Goal: Communication & Community: Answer question/provide support

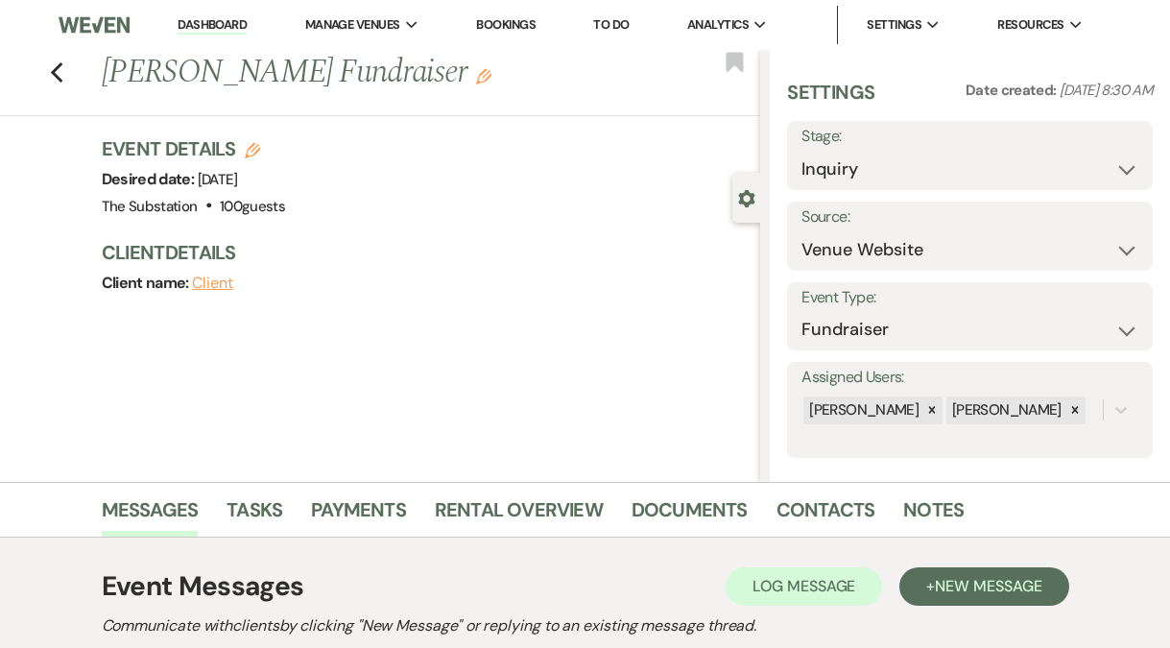
select select "5"
select select "20"
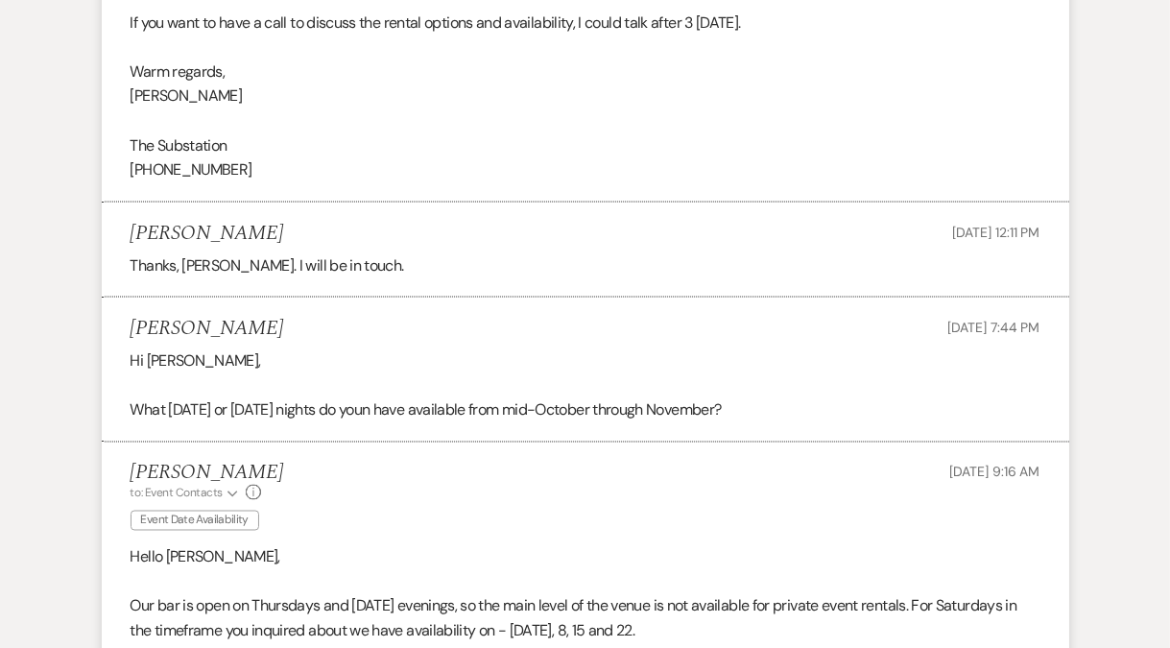
scroll to position [3017, 0]
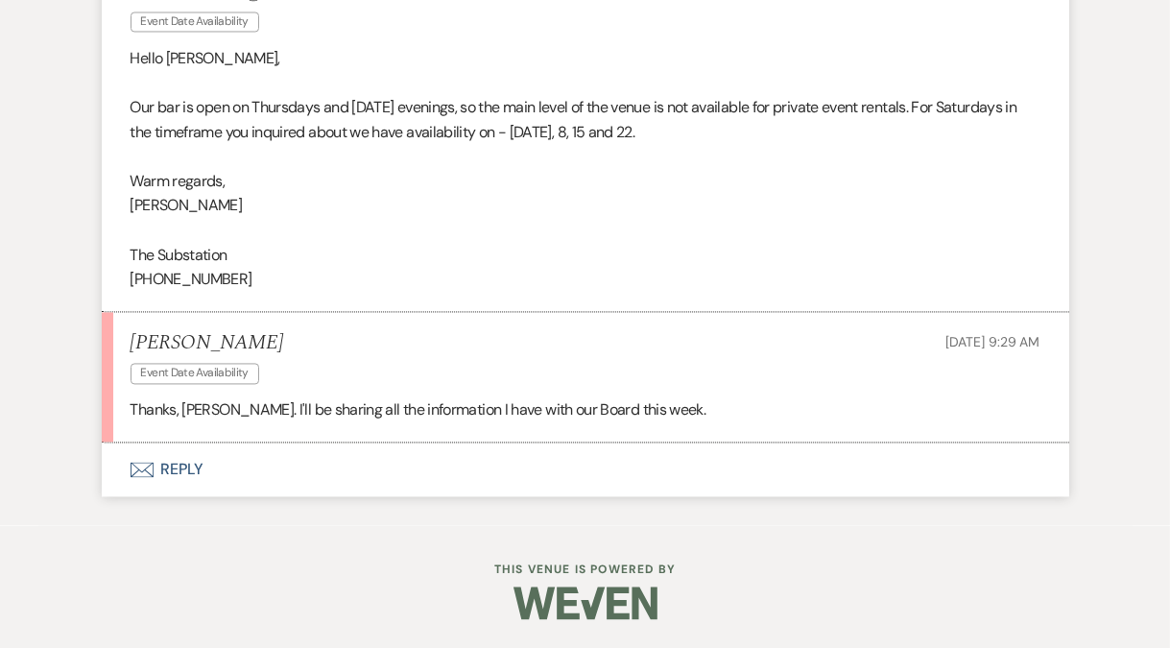
click at [171, 482] on button "Envelope Reply" at bounding box center [585, 469] width 967 height 54
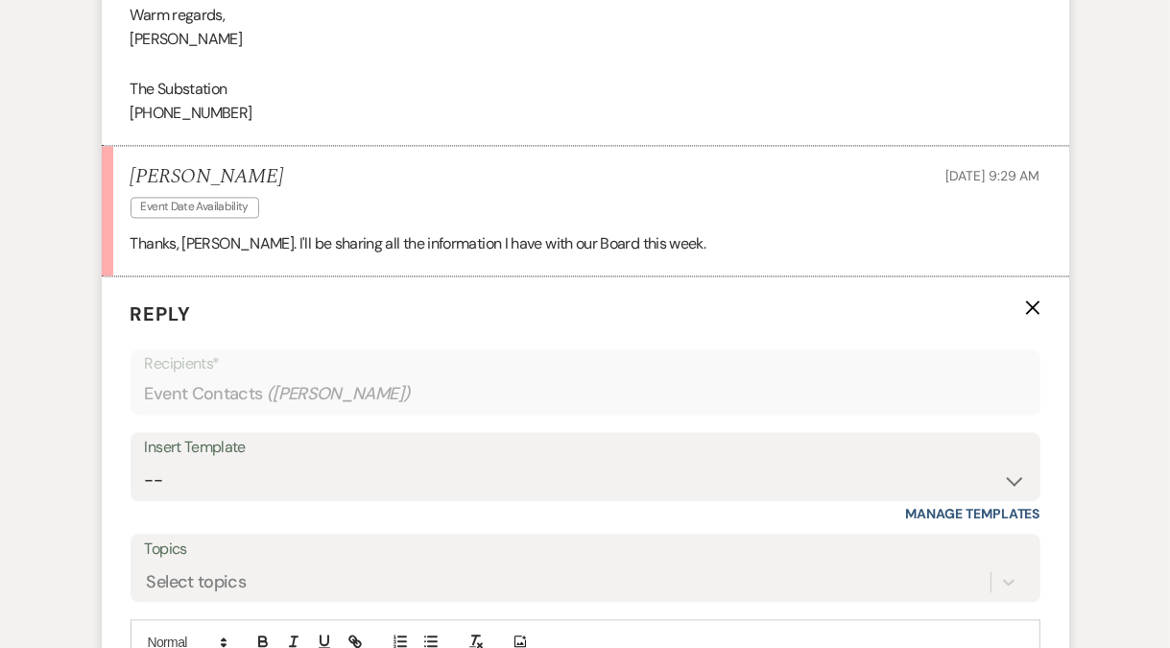
scroll to position [3485, 0]
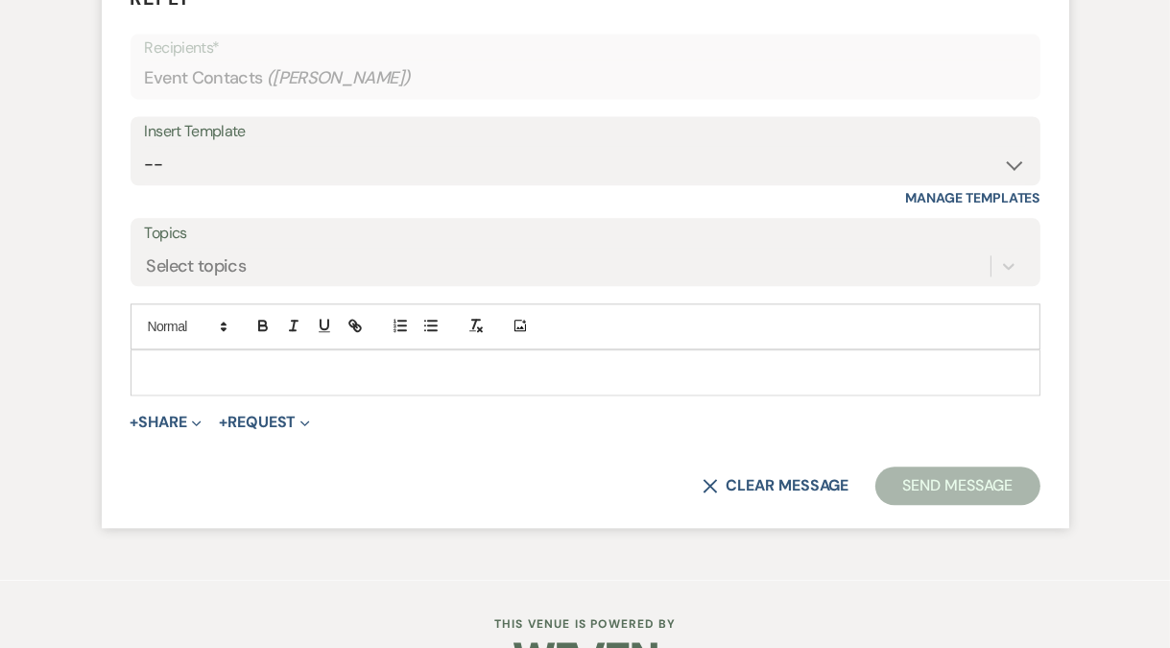
click at [183, 376] on div at bounding box center [585, 372] width 908 height 44
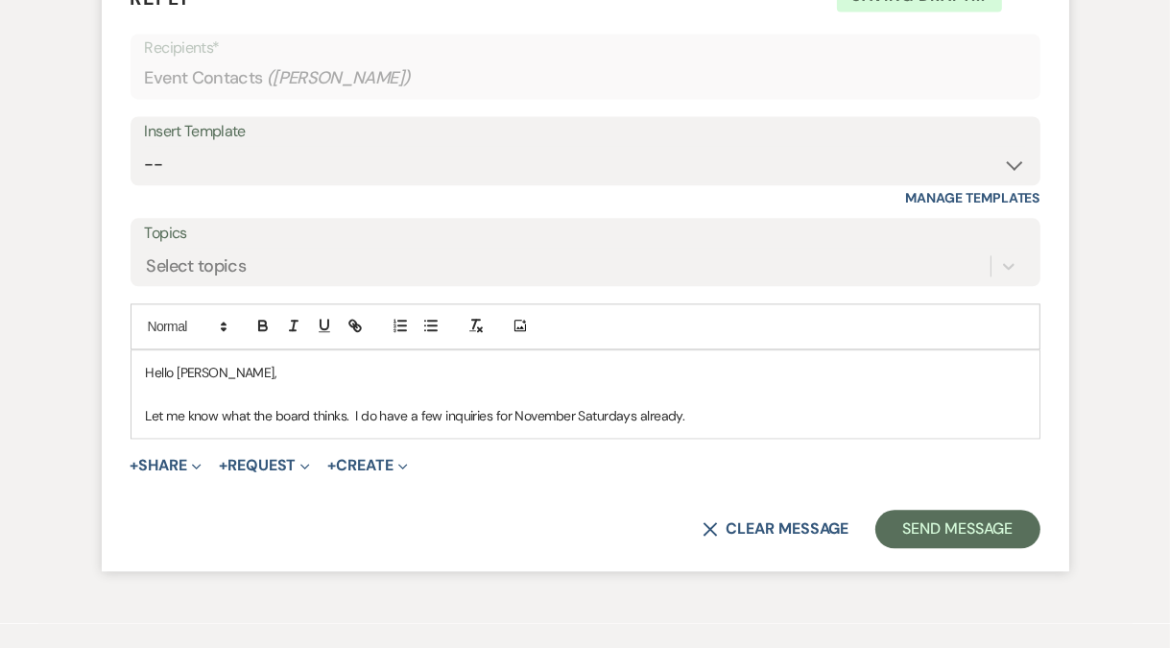
click at [730, 438] on div "Hello Dominick, Let me know what the board thinks. I do have a few inquiries fo…" at bounding box center [585, 393] width 908 height 87
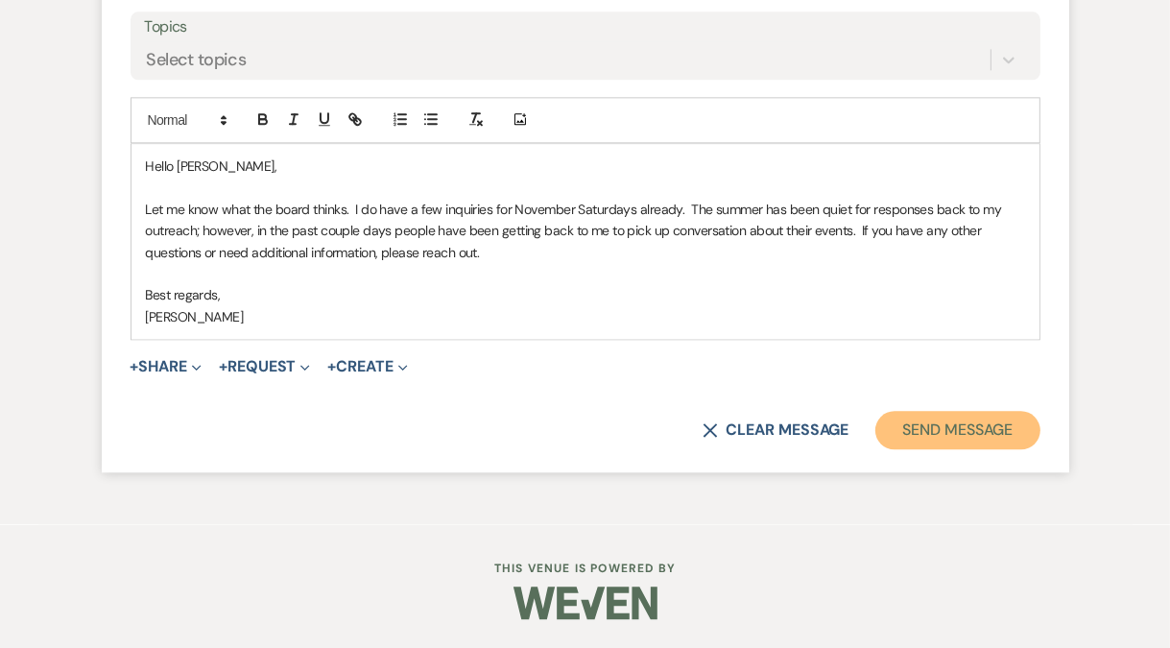
click at [964, 435] on button "Send Message" at bounding box center [957, 430] width 164 height 38
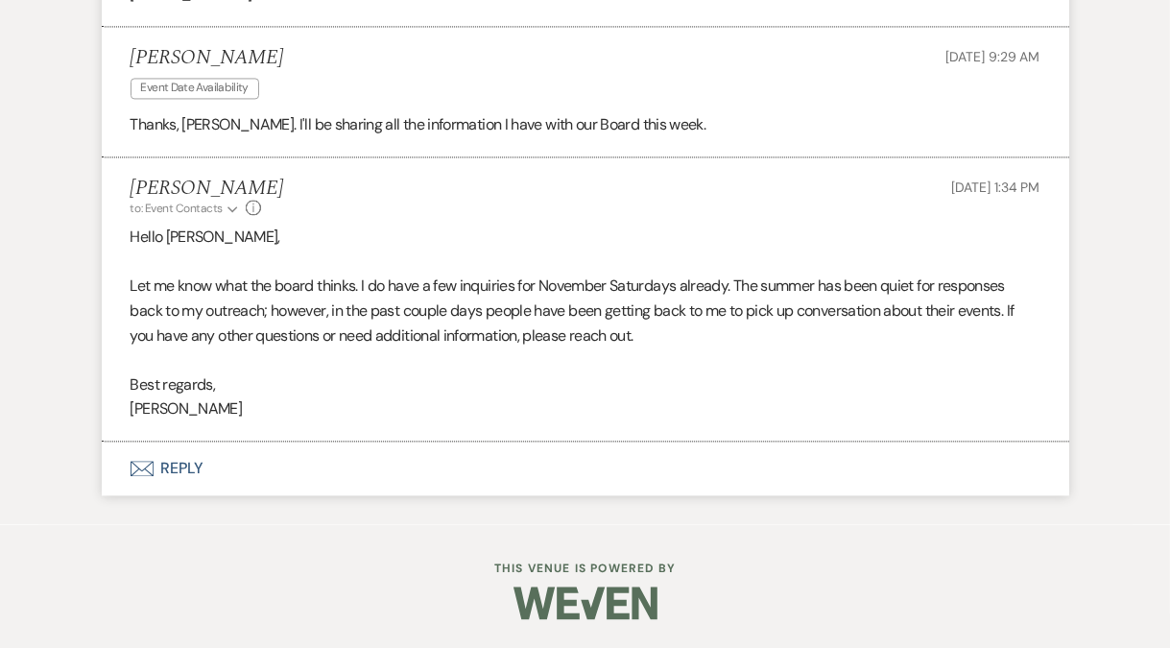
scroll to position [3310, 0]
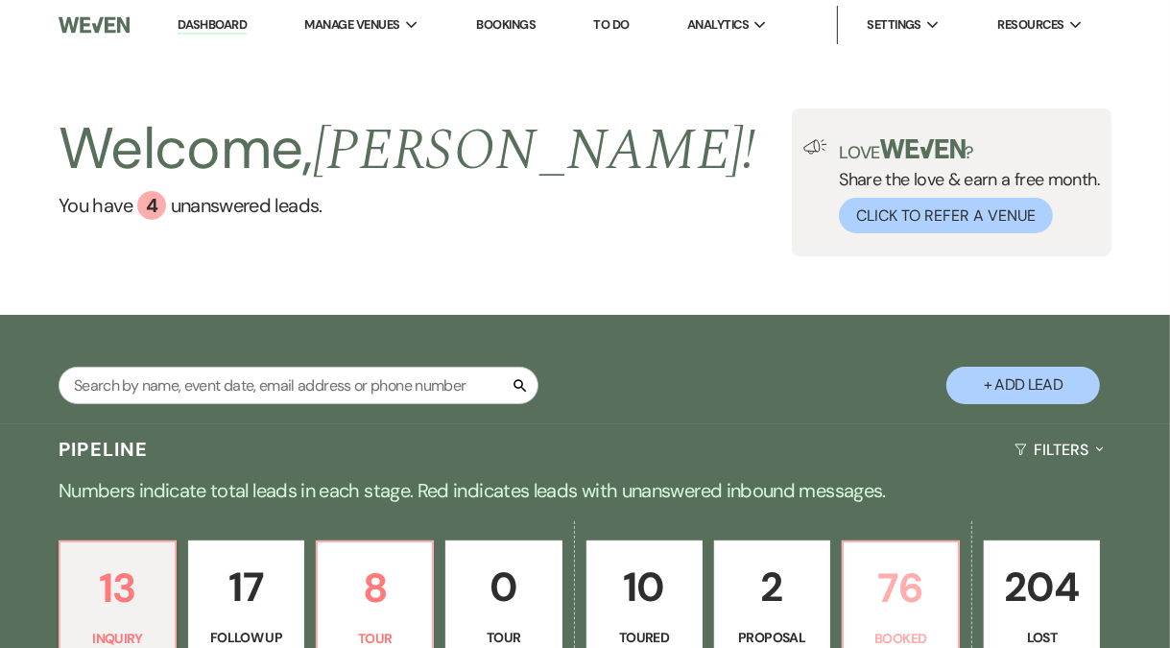
click at [913, 594] on p "76" at bounding box center [900, 588] width 91 height 64
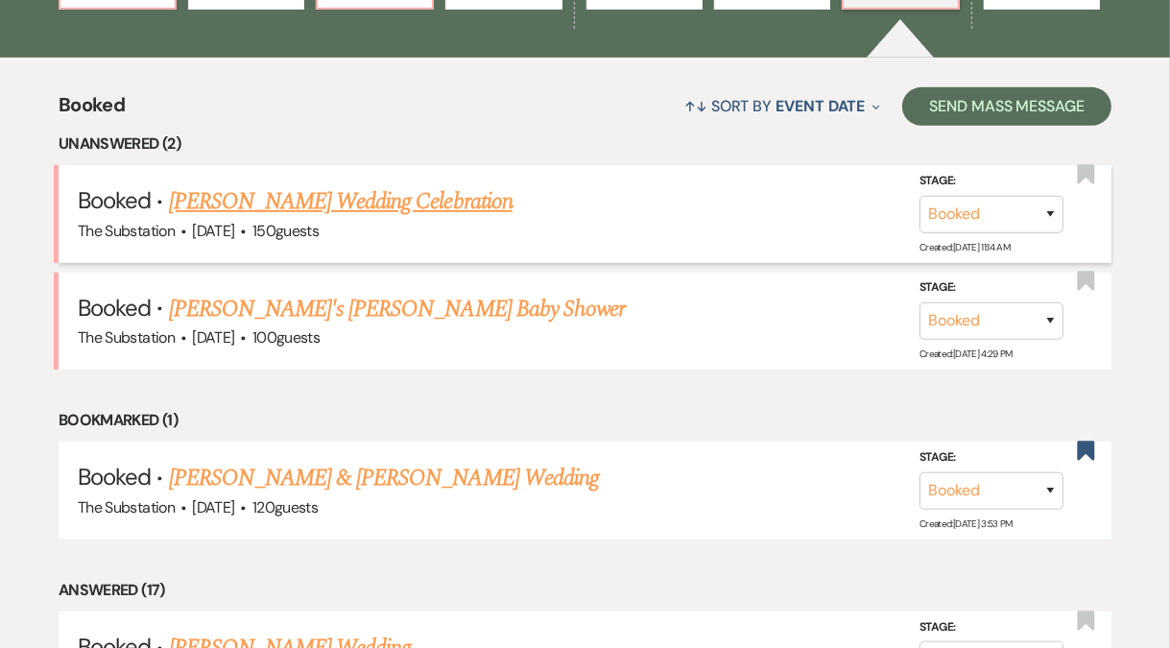
scroll to position [574, 0]
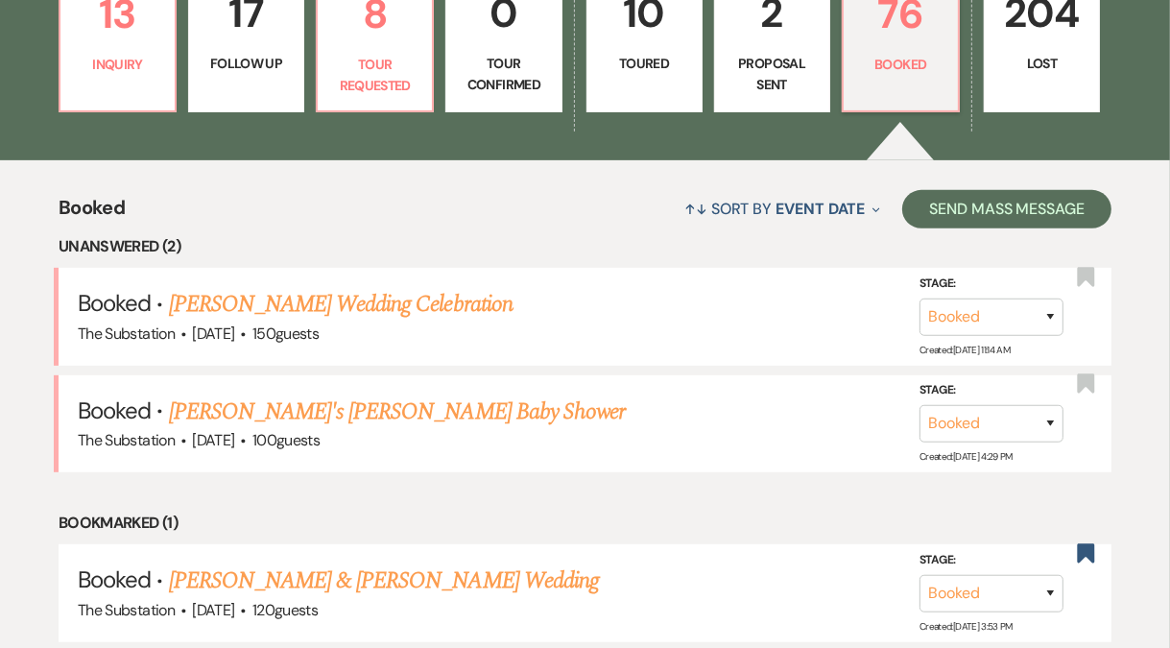
click at [795, 52] on link "2 Proposal Sent" at bounding box center [772, 39] width 116 height 146
select select "6"
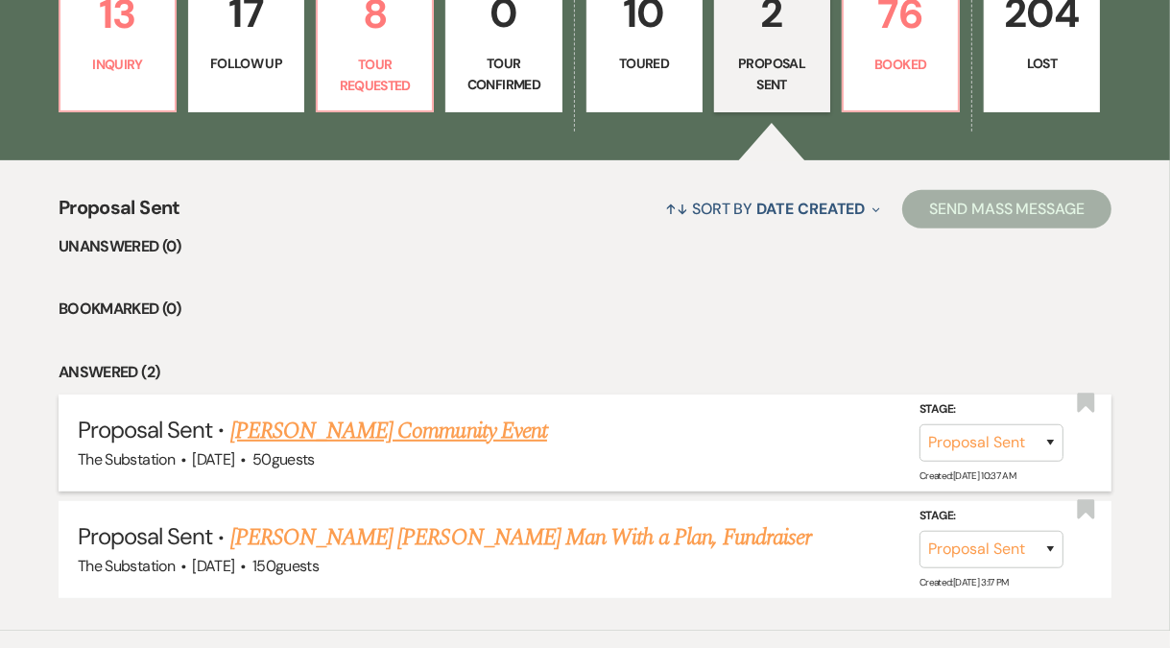
click at [464, 426] on link "[PERSON_NAME] Community Event" at bounding box center [388, 431] width 317 height 35
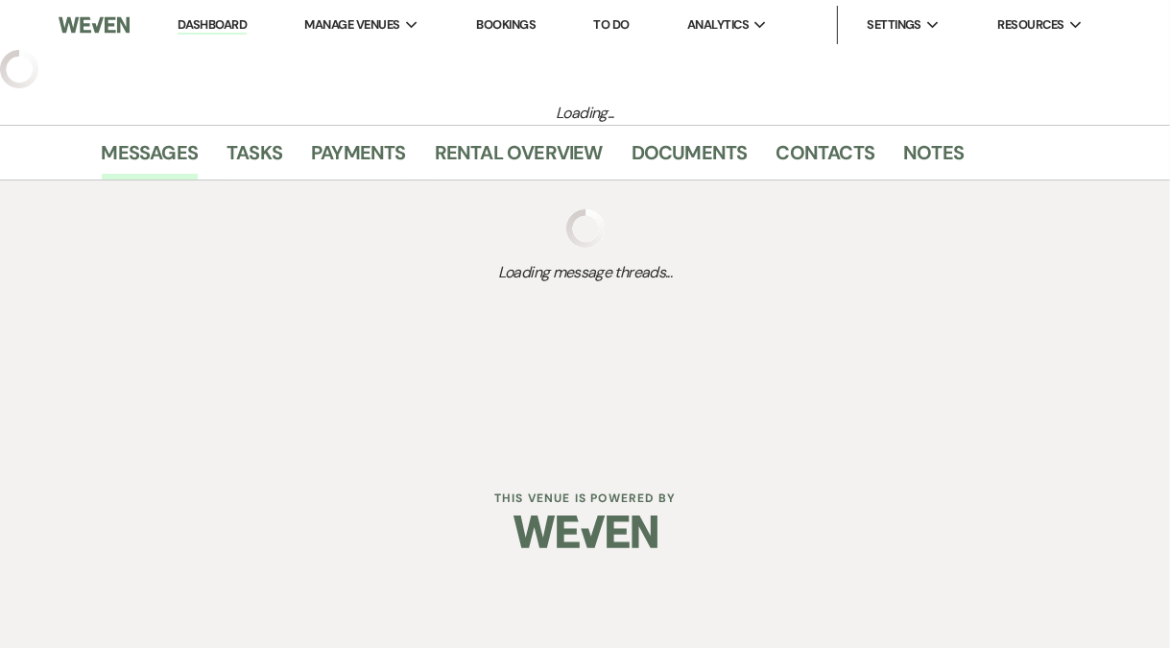
select select "6"
select select "14"
select select "7"
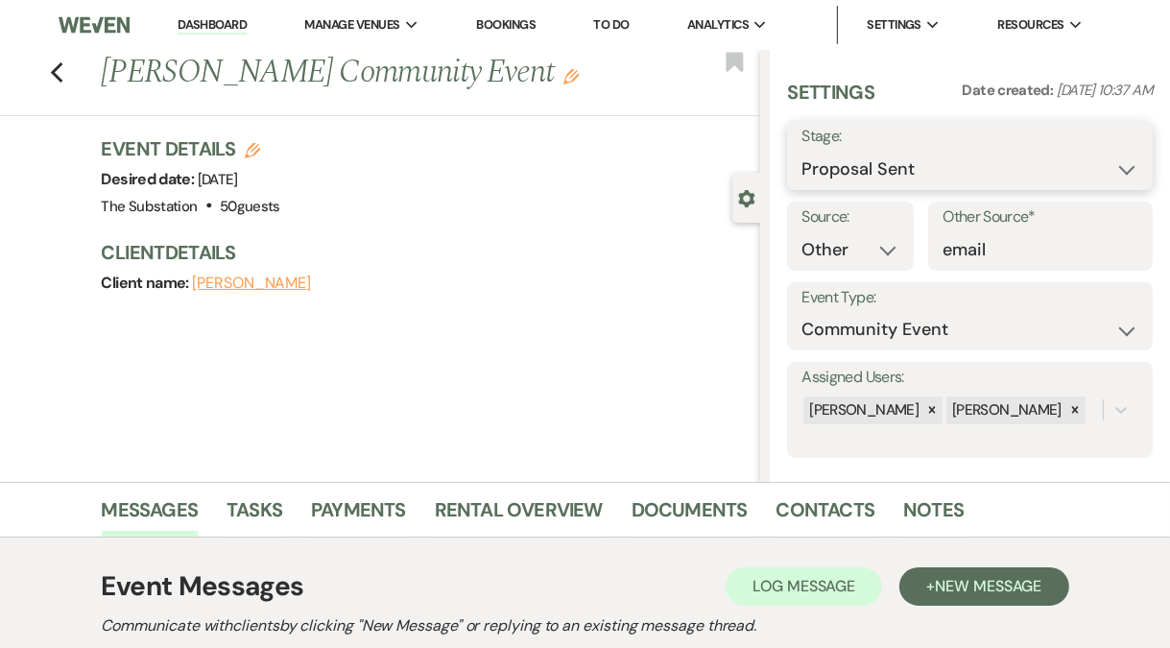
click at [944, 173] on select "Inquiry Follow Up Tour Requested Tour Confirmed Toured Proposal Sent Booked Lost" at bounding box center [969, 169] width 337 height 37
select select "7"
click at [801, 151] on select "Inquiry Follow Up Tour Requested Tour Confirmed Toured Proposal Sent Booked Lost" at bounding box center [969, 169] width 337 height 37
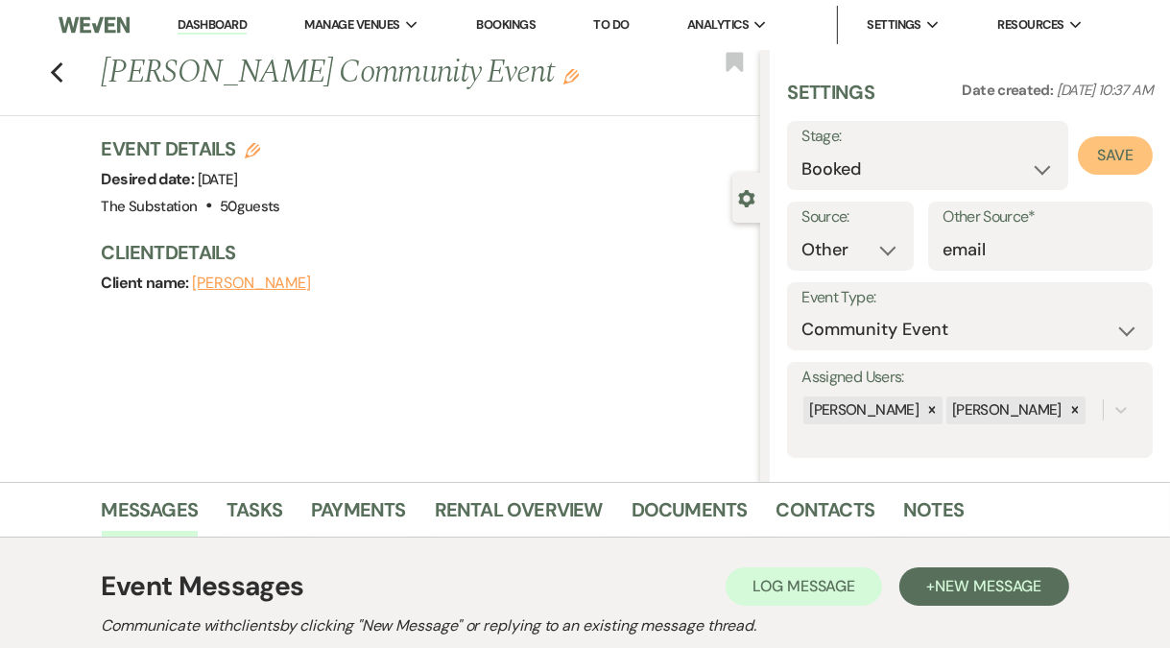
click at [1097, 157] on button "Save" at bounding box center [1115, 155] width 75 height 38
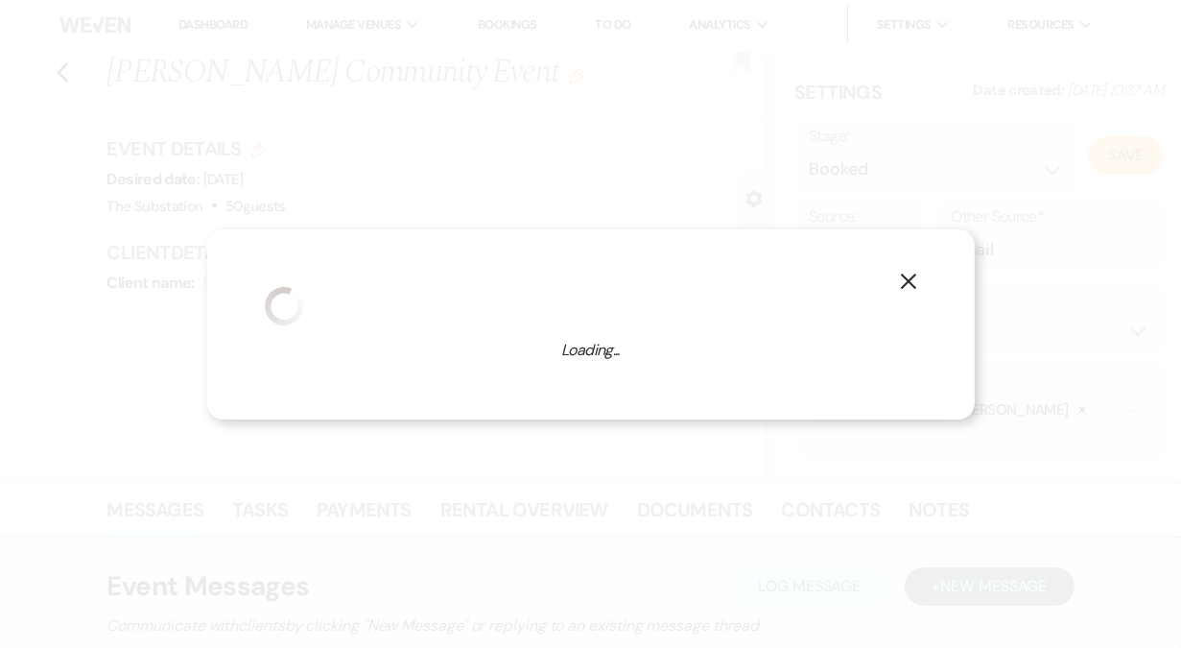
select select "7"
select select "802"
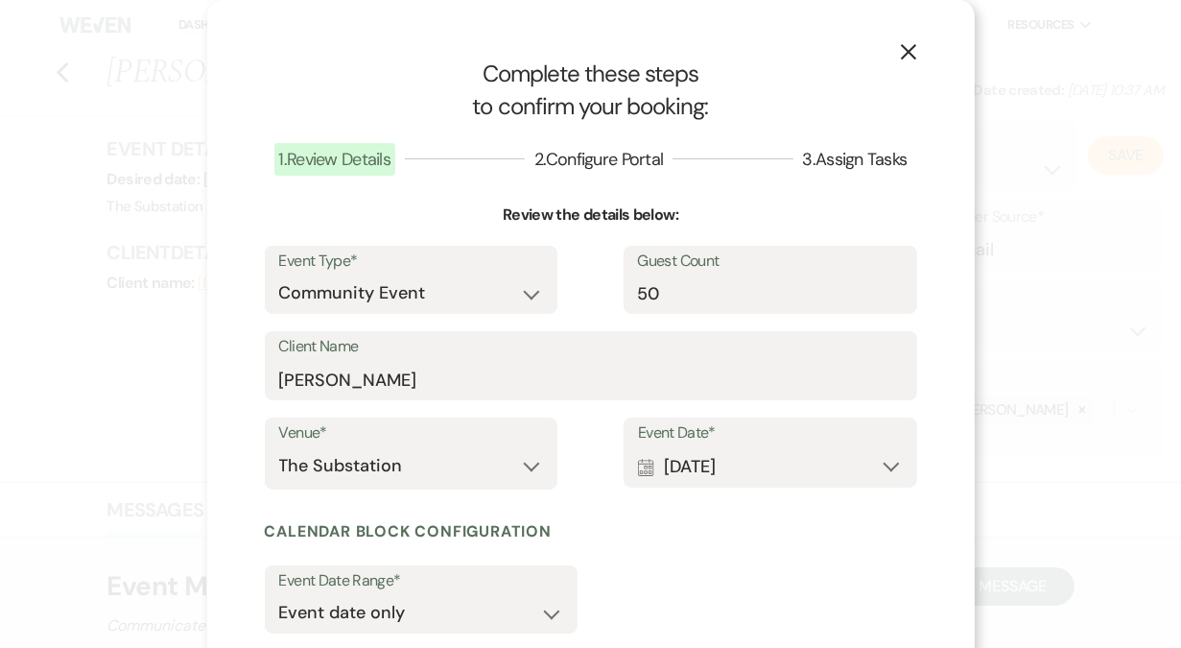
scroll to position [199, 0]
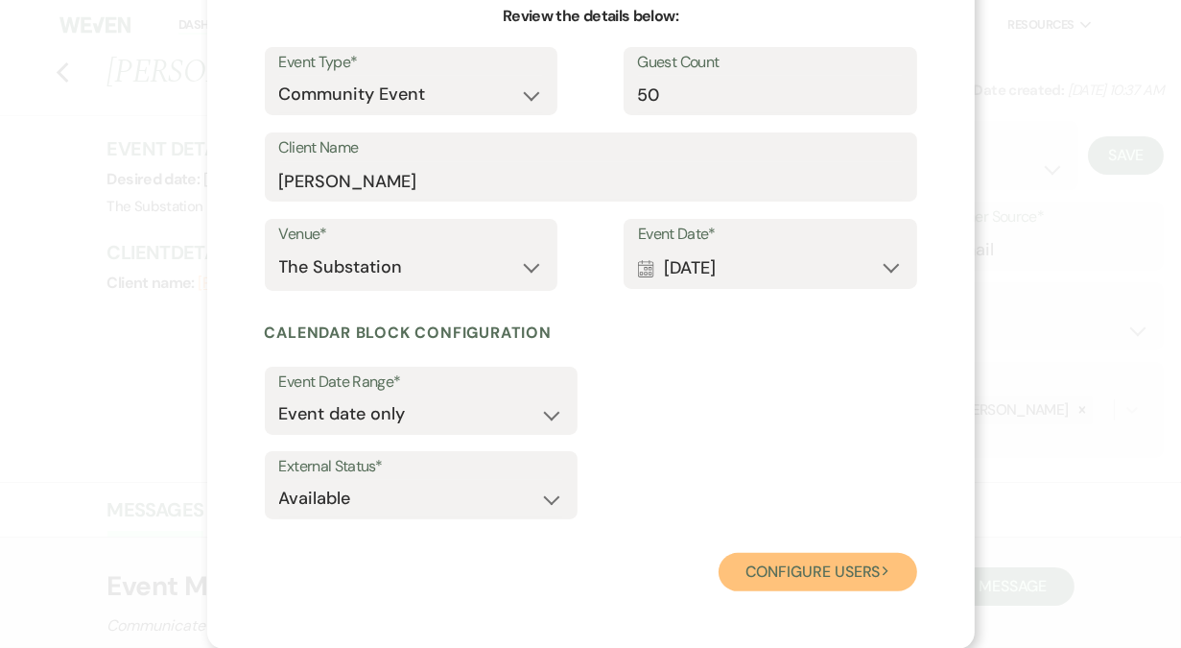
click at [802, 578] on button "Configure users Next" at bounding box center [818, 572] width 199 height 38
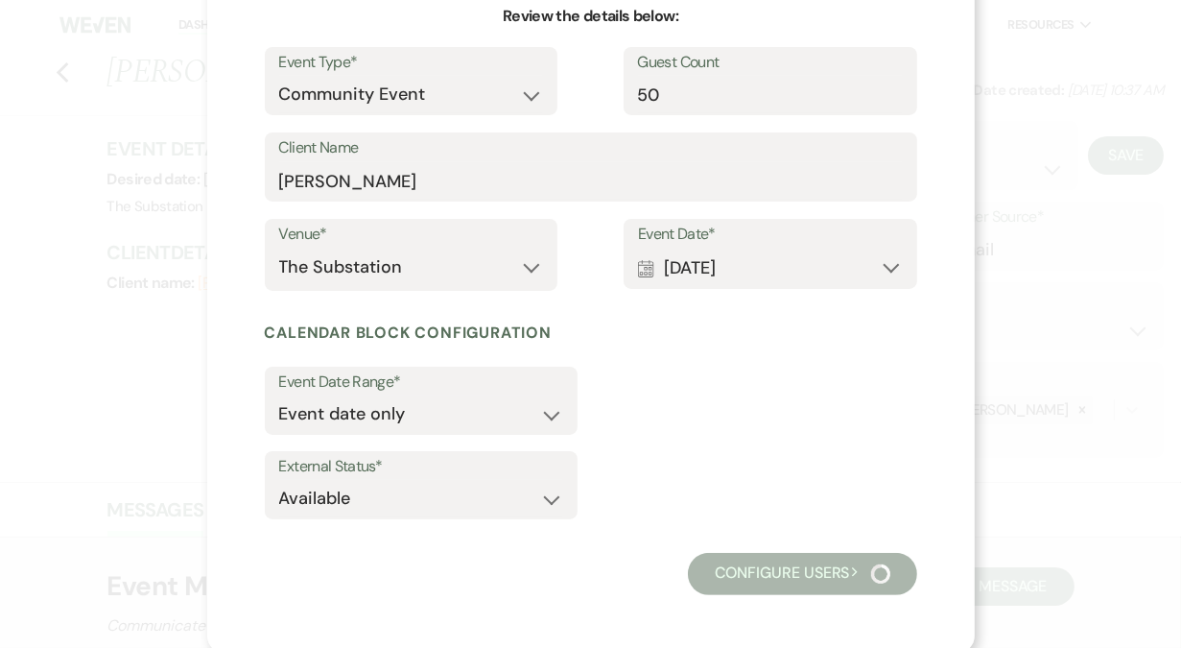
scroll to position [150, 0]
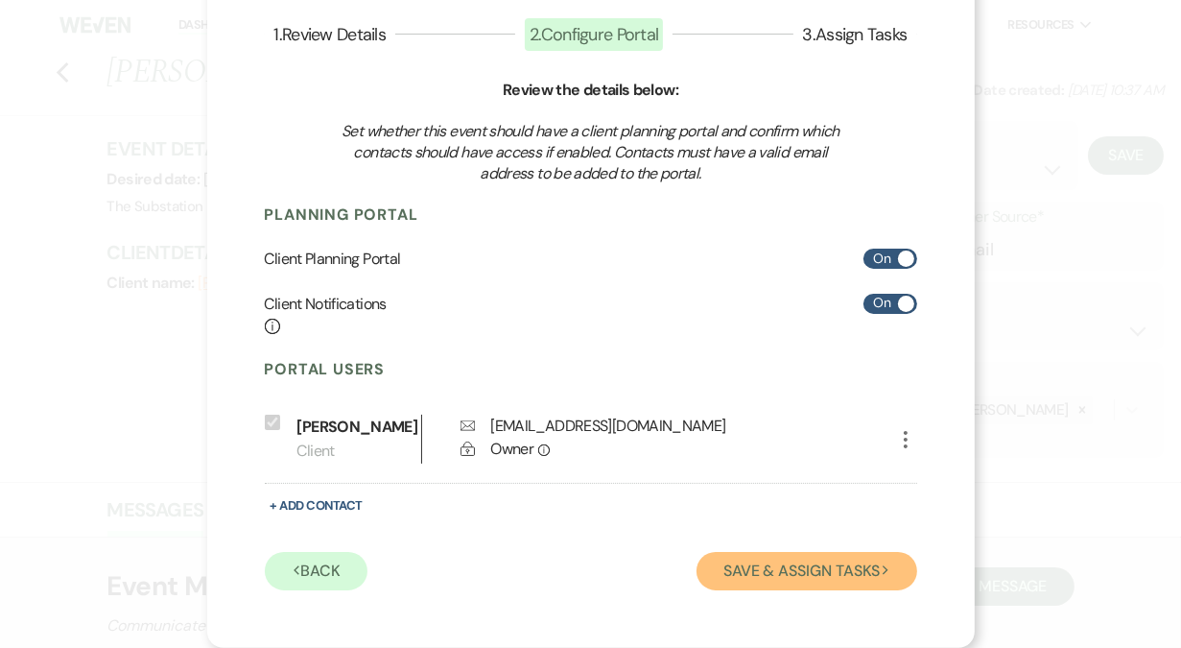
click at [850, 568] on button "Save & Assign Tasks Next" at bounding box center [807, 571] width 220 height 38
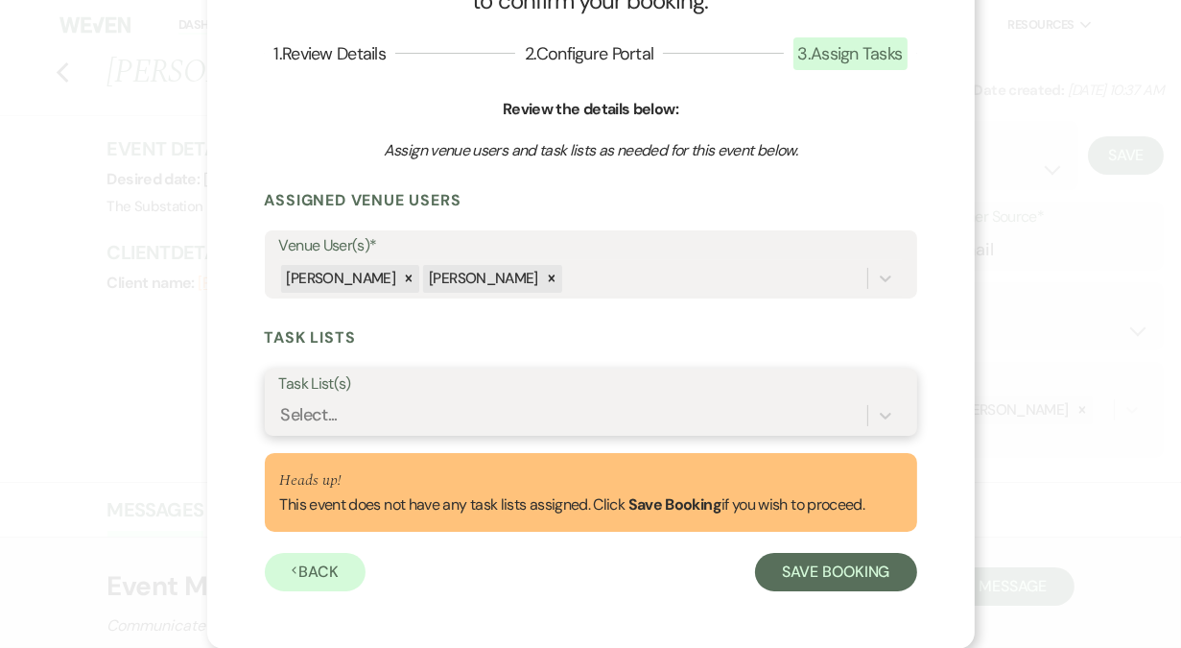
click at [538, 418] on div "Select..." at bounding box center [573, 416] width 588 height 34
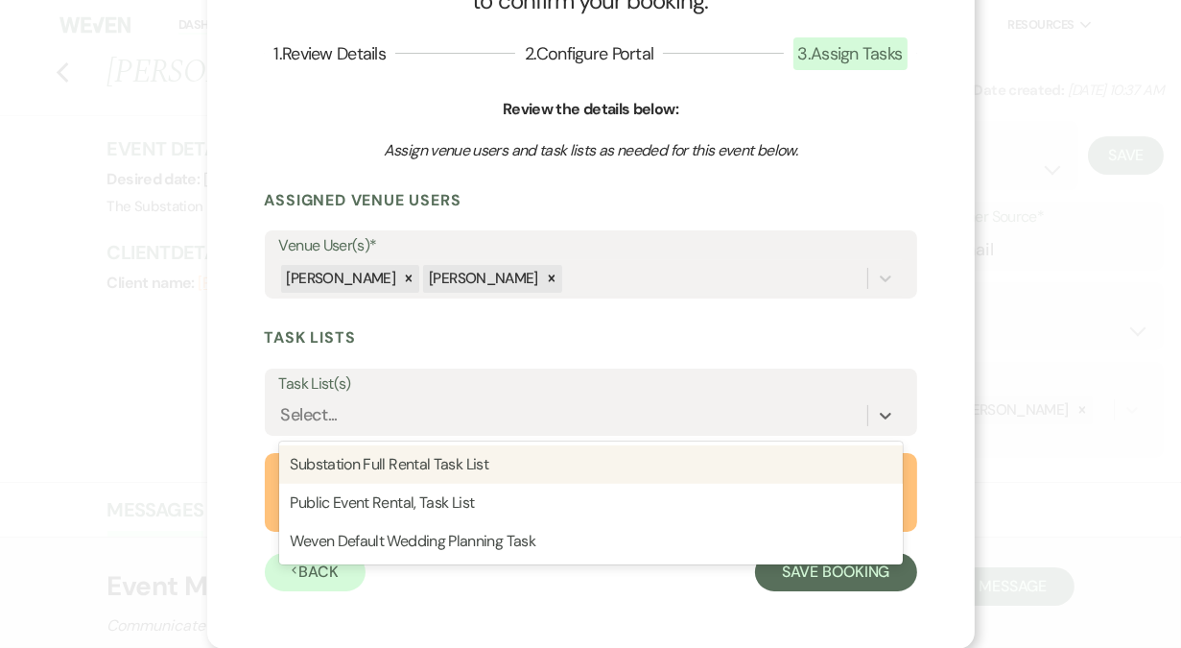
click at [223, 467] on div "X Complete these steps to confirm your booking: 1 . Review Details 2 . Configur…" at bounding box center [591, 271] width 768 height 754
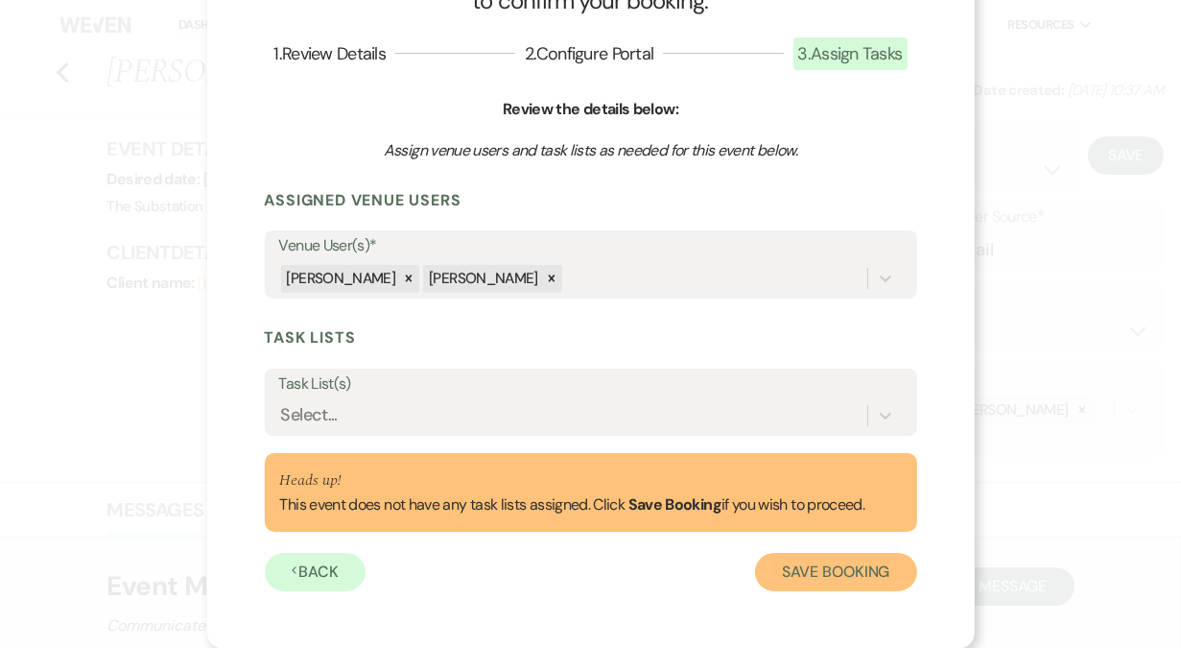
click at [814, 573] on button "Save Booking" at bounding box center [835, 572] width 161 height 38
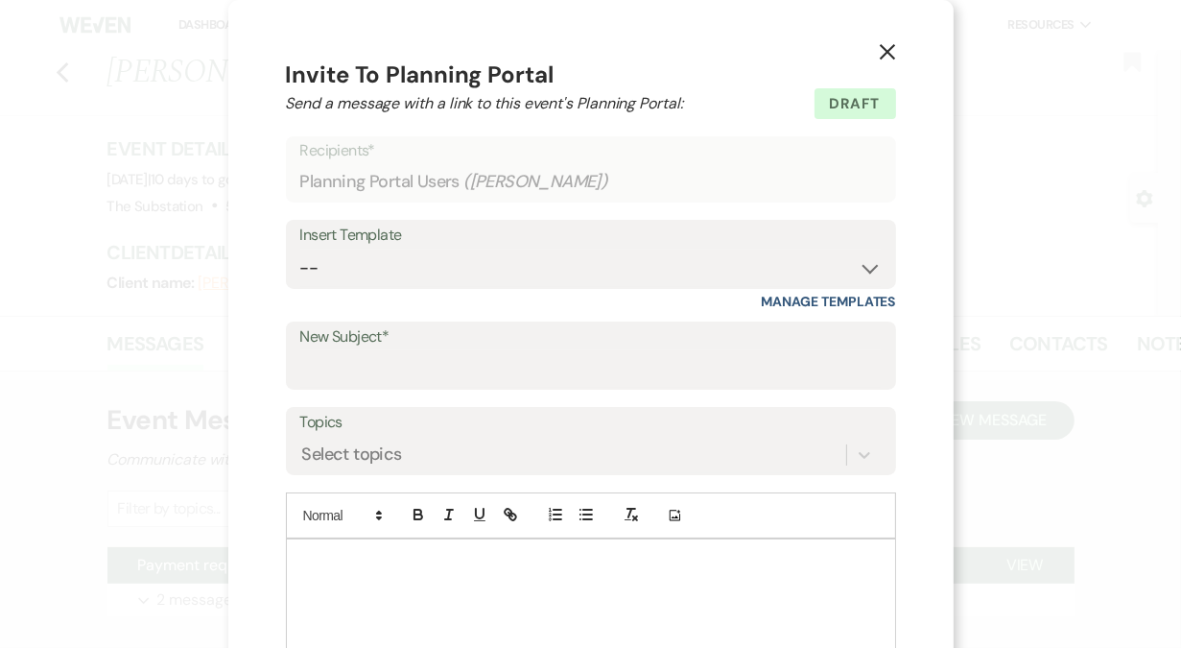
click at [887, 47] on icon "X" at bounding box center [887, 51] width 17 height 17
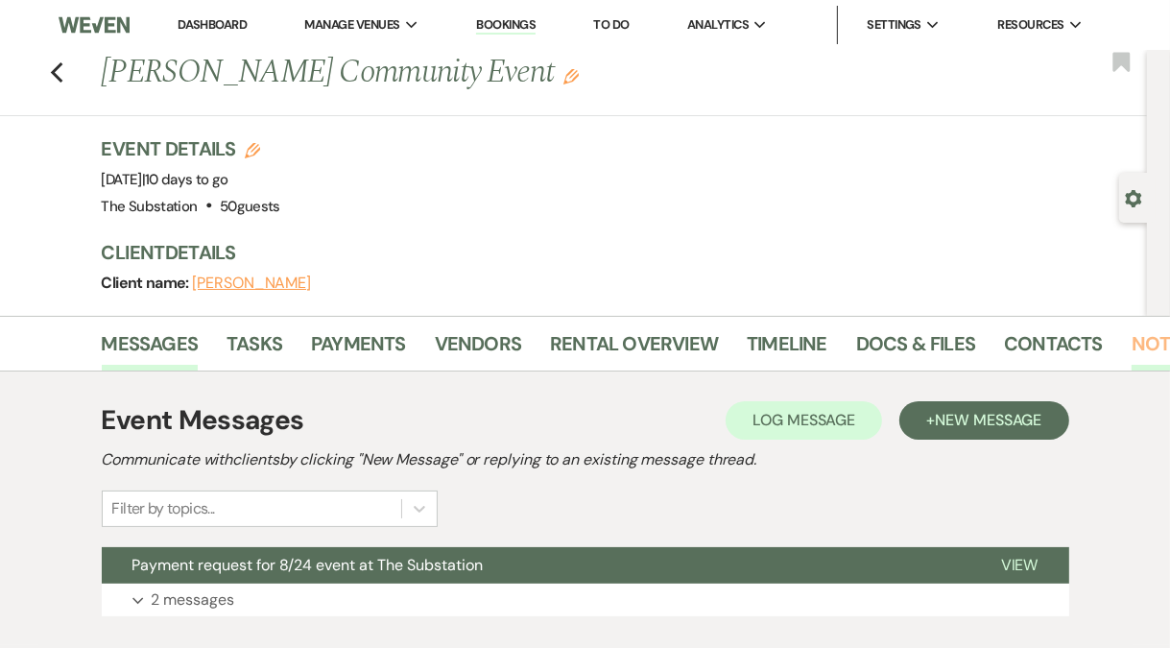
click at [1131, 355] on link "Notes" at bounding box center [1161, 349] width 60 height 42
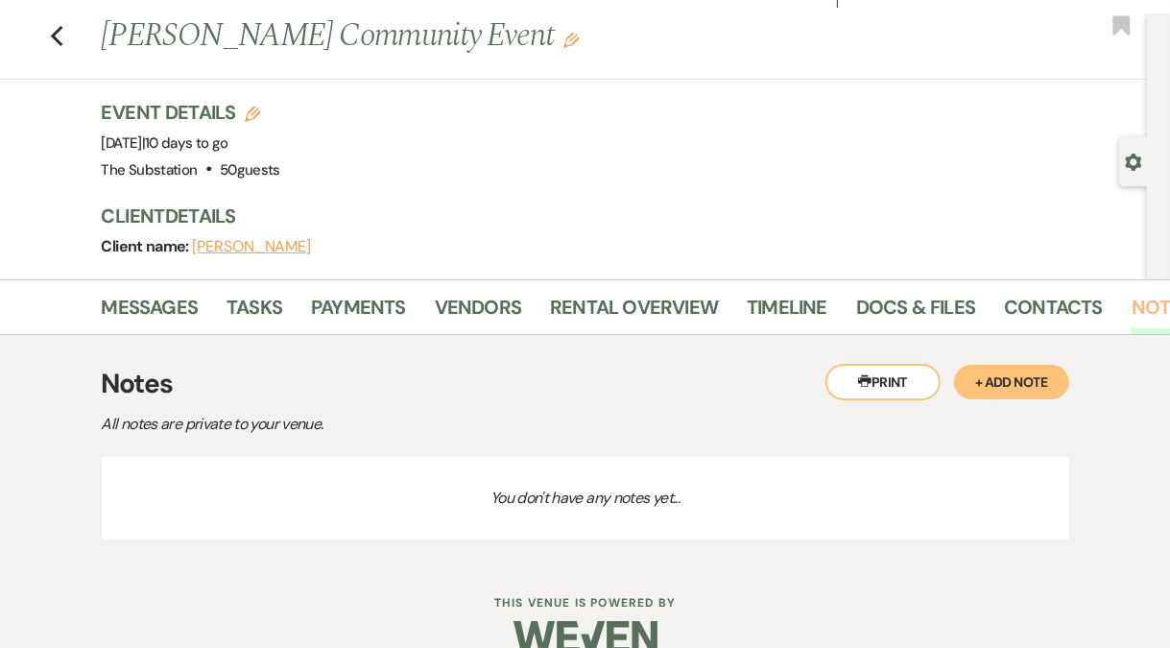
scroll to position [70, 0]
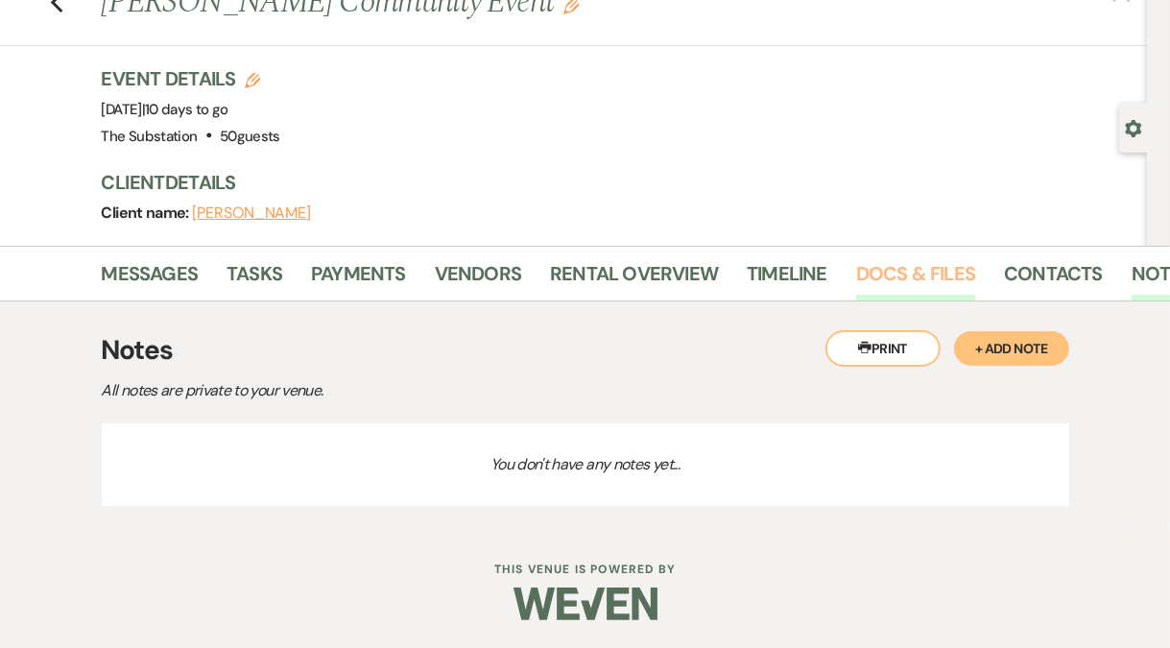
click at [890, 272] on link "Docs & Files" at bounding box center [915, 279] width 119 height 42
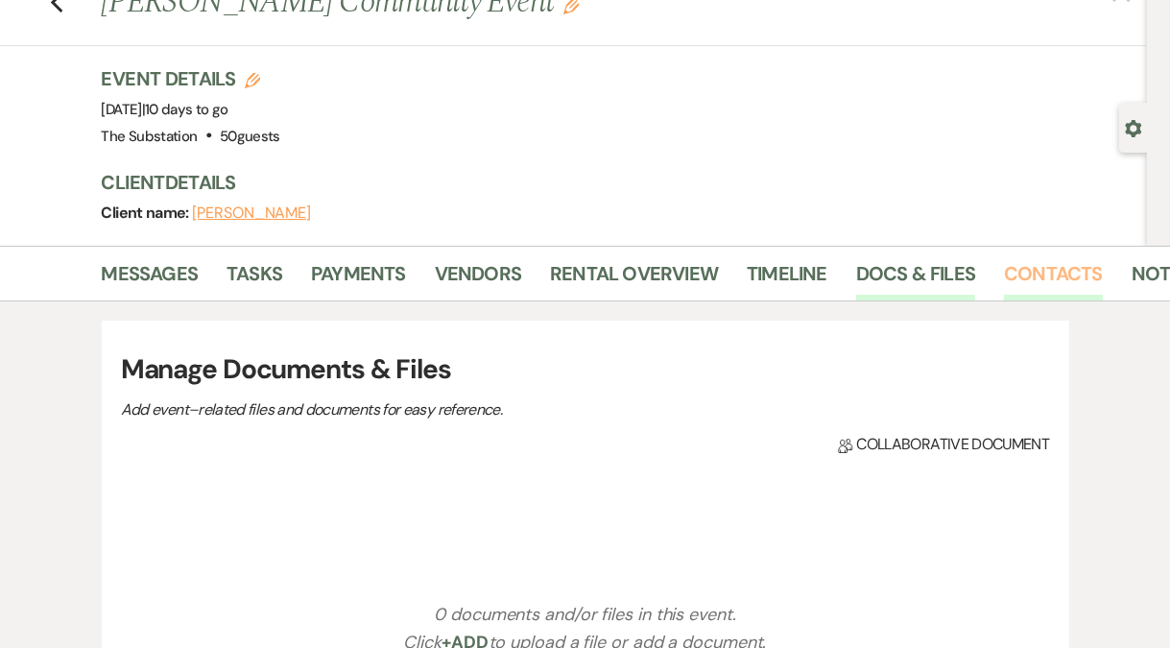
click at [1053, 274] on link "Contacts" at bounding box center [1053, 279] width 99 height 42
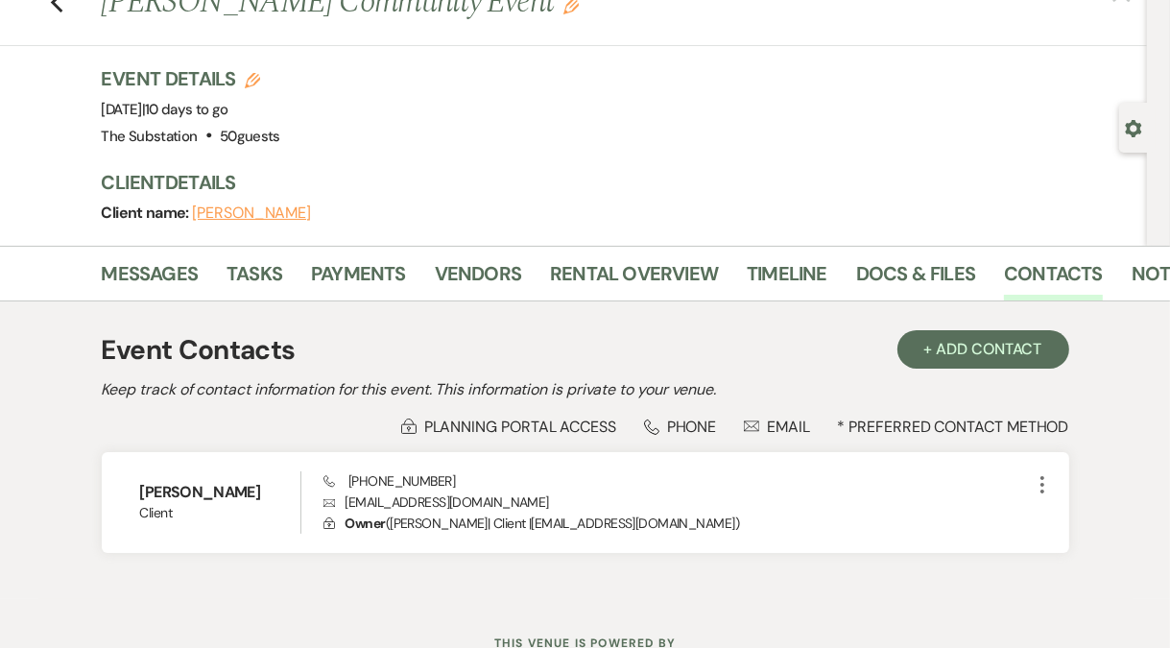
click at [785, 431] on div "Envelope Email" at bounding box center [777, 426] width 66 height 20
click at [1140, 274] on link "Notes" at bounding box center [1161, 279] width 60 height 42
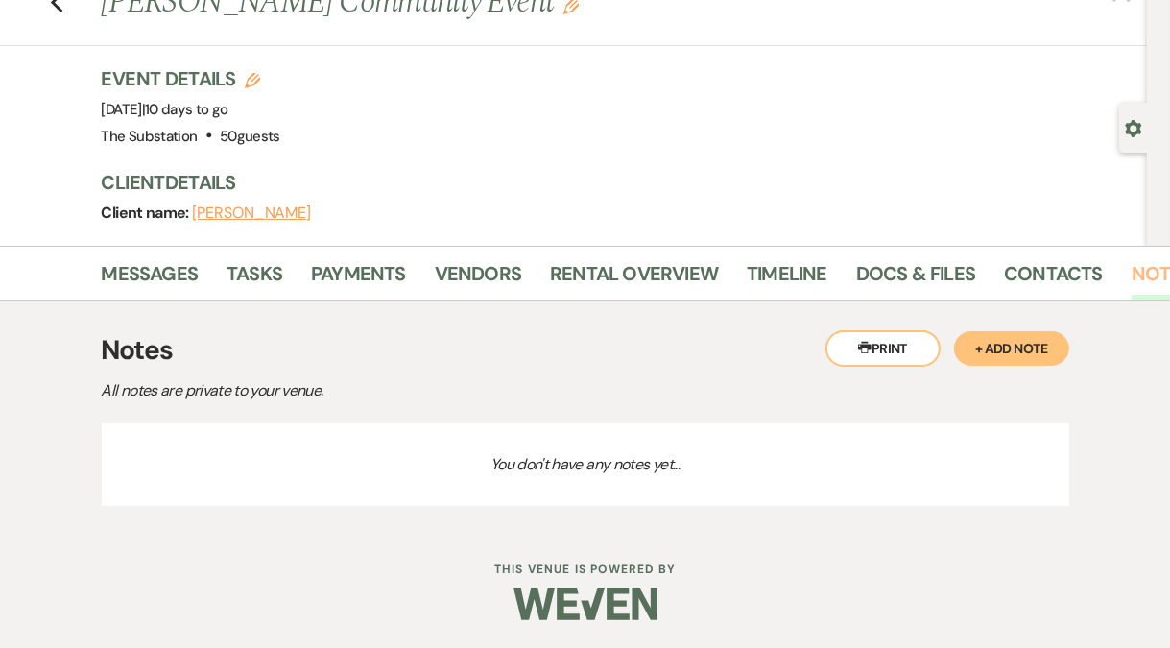
click at [1140, 274] on link "Notes" at bounding box center [1161, 279] width 60 height 42
click at [995, 359] on button "+ Add Note" at bounding box center [1011, 348] width 115 height 35
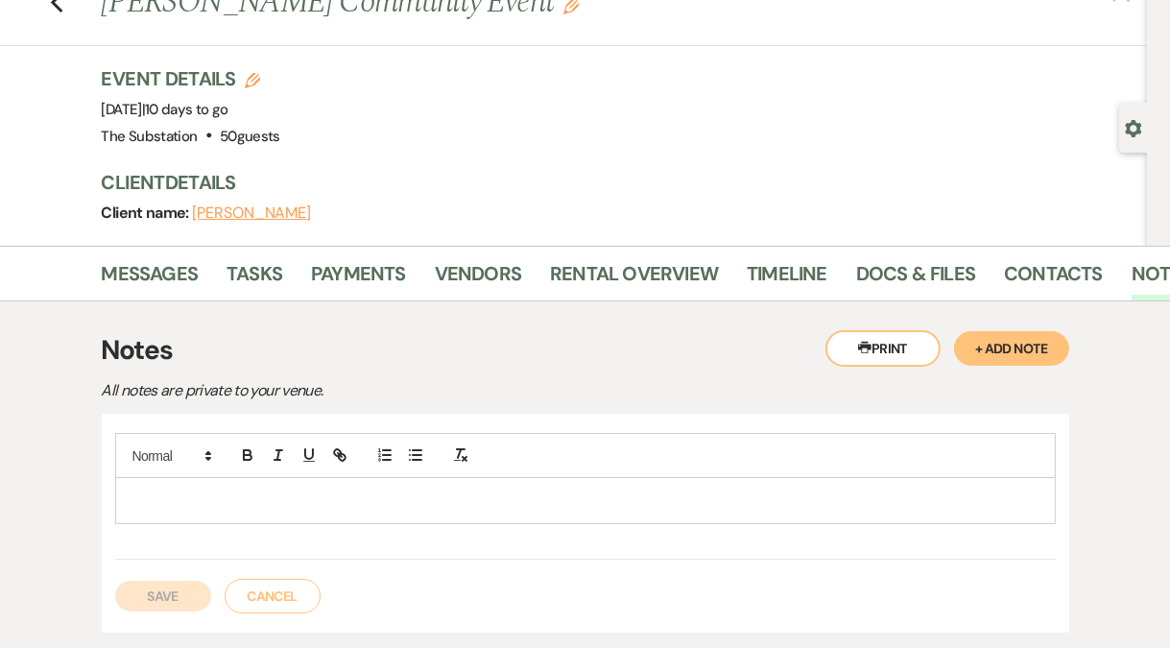
click at [294, 500] on p at bounding box center [586, 499] width 910 height 21
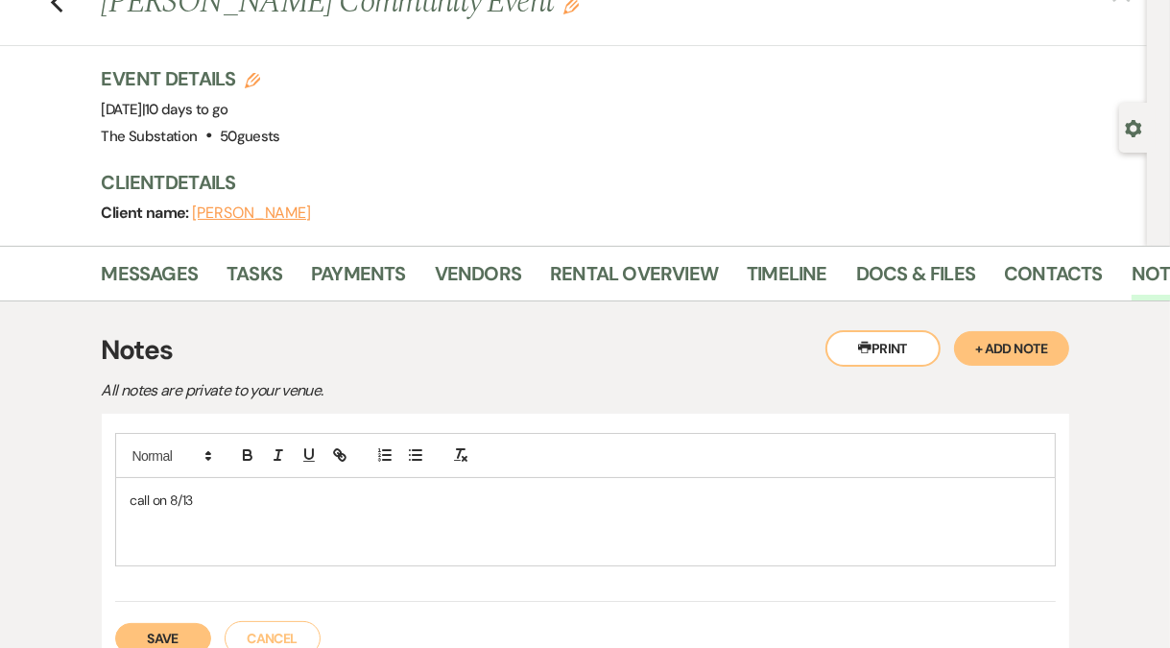
click at [156, 629] on button "Save" at bounding box center [163, 638] width 96 height 31
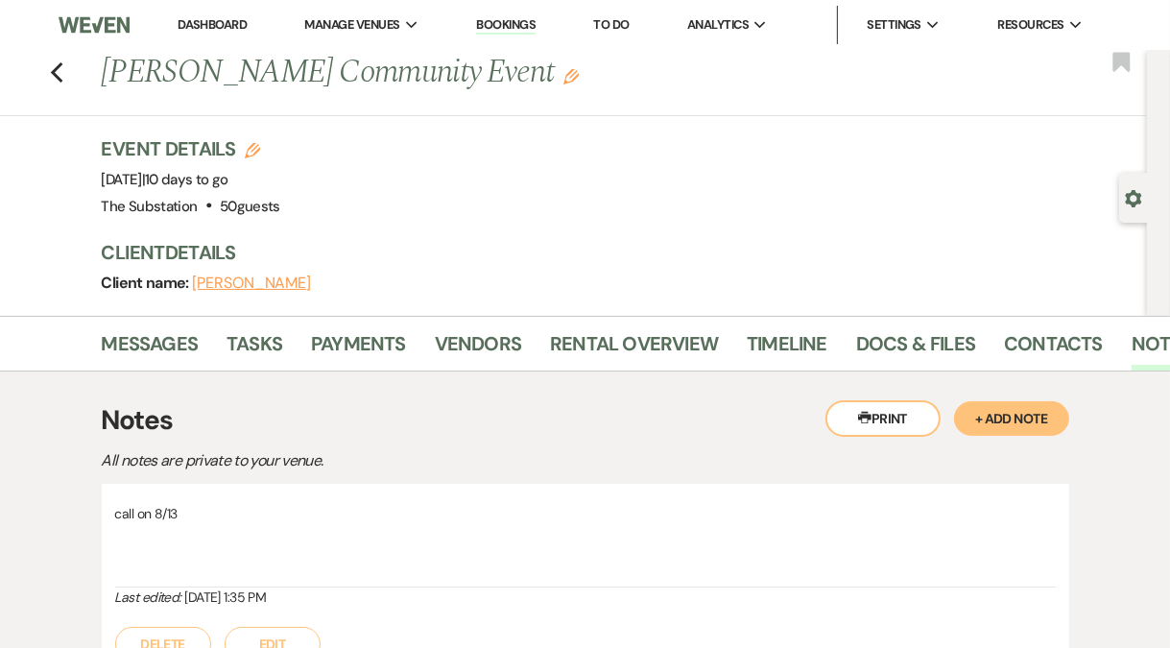
click at [208, 25] on link "Dashboard" at bounding box center [212, 24] width 69 height 16
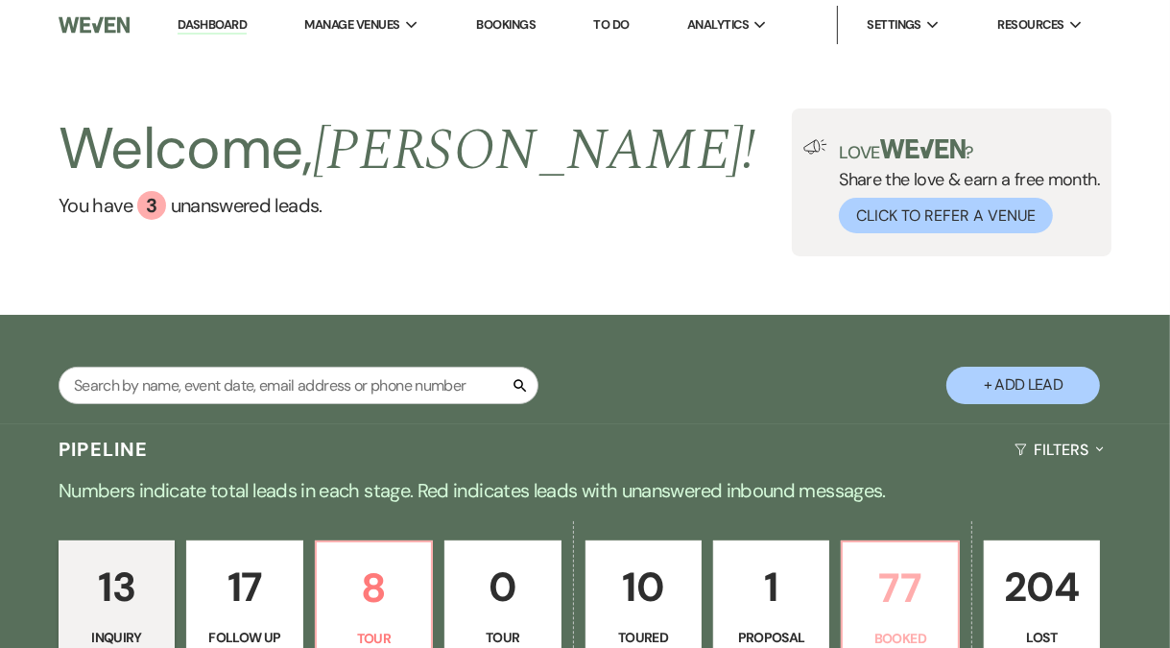
click at [909, 605] on p "77" at bounding box center [899, 588] width 91 height 64
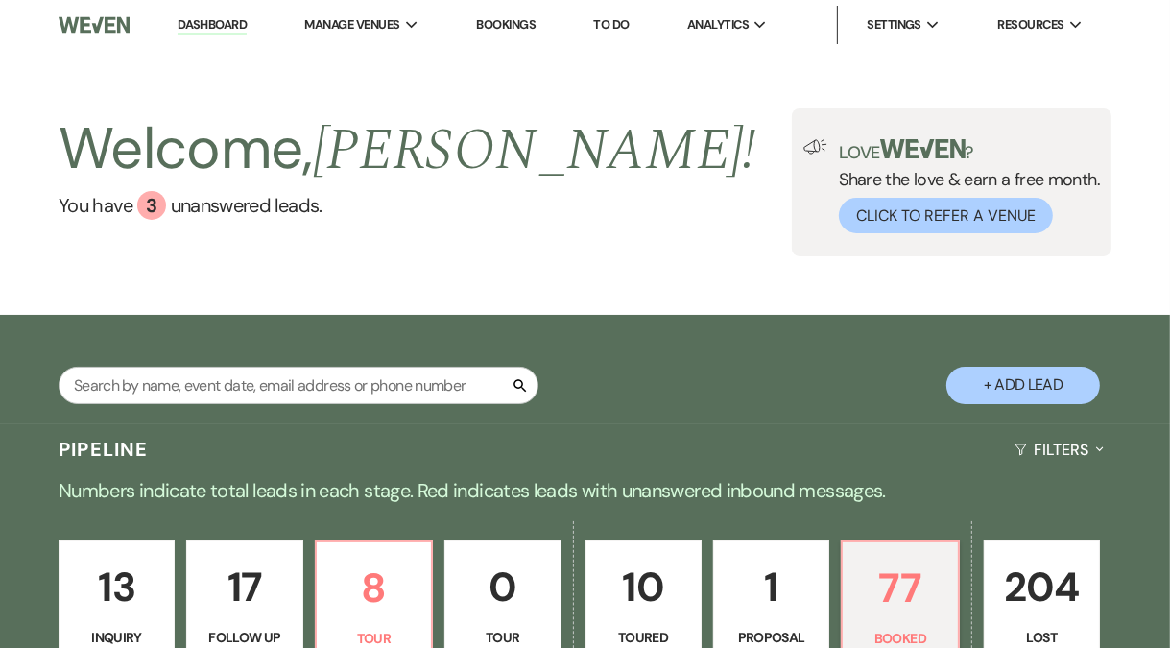
scroll to position [492, 0]
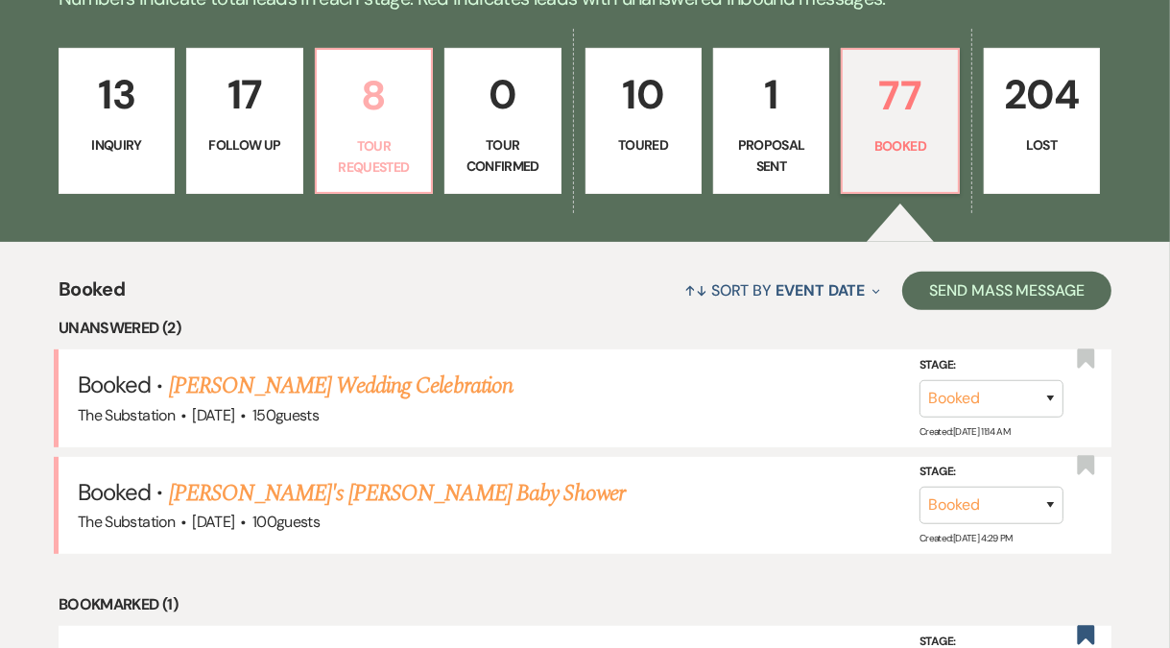
click at [404, 131] on link "8 Tour Requested" at bounding box center [374, 121] width 118 height 146
select select "2"
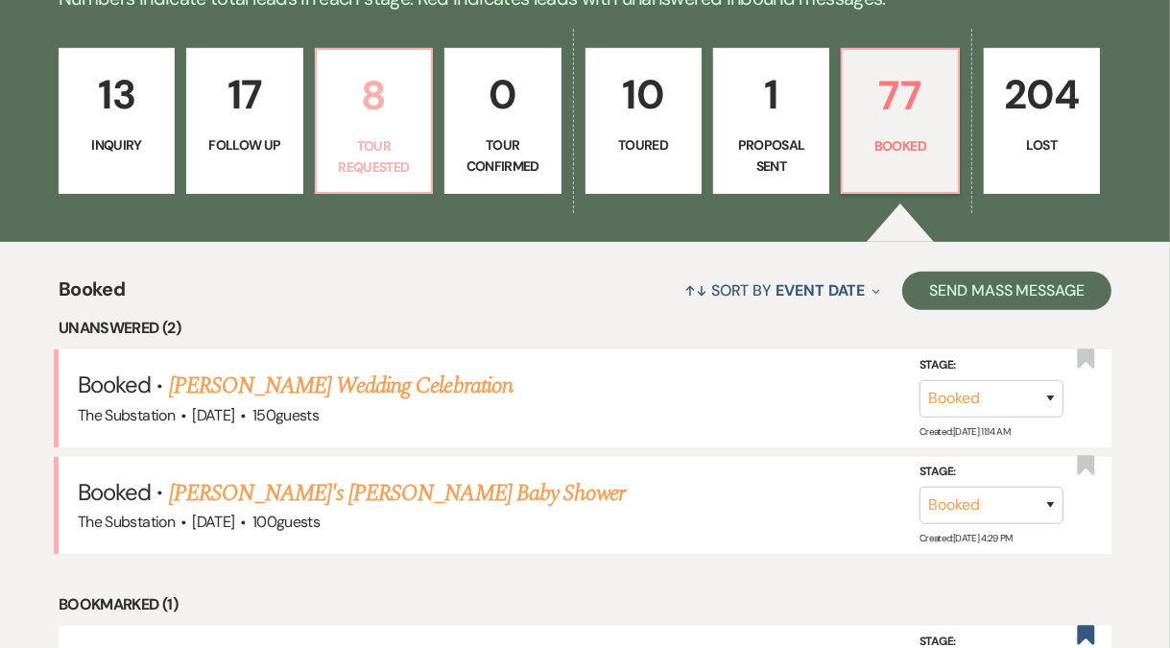
select select "2"
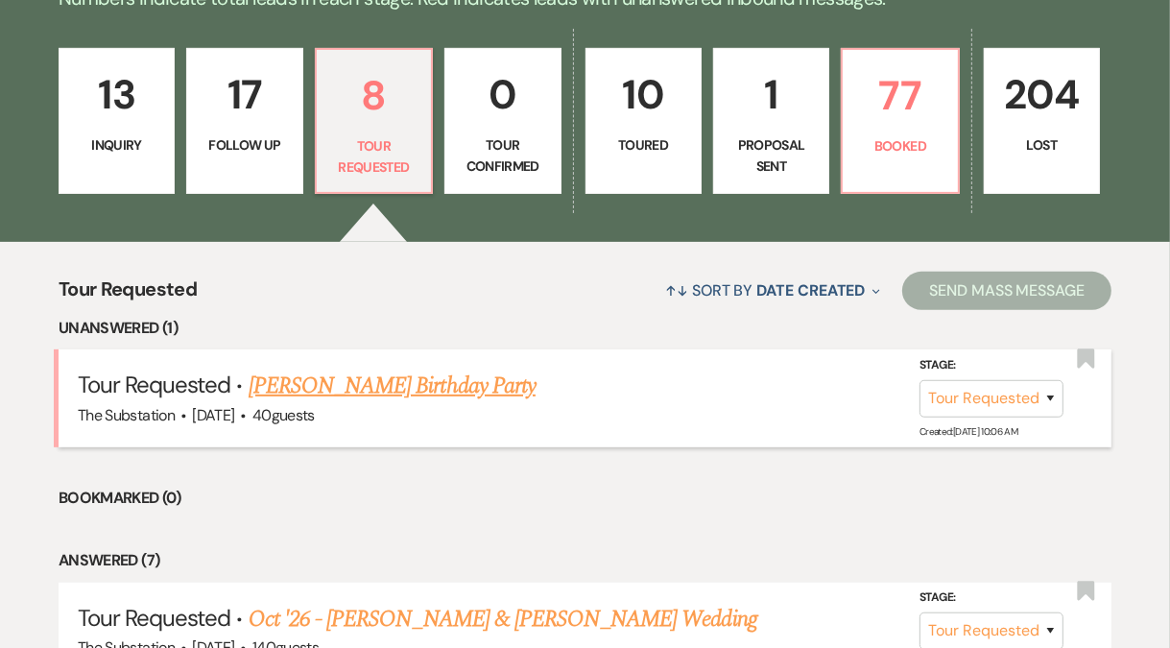
click at [357, 388] on link "Kim Jones's Birthday Party" at bounding box center [392, 385] width 287 height 35
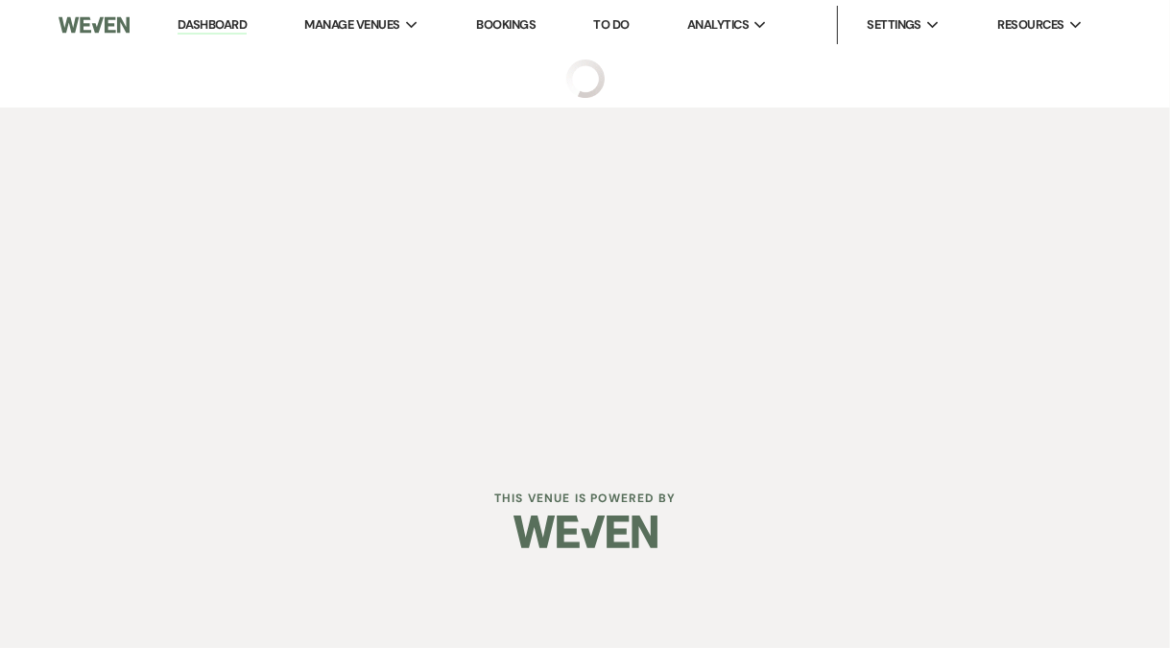
select select "2"
select select "5"
select select "4"
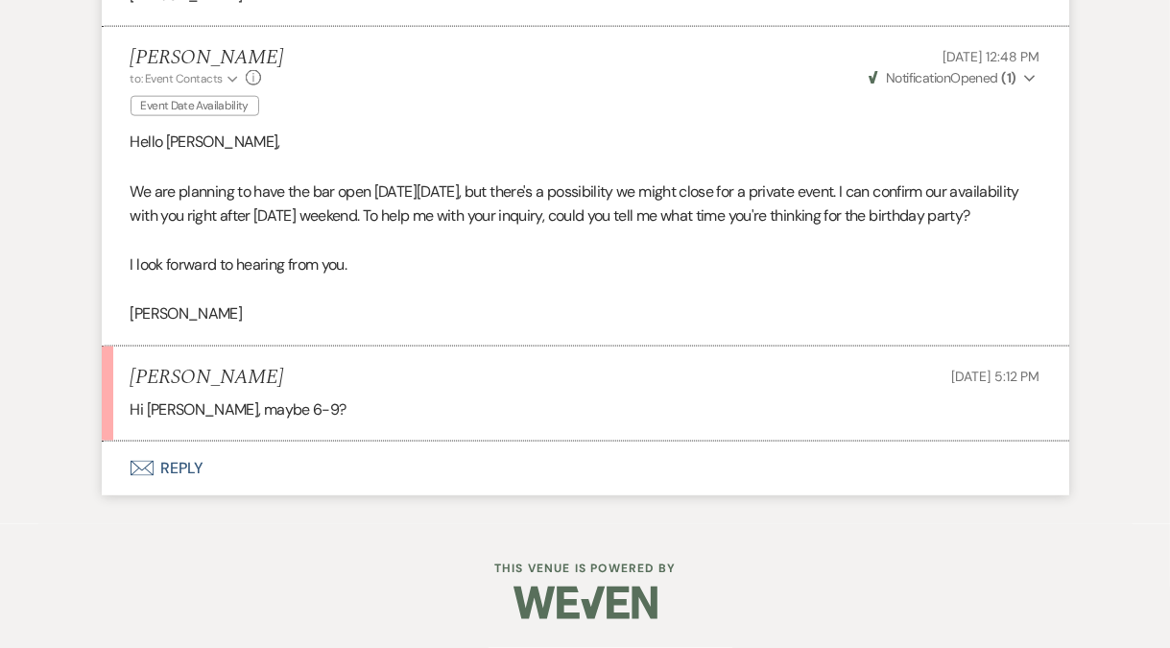
scroll to position [2168, 0]
click at [405, 59] on div "Vickie Spiess to: Event Contacts Expand Info Event Date Availability Aug 11, 20…" at bounding box center [586, 84] width 910 height 76
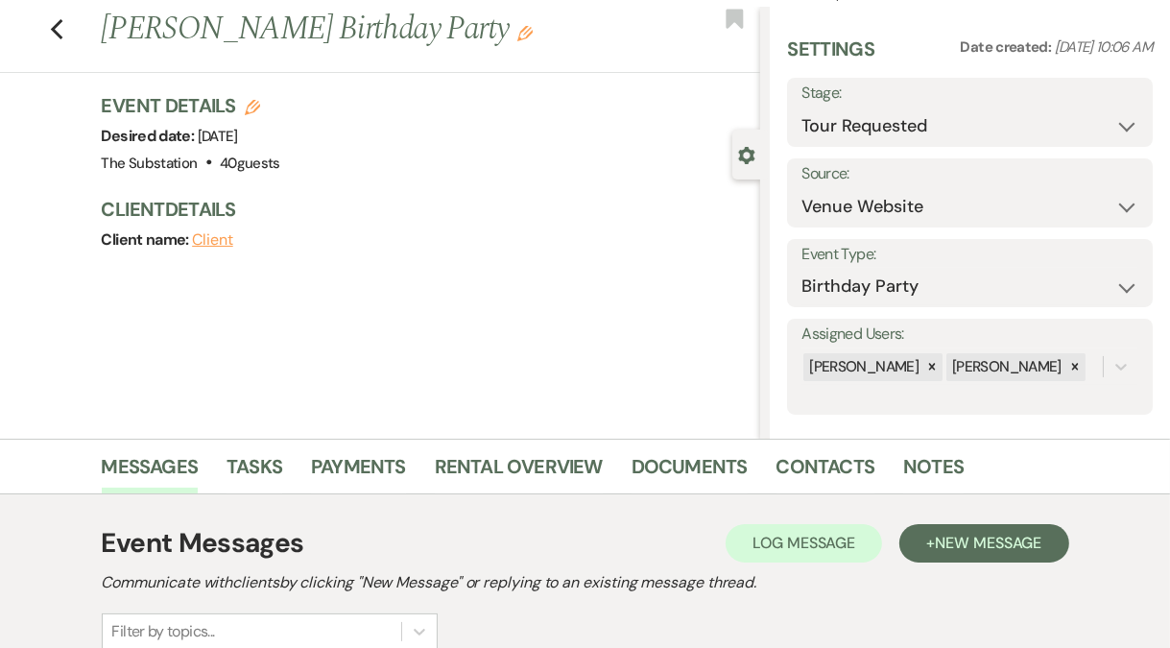
scroll to position [0, 0]
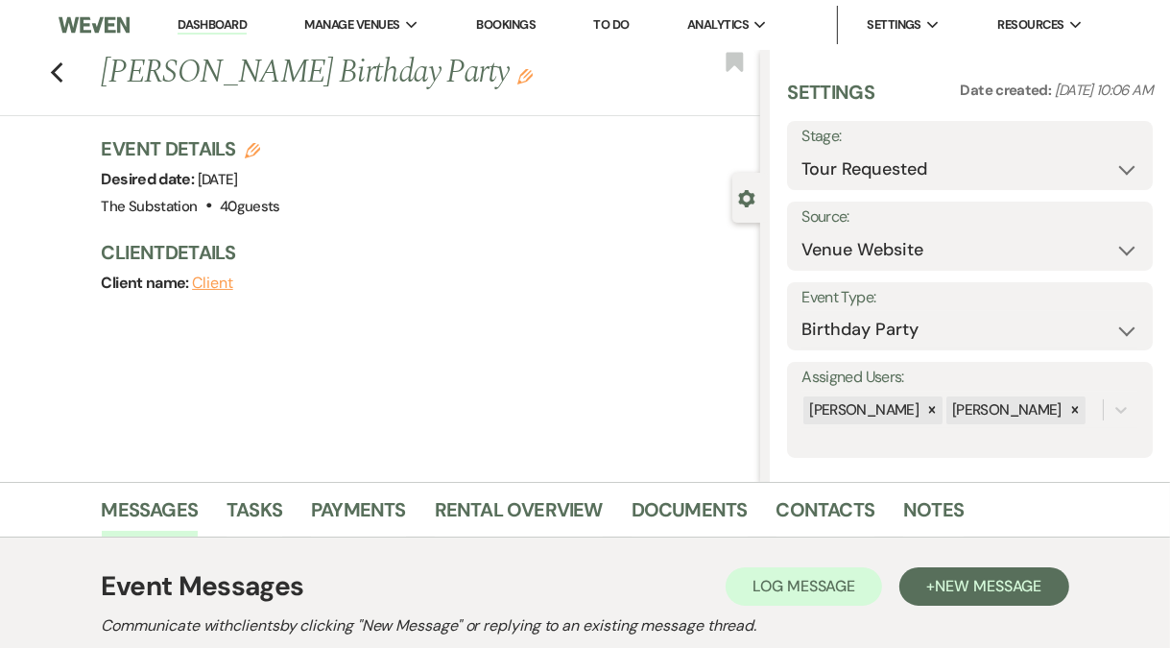
click at [216, 22] on link "Dashboard" at bounding box center [212, 25] width 69 height 18
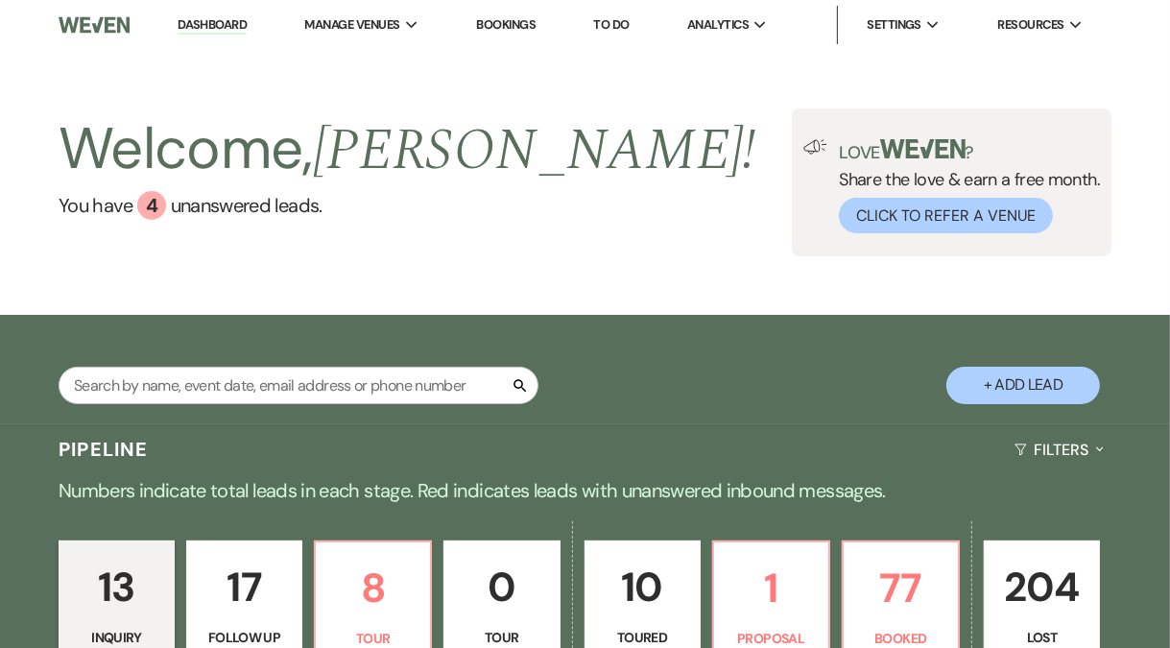
click at [236, 573] on p "17" at bounding box center [244, 587] width 91 height 64
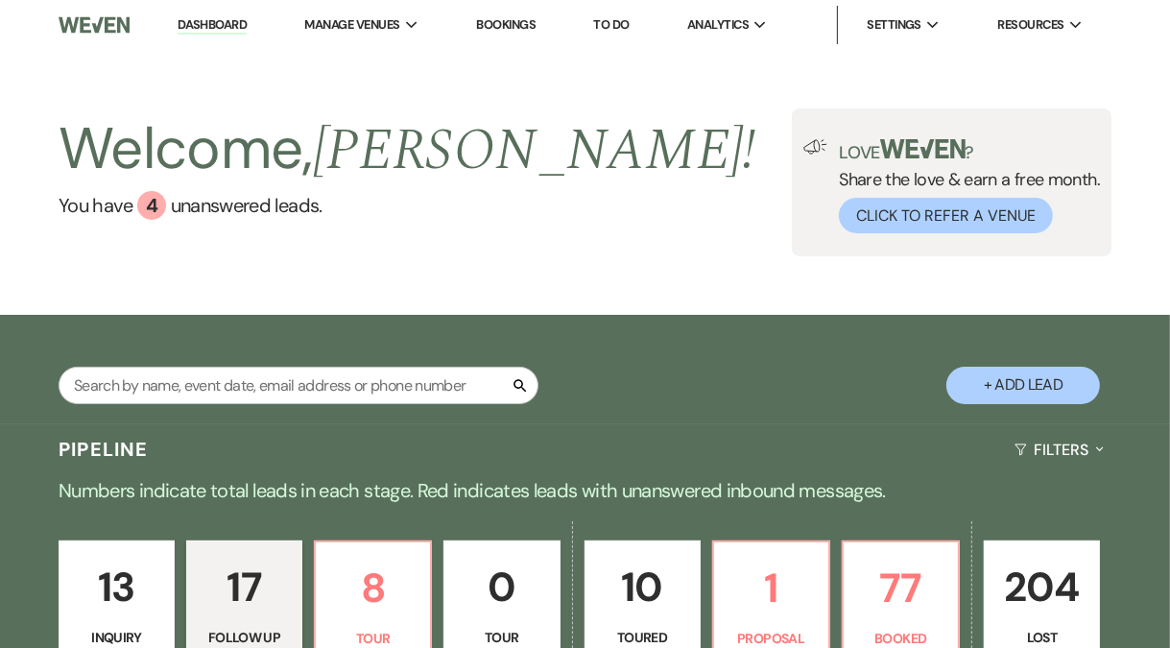
select select "9"
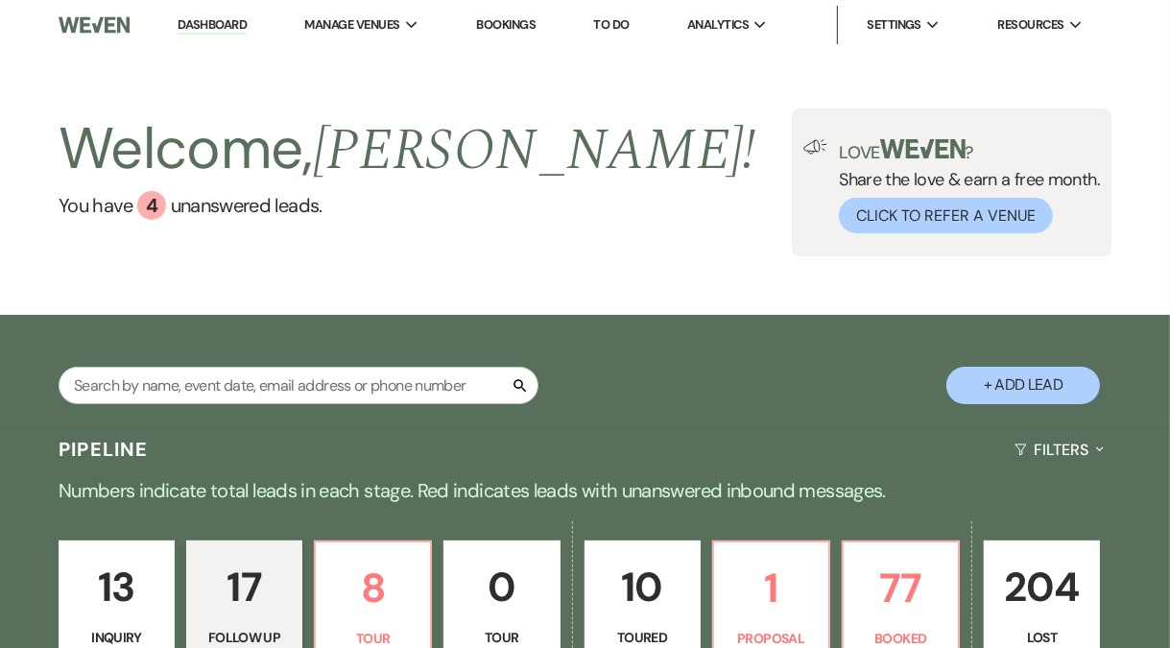
select select "9"
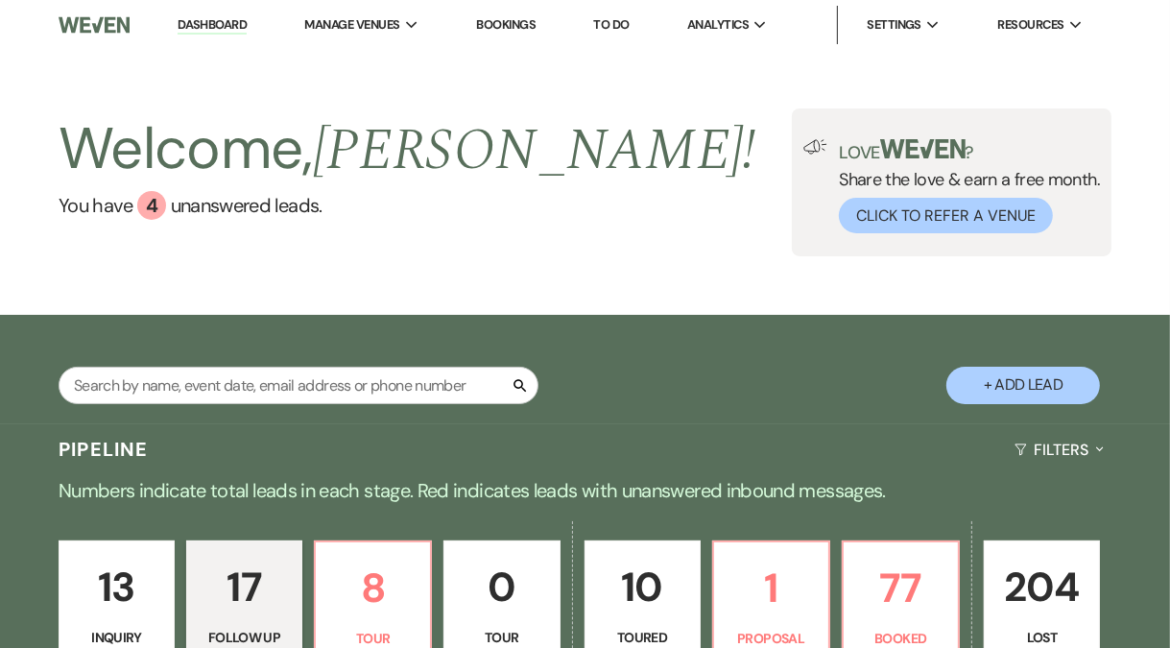
select select "9"
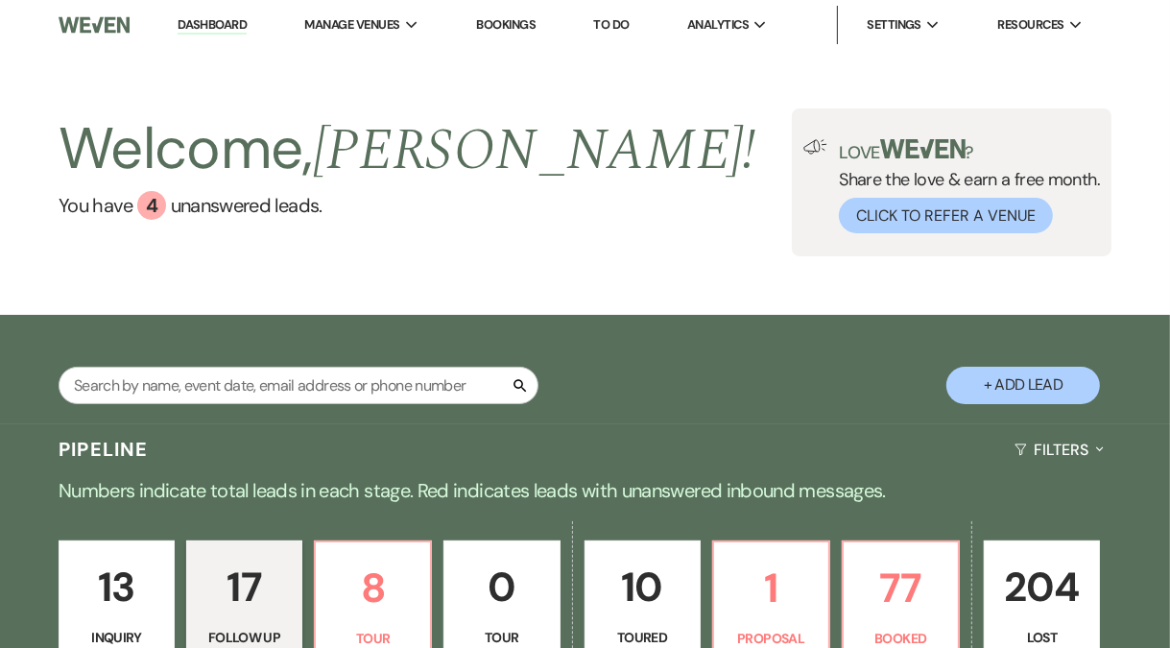
select select "9"
click at [374, 590] on p "8" at bounding box center [372, 588] width 91 height 64
select select "2"
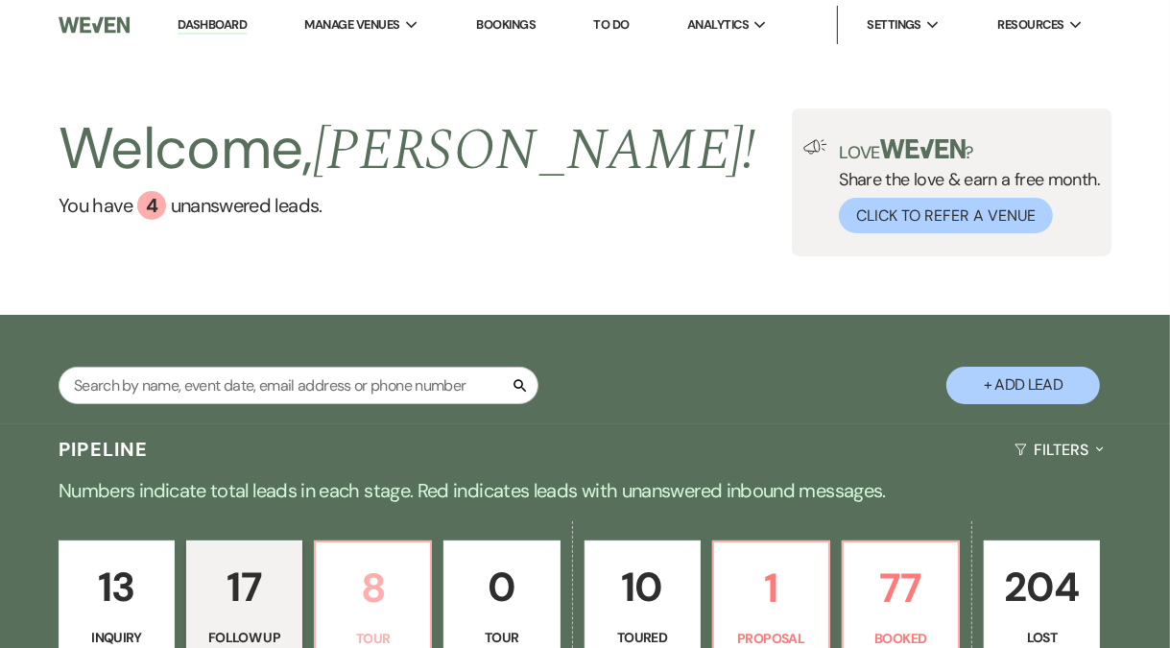
select select "2"
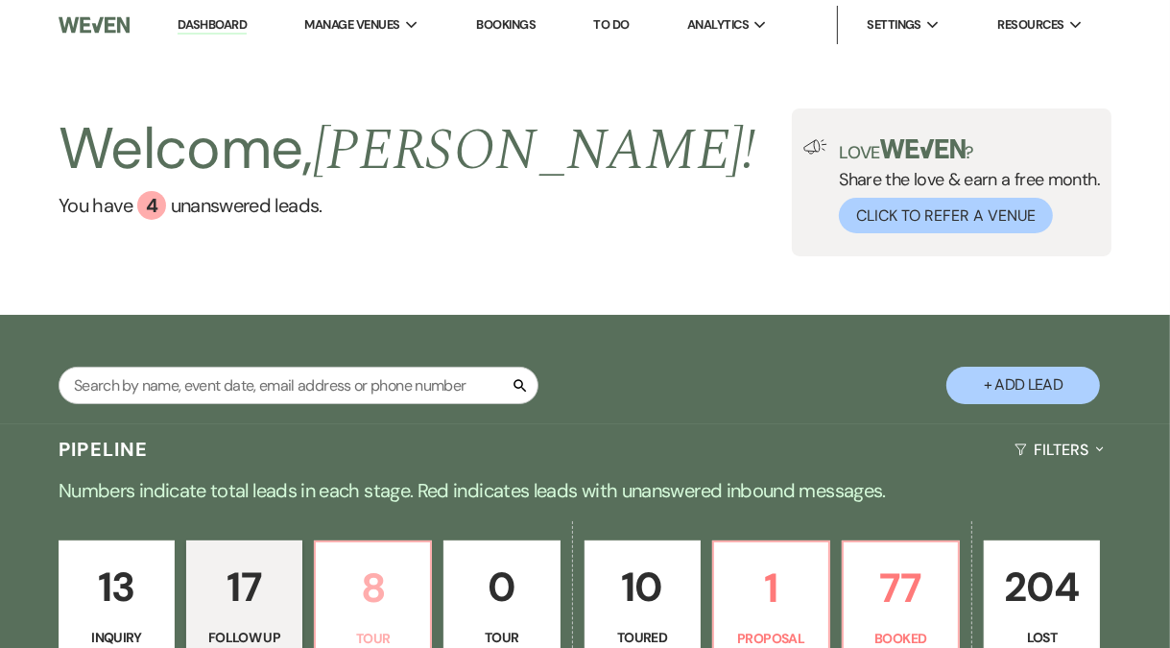
select select "2"
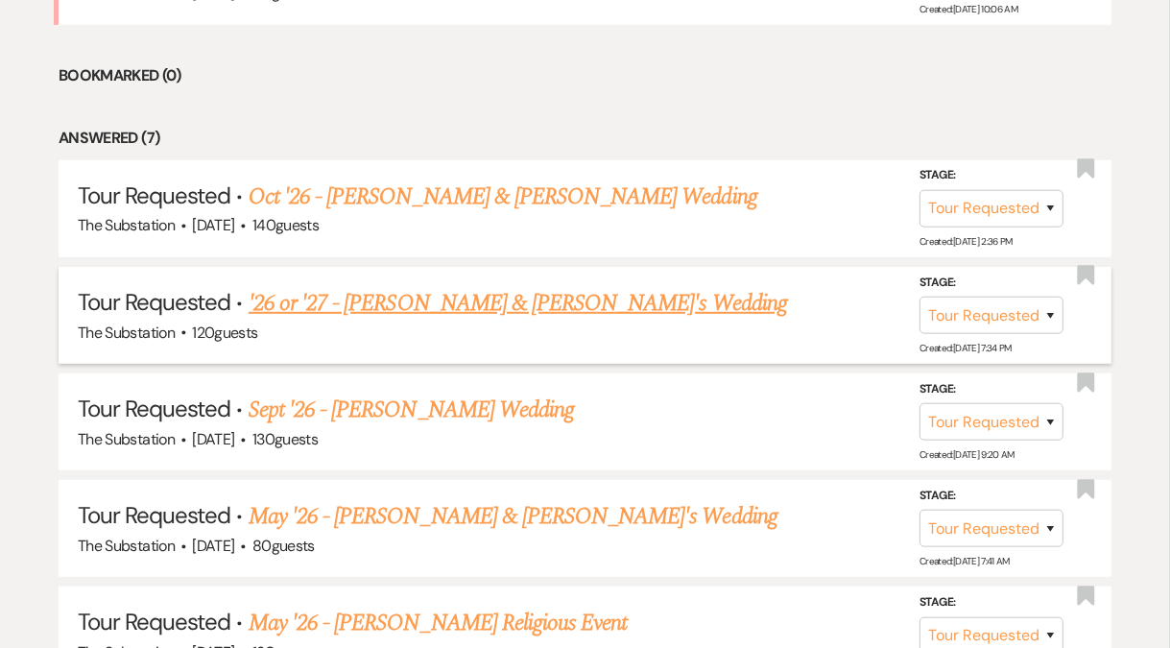
scroll to position [605, 0]
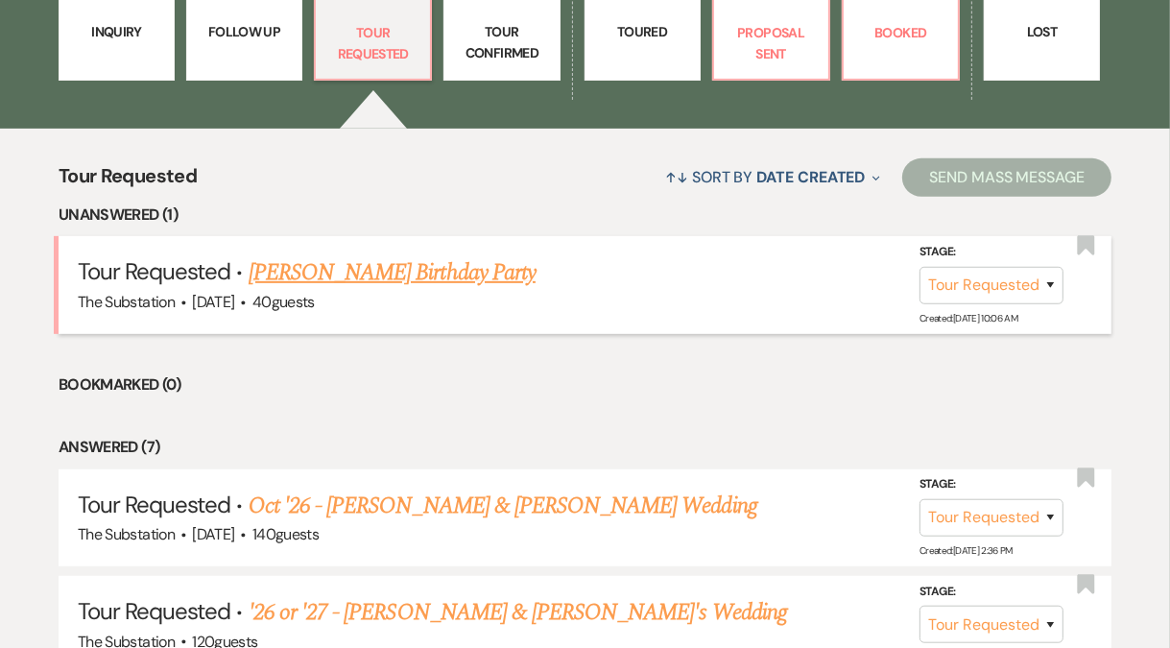
click at [340, 269] on link "Kim Jones's Birthday Party" at bounding box center [392, 272] width 287 height 35
select select "2"
select select "5"
select select "4"
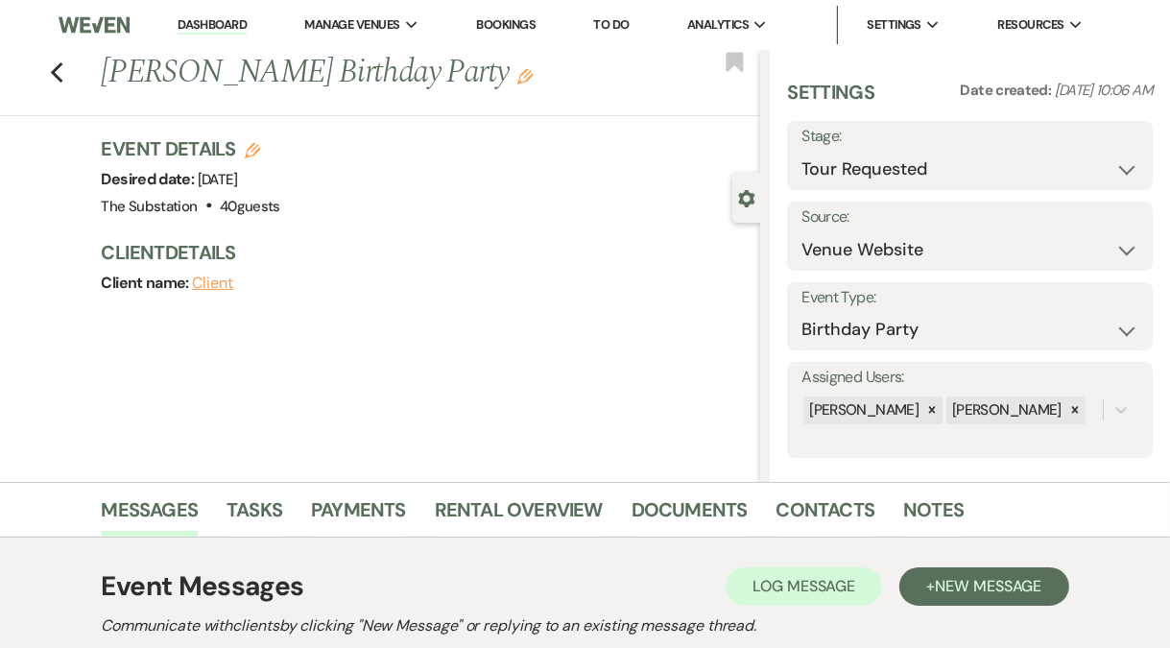
click at [260, 149] on icon "Edit" at bounding box center [252, 150] width 15 height 15
select select "802"
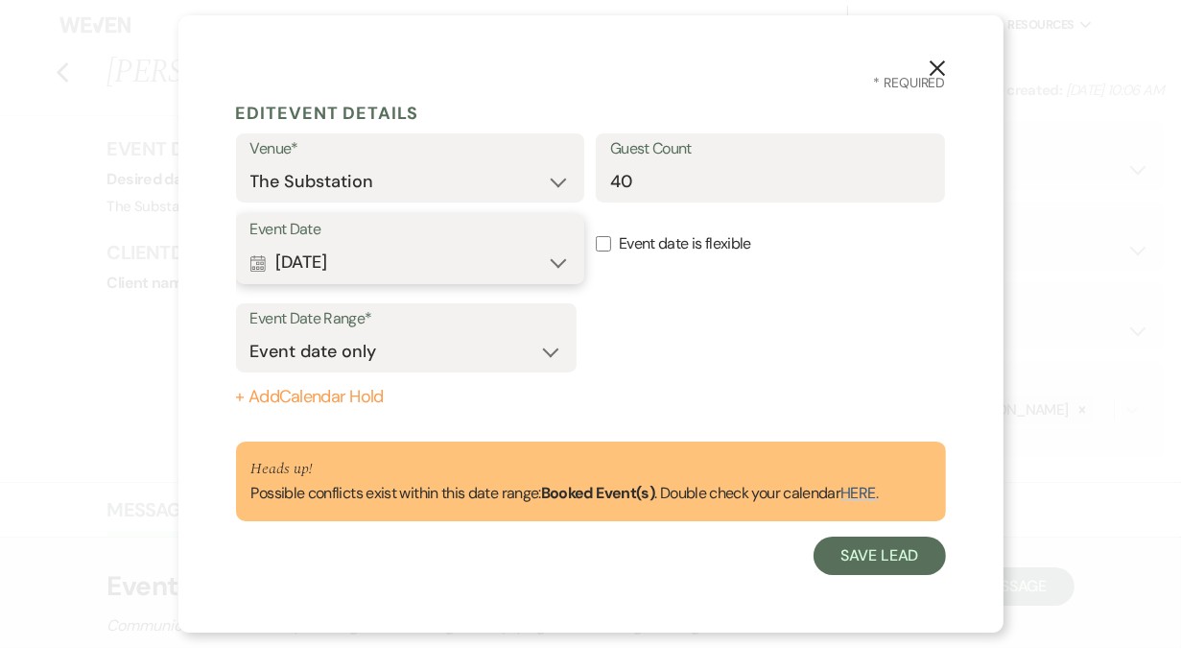
click at [368, 262] on button "Calendar Dec 06, 2025 Expand" at bounding box center [410, 263] width 320 height 38
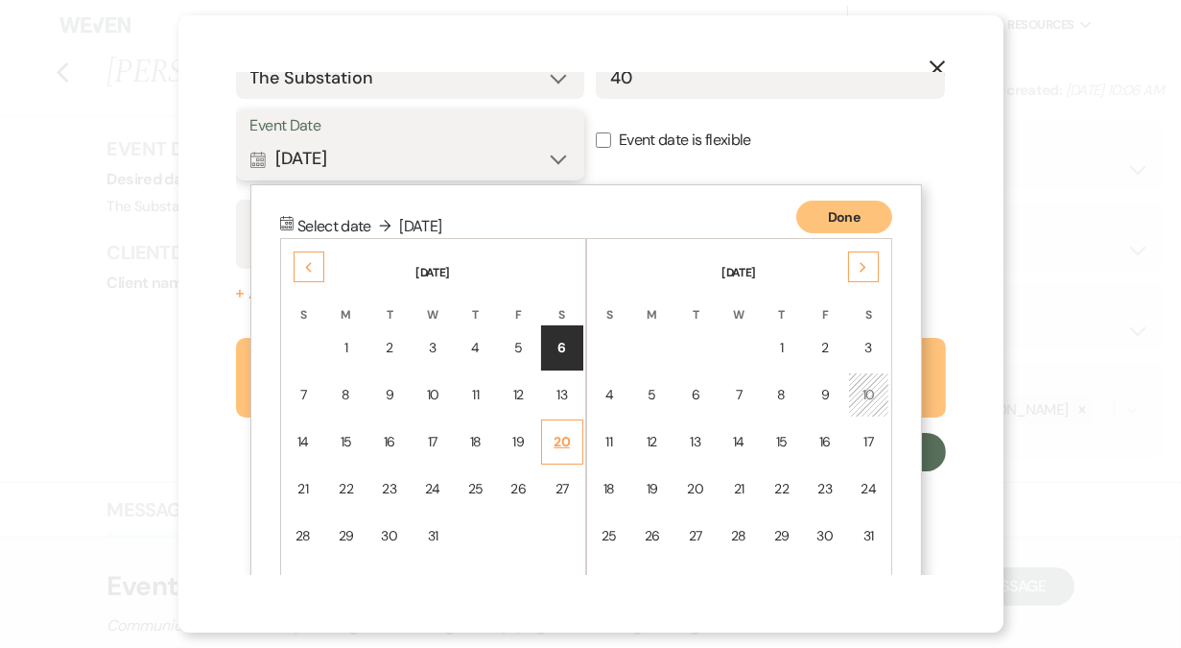
scroll to position [164, 0]
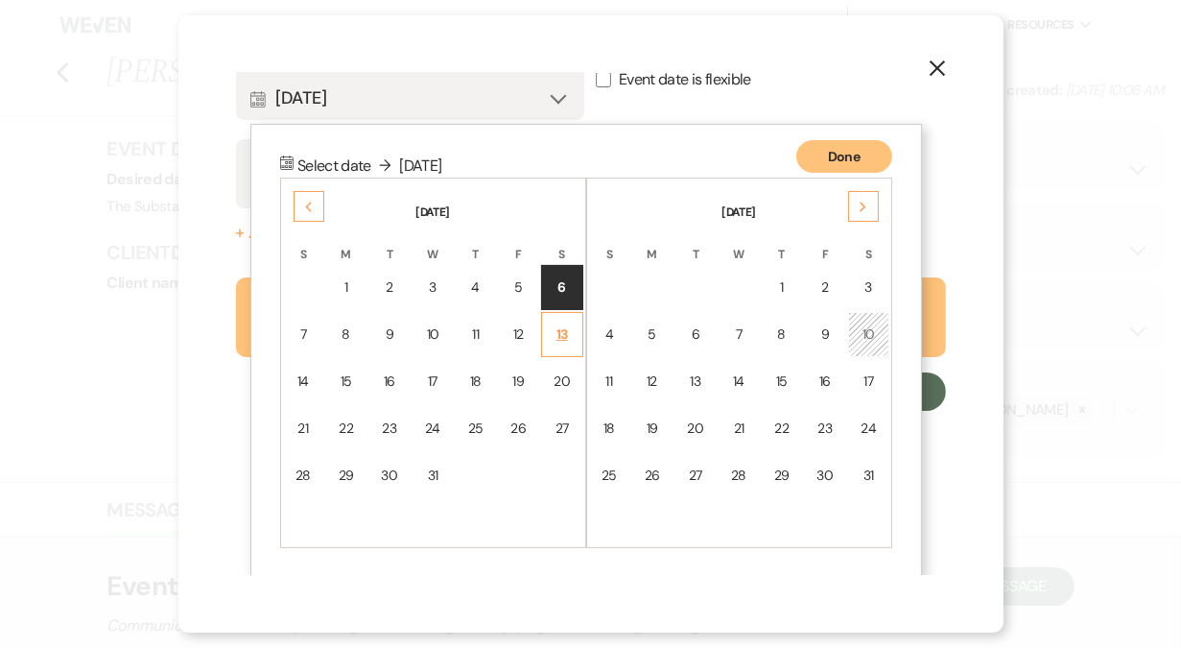
click at [562, 328] on div "13" at bounding box center [562, 334] width 17 height 20
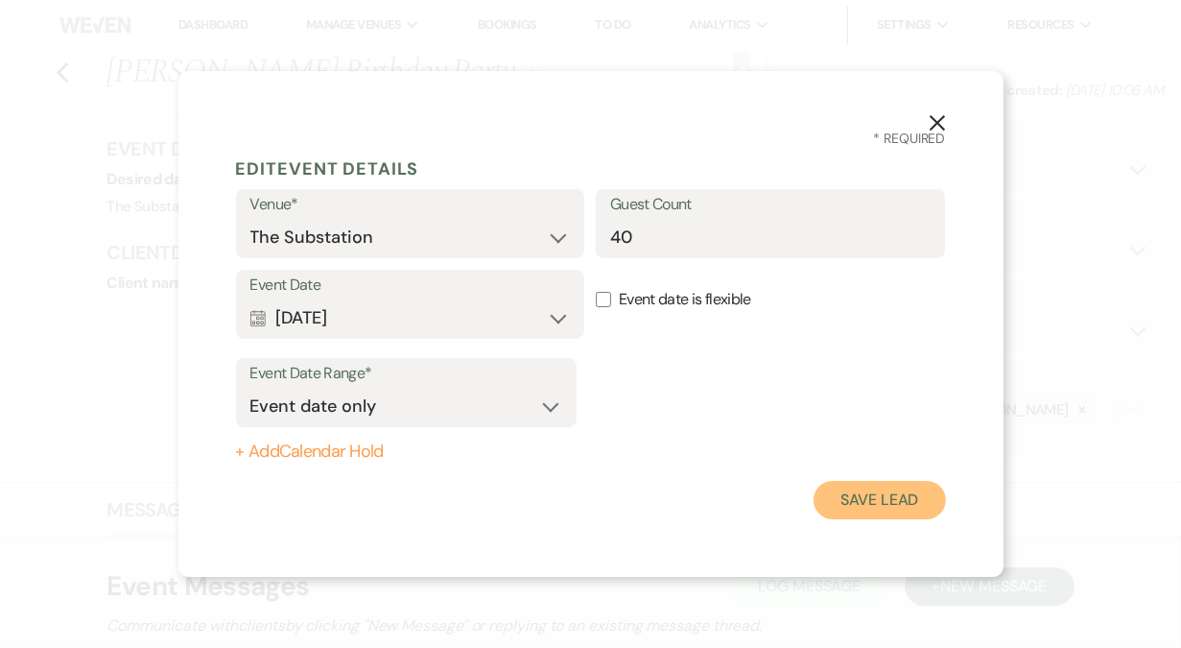
click at [851, 498] on button "Save Lead" at bounding box center [879, 500] width 131 height 38
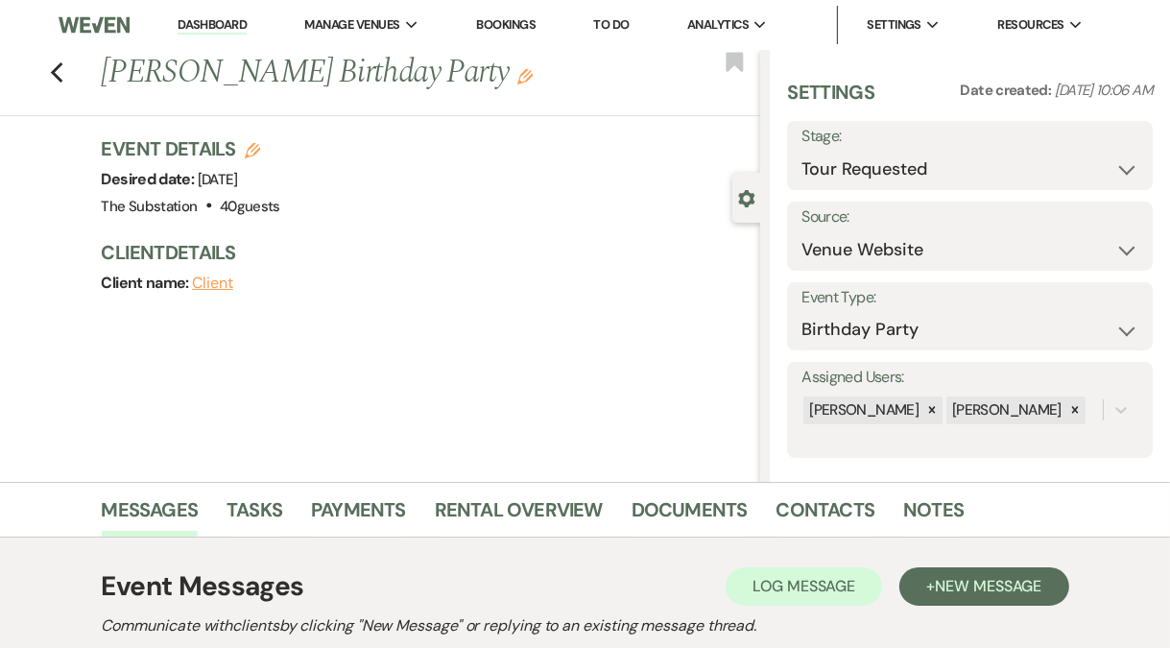
click at [205, 20] on link "Dashboard" at bounding box center [212, 25] width 69 height 18
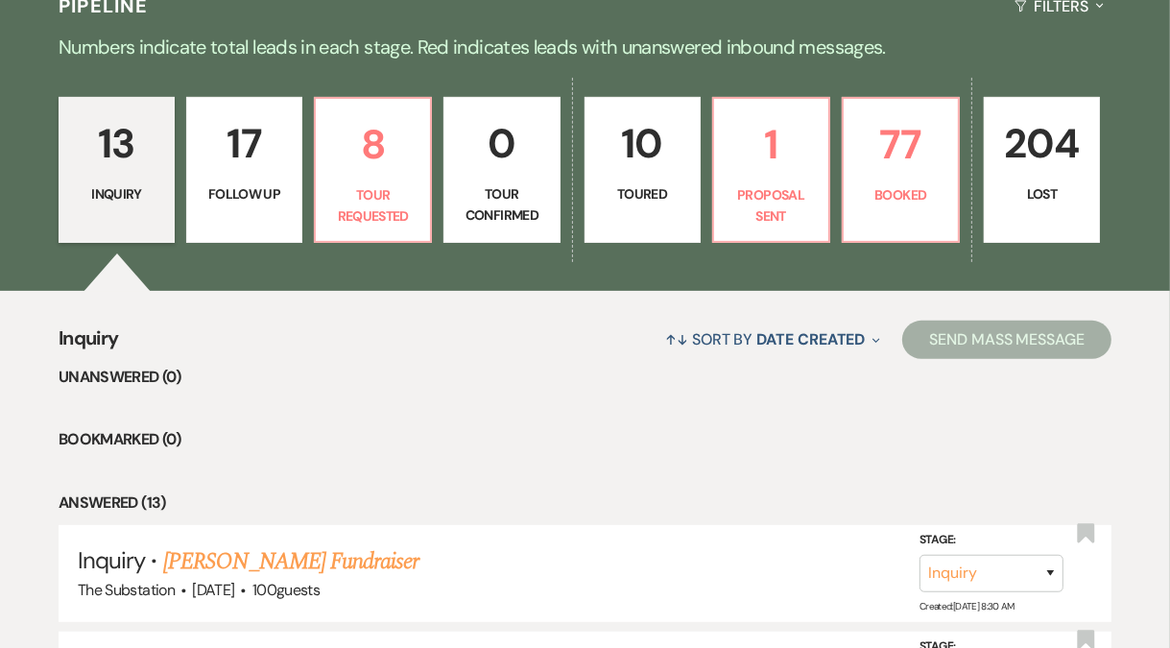
scroll to position [449, 0]
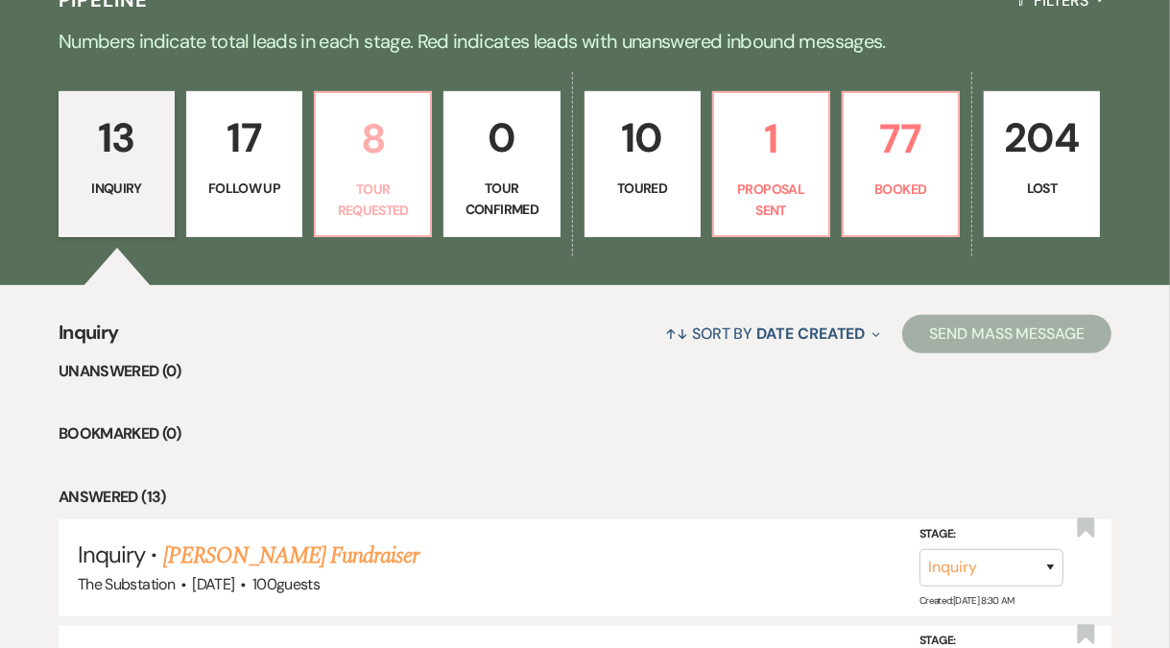
click at [388, 207] on p "Tour Requested" at bounding box center [372, 199] width 91 height 43
select select "2"
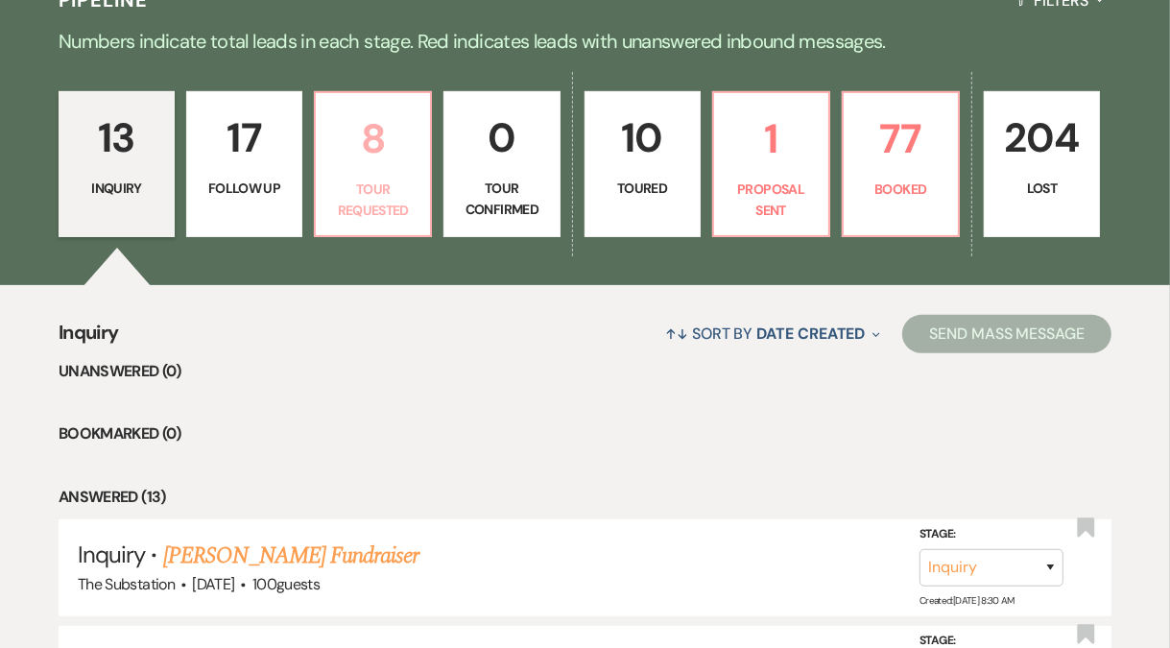
select select "2"
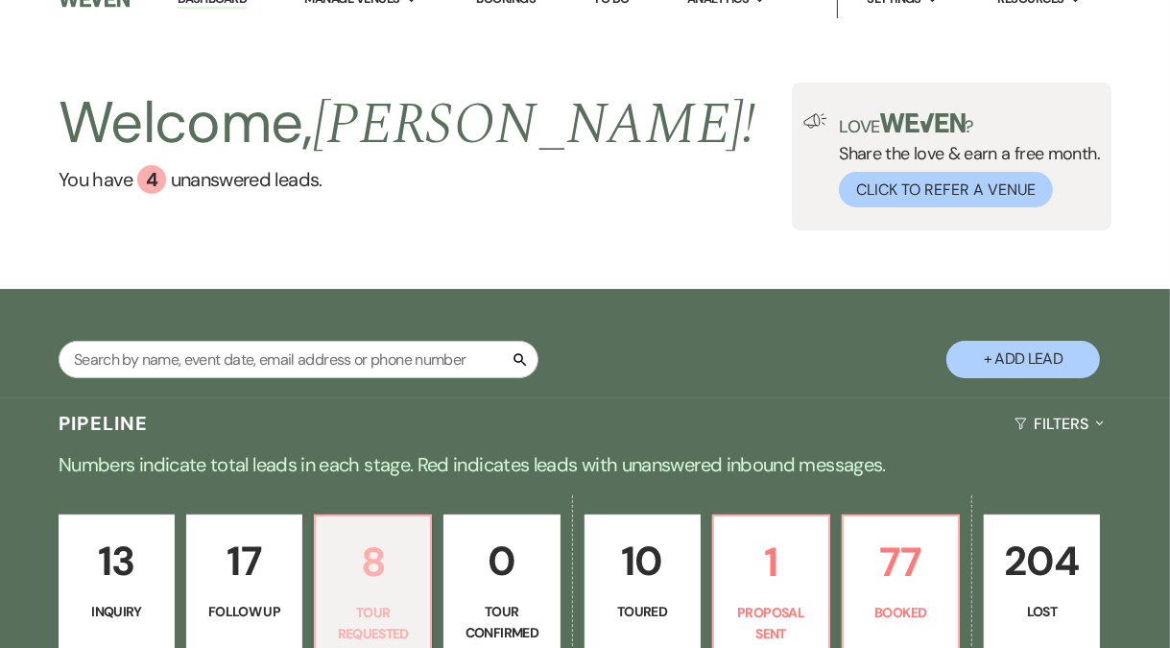
scroll to position [27, 0]
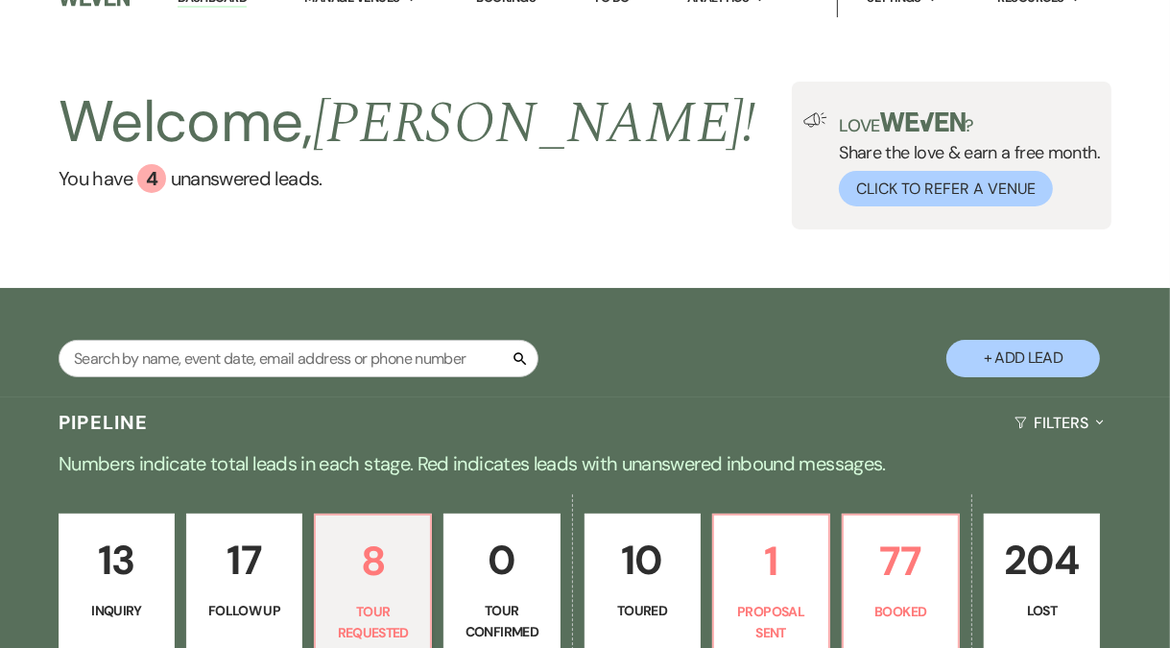
click at [663, 556] on p "10" at bounding box center [642, 560] width 91 height 64
select select "5"
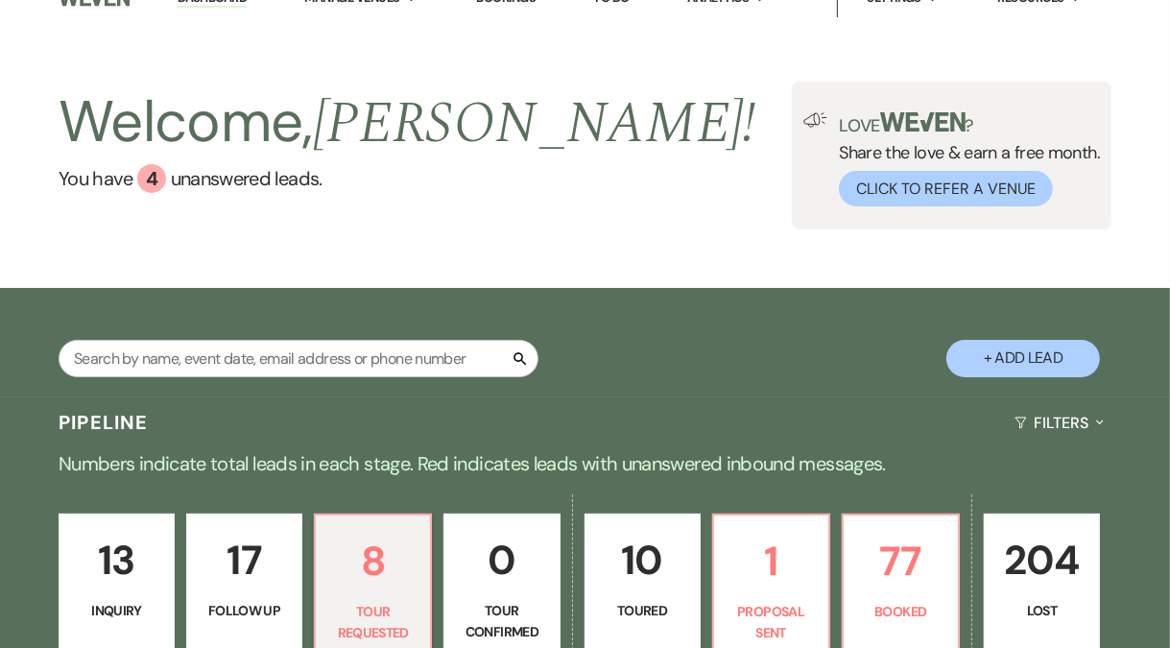
select select "5"
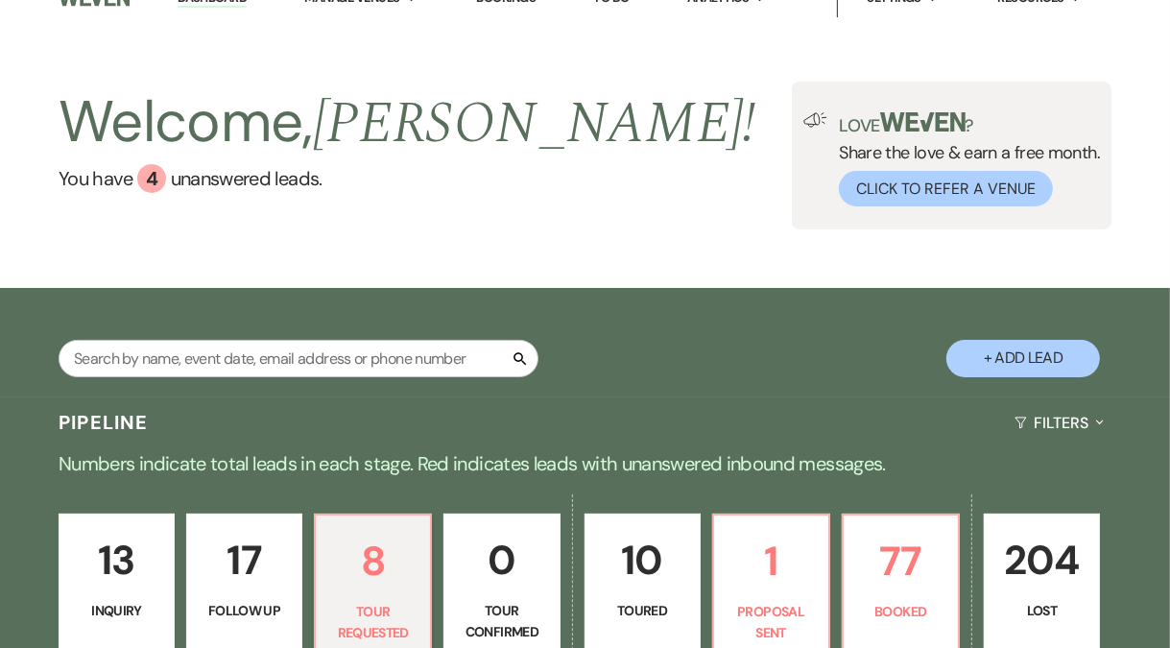
select select "5"
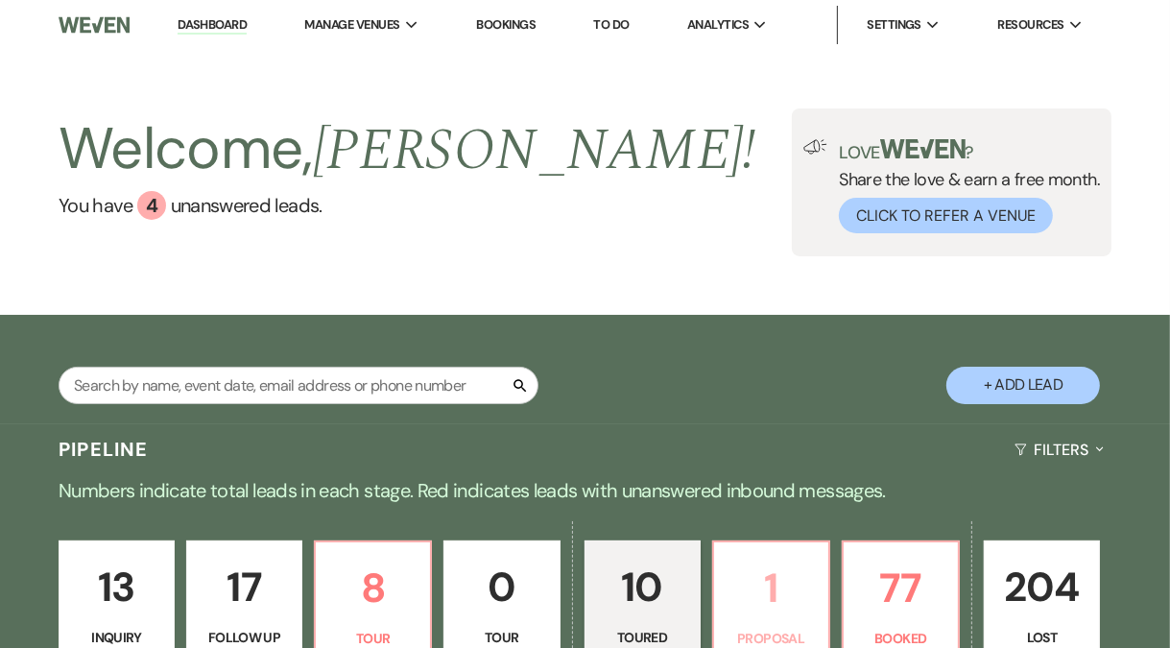
click at [784, 615] on p "1" at bounding box center [770, 588] width 91 height 64
select select "6"
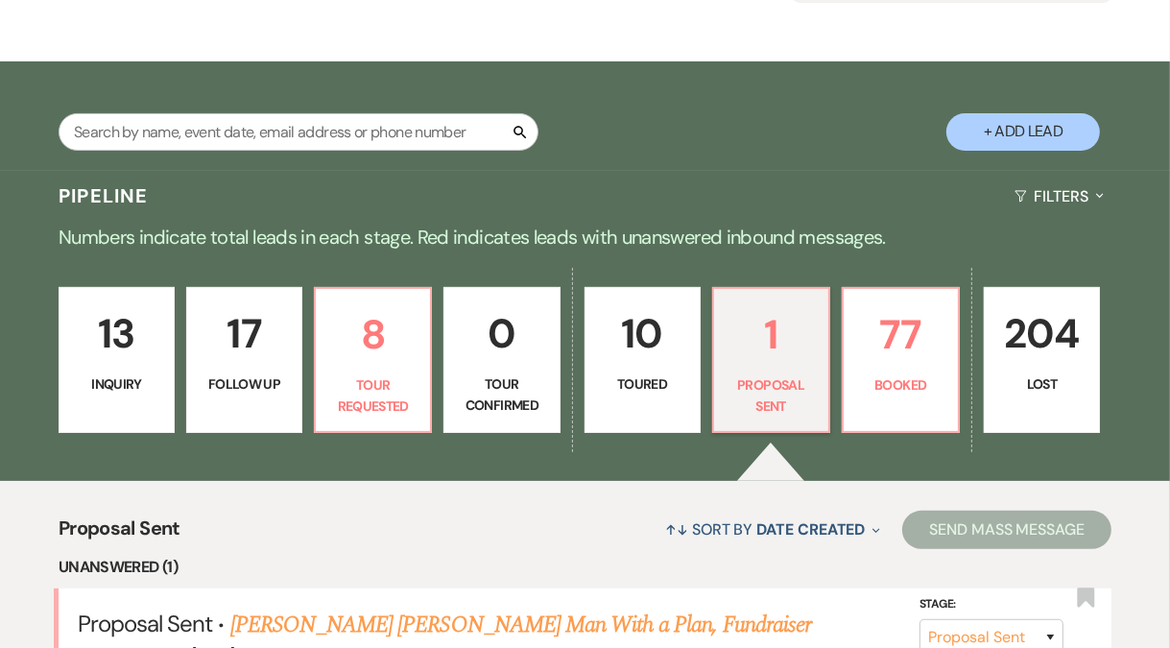
scroll to position [562, 0]
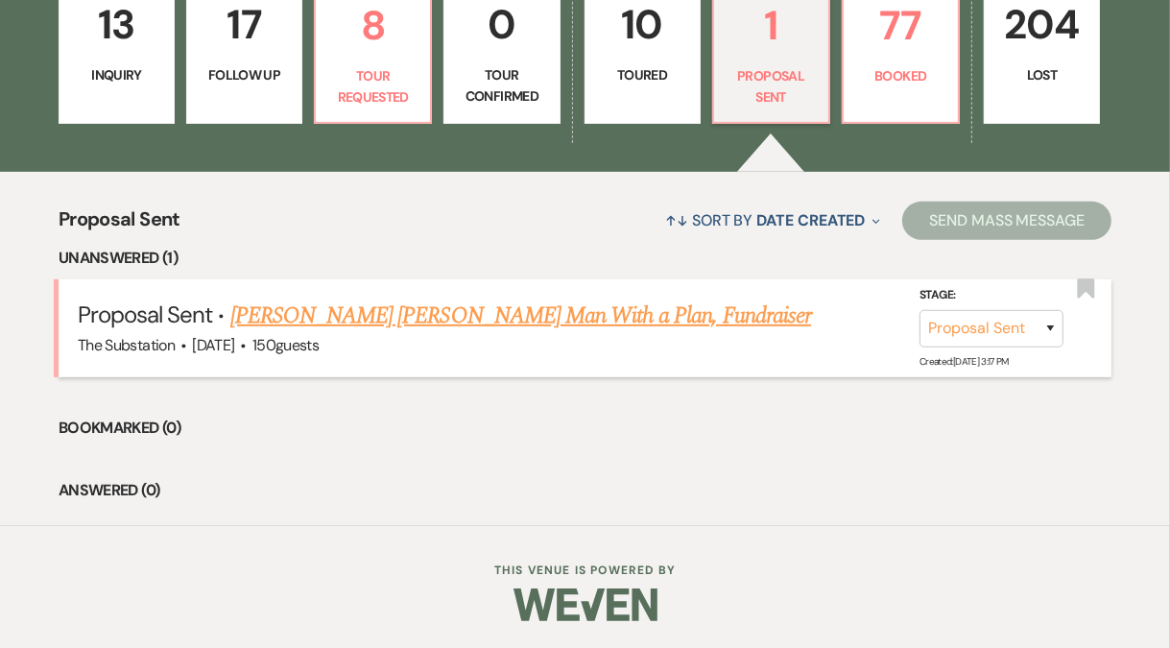
click at [357, 320] on link "Max Coren's Young Man With a Plan, Fundraiser" at bounding box center [520, 315] width 581 height 35
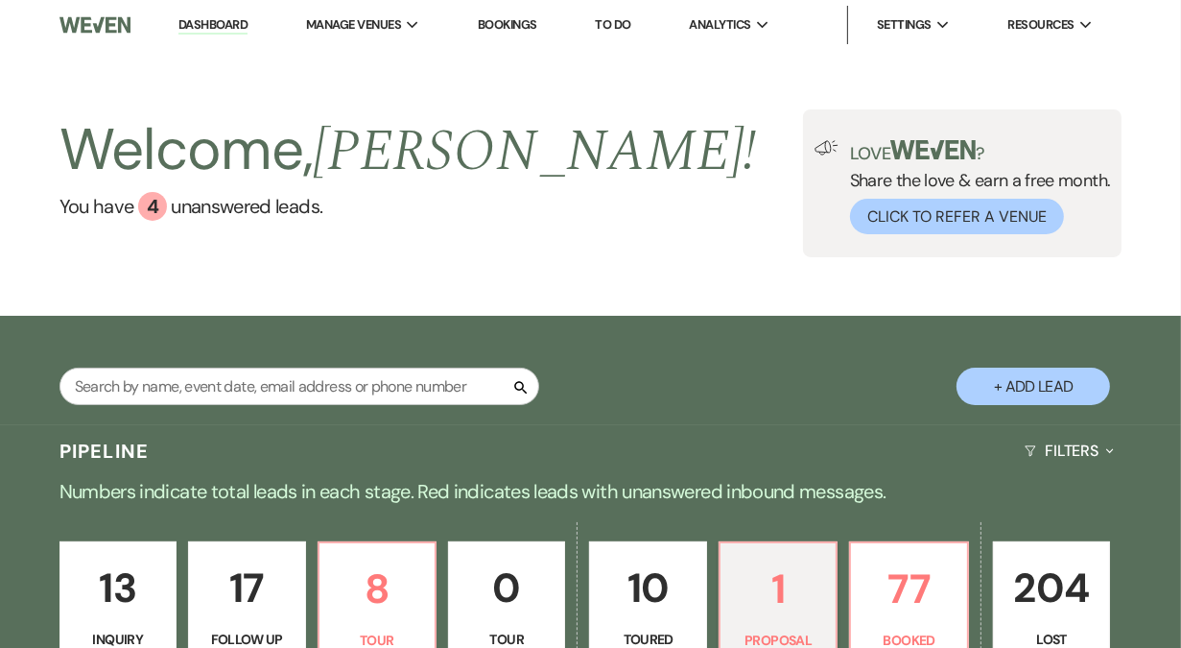
select select "6"
select select "5"
select select "20"
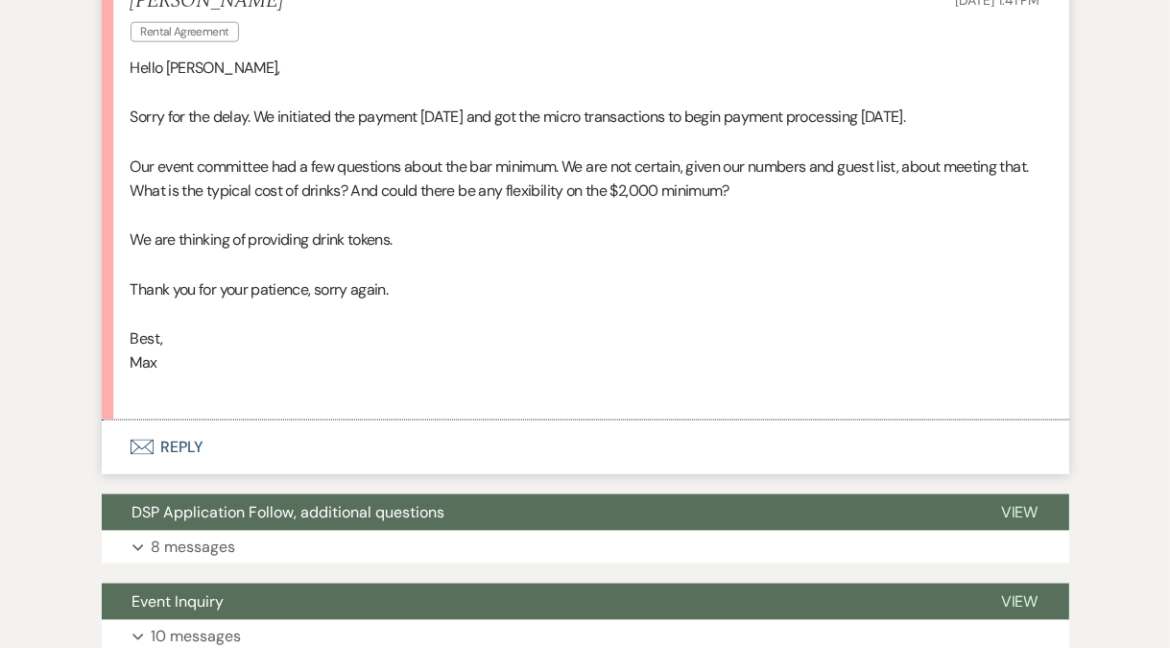
scroll to position [1972, 0]
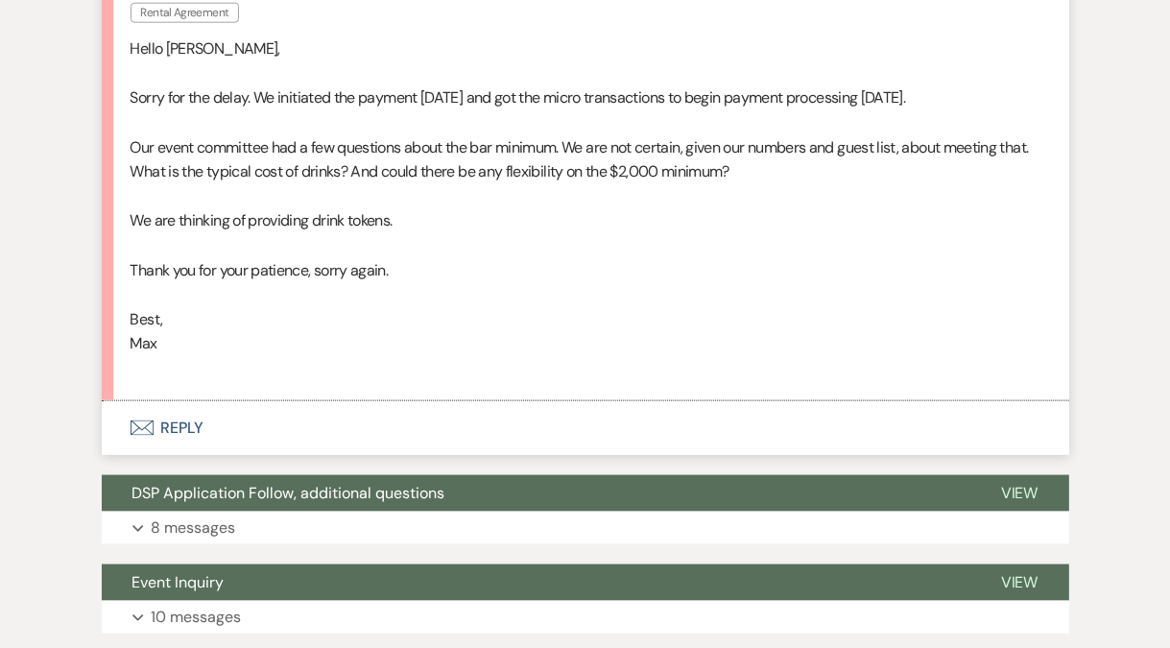
click at [186, 433] on button "Envelope Reply" at bounding box center [585, 428] width 967 height 54
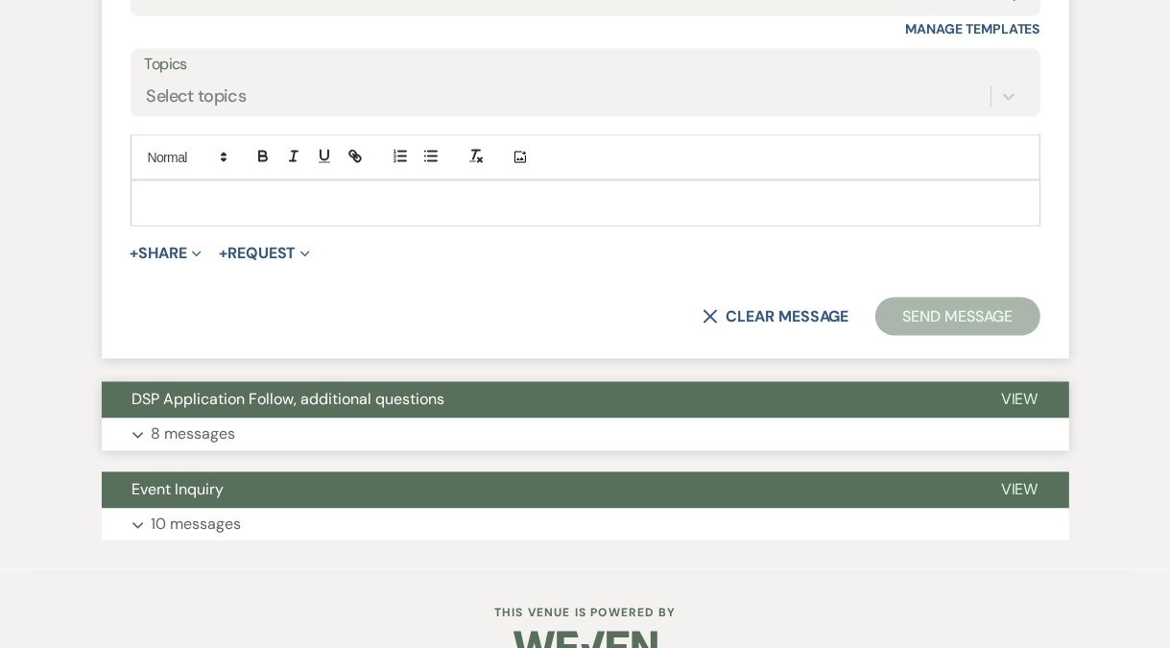
scroll to position [2597, 0]
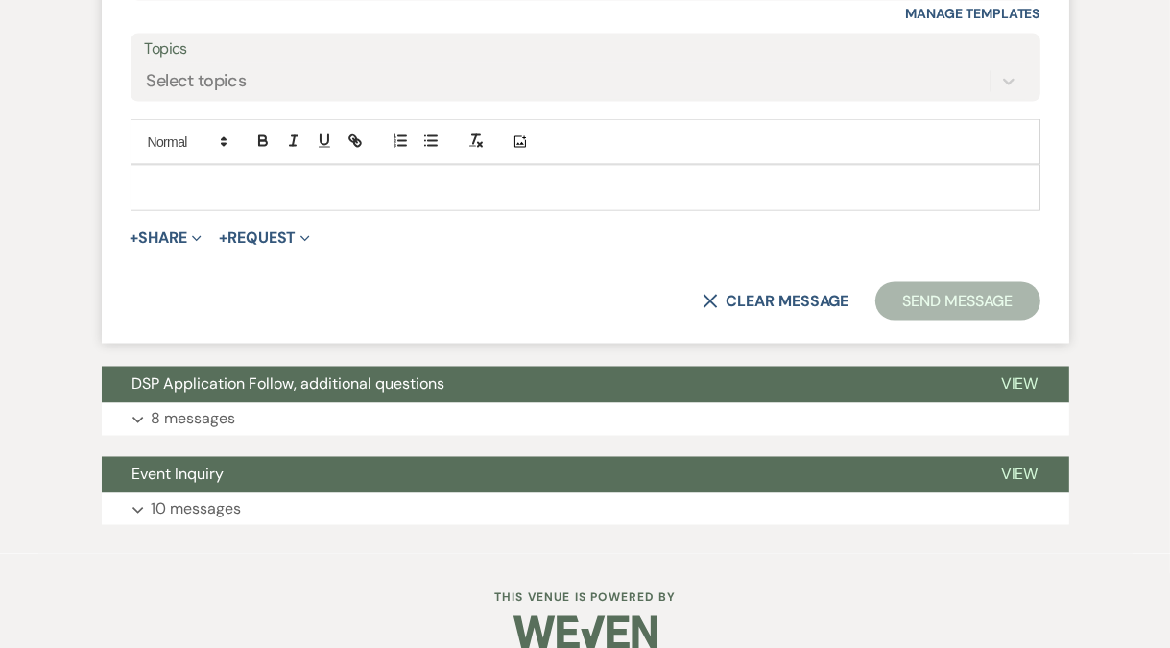
click at [225, 166] on div at bounding box center [585, 188] width 908 height 44
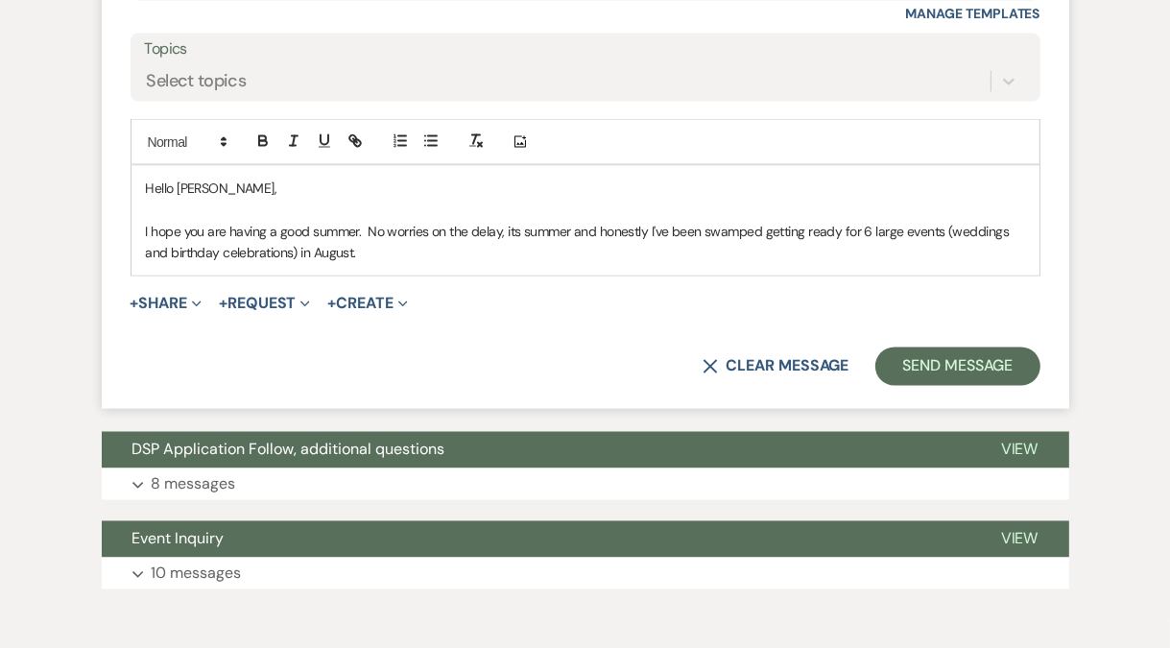
click at [570, 229] on p "I hope you are having a good summer. No worries on the delay, its summer and ho…" at bounding box center [585, 242] width 879 height 43
click at [471, 250] on p "I hope you are having a good summer. No worries on the delay, its summer, and h…" at bounding box center [585, 242] width 879 height 43
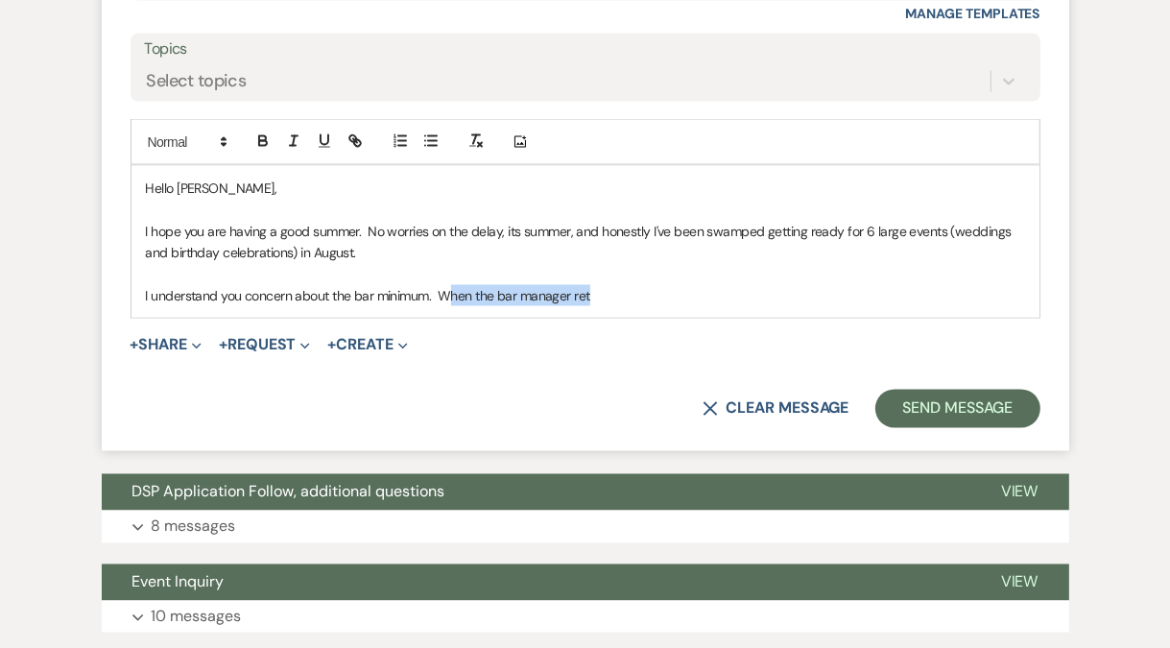
drag, startPoint x: 445, startPoint y: 295, endPoint x: 594, endPoint y: 292, distance: 148.8
click at [594, 292] on p "I understand you concern about the bar minimum. When the bar manager ret" at bounding box center [585, 295] width 879 height 21
click at [749, 295] on p "I understand you concern about the bar minimum. I can speak to the bar manager …" at bounding box center [585, 295] width 879 height 21
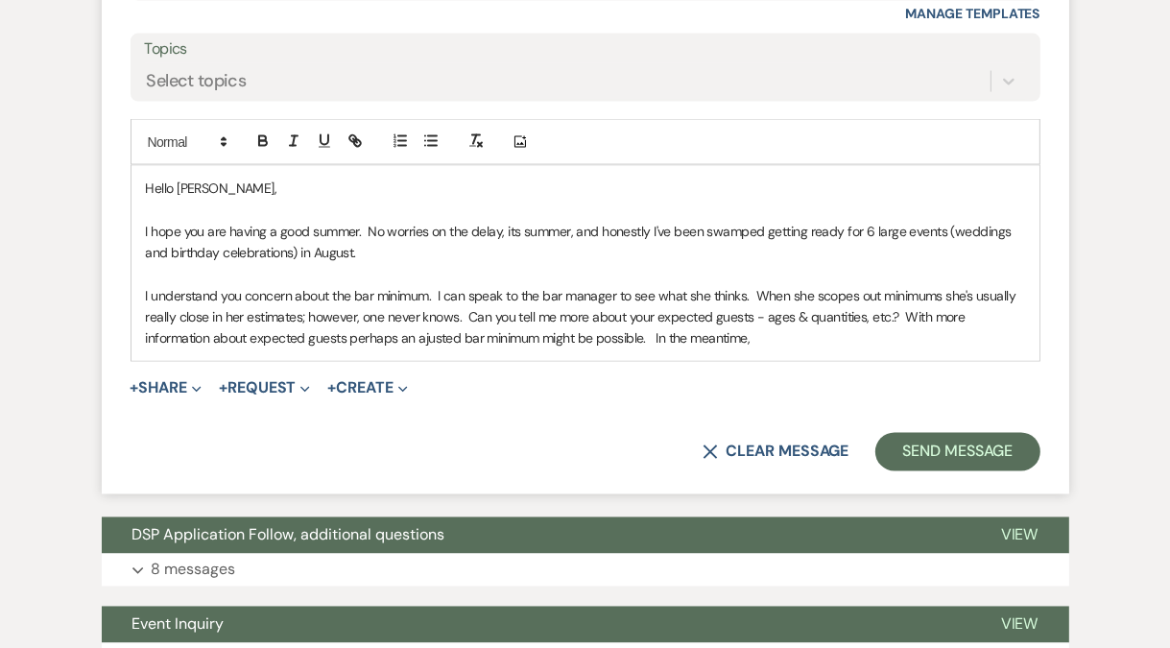
click at [423, 337] on p "I understand you concern about the bar minimum. I can speak to the bar manager …" at bounding box center [585, 317] width 879 height 64
click at [790, 338] on p "I understand you concern about the bar minimum. I can speak to the bar manager …" at bounding box center [585, 317] width 879 height 64
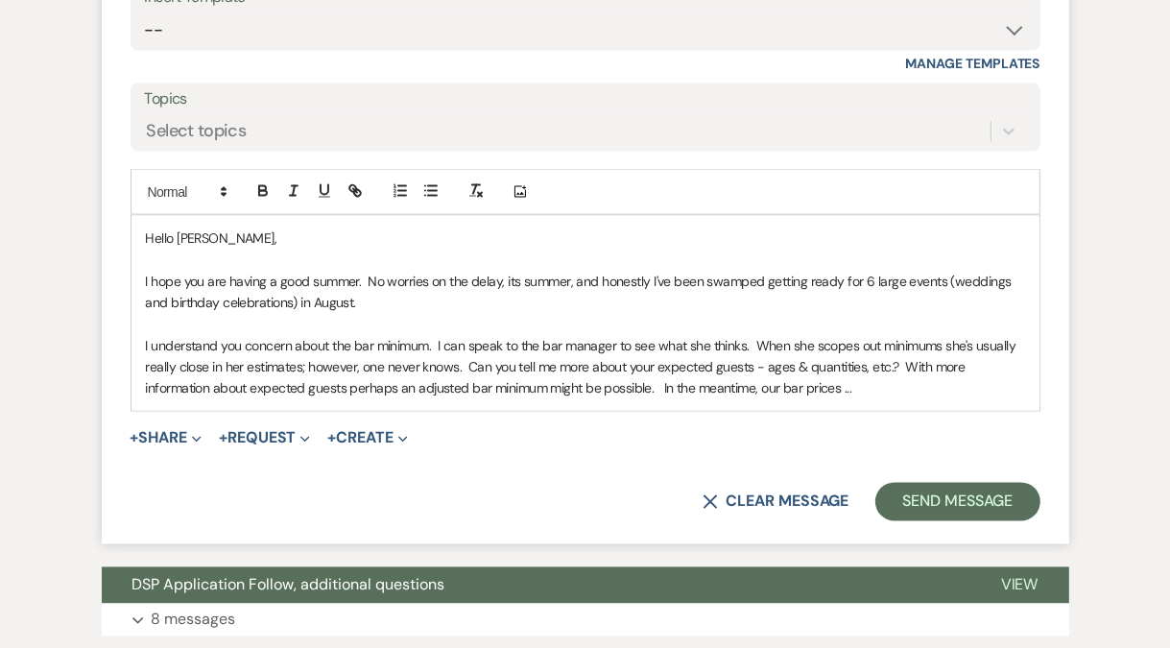
scroll to position [2765, 0]
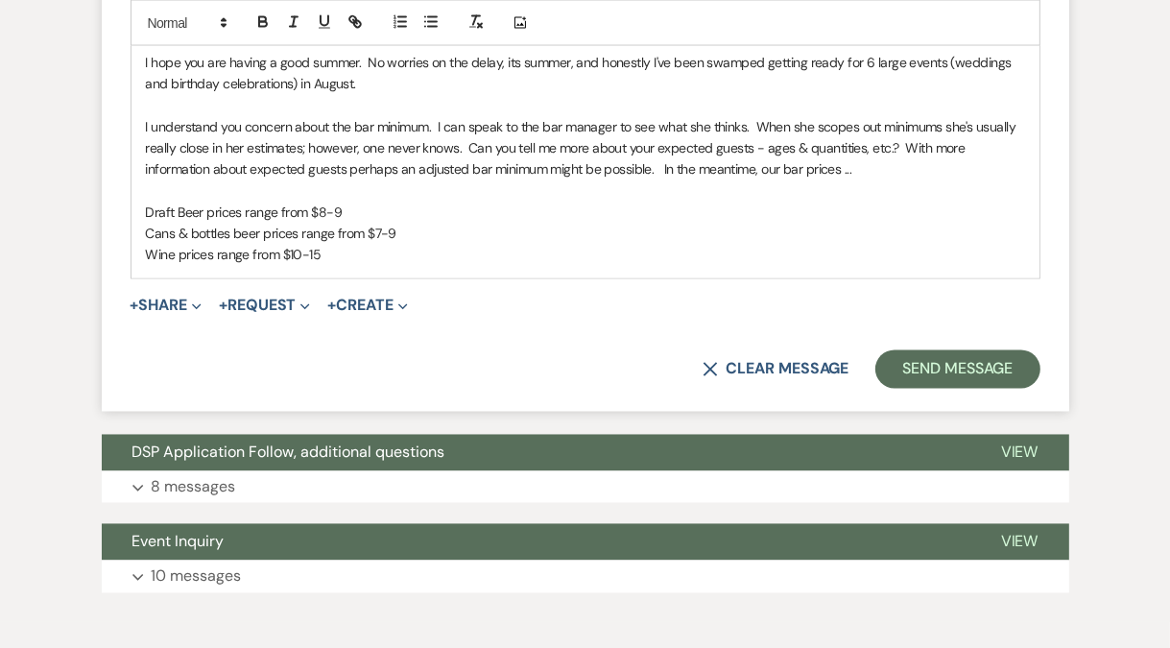
click at [883, 171] on p "I understand you concern about the bar minimum. I can speak to the bar manager …" at bounding box center [585, 148] width 879 height 64
click at [397, 256] on p "Wine prices range from $10-15" at bounding box center [585, 255] width 879 height 21
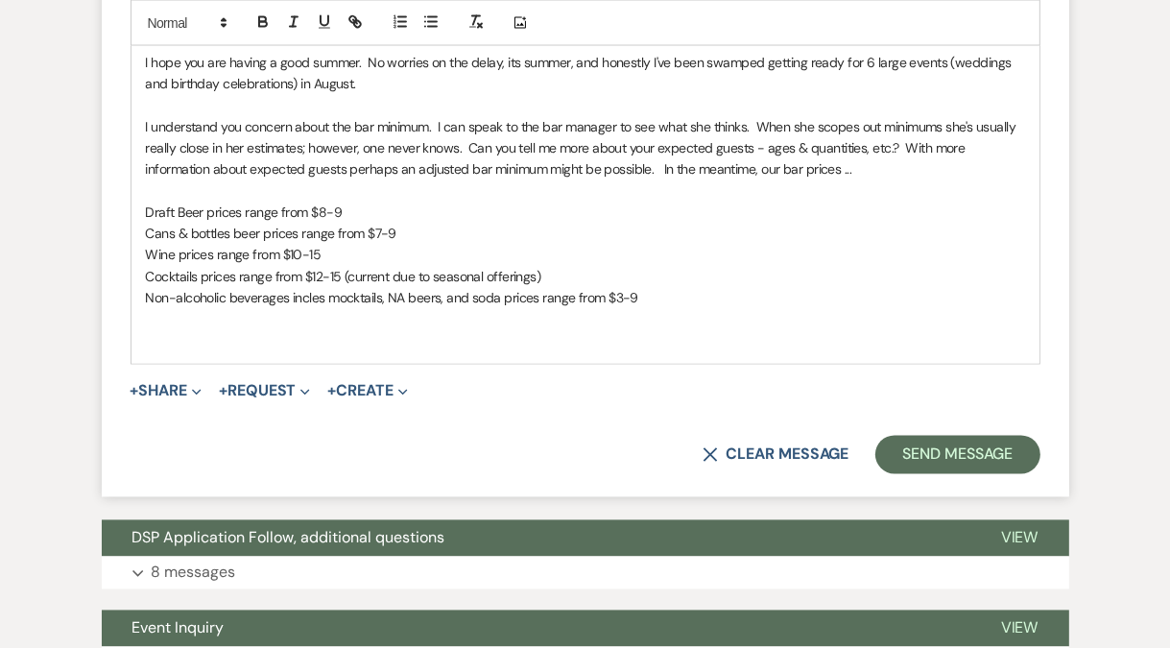
click at [661, 171] on p "I understand you concern about the bar minimum. I can speak to the bar manager …" at bounding box center [585, 148] width 879 height 64
click at [303, 296] on p "Non-alcoholic beverages incles mocktails, NA beers, and soda prices range from …" at bounding box center [585, 298] width 879 height 21
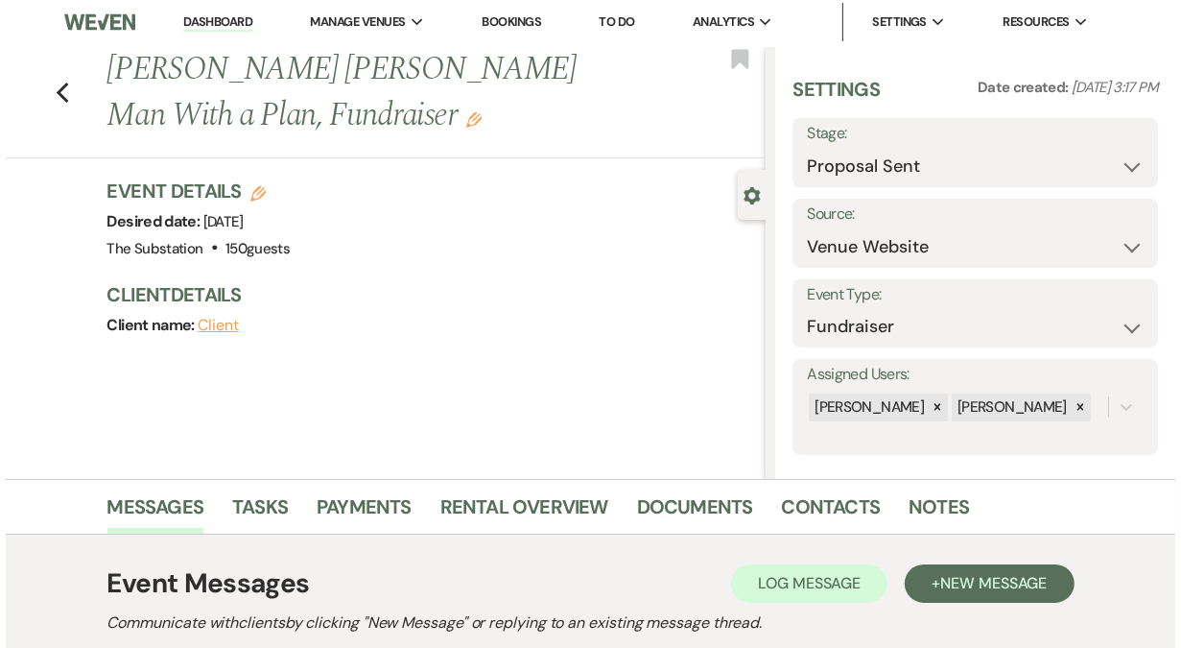
scroll to position [0, 0]
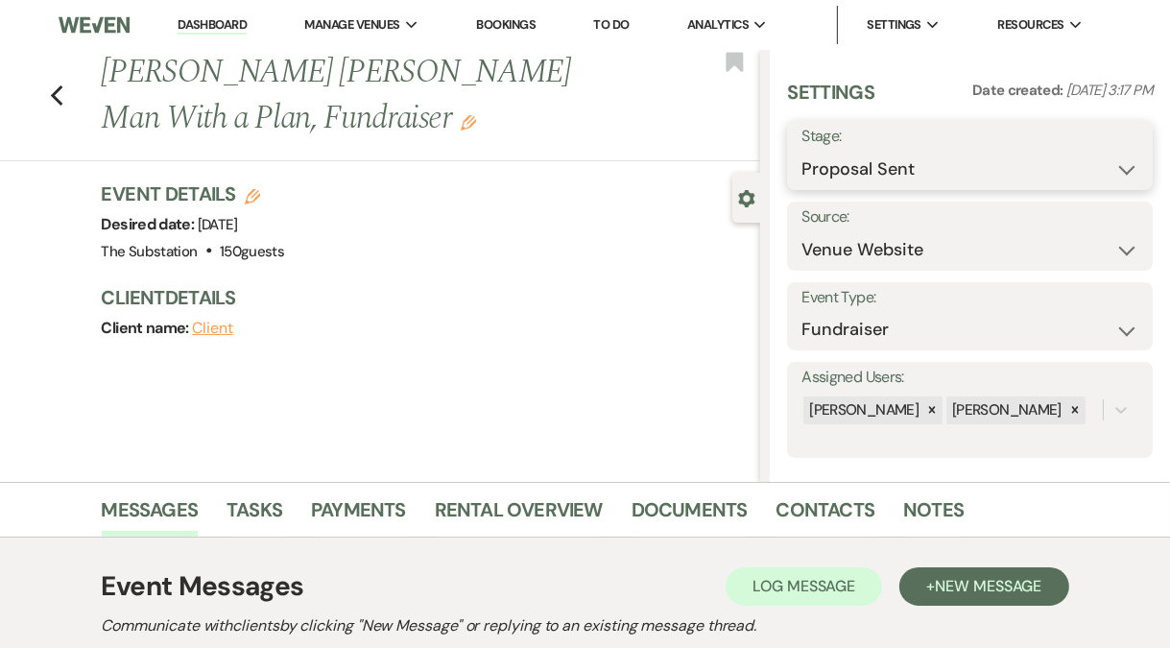
click at [962, 161] on select "Inquiry Follow Up Tour Requested Tour Confirmed Toured Proposal Sent Booked Lost" at bounding box center [969, 169] width 337 height 37
select select "7"
click at [801, 151] on select "Inquiry Follow Up Tour Requested Tour Confirmed Toured Proposal Sent Booked Lost" at bounding box center [969, 169] width 337 height 37
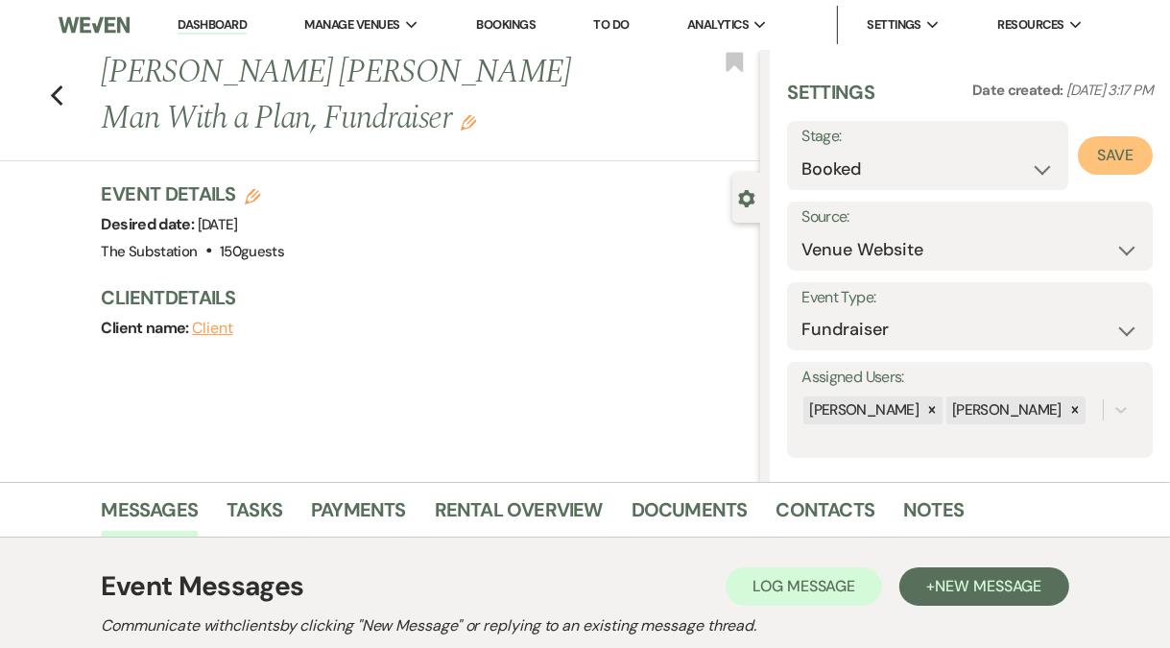
click at [1125, 155] on button "Save" at bounding box center [1115, 155] width 75 height 38
select select "20"
select select "802"
select select "false"
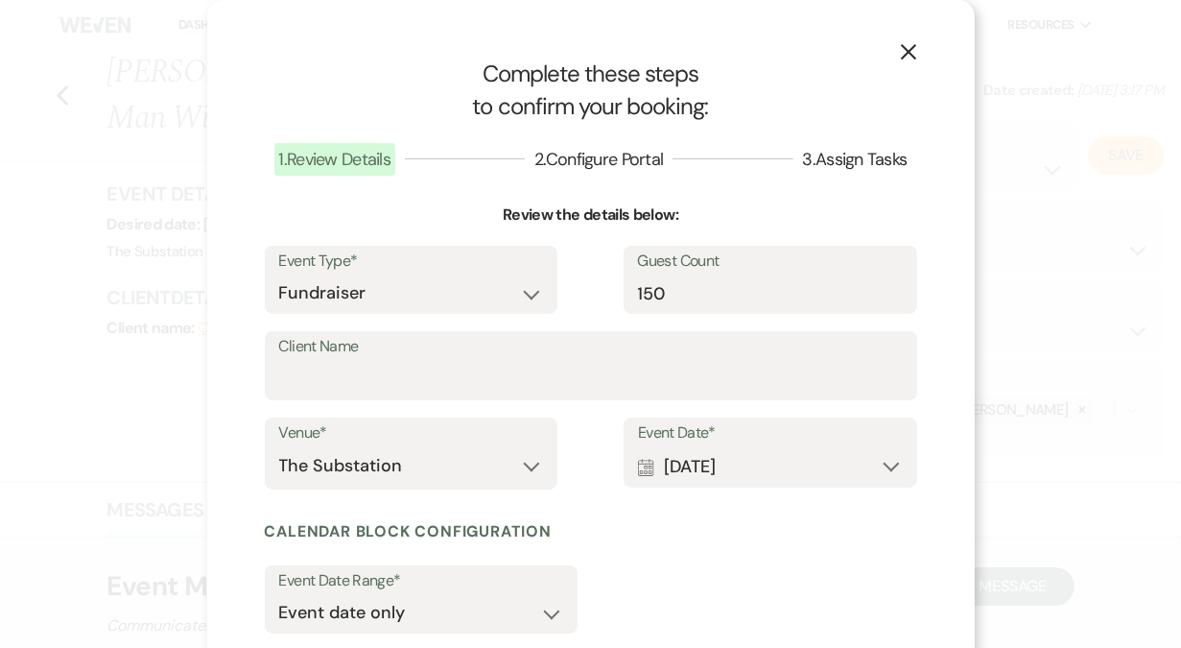
scroll to position [199, 0]
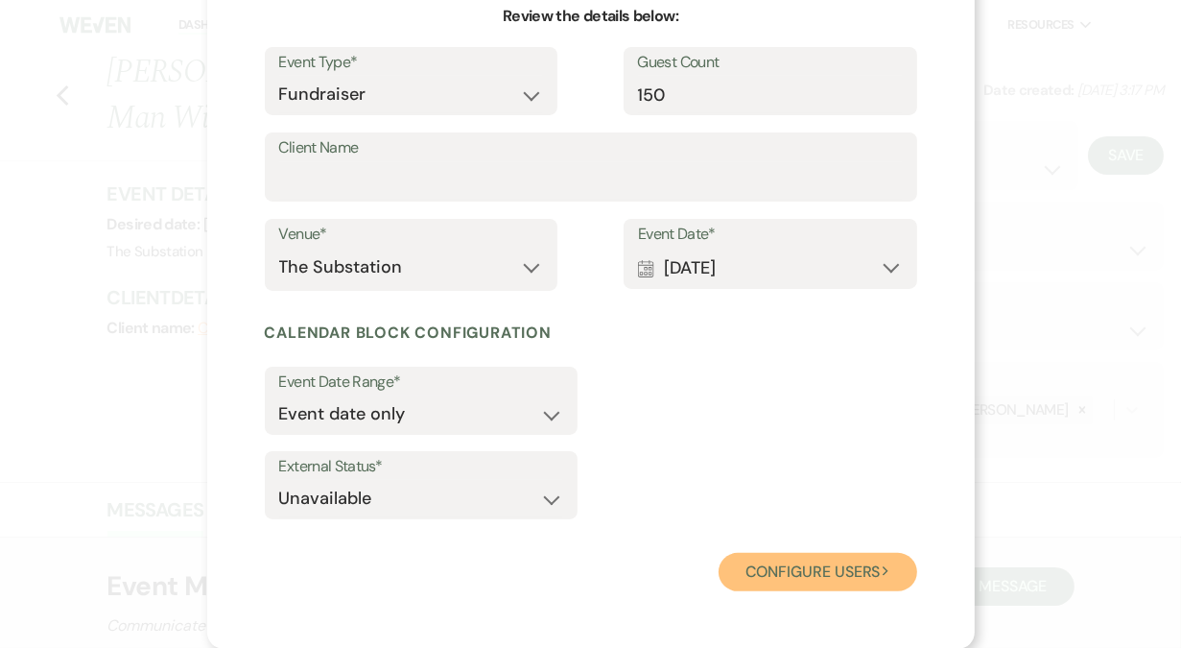
click at [799, 575] on button "Configure users Next" at bounding box center [818, 572] width 199 height 38
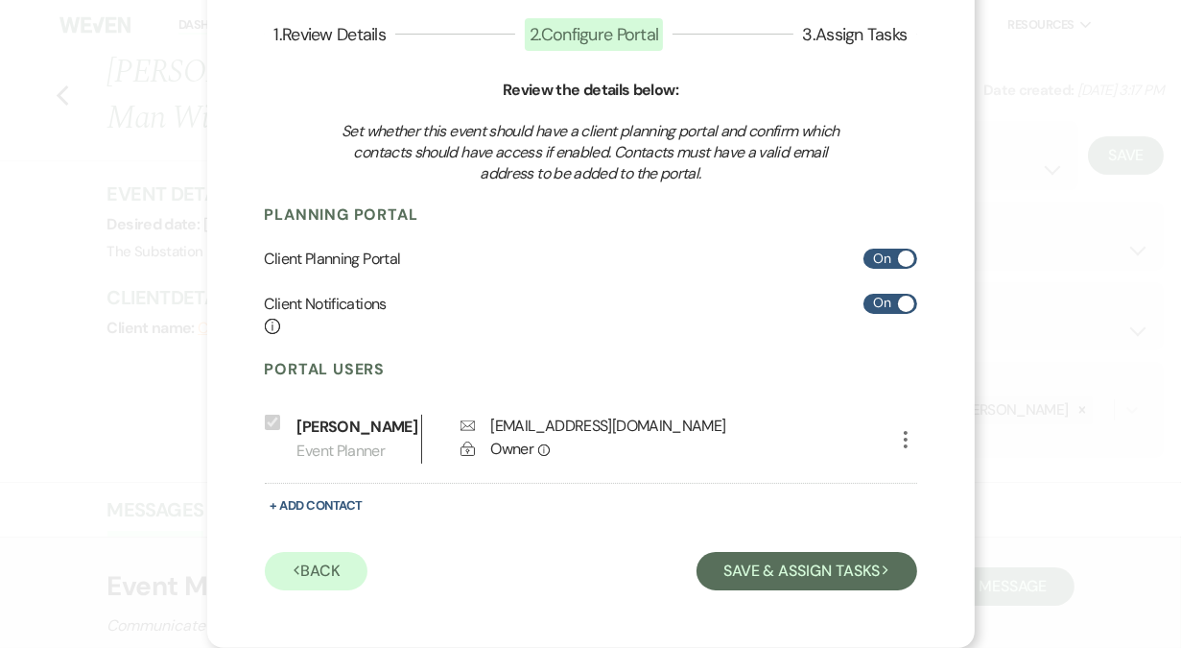
scroll to position [125, 0]
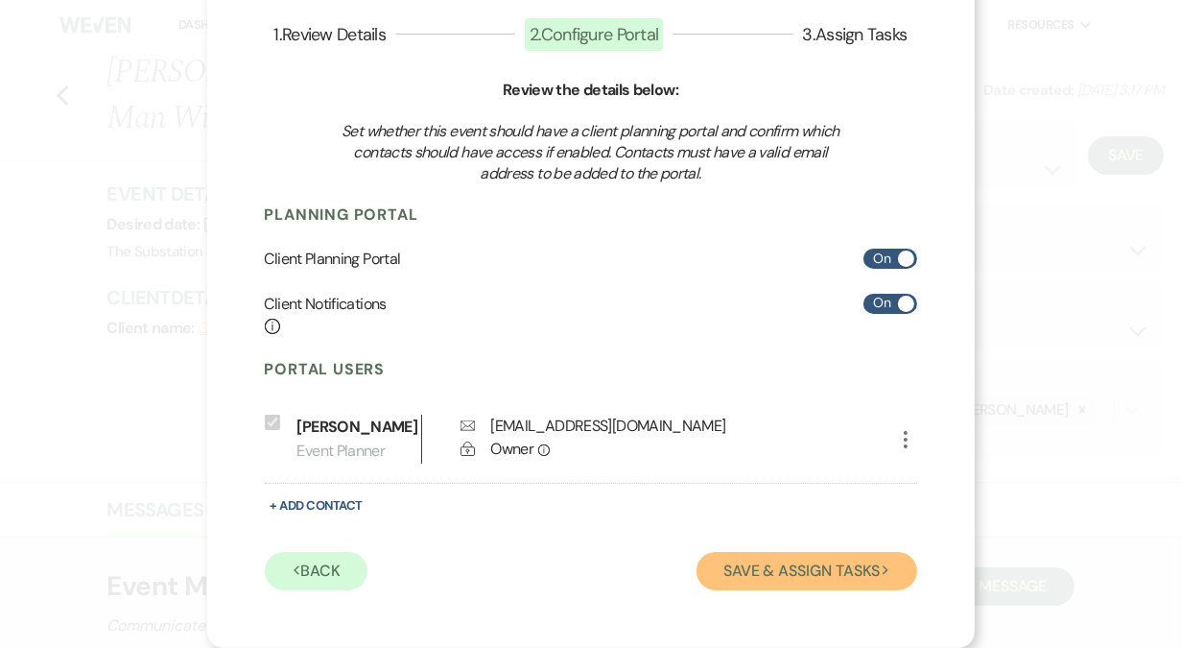
click at [776, 572] on button "Save & Assign Tasks Next" at bounding box center [807, 571] width 220 height 38
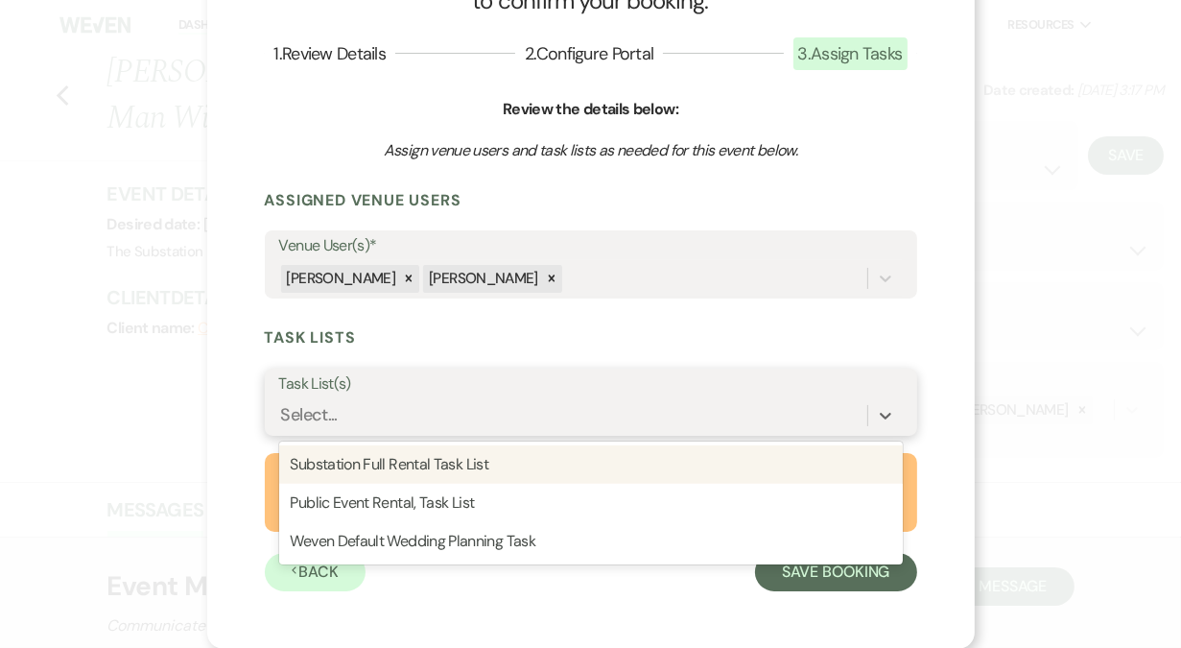
click at [511, 433] on div "Select..." at bounding box center [591, 415] width 624 height 36
click at [471, 462] on div "Substation Full Rental Task List" at bounding box center [591, 464] width 624 height 38
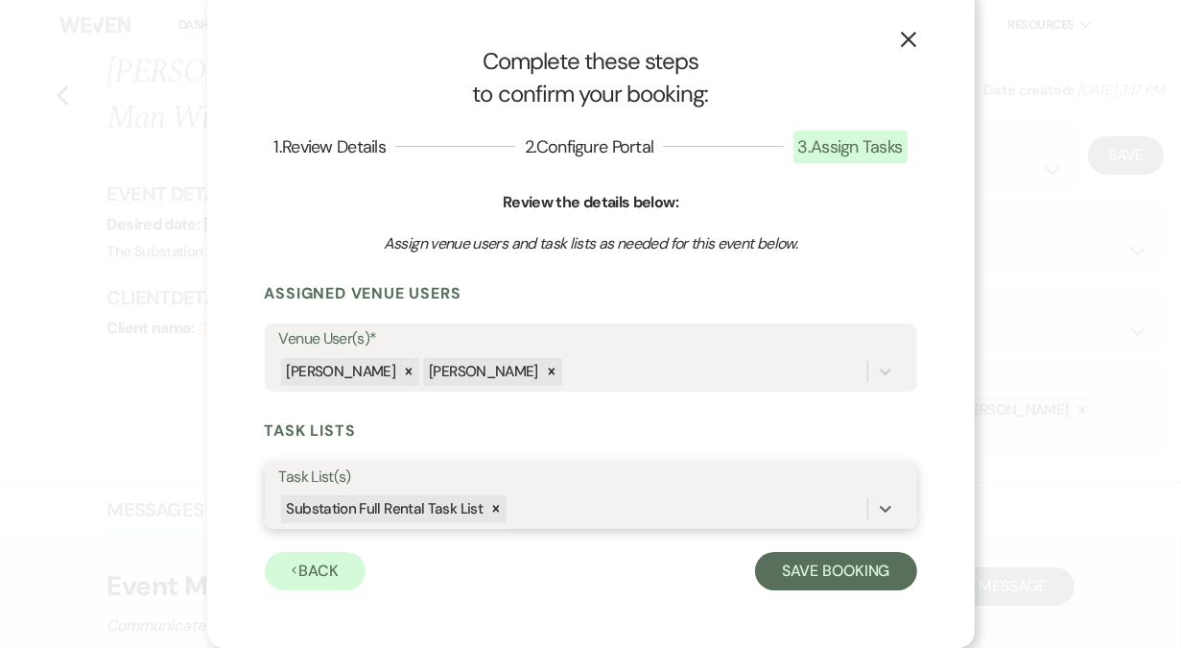
scroll to position [12, 0]
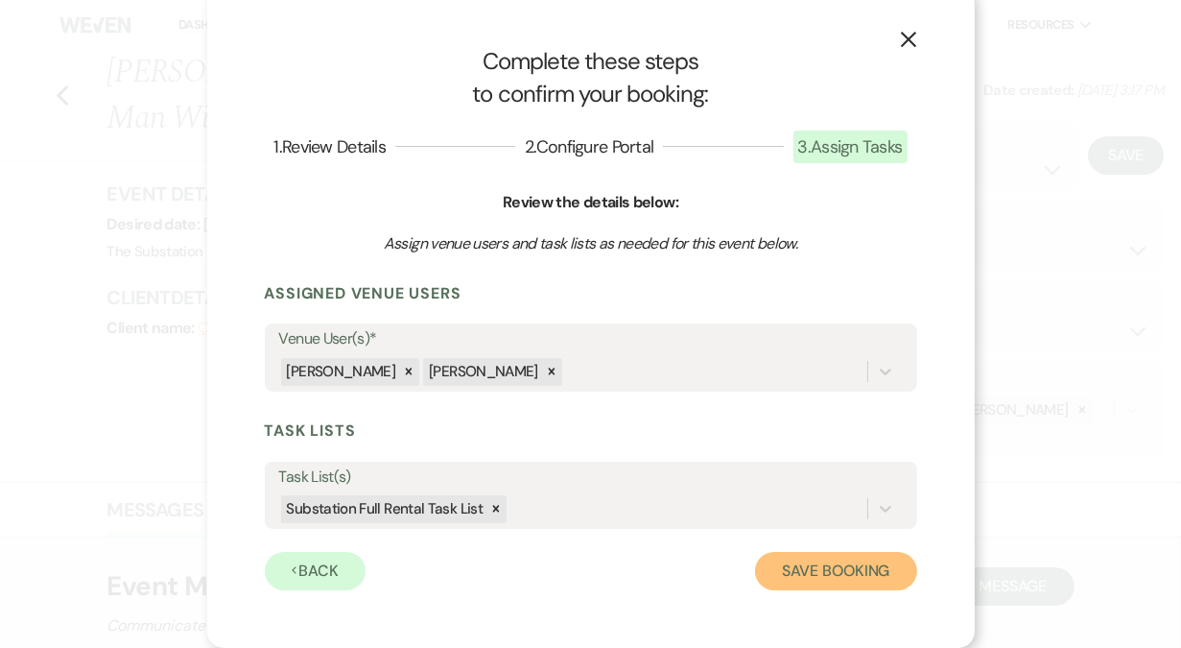
click at [815, 568] on button "Save Booking" at bounding box center [835, 571] width 161 height 38
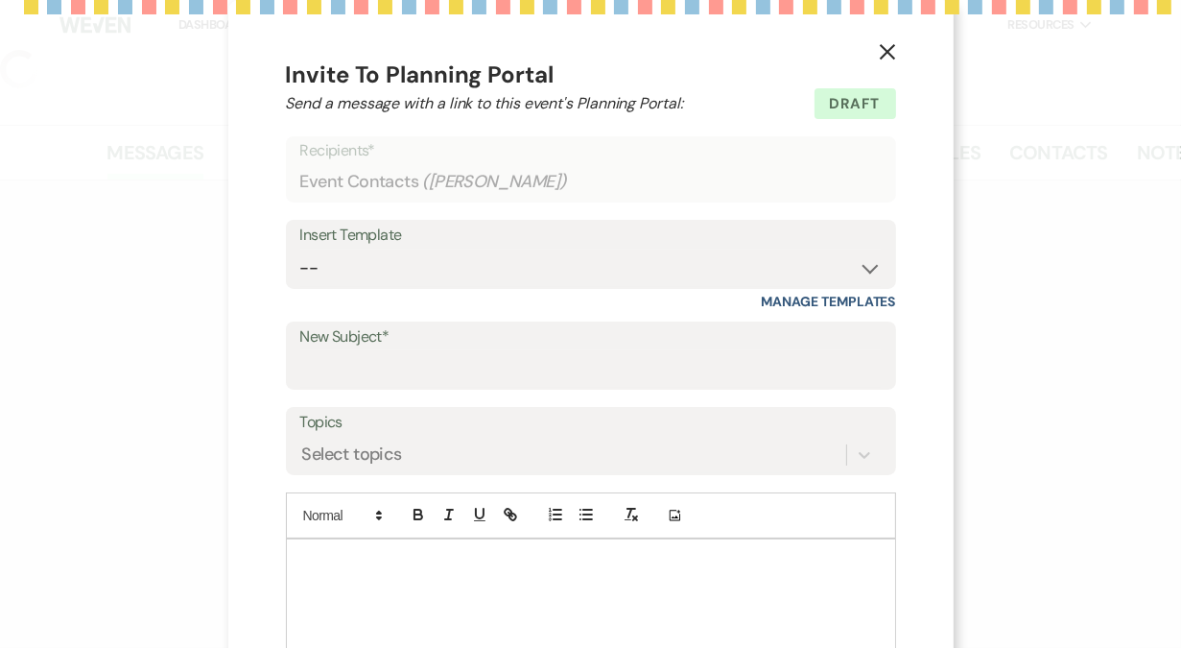
select select "5"
select select "20"
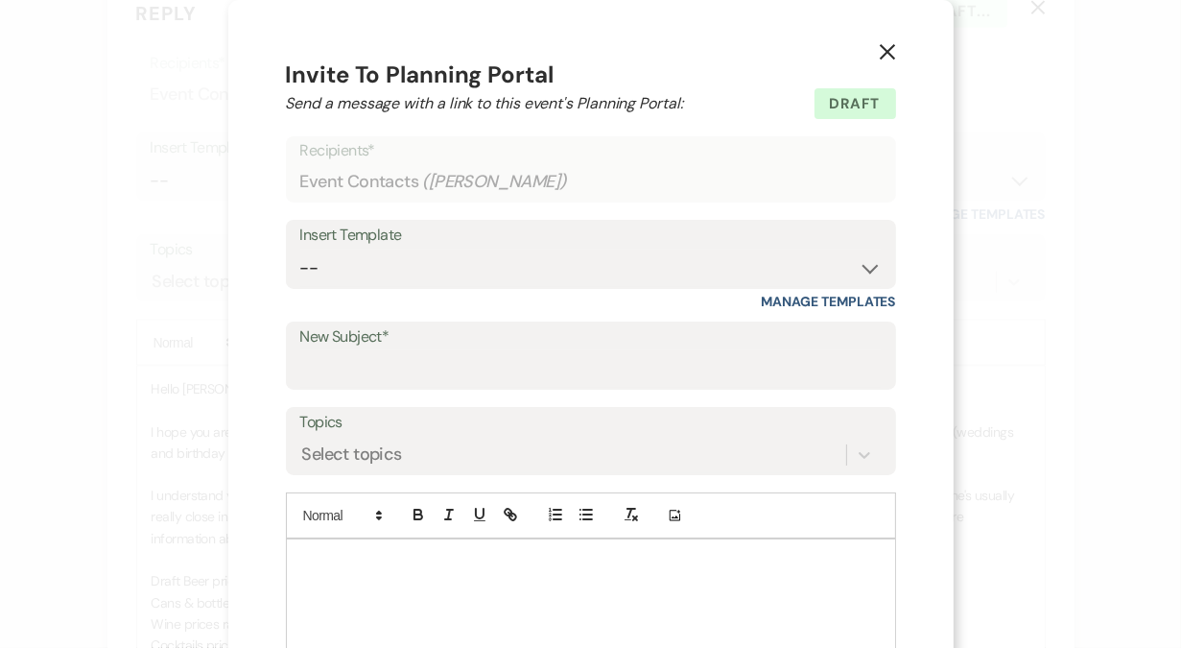
click at [882, 51] on icon "X" at bounding box center [887, 51] width 17 height 17
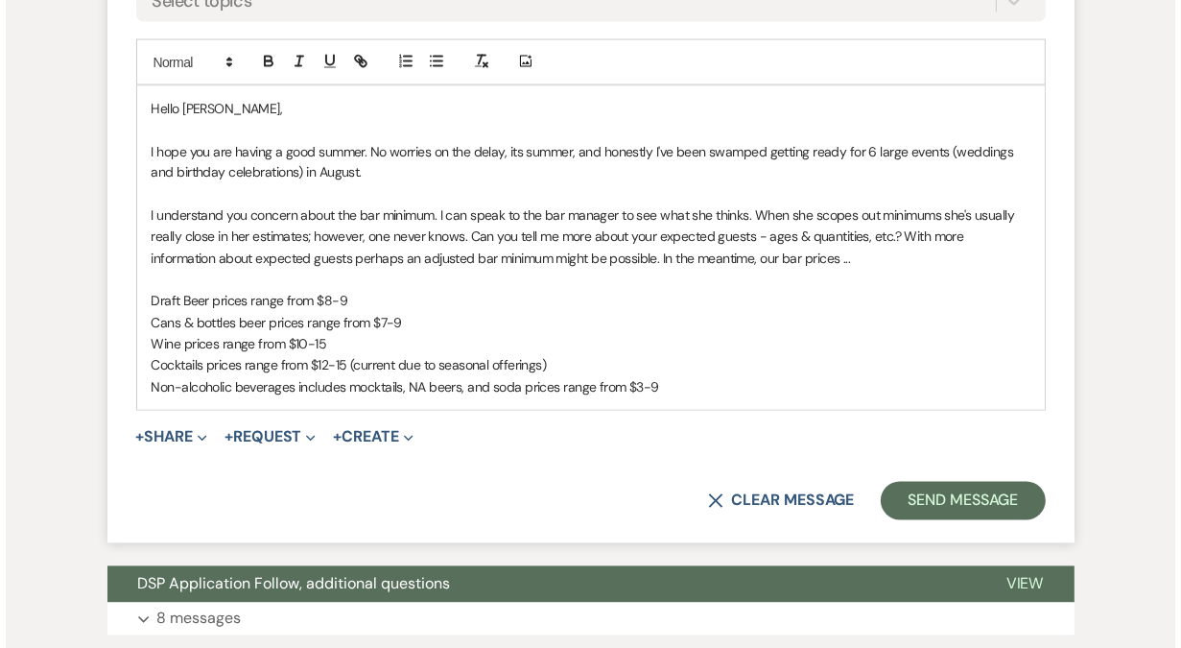
scroll to position [2982, 0]
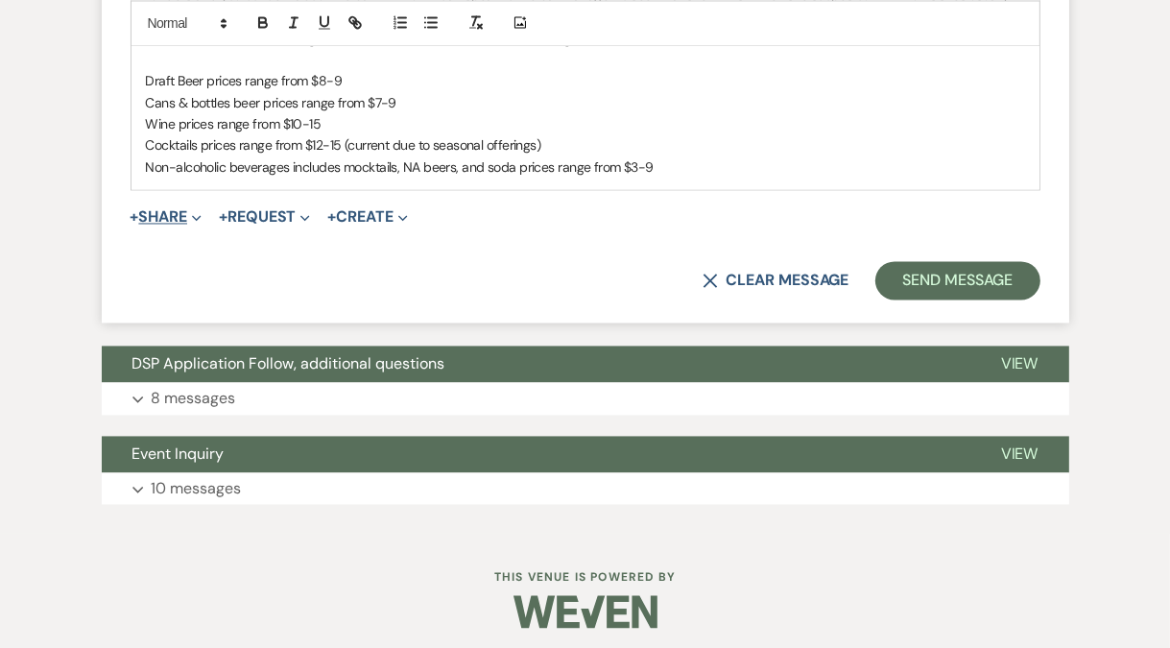
click at [159, 214] on button "+ Share Expand" at bounding box center [167, 216] width 72 height 15
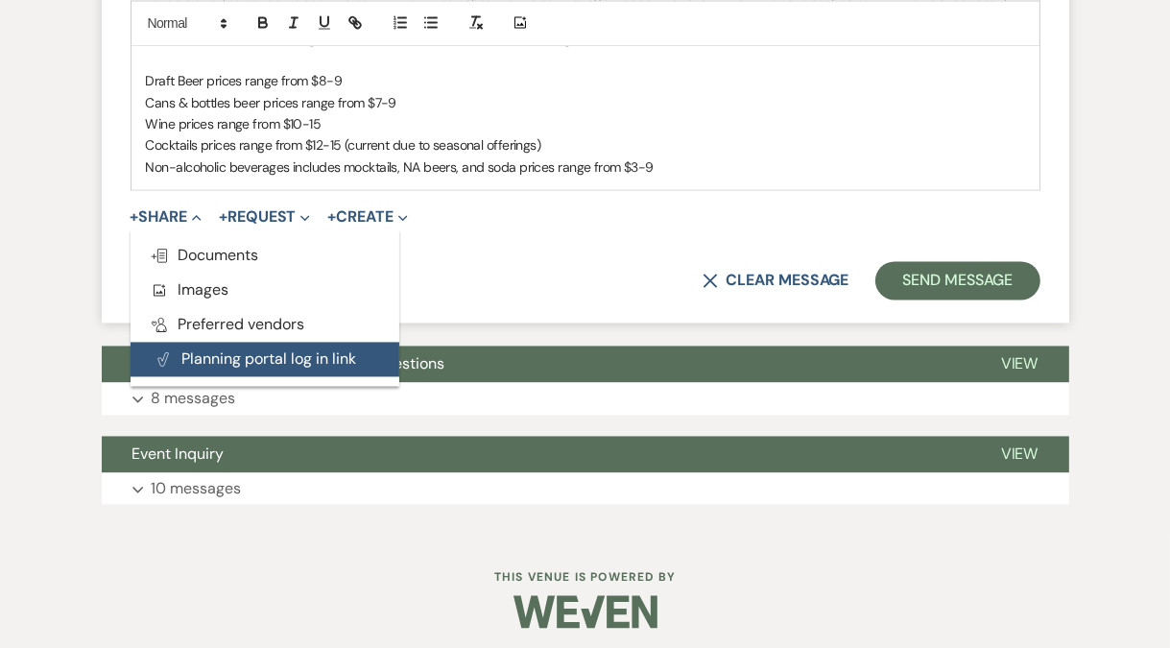
click at [182, 347] on button "Plan Portal Link Planning portal log in link" at bounding box center [265, 359] width 269 height 35
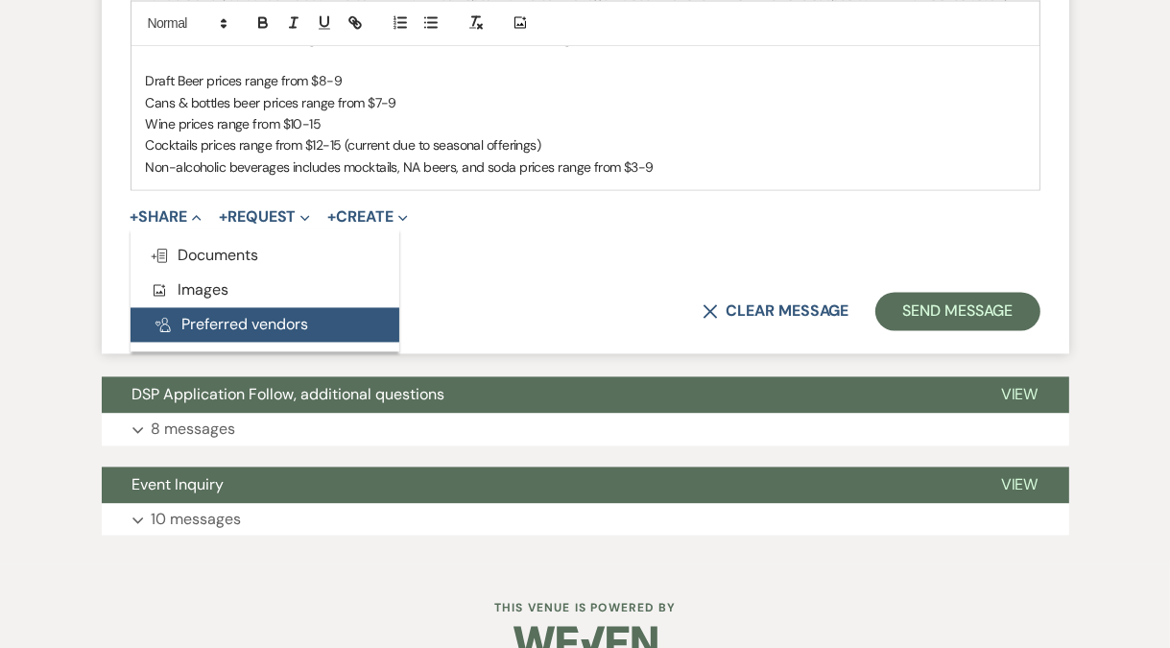
click at [197, 325] on button "Pref Vendors Preferred vendors" at bounding box center [265, 324] width 269 height 35
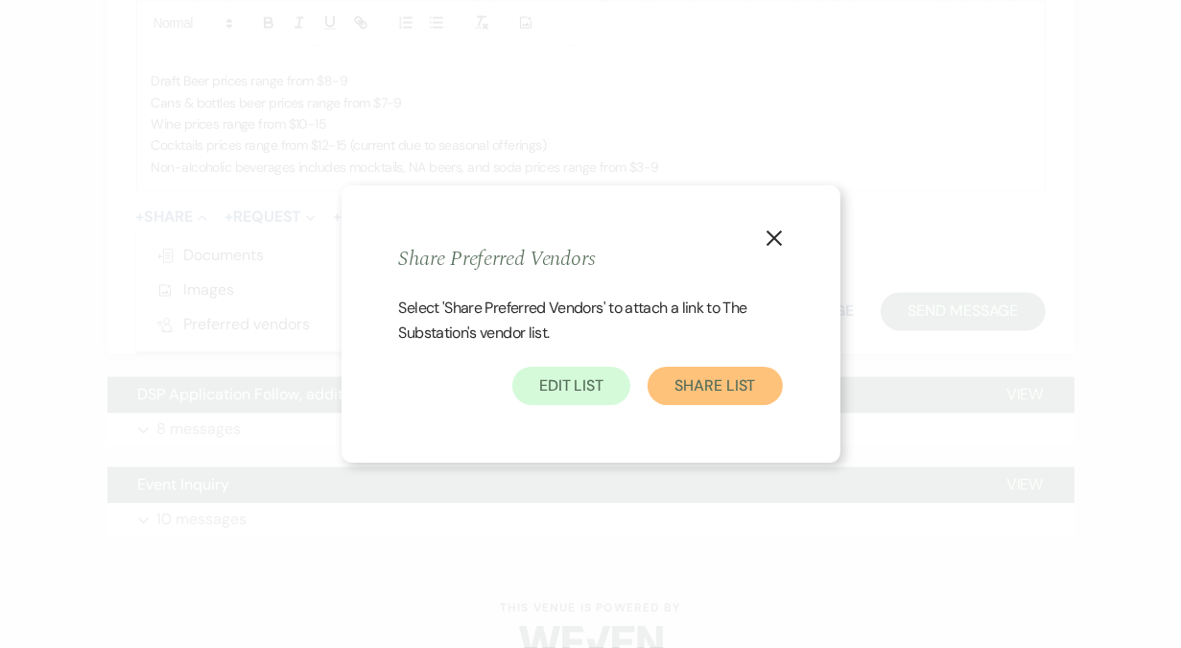
click at [730, 397] on button "Share List" at bounding box center [715, 386] width 134 height 38
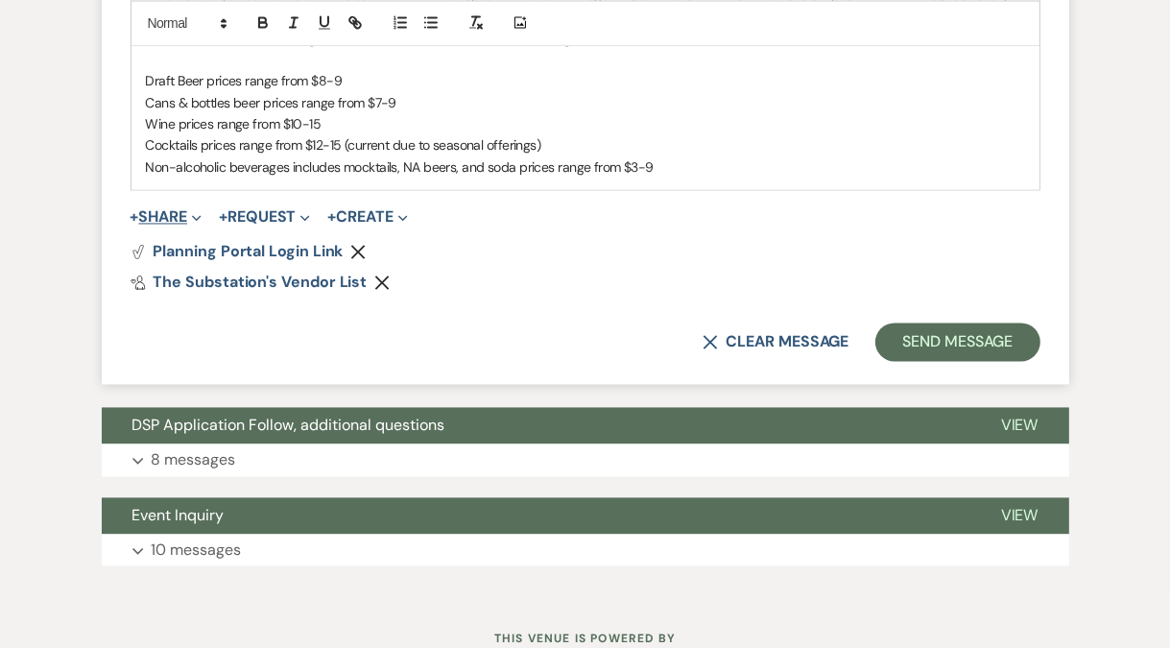
click at [179, 209] on button "+ Share Expand" at bounding box center [167, 216] width 72 height 15
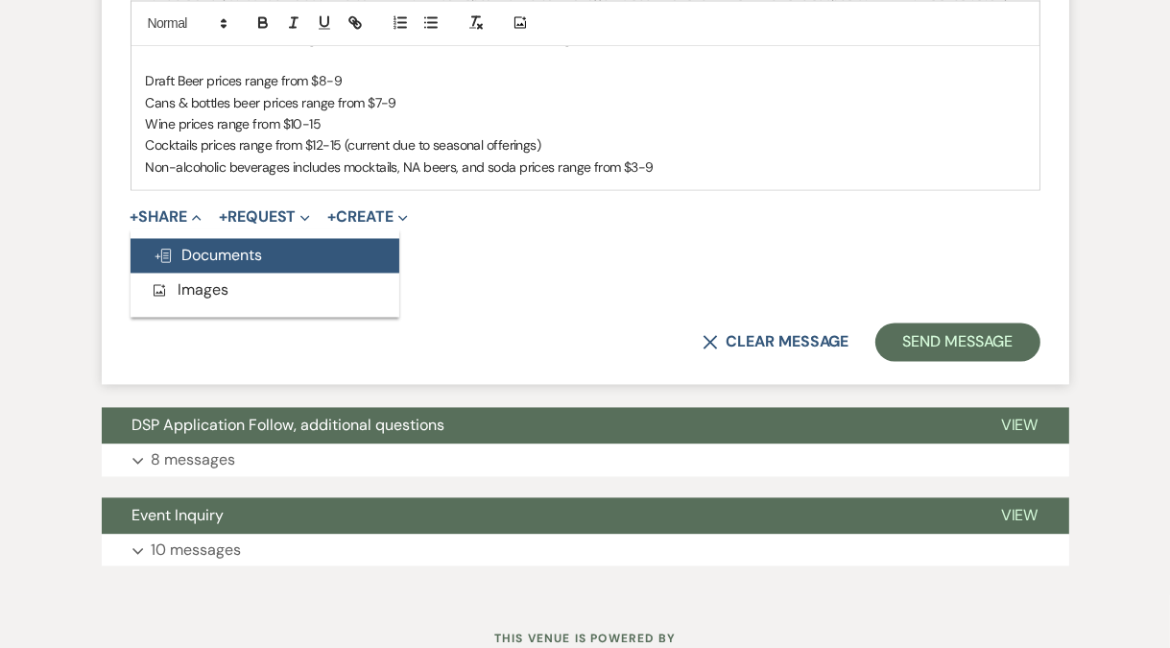
click at [211, 260] on span "Doc Upload Documents" at bounding box center [208, 255] width 109 height 20
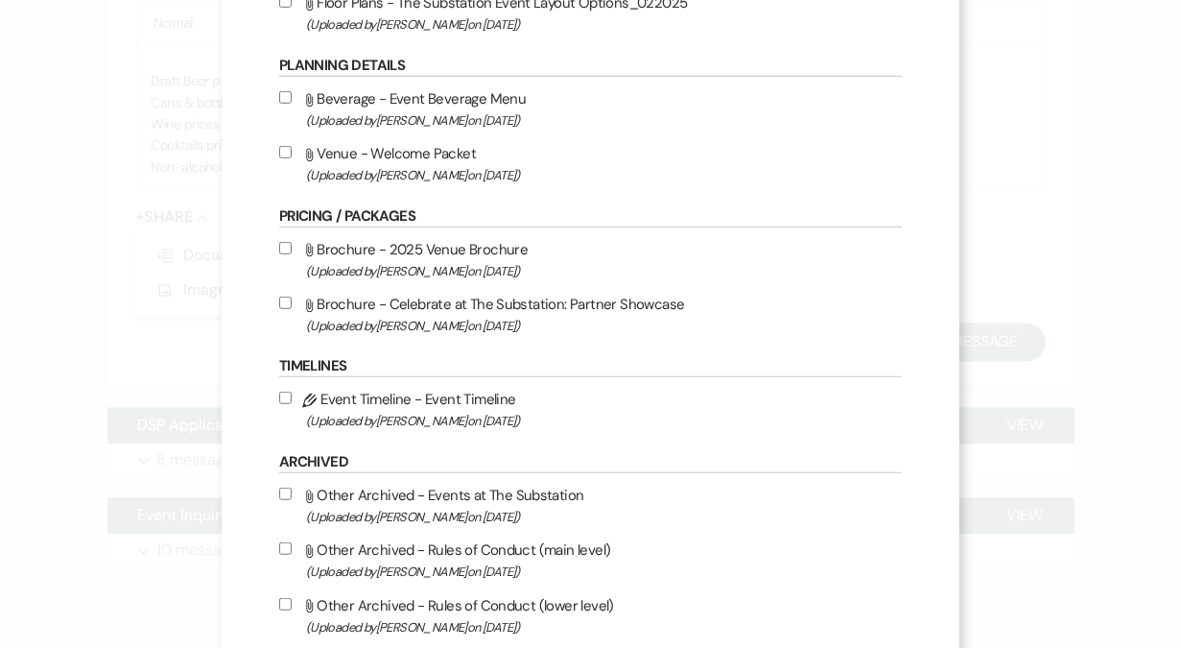
scroll to position [973, 0]
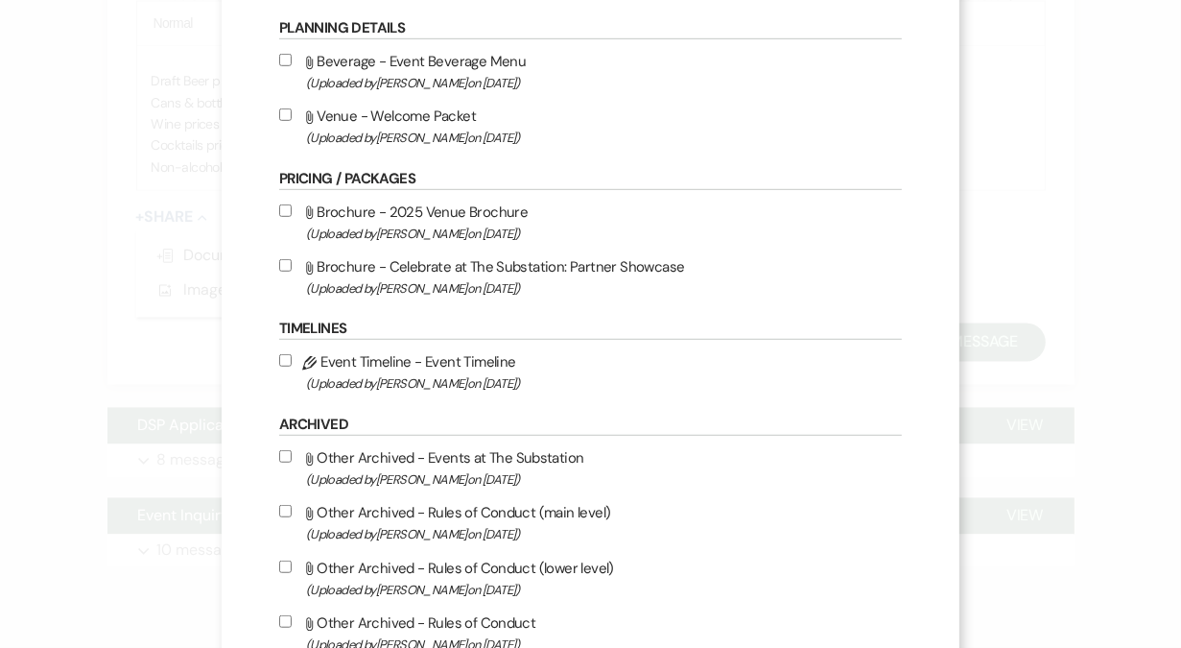
click at [394, 127] on label "Attach File Venue - Welcome Packet (Uploaded by Vickie Spiess on Mar 12th, 2025…" at bounding box center [590, 126] width 623 height 45
click at [292, 121] on input "Attach File Venue - Welcome Packet (Uploaded by Vickie Spiess on Mar 12th, 2025…" at bounding box center [285, 114] width 12 height 12
checkbox input "true"
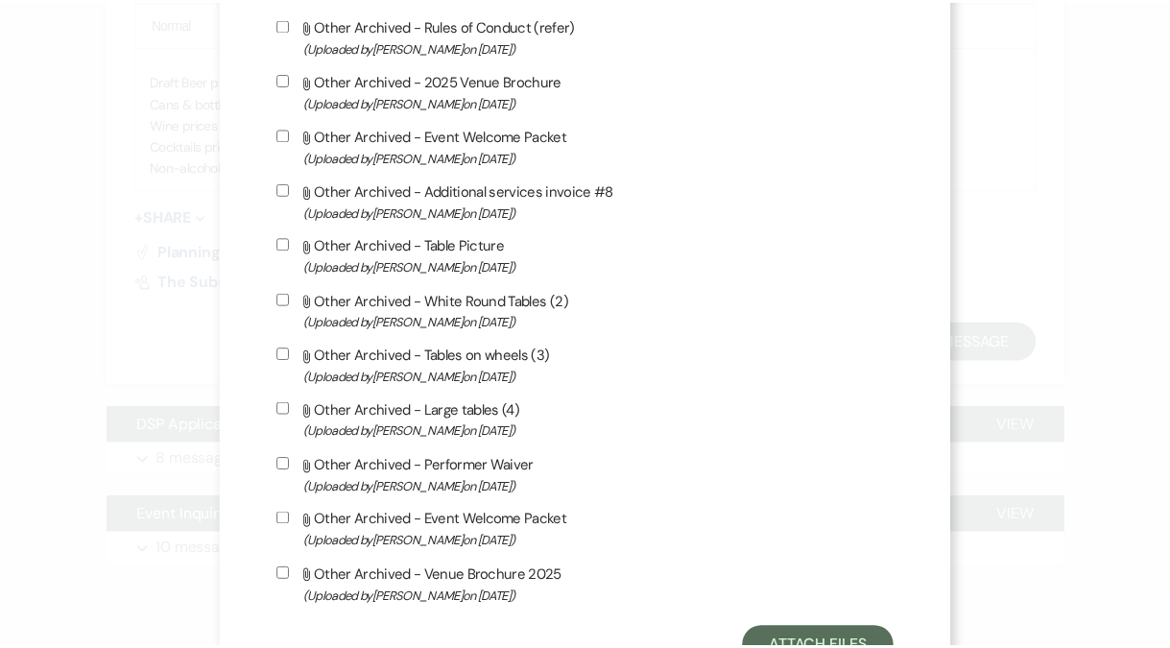
scroll to position [2046, 0]
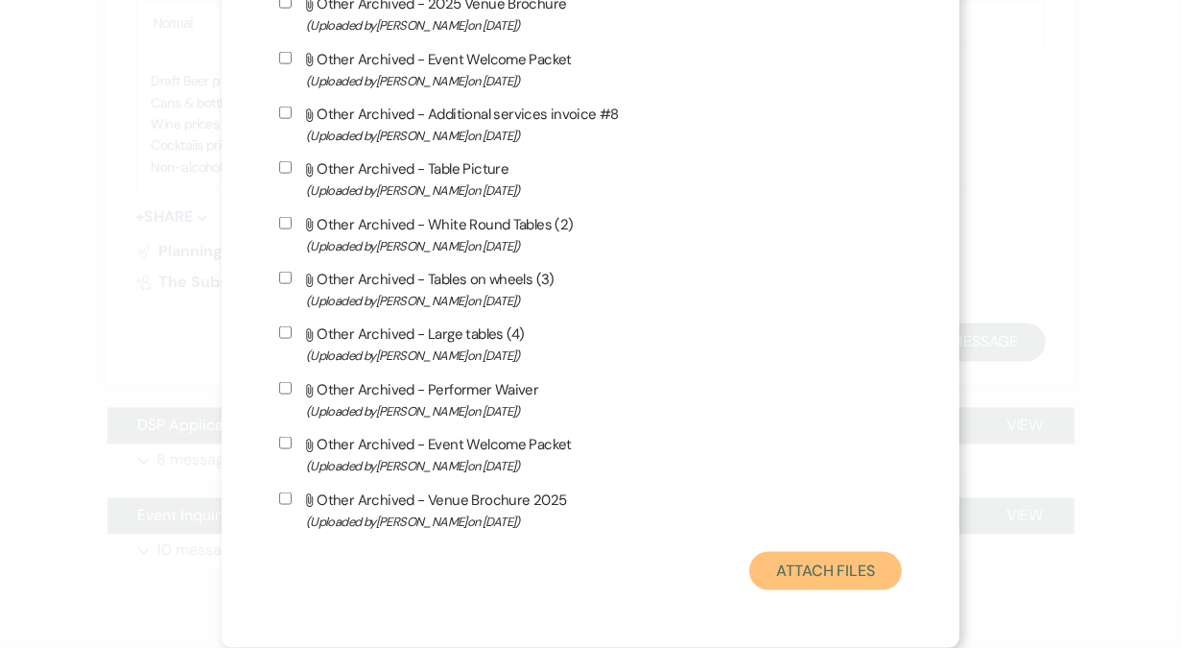
click at [812, 575] on button "Attach Files" at bounding box center [825, 571] width 153 height 38
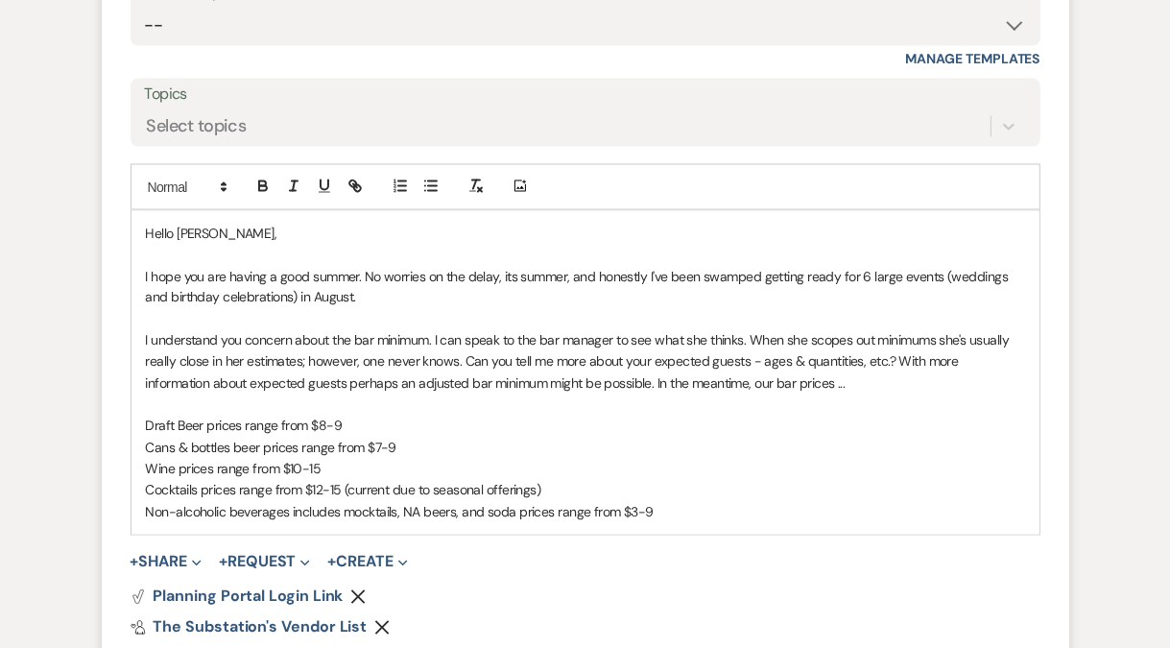
scroll to position [2764, 0]
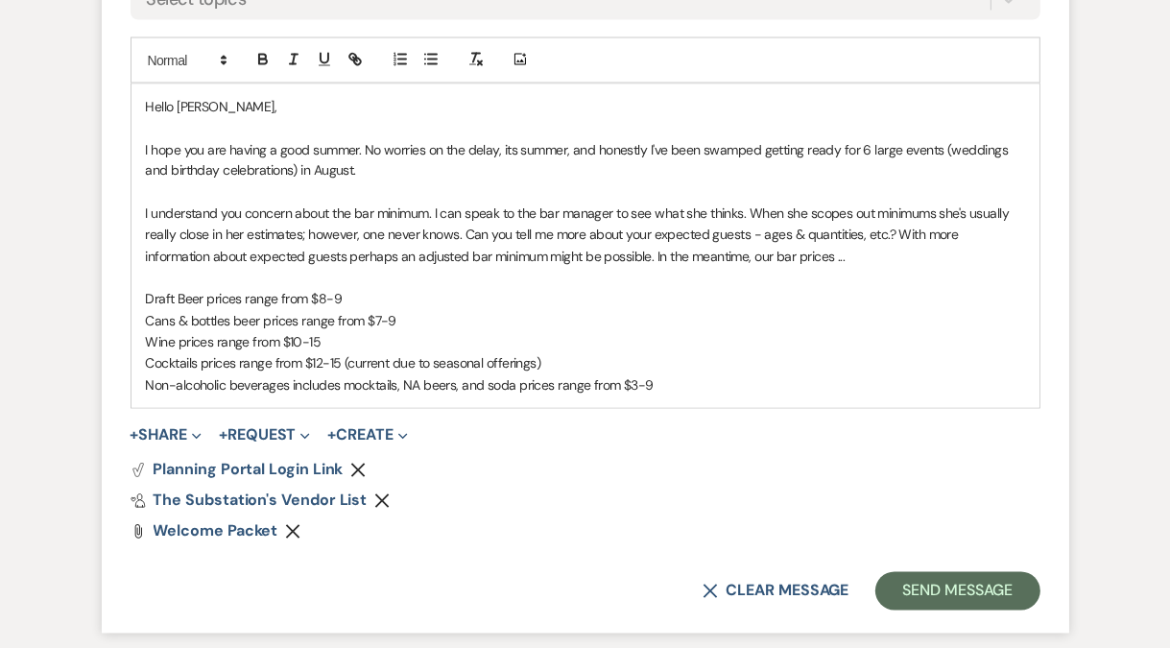
click at [674, 378] on p "Non-alcoholic beverages includes mocktails, NA beers, and soda prices range fro…" at bounding box center [585, 385] width 879 height 21
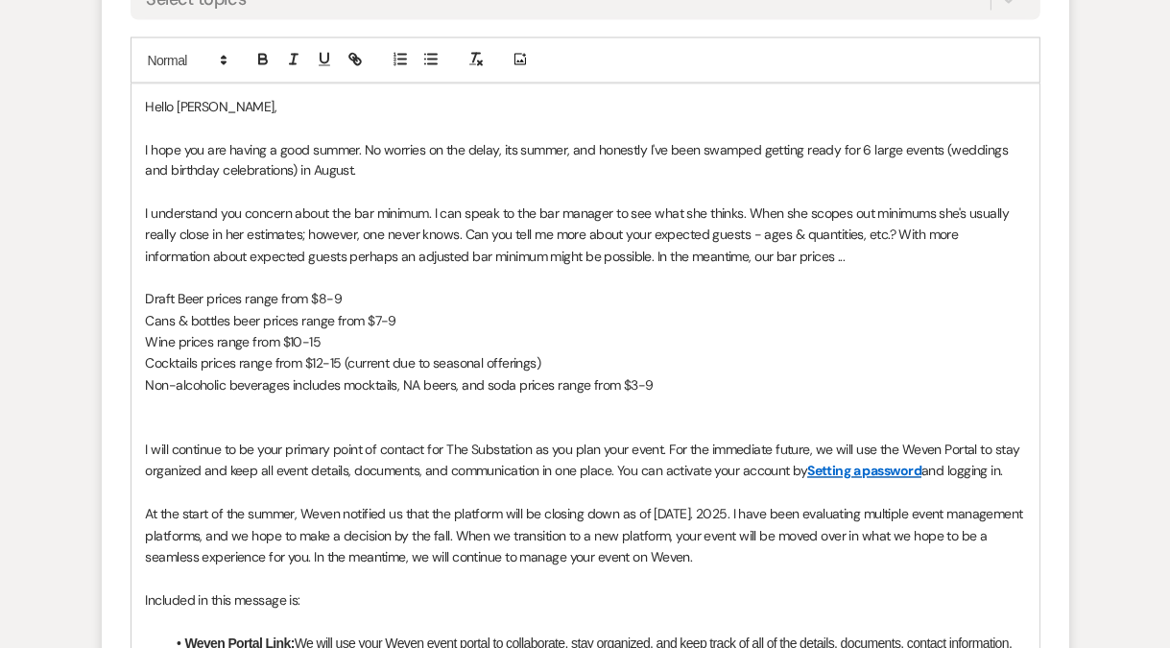
click at [372, 236] on p "I understand you concern about the bar minimum. I can speak to the bar manager …" at bounding box center [585, 235] width 879 height 64
click at [789, 211] on p "I understand you concern about the bar minimum. I can speak to the bar manager …" at bounding box center [585, 235] width 879 height 64
click at [460, 235] on p "I understand you concern about the bar minimum. I can speak to the bar manager …" at bounding box center [585, 235] width 879 height 64
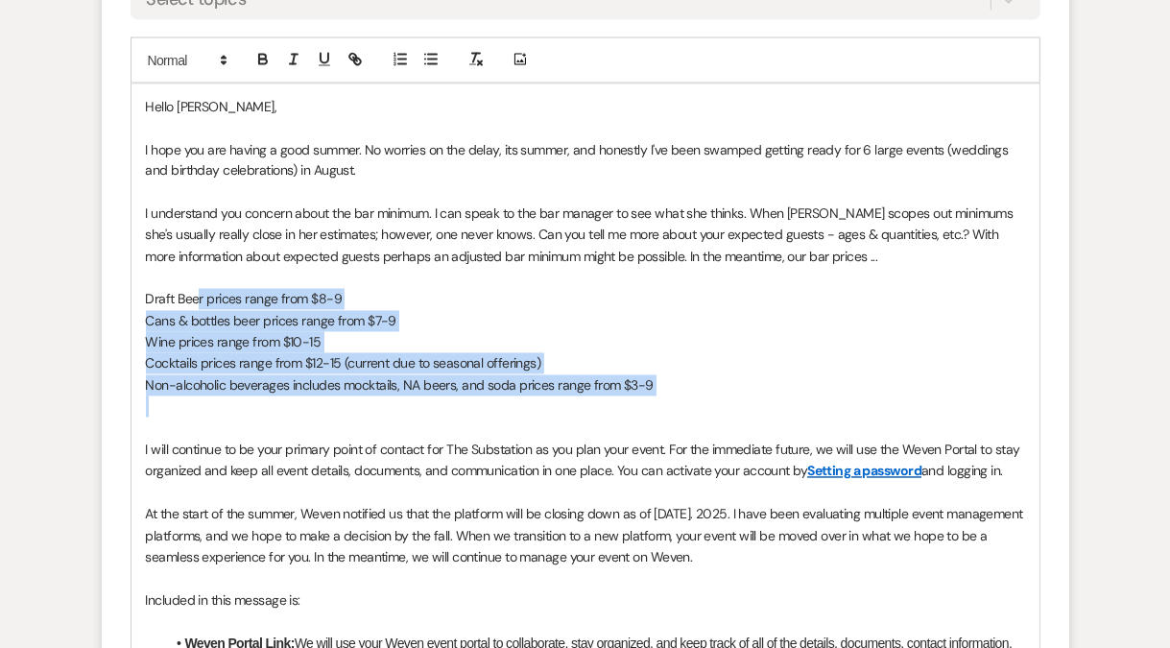
drag, startPoint x: 204, startPoint y: 308, endPoint x: 238, endPoint y: 409, distance: 106.2
click at [238, 409] on div "Hello Max, I hope you are having a good summer. No worries on the delay, its su…" at bounding box center [585, 546] width 908 height 925
click at [440, 55] on button "button" at bounding box center [430, 59] width 27 height 23
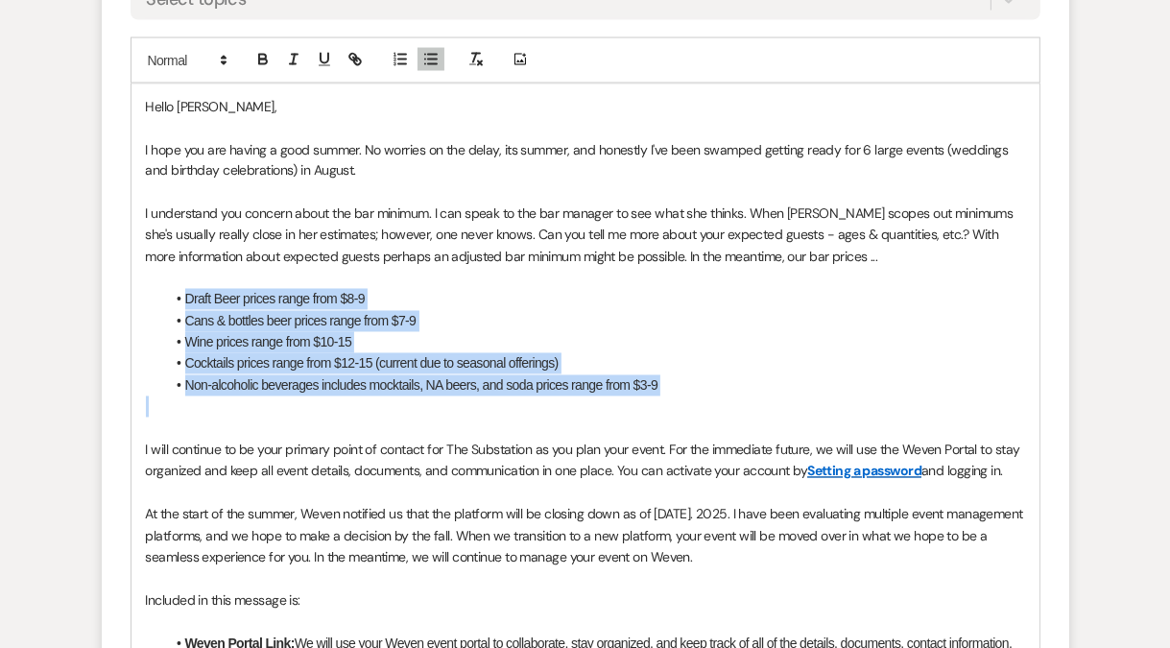
click at [432, 363] on li "Cocktails prices range from $12-15 (current due to seasonal offerings)" at bounding box center [595, 363] width 860 height 21
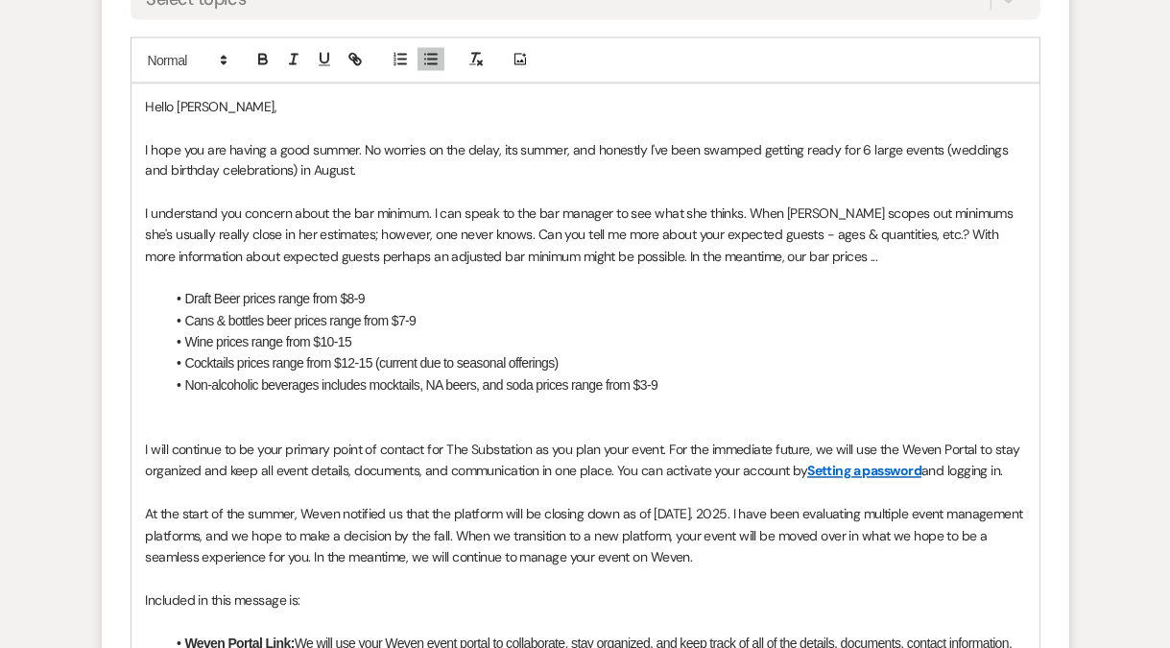
click at [229, 418] on p at bounding box center [585, 428] width 879 height 21
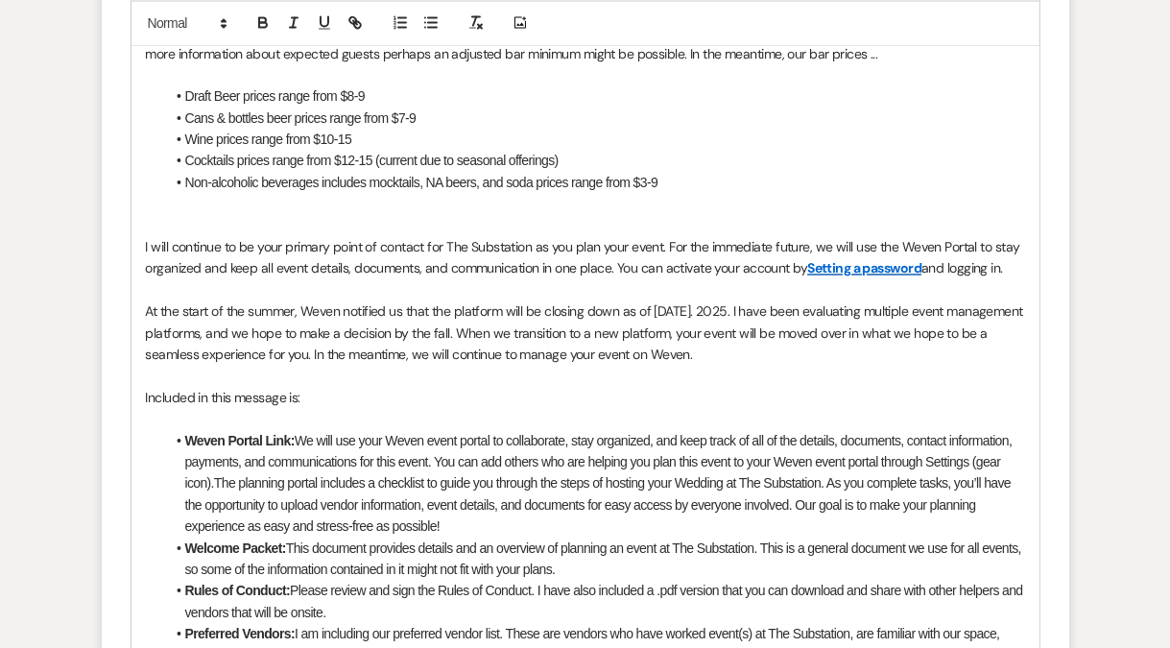
scroll to position [2776, 0]
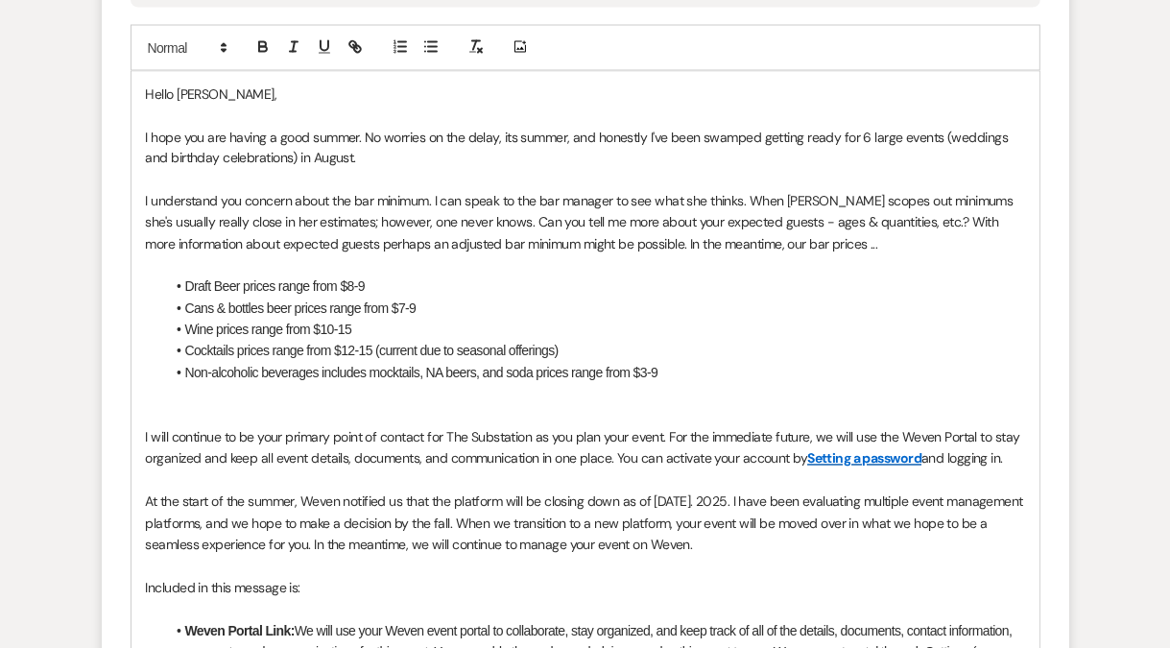
click at [581, 243] on p "I understand you concern about the bar minimum. I can speak to the bar manager …" at bounding box center [585, 223] width 879 height 64
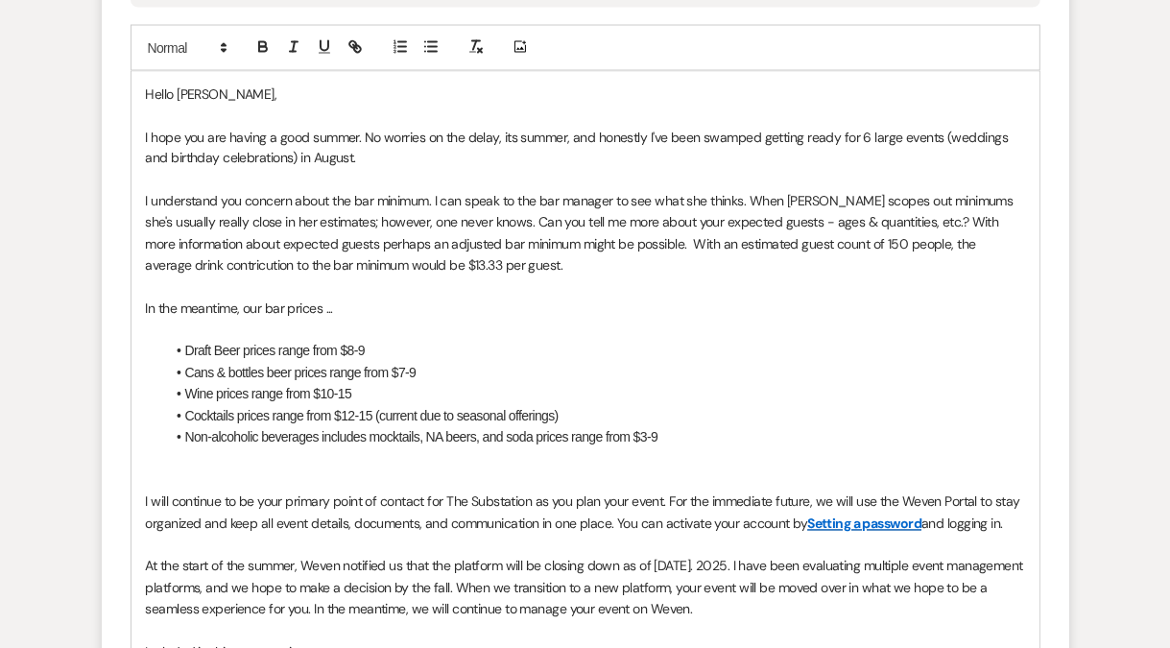
click at [985, 241] on p "I understand you concern about the bar minimum. I can speak to the bar manager …" at bounding box center [585, 234] width 879 height 86
click at [983, 246] on p "I understand you concern about the bar minimum. I can speak to the bar manager …" at bounding box center [585, 234] width 879 height 86
click at [596, 244] on p "I understand you concern about the bar minimum. I can speak to the bar manager …" at bounding box center [585, 234] width 879 height 86
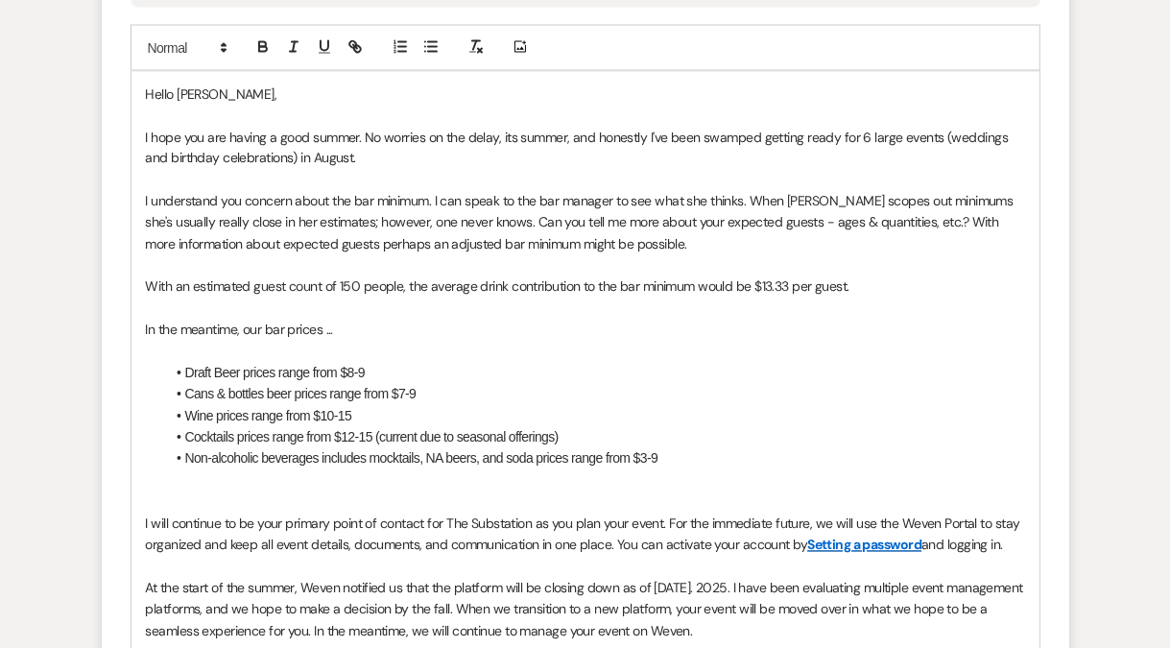
click at [846, 288] on p "With an estimated guest count of 150 people, the average drink contribution to …" at bounding box center [585, 286] width 879 height 21
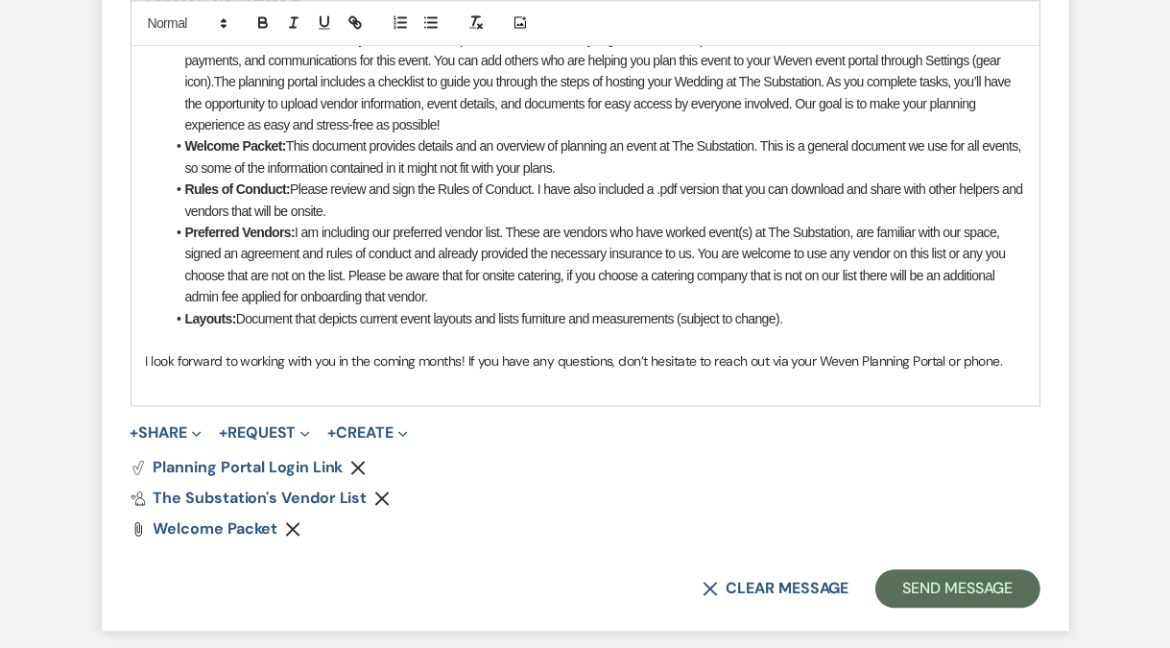
scroll to position [3790, 0]
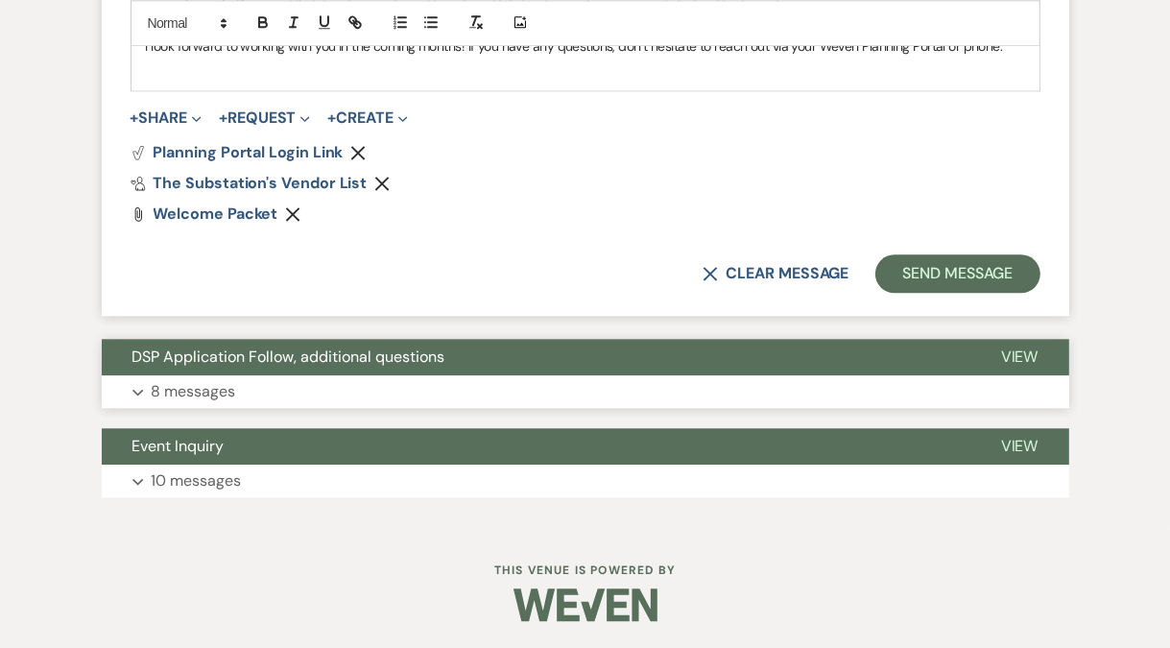
click at [295, 387] on button "Expand 8 messages" at bounding box center [585, 391] width 967 height 33
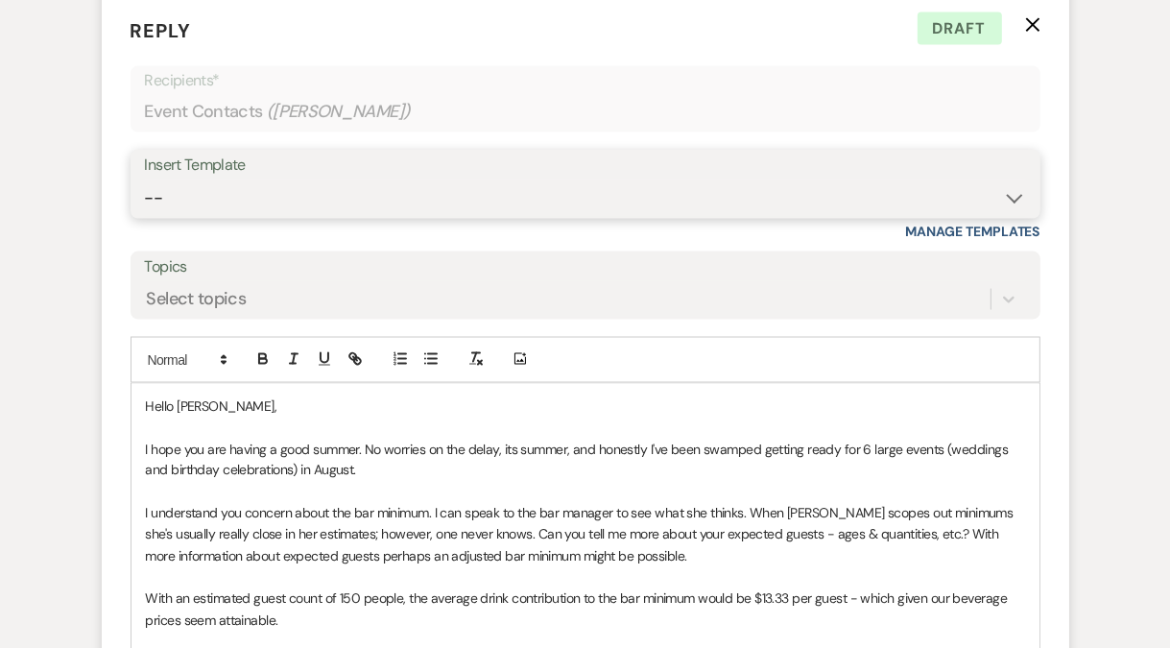
scroll to position [2762, 0]
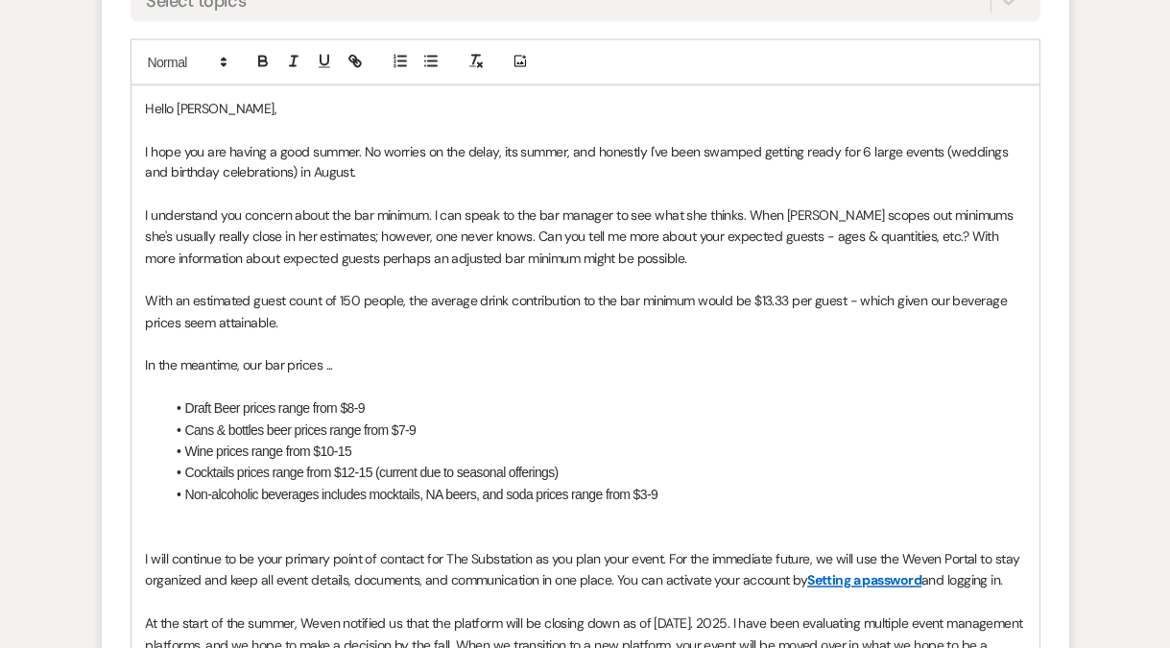
click at [301, 323] on p "With an estimated guest count of 150 people, the average drink contribution to …" at bounding box center [585, 312] width 879 height 43
click at [850, 298] on p "With an estimated guest count of 150 people, the average drink contribution to …" at bounding box center [585, 312] width 879 height 43
drag, startPoint x: 431, startPoint y: 210, endPoint x: 598, endPoint y: 251, distance: 172.0
click at [598, 251] on p "I understand you concern about the bar minimum. I can speak to the bar manager …" at bounding box center [585, 237] width 879 height 64
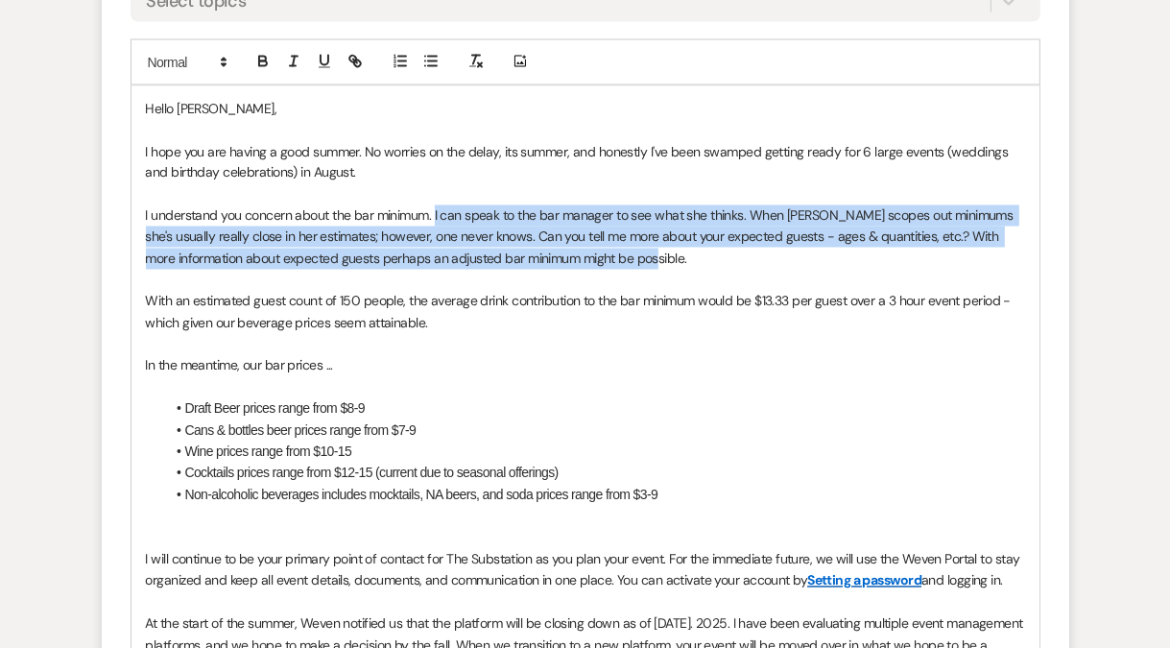
drag, startPoint x: 614, startPoint y: 257, endPoint x: 434, endPoint y: 214, distance: 185.5
click at [434, 214] on p "I understand you concern about the bar minimum. I can speak to the bar manager …" at bounding box center [585, 237] width 879 height 64
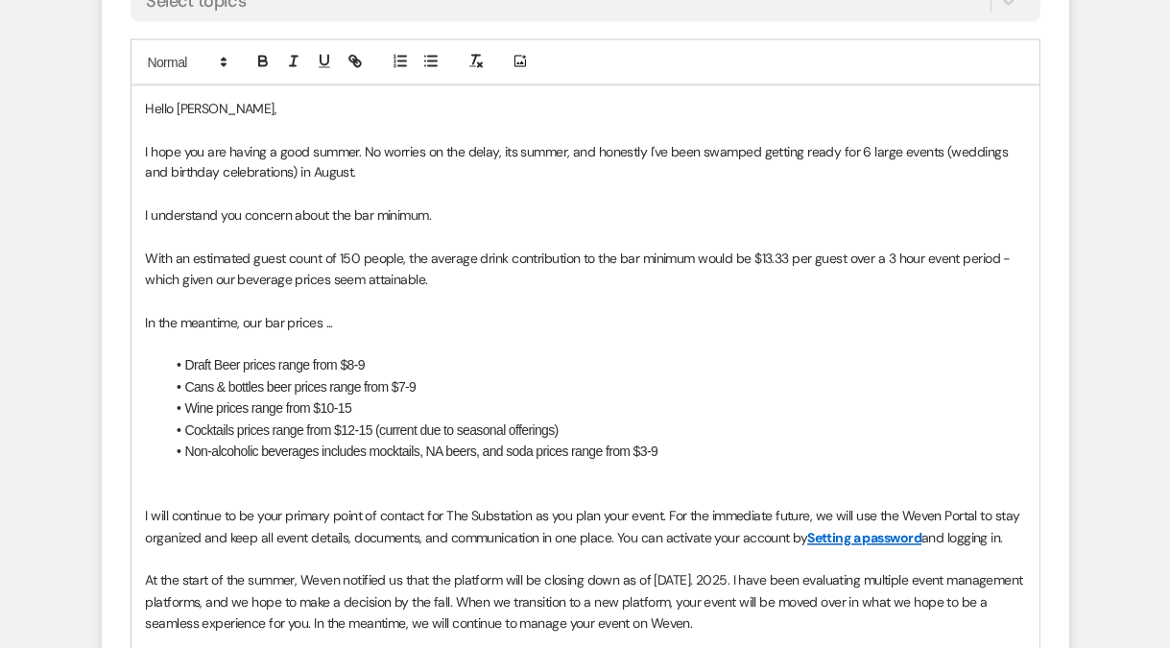
click at [450, 274] on p "With an estimated guest count of 150 people, the average drink contribution to …" at bounding box center [585, 270] width 879 height 43
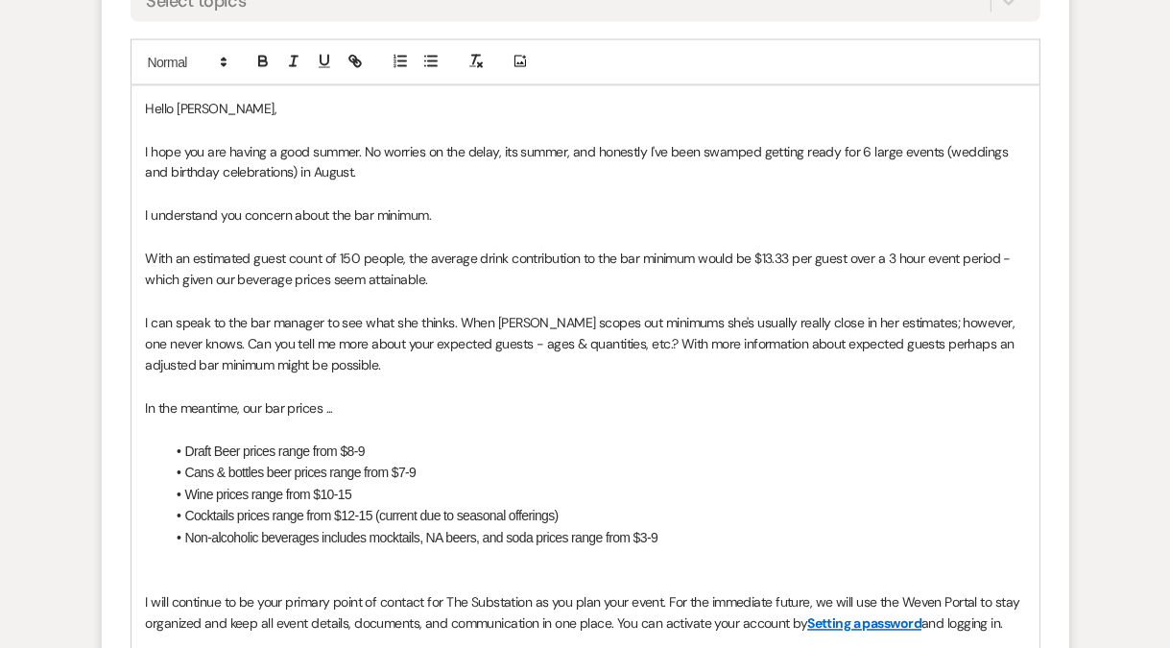
click at [148, 254] on p "With an estimated guest count of 150 people, the average drink contribution to …" at bounding box center [585, 270] width 879 height 43
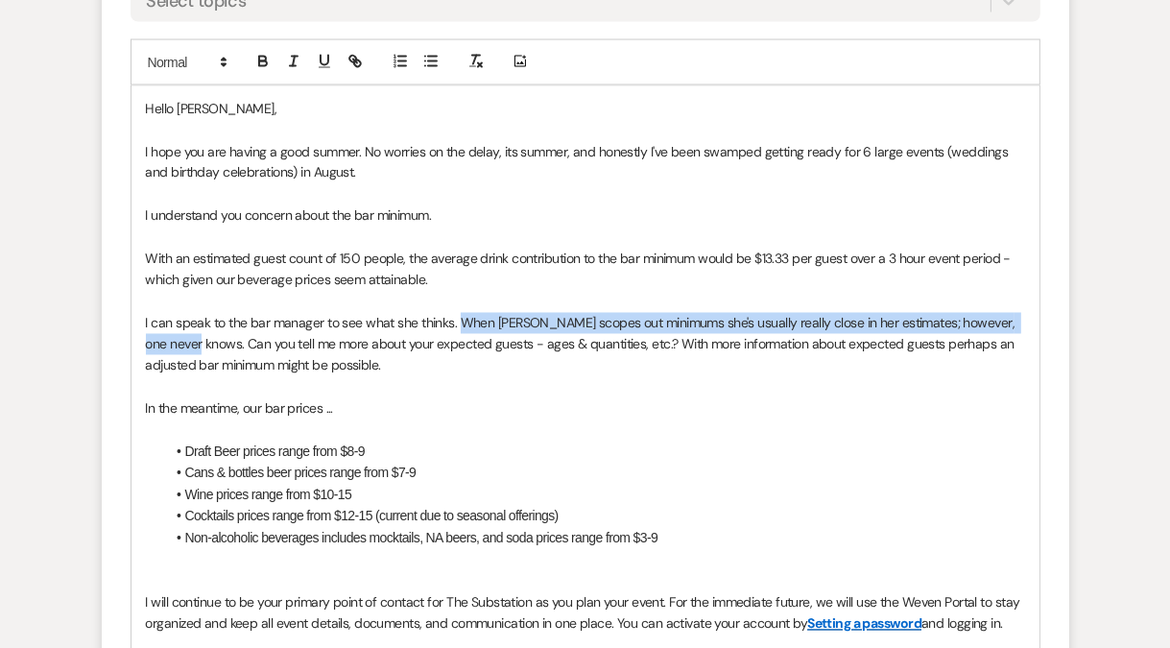
drag, startPoint x: 462, startPoint y: 322, endPoint x: 189, endPoint y: 346, distance: 273.6
click at [189, 346] on p "I can speak to the bar manager to see what she thinks. When Laura scopes out mi…" at bounding box center [585, 345] width 879 height 64
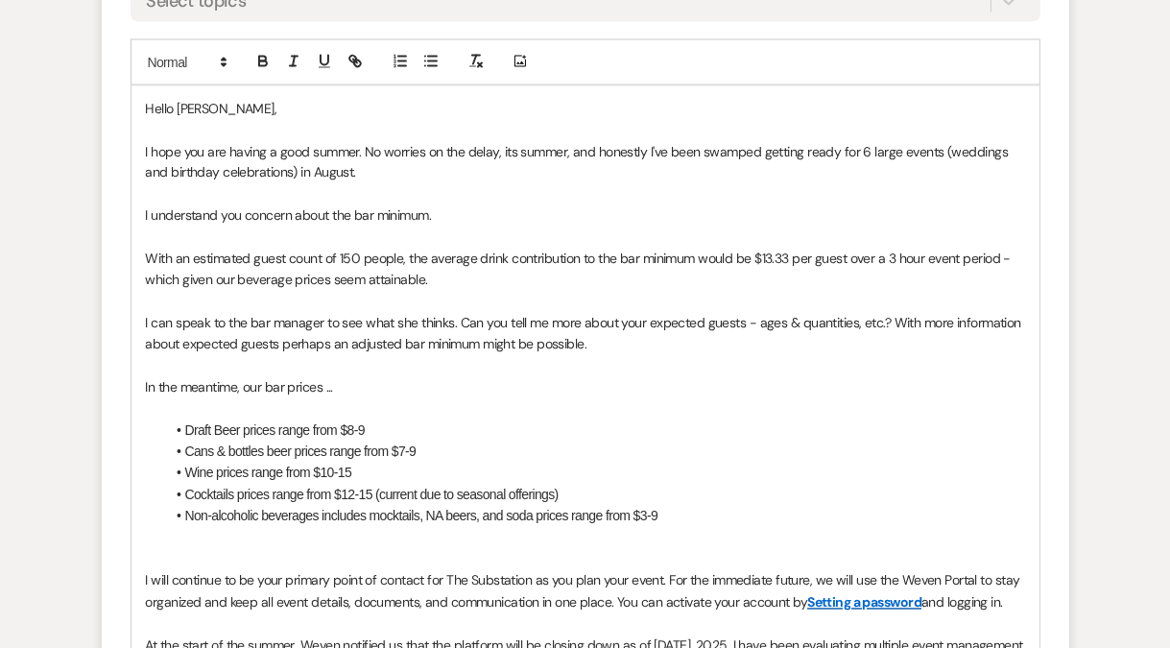
click at [473, 209] on p "I understand you concern about the bar minimum." at bounding box center [585, 215] width 879 height 21
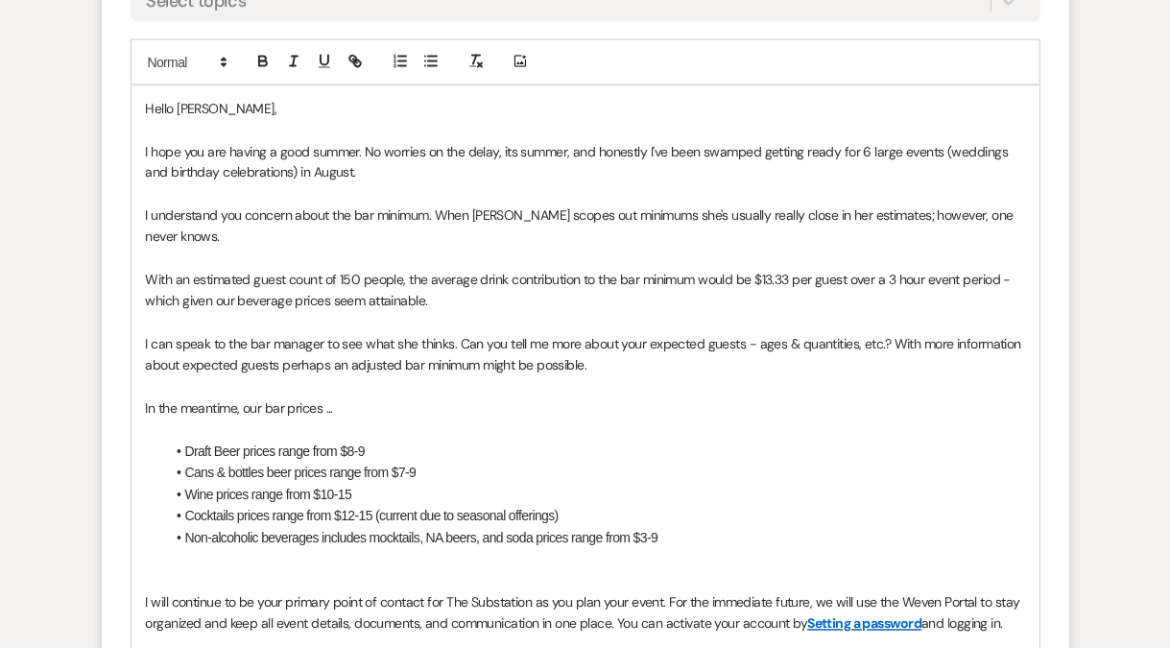
click at [439, 211] on p "I understand you concern about the bar minimum. When Laura scopes out minimums …" at bounding box center [585, 226] width 879 height 43
click at [261, 231] on p "I understand you concern about the bar minimum. When Laura scopes out minimums …" at bounding box center [585, 226] width 879 height 43
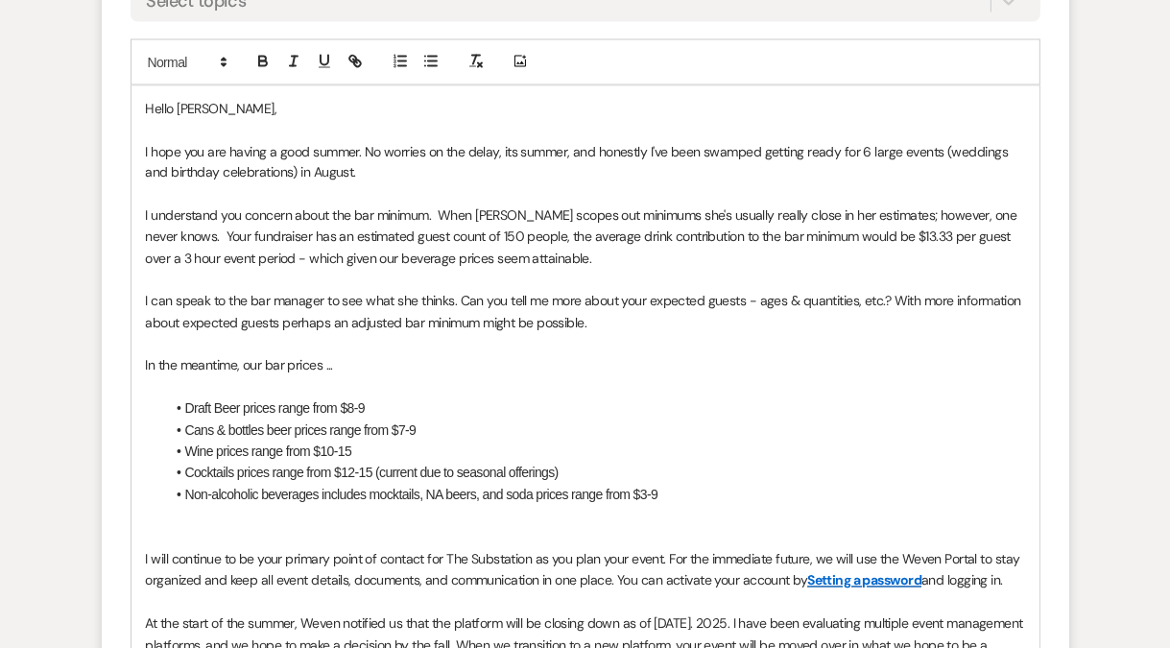
click at [525, 235] on p "I understand you concern about the bar minimum. When Laura scopes out minimums …" at bounding box center [585, 237] width 879 height 64
click at [508, 236] on p "I understand you concern about the bar minimum. When Laura scopes out minimums …" at bounding box center [585, 237] width 879 height 64
click at [824, 234] on p "I understand you concern about the bar minimum. When Laura scopes out minimums …" at bounding box center [585, 237] width 879 height 64
click at [142, 257] on div "Hello Max, I hope you are having a good summer. No worries on the delay, its su…" at bounding box center [585, 602] width 908 height 1032
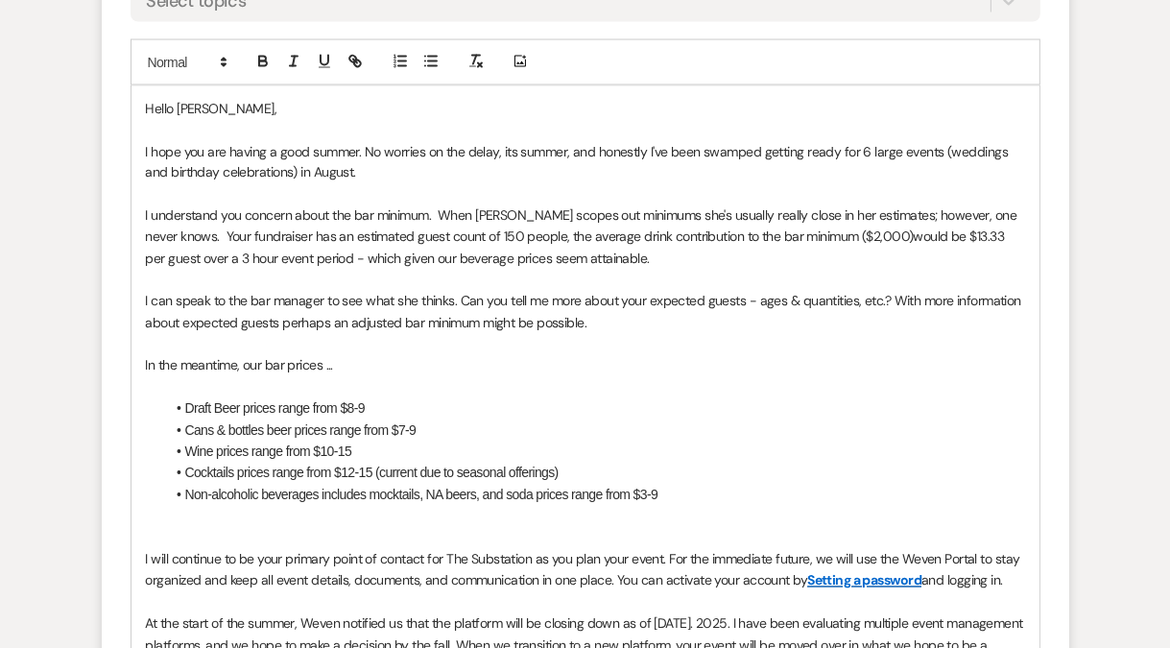
click at [180, 260] on p "I understand you concern about the bar minimum. When Laura scopes out minimums …" at bounding box center [585, 237] width 879 height 64
click at [297, 259] on p "I understand you concern about the bar minimum. When Laura scopes out minimums …" at bounding box center [585, 237] width 879 height 64
click at [628, 259] on p "I understand you concern about the bar minimum. When Laura scopes out minimums …" at bounding box center [585, 237] width 879 height 64
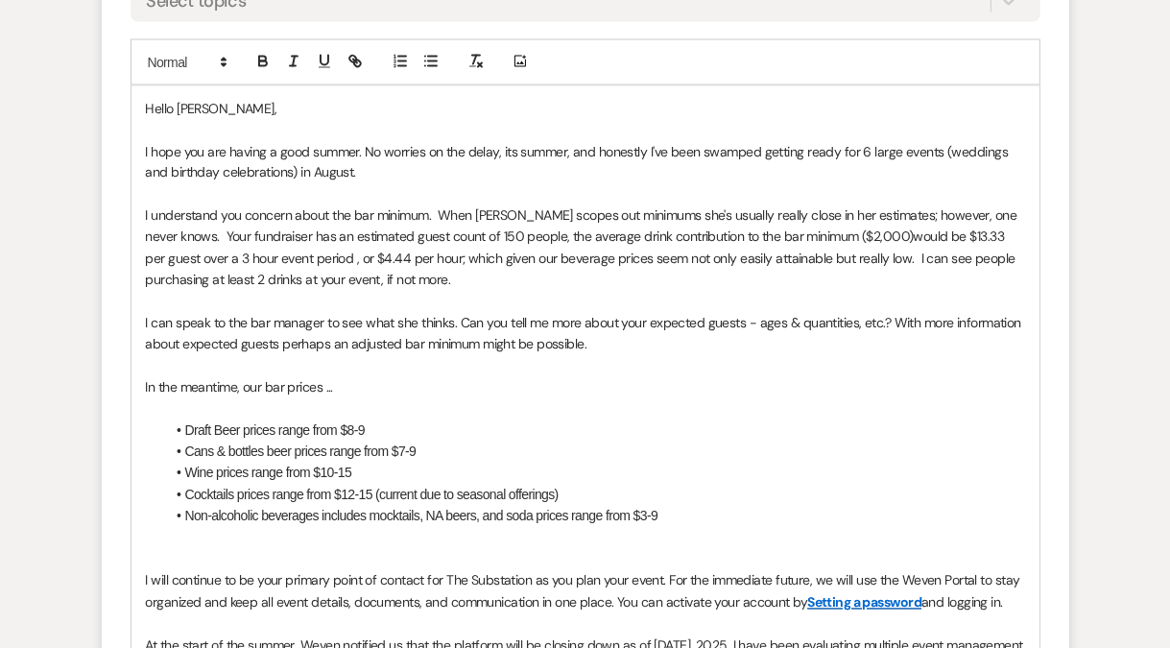
click at [298, 260] on p "I understand you concern about the bar minimum. When Laura scopes out minimums …" at bounding box center [585, 248] width 879 height 86
drag, startPoint x: 860, startPoint y: 216, endPoint x: 178, endPoint y: 235, distance: 681.6
click at [178, 235] on p "I understand you concern about the bar minimum. When Laura scopes out minimums …" at bounding box center [585, 248] width 879 height 86
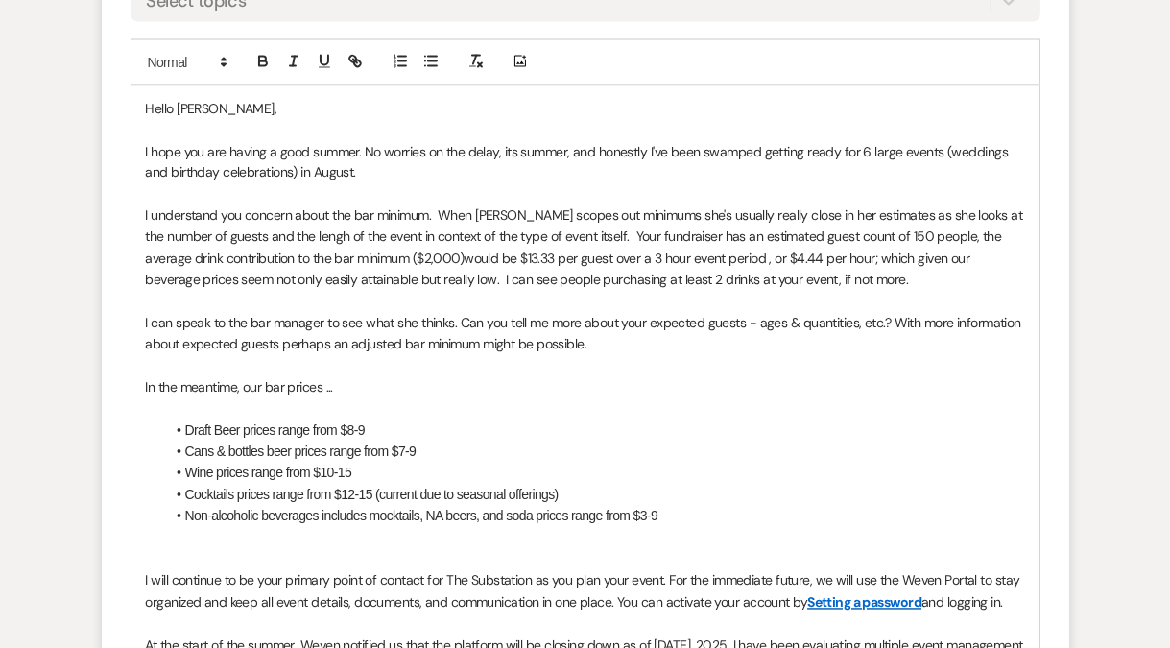
click at [322, 236] on p "I understand you concern about the bar minimum. When Laura scopes out minimums …" at bounding box center [585, 248] width 879 height 86
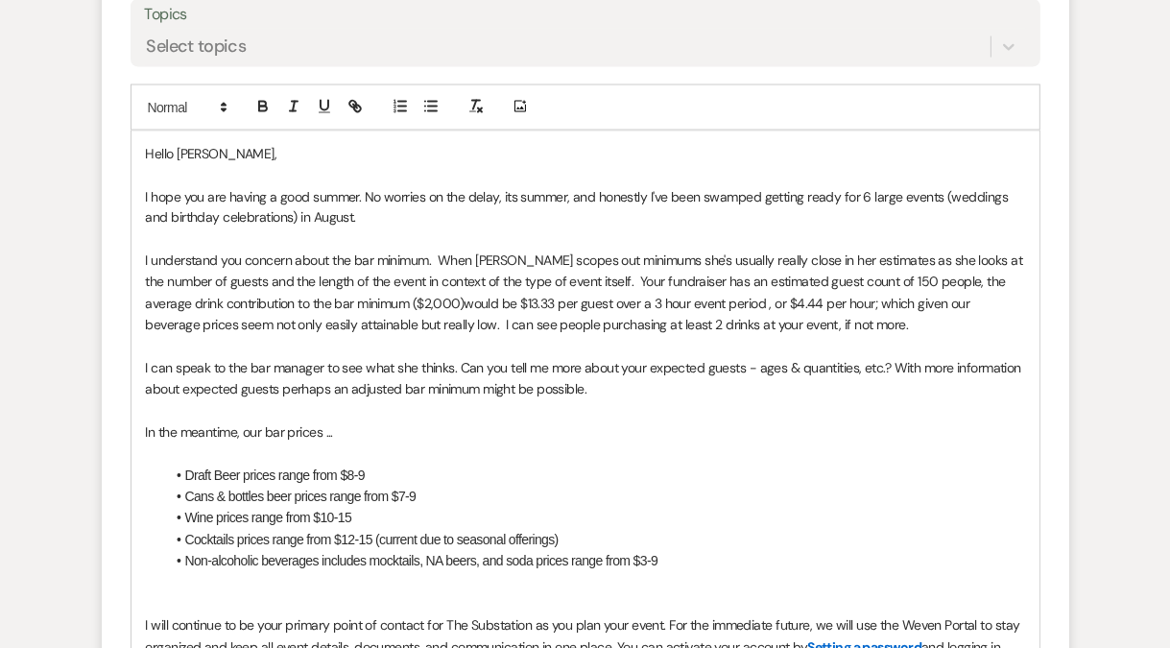
scroll to position [2781, 0]
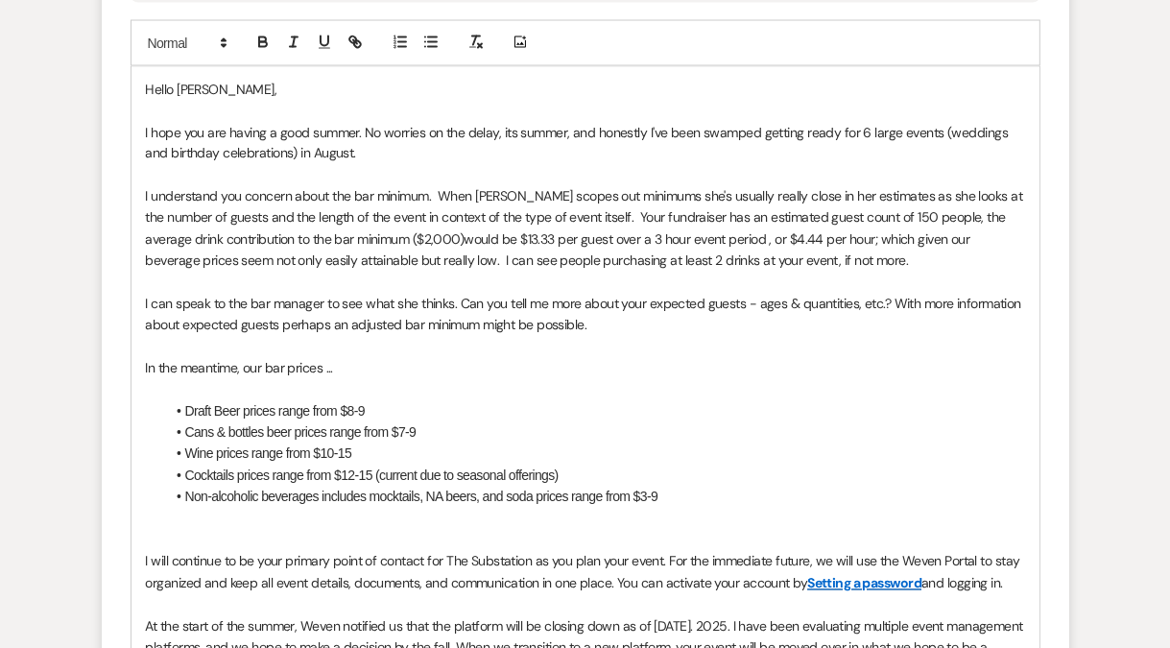
click at [466, 241] on p "I understand you concern about the bar minimum. When Laura scopes out minimums …" at bounding box center [585, 229] width 879 height 86
click at [771, 241] on p "I understand you concern about the bar minimum. When Laura scopes out minimums …" at bounding box center [585, 229] width 879 height 86
click at [401, 262] on p "I understand you concern about the bar minimum. When Laura scopes out minimums …" at bounding box center [585, 229] width 879 height 86
click at [481, 263] on p "I understand you concern about the bar minimum. When Laura scopes out minimums …" at bounding box center [585, 229] width 879 height 86
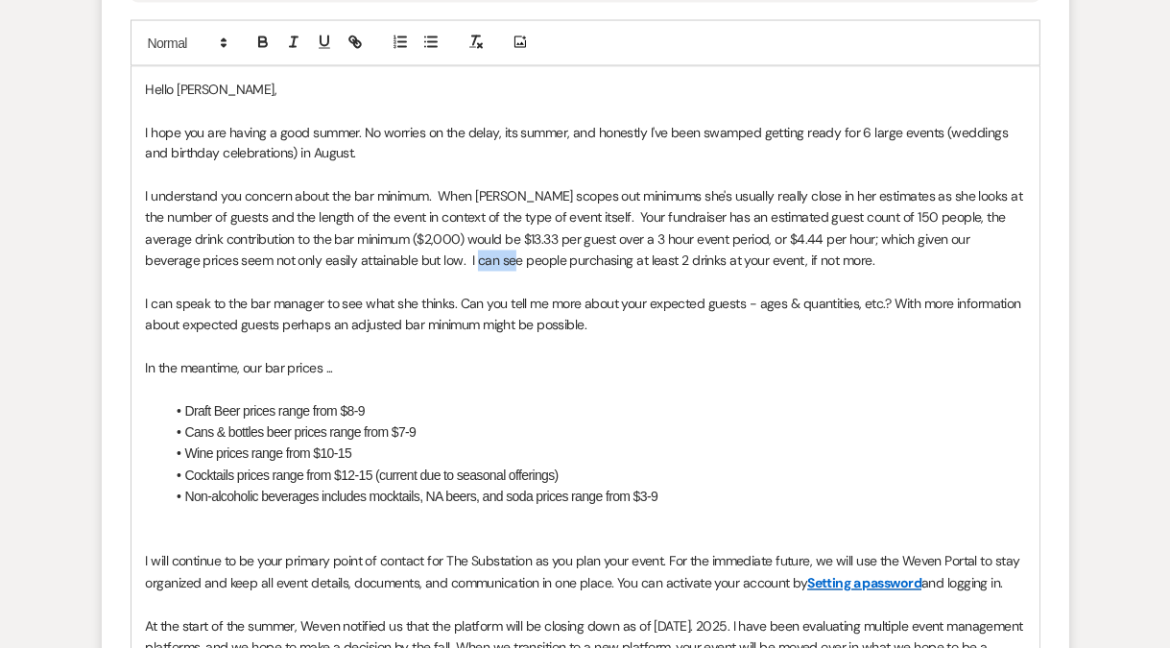
click at [481, 263] on p "I understand you concern about the bar minimum. When Laura scopes out minimums …" at bounding box center [585, 229] width 879 height 86
click at [741, 262] on p "I understand you concern about the bar minimum. When Laura scopes out minimums …" at bounding box center [585, 229] width 879 height 86
click at [906, 259] on p "I understand you concern about the bar minimum. When Laura scopes out minimums …" at bounding box center [585, 229] width 879 height 86
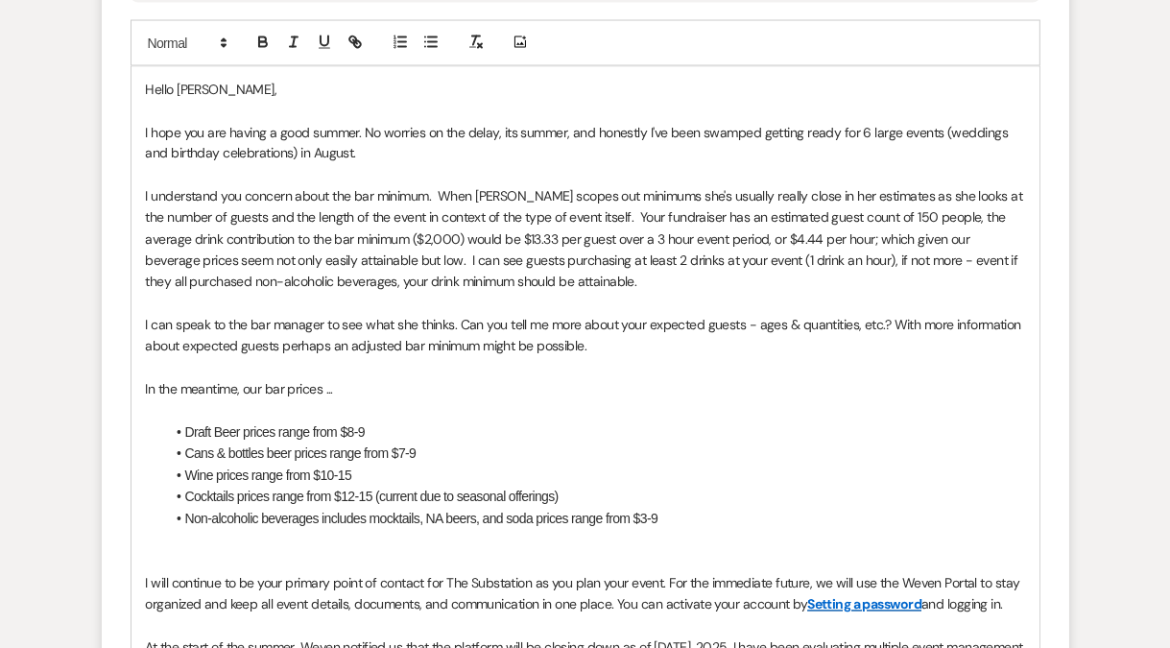
click at [569, 135] on p "I hope you are having a good summer. No worries on the delay, its summer, and h…" at bounding box center [585, 143] width 879 height 43
click at [333, 181] on p at bounding box center [585, 174] width 879 height 21
click at [594, 198] on p "I understand you concern about the bar minimum. When Laura scopes out minimums …" at bounding box center [585, 239] width 879 height 107
click at [229, 197] on p "I understand you concern about the bar minimum. When Laura scopes out minimums …" at bounding box center [585, 239] width 879 height 107
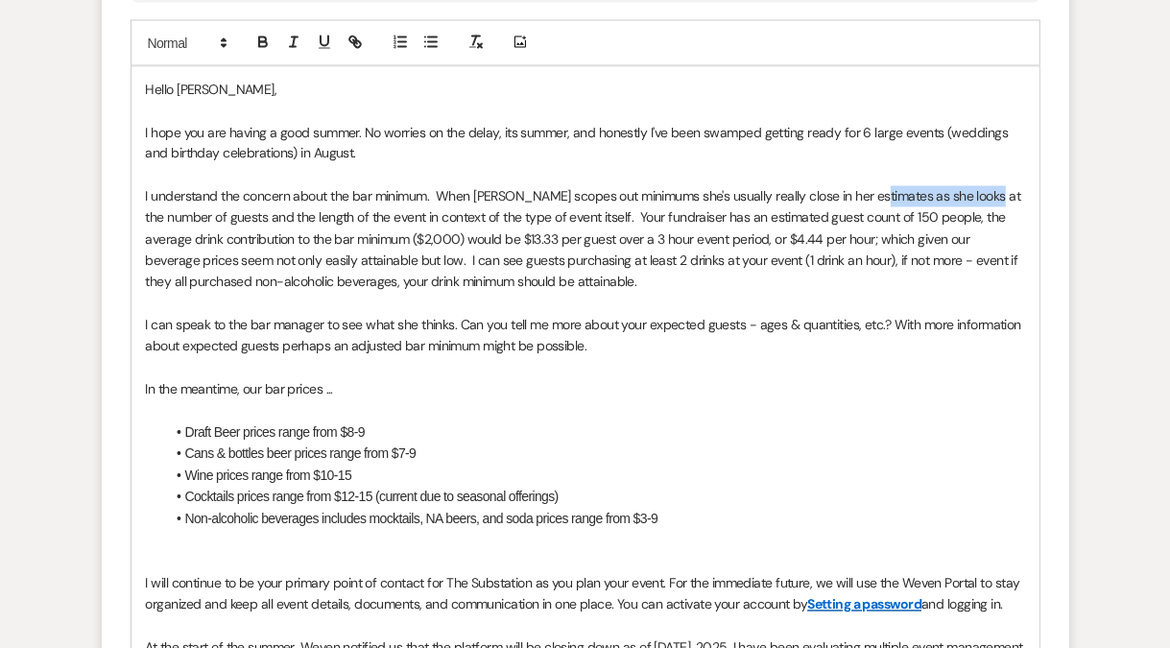
drag, startPoint x: 873, startPoint y: 197, endPoint x: 990, endPoint y: 188, distance: 117.4
click at [990, 188] on p "I understand the concern about the bar minimum. When Laura scopes out minimums …" at bounding box center [585, 239] width 879 height 107
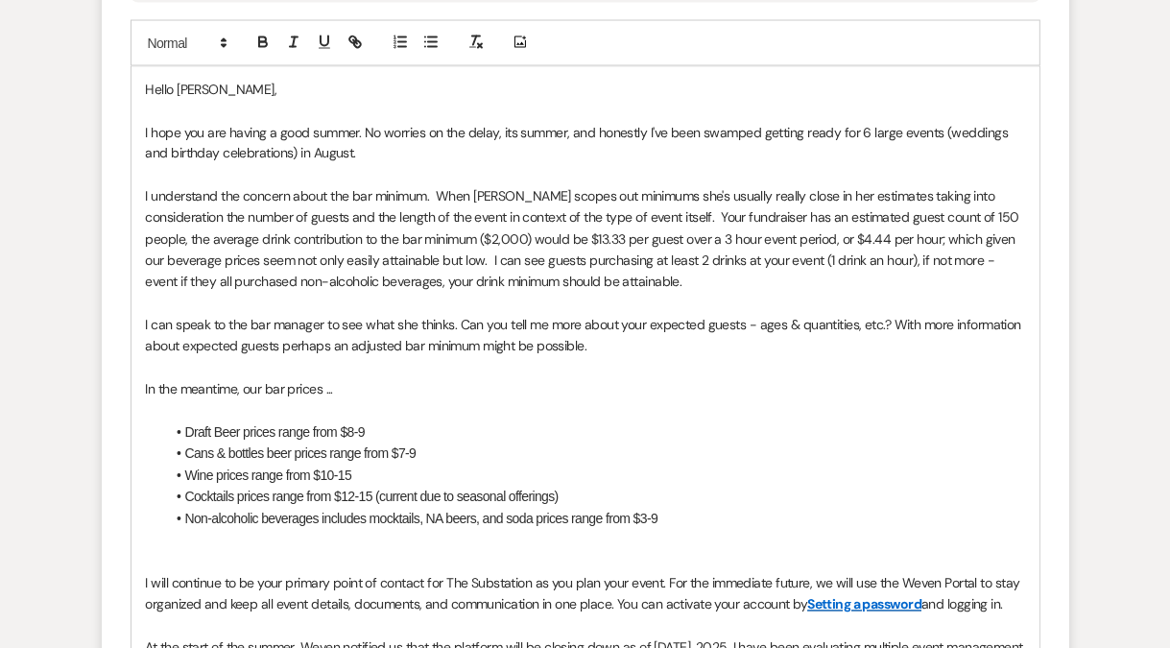
click at [279, 217] on p "I understand the concern about the bar minimum. When Laura scopes out minimums …" at bounding box center [585, 239] width 879 height 107
click at [405, 214] on p "I understand the concern about the bar minimum. When Laura scopes out minimums …" at bounding box center [585, 239] width 879 height 107
click at [468, 259] on p "I understand the concern about the bar minimum. When Laura scopes out minimums …" at bounding box center [585, 239] width 879 height 107
drag, startPoint x: 456, startPoint y: 258, endPoint x: 577, endPoint y: 263, distance: 121.0
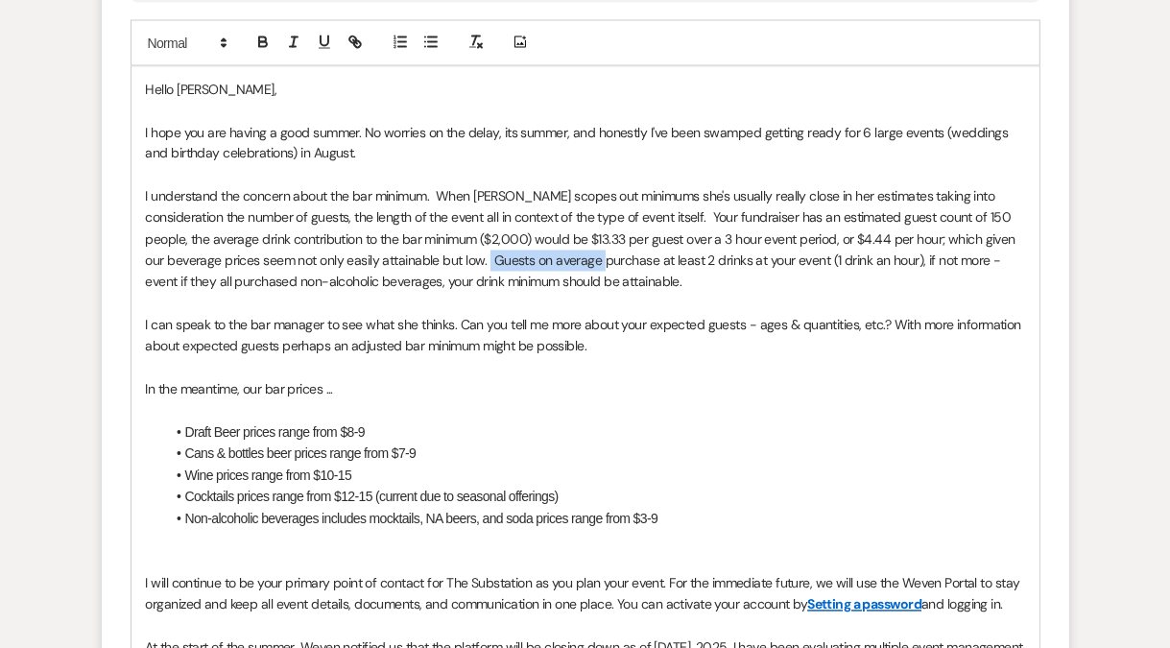
click at [577, 263] on p "I understand the concern about the bar minimum. When Laura scopes out minimums …" at bounding box center [585, 239] width 879 height 107
click at [677, 259] on p "I understand the concern about the bar minimum. When Laura scopes out minimums …" at bounding box center [585, 239] width 879 height 107
click at [700, 263] on p "I understand the concern about the bar minimum. When Laura scopes out minimums …" at bounding box center [585, 239] width 879 height 107
click at [962, 260] on p "I understand the concern about the bar minimum. When Laura scopes out minimums …" at bounding box center [585, 239] width 879 height 107
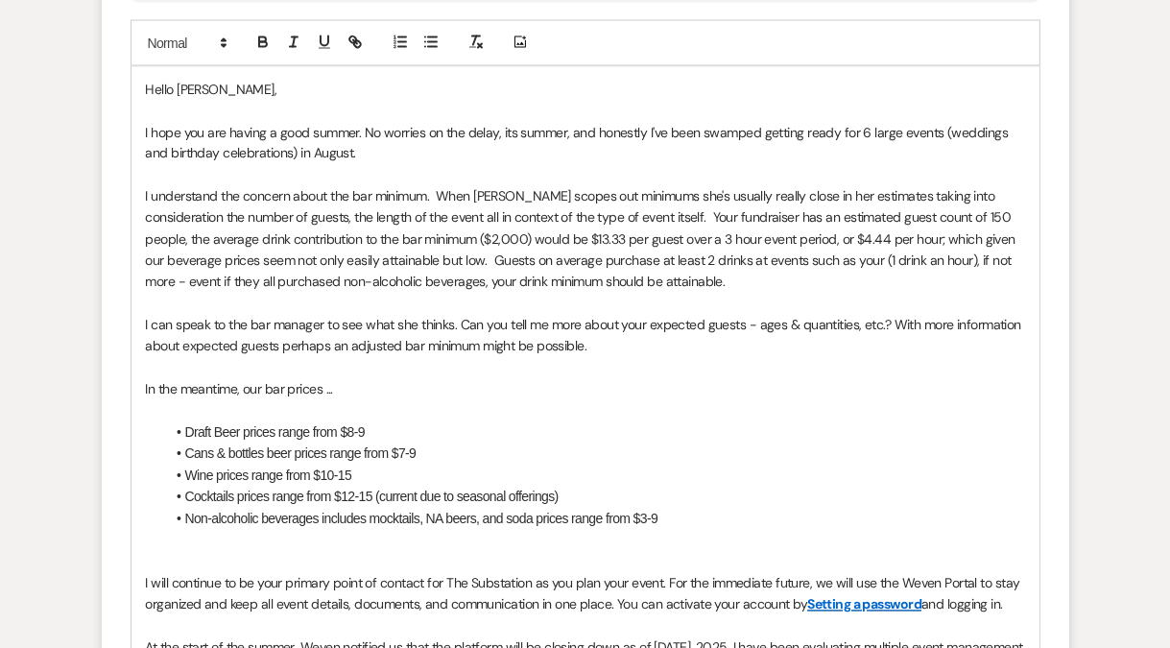
click at [999, 256] on p "I understand the concern about the bar minimum. When Laura scopes out minimums …" at bounding box center [585, 239] width 879 height 107
click at [601, 260] on p "I understand the concern about the bar minimum. When Laura scopes out minimums …" at bounding box center [585, 239] width 879 height 107
click at [364, 294] on p at bounding box center [585, 304] width 879 height 21
click at [404, 325] on p "I can speak to the bar manager to see what she thinks. Can you tell me more abo…" at bounding box center [585, 336] width 879 height 43
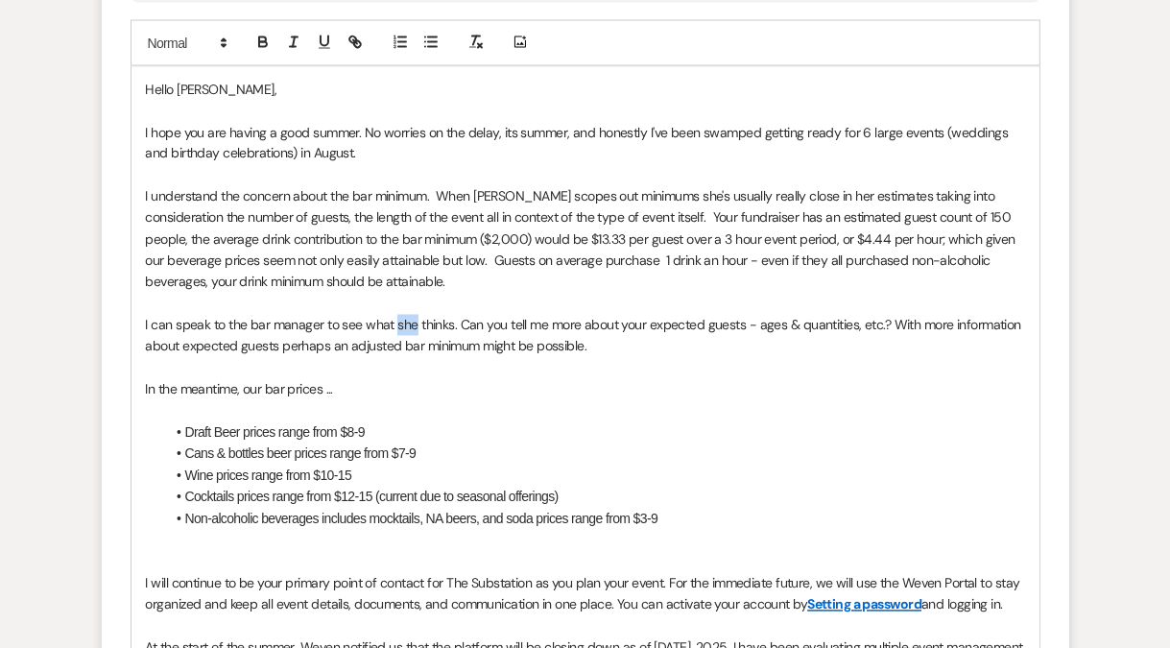
click at [404, 325] on p "I can speak to the bar manager to see what she thinks. Can you tell me more abo…" at bounding box center [585, 336] width 879 height 43
drag, startPoint x: 903, startPoint y: 323, endPoint x: 903, endPoint y: 338, distance: 14.4
click at [903, 338] on p "I can speak to the bar manager regarding your concerns. Can you tell me more ab…" at bounding box center [585, 336] width 879 height 43
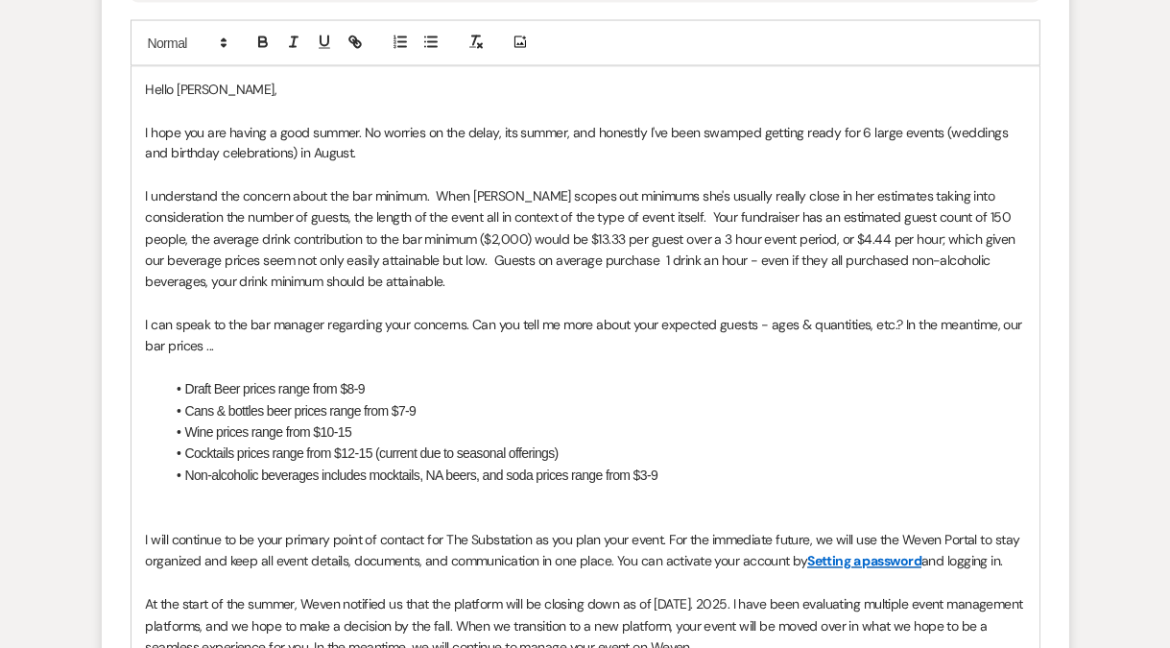
click at [302, 384] on li "Draft Beer prices range from $8-9" at bounding box center [595, 389] width 860 height 21
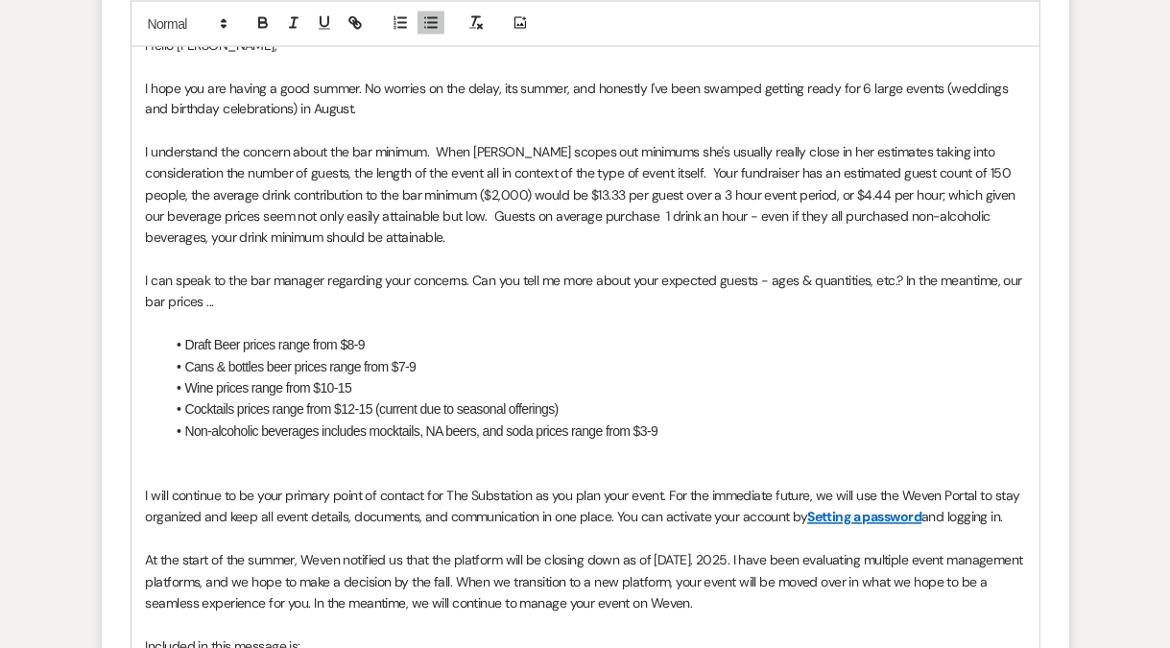
scroll to position [2848, 0]
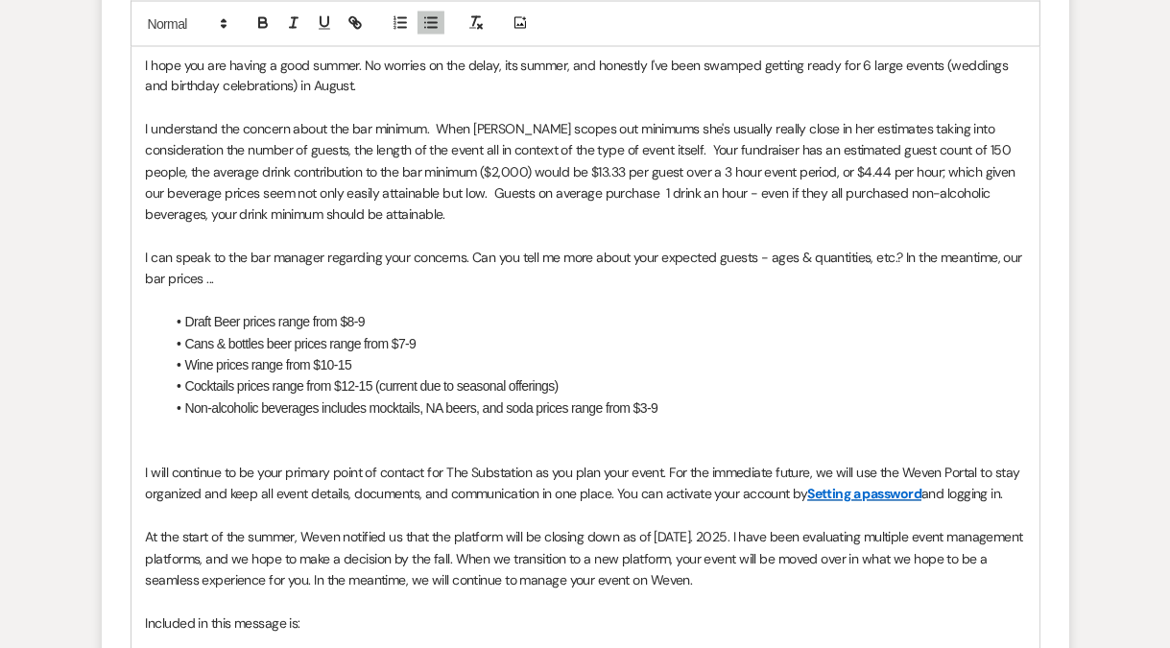
click at [234, 450] on p at bounding box center [585, 451] width 879 height 21
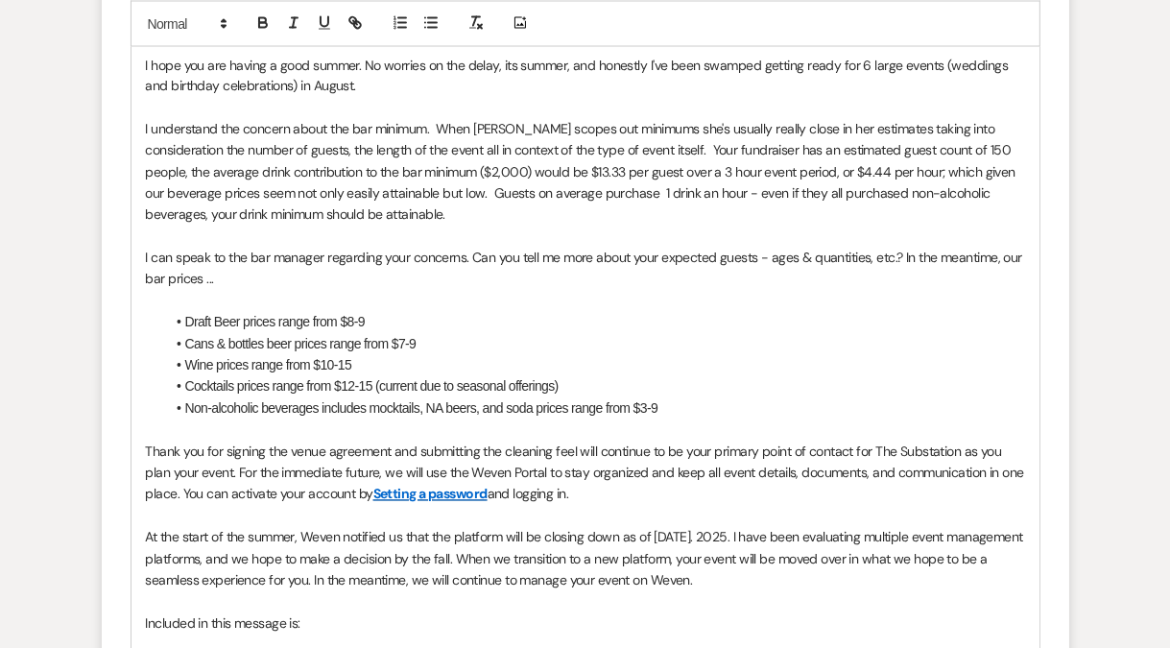
click at [480, 453] on p "Thank you for signing the venue agreement and submitting the cleaning feeI will…" at bounding box center [585, 473] width 879 height 64
click at [650, 447] on p "Thank you for signing the venue agreement and submitting payment for the cleani…" at bounding box center [585, 473] width 879 height 64
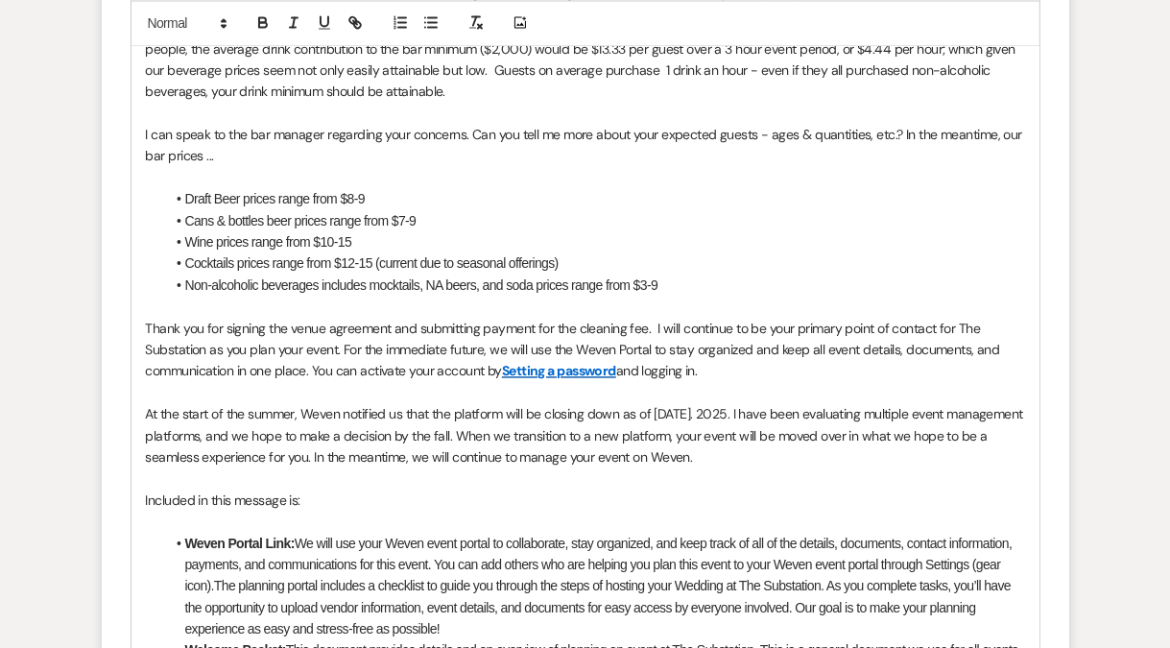
scroll to position [2973, 0]
click at [320, 353] on p "Thank you for signing the venue agreement and submitting payment for the cleani…" at bounding box center [585, 349] width 879 height 64
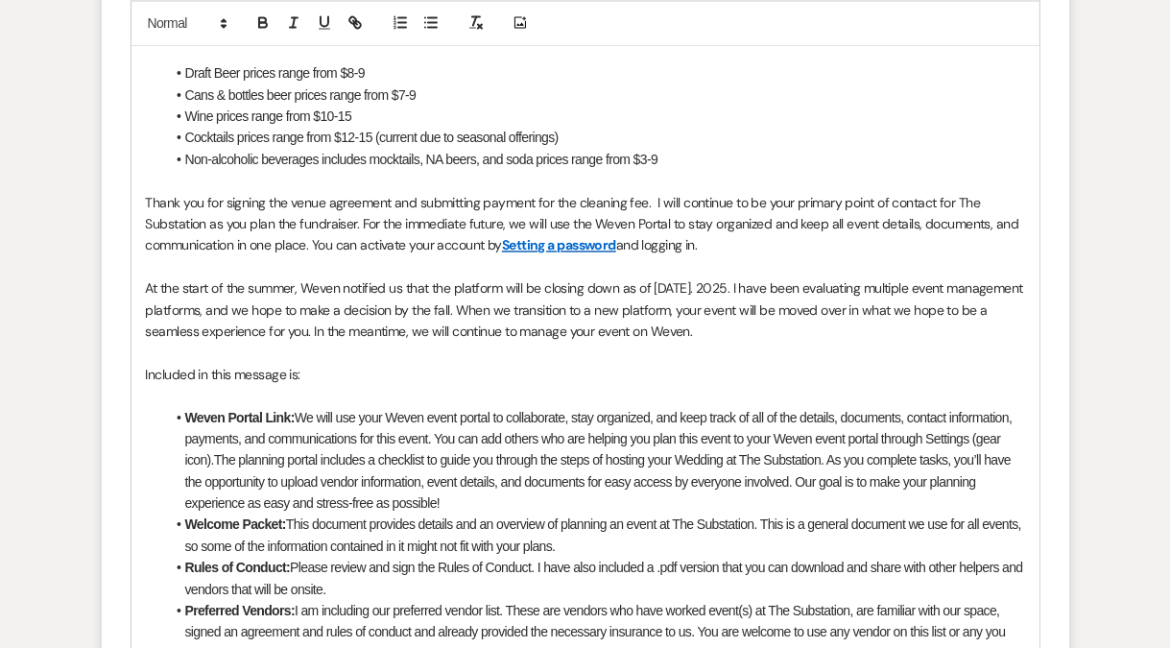
scroll to position [3200, 0]
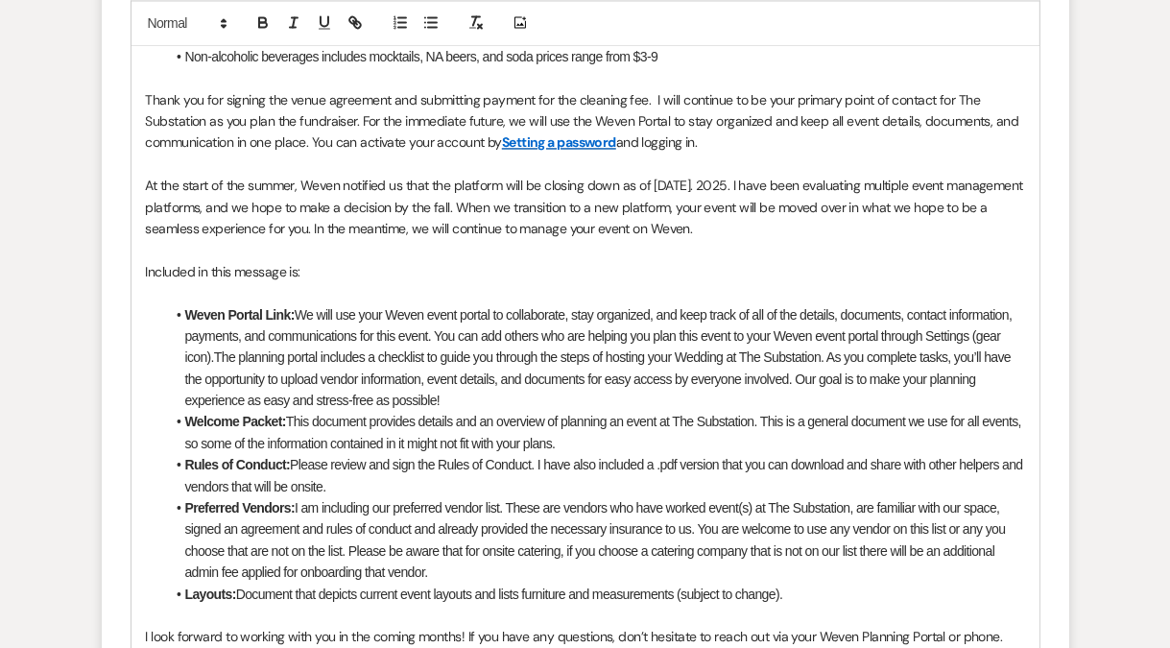
click at [713, 357] on li "Weven Portal Link: We will use your Weven event portal to collaborate, stay org…" at bounding box center [595, 357] width 860 height 107
click at [774, 336] on li "Weven Portal Link: We will use your Weven event portal to collaborate, stay org…" at bounding box center [595, 357] width 860 height 107
click at [633, 355] on li "Weven Portal Link: We will use your Weven event portal to collaborate, stay org…" at bounding box center [595, 357] width 860 height 107
click at [702, 357] on li "Weven Portal Link: We will use your Weven event portal to collaborate, stay org…" at bounding box center [595, 357] width 860 height 107
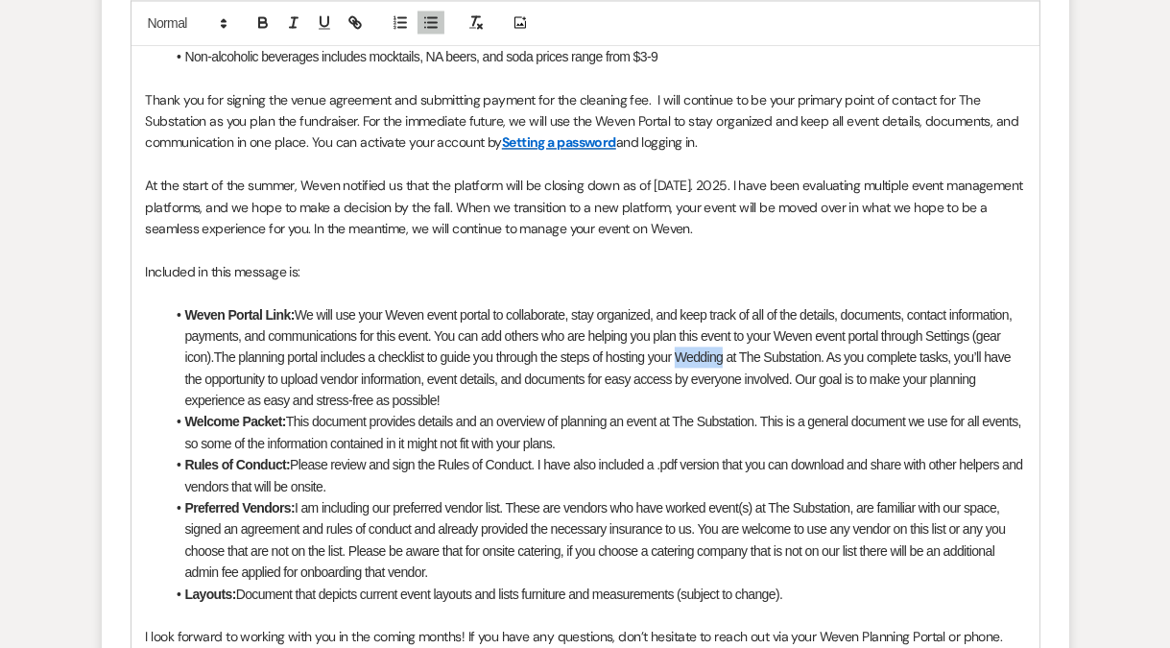
click at [702, 357] on li "Weven Portal Link: We will use your Weven event portal to collaborate, stay org…" at bounding box center [595, 357] width 860 height 107
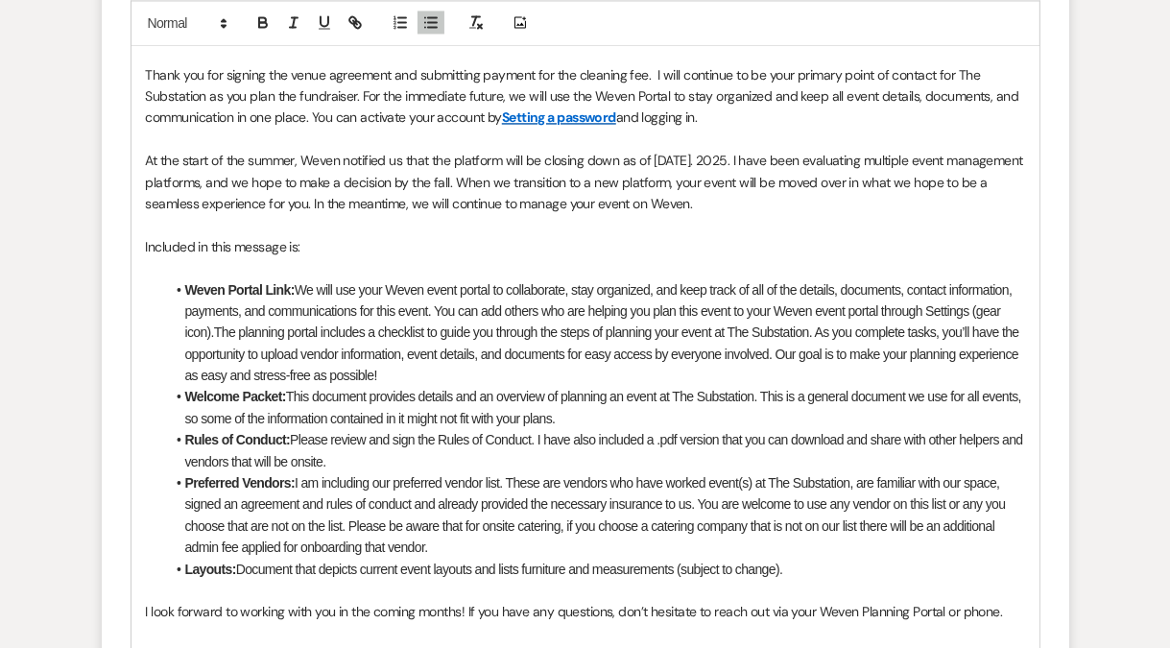
scroll to position [3229, 0]
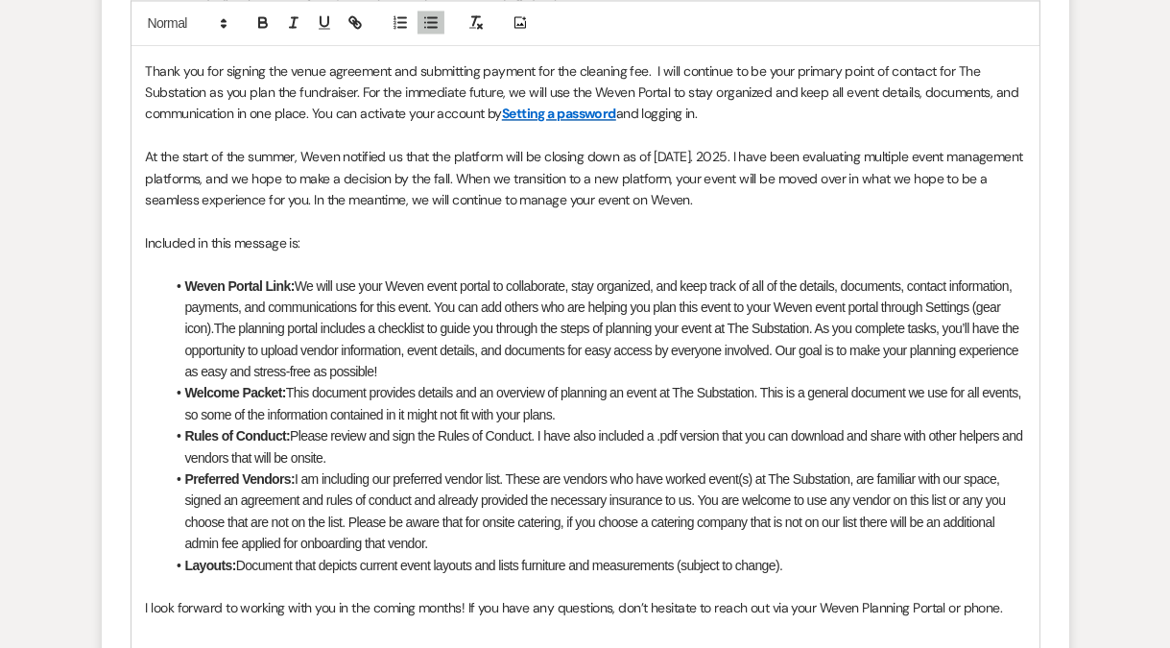
click at [624, 415] on li "Welcome Packet: This document provides details and an overview of planning an e…" at bounding box center [595, 403] width 860 height 43
click at [523, 450] on li "Rules of Conduct: Please review and sign the Rules of Conduct. I have also incl…" at bounding box center [595, 446] width 860 height 43
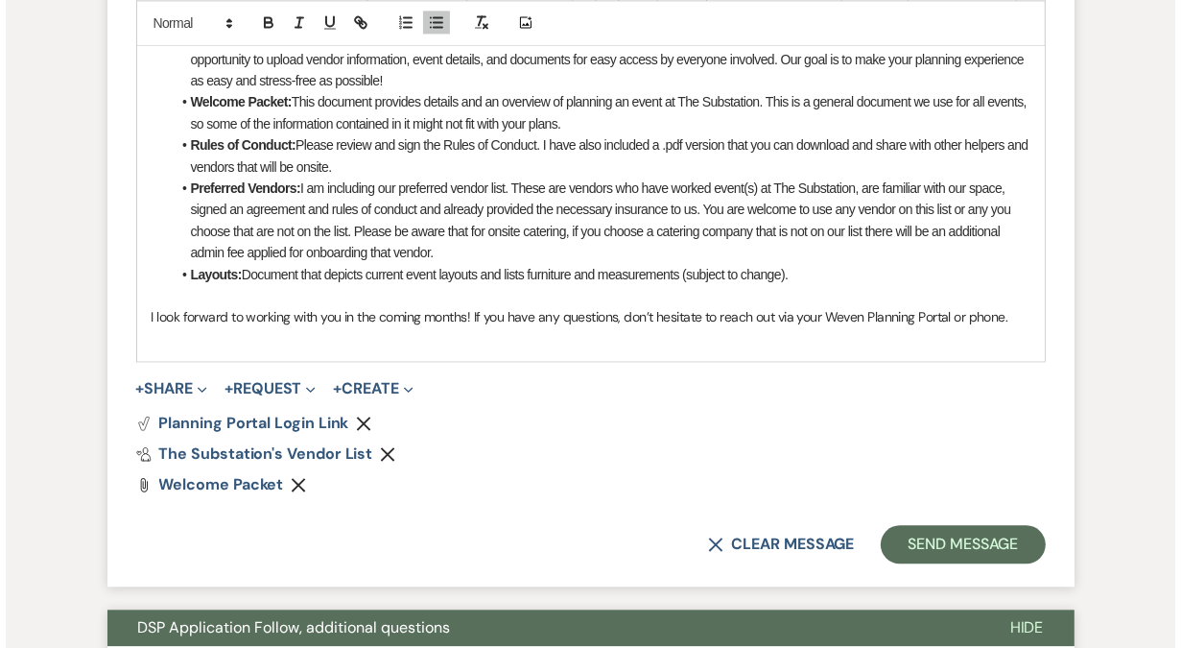
scroll to position [3579, 0]
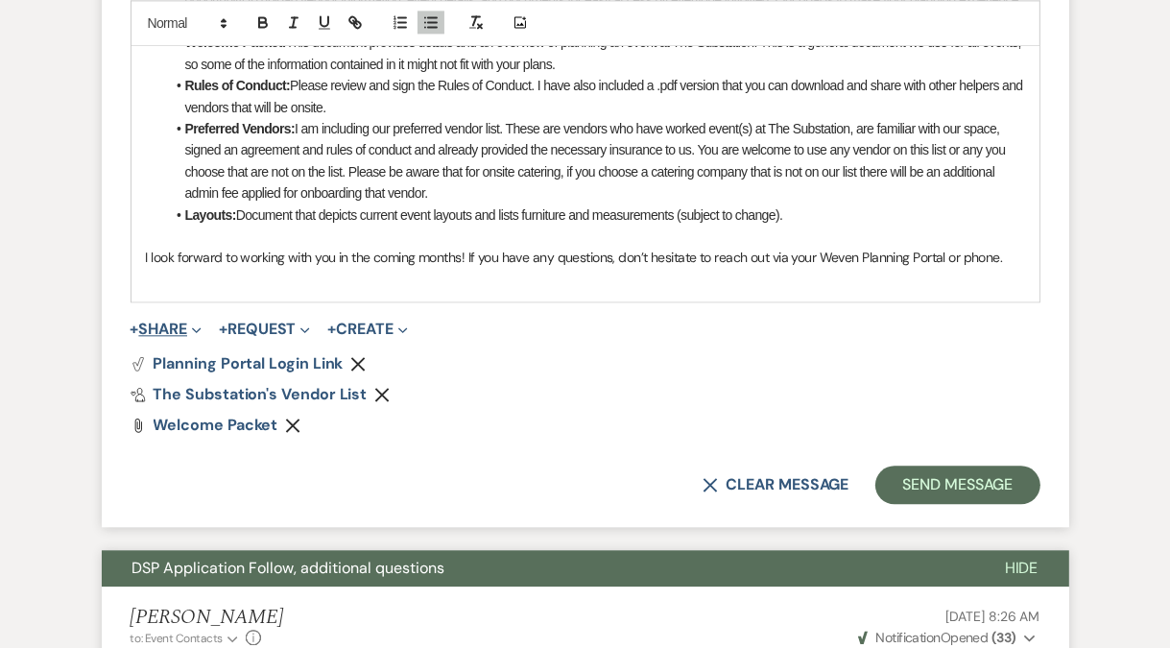
click at [167, 326] on button "+ Share Expand" at bounding box center [167, 328] width 72 height 15
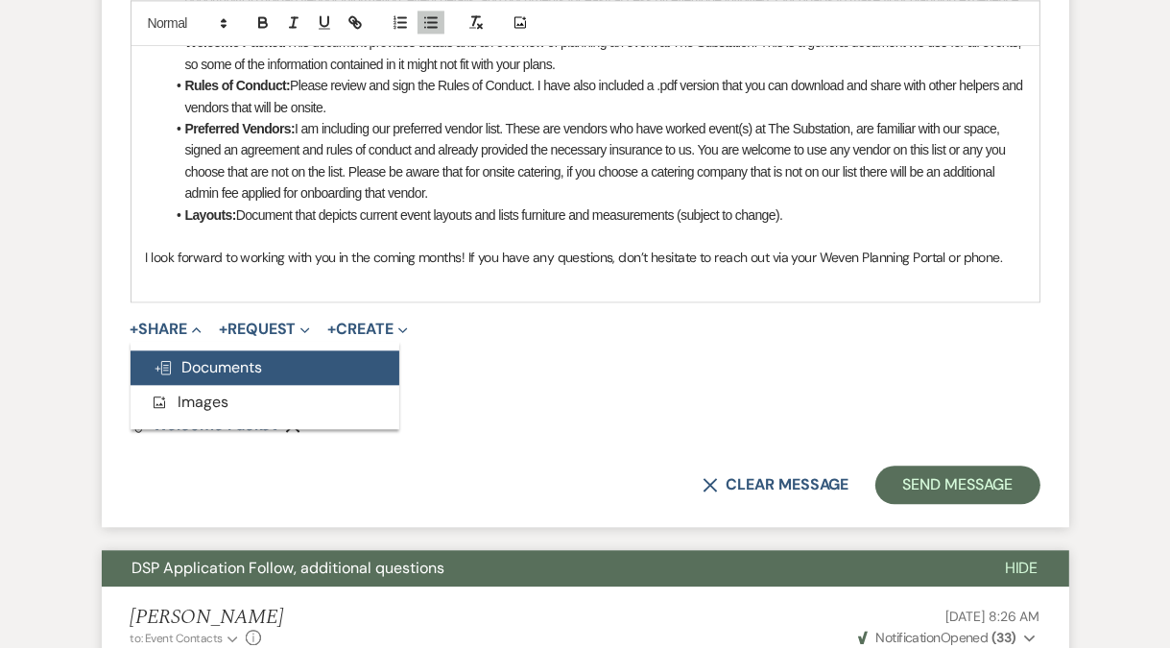
click at [256, 371] on span "Doc Upload Documents" at bounding box center [208, 367] width 109 height 20
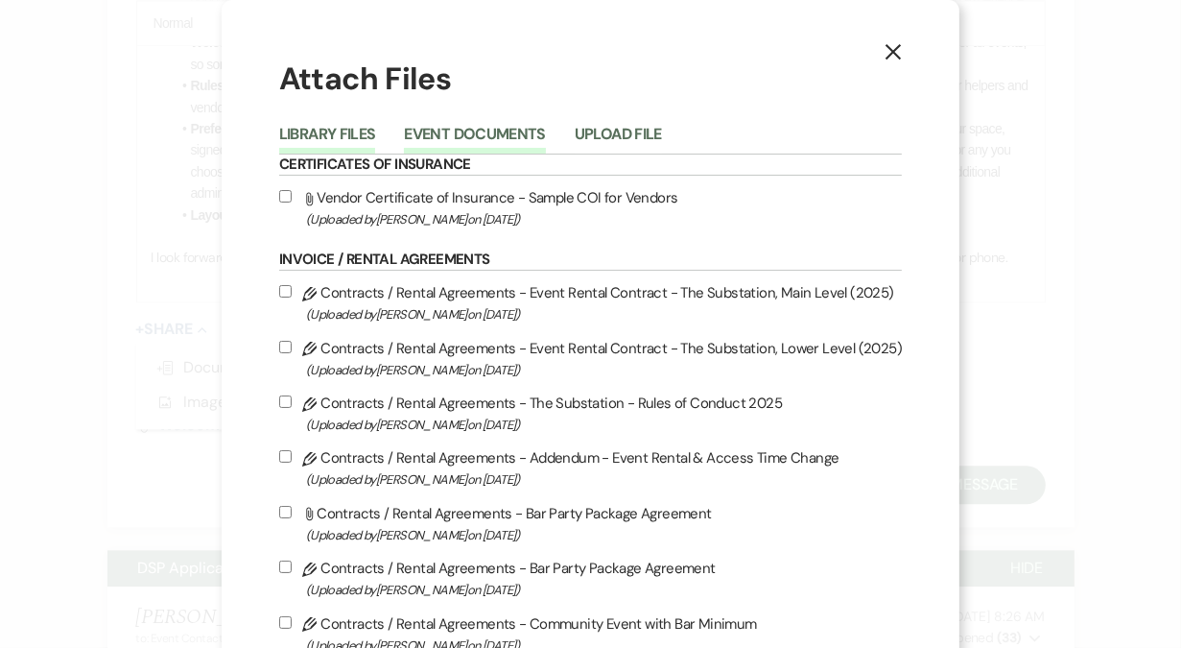
click at [490, 137] on button "Event Documents" at bounding box center [474, 140] width 141 height 27
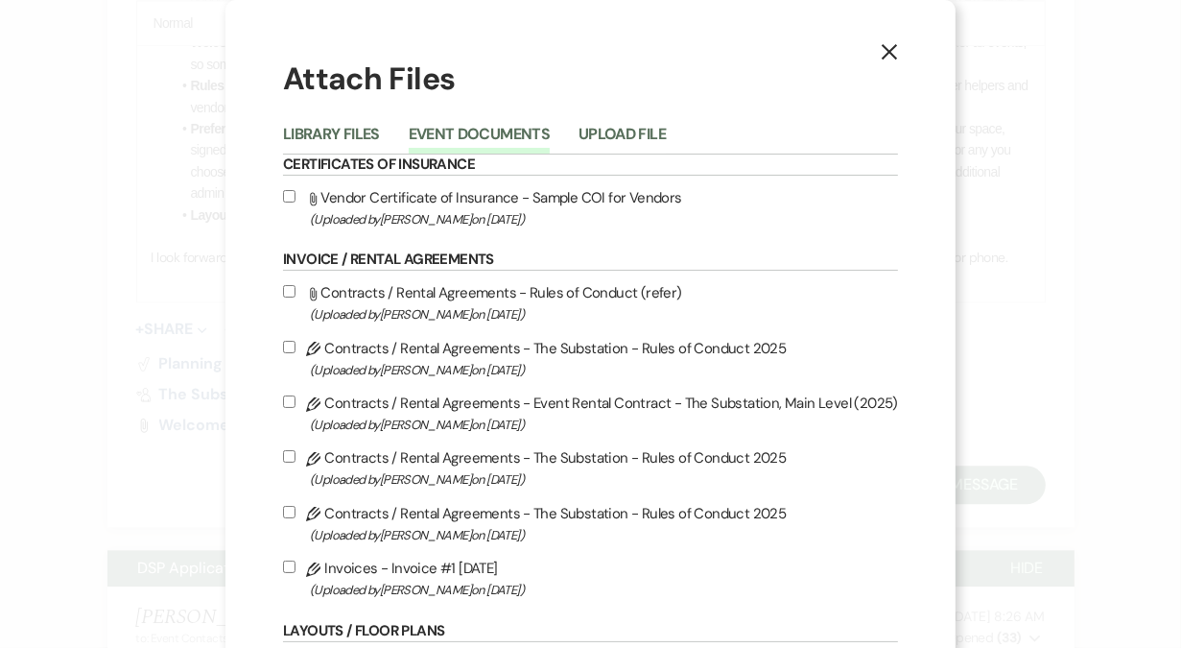
click at [293, 291] on input "Attach File Contracts / Rental Agreements - Rules of Conduct (refer) (Uploaded …" at bounding box center [289, 291] width 12 height 12
checkbox input "true"
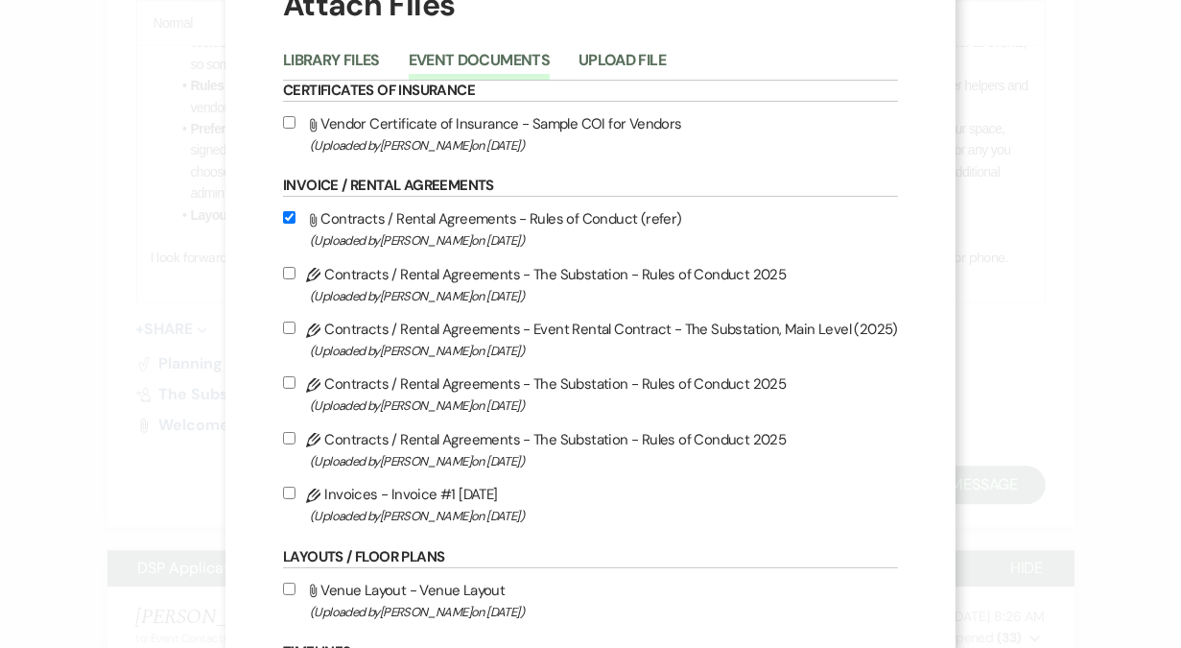
scroll to position [89, 0]
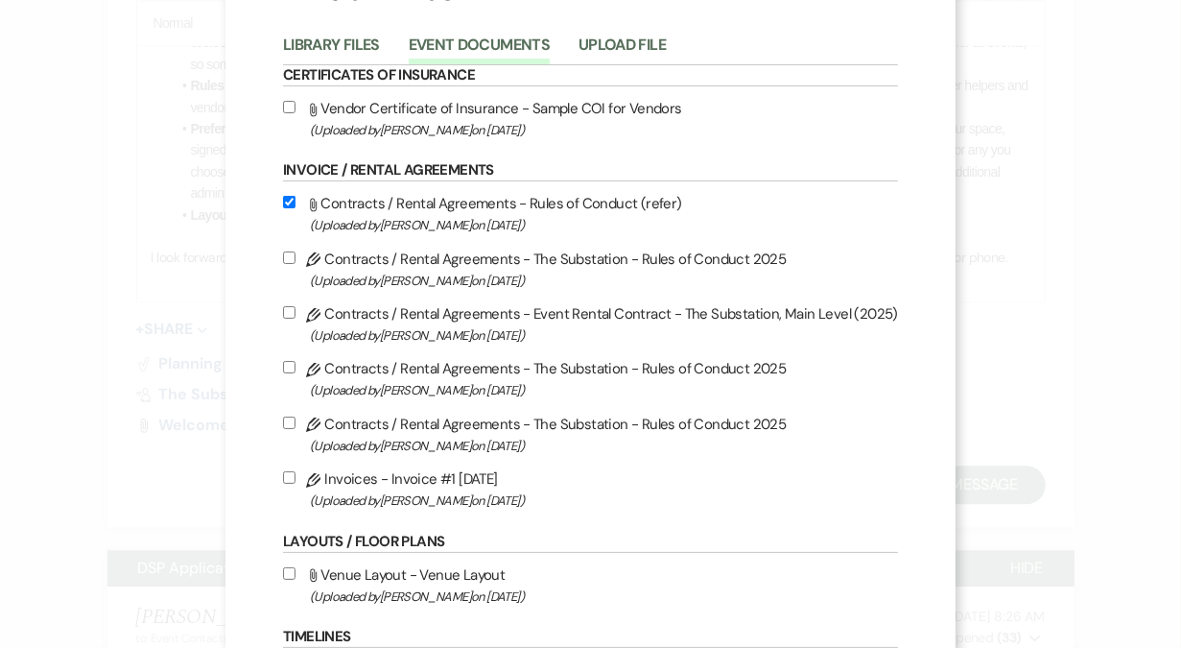
click at [289, 368] on input "Pencil Contracts / Rental Agreements - The Substation - Rules of Conduct 2025 (…" at bounding box center [289, 367] width 12 height 12
checkbox input "true"
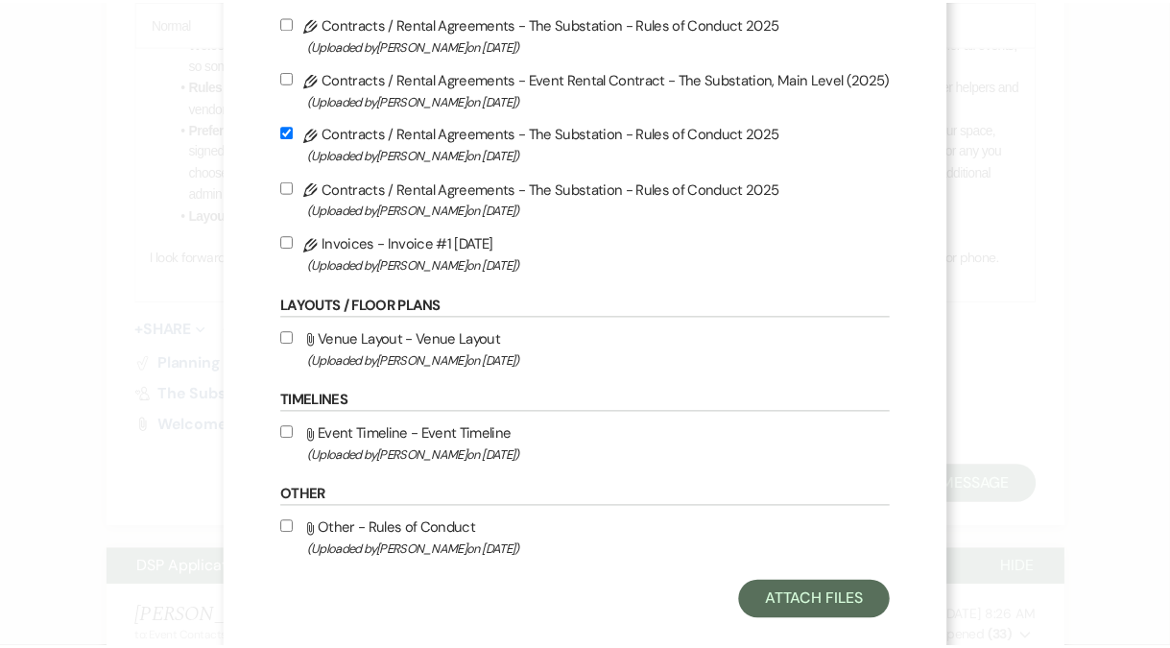
scroll to position [357, 0]
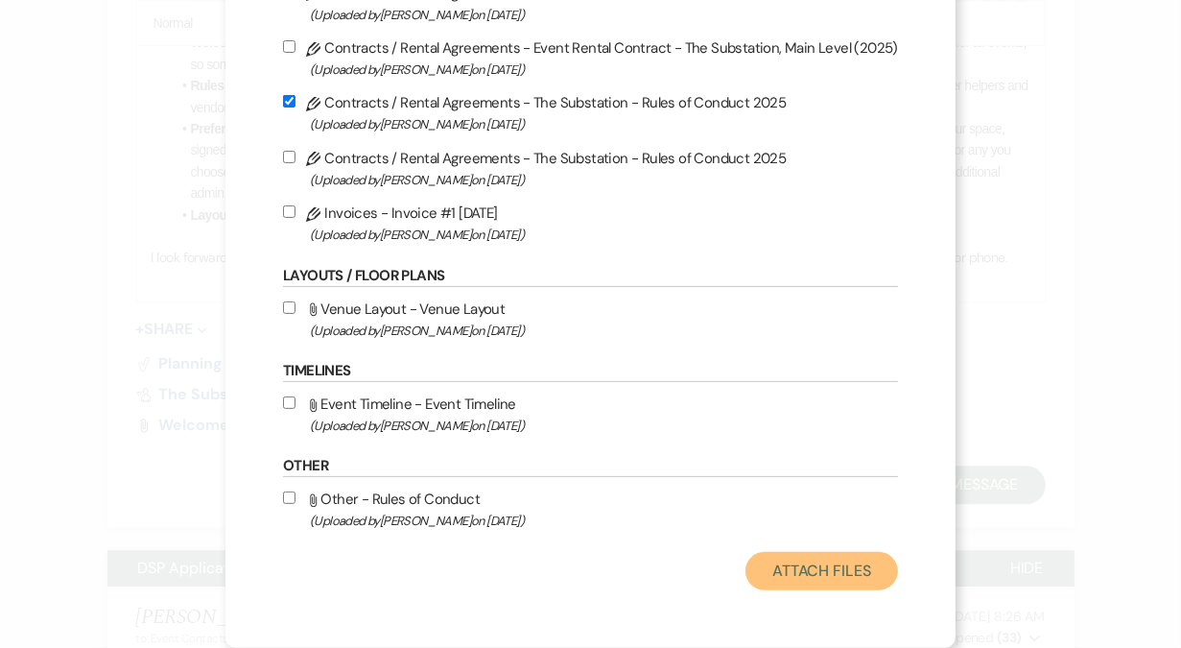
click at [791, 569] on button "Attach Files" at bounding box center [822, 571] width 153 height 38
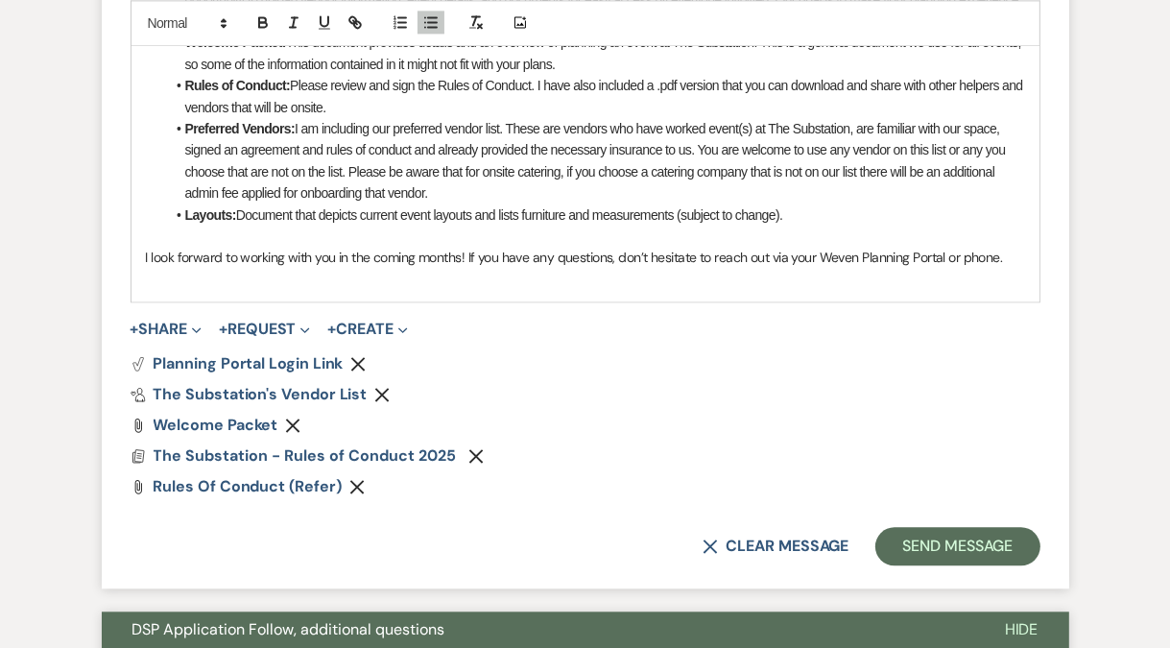
click at [1005, 256] on p "I look forward to working with you in the coming months! If you have any questi…" at bounding box center [585, 257] width 879 height 21
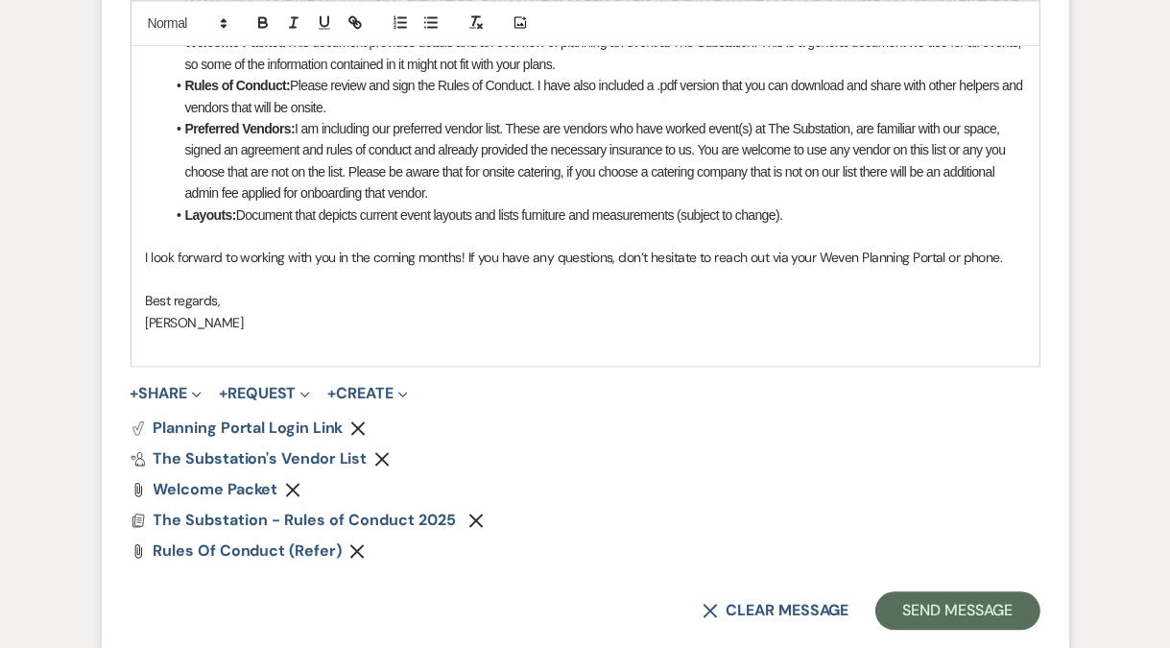
click at [347, 349] on p at bounding box center [585, 343] width 879 height 21
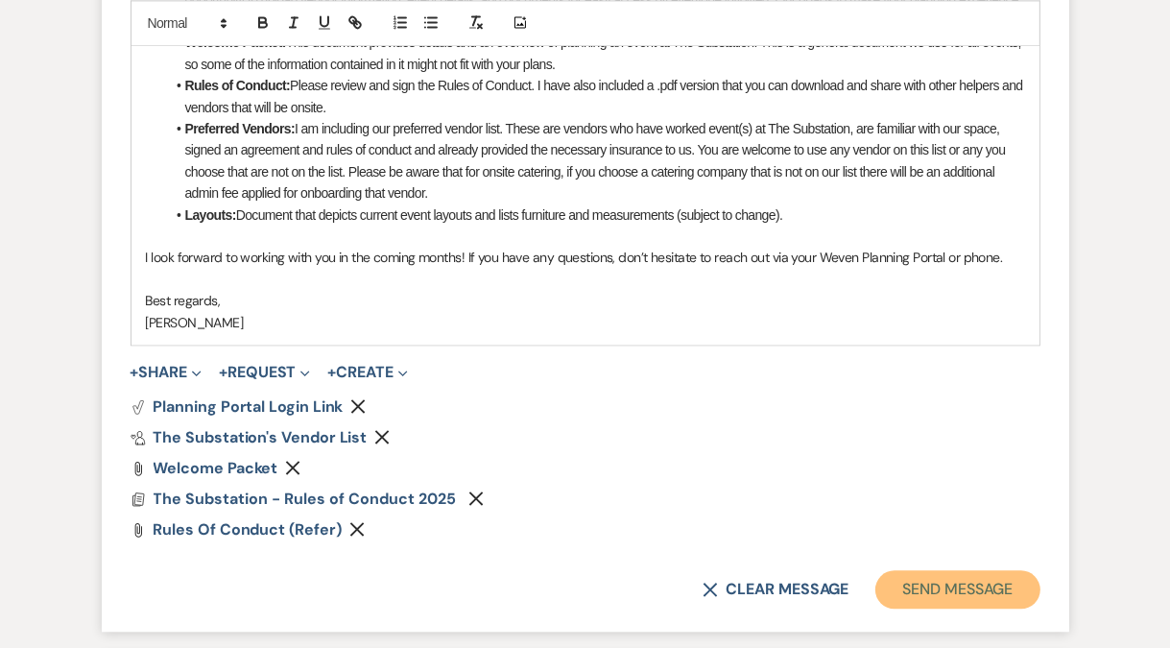
click at [962, 581] on button "Send Message" at bounding box center [957, 589] width 164 height 38
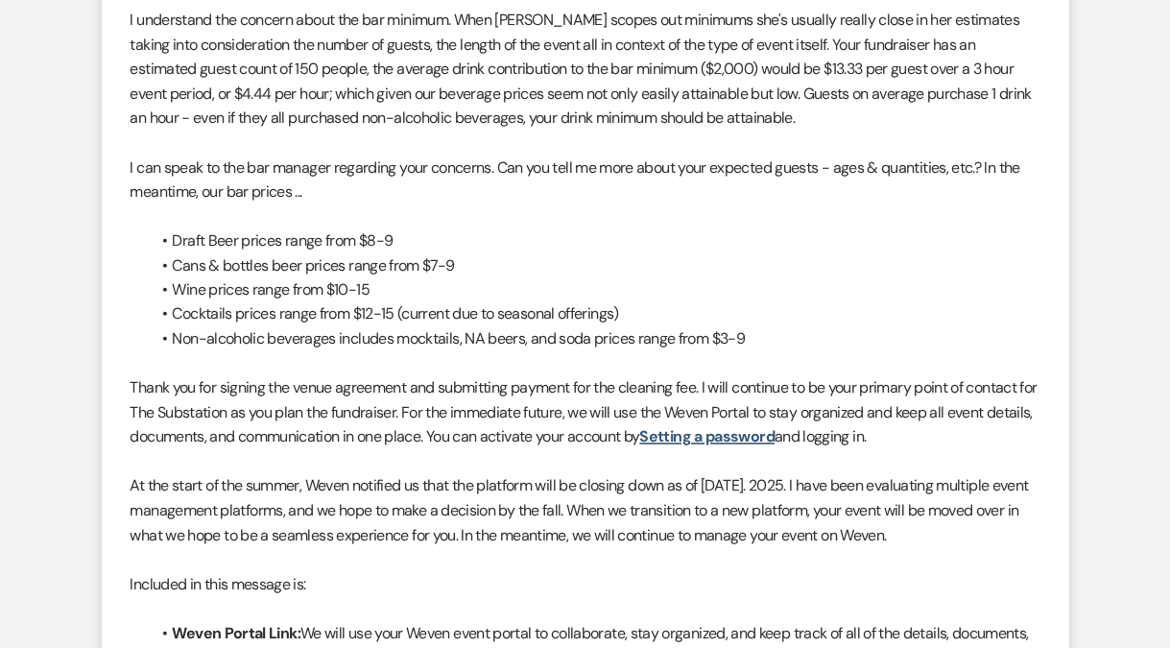
scroll to position [2518, 0]
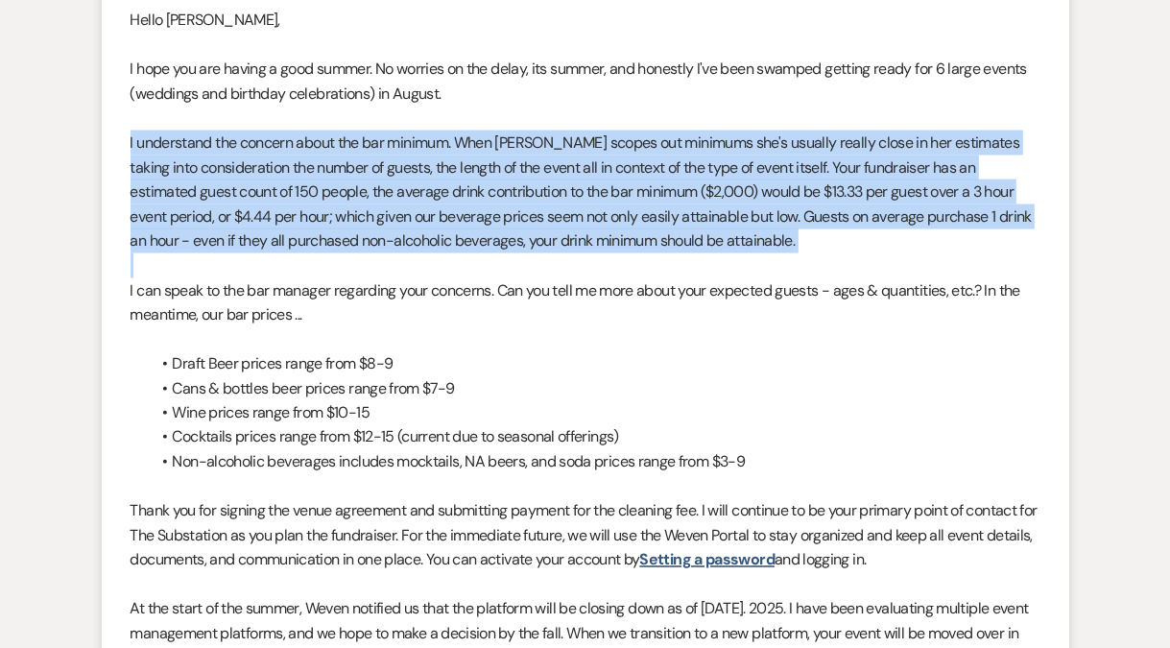
drag, startPoint x: 131, startPoint y: 143, endPoint x: 783, endPoint y: 261, distance: 663.1
click at [783, 261] on div "Hello Max, I hope you are having a good summer. No worries on the delay, its su…" at bounding box center [586, 622] width 910 height 1228
copy p "I understand the concern about the bar minimum. When Laura scopes out minimums …"
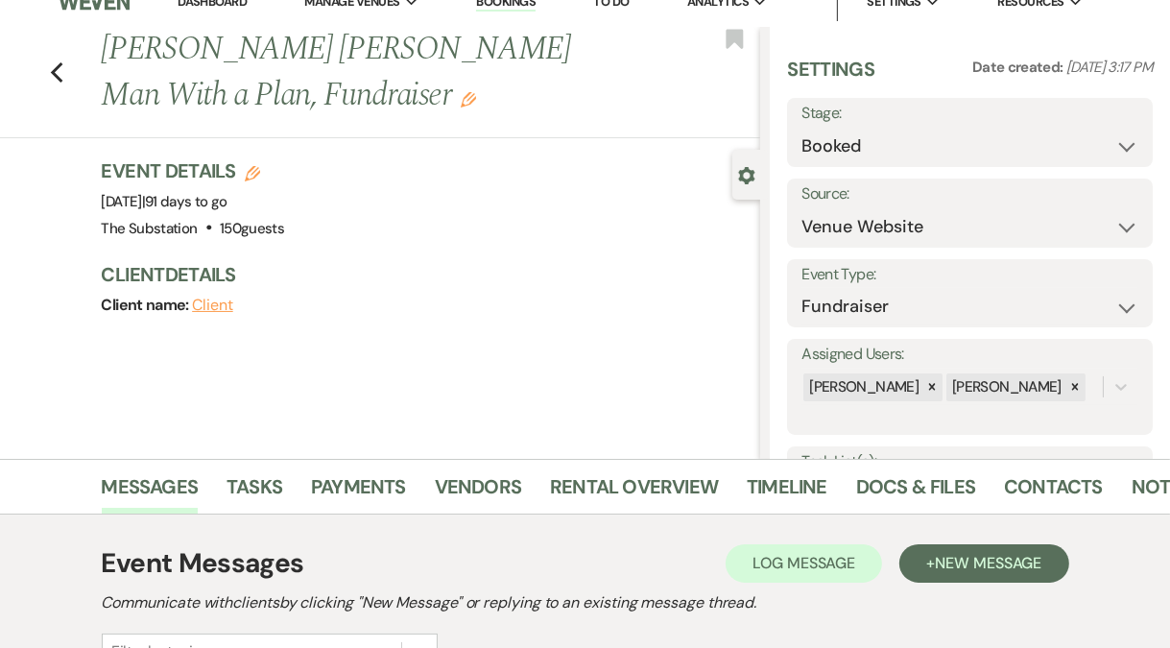
scroll to position [0, 0]
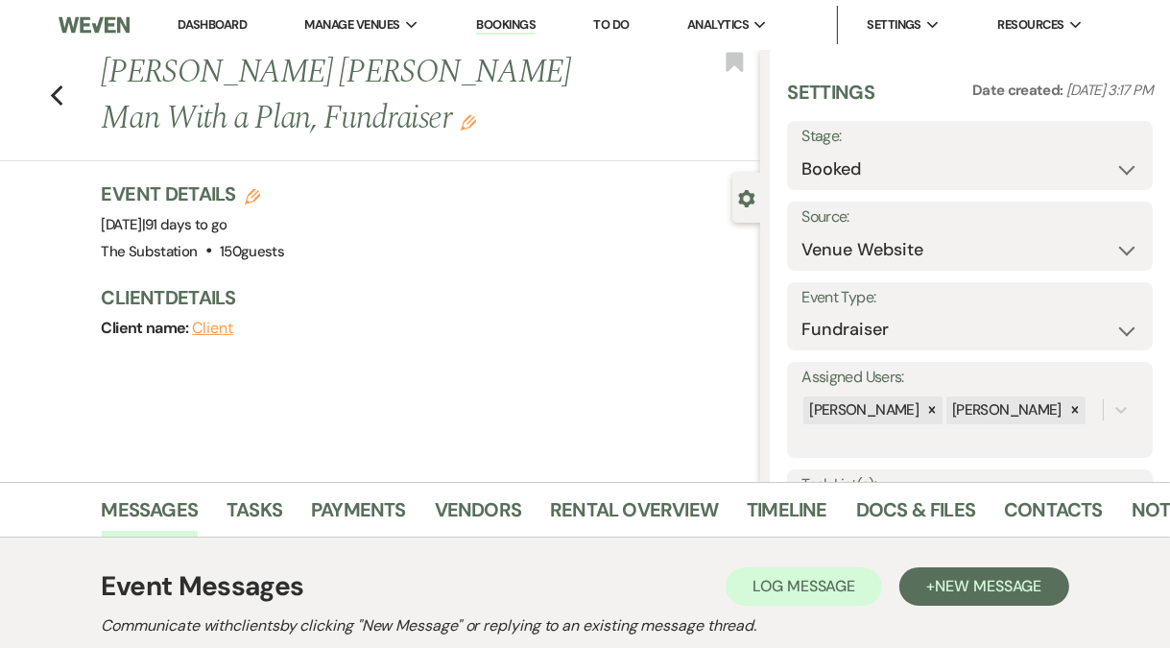
click at [217, 22] on link "Dashboard" at bounding box center [212, 24] width 69 height 16
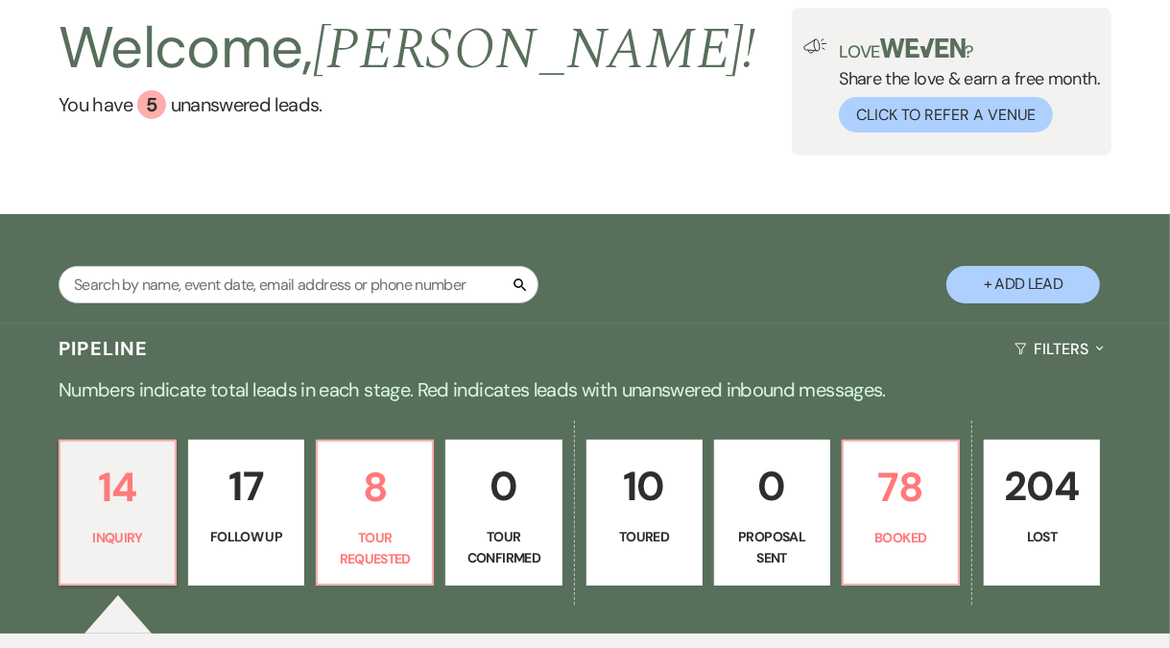
scroll to position [294, 0]
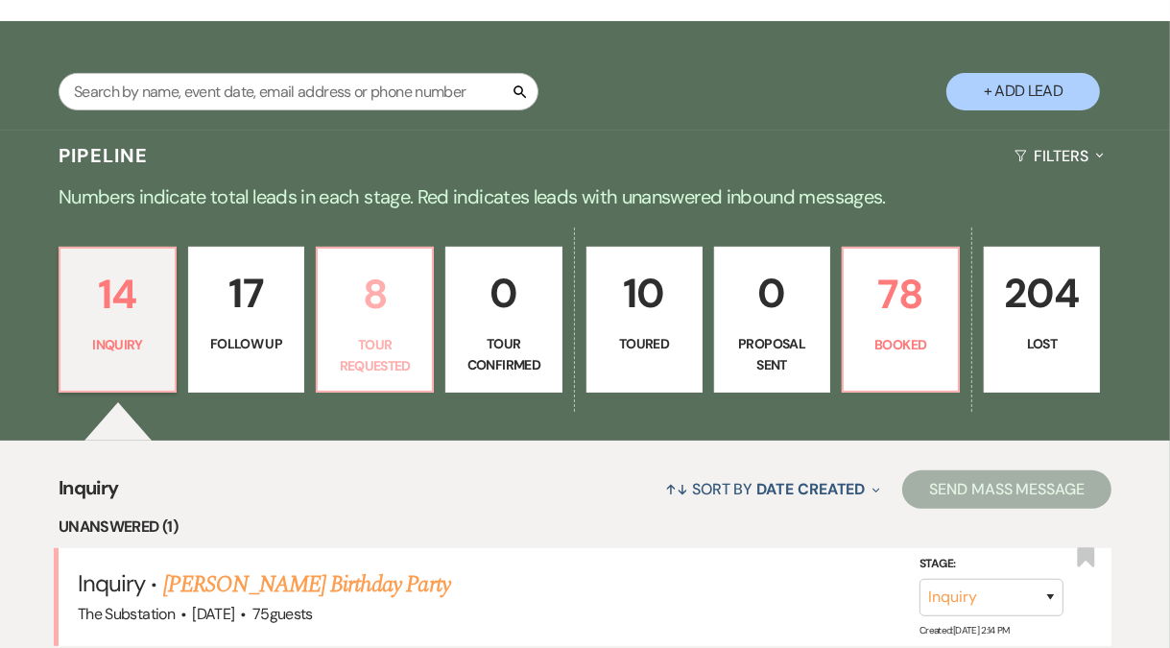
click at [360, 350] on p "Tour Requested" at bounding box center [374, 355] width 91 height 43
select select "2"
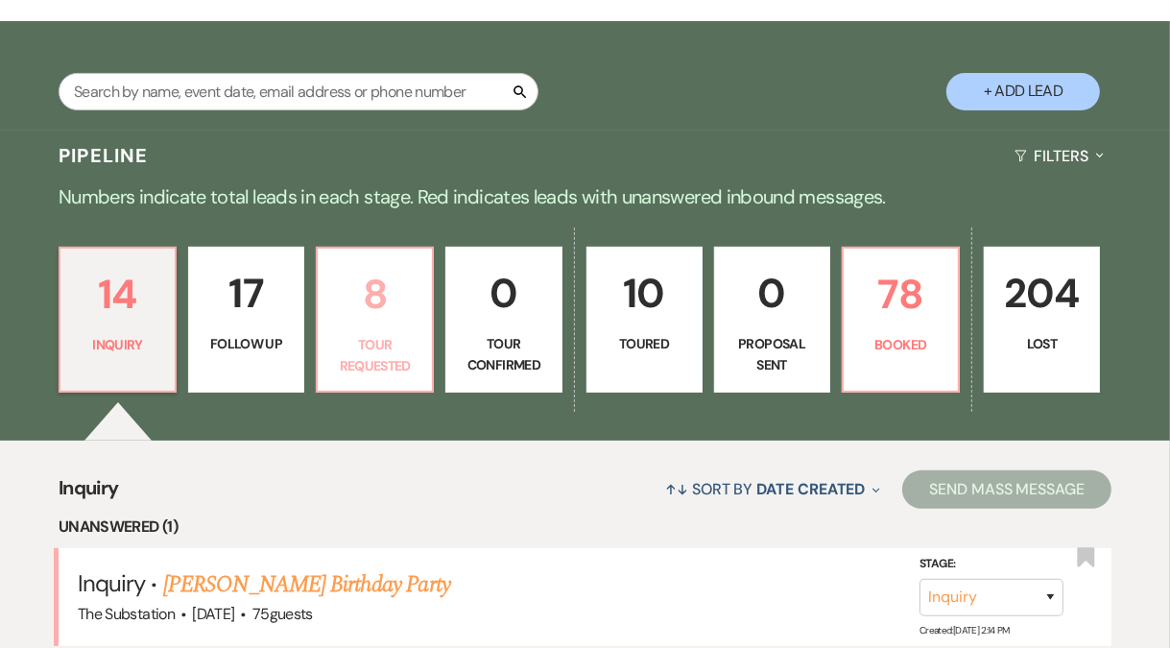
select select "2"
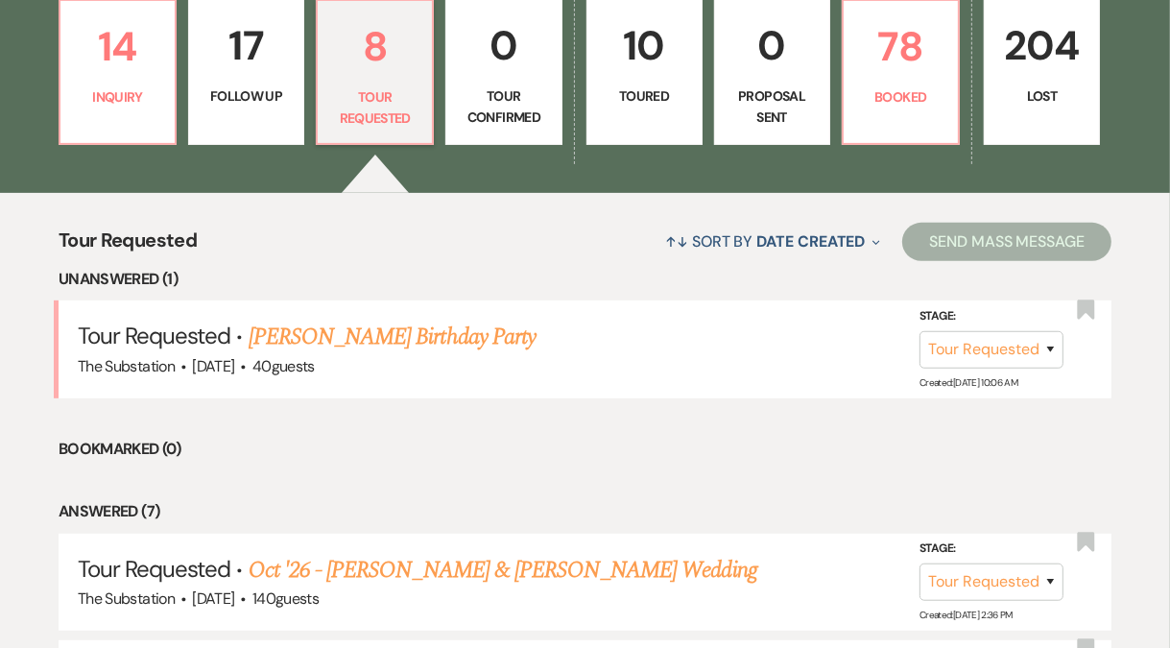
scroll to position [545, 0]
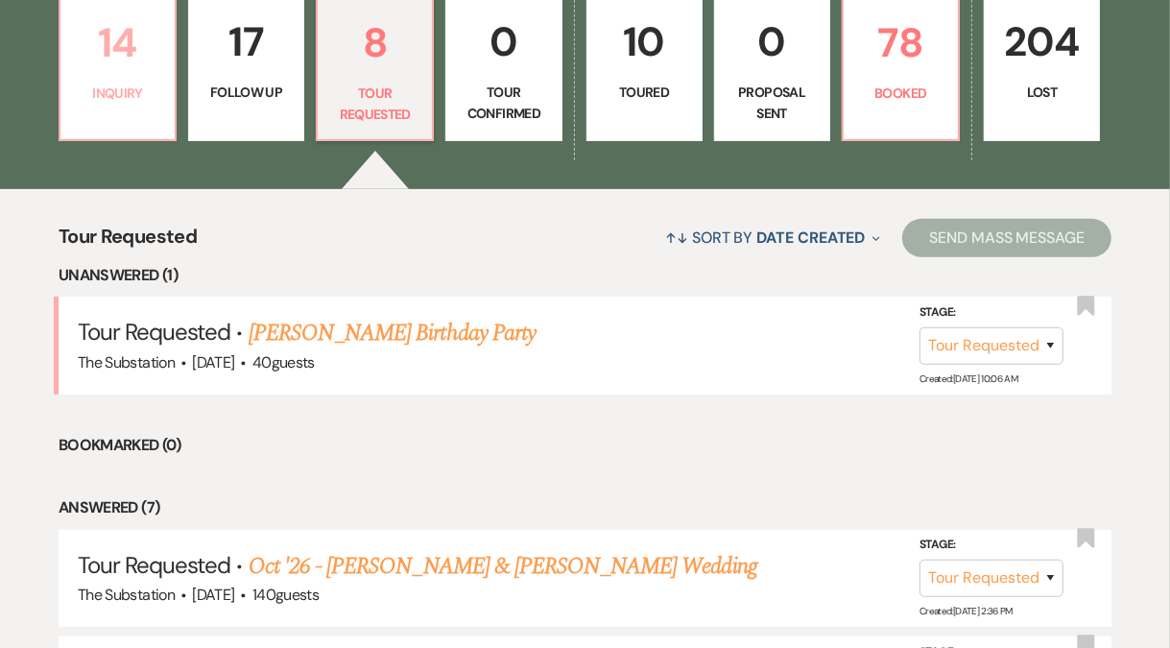
click at [129, 83] on p "Inquiry" at bounding box center [117, 93] width 91 height 21
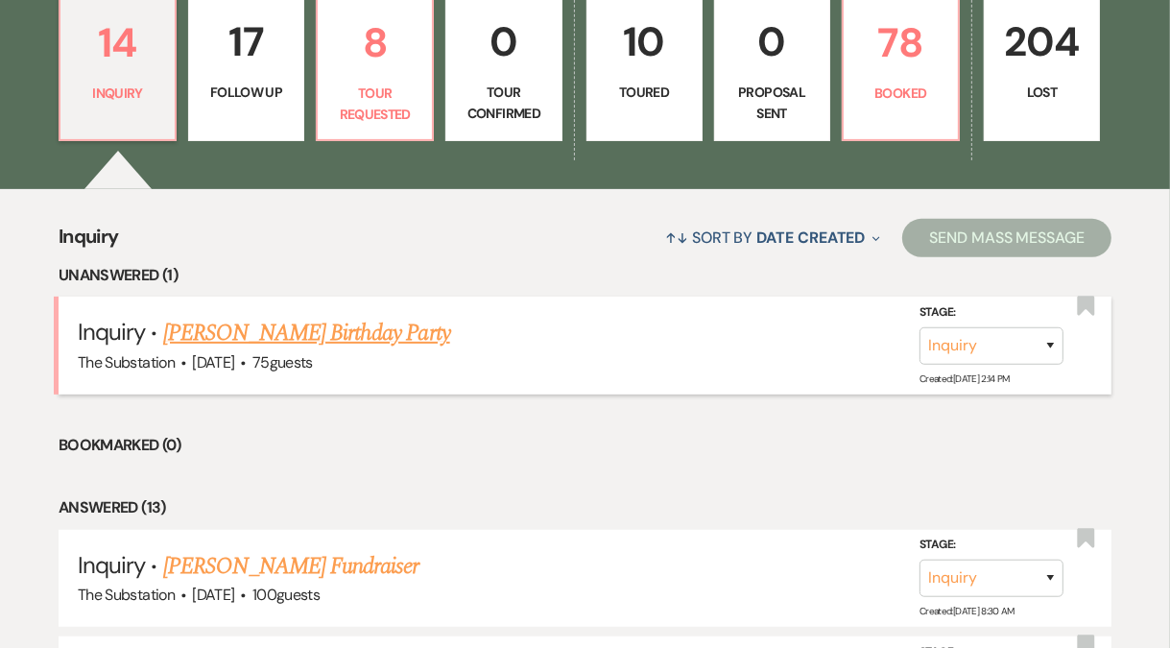
click at [209, 331] on link "[PERSON_NAME] Birthday Party" at bounding box center [306, 333] width 287 height 35
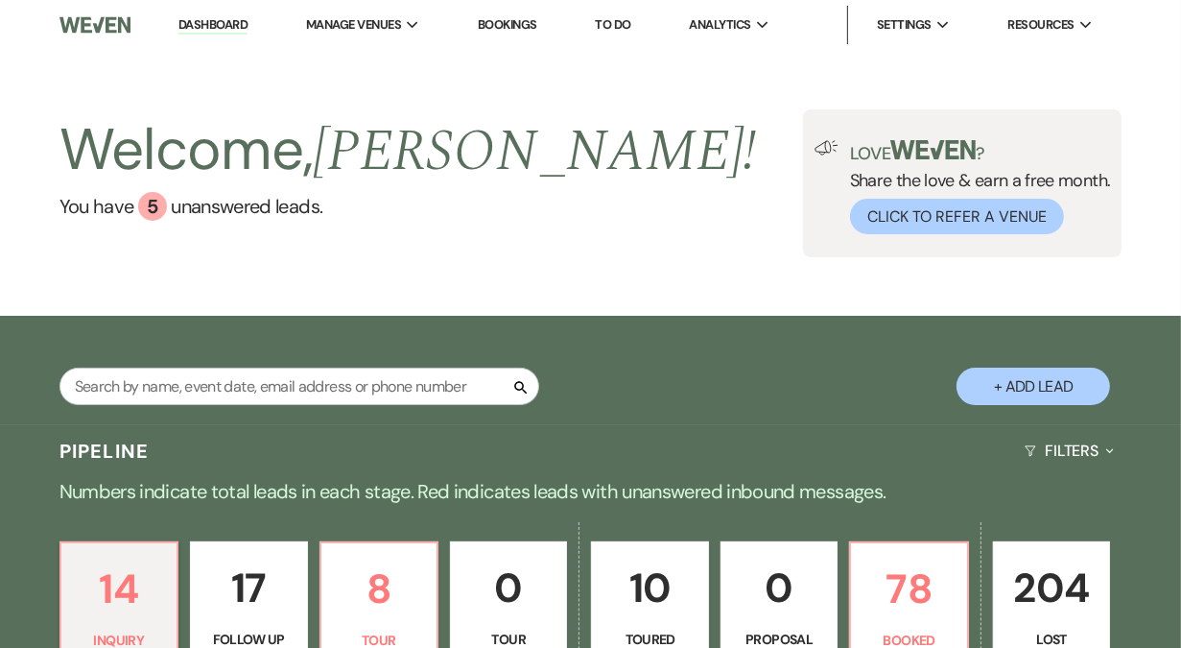
select select "5"
select select "4"
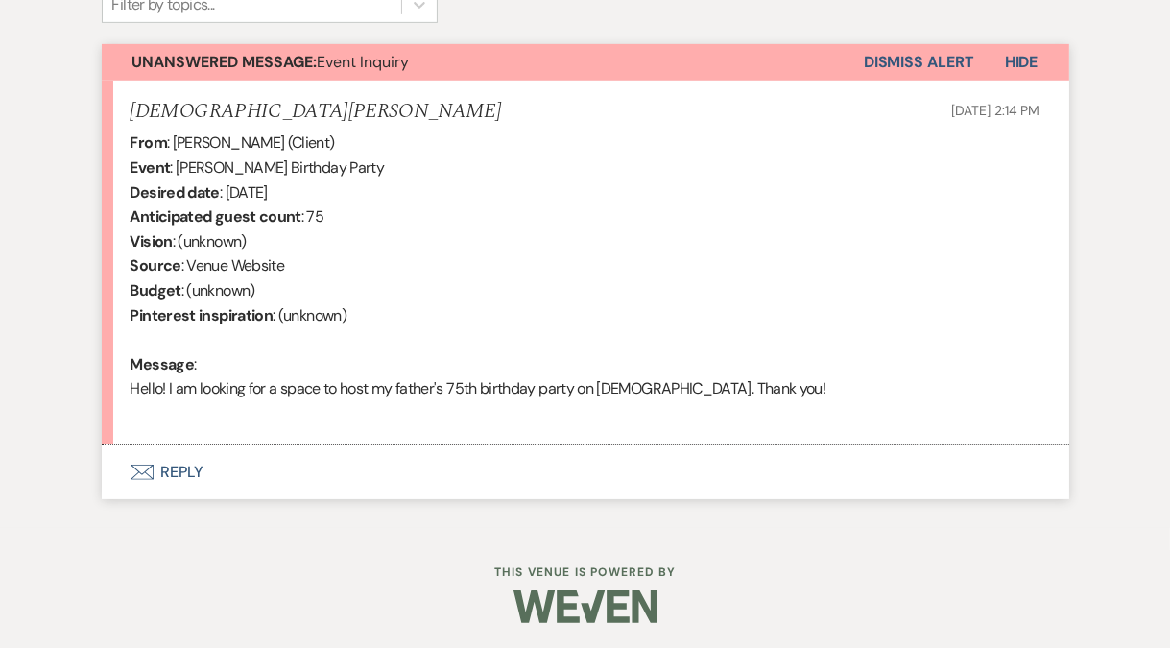
scroll to position [673, 0]
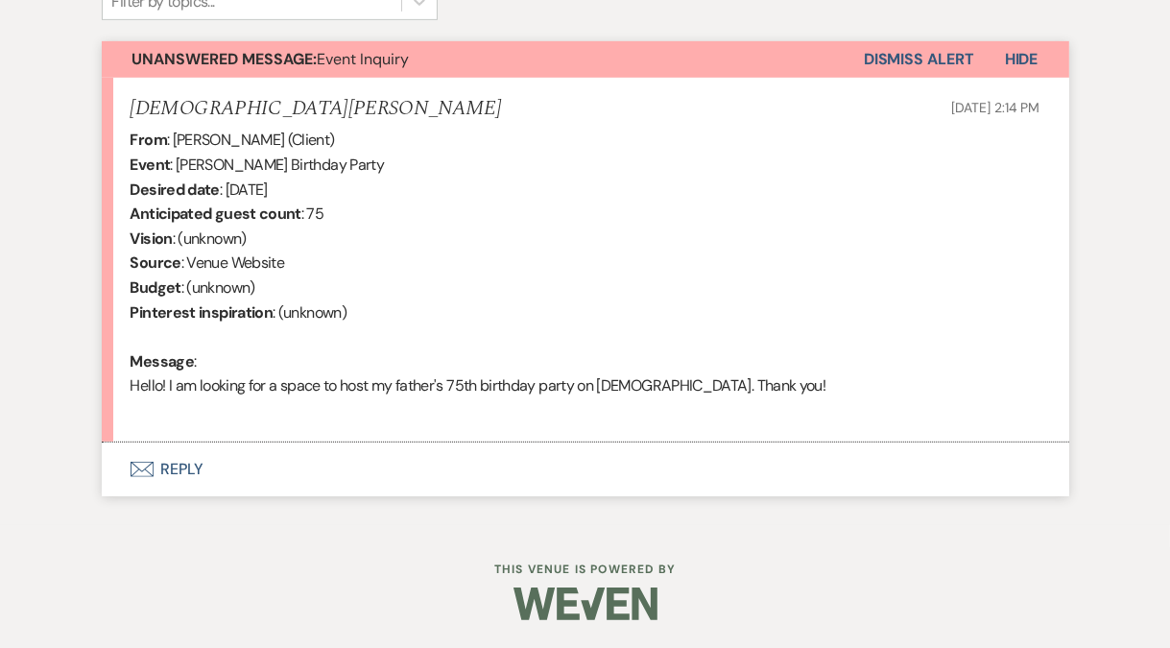
click at [192, 472] on button "Envelope Reply" at bounding box center [585, 469] width 967 height 54
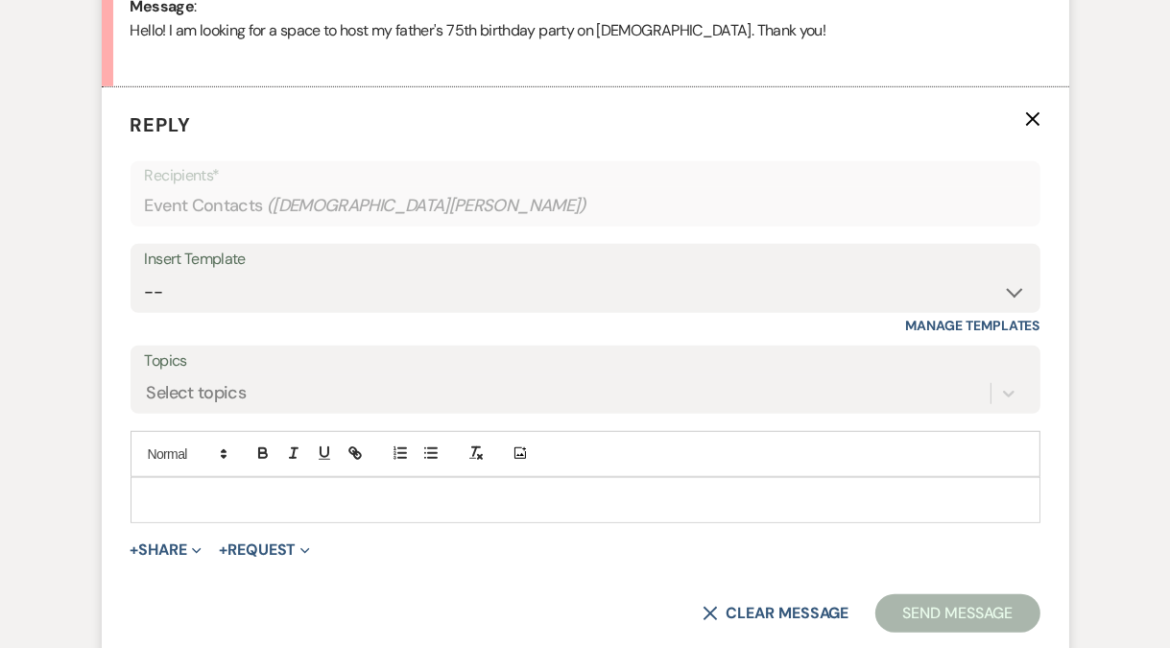
scroll to position [958, 0]
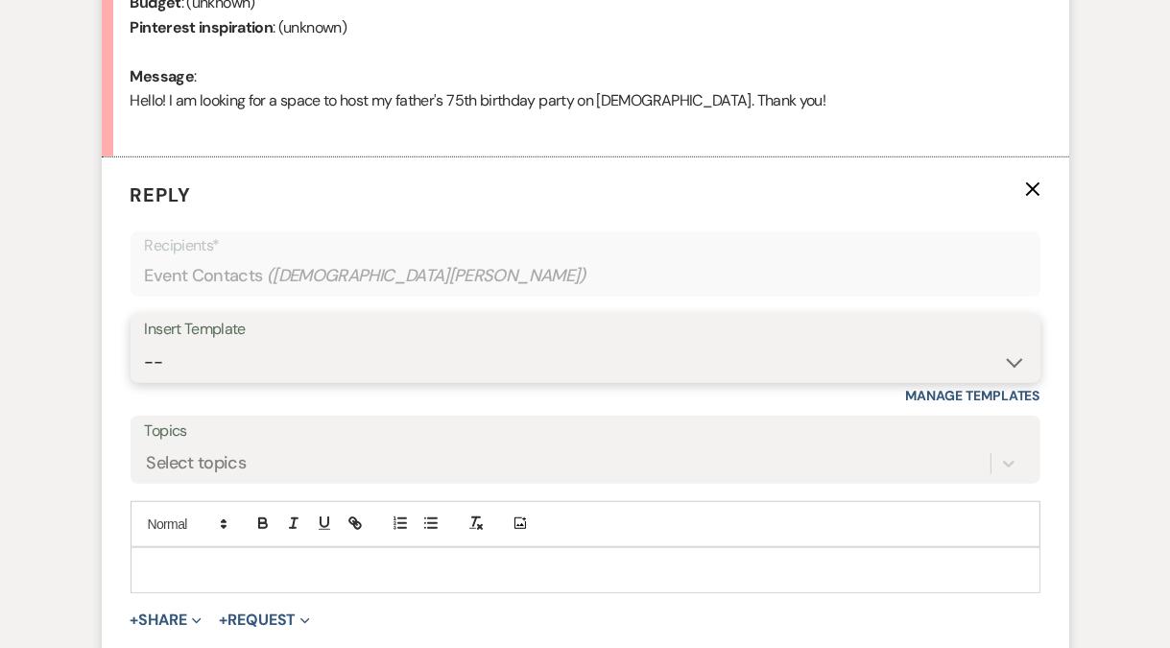
click at [256, 359] on select "-- Weven Planning Portal Introduction (Booked Events) Follow Up Contract (Pre-B…" at bounding box center [585, 362] width 881 height 37
select select "4505"
click at [145, 344] on select "-- Weven Planning Portal Introduction (Booked Events) Follow Up Contract (Pre-B…" at bounding box center [585, 362] width 881 height 37
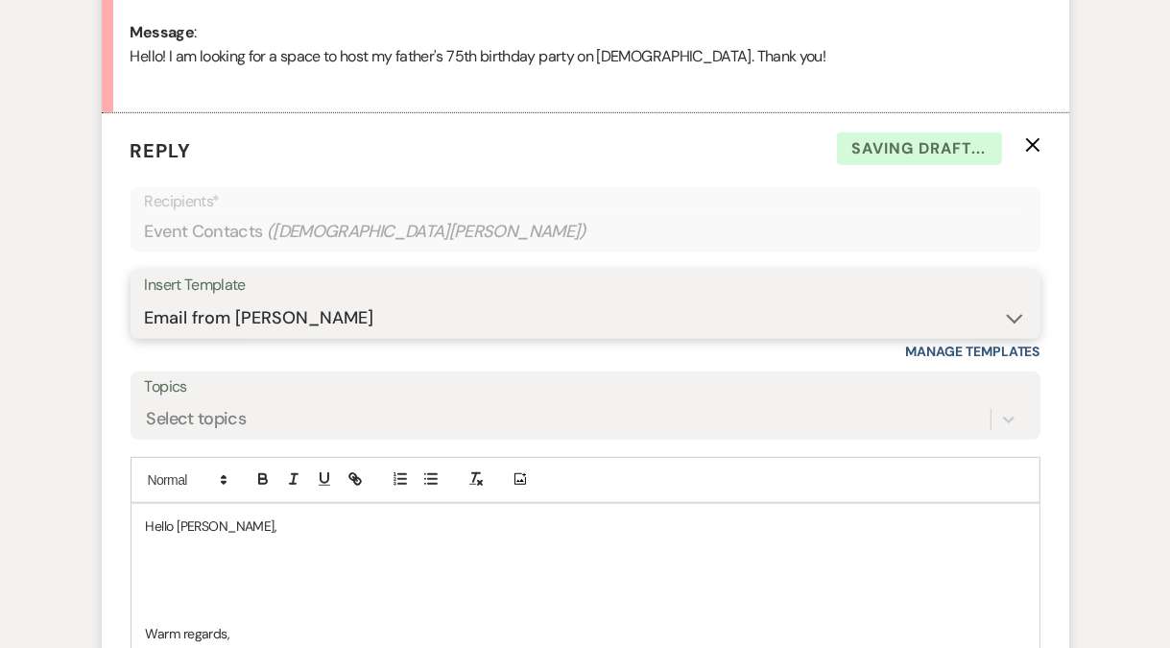
scroll to position [1217, 0]
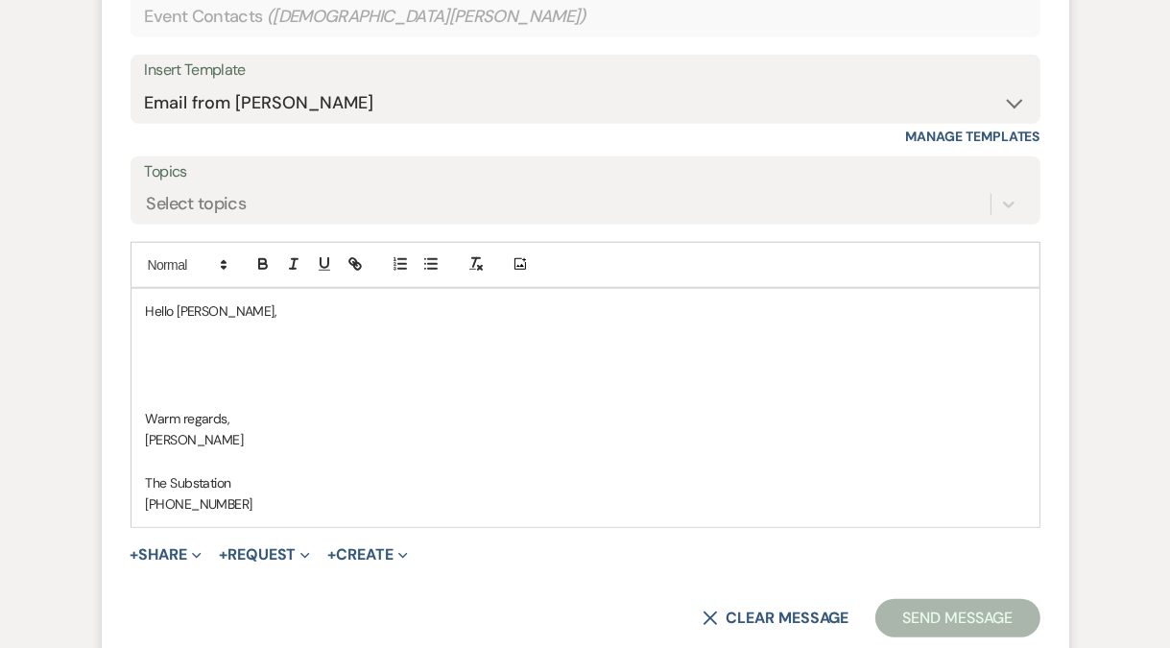
click at [228, 347] on p at bounding box center [585, 354] width 879 height 21
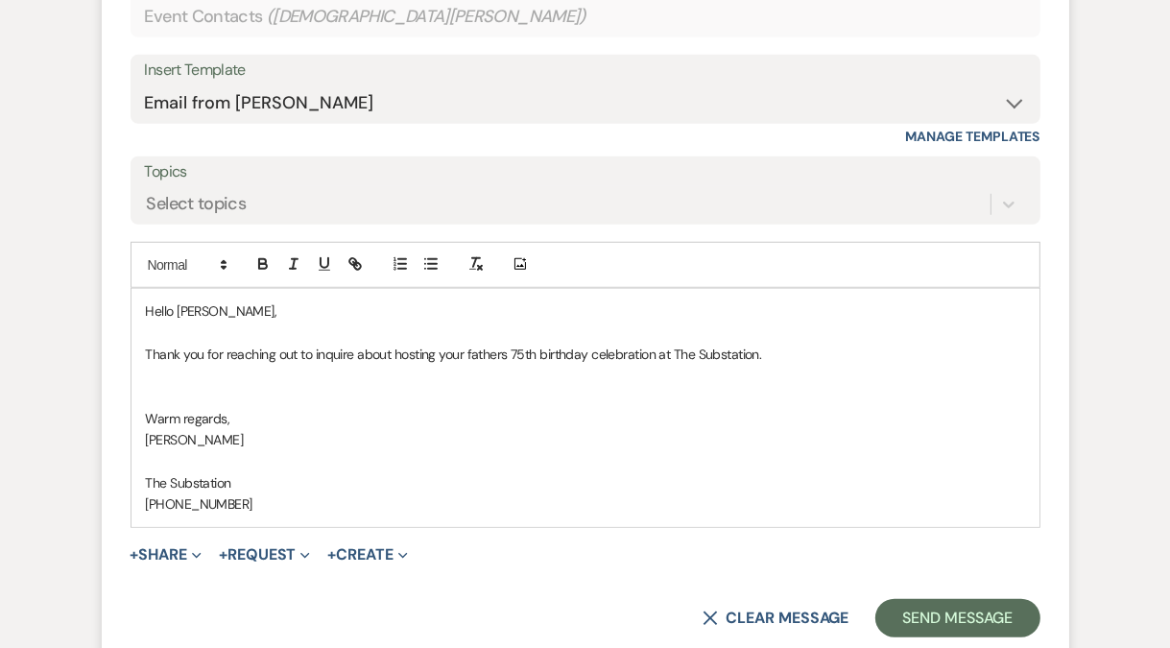
click at [500, 352] on p "Thank you for reaching out to inquire about hosting your fathers 75th birthday …" at bounding box center [585, 354] width 879 height 21
click at [839, 349] on p "Thank you for reaching out to inquire about hosting your father's 75th birthday…" at bounding box center [585, 354] width 879 height 21
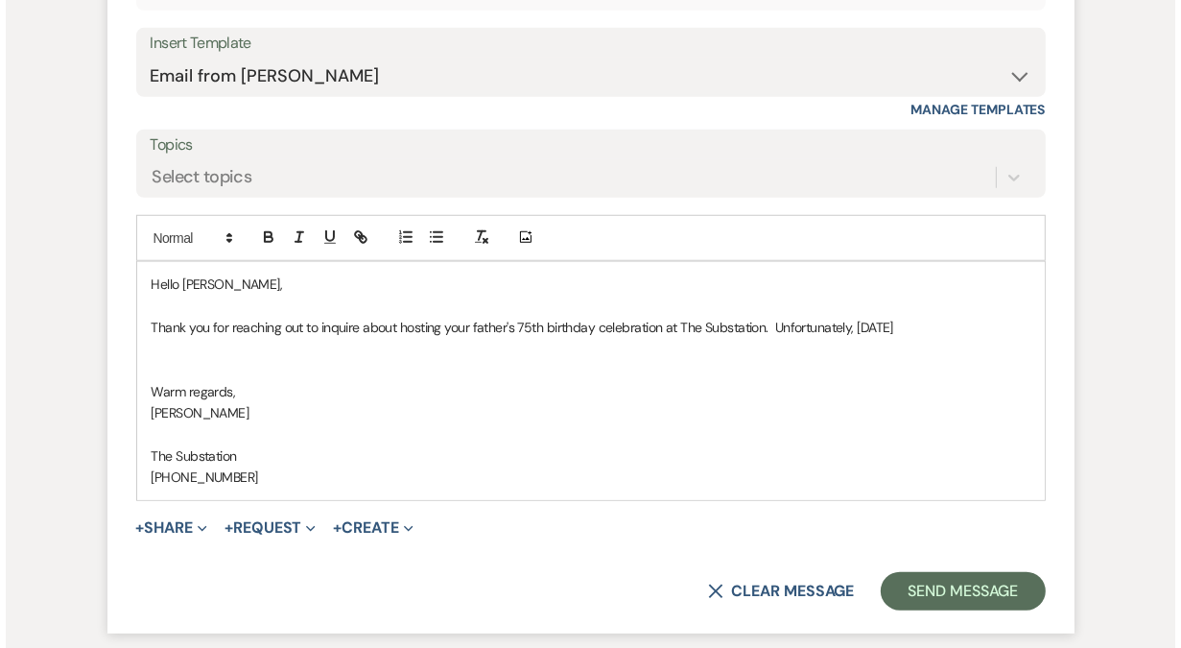
scroll to position [1402, 0]
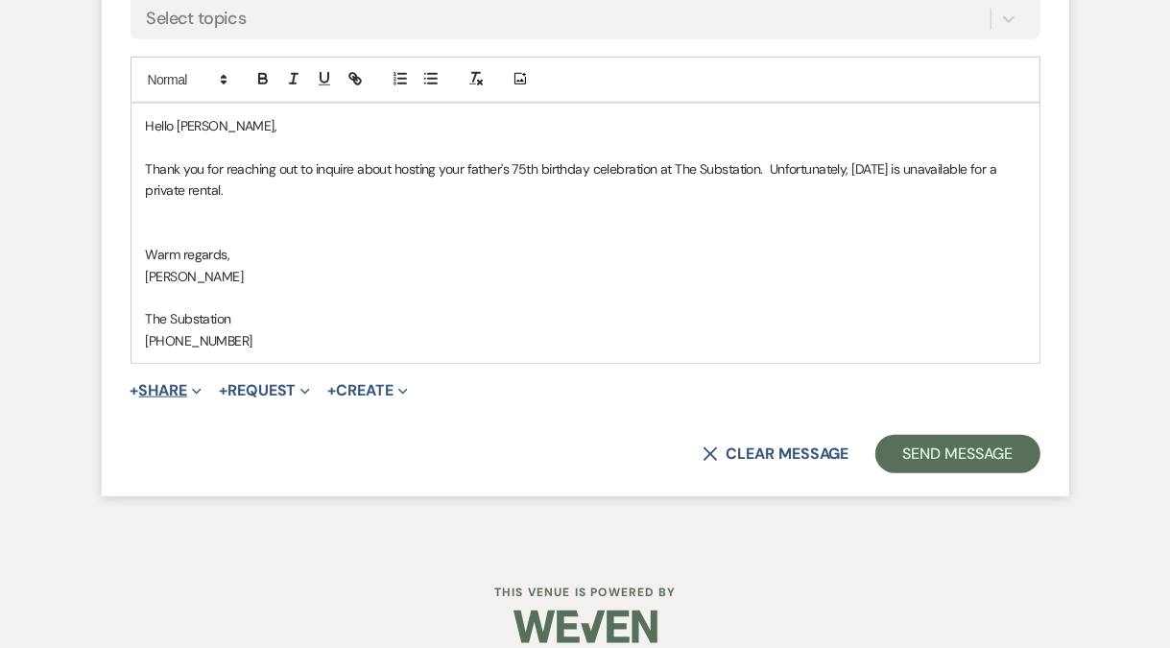
click at [159, 385] on button "+ Share Expand" at bounding box center [167, 390] width 72 height 15
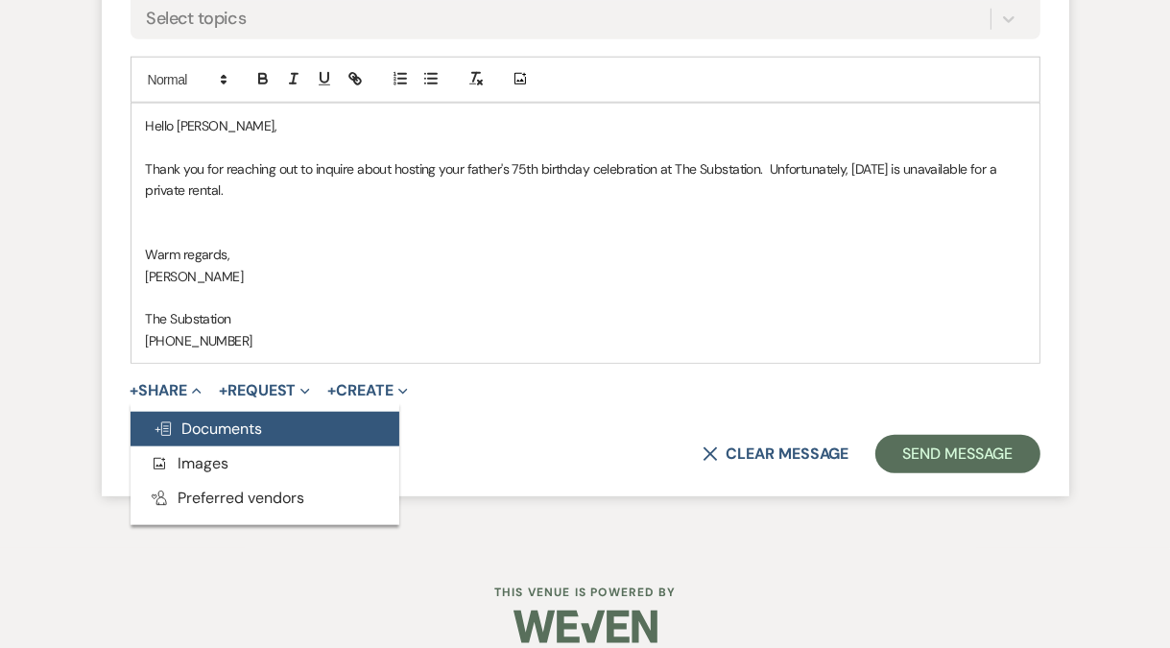
click at [226, 436] on span "Doc Upload Documents" at bounding box center [208, 428] width 109 height 20
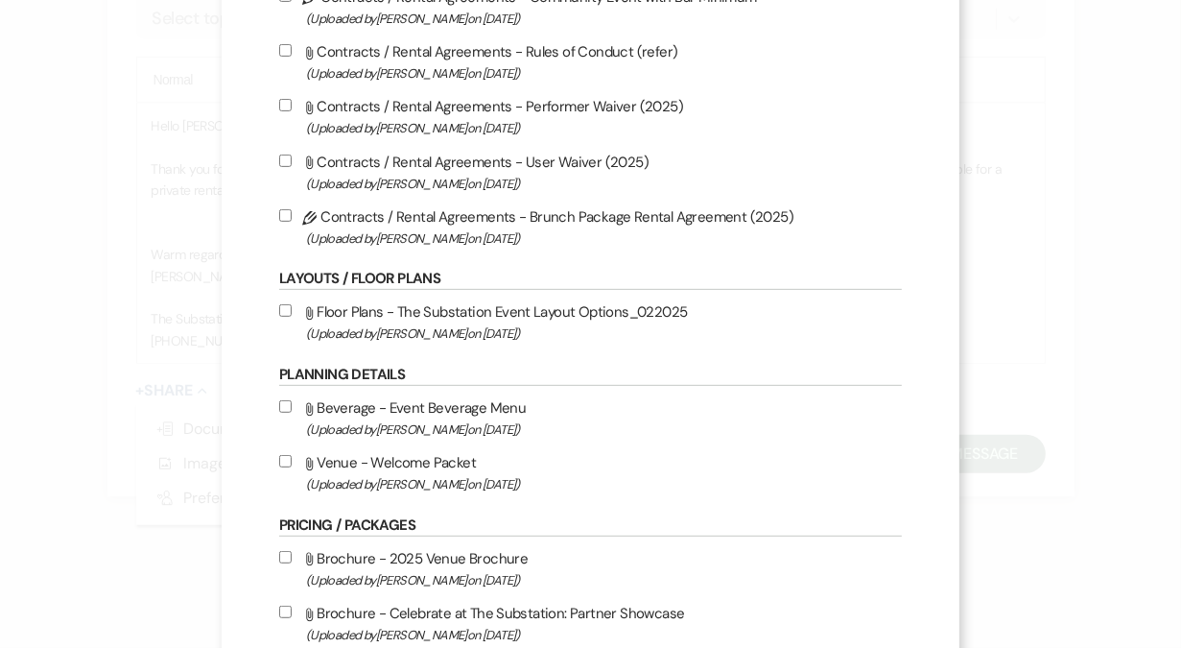
scroll to position [759, 0]
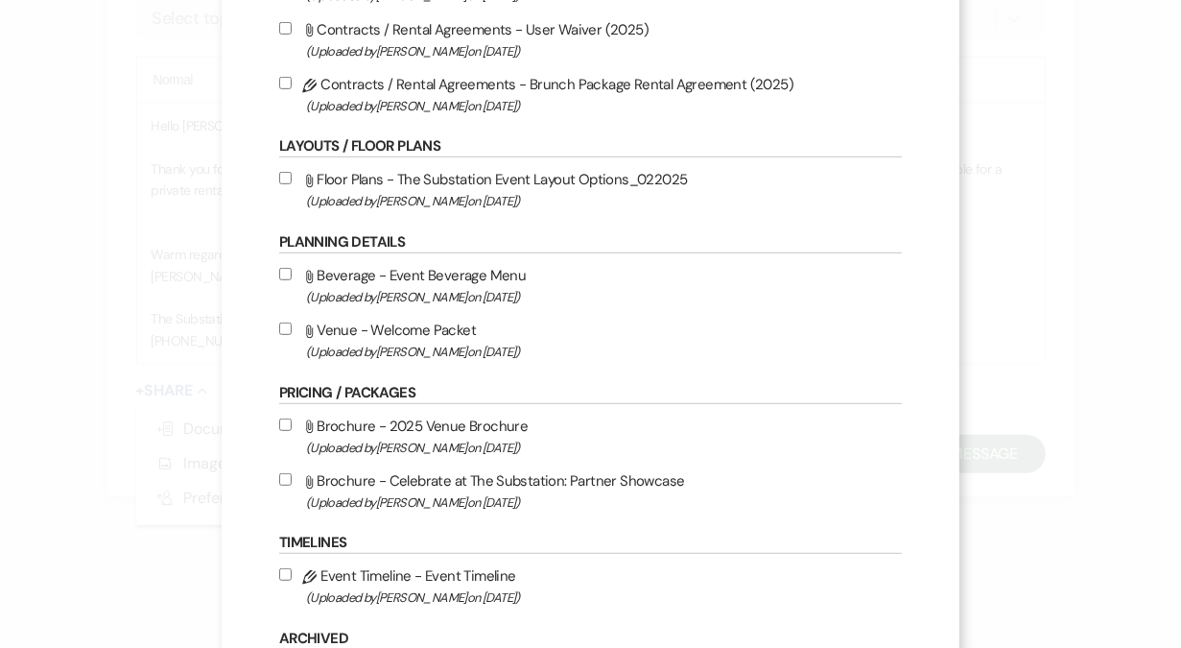
click at [371, 434] on label "Attach File Brochure - 2025 Venue Brochure (Uploaded by Laura Charles on May 27…" at bounding box center [590, 436] width 623 height 45
click at [292, 431] on input "Attach File Brochure - 2025 Venue Brochure (Uploaded by Laura Charles on May 27…" at bounding box center [285, 424] width 12 height 12
checkbox input "true"
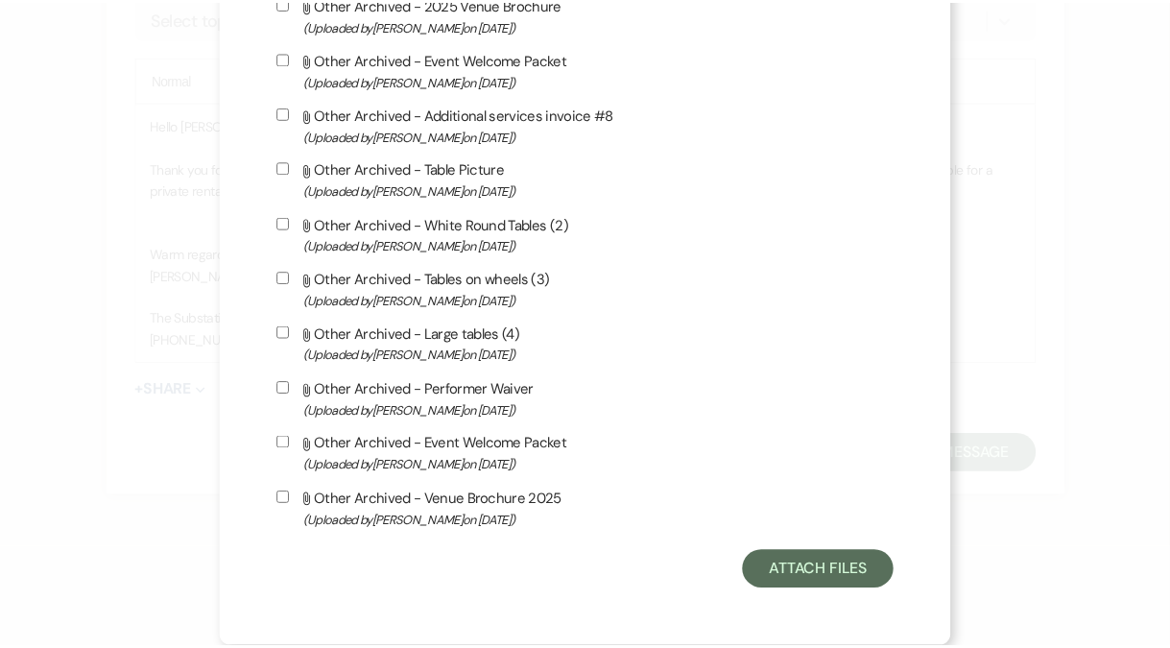
scroll to position [2046, 0]
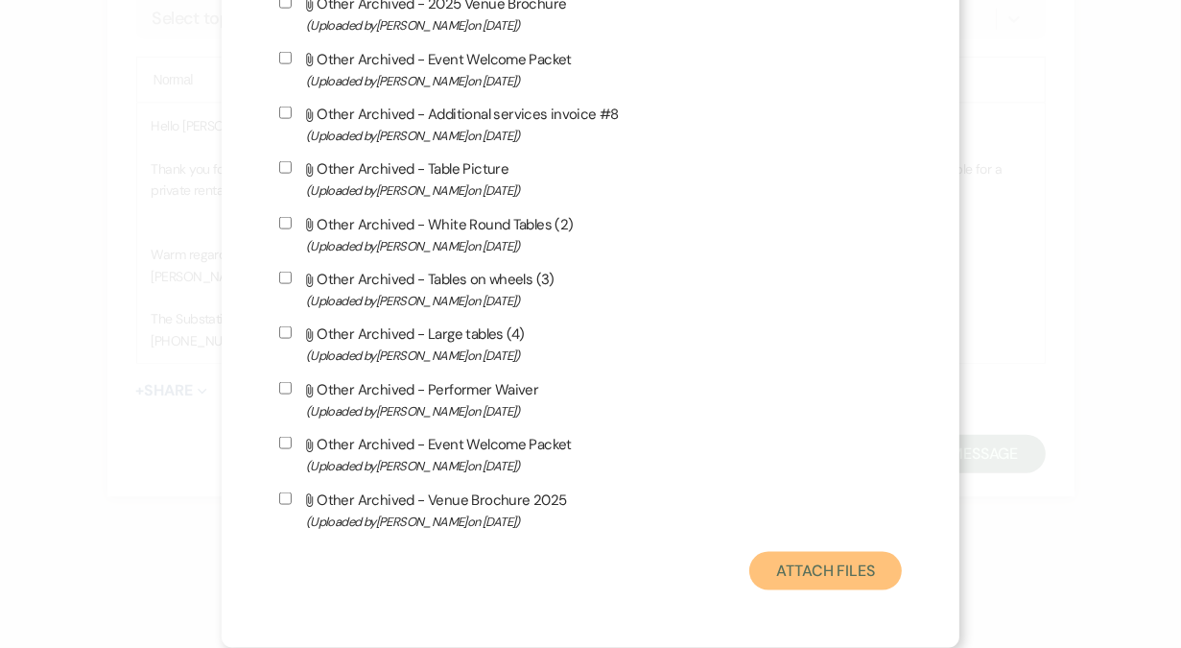
click at [824, 571] on button "Attach Files" at bounding box center [825, 571] width 153 height 38
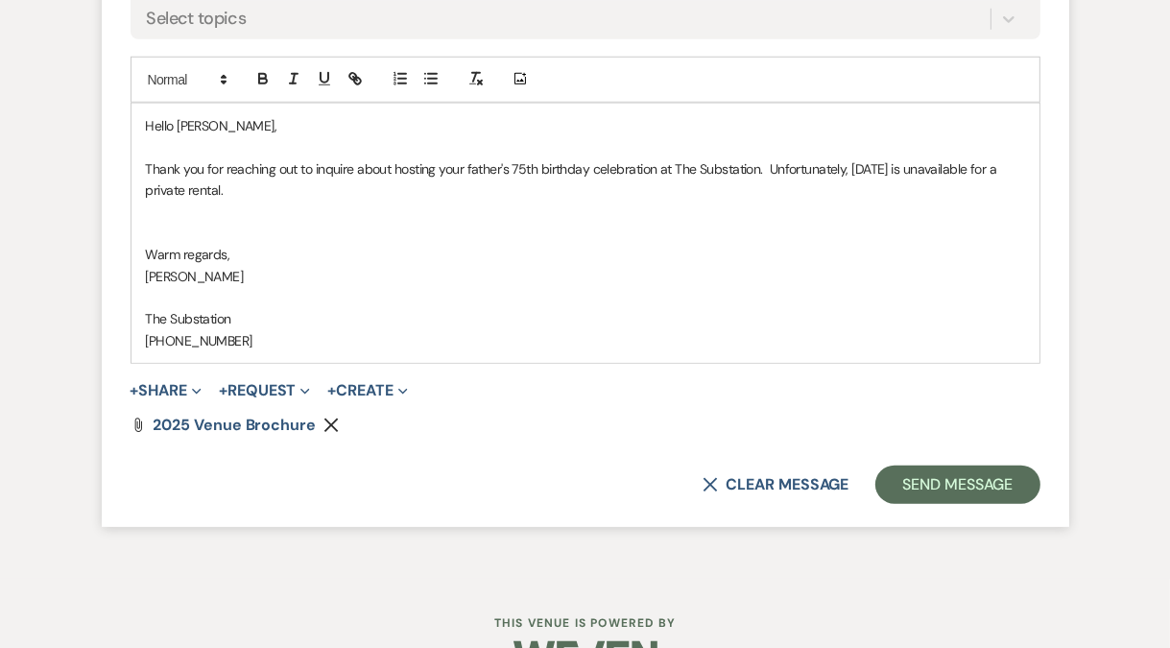
click at [392, 188] on p "Thank you for reaching out to inquire about hosting your father's 75th birthday…" at bounding box center [585, 179] width 879 height 43
drag, startPoint x: 419, startPoint y: 188, endPoint x: 488, endPoint y: 191, distance: 69.1
click at [488, 191] on p "Thank you for reaching out to inquire about hosting your father's 75th birthday…" at bounding box center [585, 179] width 879 height 43
click at [496, 193] on p "Thank you for reaching out to inquire about hosting your father's 75th birthday…" at bounding box center [585, 179] width 879 height 43
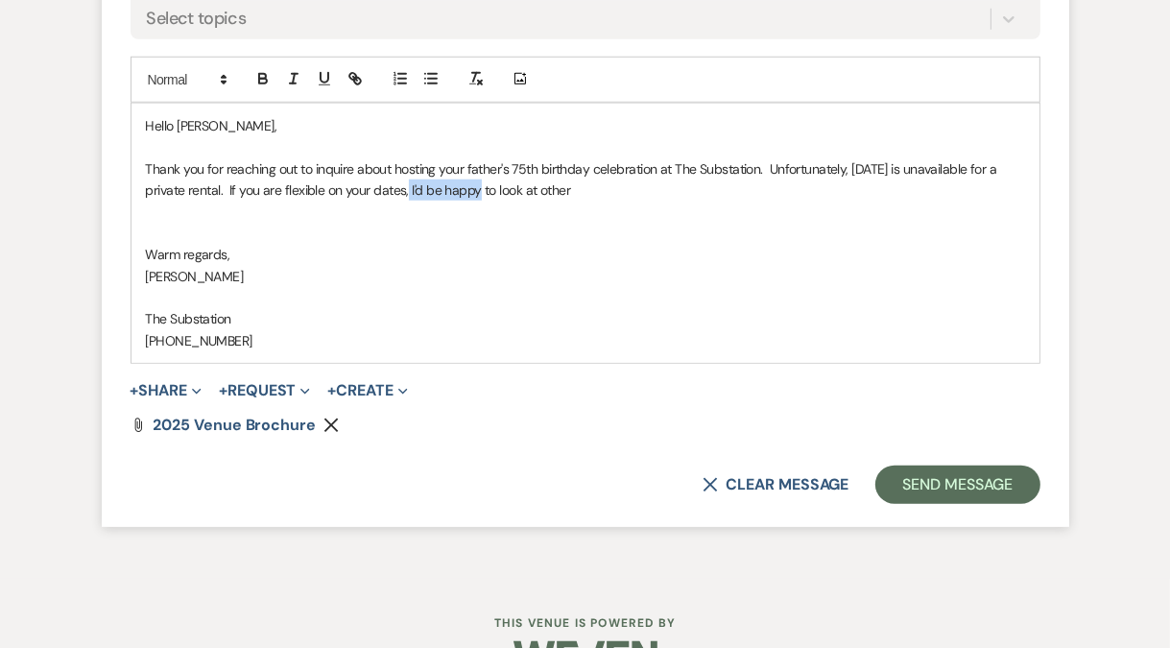
drag, startPoint x: 421, startPoint y: 188, endPoint x: 496, endPoint y: 196, distance: 75.2
click at [496, 196] on p "Thank you for reaching out to inquire about hosting your father's 75th birthday…" at bounding box center [585, 179] width 879 height 43
click at [457, 191] on p "Thank you for reaching out to inquire about hosting your father's 75th birthday…" at bounding box center [585, 179] width 879 height 43
click at [732, 186] on p "Thank you for reaching out to inquire about hosting your father's 75th birthday…" at bounding box center [585, 179] width 879 height 43
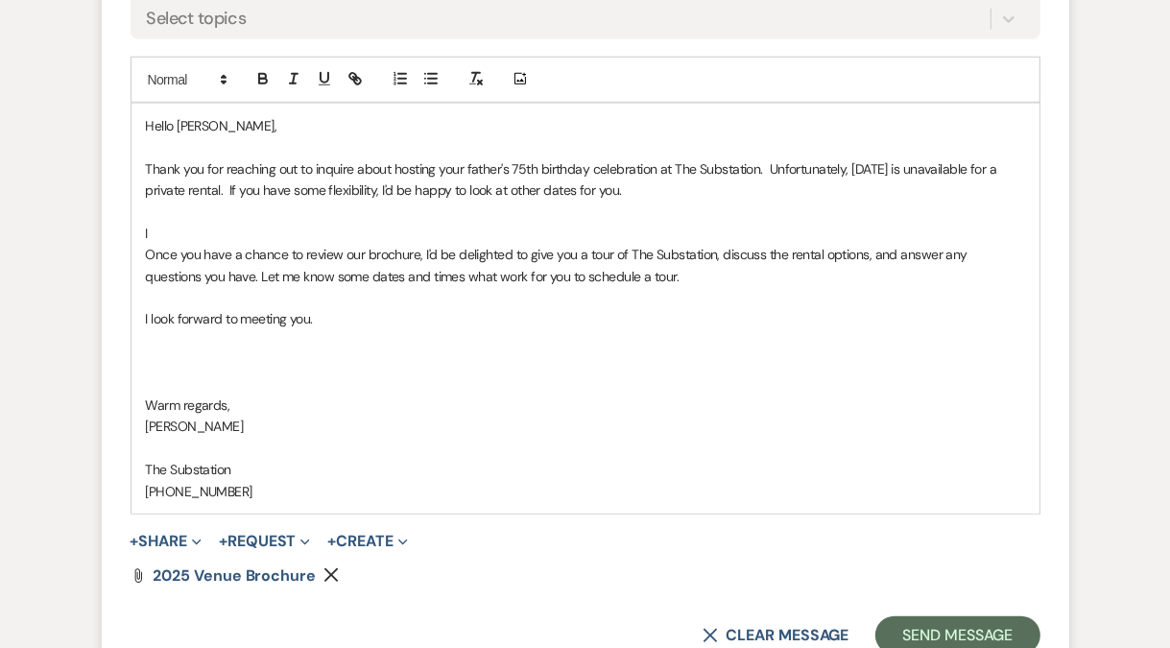
click at [157, 229] on p "I" at bounding box center [585, 233] width 879 height 21
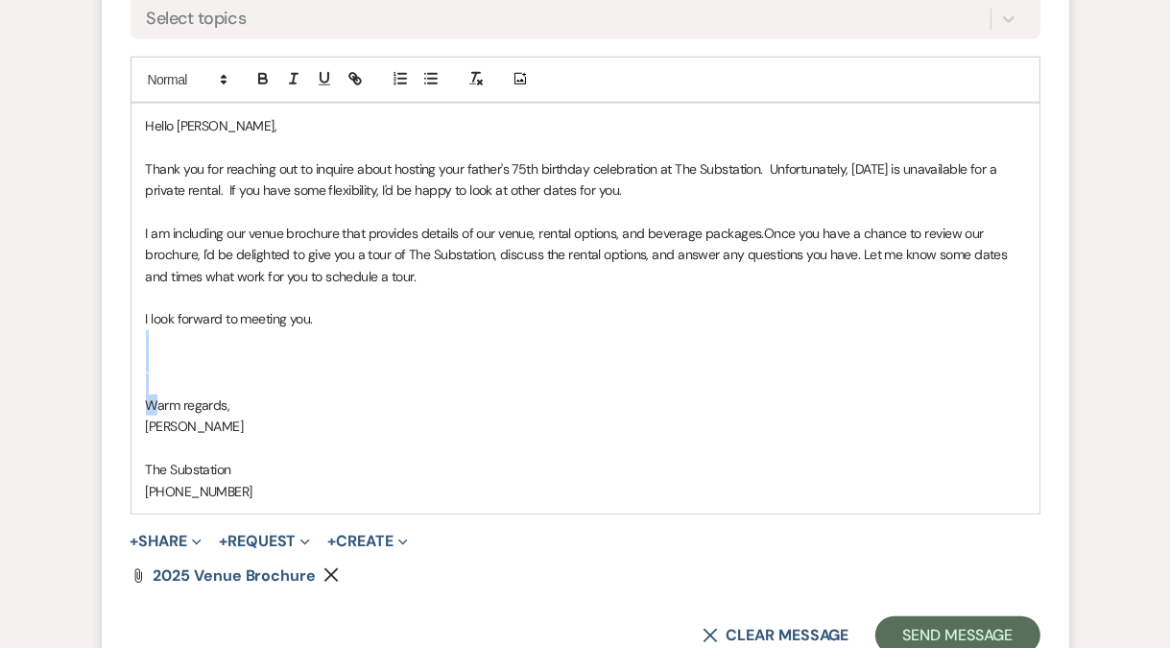
drag, startPoint x: 163, startPoint y: 344, endPoint x: 157, endPoint y: 400, distance: 56.9
click at [157, 400] on div "Hello Kristen, Thank you for reaching out to inquire about hosting your father'…" at bounding box center [585, 309] width 908 height 410
click at [157, 400] on p "Warm regards," at bounding box center [585, 404] width 879 height 21
drag, startPoint x: 174, startPoint y: 360, endPoint x: 171, endPoint y: 381, distance: 21.3
click at [171, 381] on div "Hello Kristen, Thank you for reaching out to inquire about hosting your father'…" at bounding box center [585, 309] width 908 height 410
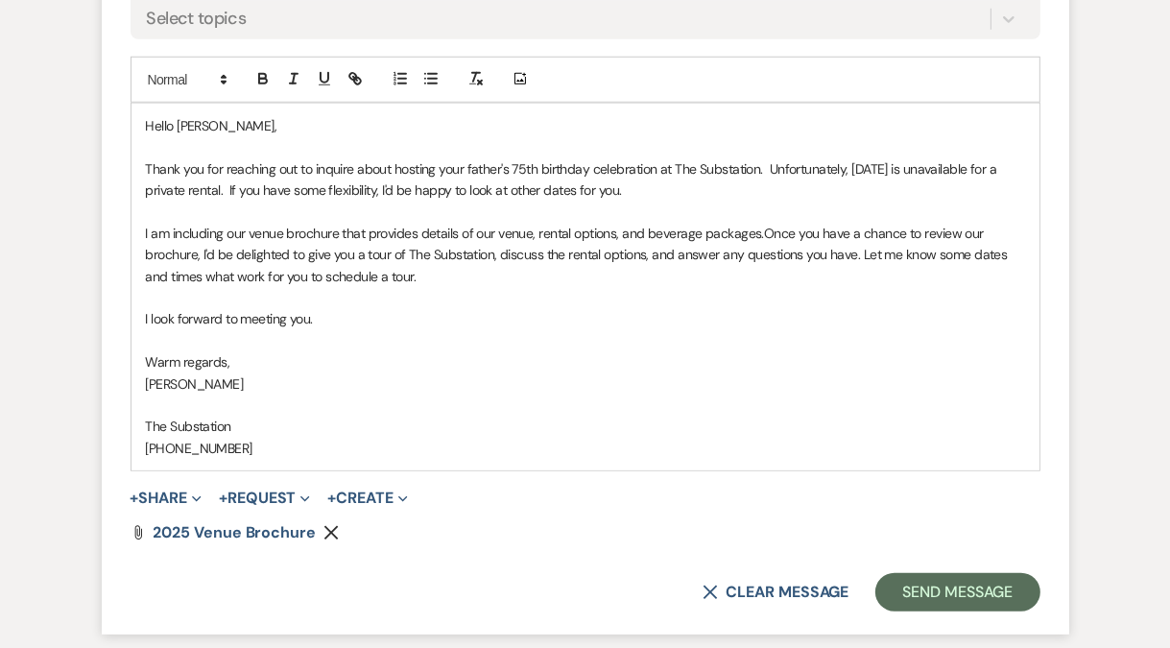
click at [674, 189] on p "Thank you for reaching out to inquire about hosting your father's 75th birthday…" at bounding box center [585, 179] width 879 height 43
click at [272, 234] on p "I am including our venue brochure that provides details of our venue, rental op…" at bounding box center [585, 255] width 879 height 64
drag, startPoint x: 579, startPoint y: 254, endPoint x: 429, endPoint y: 249, distance: 149.8
click at [429, 249] on span "Once you have a chance to review our brochure, I'd be delighted to give you a t…" at bounding box center [583, 255] width 875 height 60
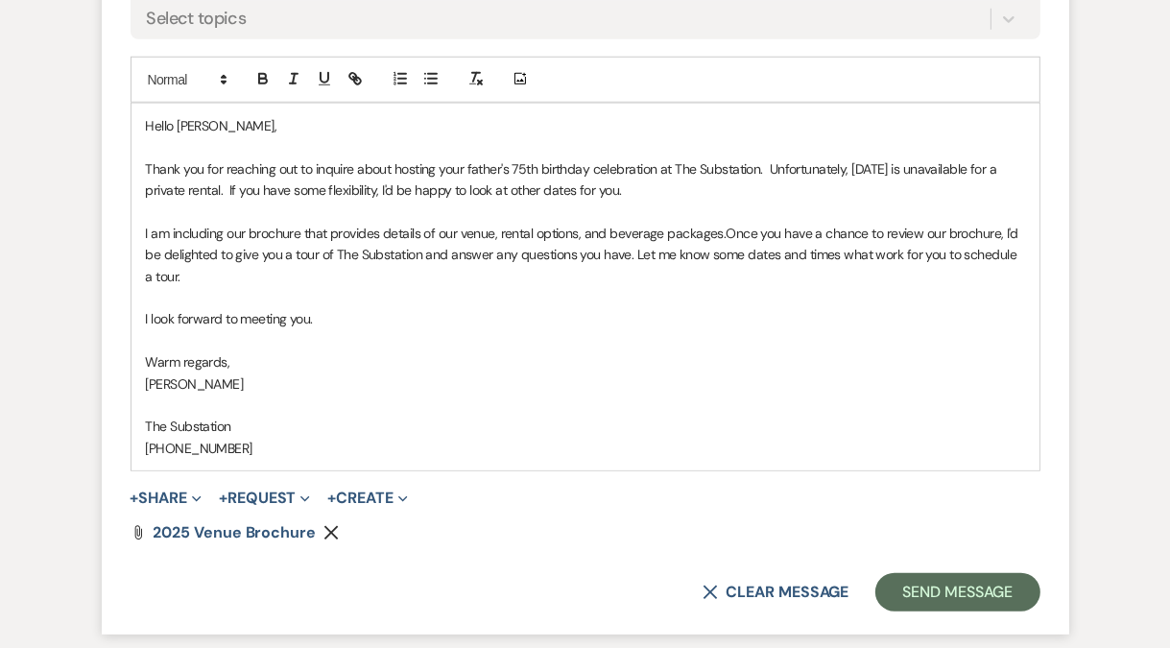
scroll to position [1540, 0]
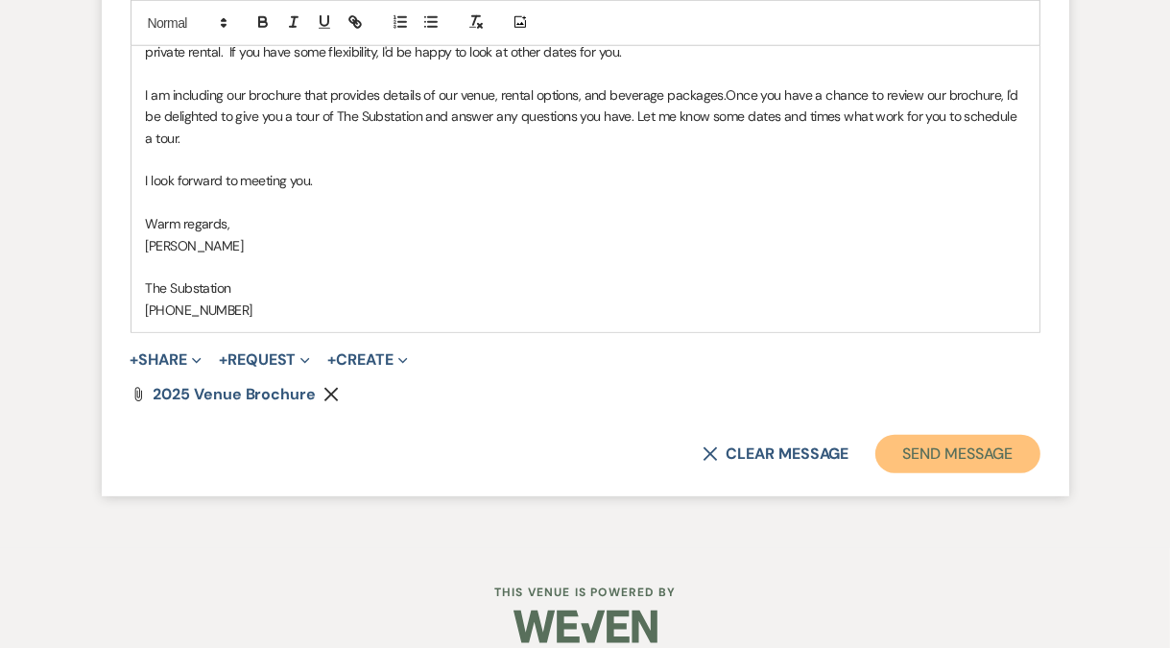
click at [982, 452] on button "Send Message" at bounding box center [957, 454] width 164 height 38
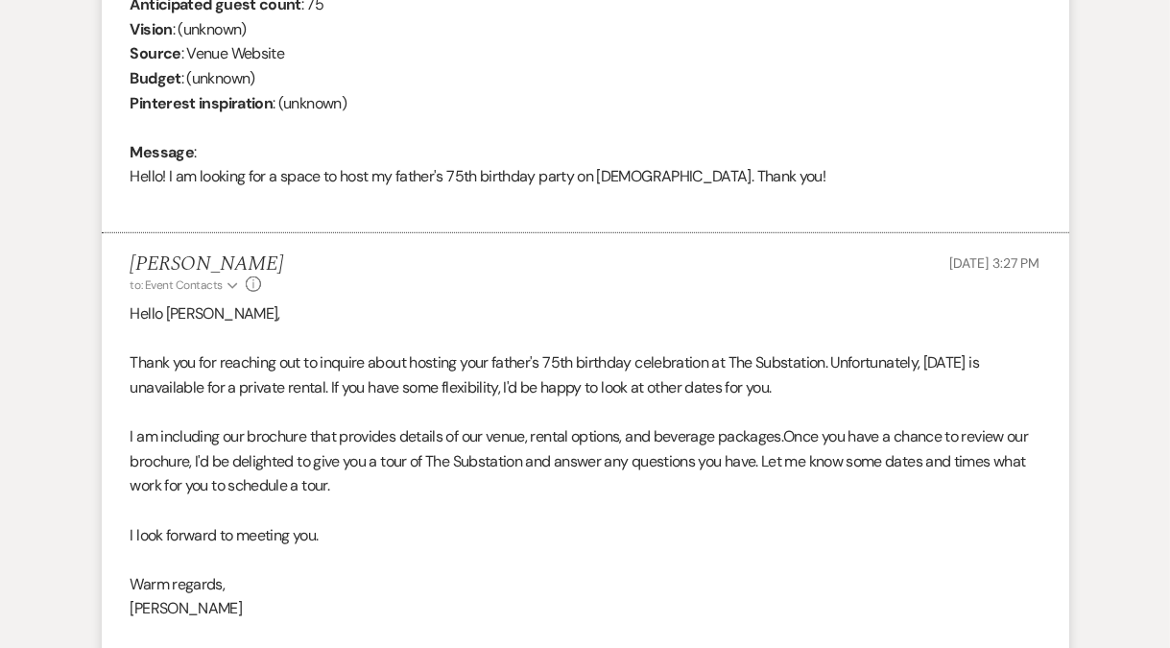
scroll to position [0, 0]
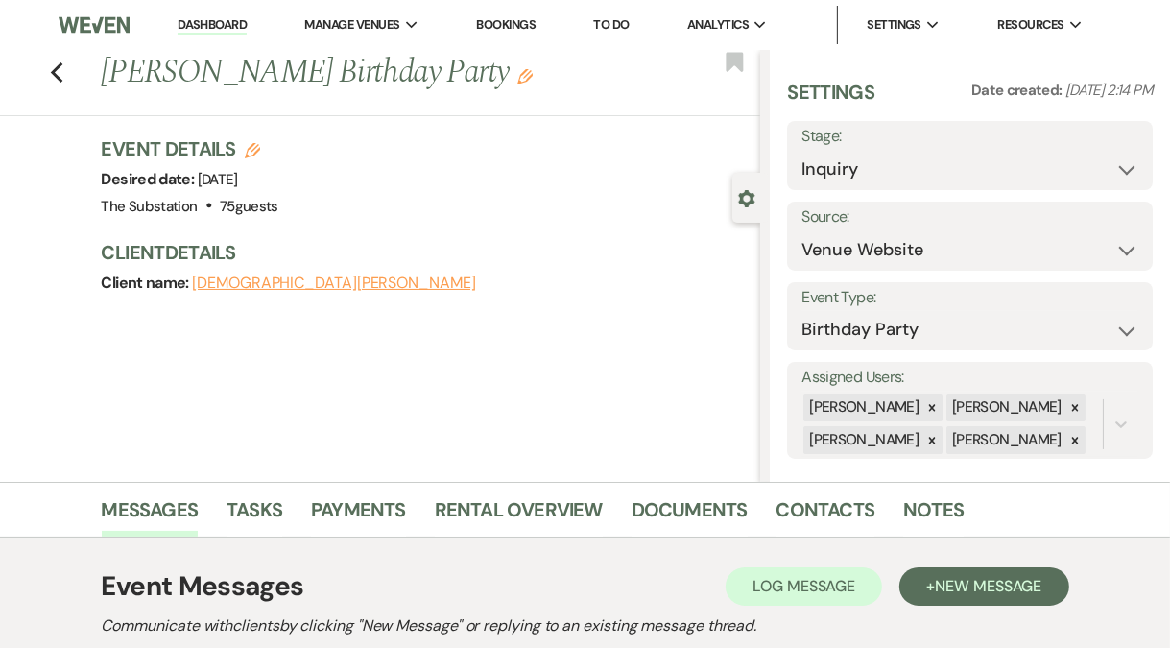
click at [217, 26] on link "Dashboard" at bounding box center [212, 25] width 69 height 18
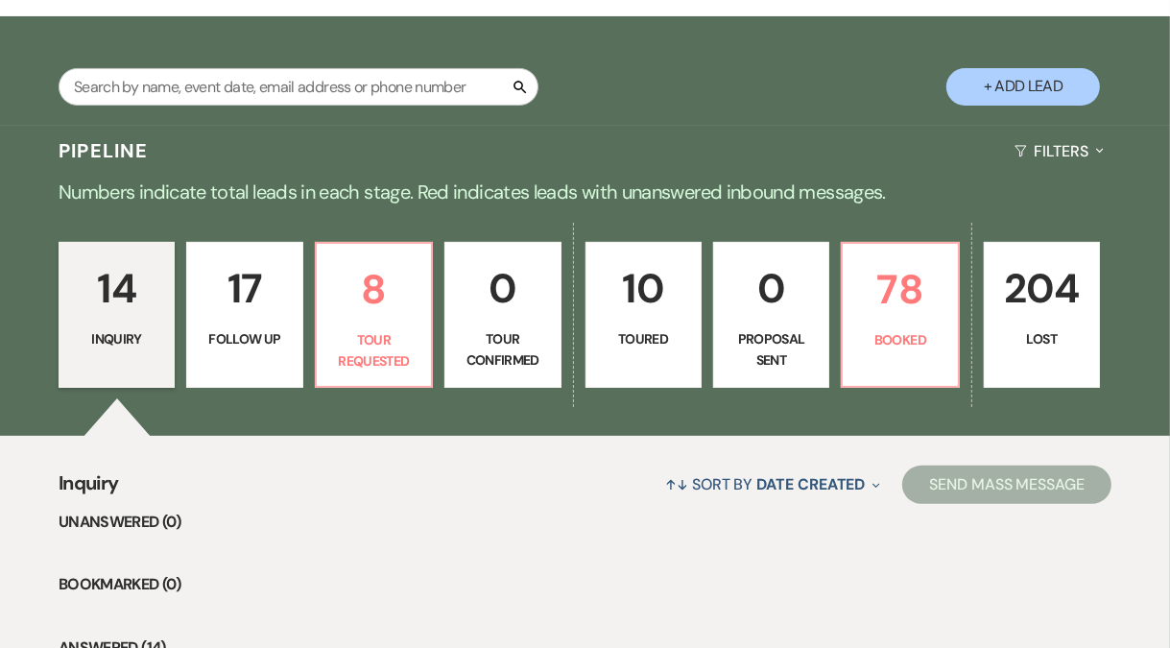
scroll to position [487, 0]
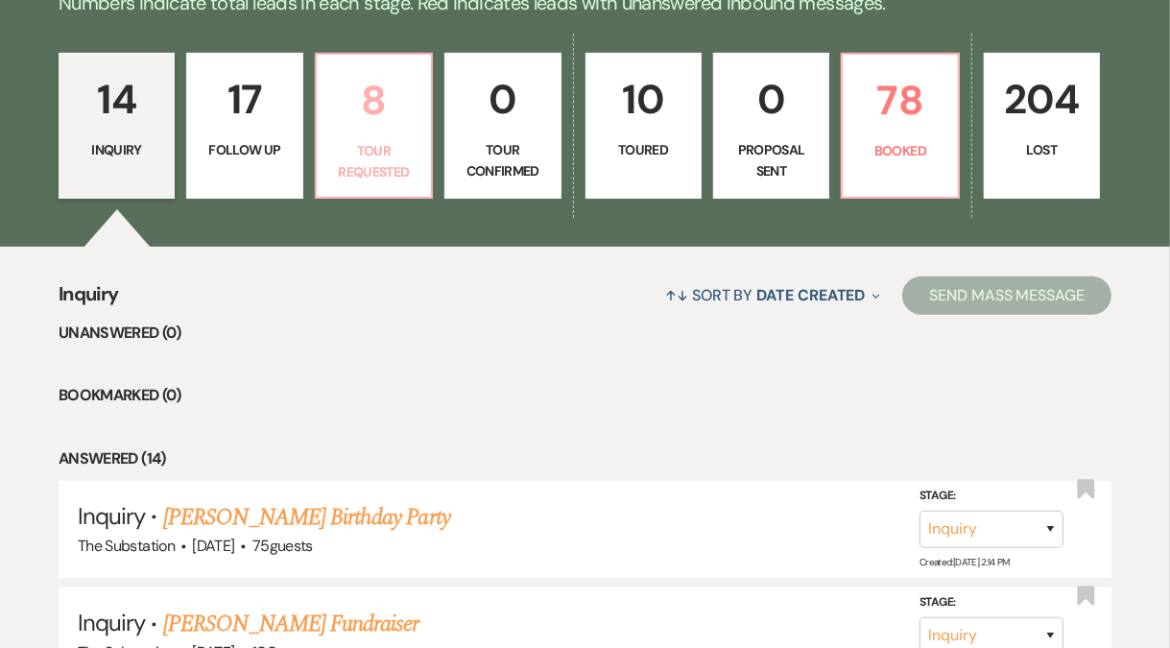
click at [350, 136] on link "8 Tour Requested" at bounding box center [374, 126] width 118 height 146
select select "2"
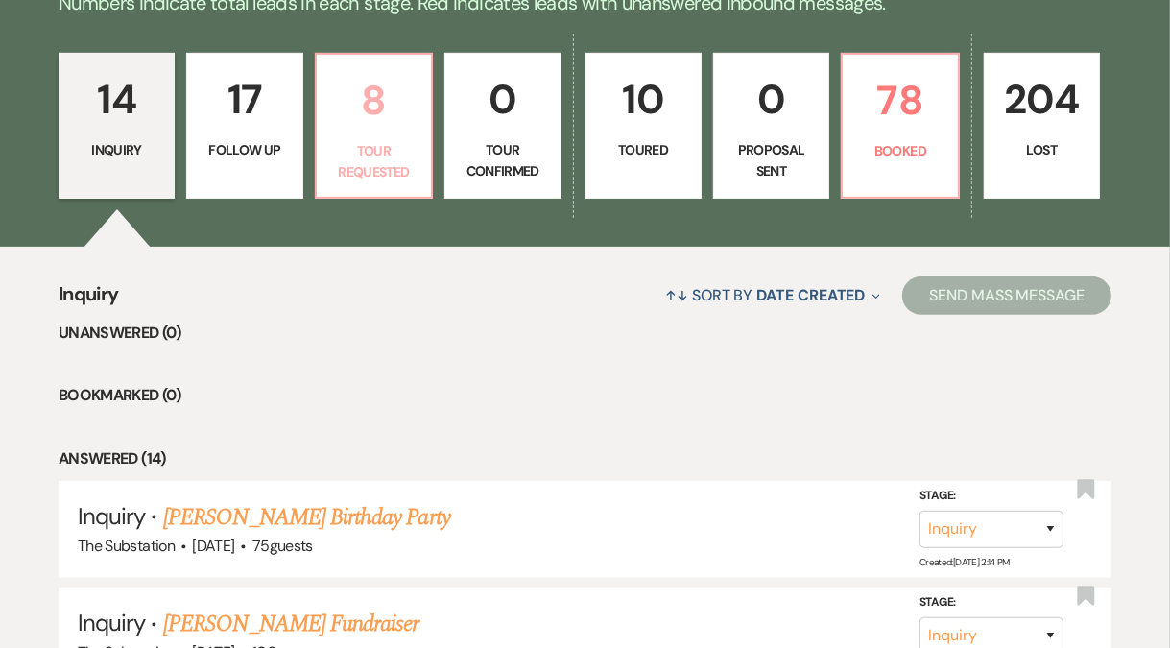
select select "2"
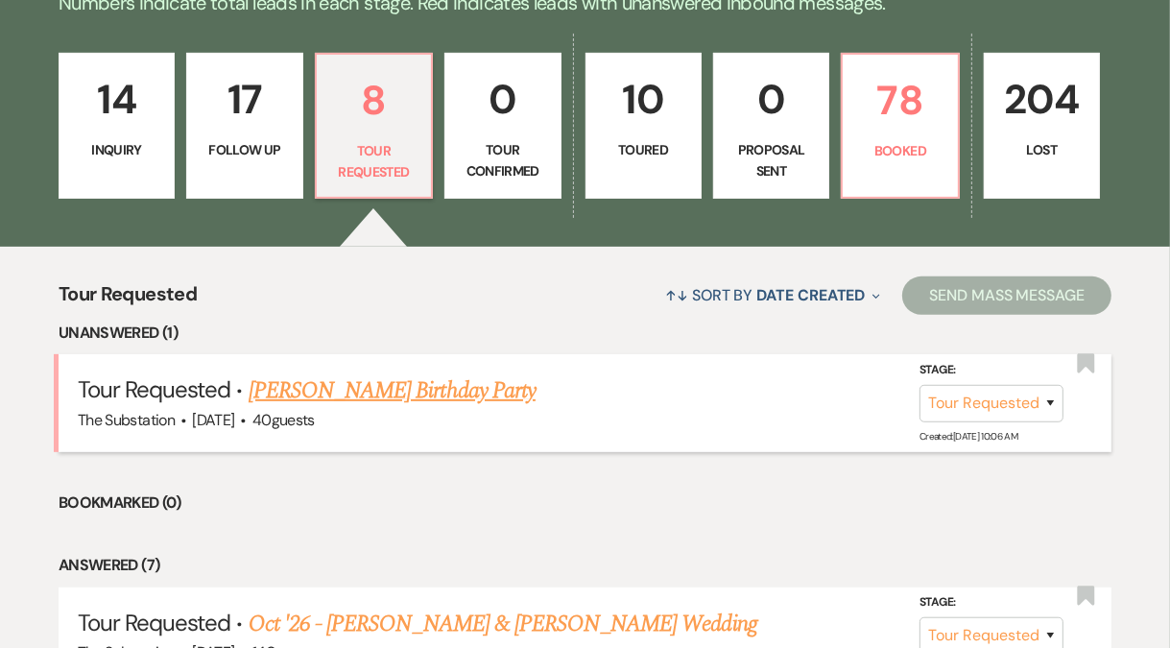
click at [359, 389] on link "Kim Jones's Birthday Party" at bounding box center [392, 390] width 287 height 35
select select "2"
select select "5"
select select "4"
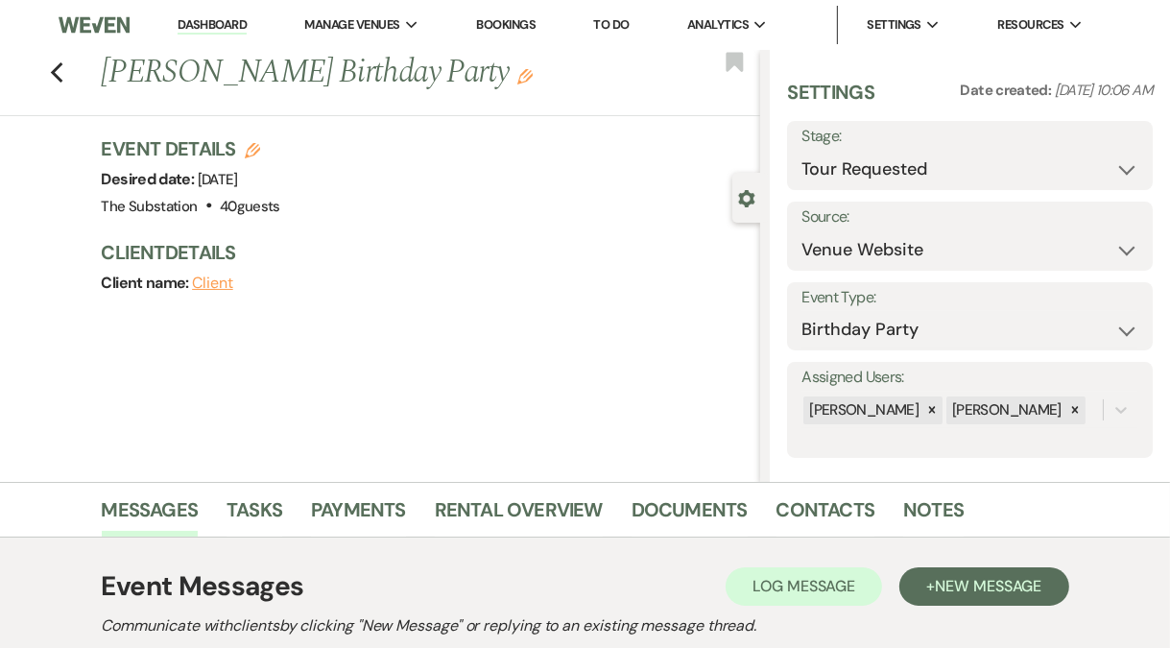
click at [226, 25] on link "Dashboard" at bounding box center [212, 25] width 69 height 18
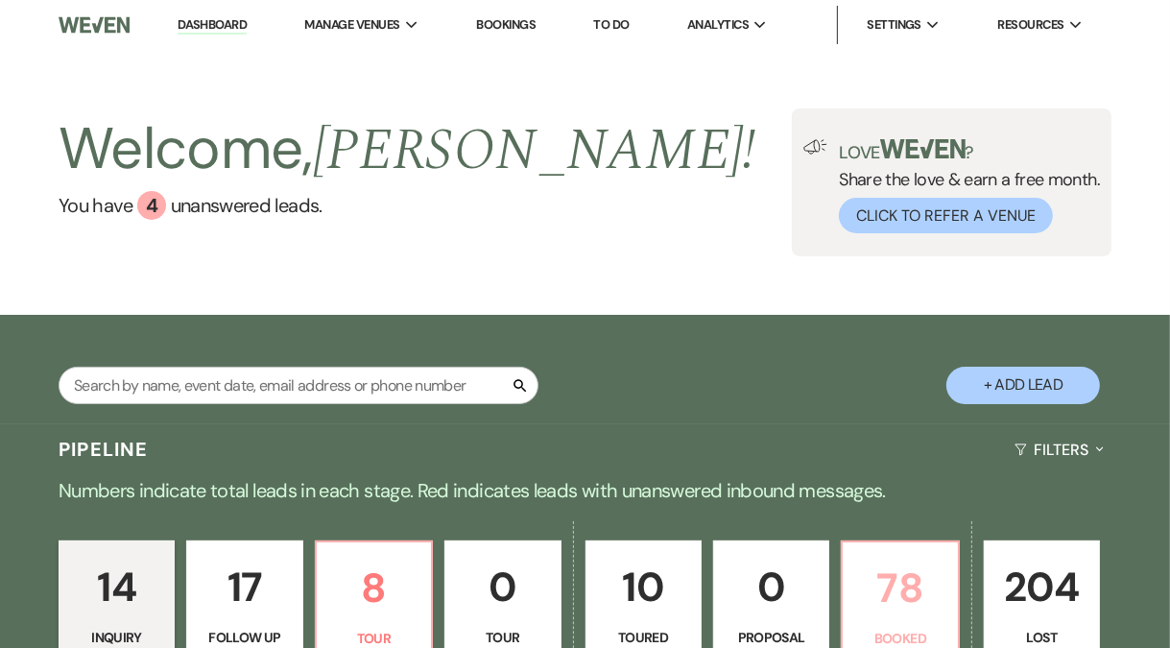
click at [884, 581] on p "78" at bounding box center [899, 588] width 91 height 64
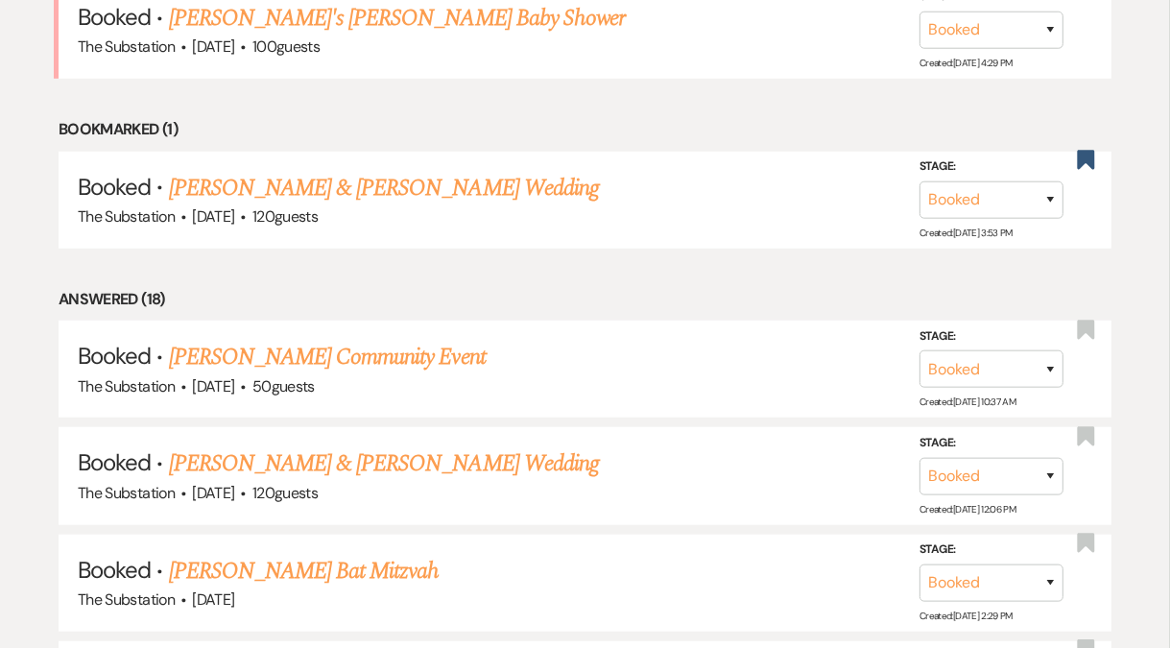
scroll to position [1405, 0]
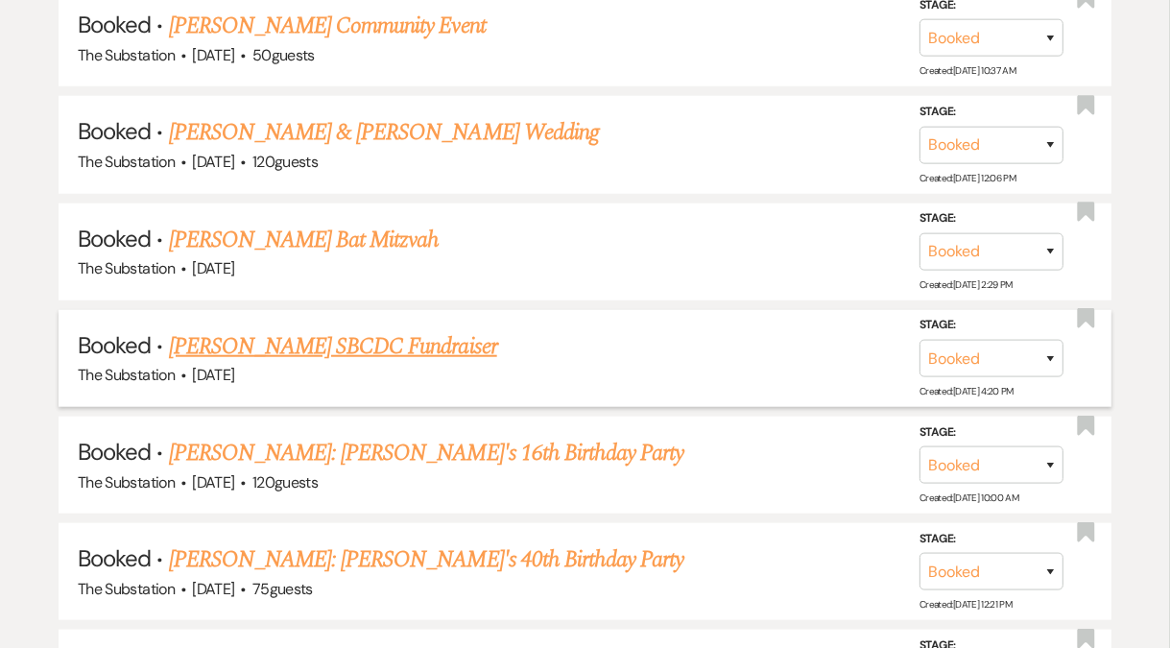
click at [404, 337] on link "Mary Celeste Brown's SBCDC Fundraiser" at bounding box center [333, 346] width 328 height 35
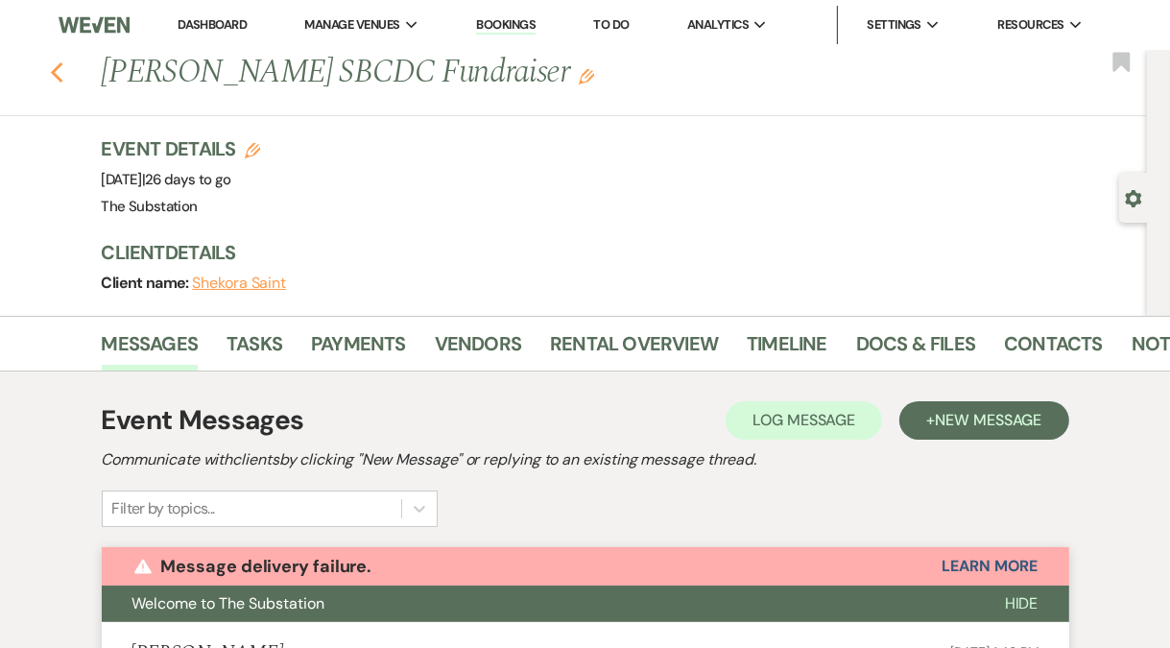
click at [64, 75] on icon "Previous" at bounding box center [57, 72] width 14 height 23
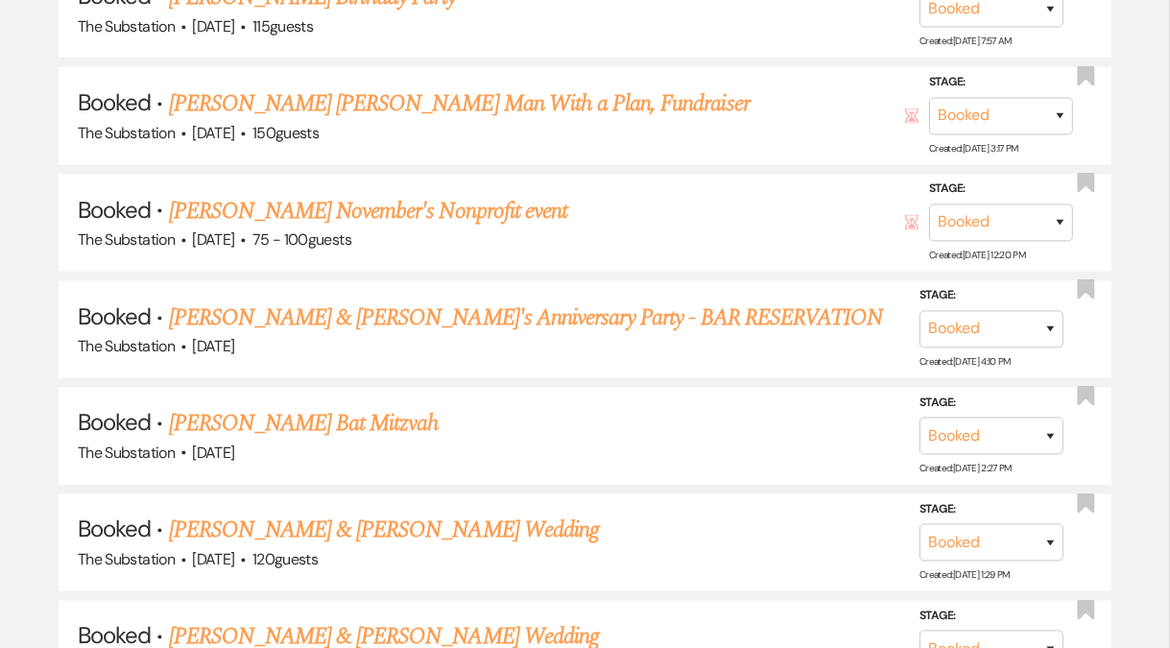
scroll to position [2585, 0]
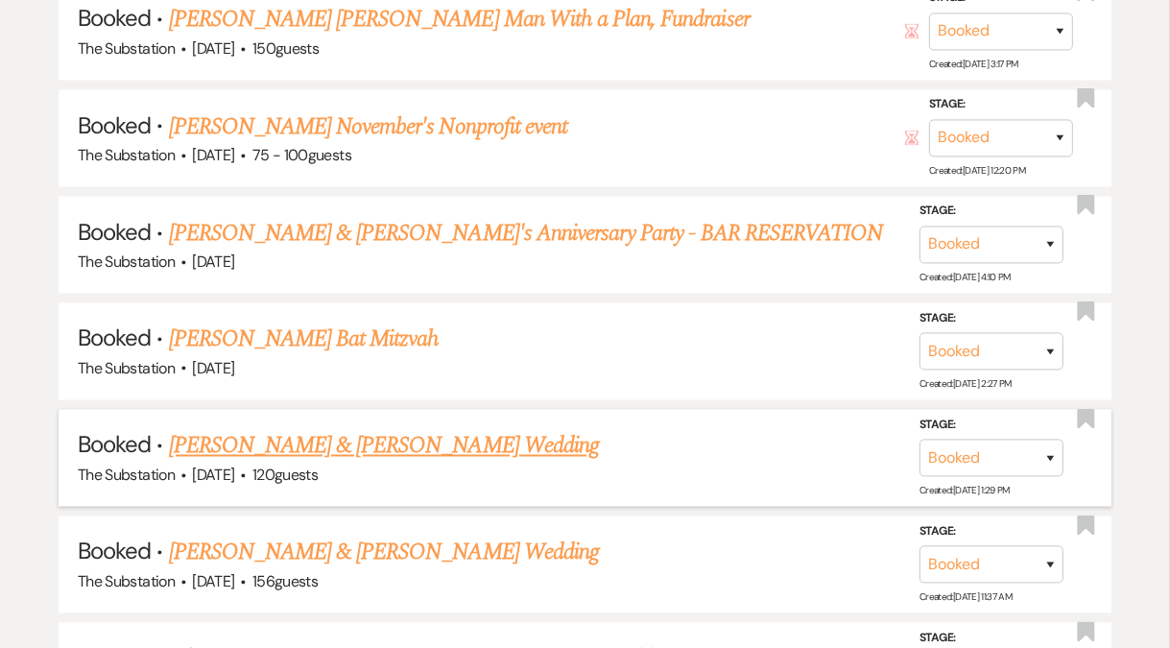
click at [415, 429] on link "Caroline Dolan & Cameron Christopher's Wedding" at bounding box center [384, 446] width 430 height 35
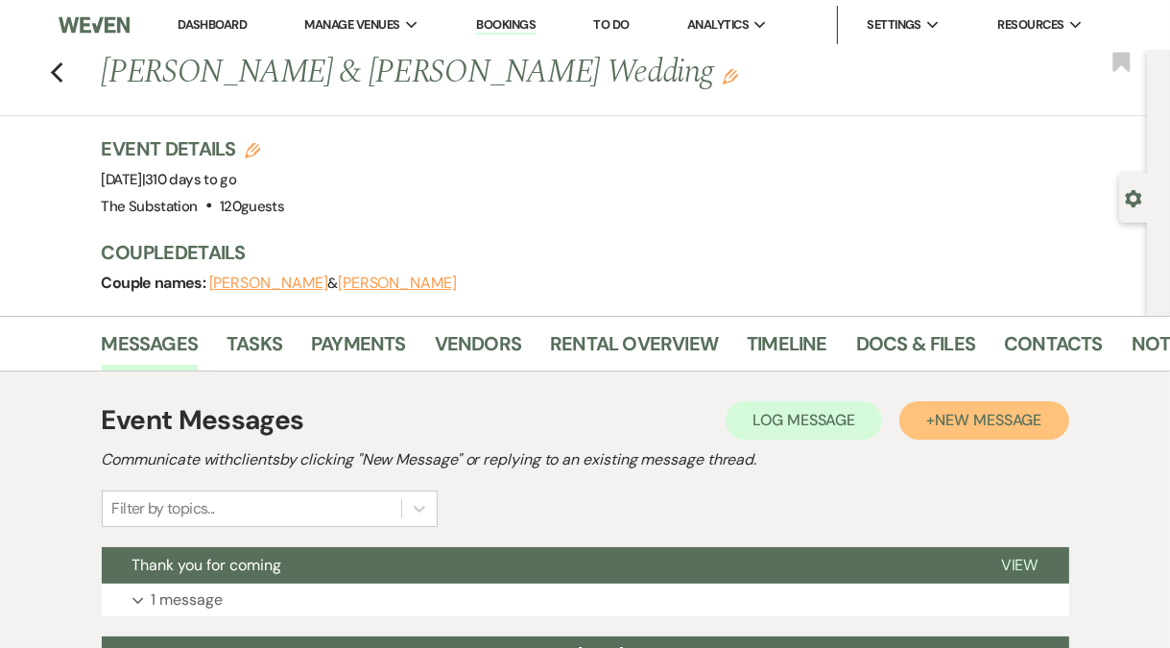
click at [1008, 416] on span "New Message" at bounding box center [988, 420] width 107 height 20
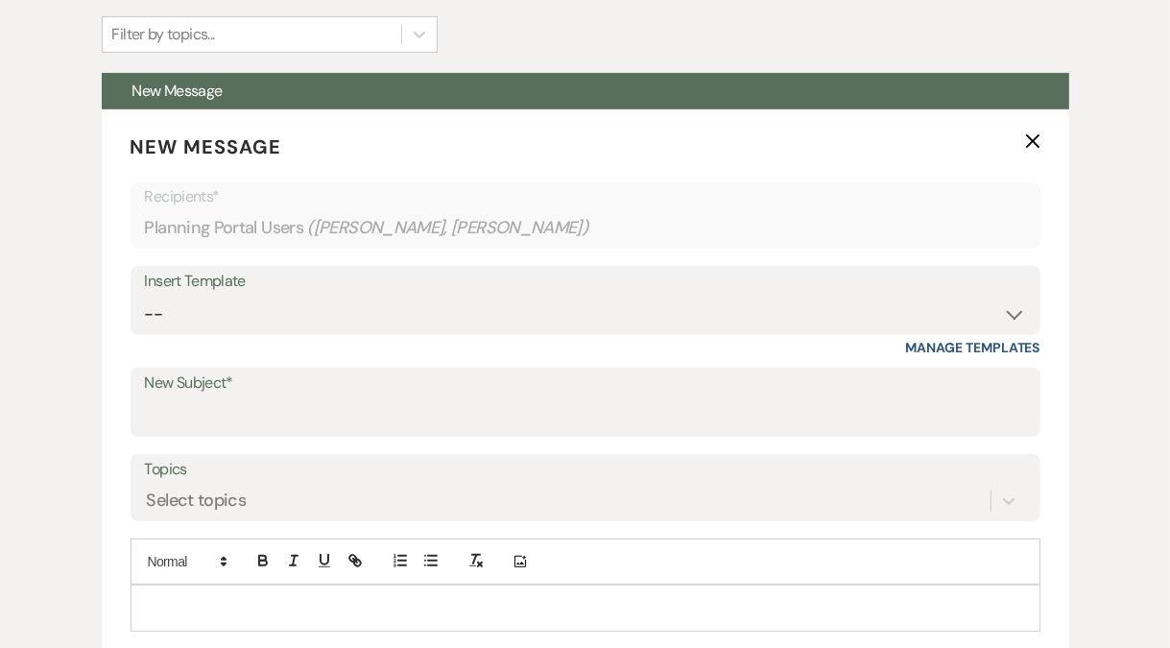
scroll to position [652, 0]
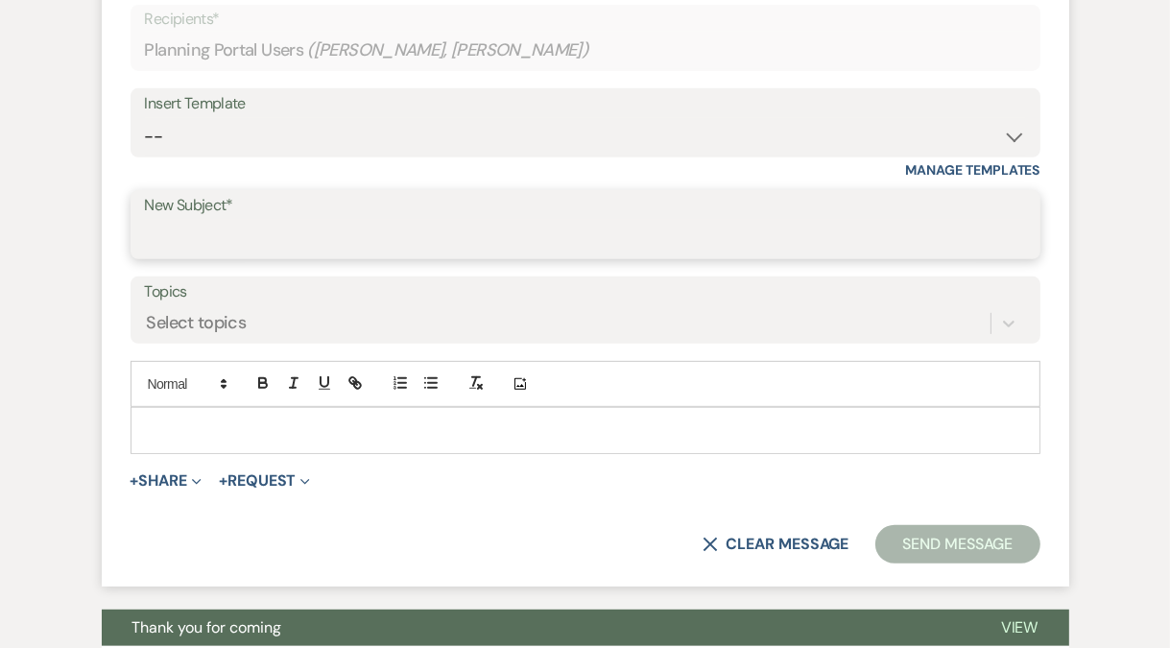
click at [258, 234] on input "New Subject*" at bounding box center [585, 238] width 881 height 37
type input "Congratulations !!!"
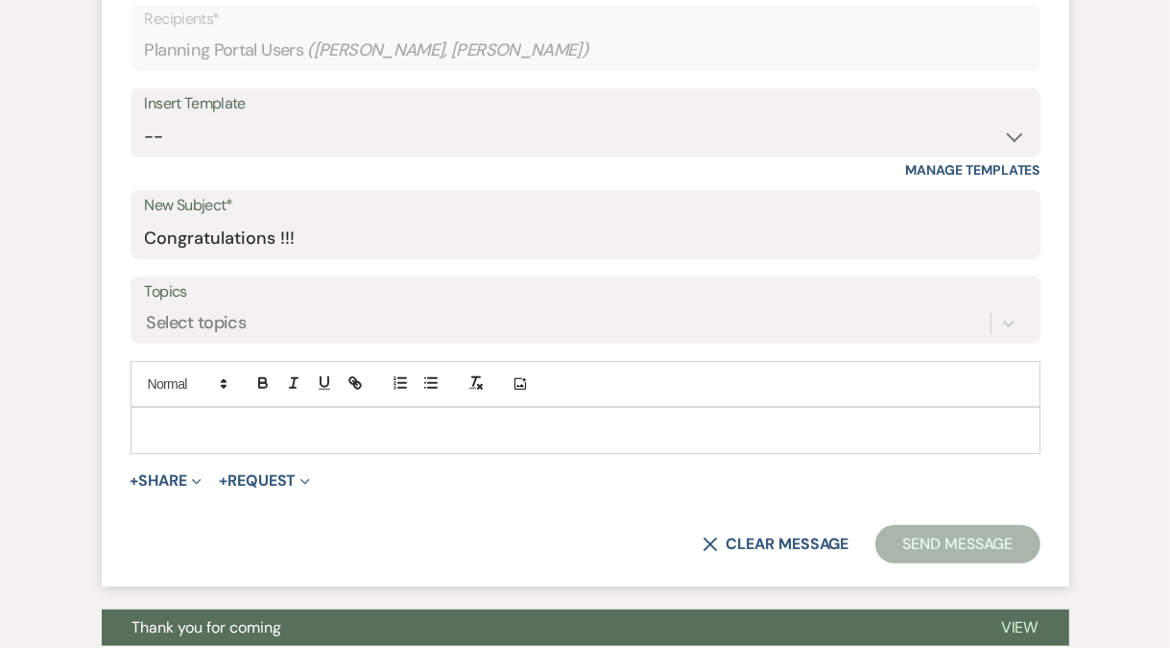
click at [265, 425] on p at bounding box center [585, 429] width 879 height 21
drag, startPoint x: 316, startPoint y: 241, endPoint x: 46, endPoint y: 257, distance: 270.1
click at [46, 257] on div "Event Messages Log Log Message + New Message Communicate with clients by clicki…" at bounding box center [585, 482] width 1094 height 1524
drag, startPoint x: 334, startPoint y: 236, endPoint x: 122, endPoint y: 238, distance: 212.1
click at [122, 238] on form "New Message X Draft saved! Recipients* Planning Portal Users ( Caroline Dolan, …" at bounding box center [585, 259] width 967 height 654
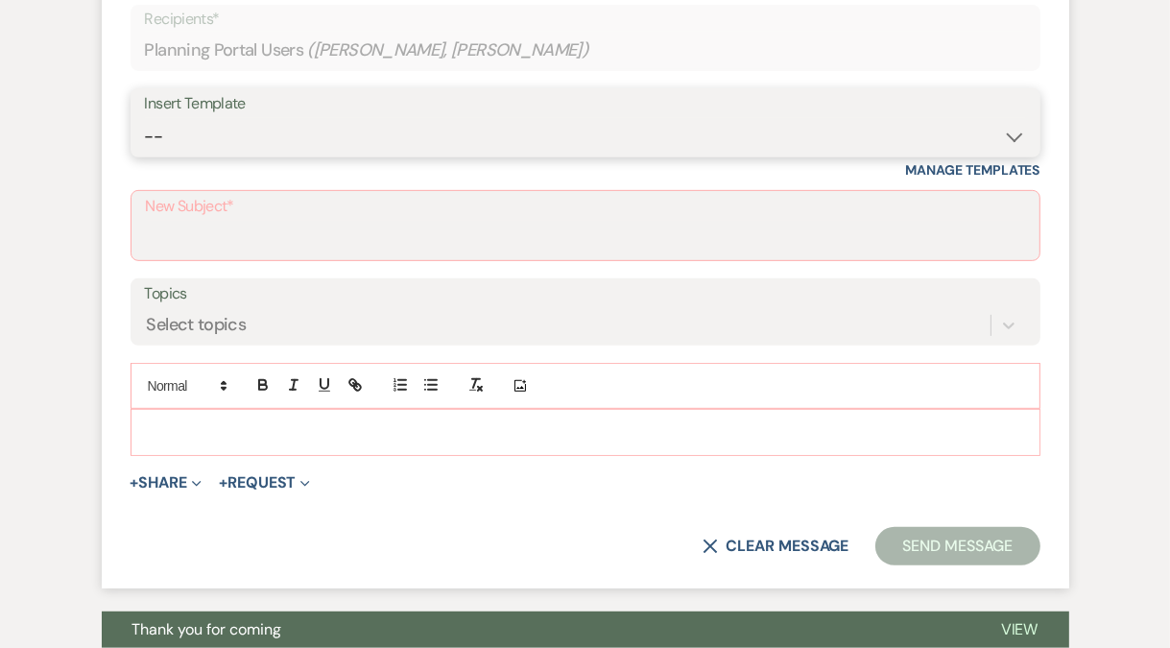
click at [181, 143] on select "-- Weven Planning Portal Introduction (Booked Events) Follow Up Contract (Pre-B…" at bounding box center [585, 136] width 881 height 37
select select "4505"
click at [145, 118] on select "-- Weven Planning Portal Introduction (Booked Events) Follow Up Contract (Pre-B…" at bounding box center [585, 136] width 881 height 37
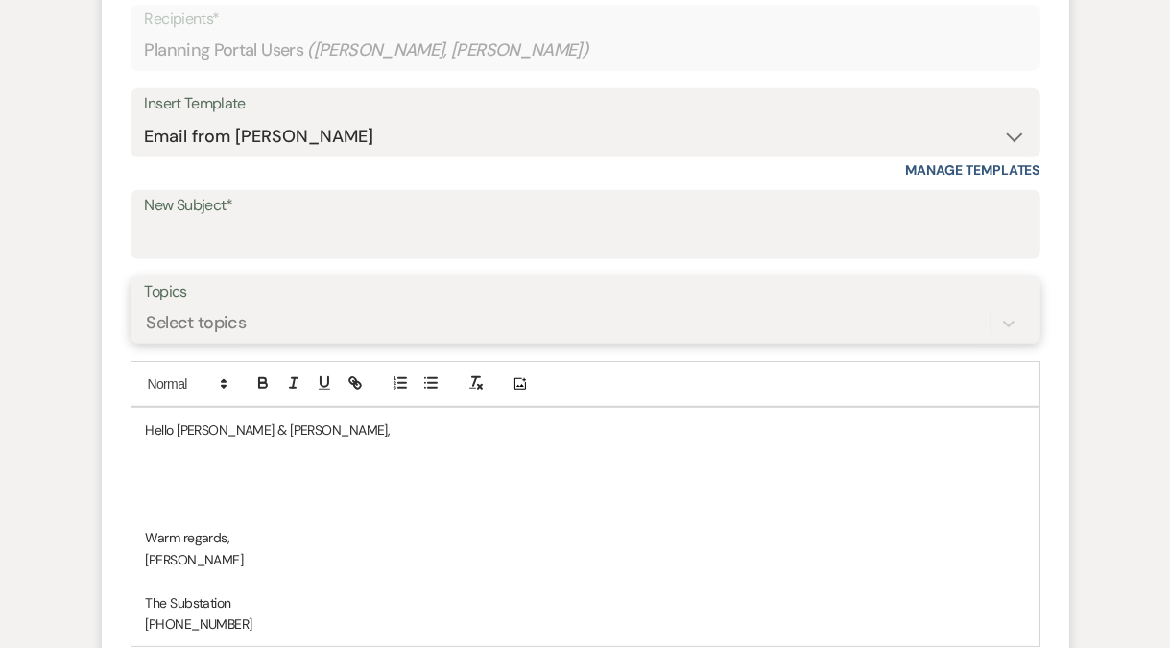
click at [228, 323] on div "Select topics" at bounding box center [197, 324] width 100 height 26
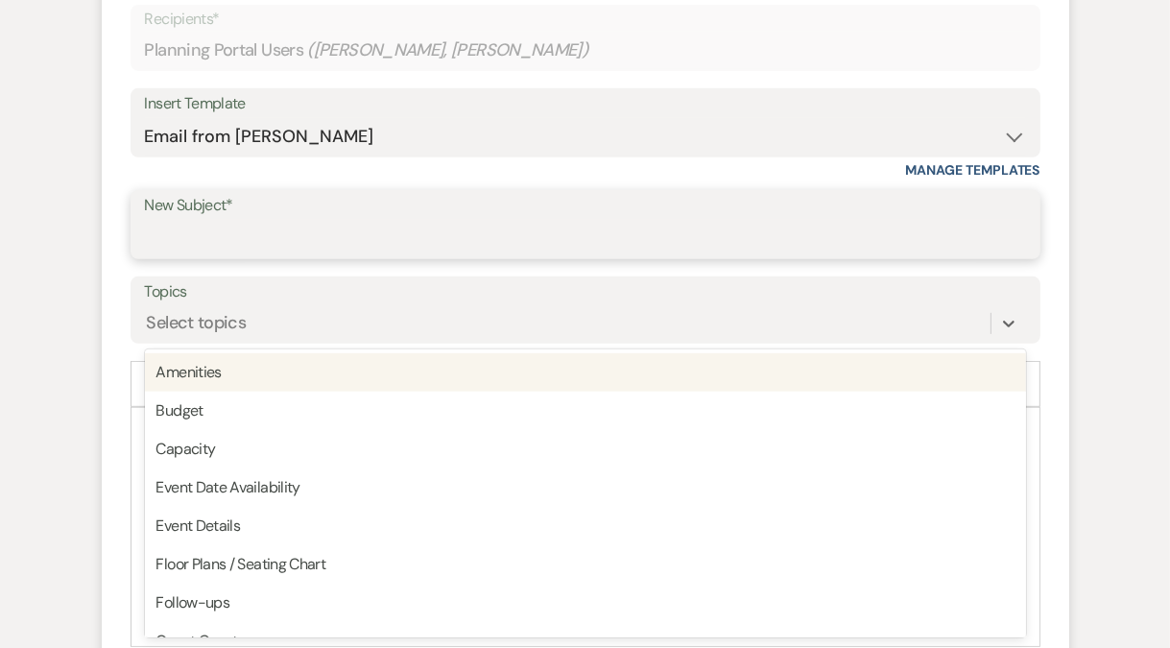
click at [222, 229] on input "New Subject*" at bounding box center [585, 238] width 881 height 37
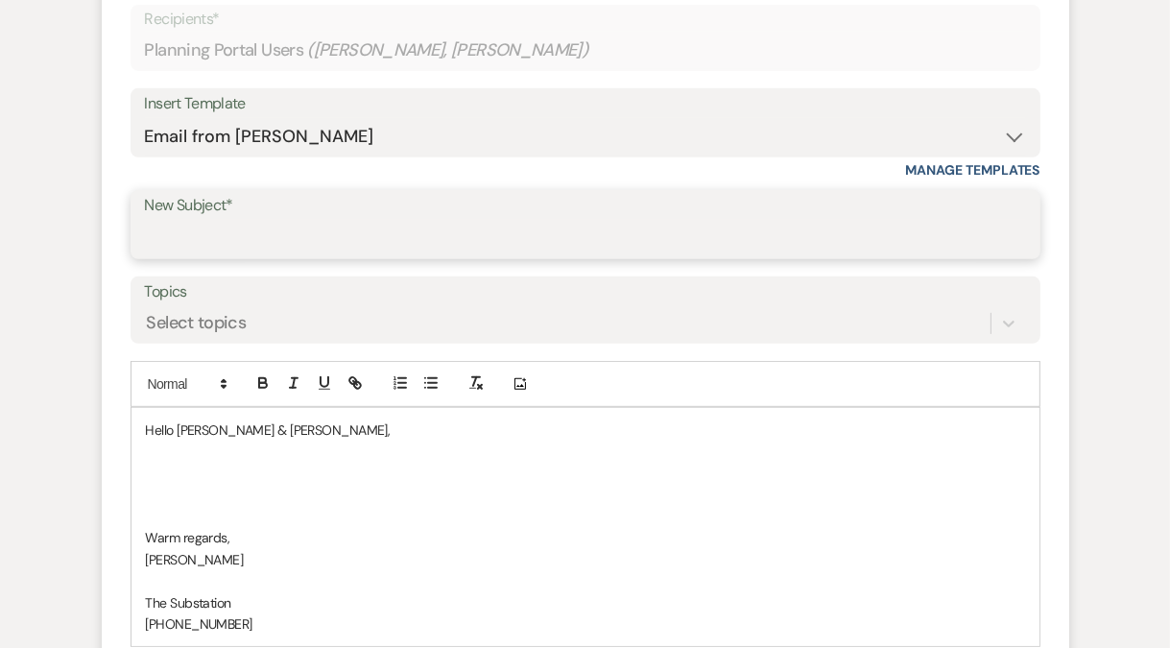
paste input "Congratulations !!!"
type input "Congratulations !!!"
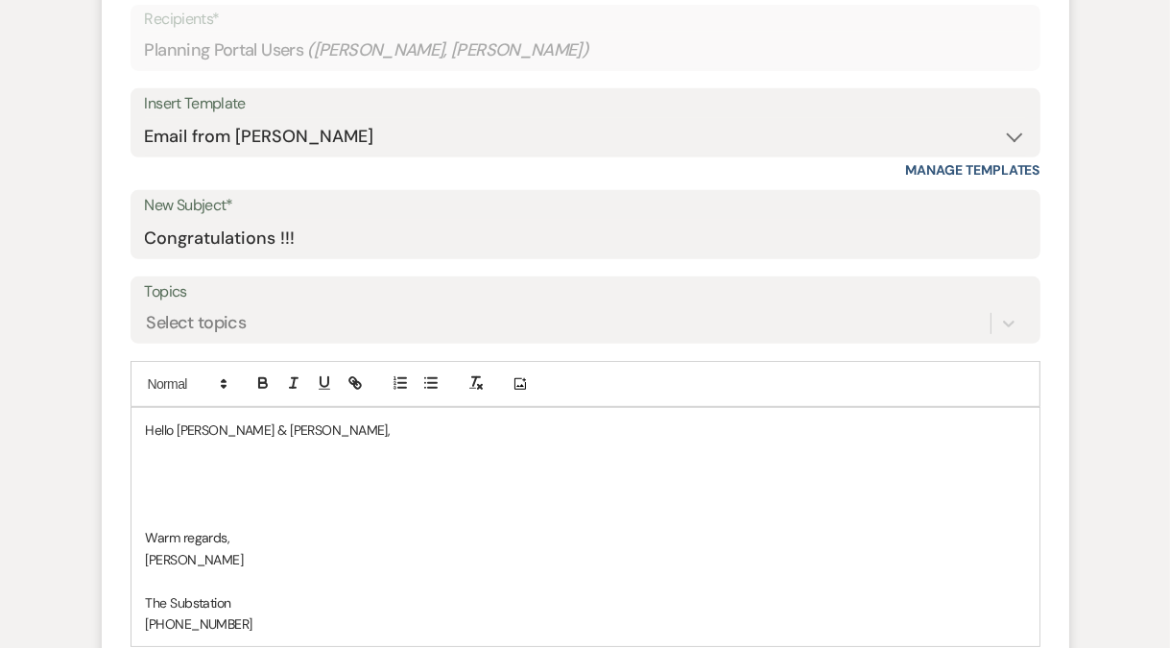
click at [193, 469] on p at bounding box center [585, 473] width 879 height 21
click at [196, 469] on p "Congratultions!" at bounding box center [585, 473] width 879 height 21
click at [295, 463] on p "Congratulations!" at bounding box center [585, 473] width 879 height 21
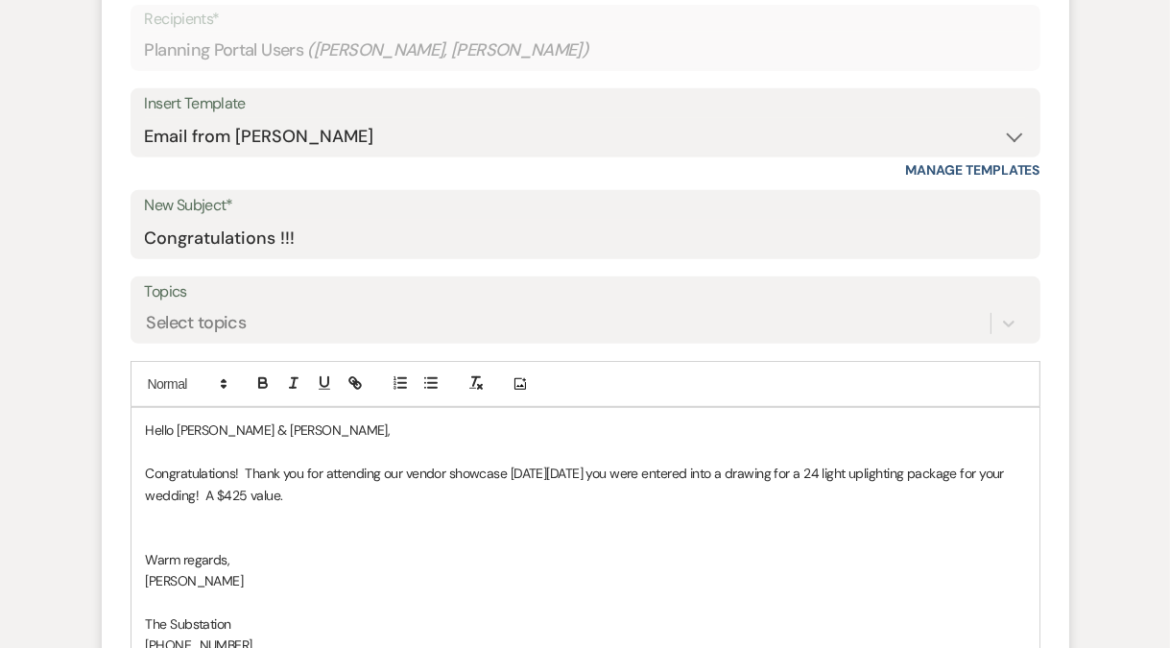
click at [628, 469] on p "Congratulations! Thank you for attending our vendor showcase on Monday, August …" at bounding box center [585, 484] width 879 height 43
click at [452, 491] on p "Congratulations! Thank you for attending our vendor showcase on Monday, August …" at bounding box center [585, 484] width 879 height 43
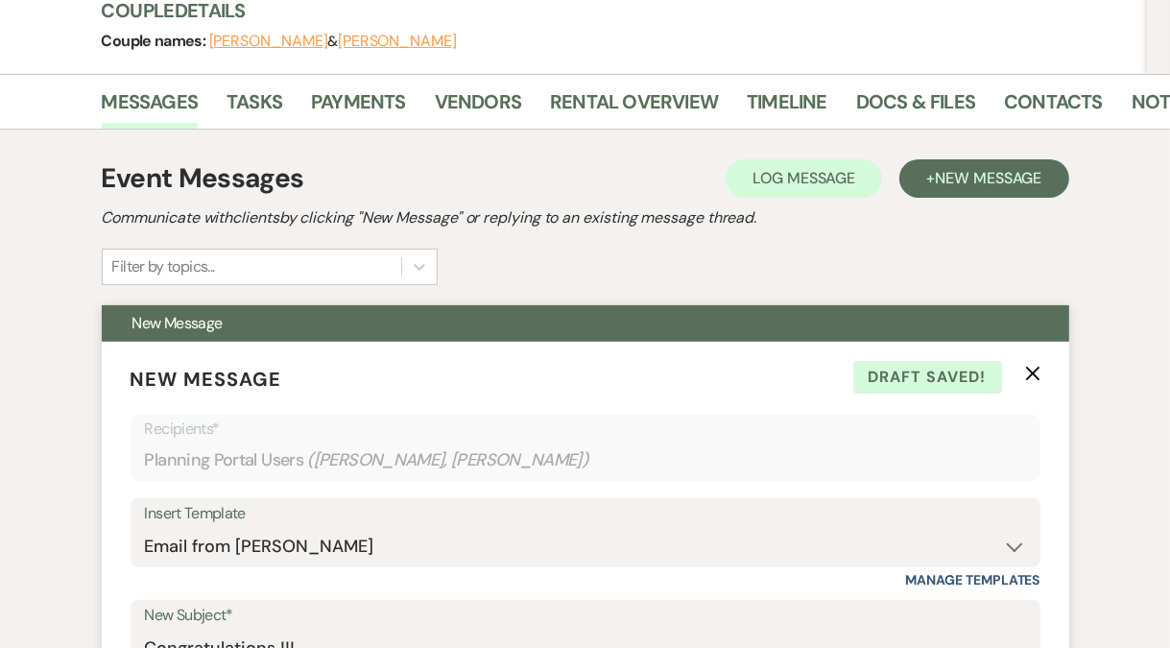
scroll to position [206, 0]
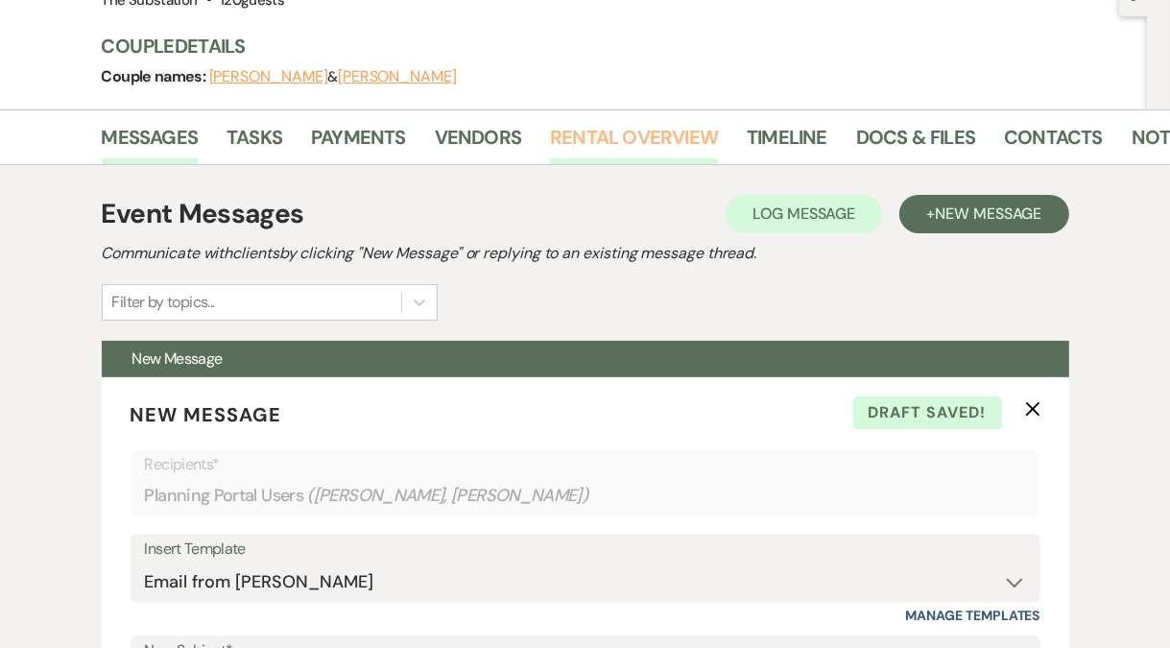
click at [633, 139] on link "Rental Overview" at bounding box center [634, 143] width 168 height 42
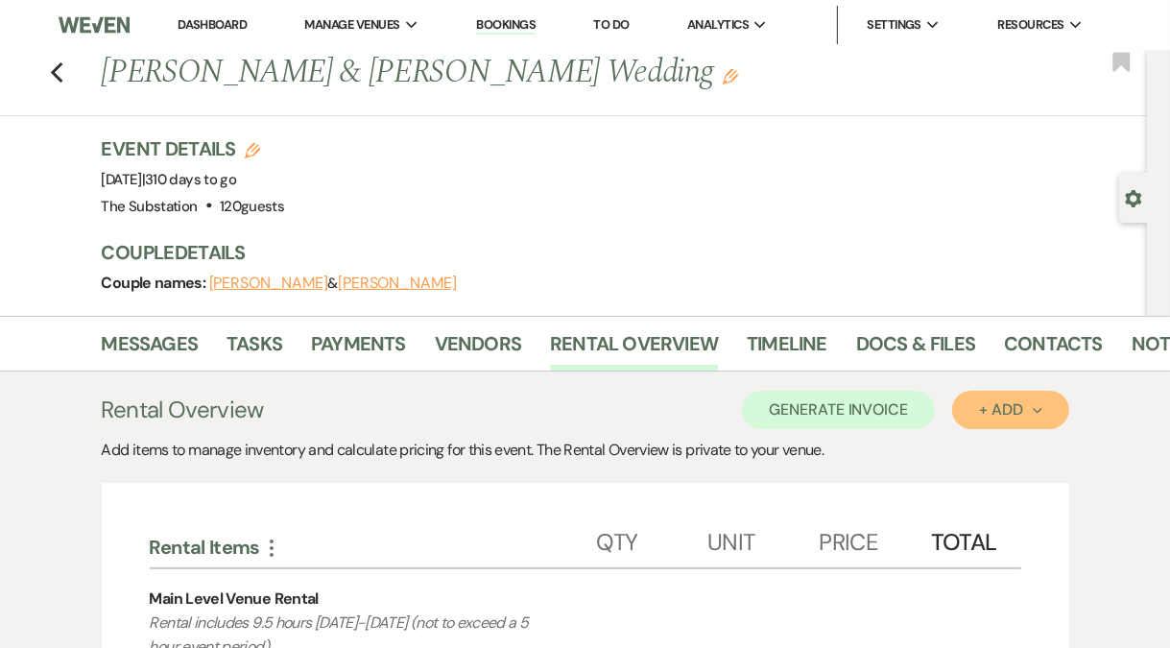
click at [1029, 415] on div "+ Add Next" at bounding box center [1010, 409] width 62 height 15
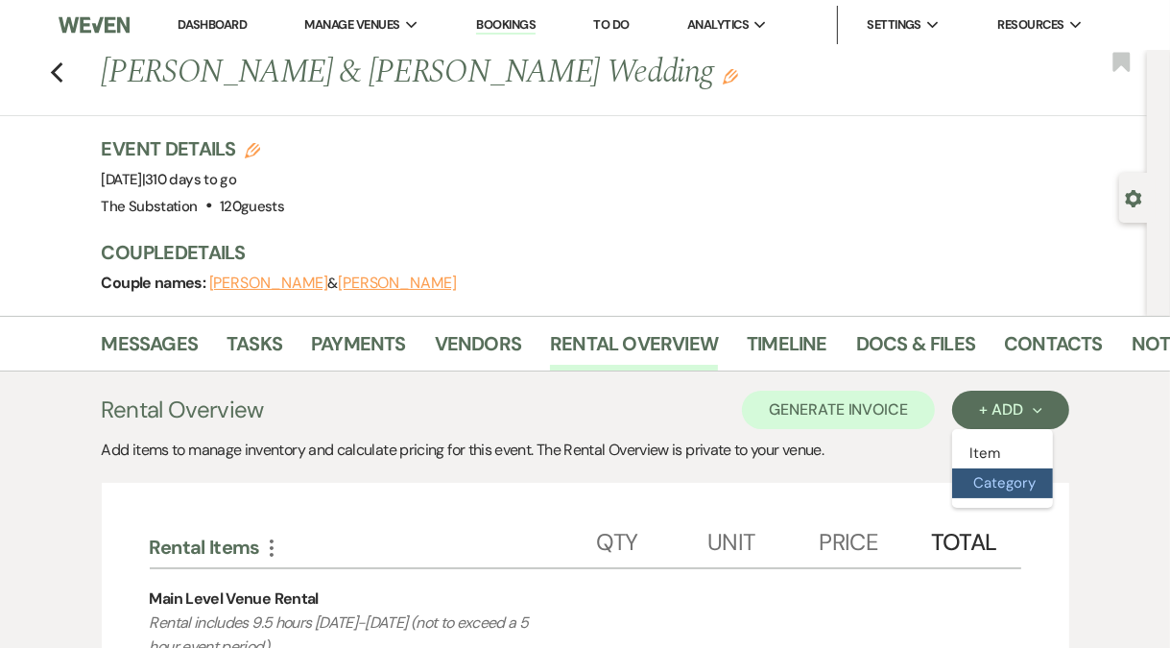
click at [992, 487] on button "Category" at bounding box center [1002, 483] width 101 height 30
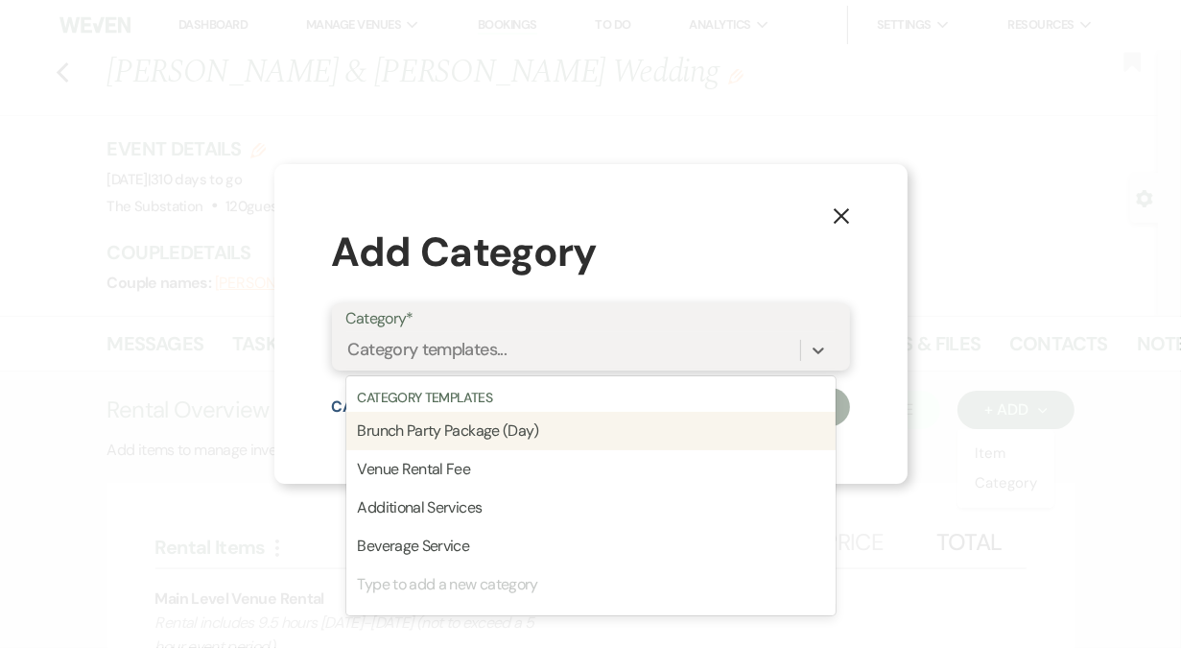
click at [489, 343] on div "Category templates..." at bounding box center [427, 351] width 159 height 26
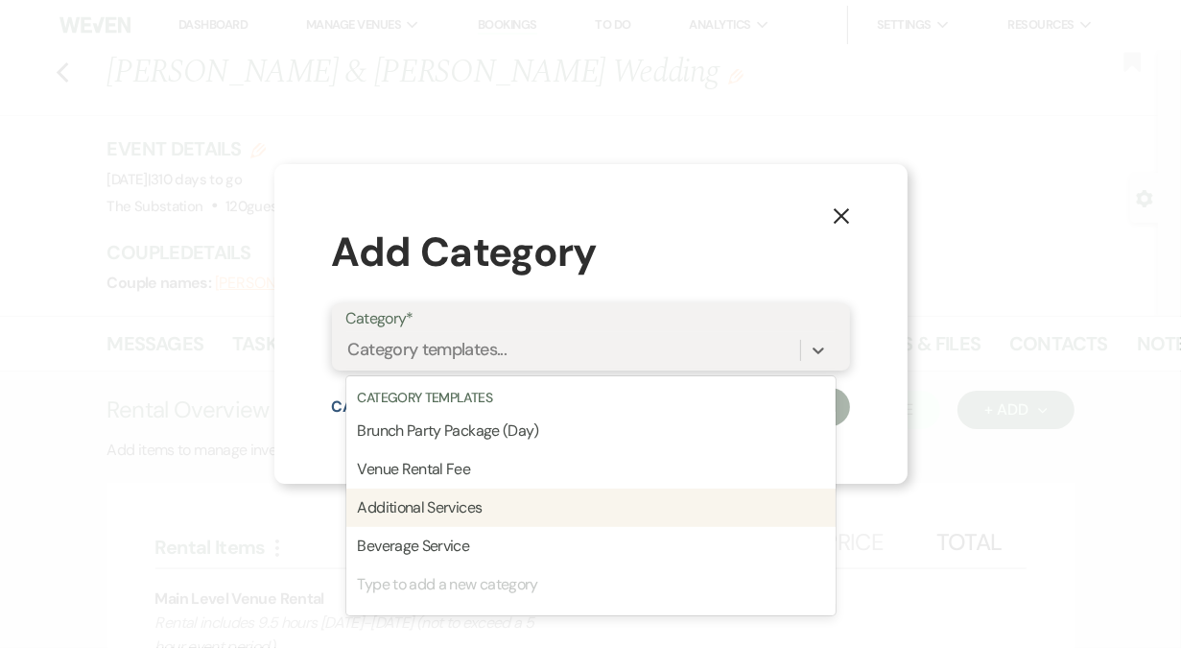
click at [471, 504] on div "Additional Services" at bounding box center [590, 507] width 489 height 38
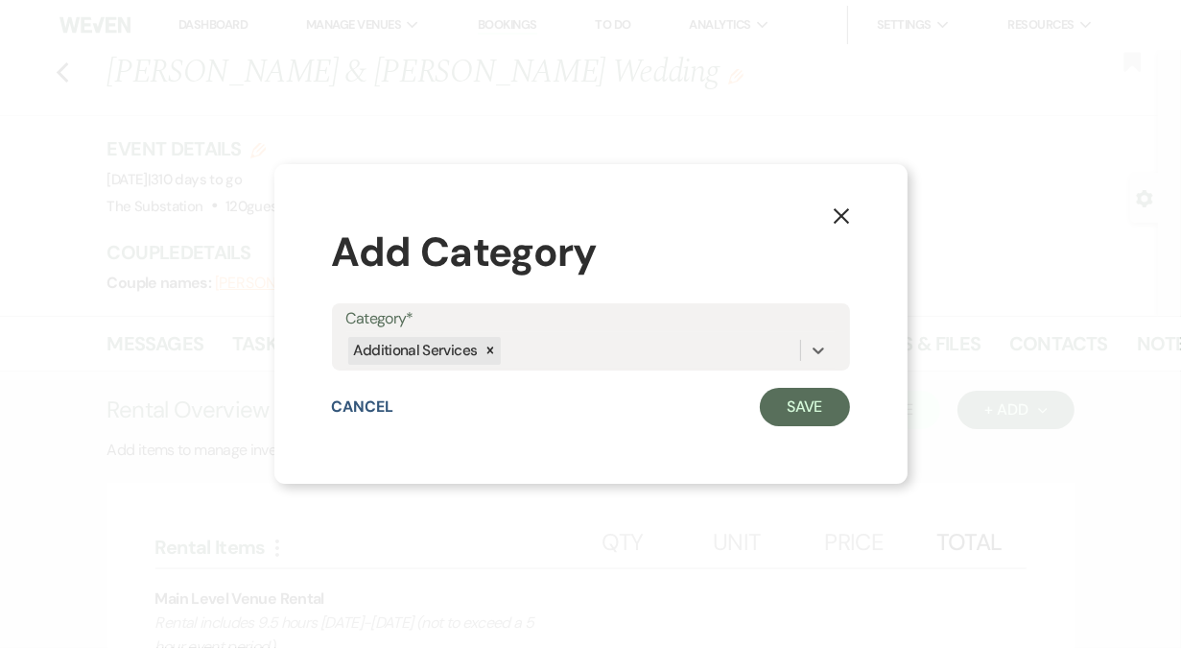
click at [471, 504] on div "X Add Category Category* option Additional Services, selected. 0 results availa…" at bounding box center [590, 324] width 1181 height 648
click at [812, 401] on button "Save" at bounding box center [805, 407] width 90 height 38
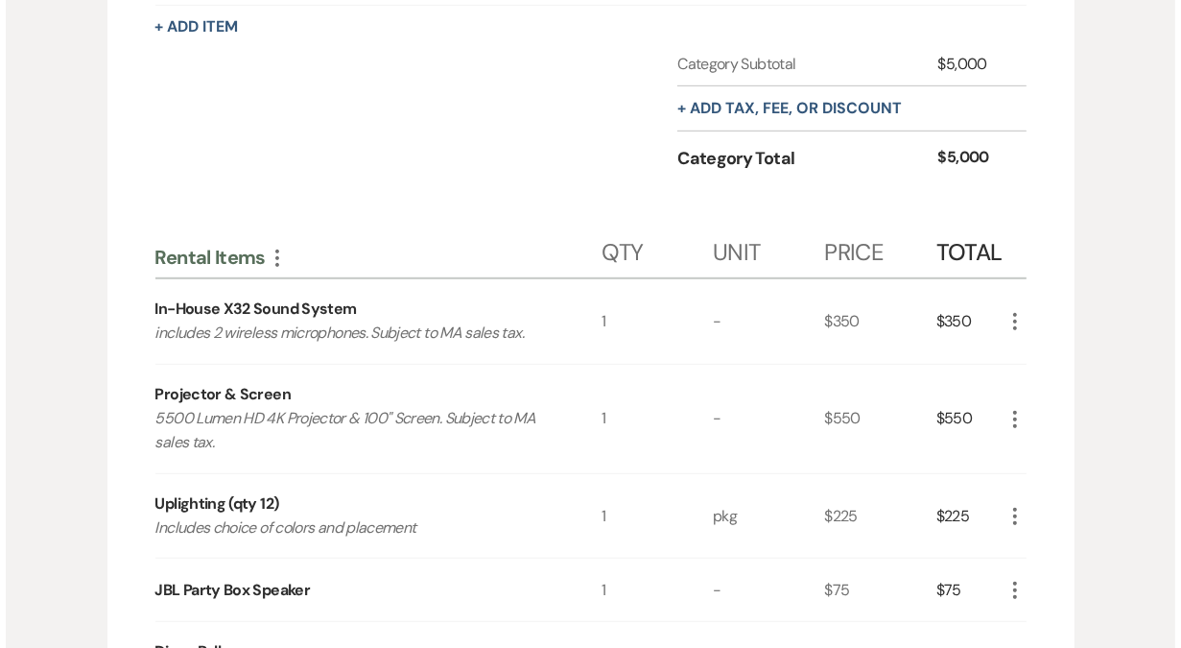
scroll to position [856, 0]
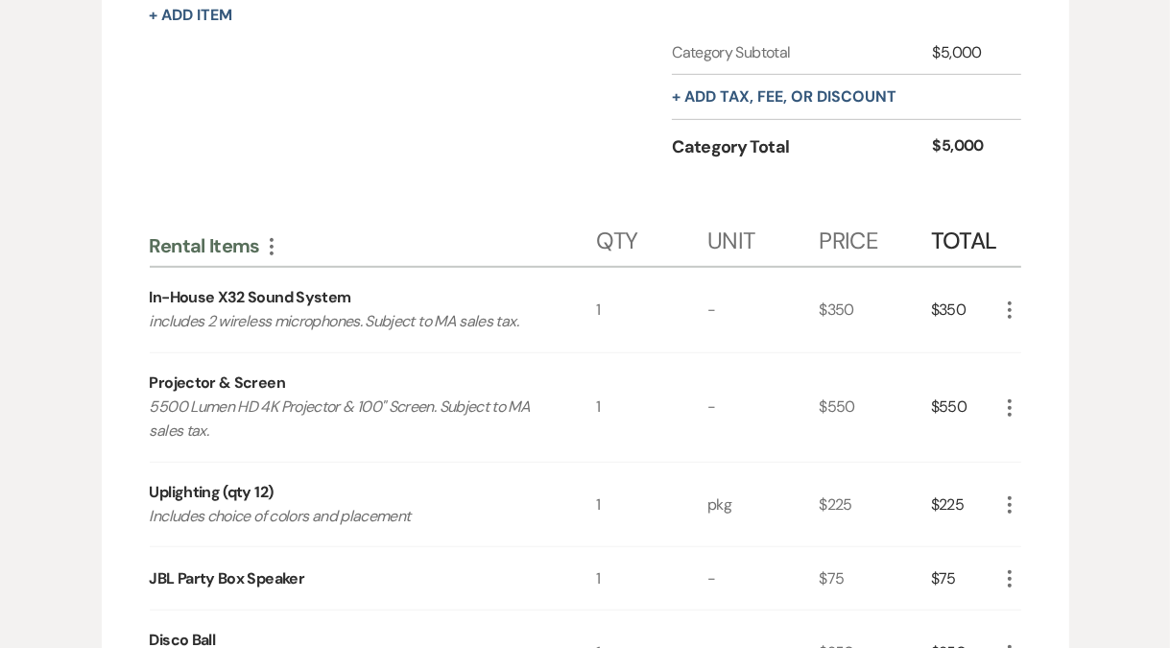
click at [1013, 316] on icon "More" at bounding box center [1009, 309] width 23 height 23
click at [1041, 383] on button "X Delete" at bounding box center [1050, 378] width 104 height 31
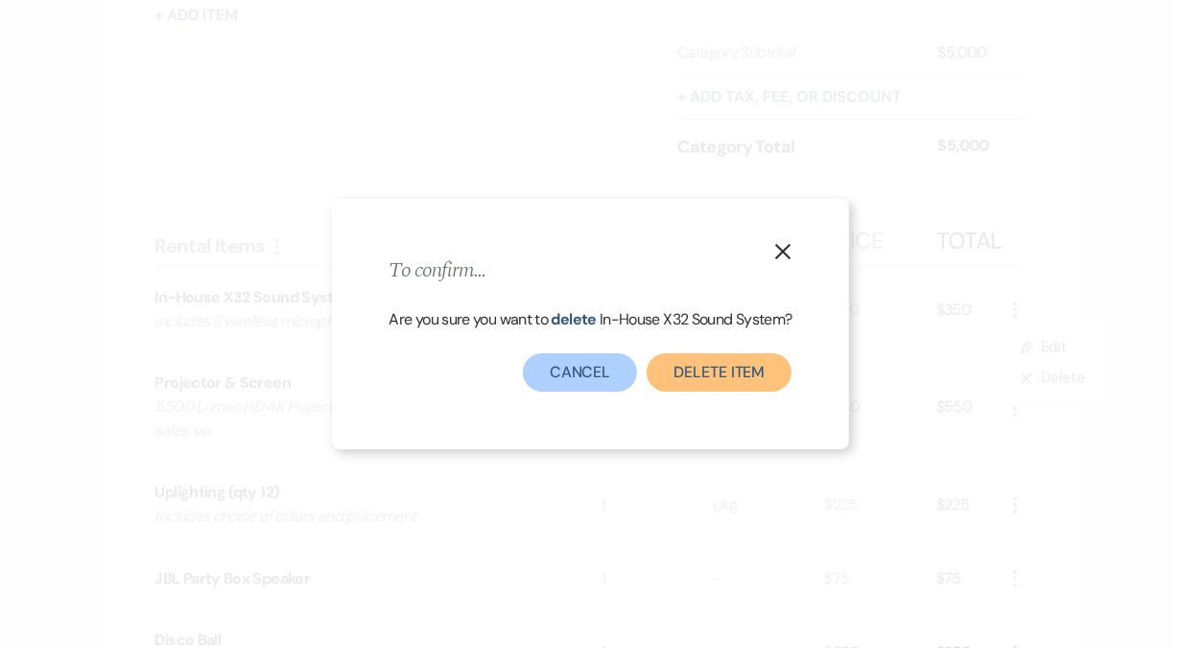
click at [751, 380] on button "Delete Item" at bounding box center [719, 372] width 145 height 38
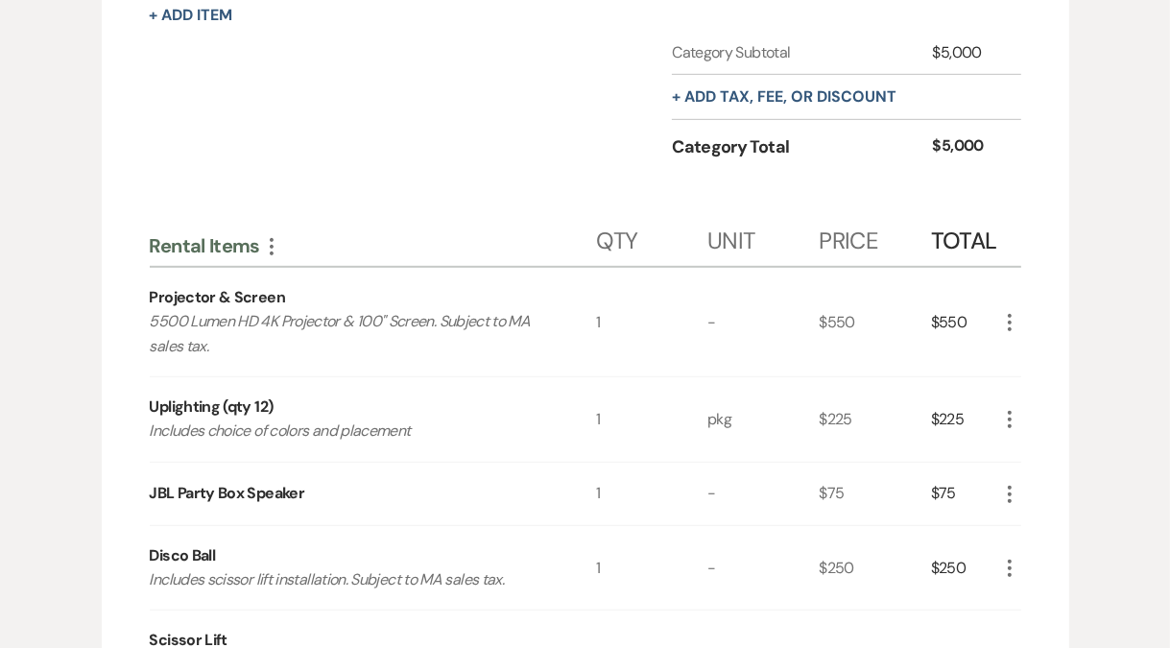
click at [1009, 329] on use "button" at bounding box center [1010, 322] width 4 height 17
click at [1031, 392] on button "X Delete" at bounding box center [1050, 390] width 104 height 31
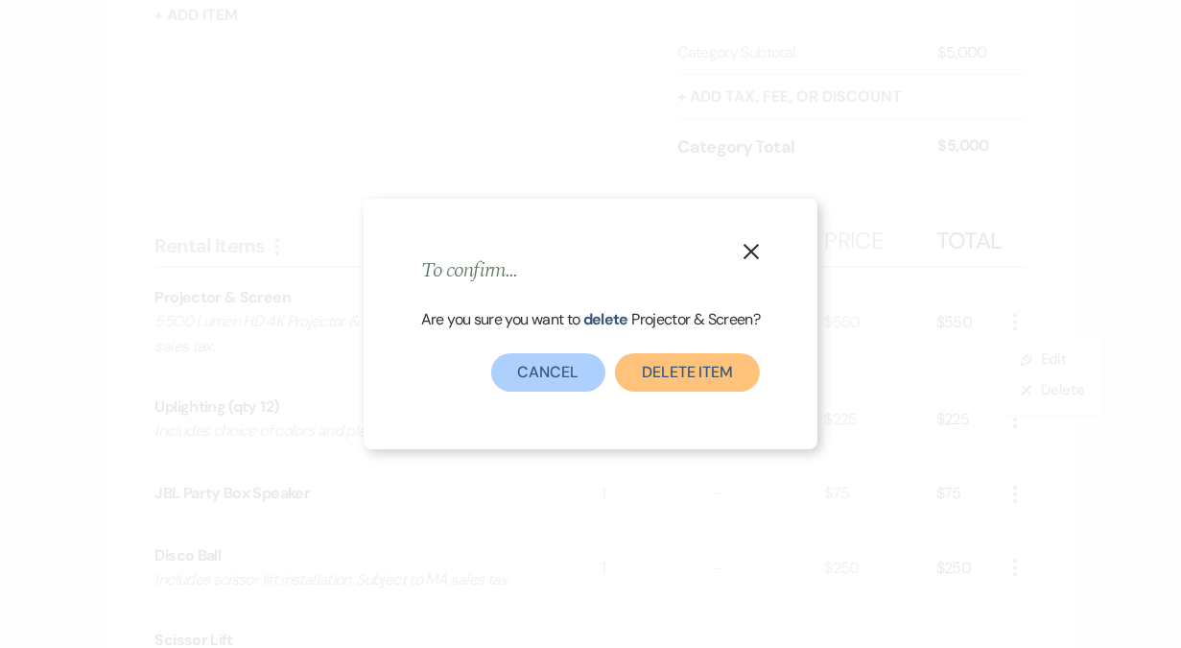
click at [727, 369] on button "Delete Item" at bounding box center [687, 372] width 145 height 38
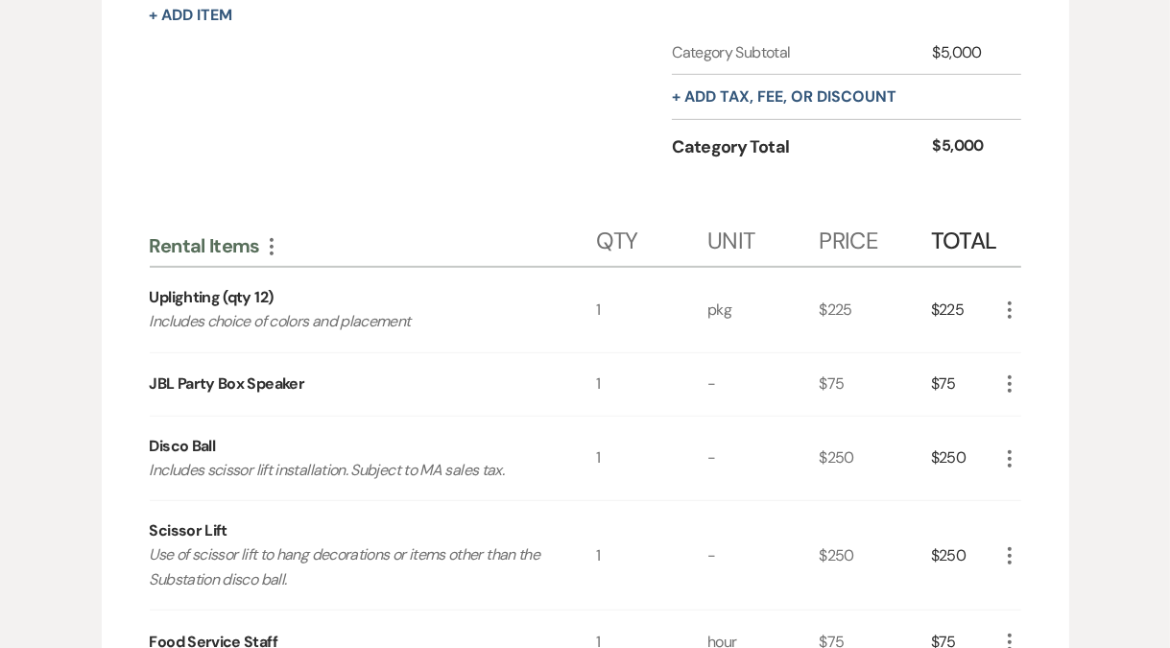
click at [253, 290] on div "Uplighting (qty 12)" at bounding box center [212, 297] width 124 height 23
click at [1009, 313] on icon "More" at bounding box center [1009, 309] width 23 height 23
click at [1025, 350] on icon "Pencil" at bounding box center [1025, 348] width 12 height 14
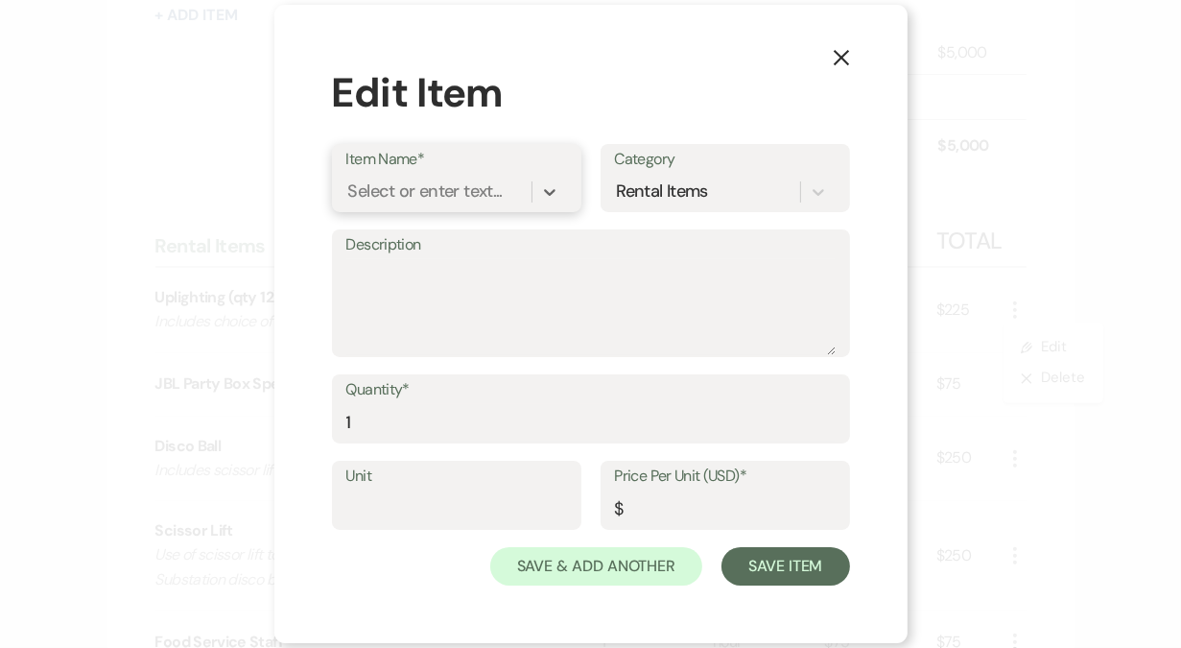
click at [426, 192] on div "Select or enter text..." at bounding box center [425, 192] width 154 height 26
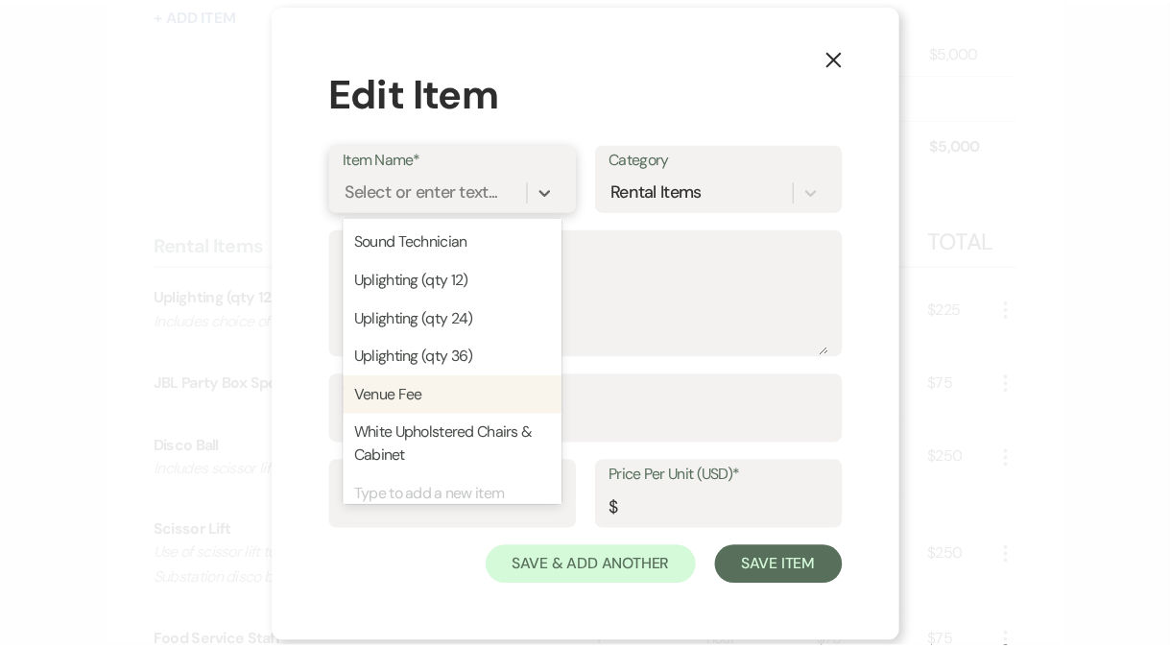
scroll to position [1587, 0]
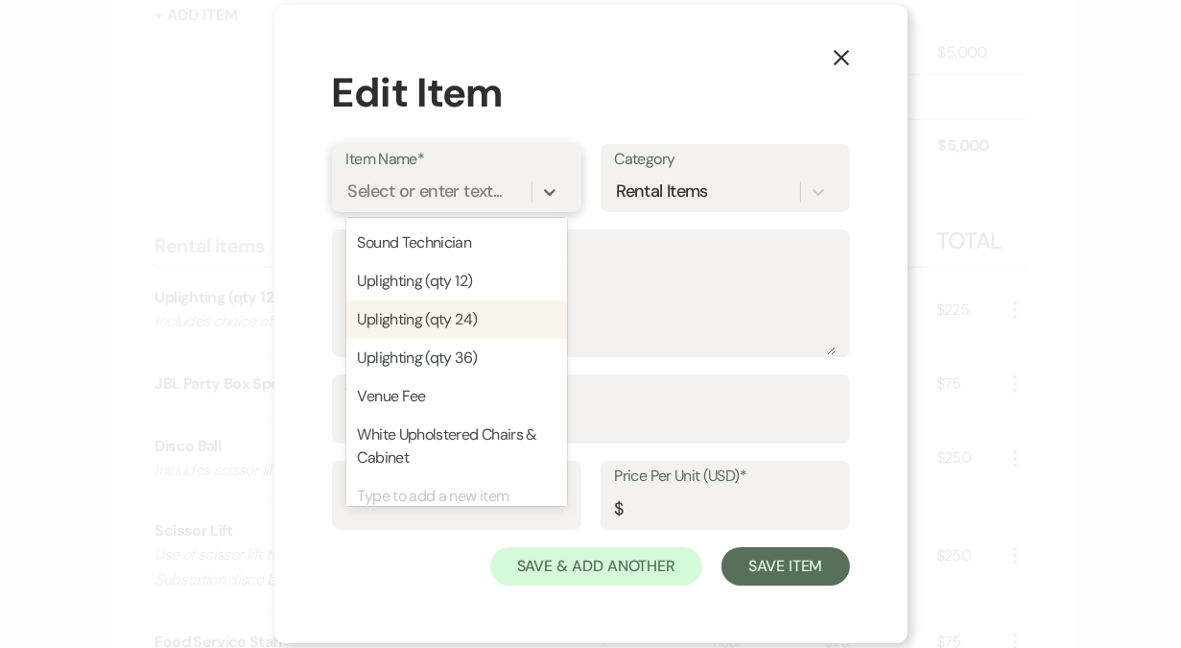
click at [440, 339] on div "Uplighting (qty 24)" at bounding box center [456, 319] width 221 height 38
type textarea "Includes choice of colors and placement"
type input "pkg"
type input "425"
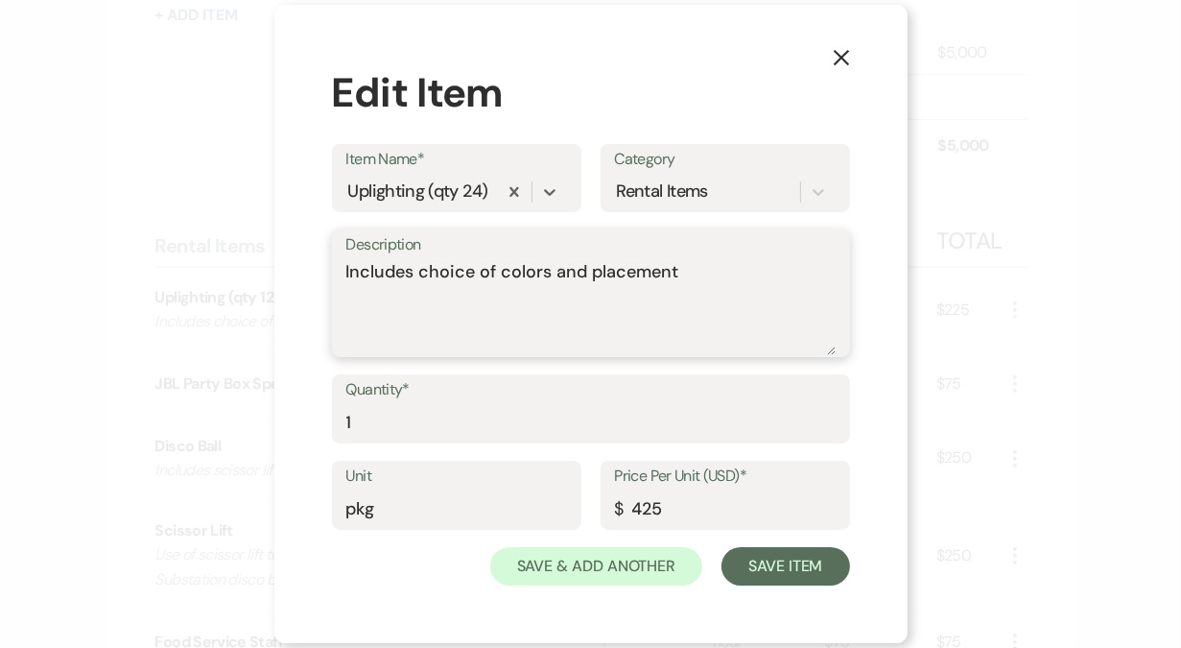
click at [718, 284] on textarea "Includes choice of colors and placement" at bounding box center [590, 307] width 489 height 96
click at [758, 274] on textarea "Includes choice of colors and placement Winner of showcase drawing." at bounding box center [590, 307] width 489 height 96
type textarea "Includes choice of colors and placement Winner of showcase drawing."
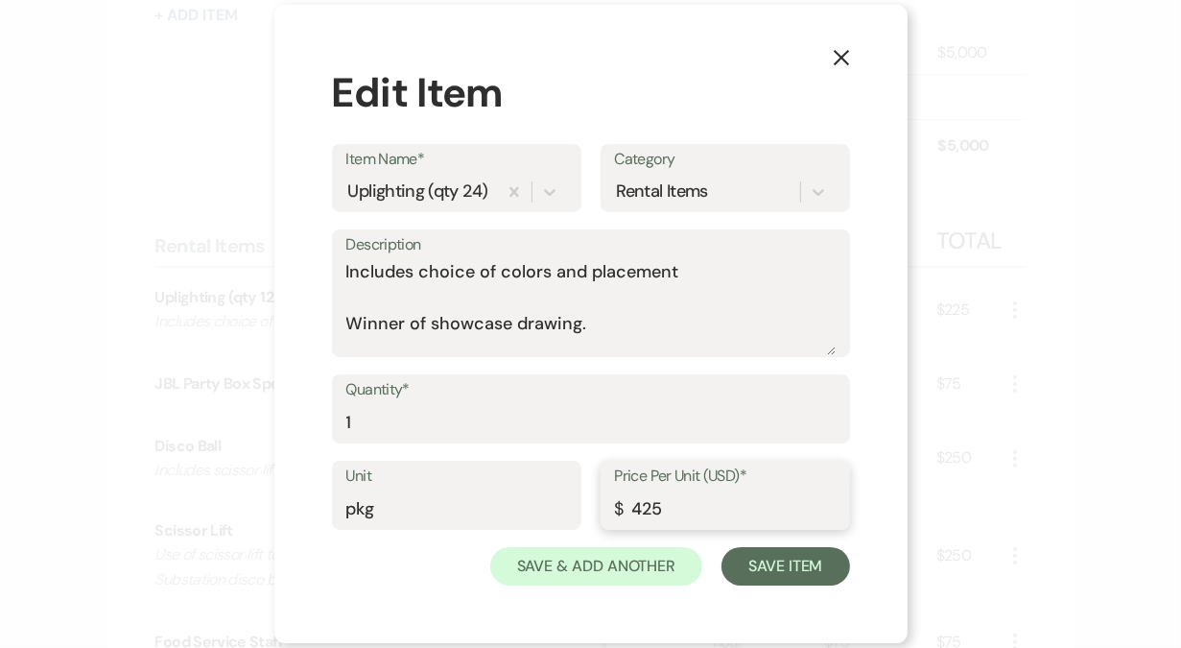
click at [697, 491] on input "425" at bounding box center [725, 508] width 221 height 37
type input "0"
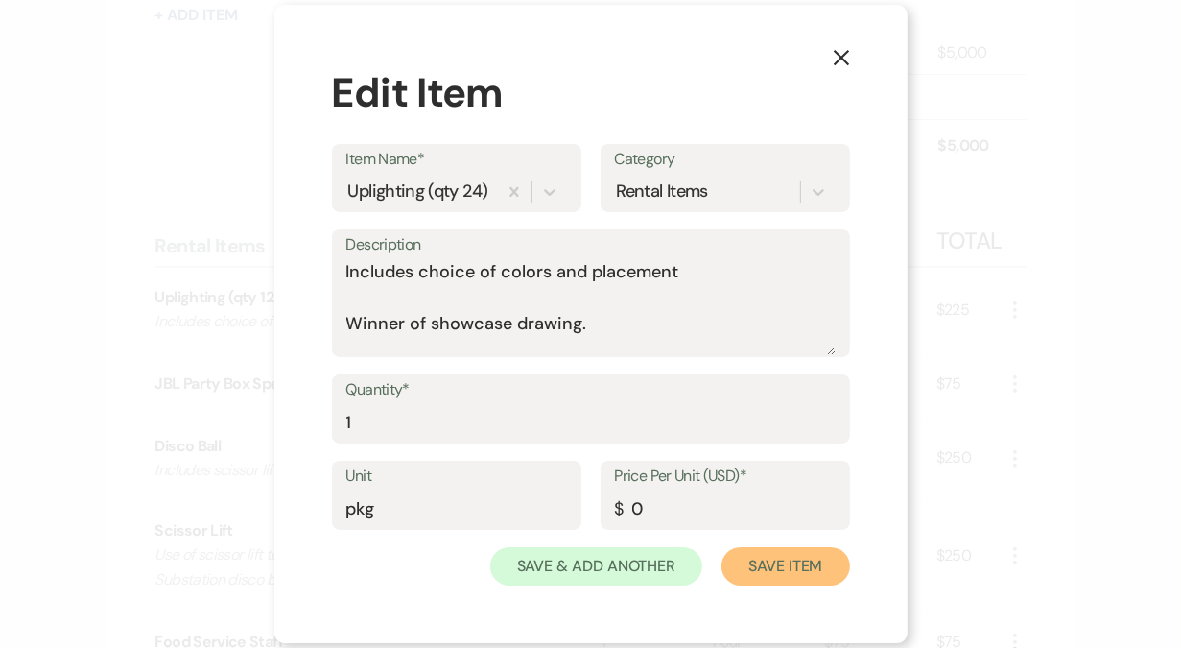
click at [790, 575] on button "Save Item" at bounding box center [786, 566] width 128 height 38
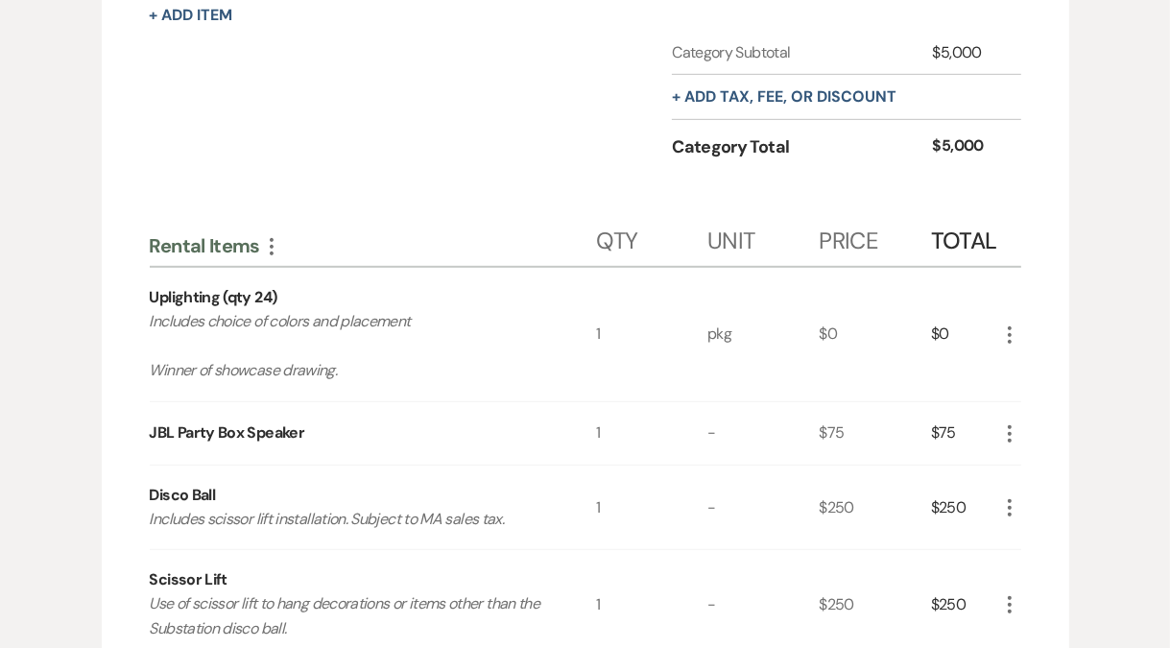
click at [1006, 434] on icon "More" at bounding box center [1009, 433] width 23 height 23
click at [1037, 500] on button "X Delete" at bounding box center [1050, 501] width 104 height 31
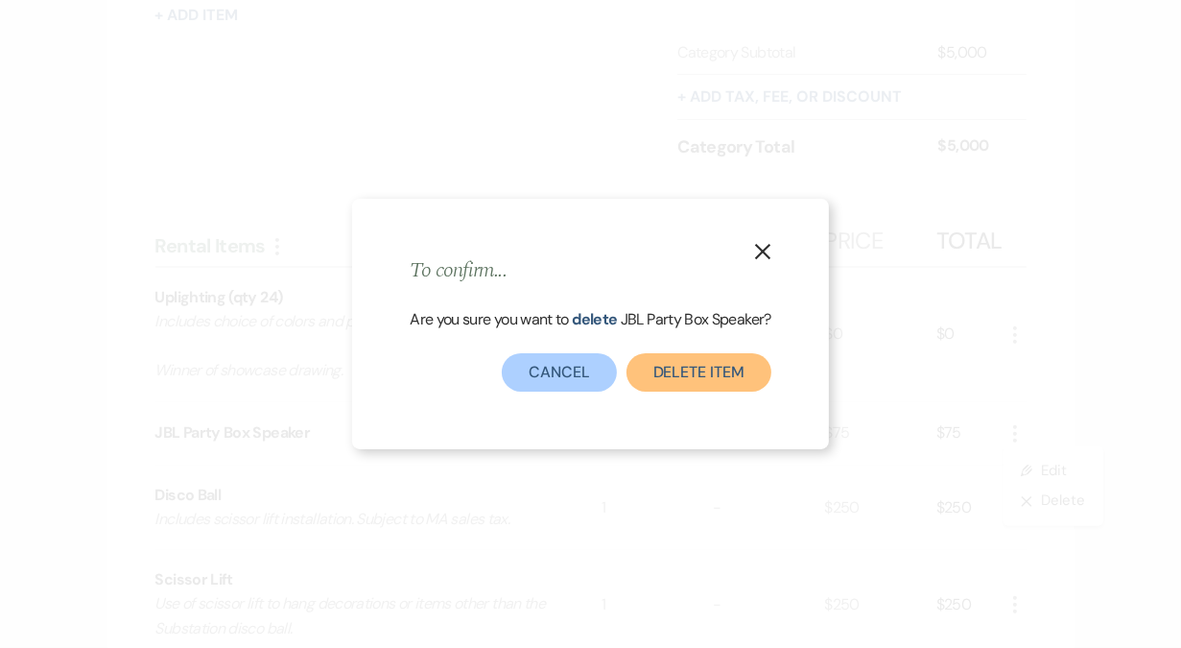
click at [688, 384] on button "Delete Item" at bounding box center [699, 372] width 145 height 38
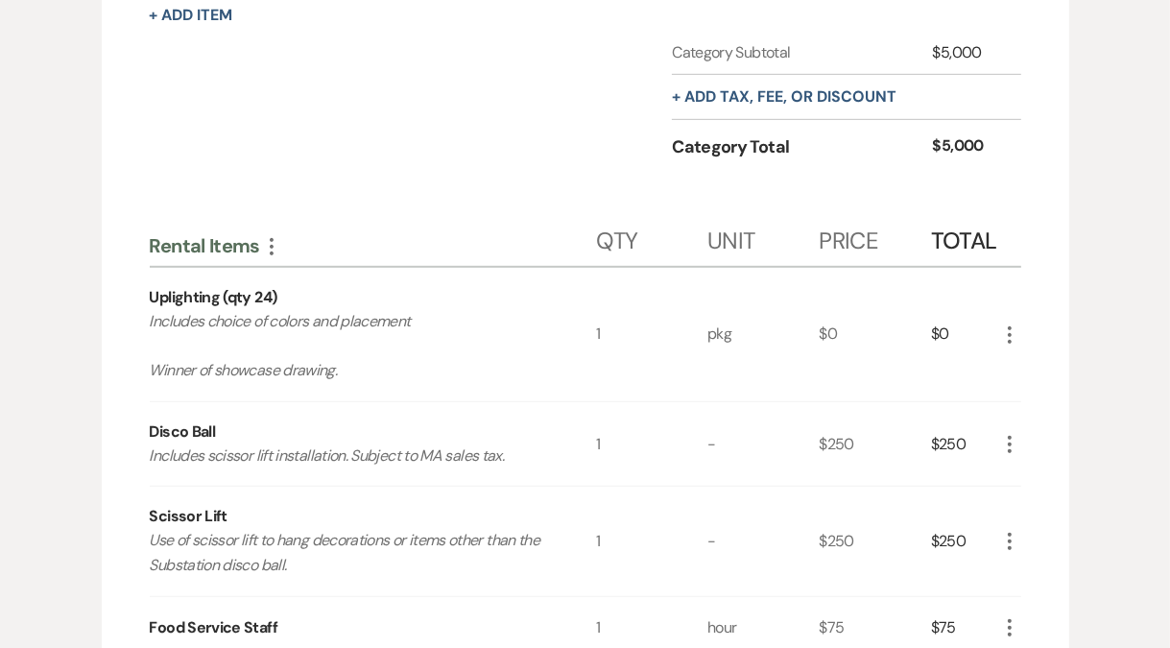
click at [1008, 448] on use "button" at bounding box center [1010, 444] width 4 height 17
click at [1027, 517] on icon "X" at bounding box center [1025, 512] width 12 height 14
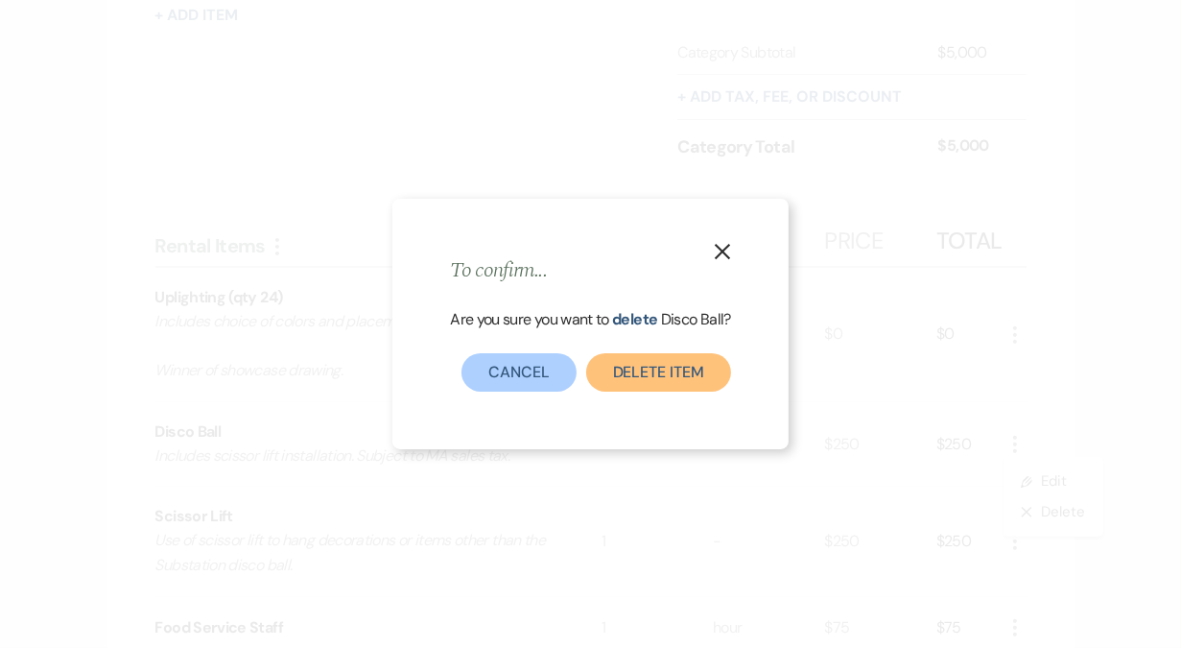
click at [630, 376] on button "Delete Item" at bounding box center [658, 372] width 145 height 38
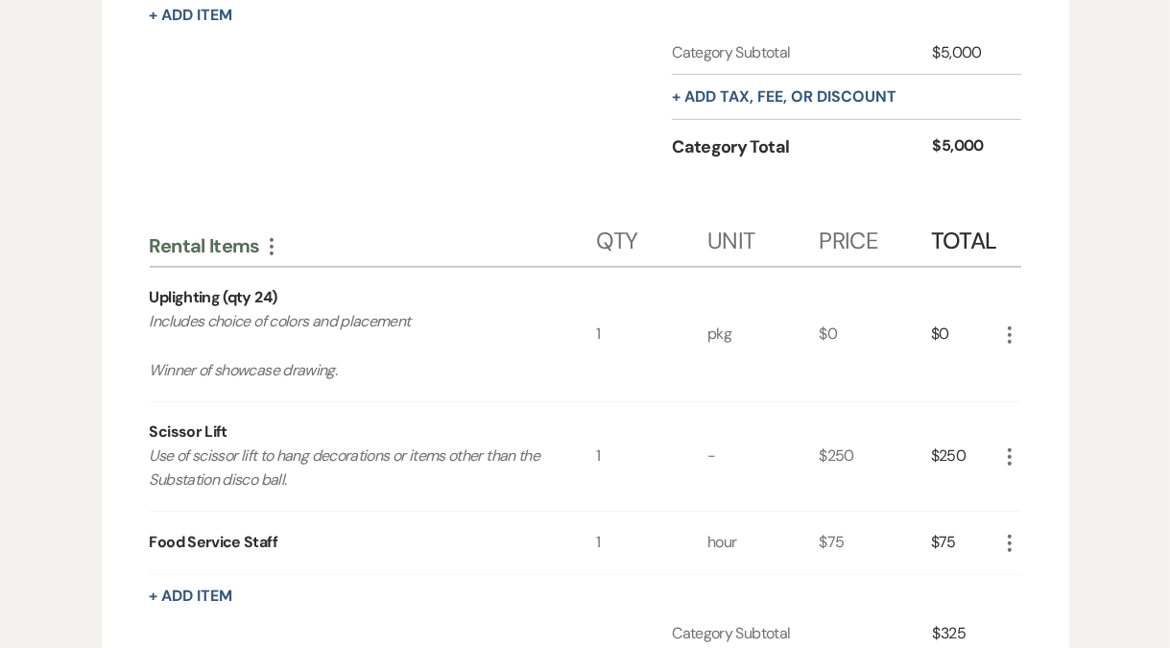
click at [1006, 465] on icon "More" at bounding box center [1009, 456] width 23 height 23
click at [1020, 525] on icon "X" at bounding box center [1025, 524] width 12 height 14
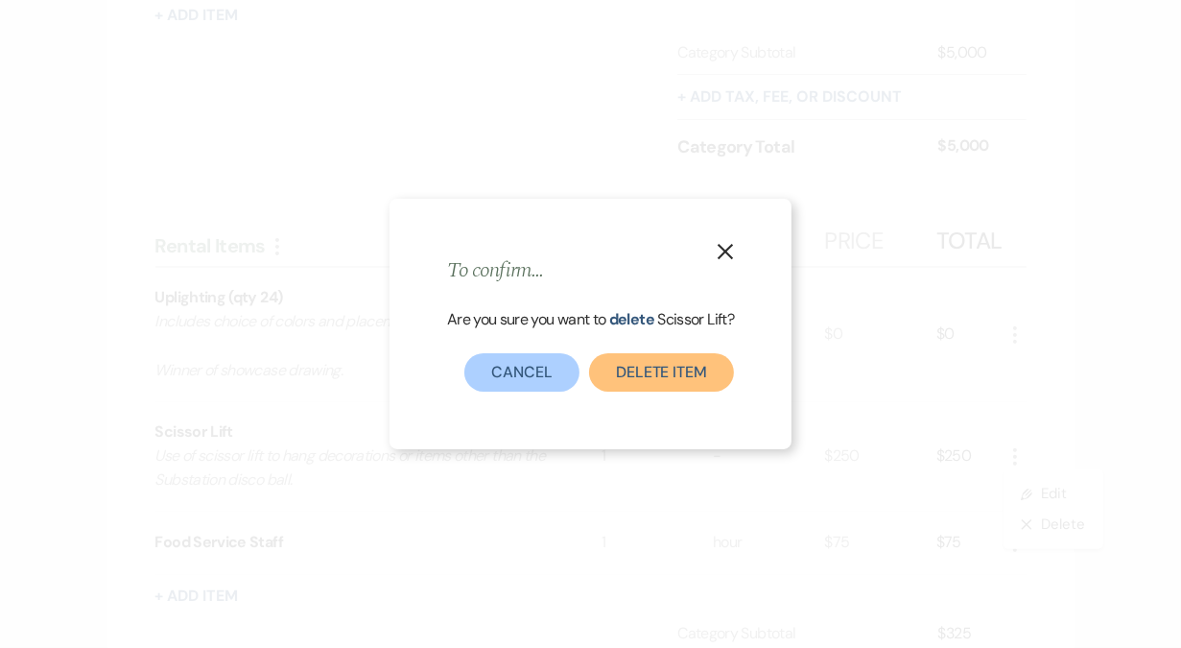
click at [702, 372] on button "Delete Item" at bounding box center [661, 372] width 145 height 38
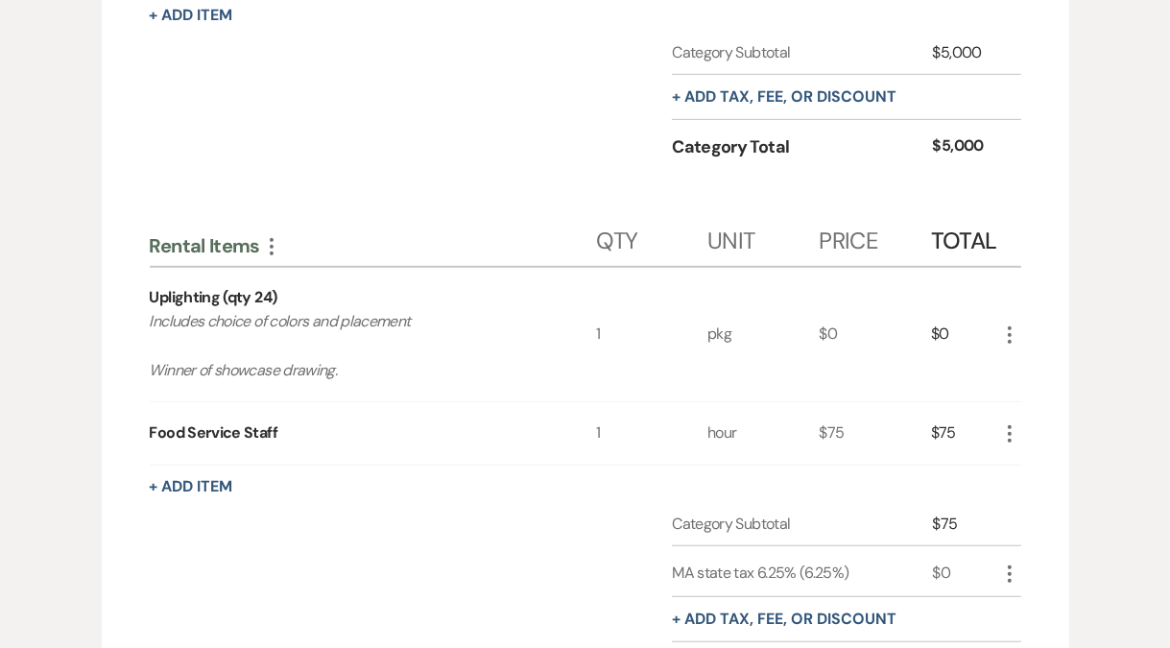
click at [1007, 440] on icon "More" at bounding box center [1009, 433] width 23 height 23
click at [1019, 497] on icon "X" at bounding box center [1025, 501] width 12 height 14
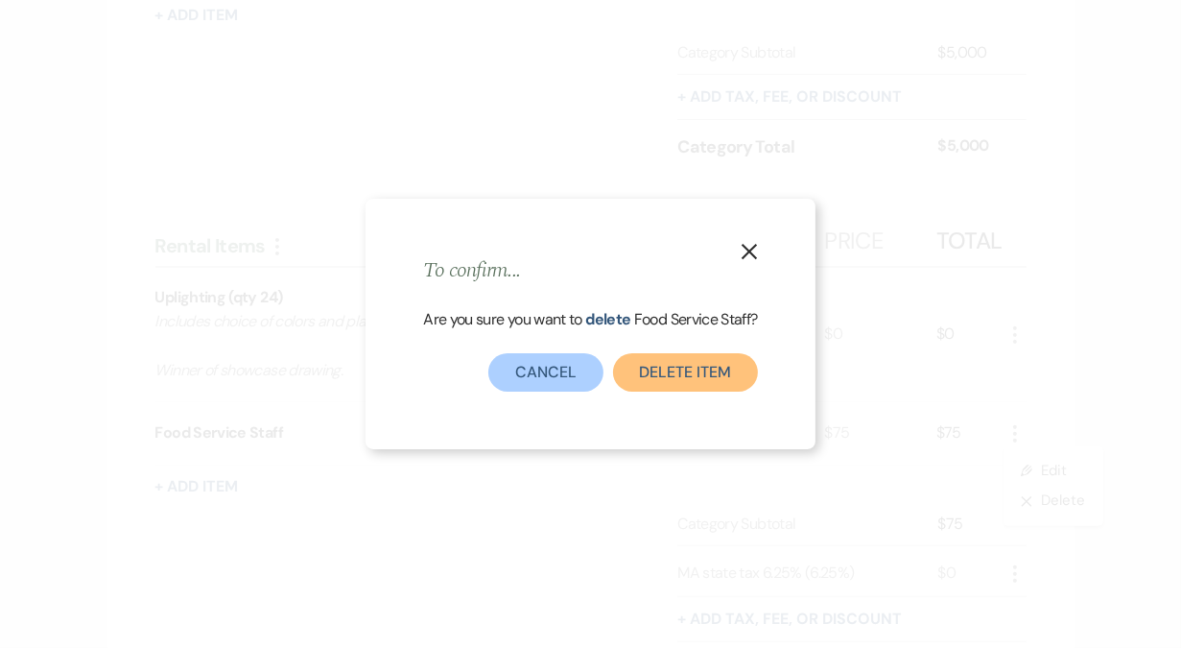
click at [673, 373] on button "Delete Item" at bounding box center [685, 372] width 145 height 38
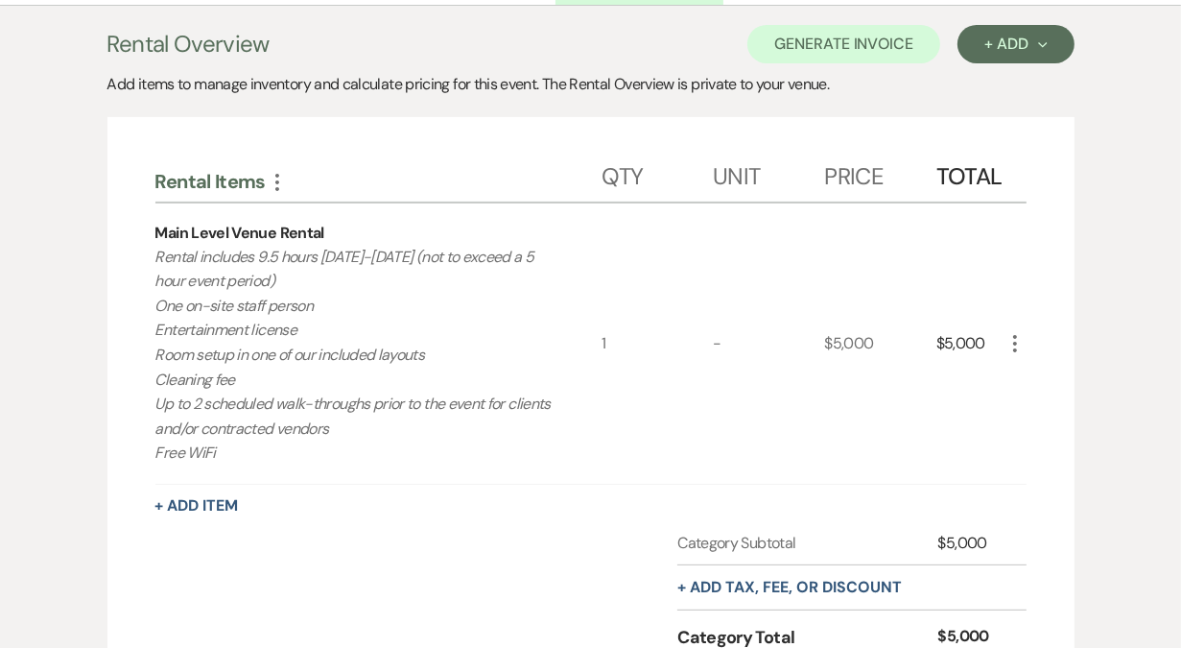
scroll to position [0, 0]
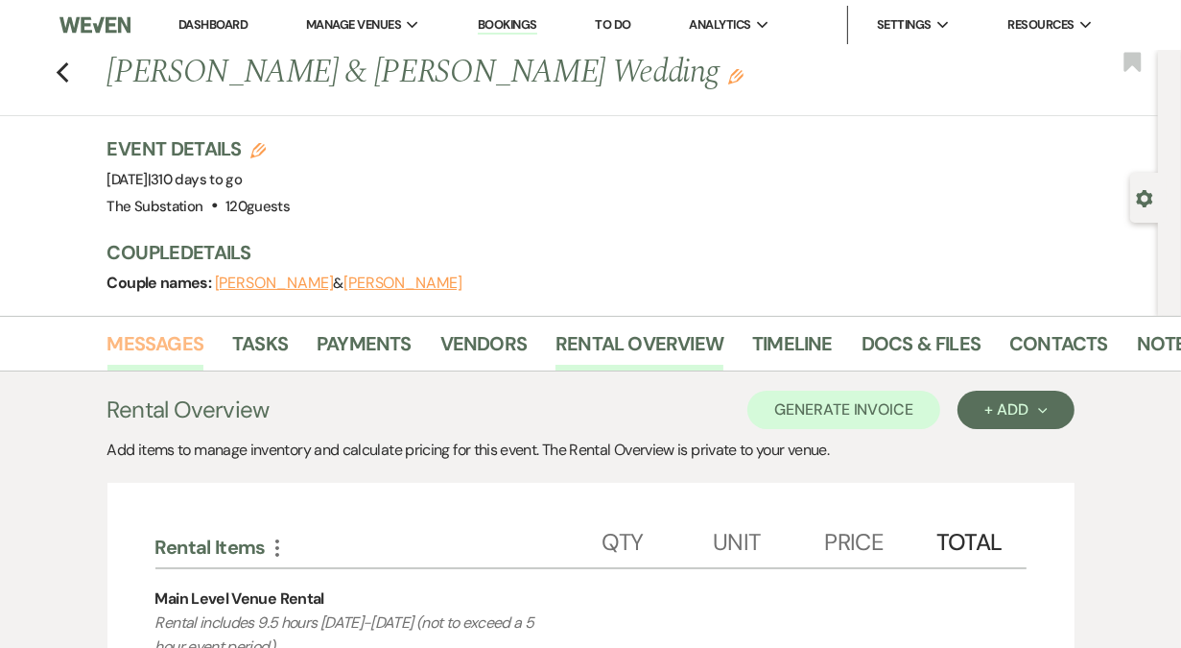
click at [149, 354] on link "Messages" at bounding box center [155, 349] width 97 height 42
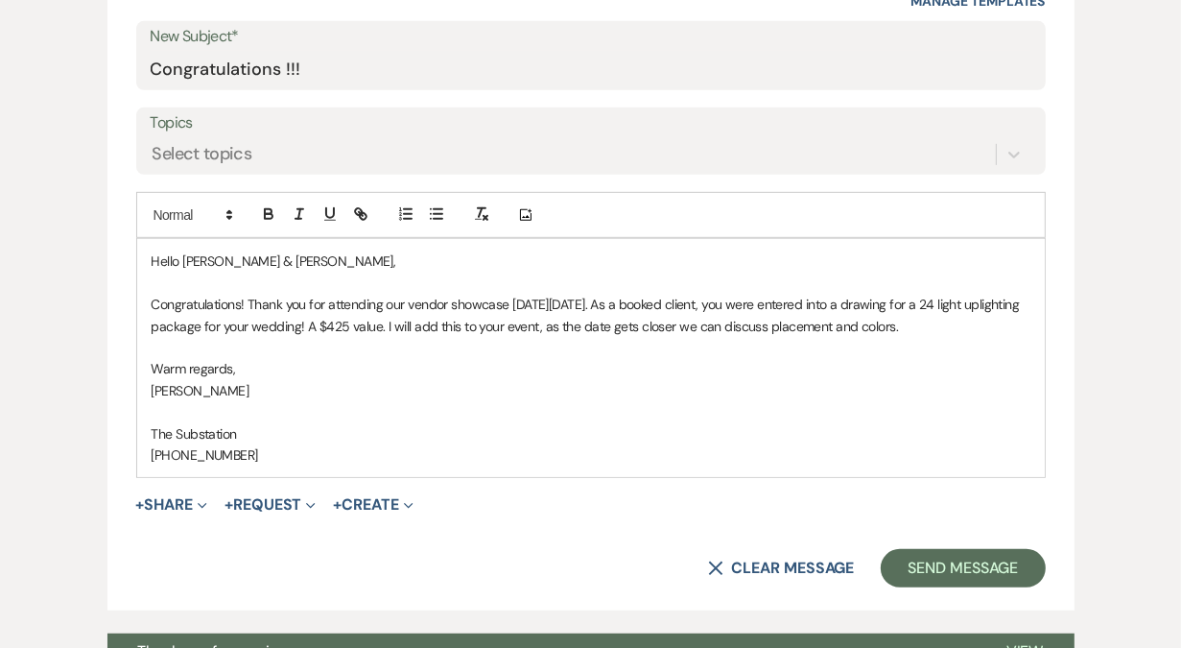
scroll to position [821, 0]
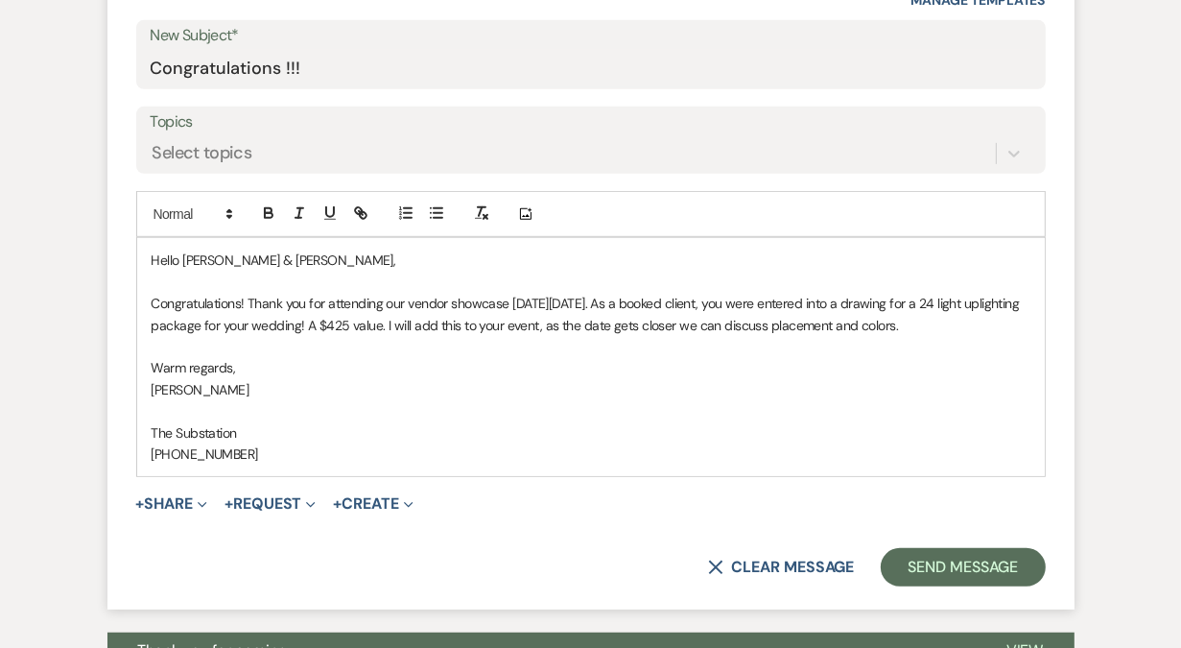
click at [333, 259] on p "Hello Caroline & Cameron," at bounding box center [591, 259] width 879 height 21
click at [970, 321] on p "Congratulations! Thank you for attending our vendor showcase on Monday, August …" at bounding box center [591, 314] width 879 height 43
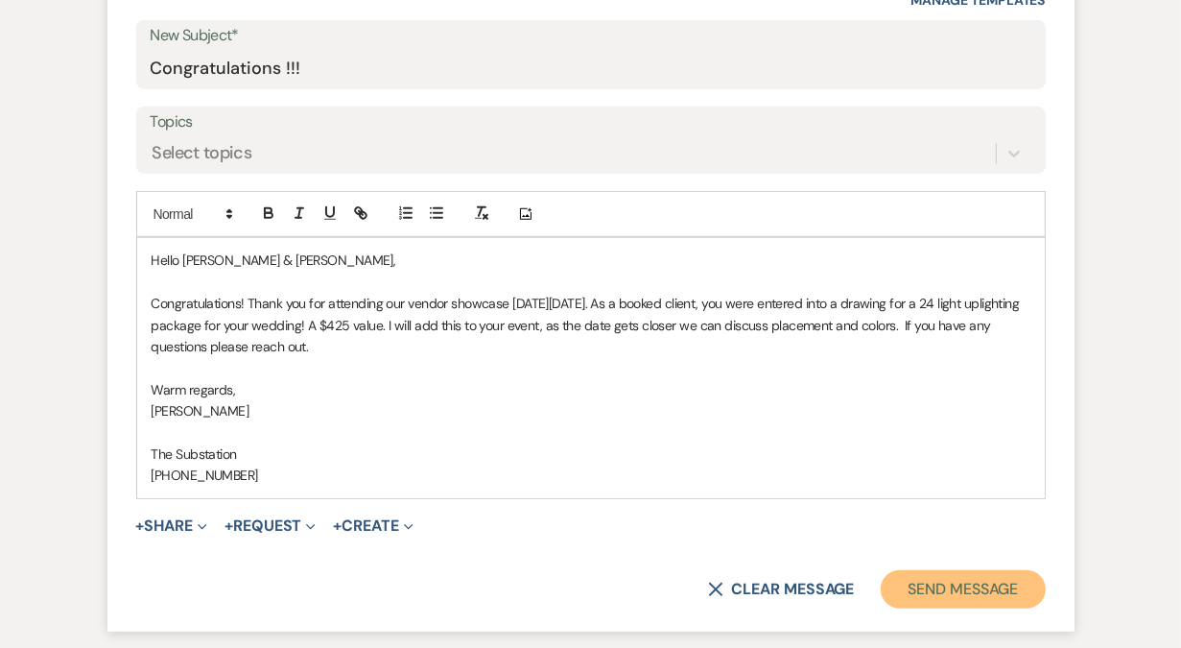
click at [961, 578] on button "Send Message" at bounding box center [963, 589] width 164 height 38
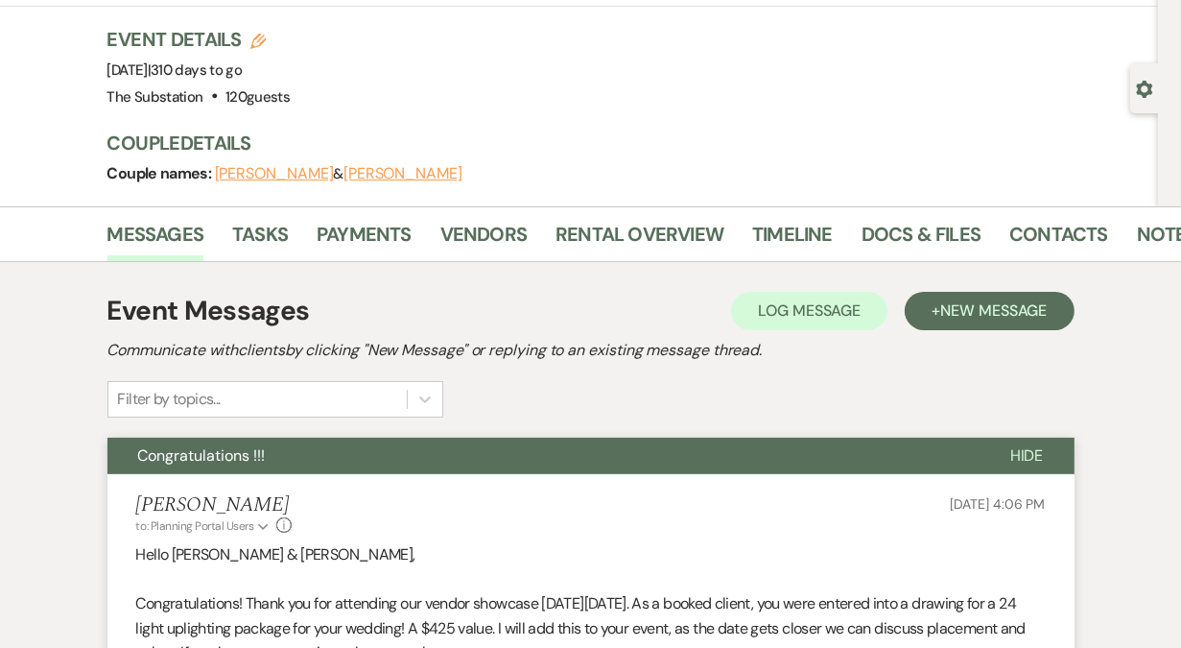
scroll to position [0, 0]
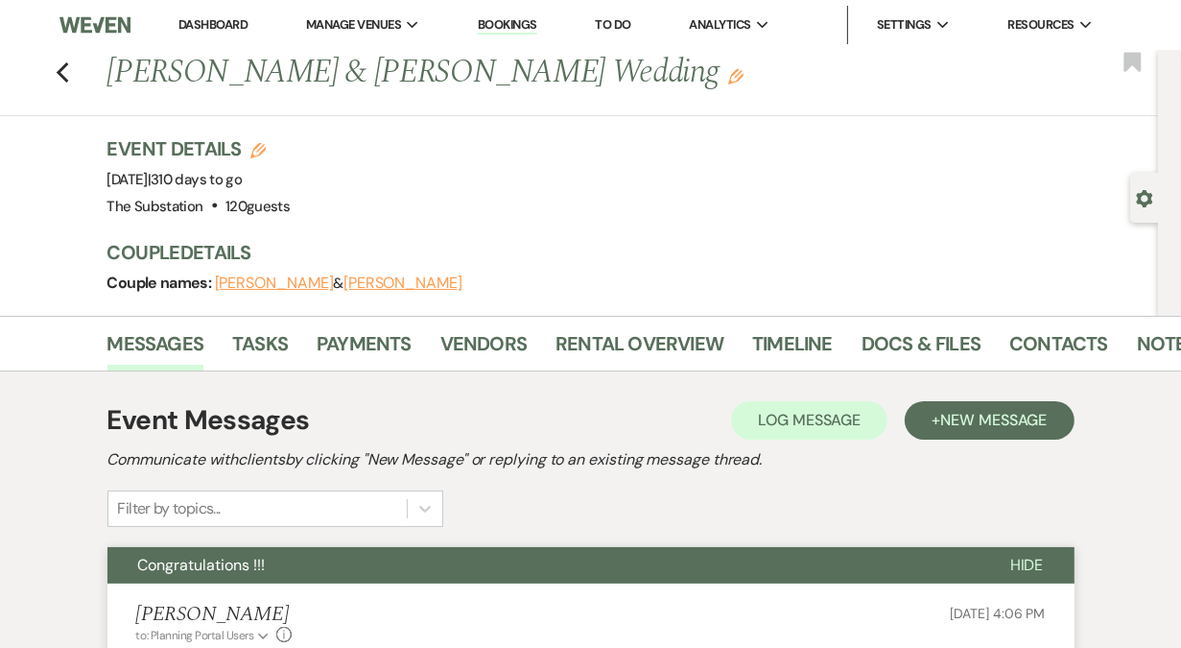
click at [224, 21] on link "Dashboard" at bounding box center [212, 24] width 69 height 16
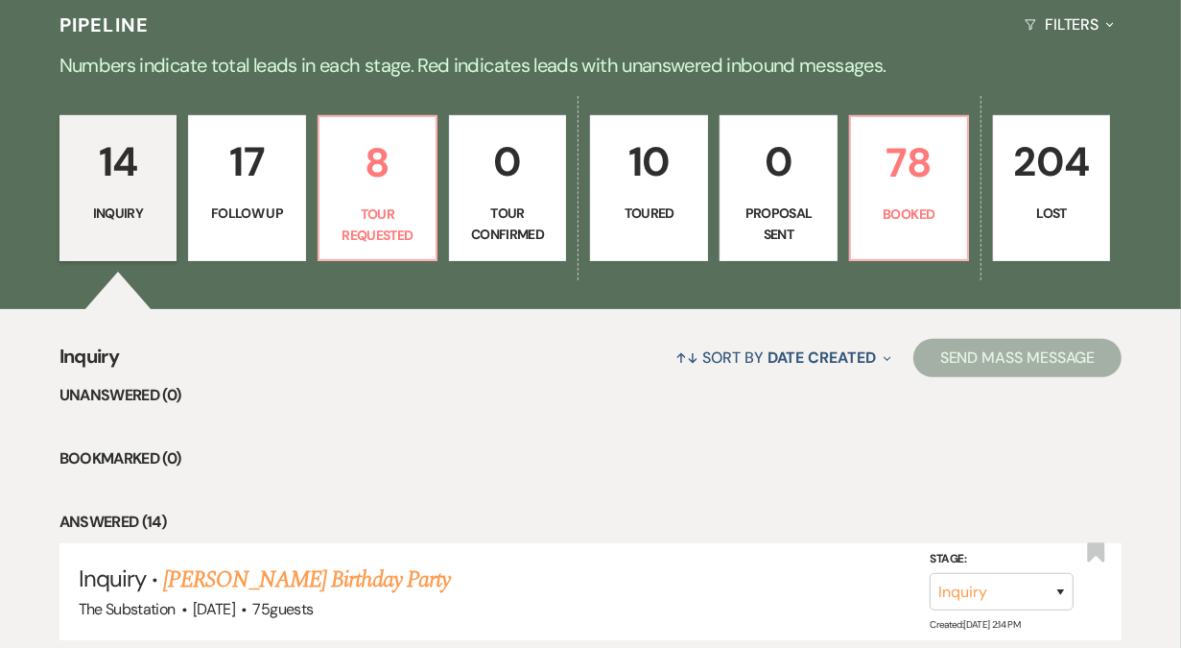
scroll to position [437, 0]
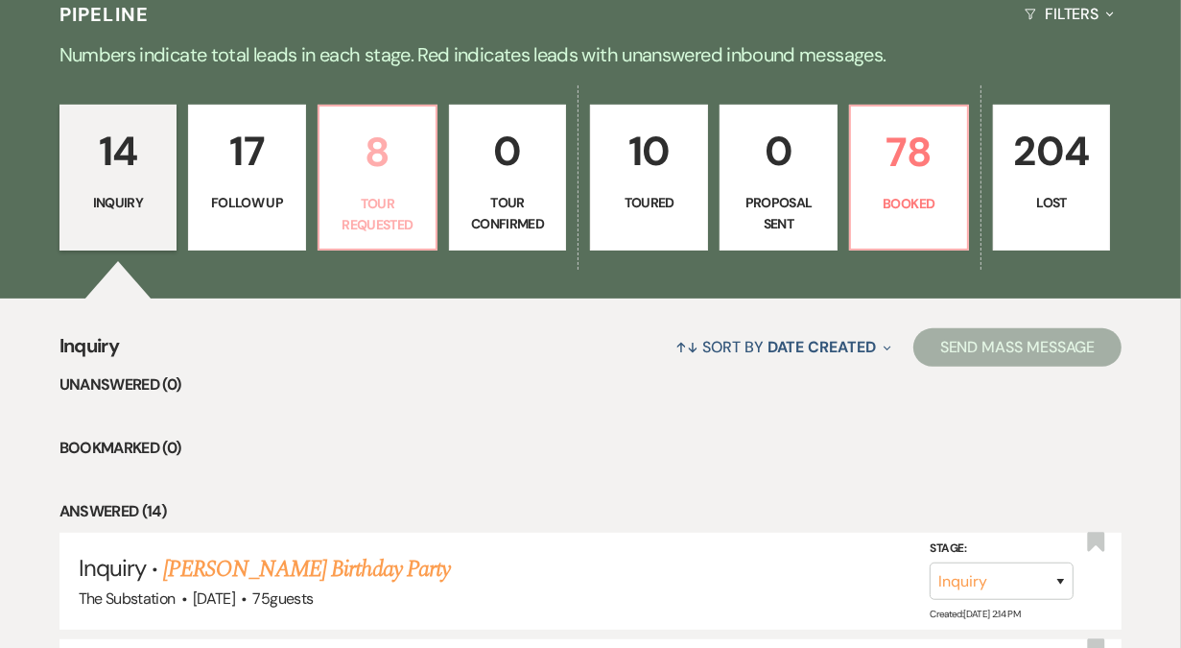
click at [369, 216] on p "Tour Requested" at bounding box center [377, 214] width 93 height 43
select select "2"
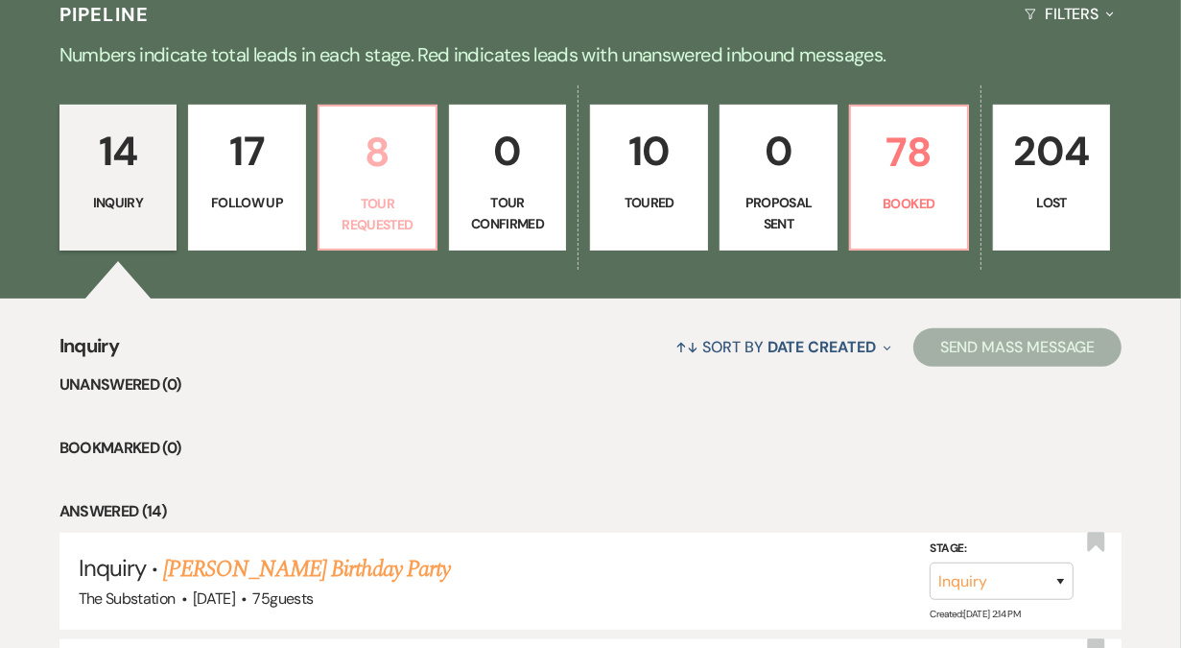
select select "2"
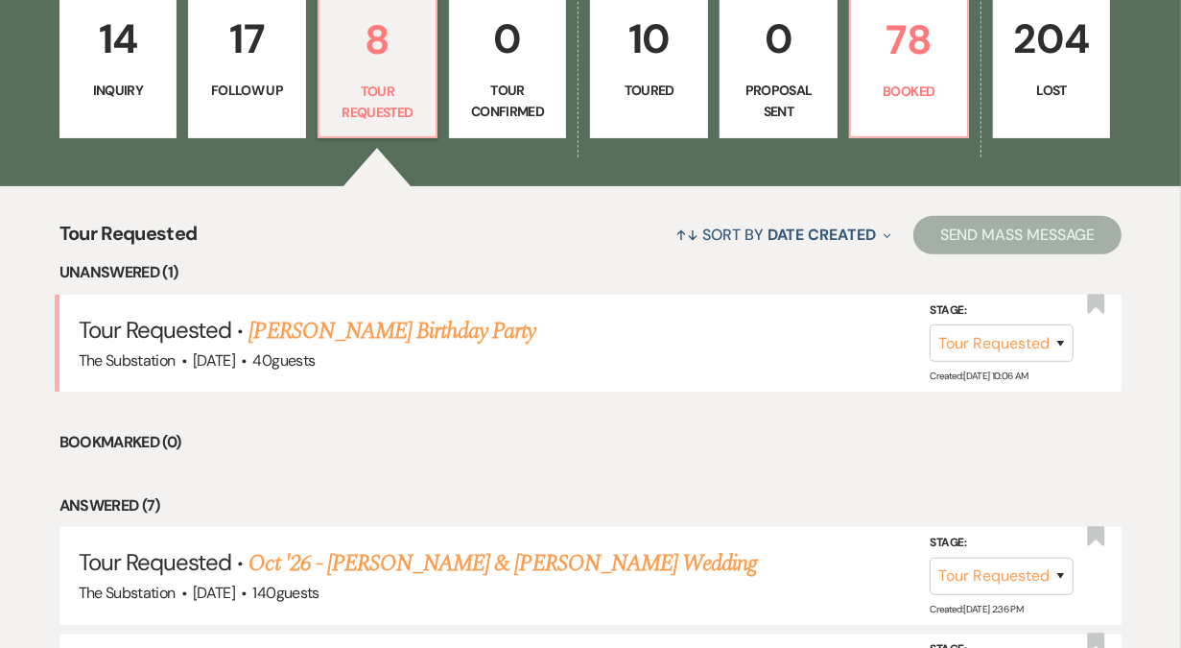
scroll to position [548, 0]
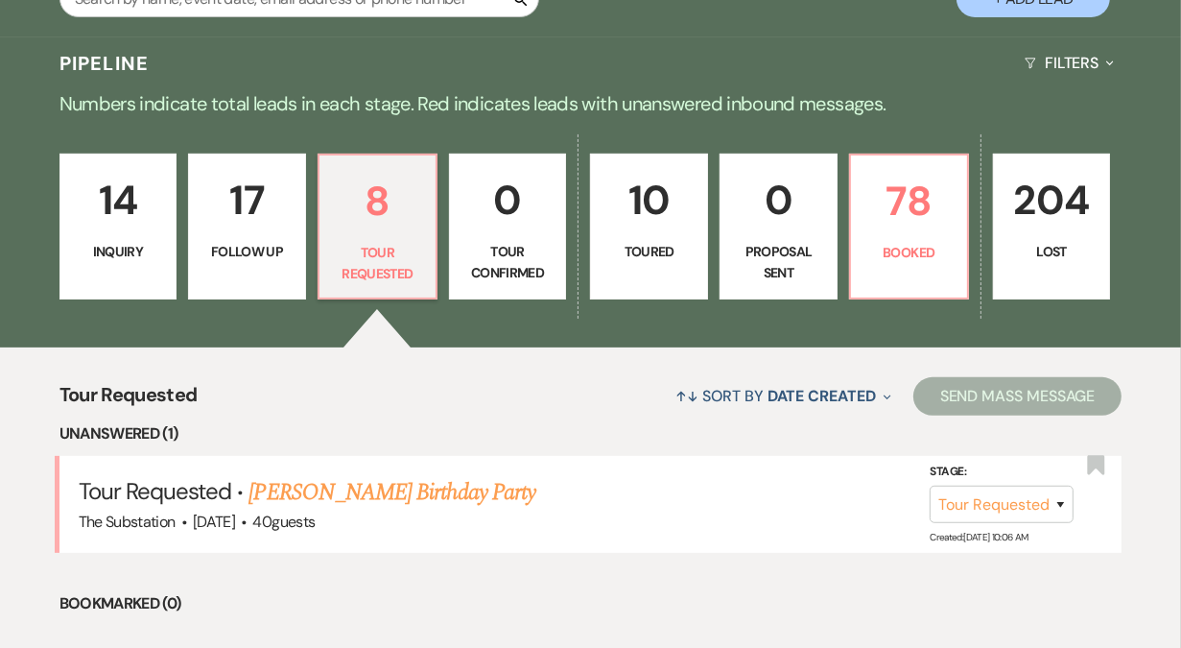
scroll to position [415, 0]
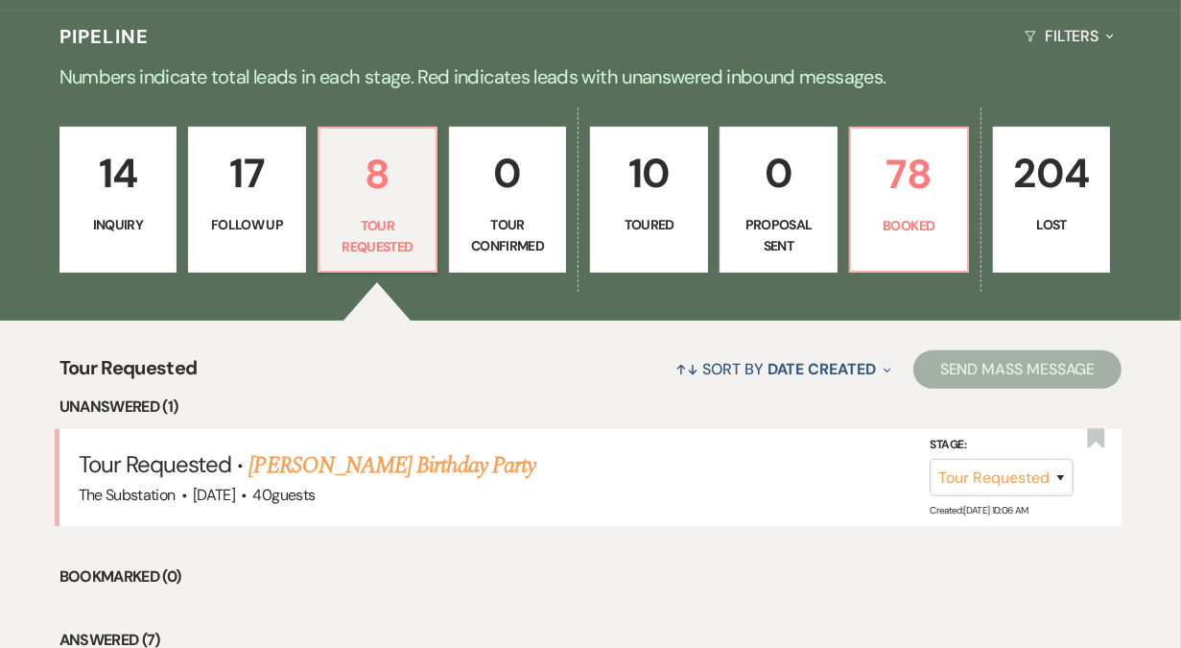
click at [266, 238] on link "17 Follow Up" at bounding box center [247, 200] width 118 height 146
select select "9"
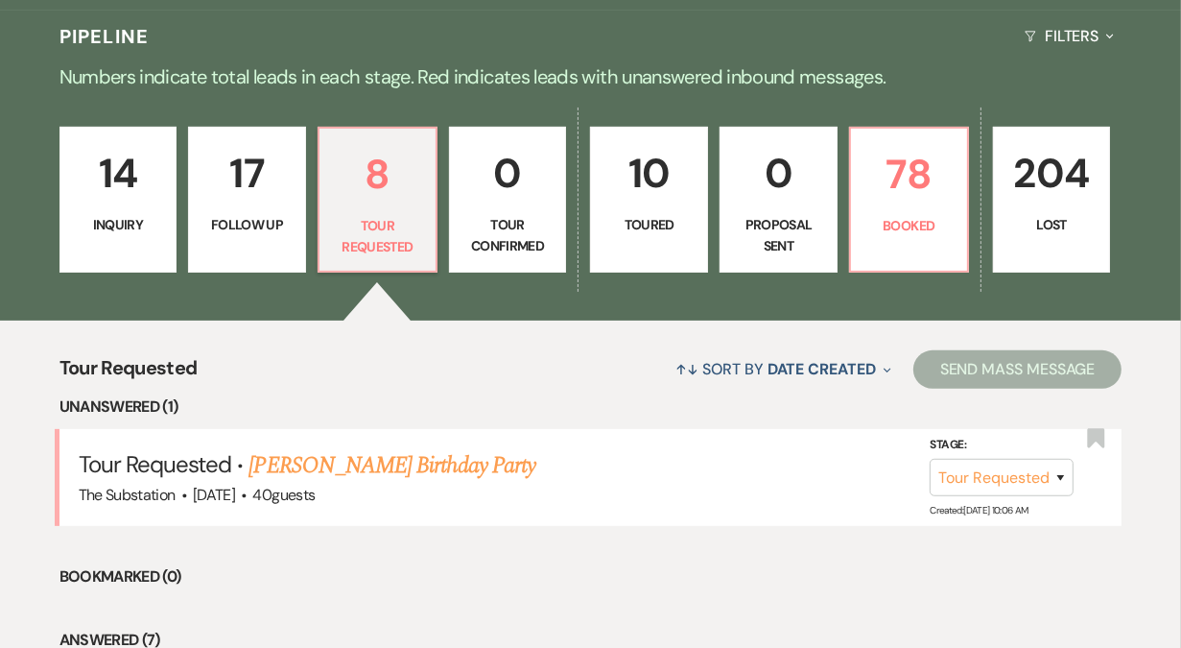
select select "9"
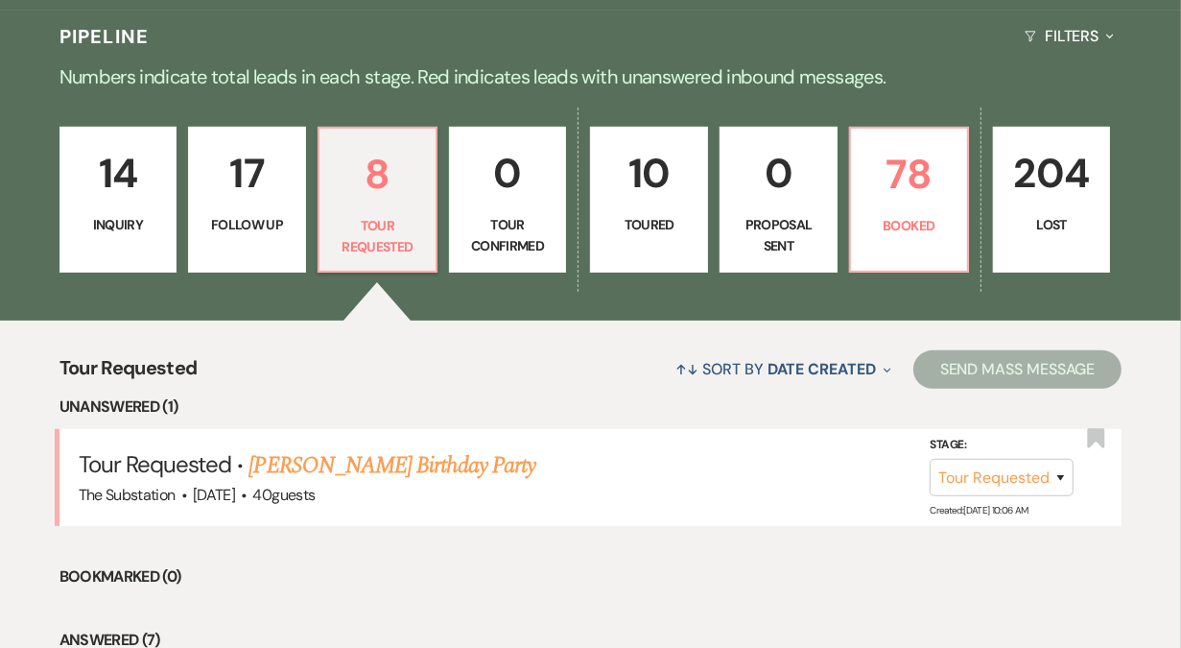
select select "9"
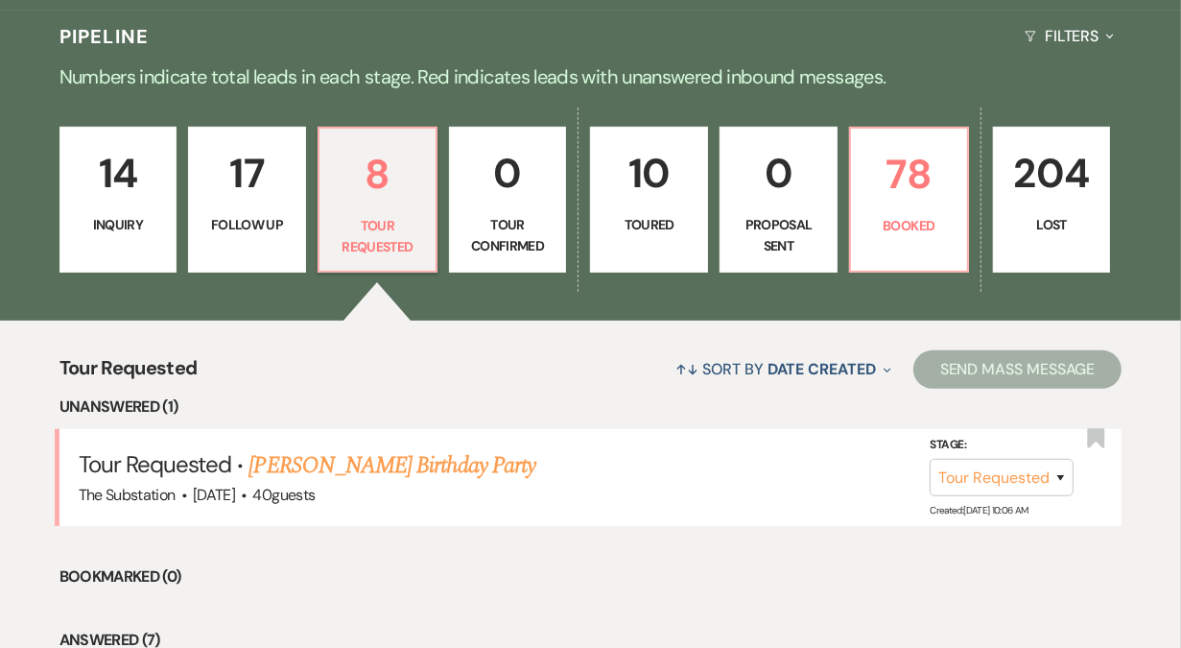
select select "9"
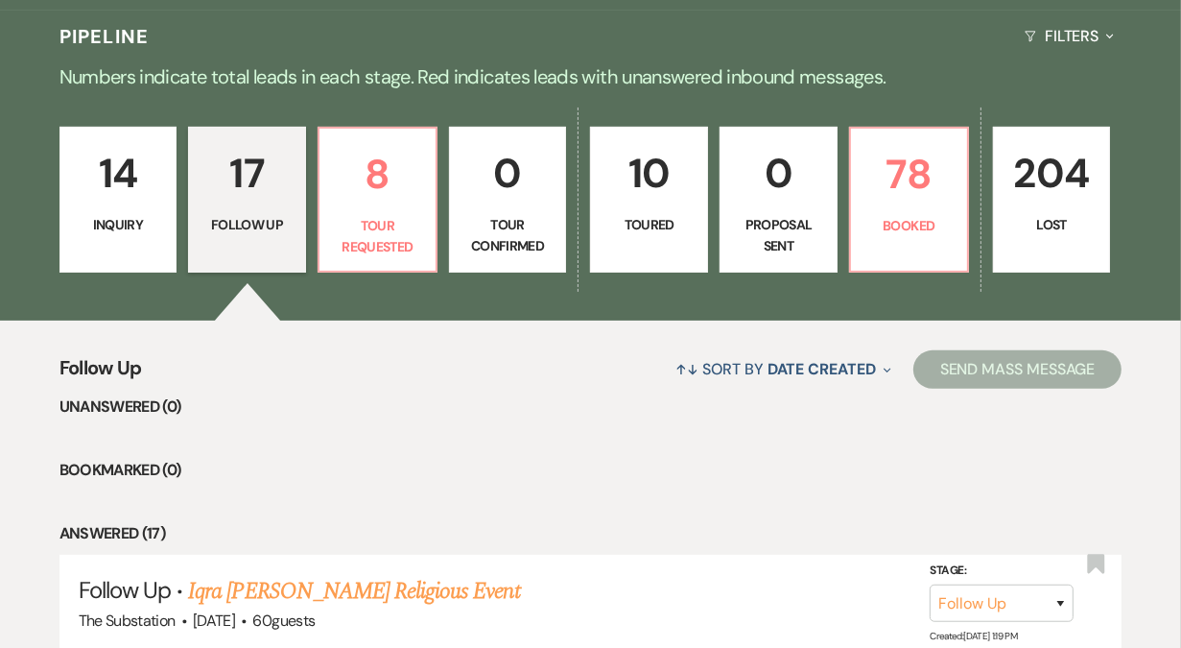
click at [115, 182] on p "14" at bounding box center [118, 173] width 93 height 64
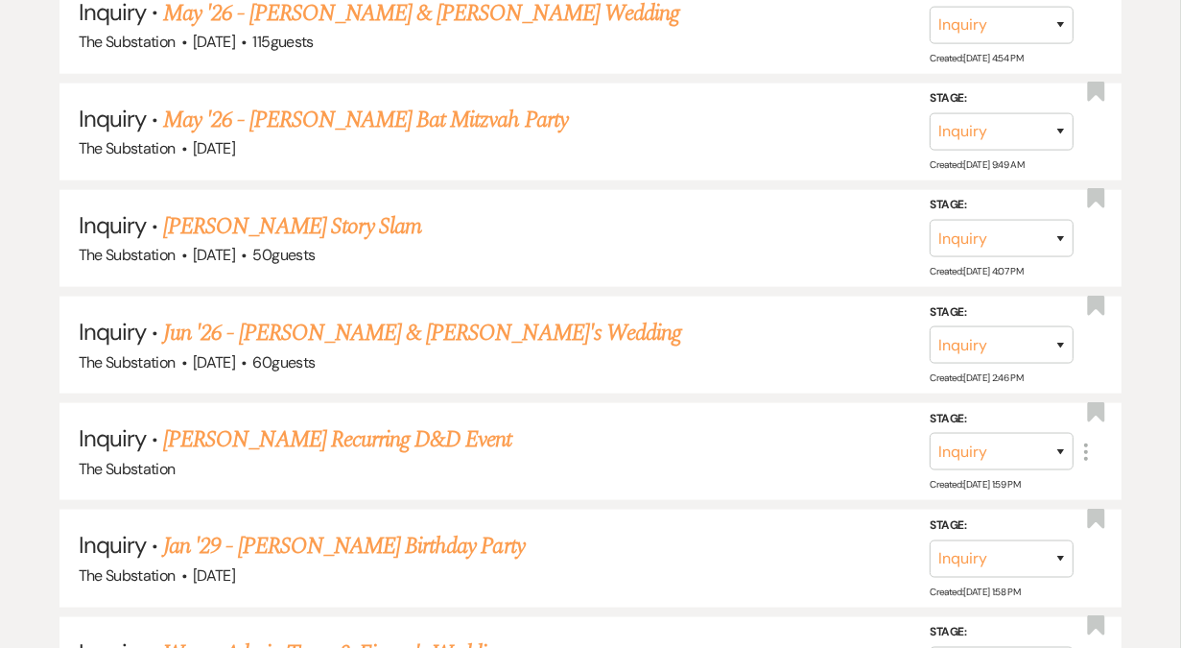
scroll to position [1739, 0]
click at [284, 216] on link "[PERSON_NAME] Story Slam" at bounding box center [292, 227] width 258 height 35
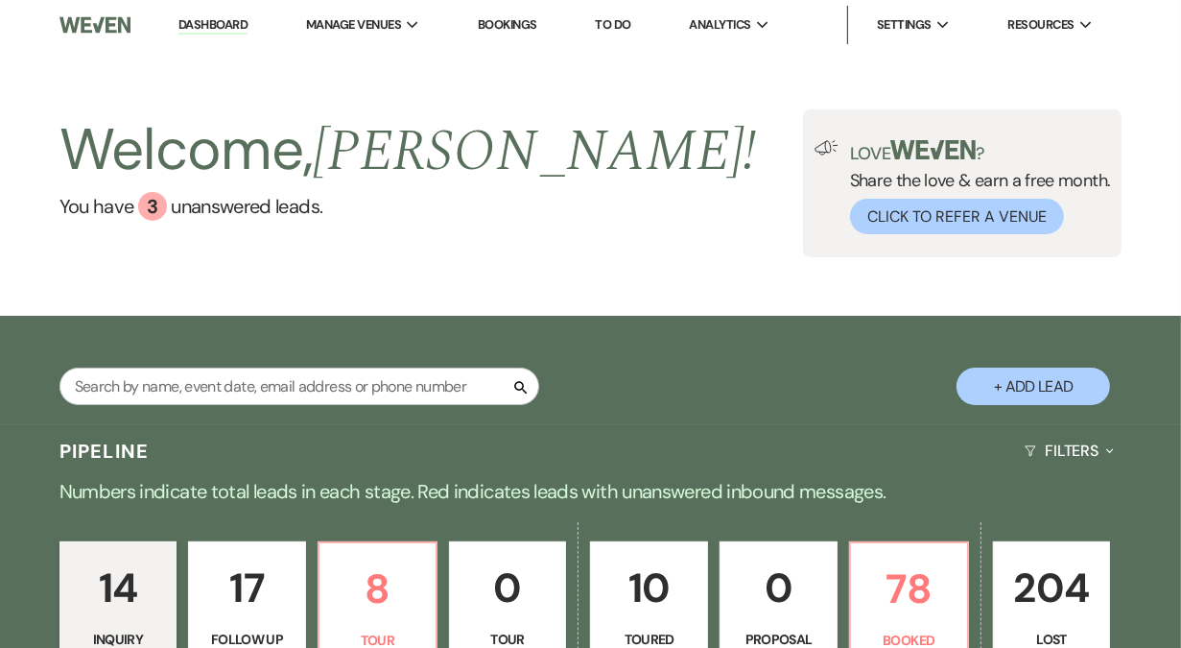
select select "5"
select select "13"
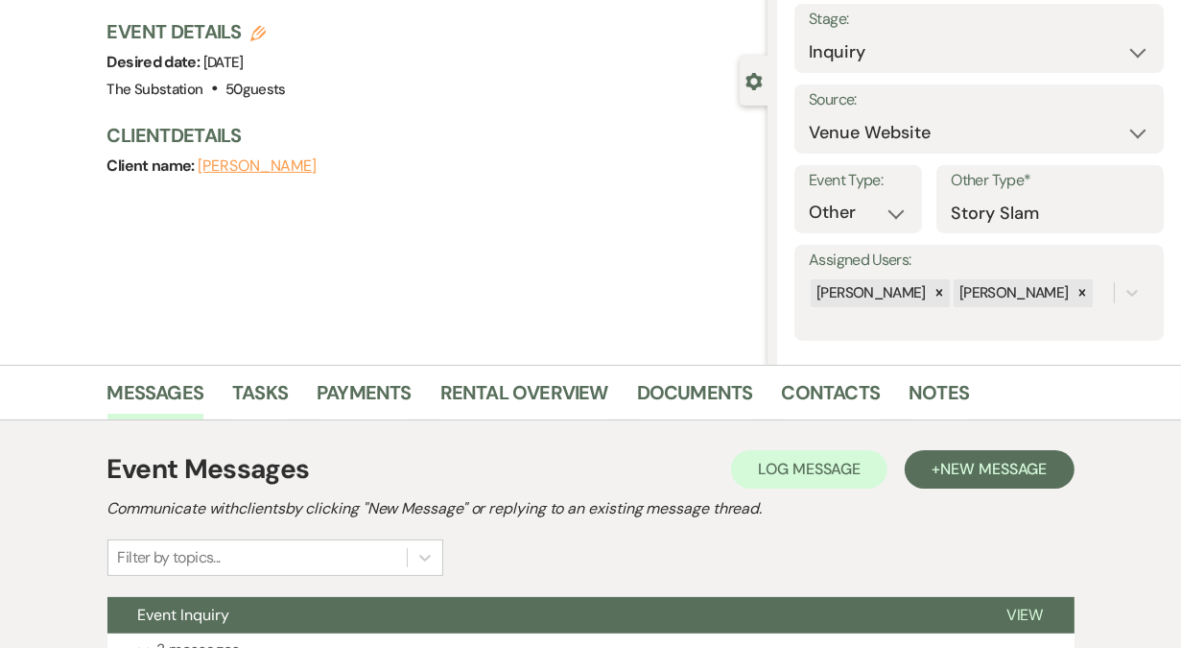
scroll to position [286, 0]
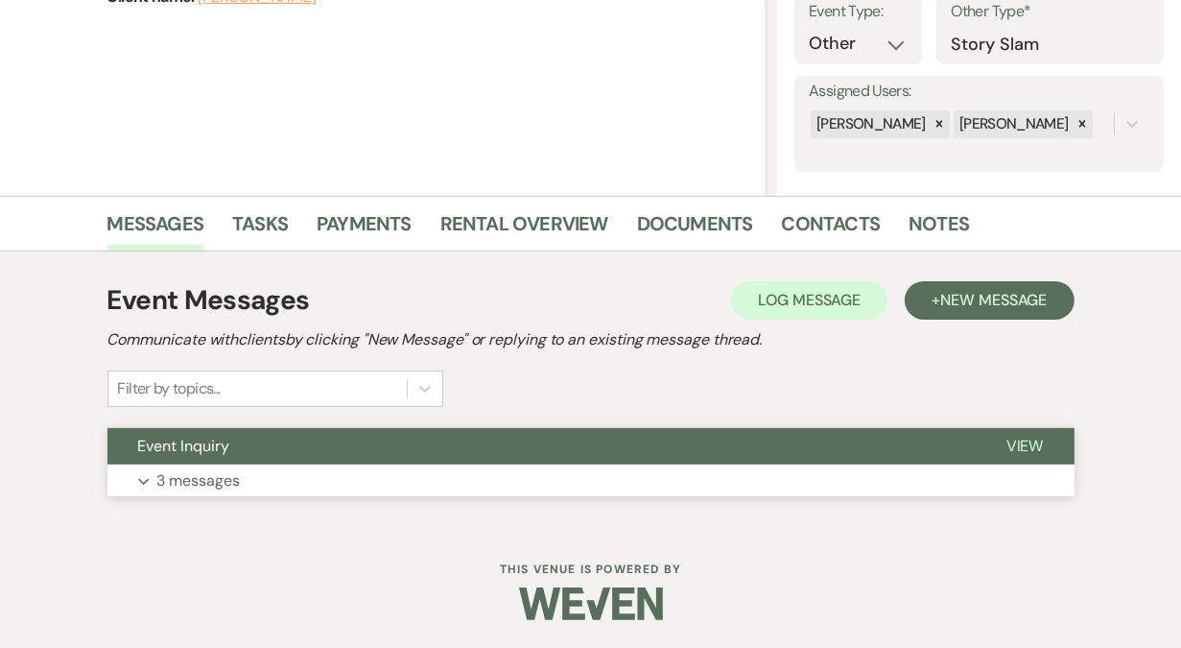
click at [221, 471] on p "3 messages" at bounding box center [198, 480] width 83 height 25
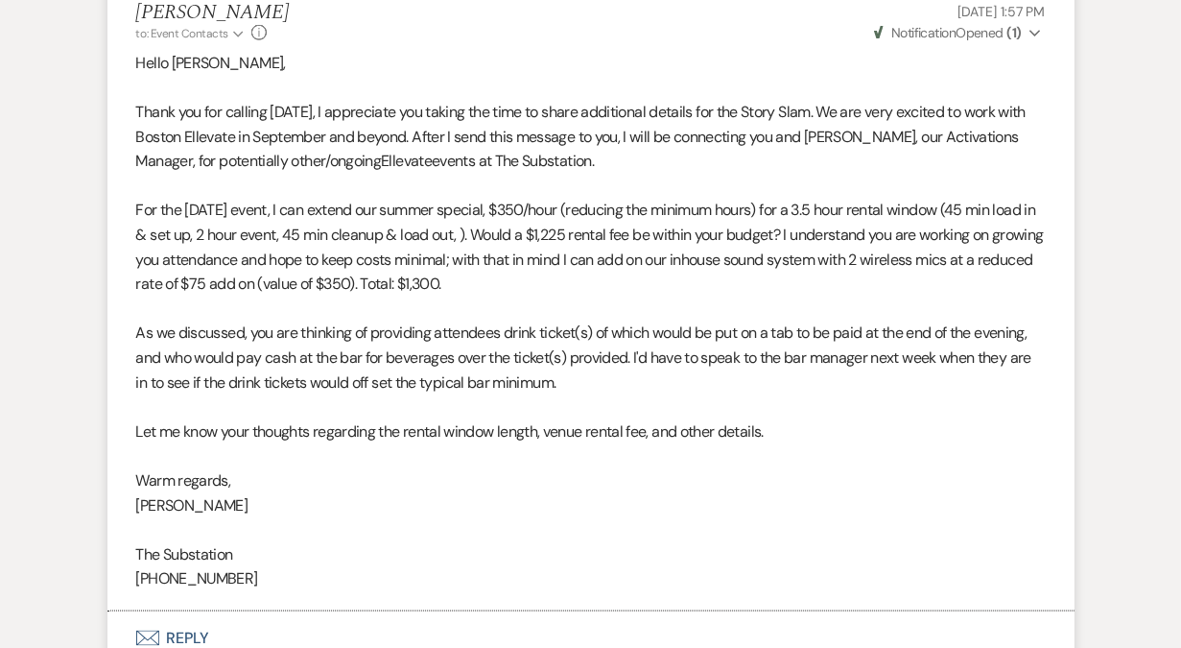
scroll to position [1915, 0]
click at [676, 240] on p "For the September 24 event, I can extend our summer special, $350/hour (reducin…" at bounding box center [591, 248] width 910 height 98
click at [581, 284] on p "For the September 24 event, I can extend our summer special, $350/hour (reducin…" at bounding box center [591, 248] width 910 height 98
drag, startPoint x: 605, startPoint y: 239, endPoint x: 661, endPoint y: 239, distance: 55.7
click at [661, 239] on p "For the September 24 event, I can extend our summer special, $350/hour (reducin…" at bounding box center [591, 248] width 910 height 98
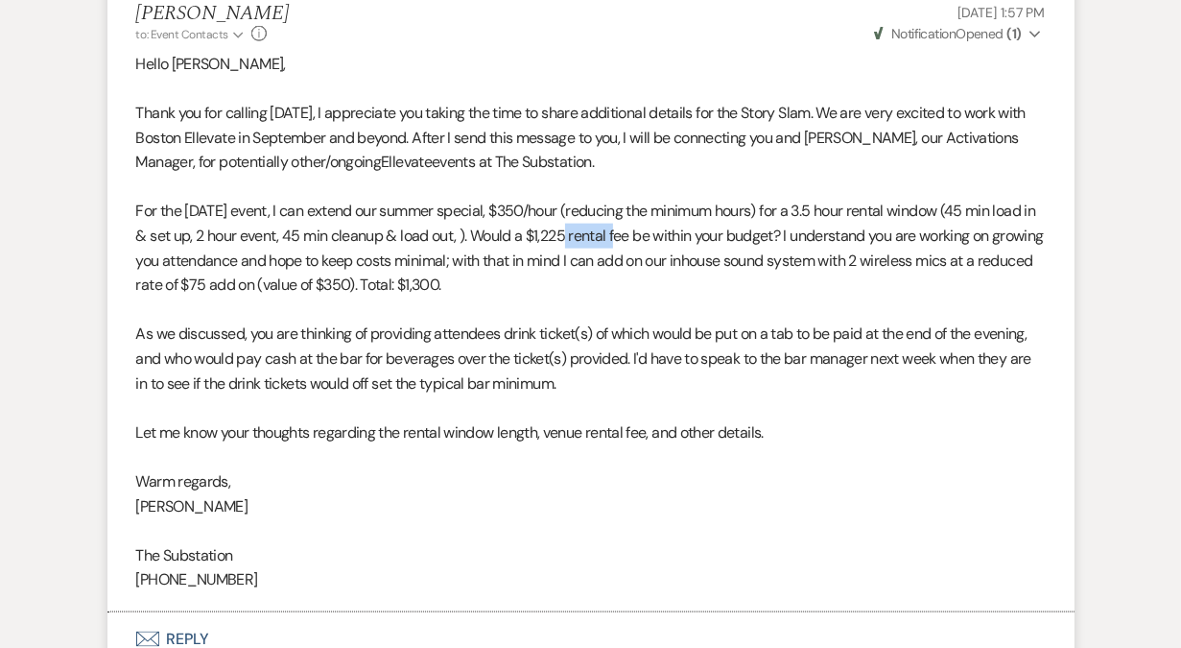
click at [611, 232] on p "For the September 24 event, I can extend our summer special, $350/hour (reducin…" at bounding box center [591, 248] width 910 height 98
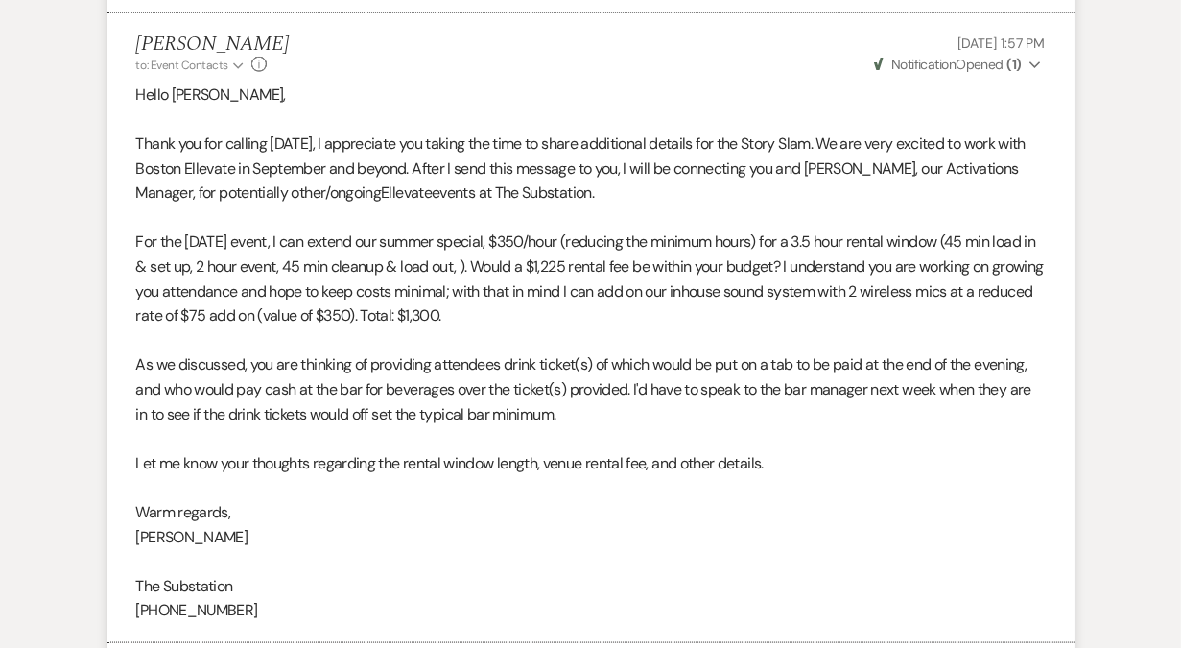
scroll to position [2084, 0]
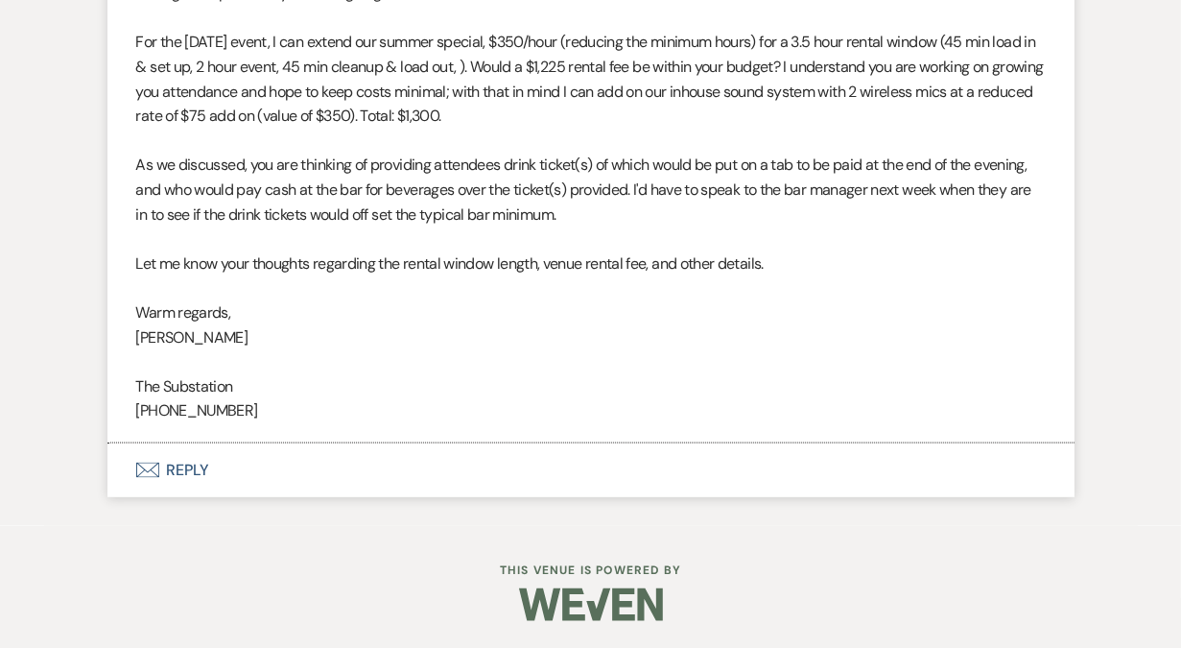
click at [186, 469] on button "Envelope Reply" at bounding box center [590, 470] width 967 height 54
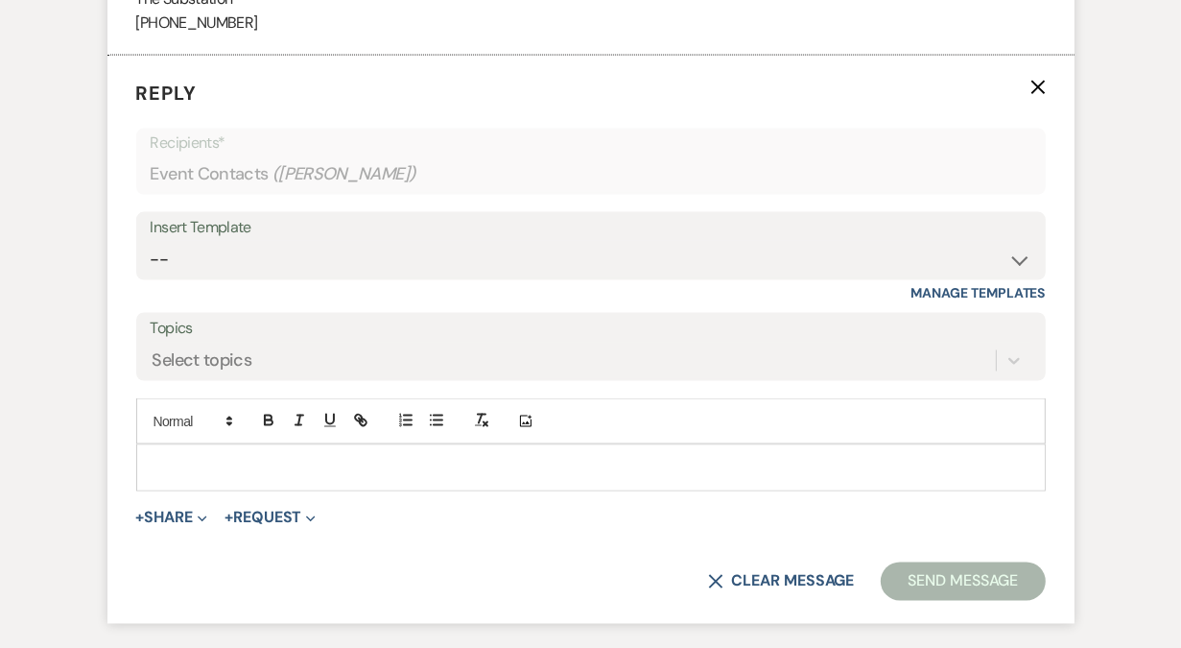
scroll to position [2486, 0]
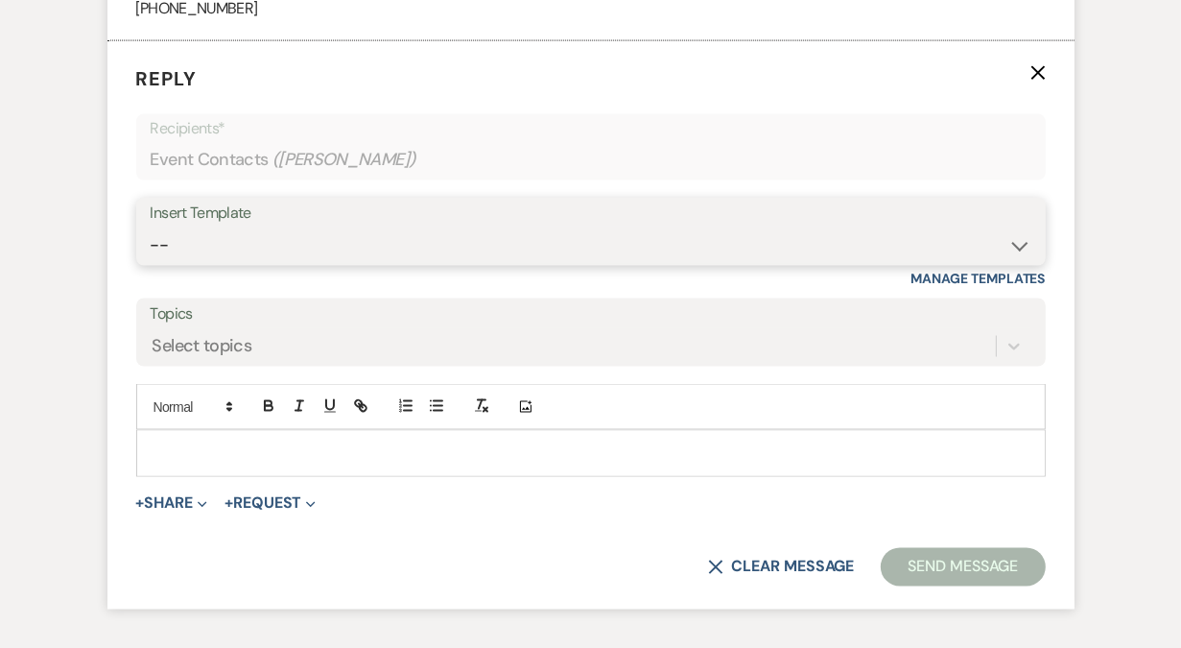
click at [250, 244] on select "-- Weven Planning Portal Introduction (Booked Events) Follow Up Contract (Pre-B…" at bounding box center [591, 244] width 881 height 37
select select "4505"
click at [151, 226] on select "-- Weven Planning Portal Introduction (Booked Events) Follow Up Contract (Pre-B…" at bounding box center [591, 244] width 881 height 37
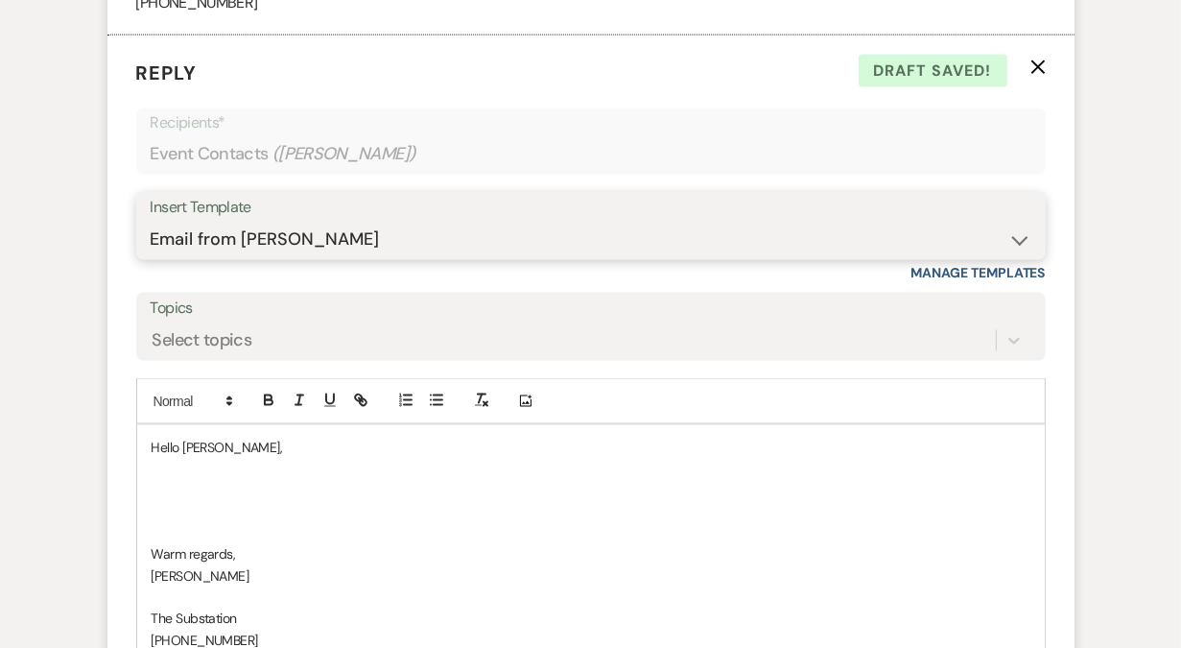
scroll to position [2495, 0]
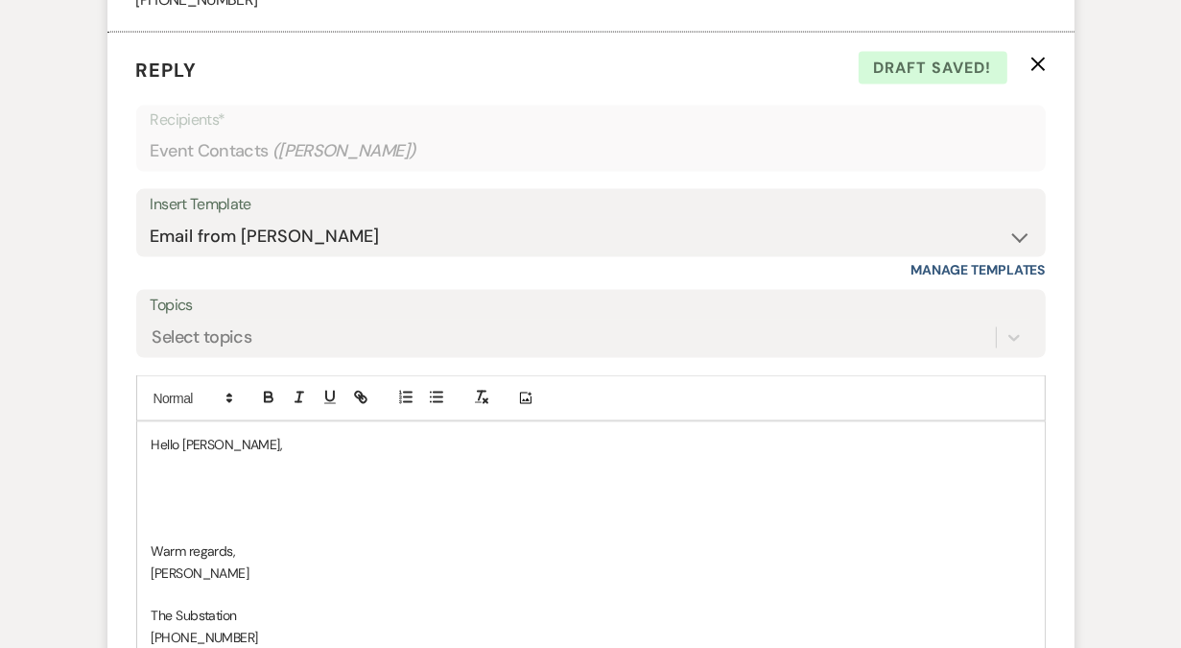
click at [215, 477] on p at bounding box center [591, 487] width 879 height 21
click at [173, 480] on p "I wnated to touch base" at bounding box center [591, 487] width 879 height 21
drag, startPoint x: 217, startPoint y: 486, endPoint x: 320, endPoint y: 488, distance: 102.7
click at [320, 488] on p "I wanted to touch base" at bounding box center [591, 487] width 879 height 21
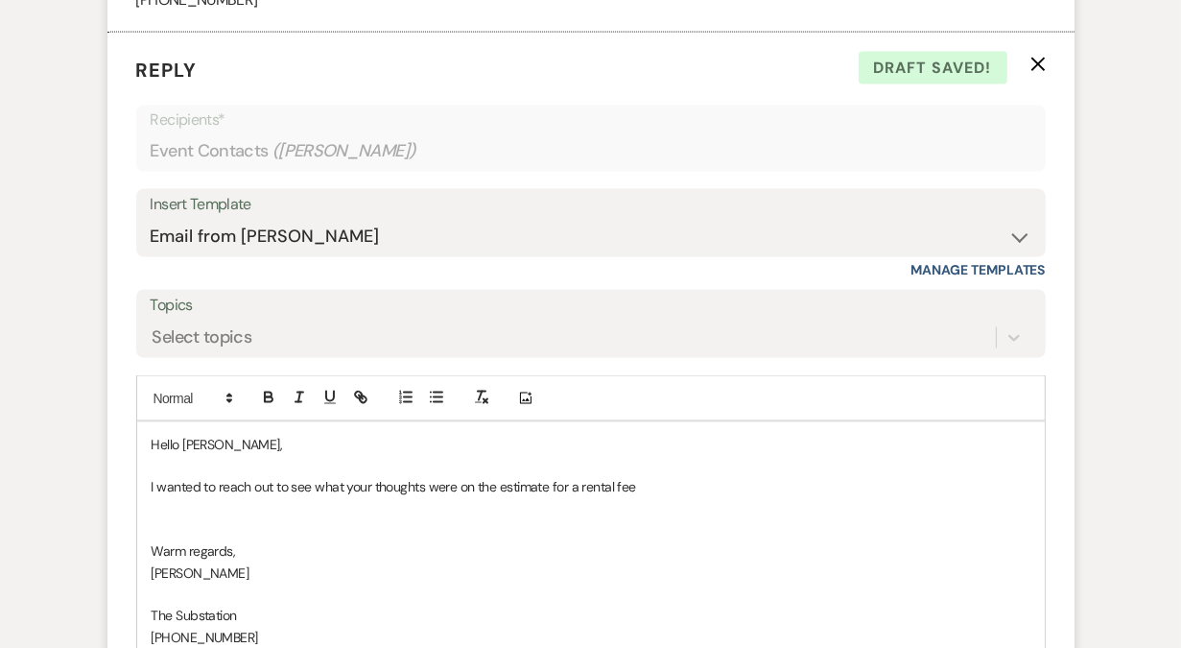
click at [498, 483] on p "I wanted to reach out to see what your thoughts were on the estimate for a rent…" at bounding box center [591, 487] width 879 height 21
drag, startPoint x: 584, startPoint y: 483, endPoint x: 770, endPoint y: 481, distance: 185.2
click at [770, 481] on p "I wanted to reach out to see what your thoughts were on the rental estimate for…" at bounding box center [591, 487] width 879 height 21
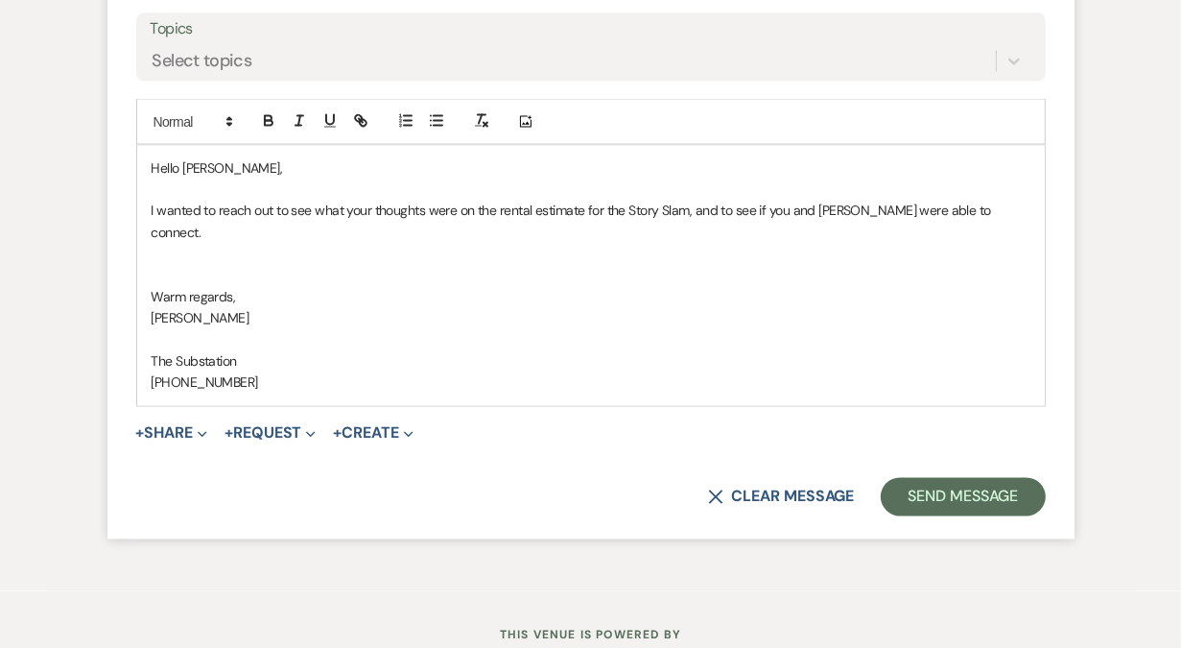
scroll to position [2814, 0]
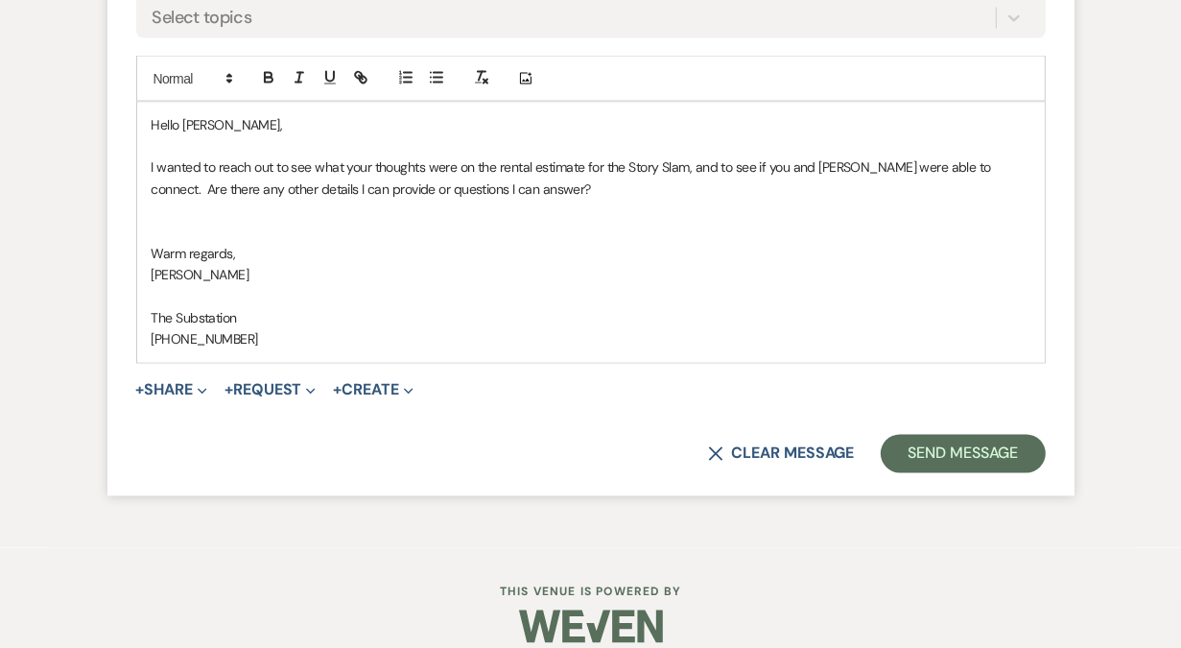
click at [548, 225] on p at bounding box center [591, 232] width 879 height 21
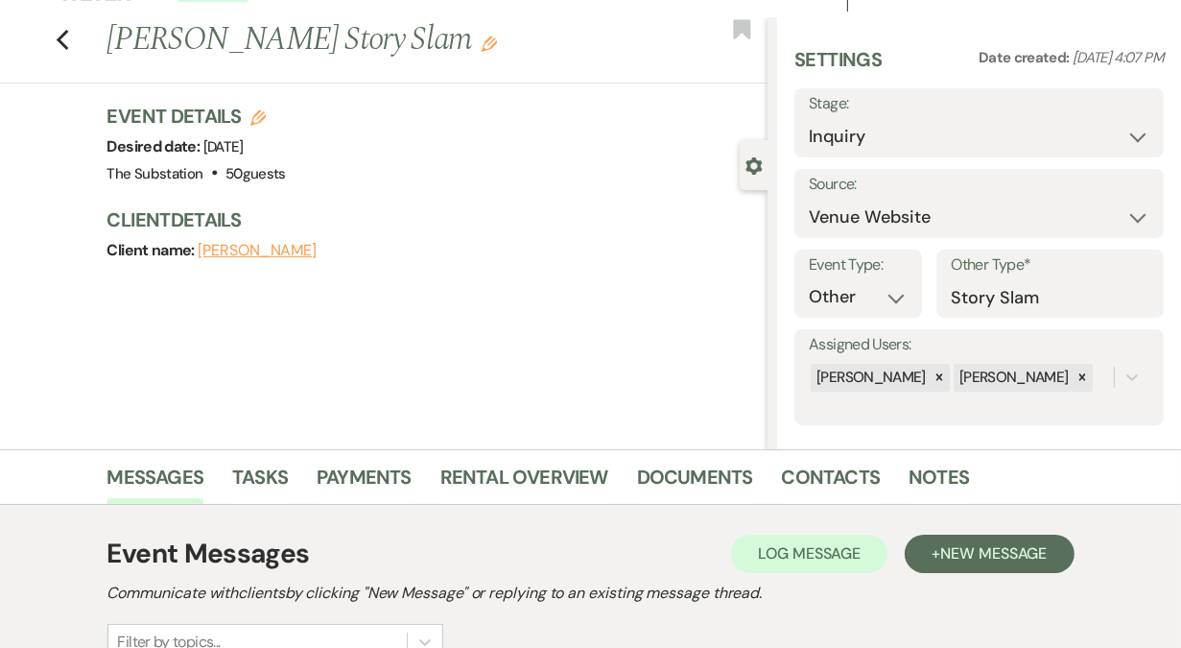
scroll to position [0, 0]
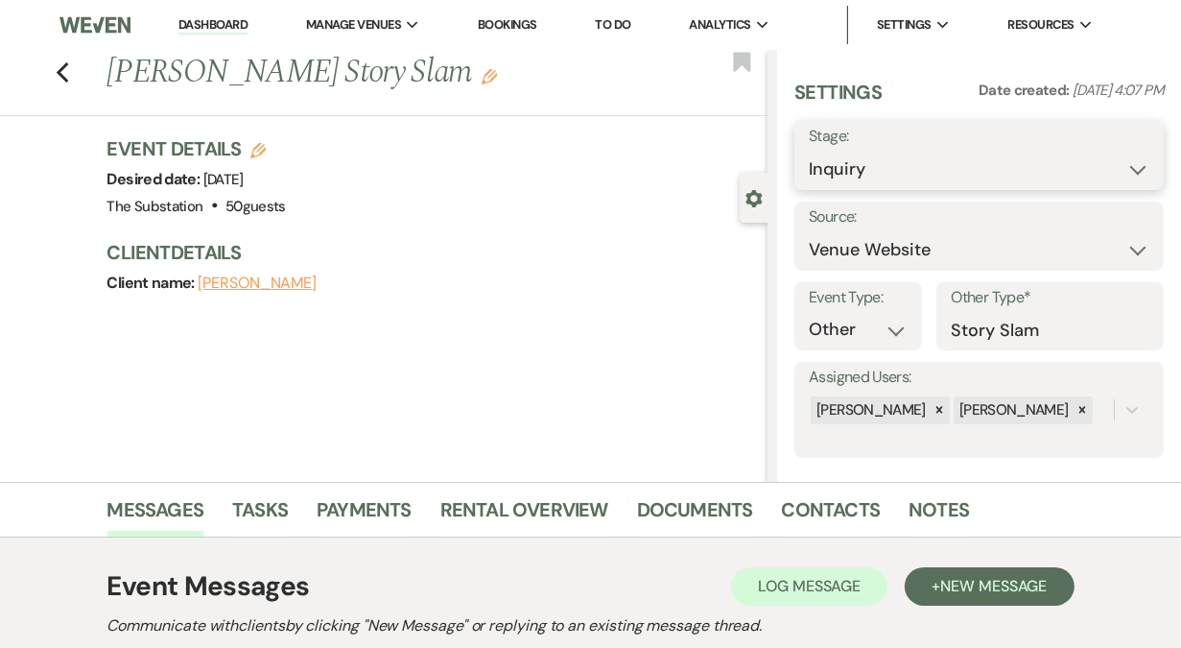
click at [861, 176] on select "Inquiry Follow Up Tour Requested Tour Confirmed Toured Proposal Sent Booked Lost" at bounding box center [979, 169] width 341 height 37
select select "9"
click at [809, 151] on select "Inquiry Follow Up Tour Requested Tour Confirmed Toured Proposal Sent Booked Lost" at bounding box center [979, 169] width 341 height 37
click at [1135, 154] on button "Save" at bounding box center [1126, 155] width 76 height 38
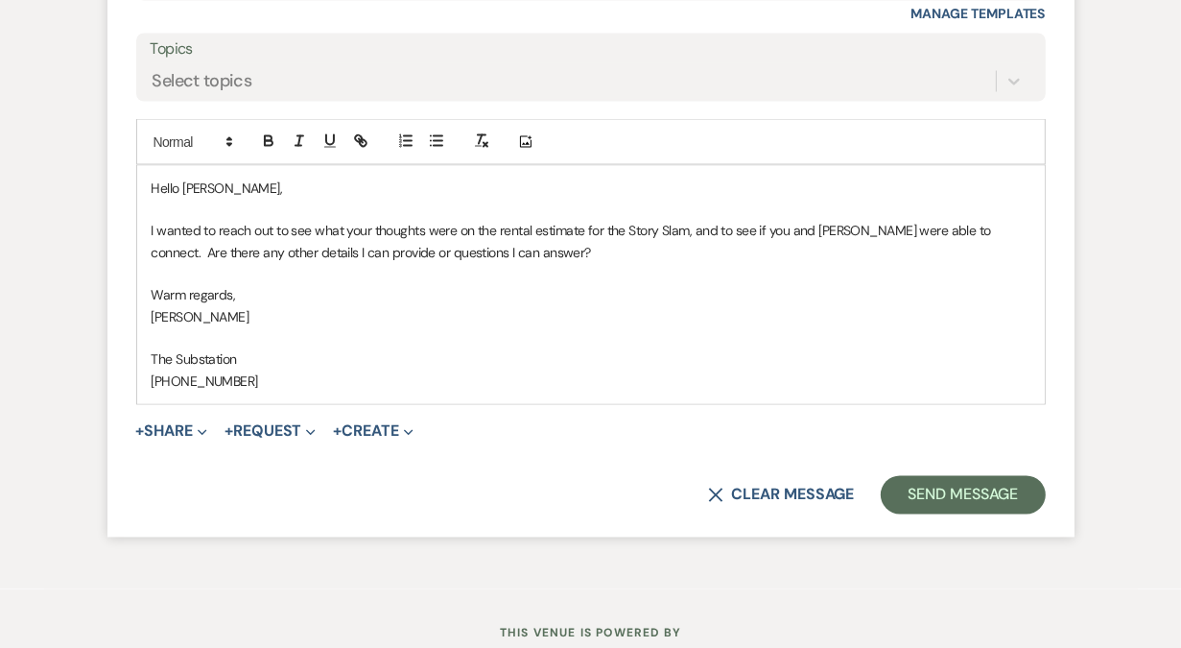
scroll to position [2726, 0]
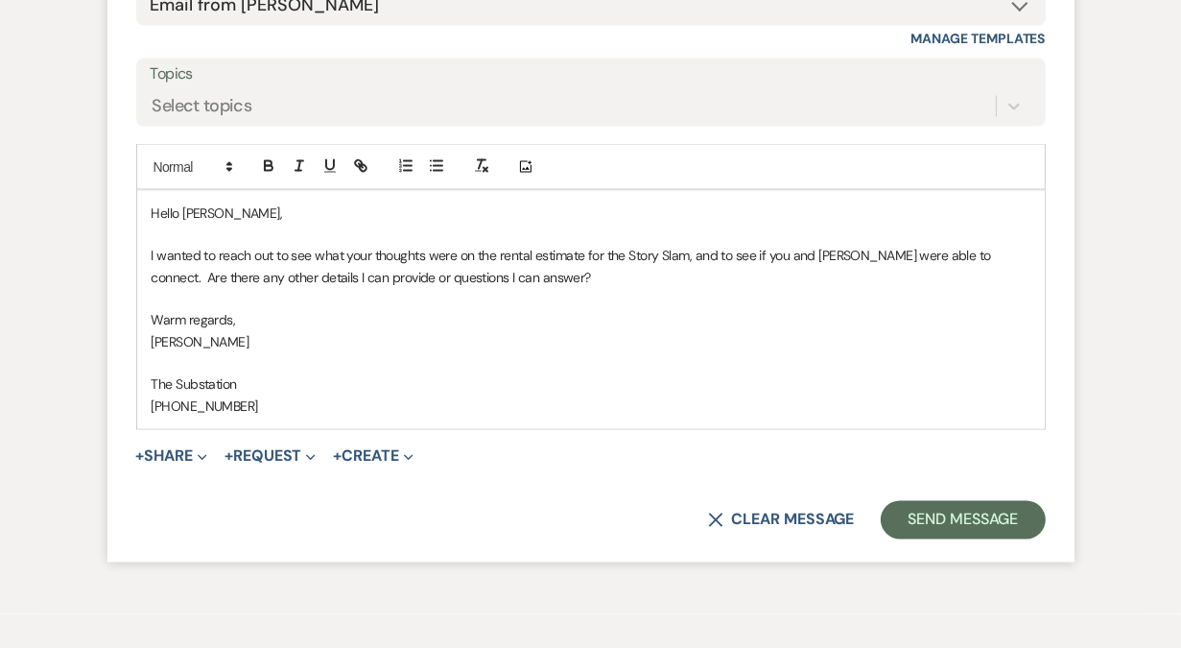
click at [451, 315] on p "Warm regards," at bounding box center [591, 320] width 879 height 21
click at [935, 512] on button "Send Message" at bounding box center [963, 520] width 164 height 38
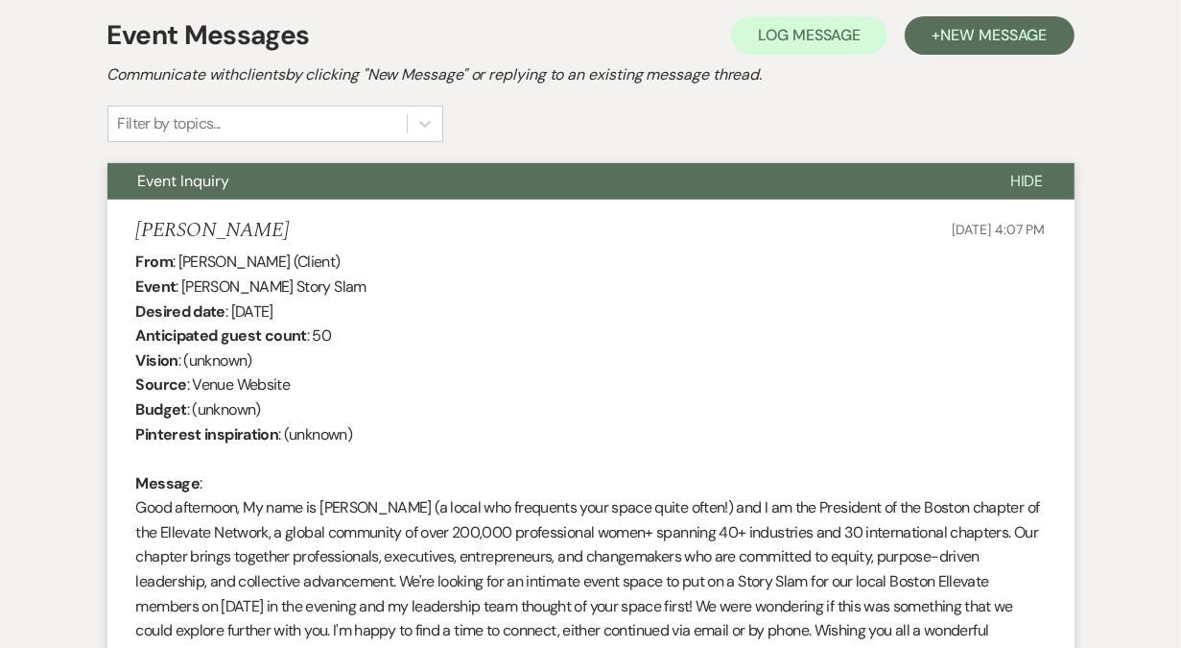
scroll to position [0, 0]
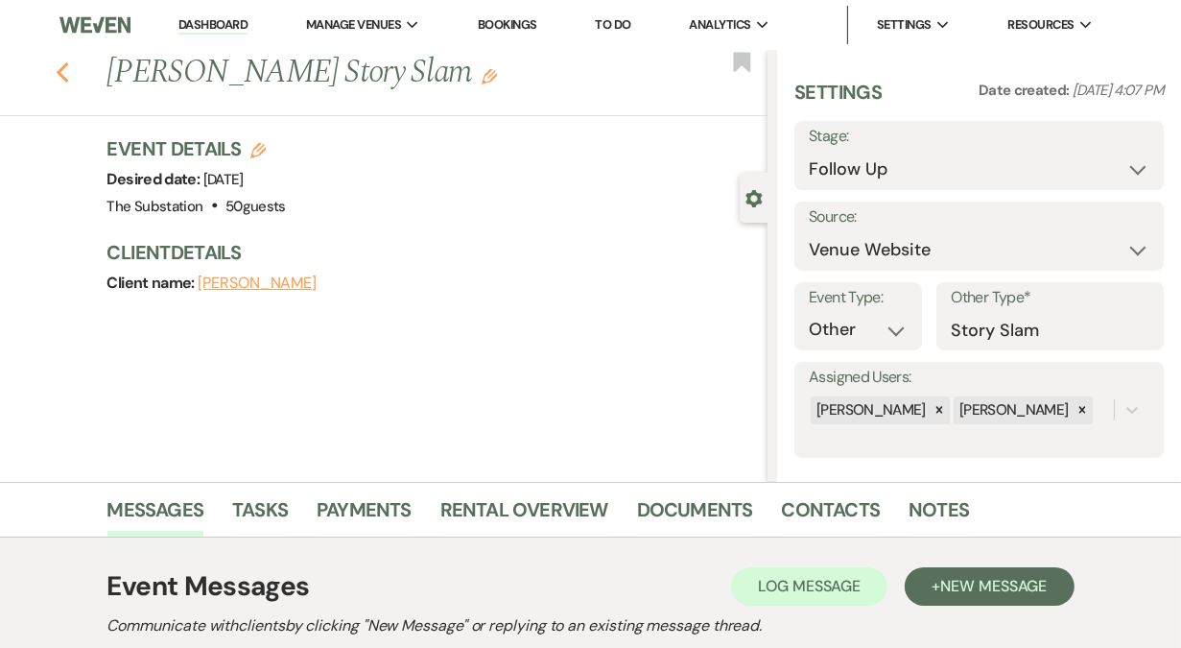
click at [62, 73] on icon "Previous" at bounding box center [63, 72] width 14 height 23
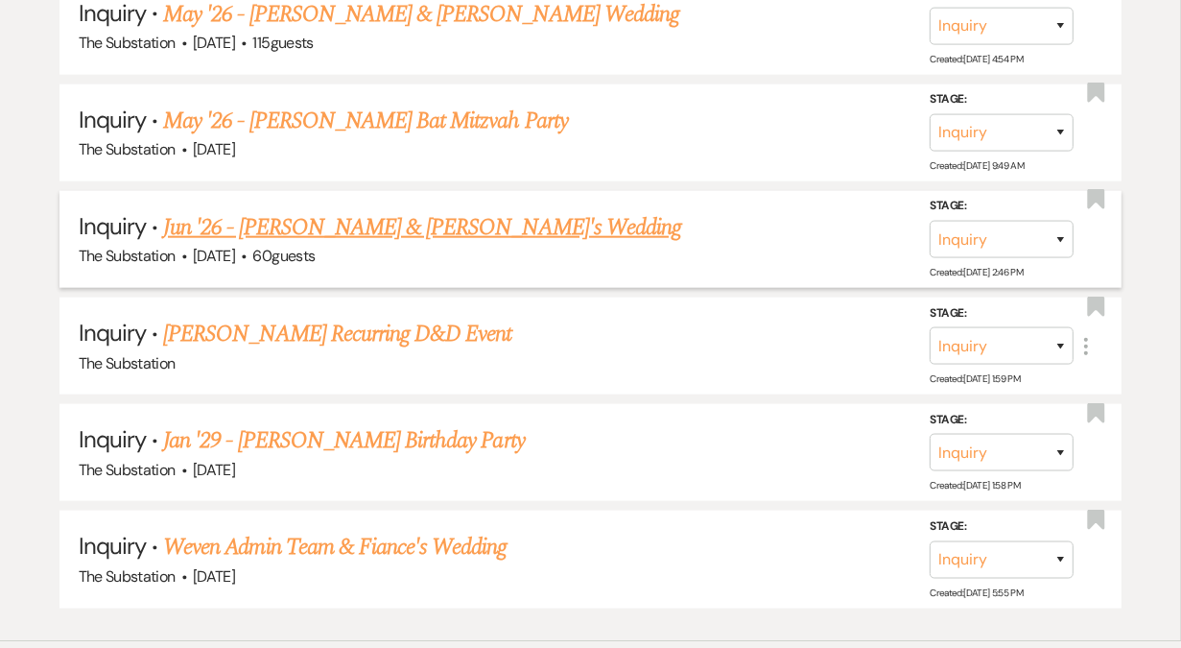
click at [373, 218] on link "Jun '26 - [PERSON_NAME] & [PERSON_NAME]'s Wedding" at bounding box center [422, 227] width 518 height 35
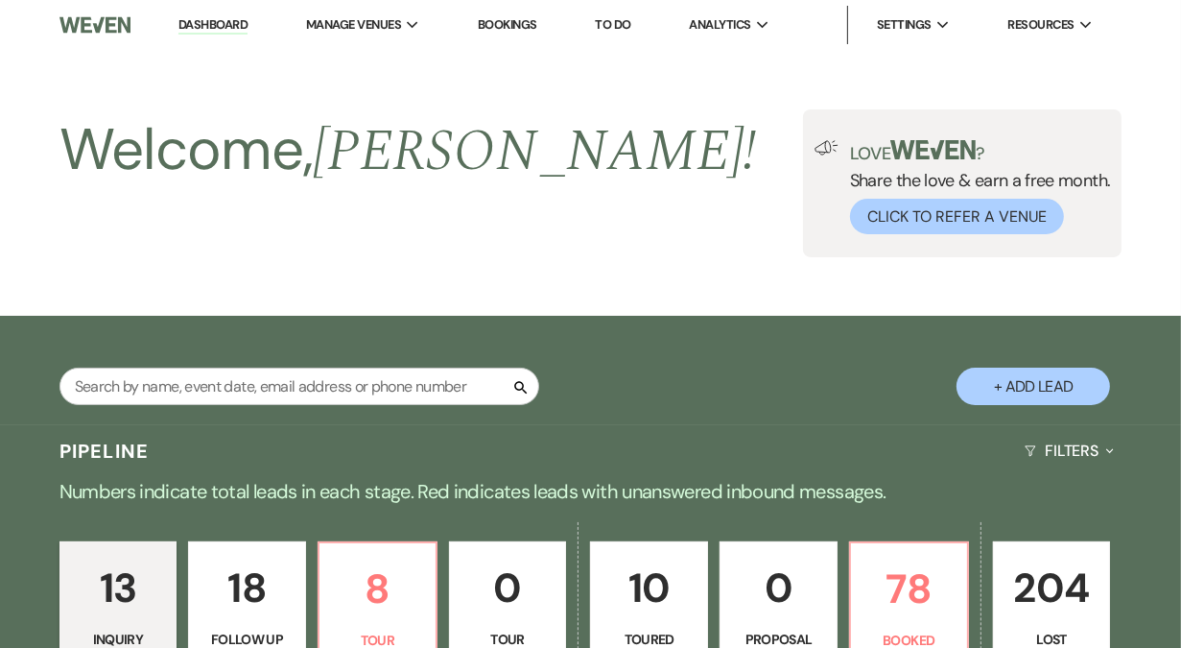
select select "5"
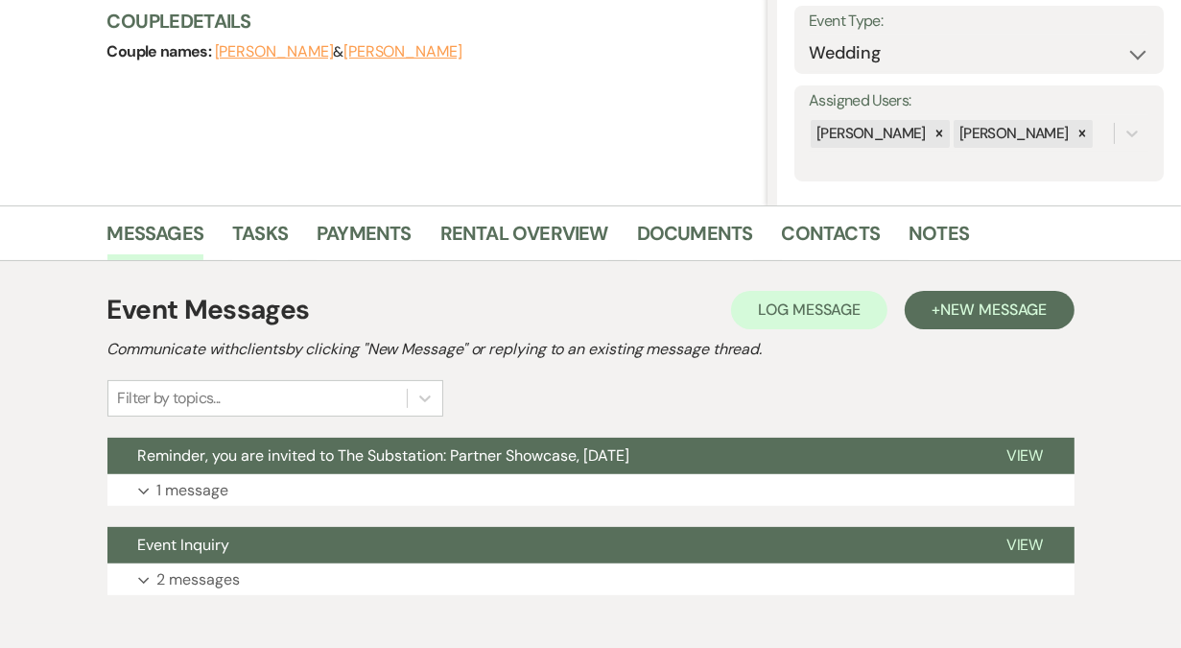
scroll to position [375, 0]
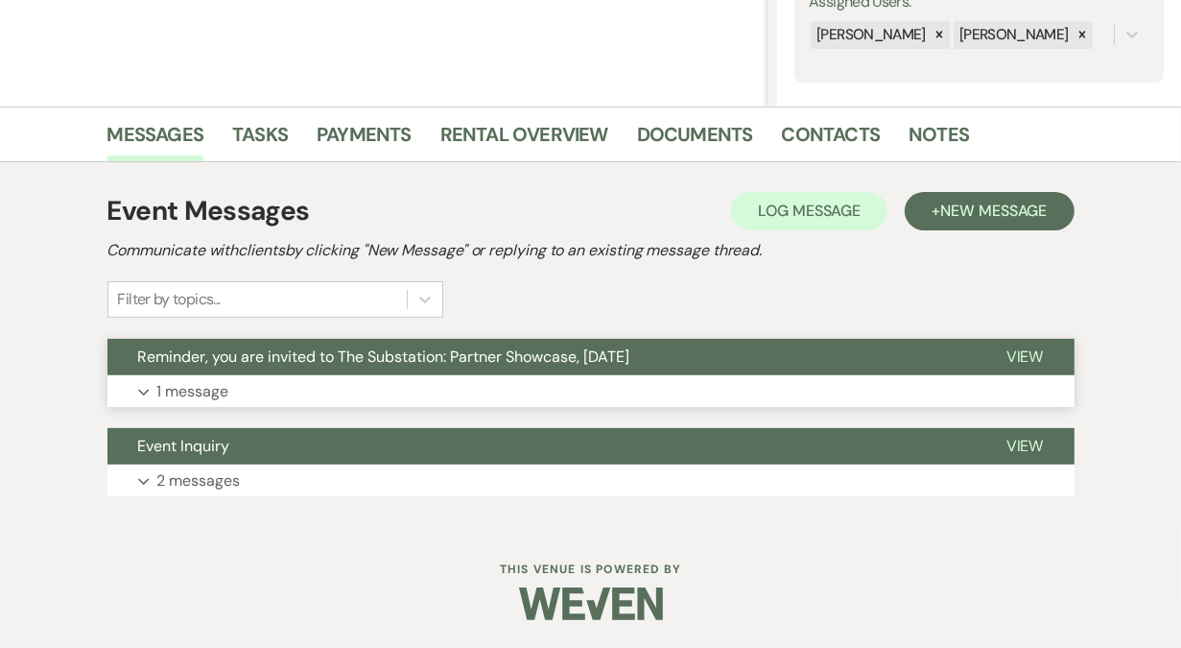
click at [306, 388] on button "Expand 1 message" at bounding box center [590, 391] width 967 height 33
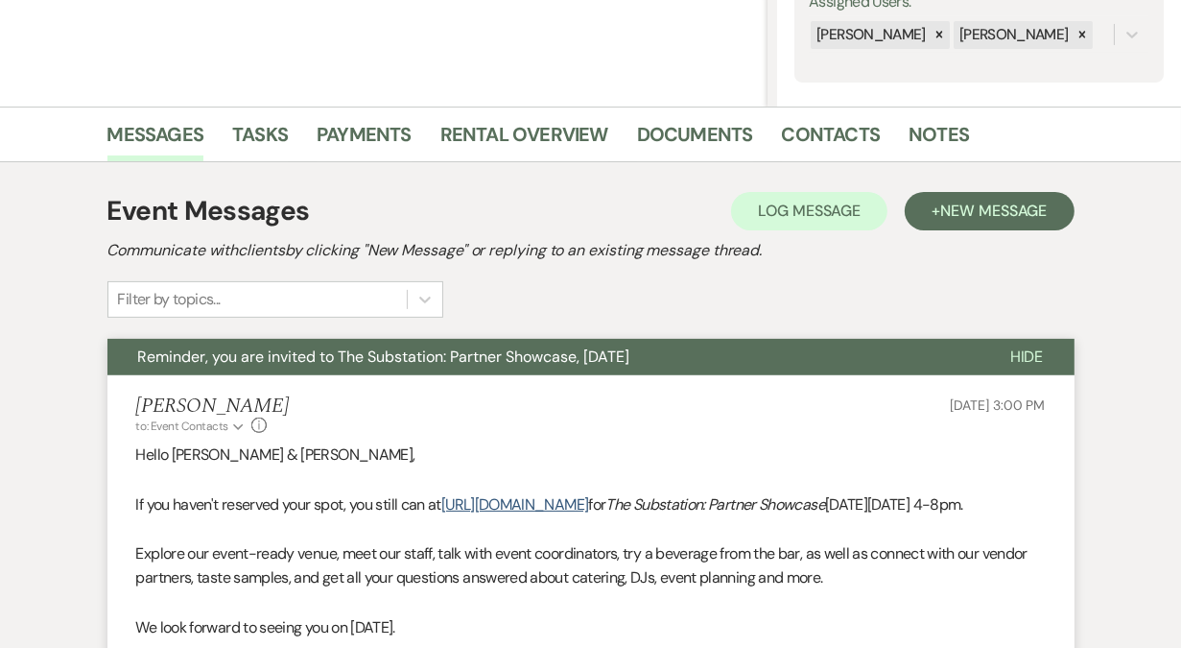
click at [311, 367] on button "Reminder, you are invited to The Substation: Partner Showcase, [DATE]" at bounding box center [543, 357] width 872 height 36
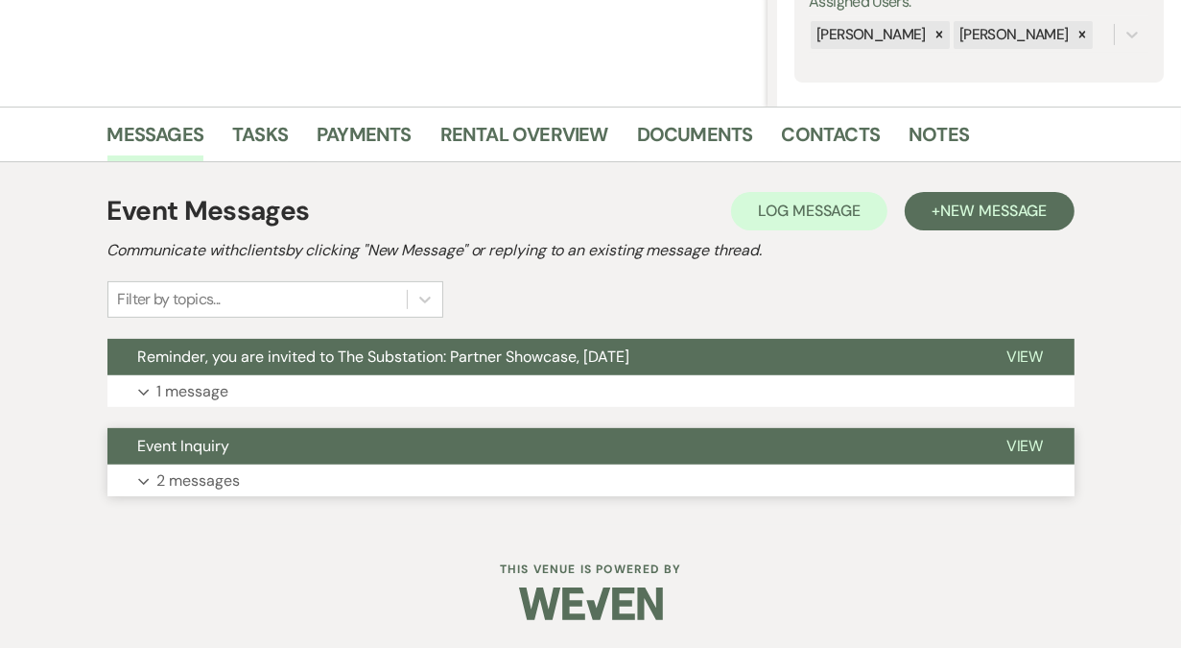
click at [226, 484] on p "2 messages" at bounding box center [198, 480] width 83 height 25
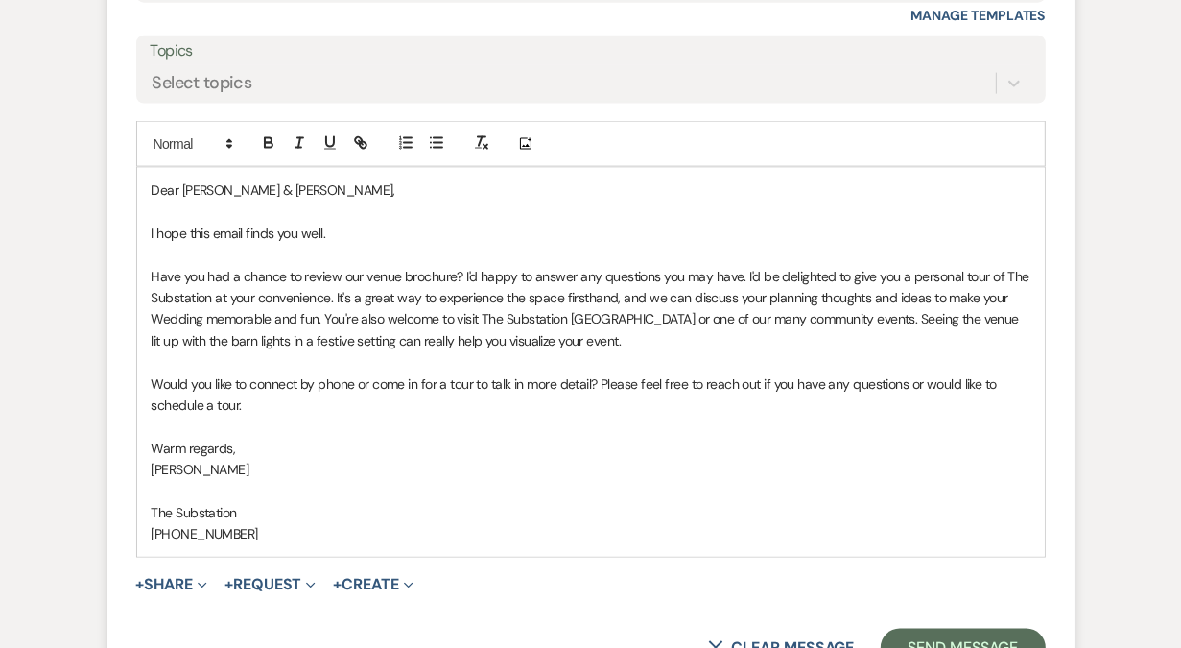
scroll to position [2227, 0]
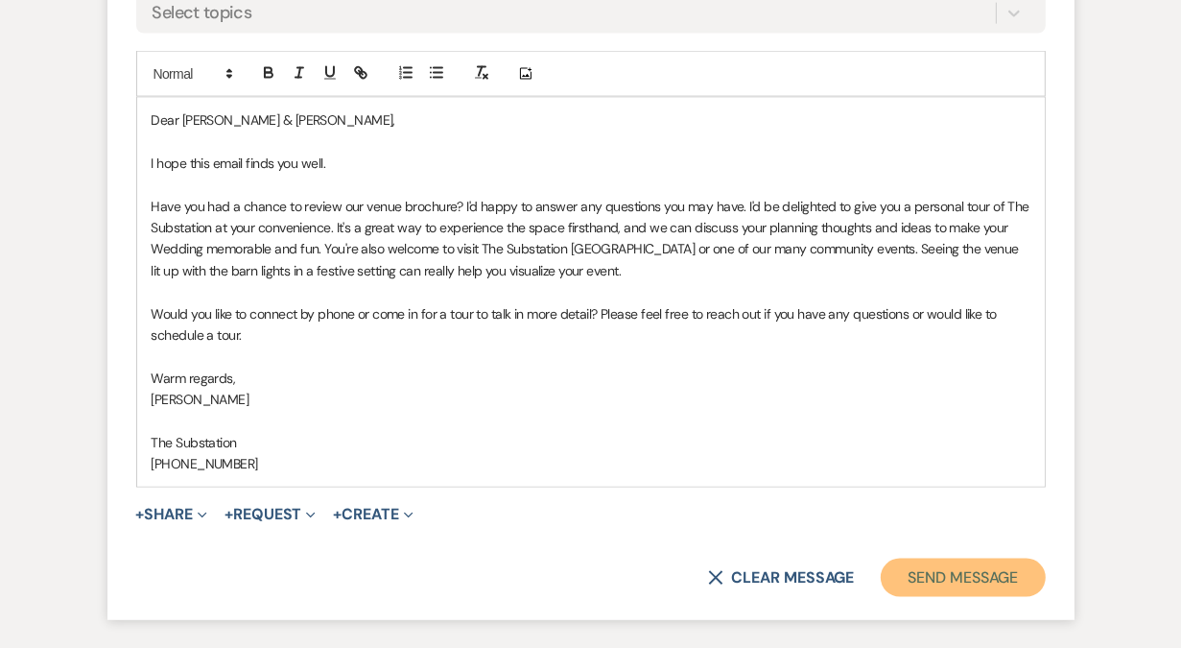
click at [950, 597] on button "Send Message" at bounding box center [963, 577] width 164 height 38
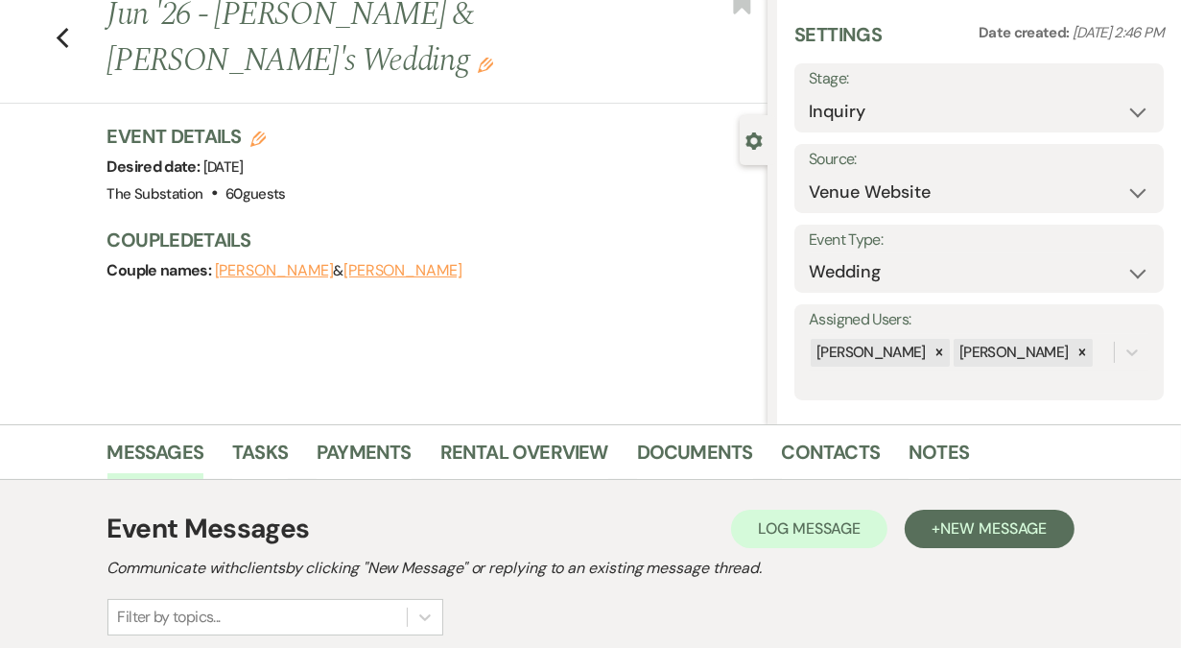
scroll to position [0, 0]
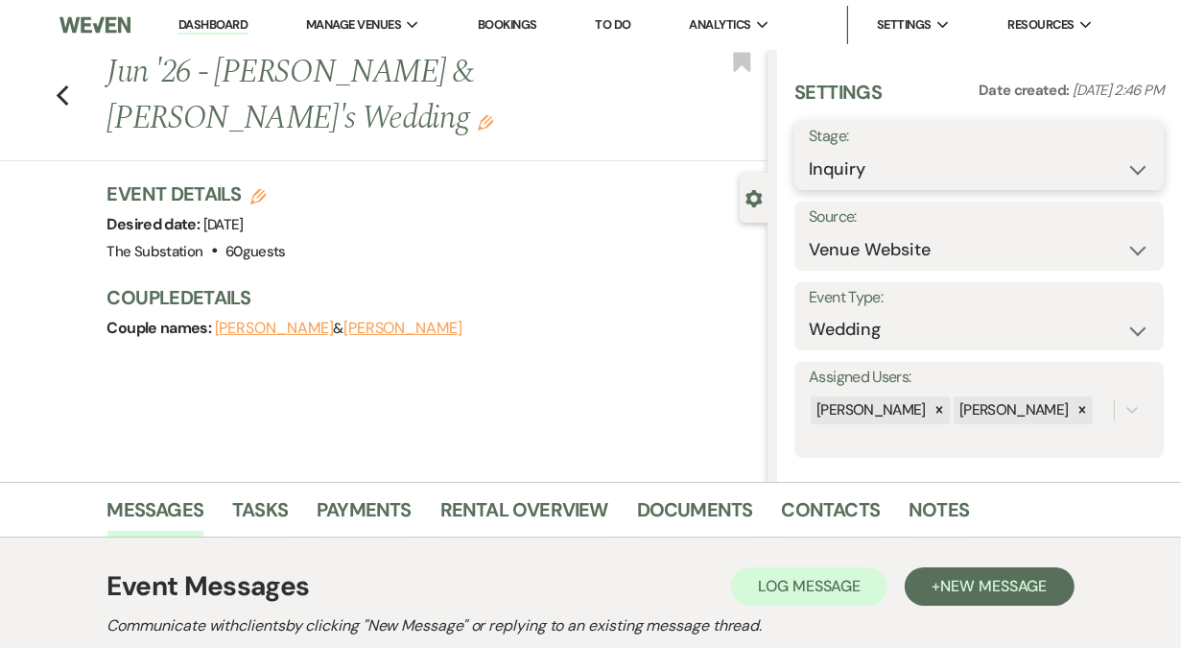
click at [859, 174] on select "Inquiry Follow Up Tour Requested Tour Confirmed Toured Proposal Sent Booked Lost" at bounding box center [979, 169] width 341 height 37
select select "9"
click at [809, 151] on select "Inquiry Follow Up Tour Requested Tour Confirmed Toured Proposal Sent Booked Lost" at bounding box center [979, 169] width 341 height 37
click at [1141, 160] on button "Save" at bounding box center [1126, 155] width 76 height 38
click at [56, 84] on icon "Previous" at bounding box center [63, 95] width 14 height 23
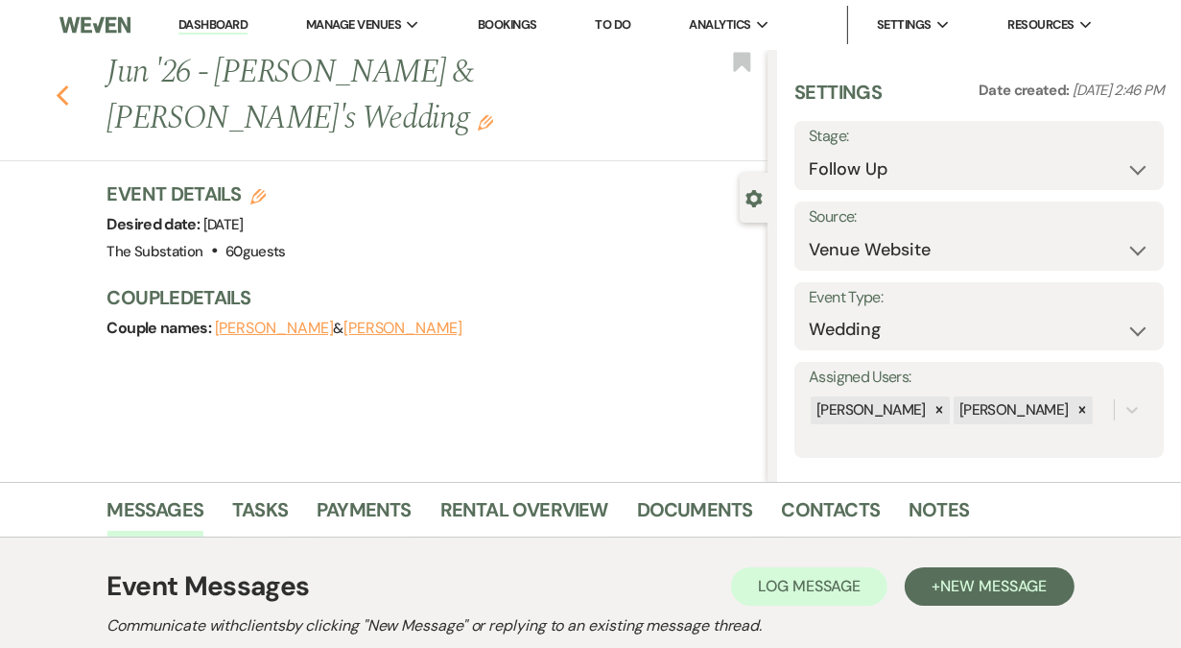
select select "9"
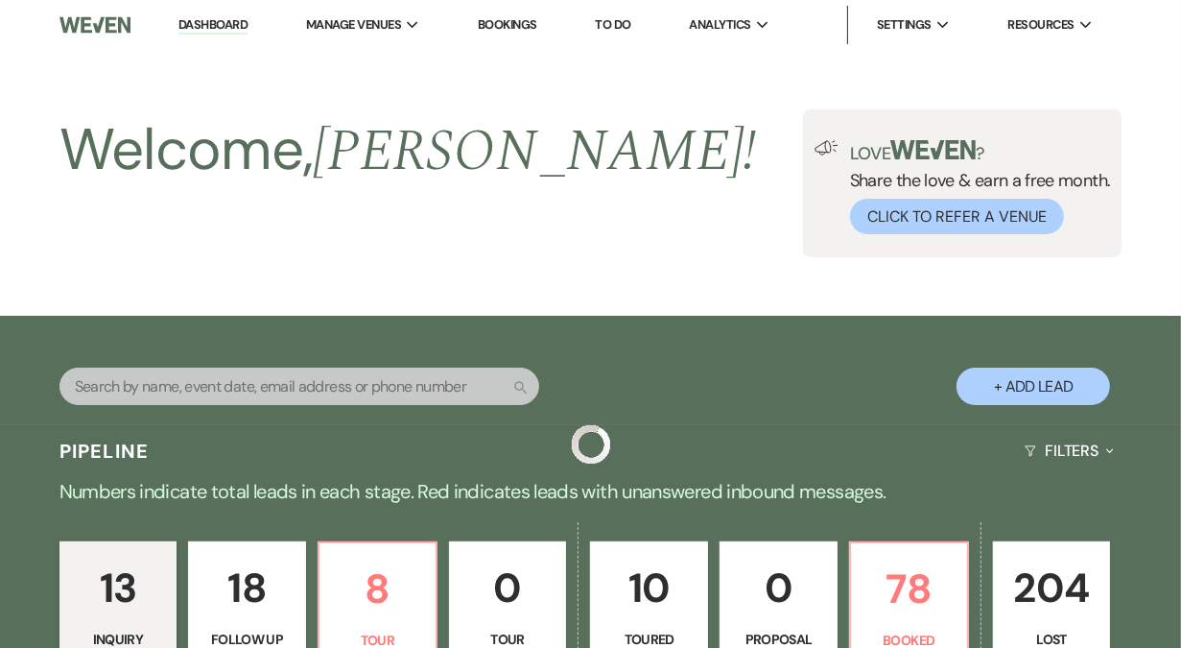
scroll to position [1735, 0]
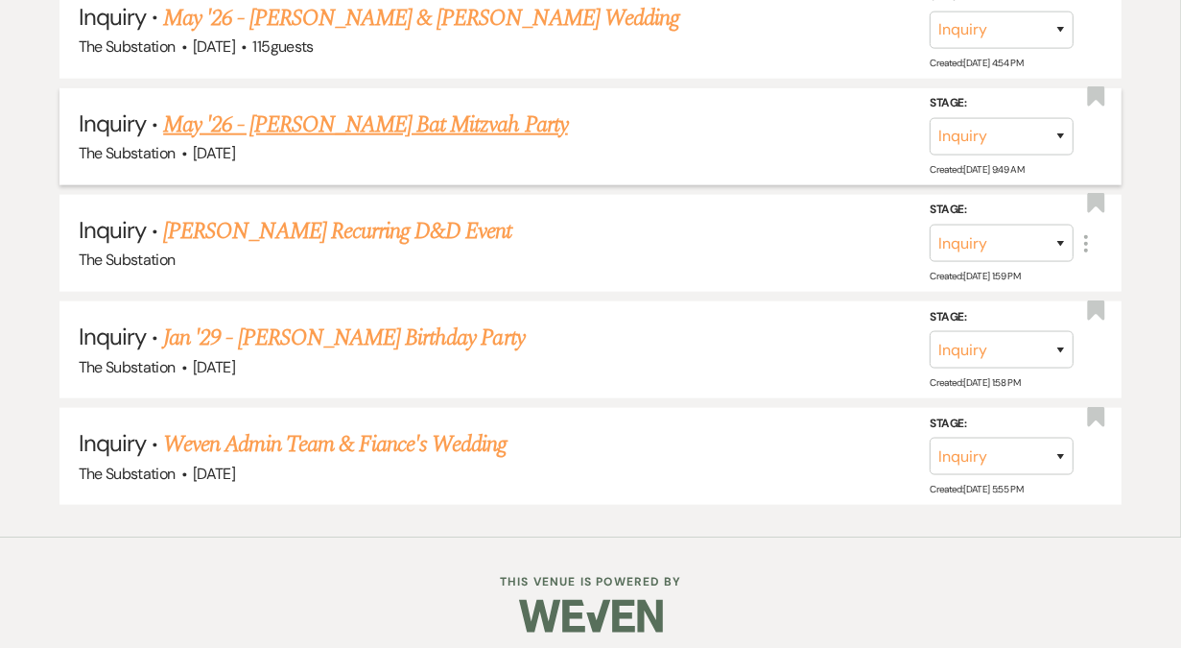
click at [353, 118] on link "May '26 - [PERSON_NAME] Bat Mitzvah Party" at bounding box center [365, 124] width 405 height 35
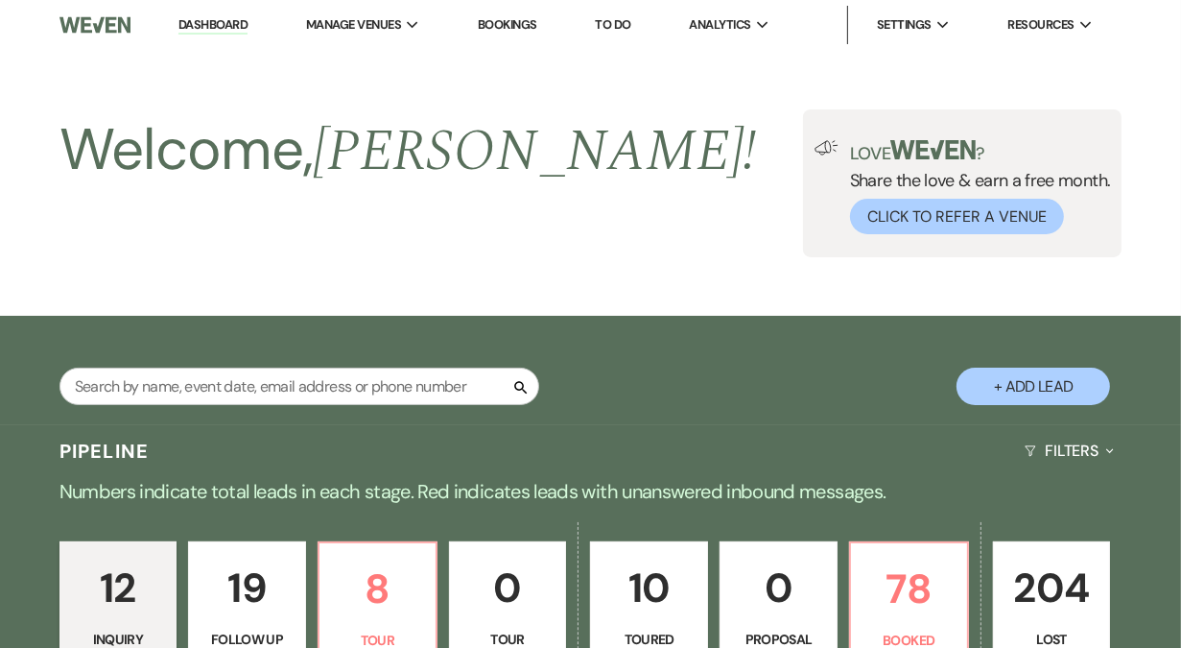
select select "5"
select select "13"
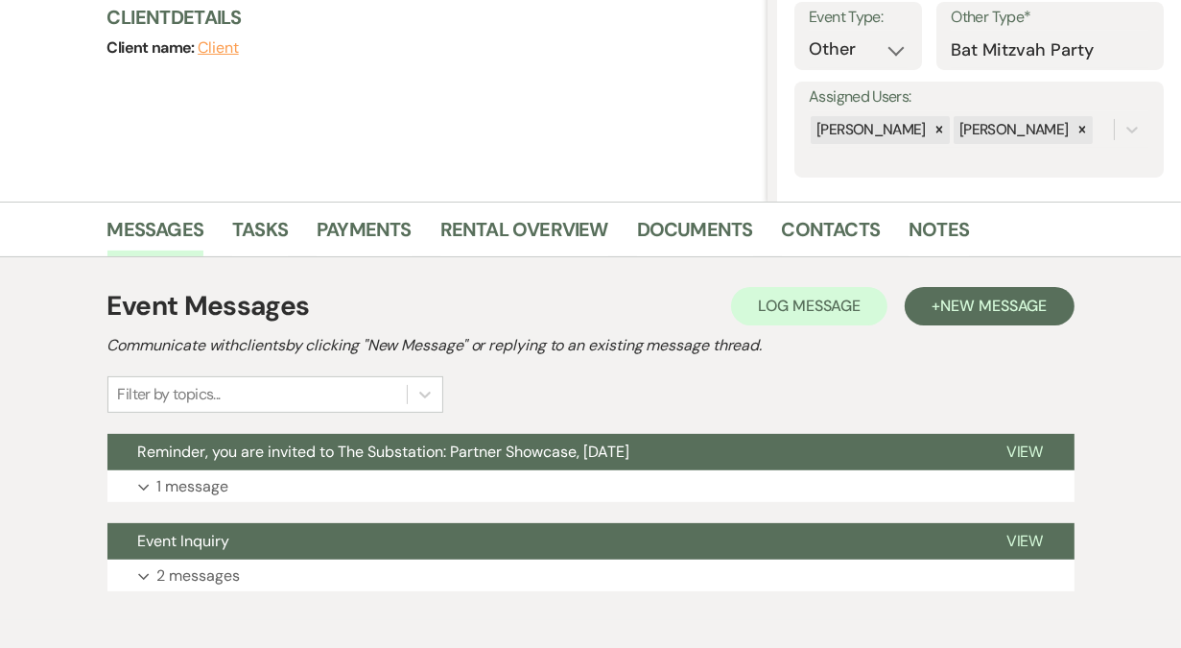
scroll to position [375, 0]
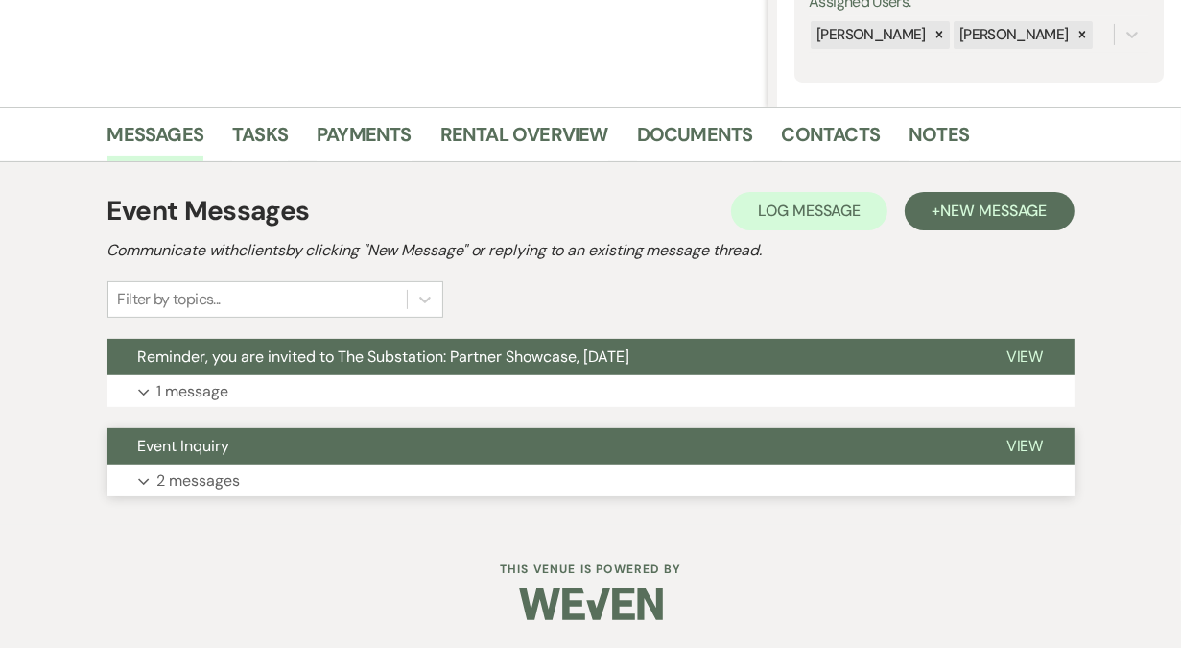
click at [285, 478] on button "Expand 2 messages" at bounding box center [590, 480] width 967 height 33
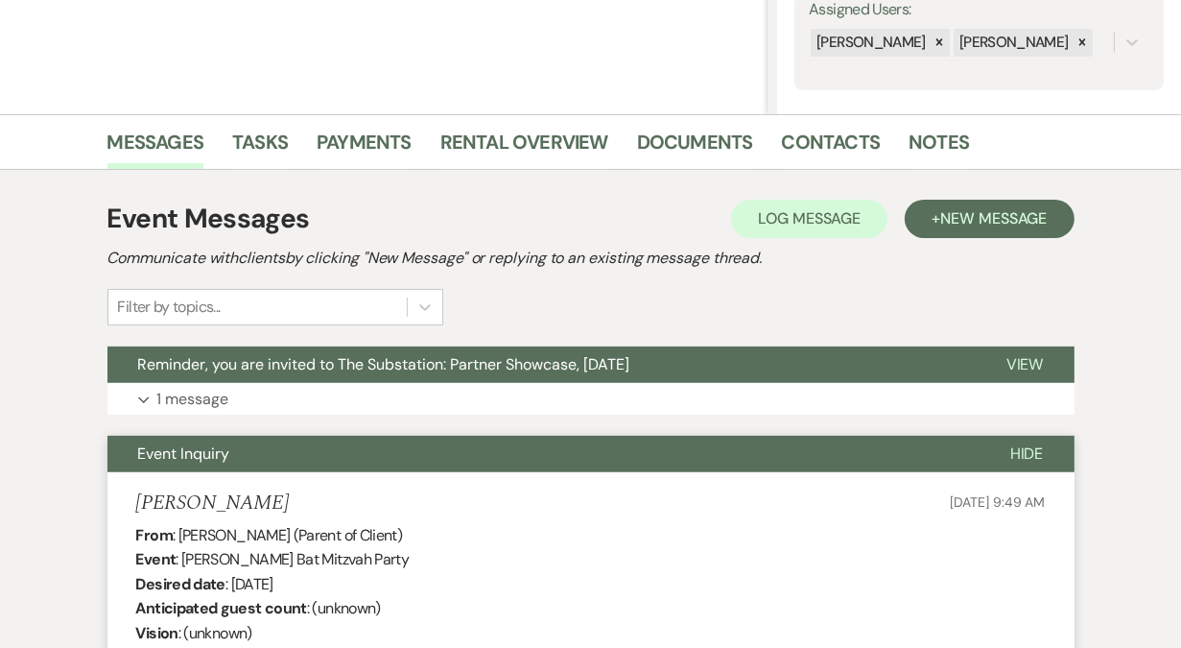
scroll to position [0, 0]
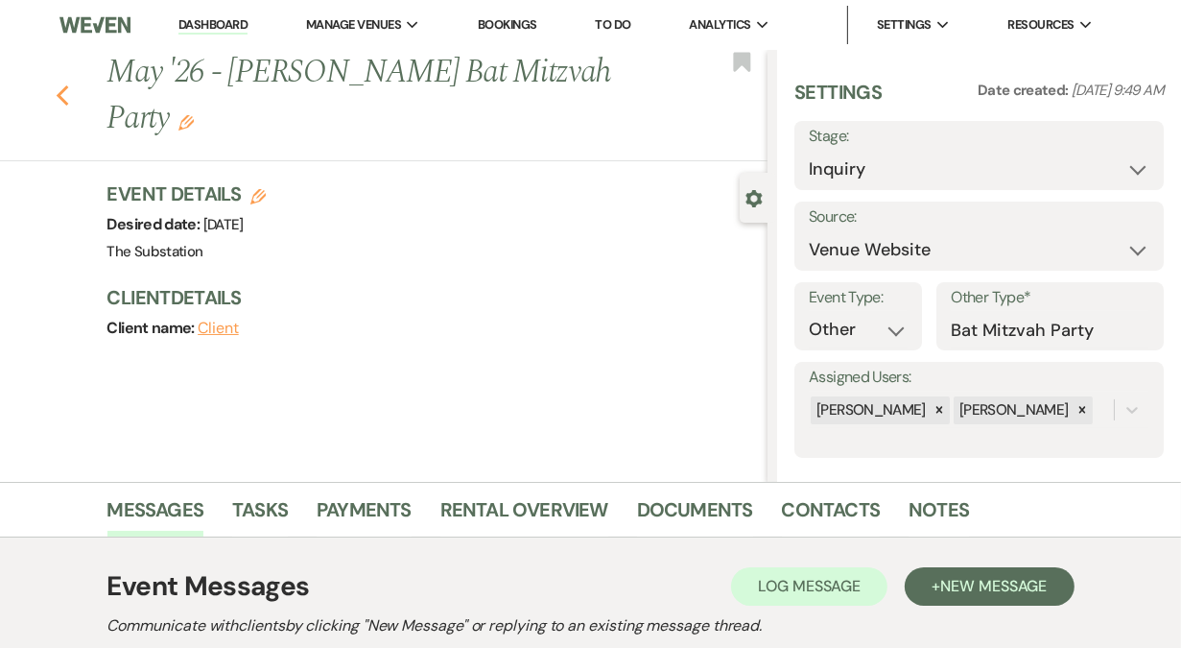
click at [66, 94] on icon "Previous" at bounding box center [63, 95] width 14 height 23
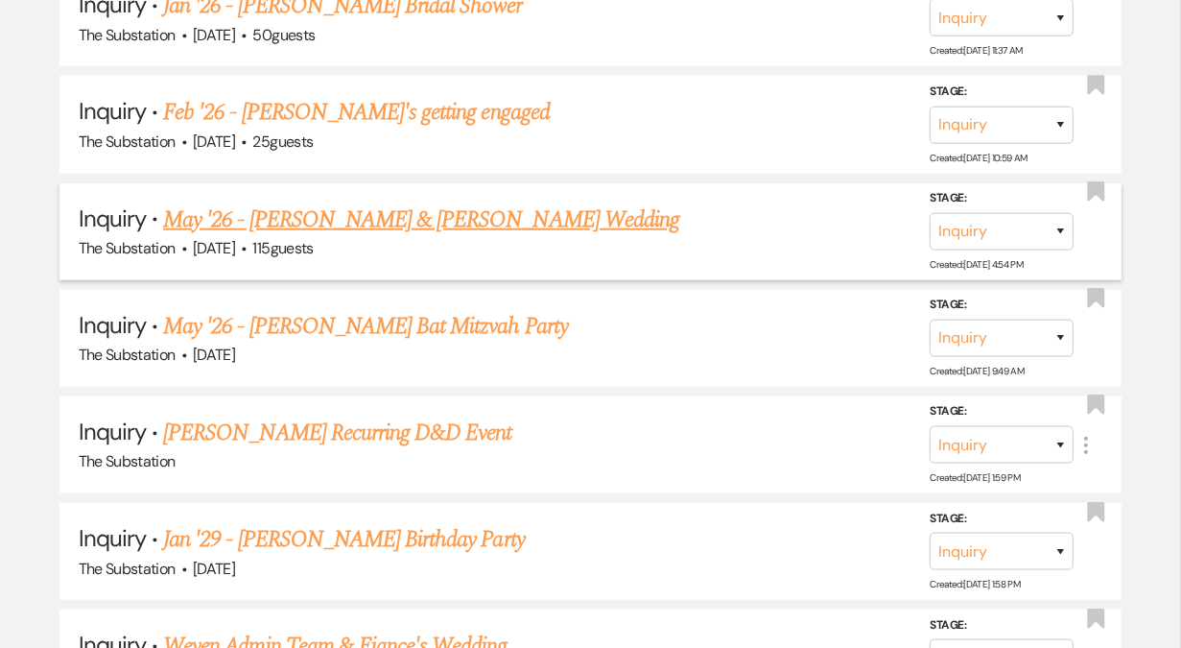
scroll to position [1531, 0]
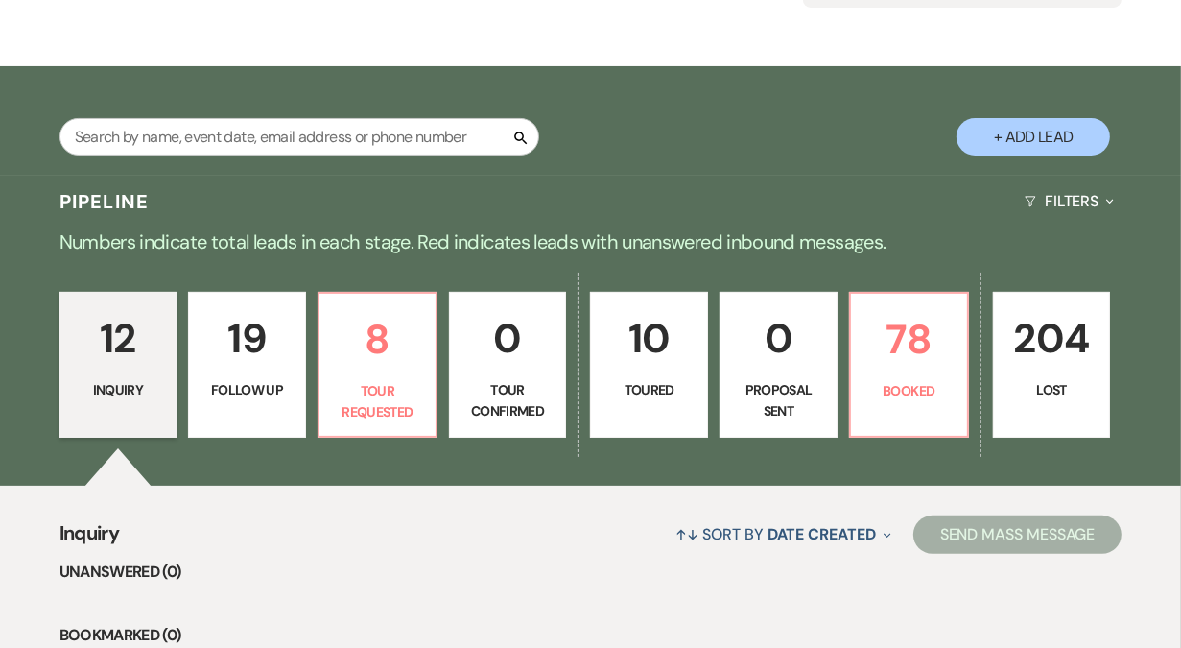
scroll to position [251, 0]
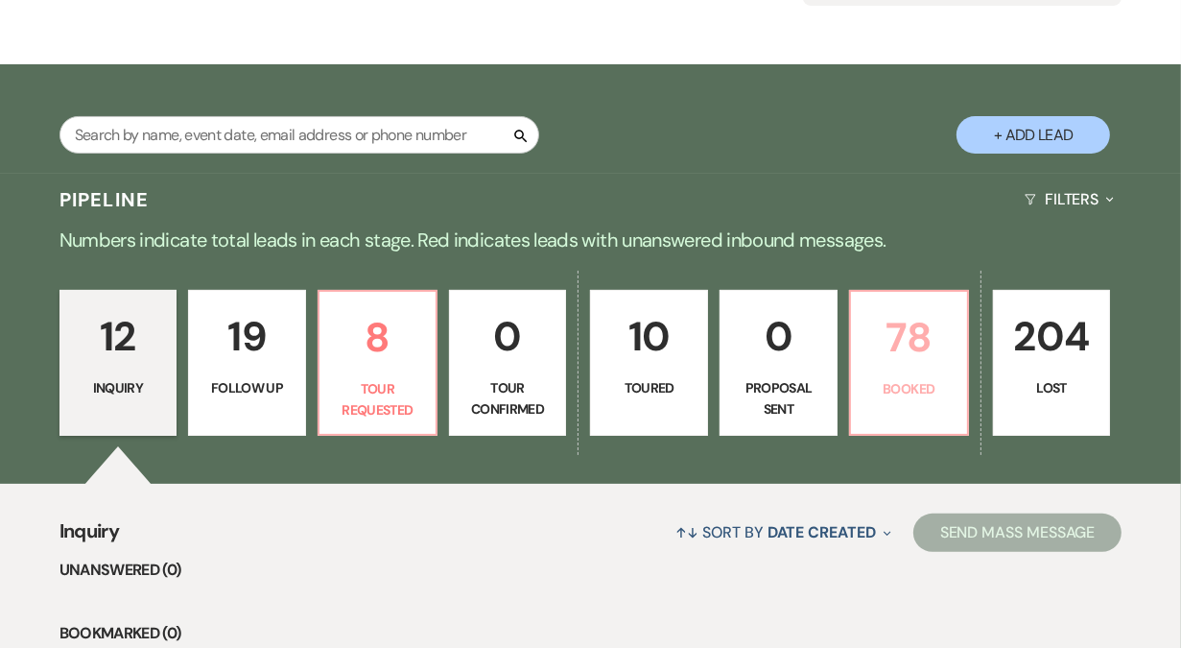
click at [912, 360] on p "78" at bounding box center [909, 337] width 93 height 64
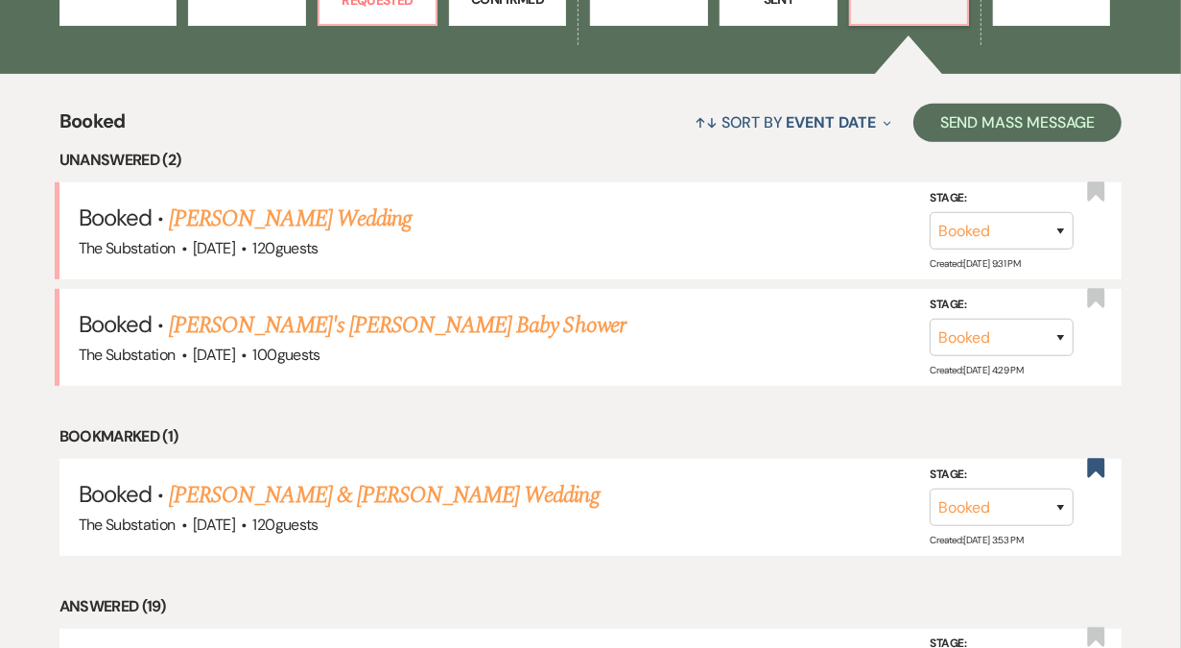
scroll to position [663, 0]
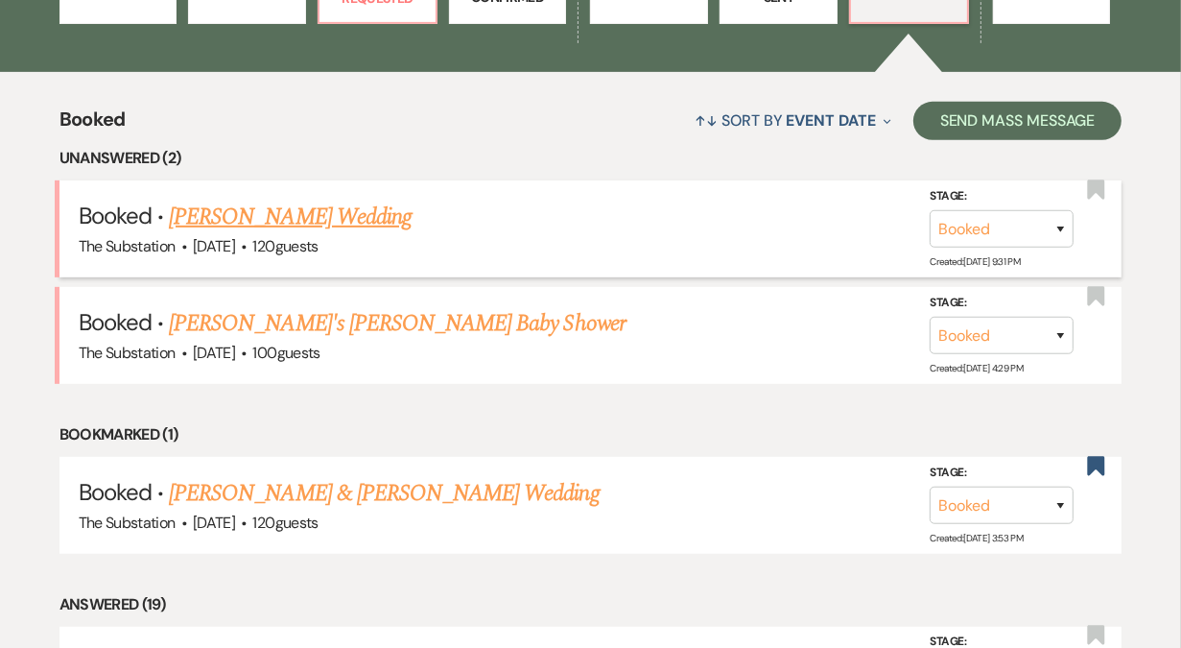
click at [247, 248] on span "·" at bounding box center [244, 248] width 6 height 0
click at [303, 211] on link "Gina Patterson's Wedding" at bounding box center [290, 217] width 243 height 35
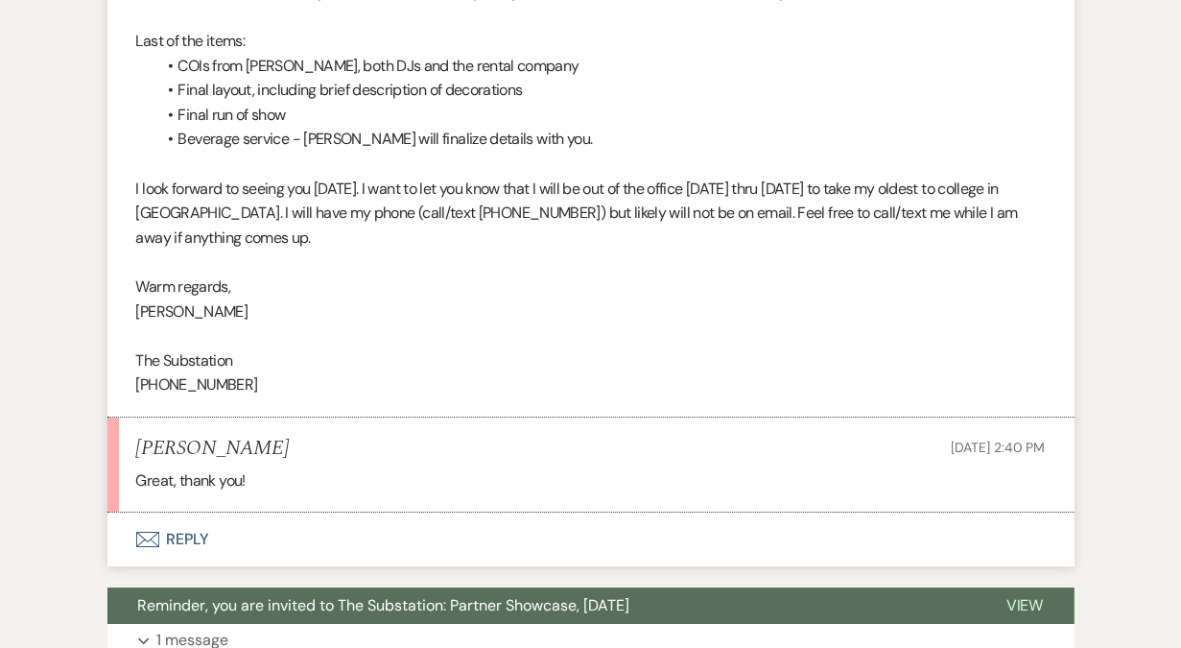
scroll to position [4854, 0]
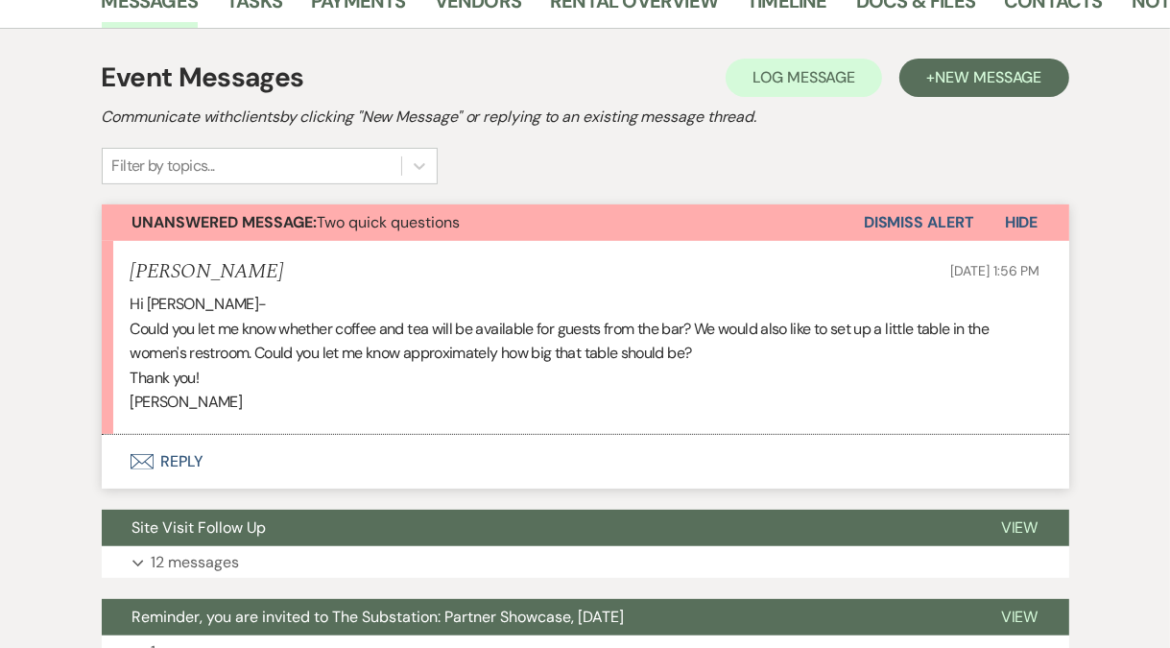
click at [187, 460] on button "Envelope Reply" at bounding box center [585, 462] width 967 height 54
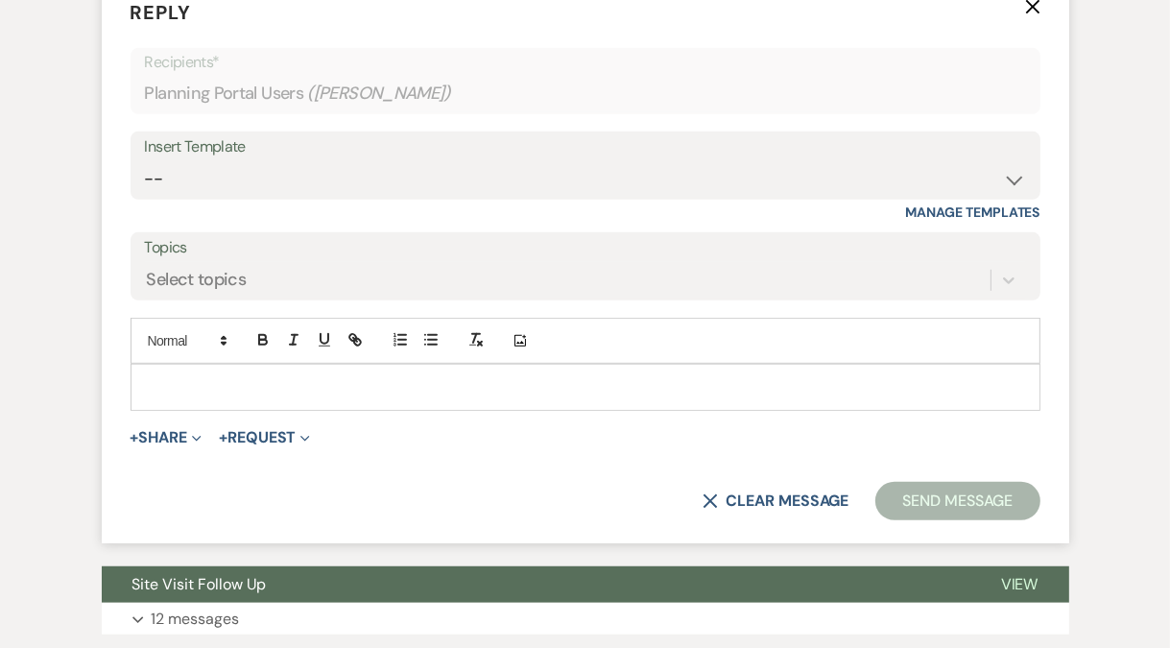
scroll to position [803, 0]
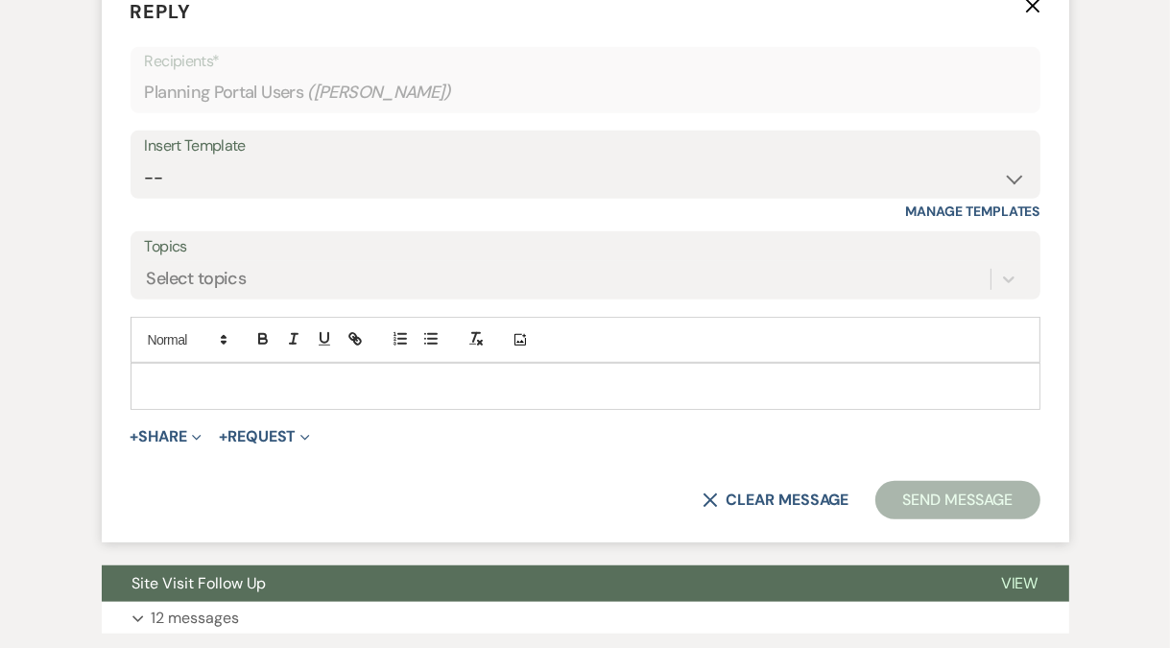
click at [207, 378] on p at bounding box center [585, 385] width 879 height 21
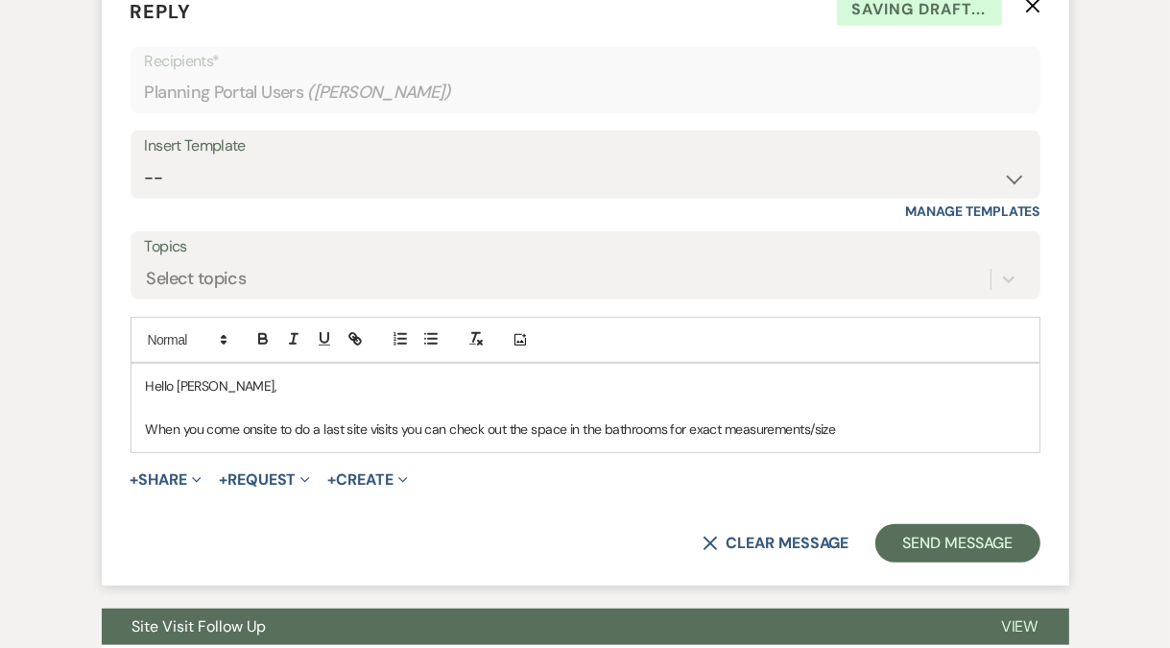
click at [396, 432] on p "When you come onsite to do a last site visits you can check out the space in th…" at bounding box center [585, 428] width 879 height 21
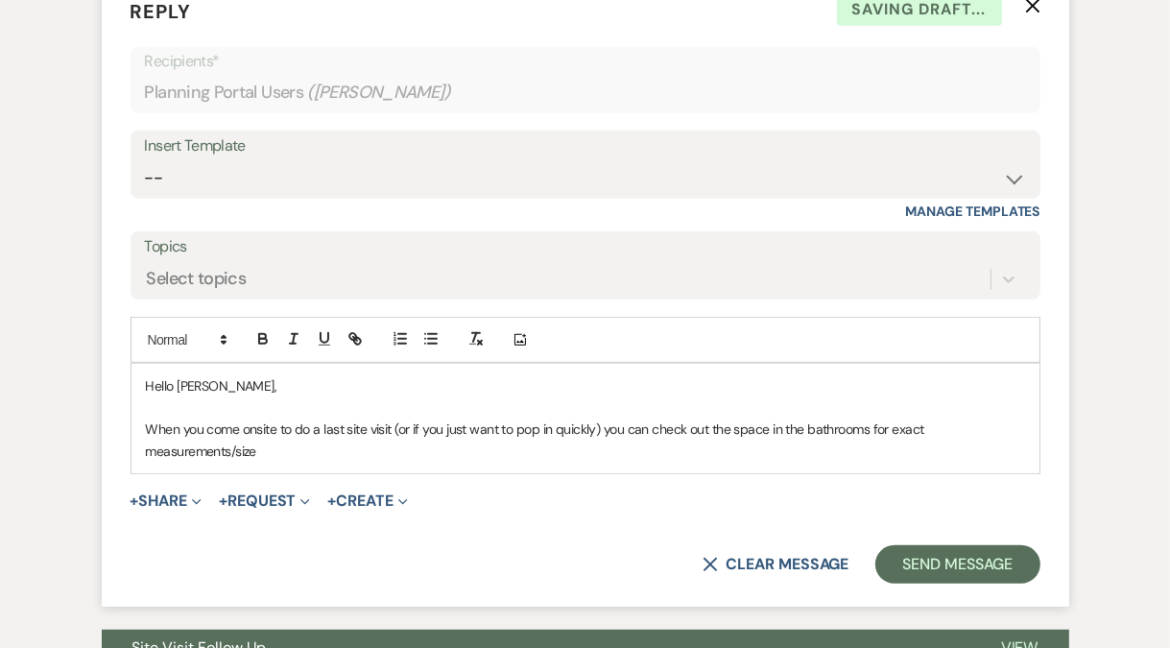
click at [958, 429] on p "When you come onsite to do a last site visit (or if you just want to pop in qui…" at bounding box center [585, 439] width 879 height 43
click at [379, 451] on p "When you come onsite to do a last site visit (or if you just want to pop in qui…" at bounding box center [585, 439] width 879 height 43
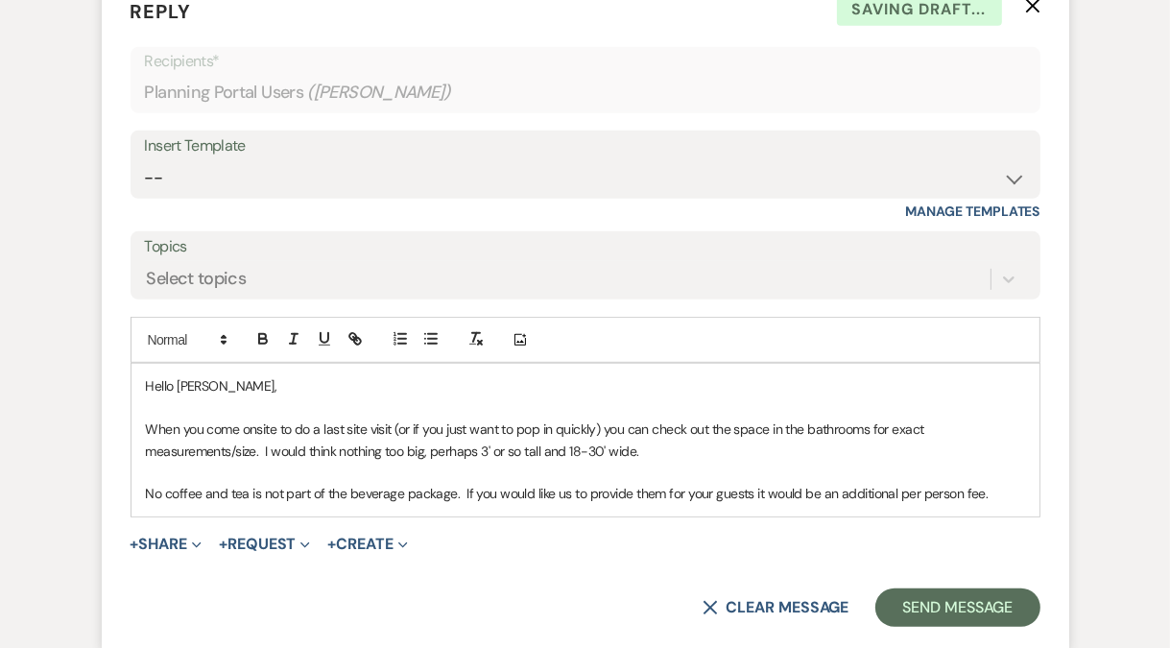
click at [135, 491] on div "Hello Jessica, When you come onsite to do a last site visit (or if you just wan…" at bounding box center [585, 440] width 908 height 152
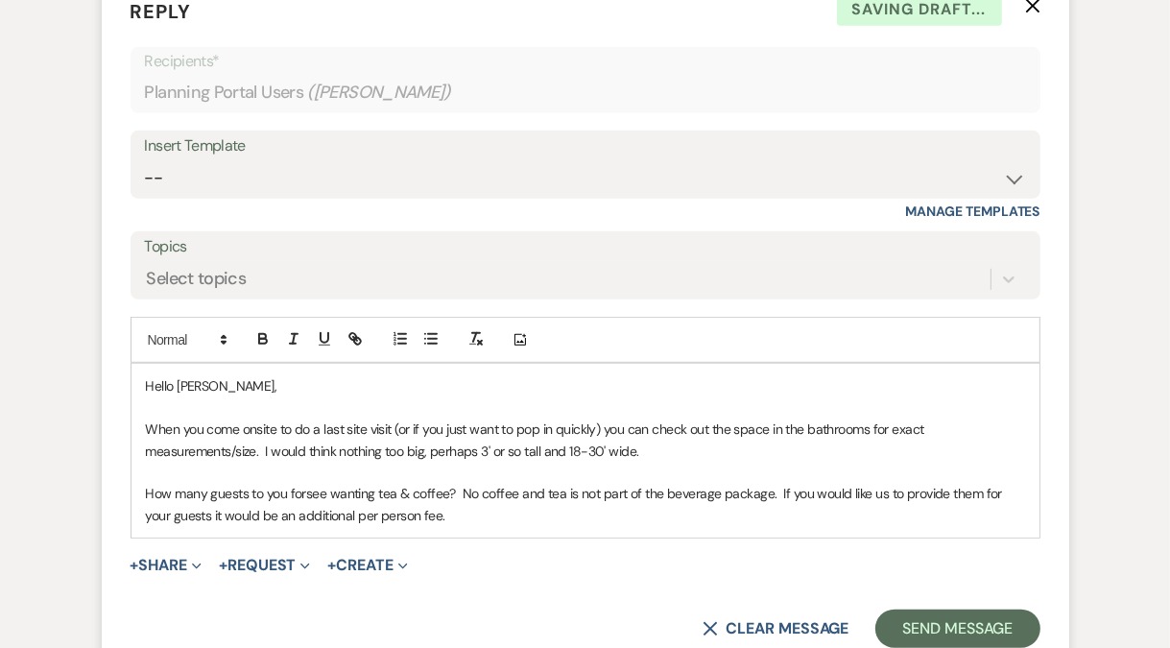
click at [304, 497] on p "How many guests to you forsee wanting tea & coffee? No coffee and tea is not pa…" at bounding box center [585, 504] width 879 height 43
click at [477, 490] on p "How many guests to you foresee wanting tea & coffee? No coffee and tea is not p…" at bounding box center [585, 504] width 879 height 43
click at [506, 511] on p "How many guests to you foresee wanting tea & coffee? Coffee and tea is not part…" at bounding box center [585, 504] width 879 height 43
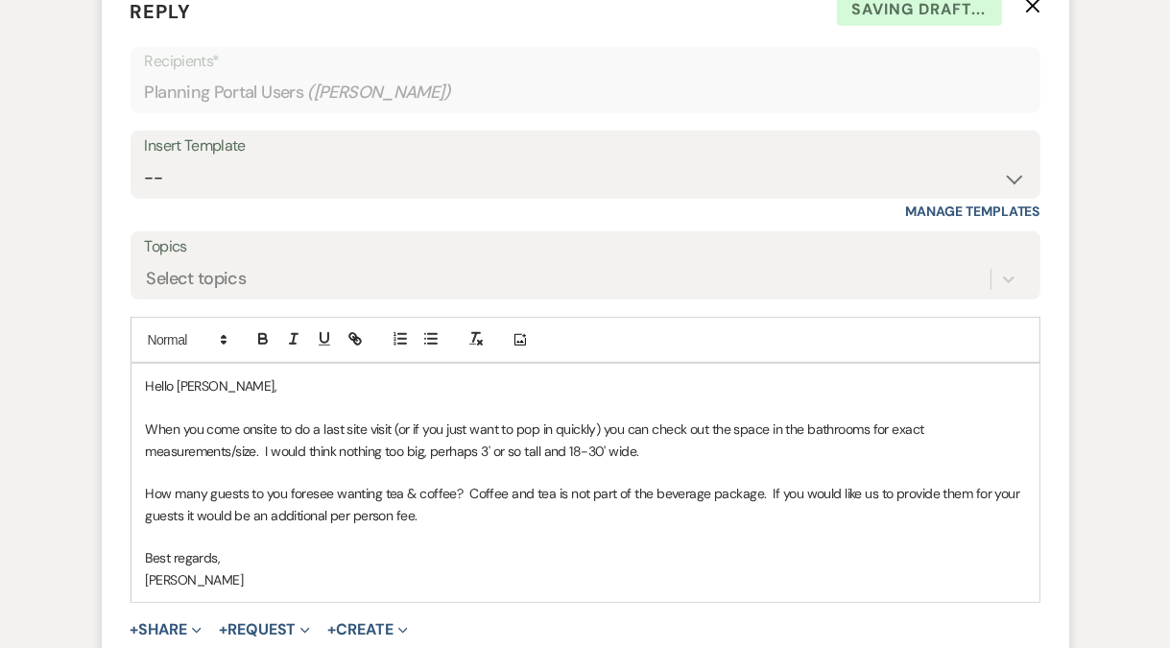
click at [486, 451] on p "When you come onsite to do a last site visit (or if you just want to pop in qui…" at bounding box center [585, 439] width 879 height 43
click at [629, 453] on p "When you come onsite to do a last site visit (or if you just want to pop in qui…" at bounding box center [585, 439] width 879 height 43
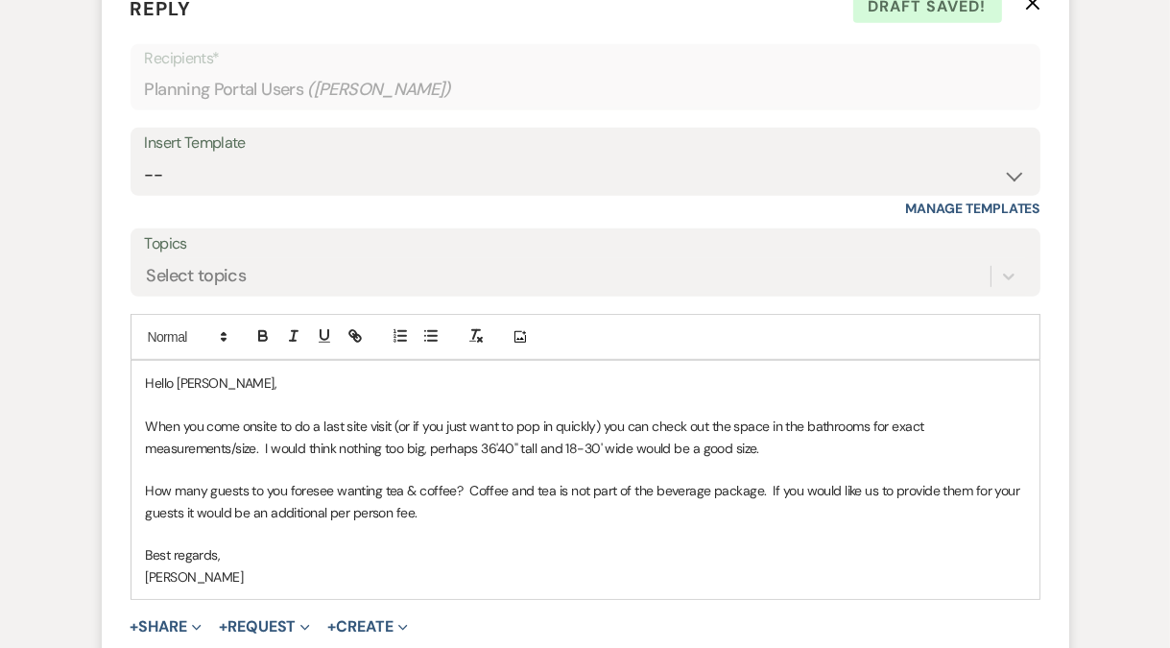
scroll to position [933, 0]
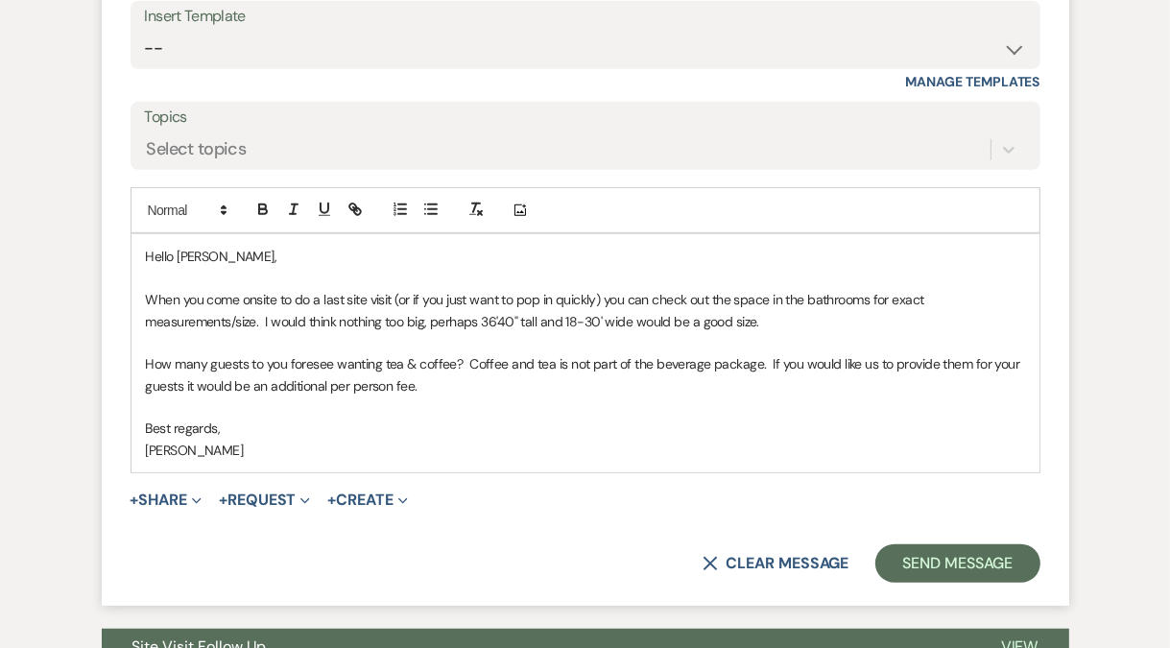
click at [463, 363] on p "How many guests to you foresee wanting tea & coffee? Coffee and tea is not part…" at bounding box center [585, 374] width 879 height 43
click at [477, 375] on p "How many guests to you foresee wanting tea & coffee? Coffee and tea is not part…" at bounding box center [585, 374] width 879 height 43
click at [811, 384] on p "How many guests to you foresee wanting tea & coffee? Coffee and tea is not part…" at bounding box center [585, 374] width 879 height 43
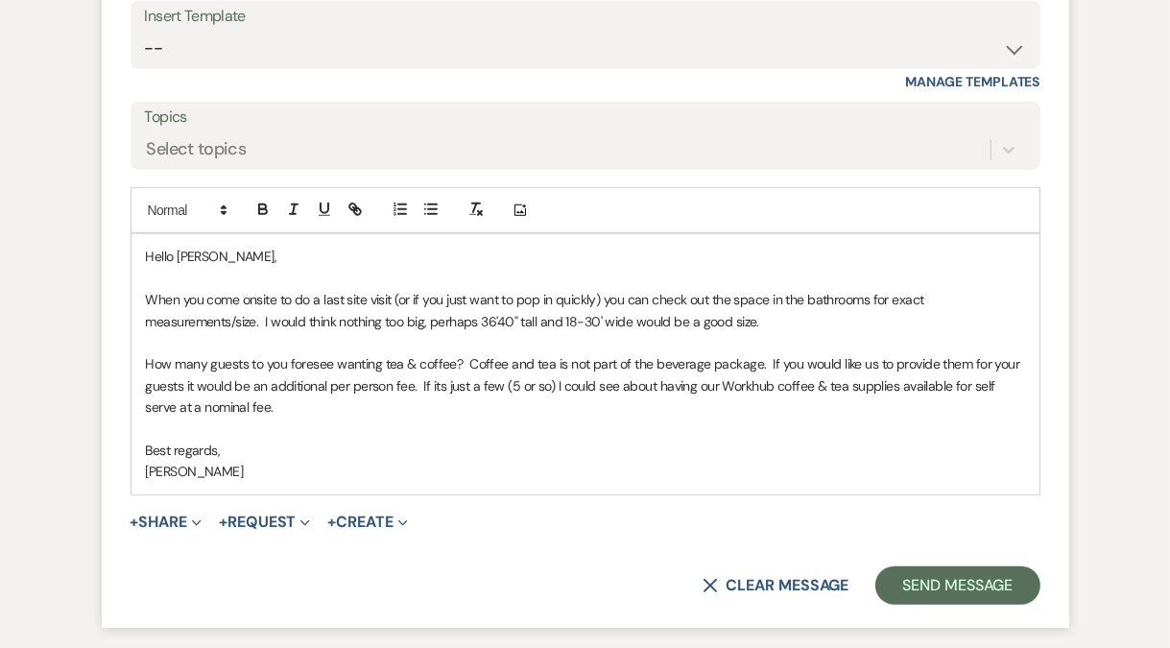
click at [537, 386] on p "How many guests to you foresee wanting tea & coffee? Coffee and tea is not part…" at bounding box center [585, 385] width 879 height 64
drag, startPoint x: 509, startPoint y: 387, endPoint x: 543, endPoint y: 387, distance: 34.5
click at [543, 387] on p "How many guests to you foresee wanting tea & coffee? Coffee and tea is not part…" at bounding box center [585, 385] width 879 height 64
click at [373, 417] on p at bounding box center [585, 427] width 879 height 21
click at [914, 572] on button "Send Message" at bounding box center [957, 585] width 164 height 38
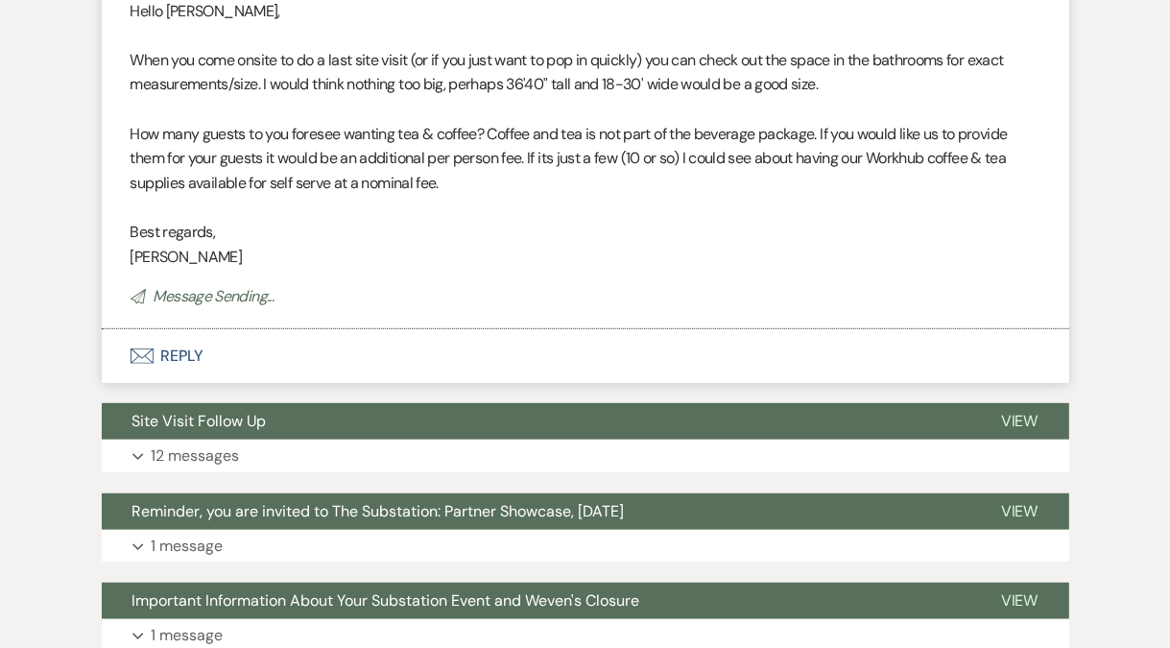
scroll to position [0, 0]
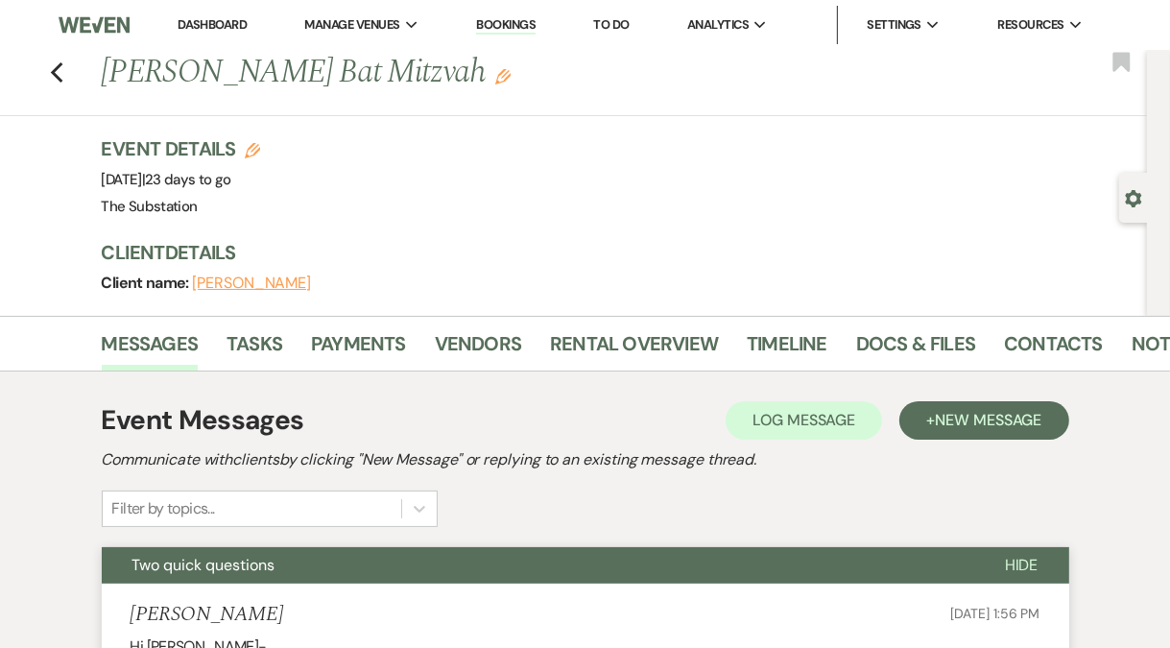
click at [197, 22] on link "Dashboard" at bounding box center [212, 24] width 69 height 16
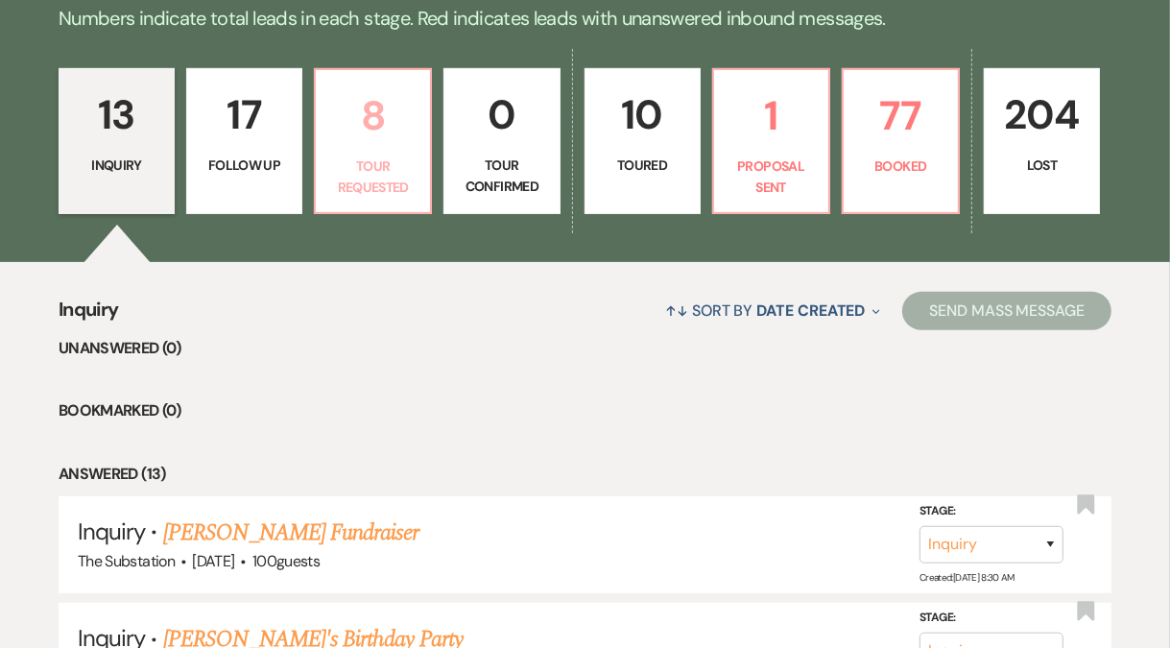
click at [392, 156] on p "Tour Requested" at bounding box center [372, 176] width 91 height 43
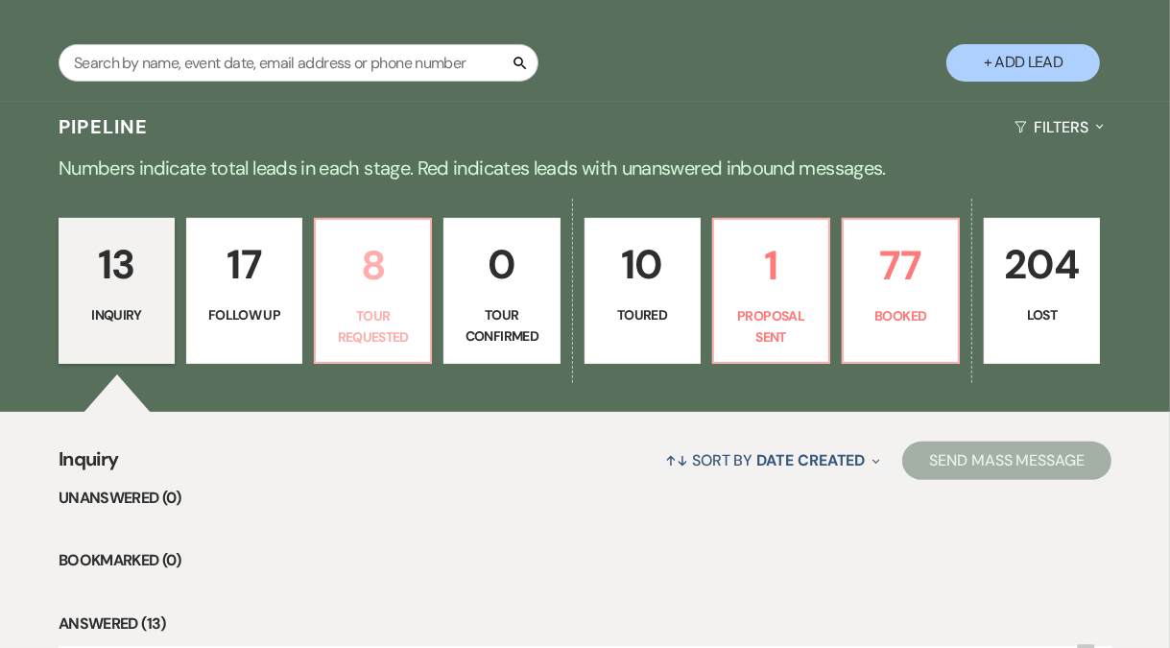
select select "2"
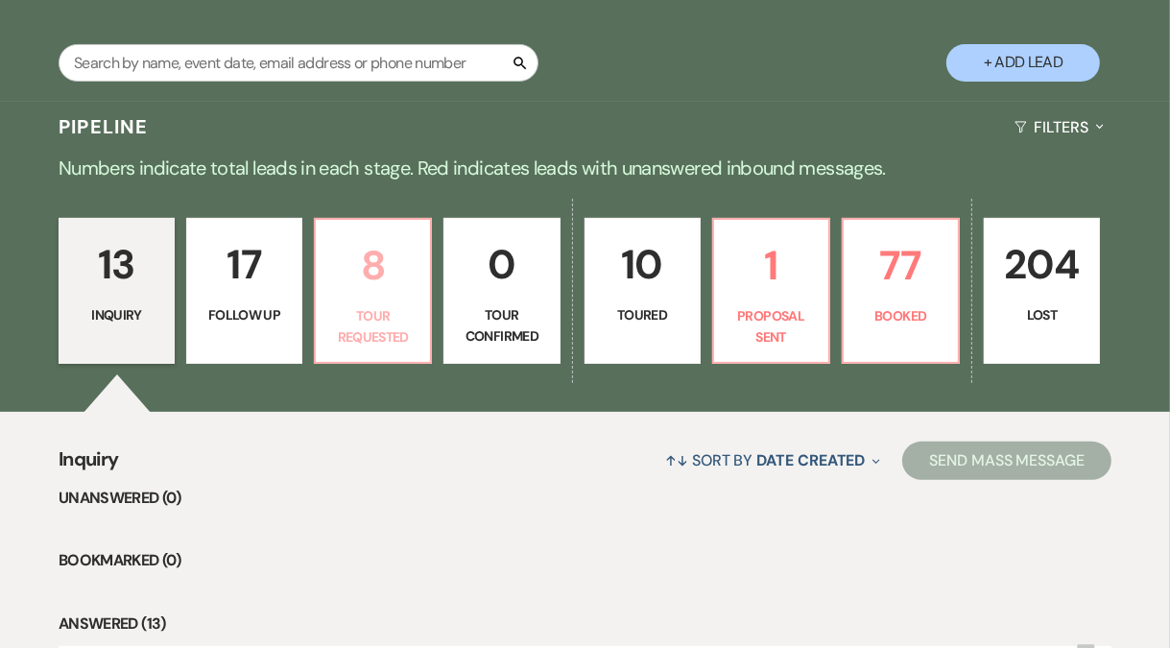
select select "2"
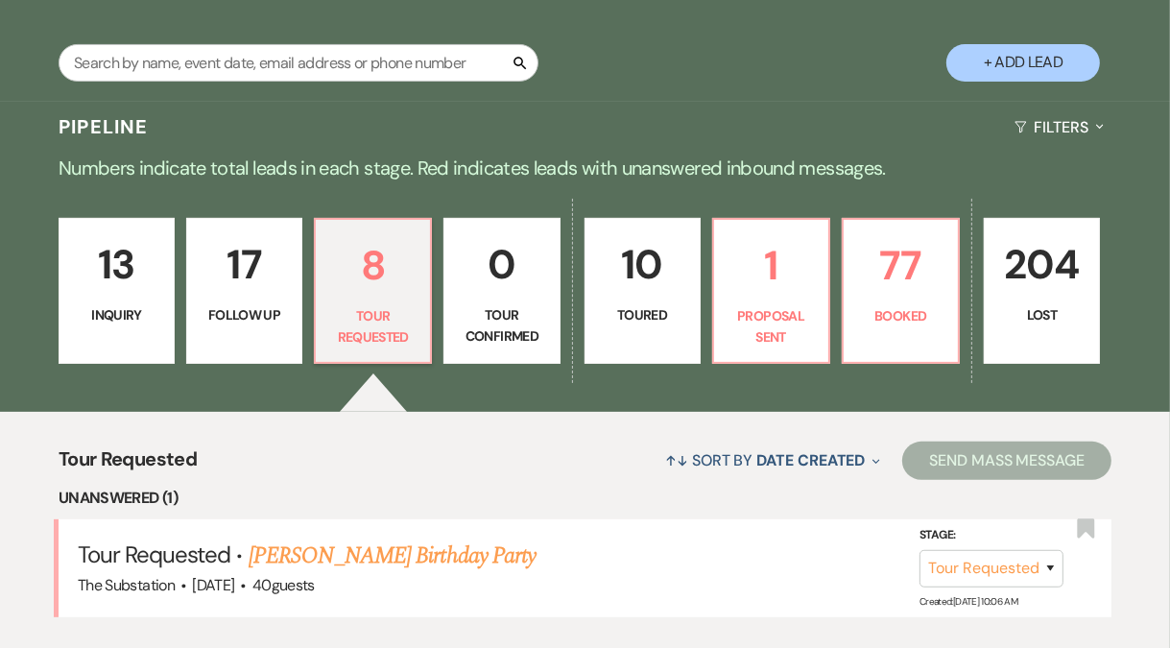
scroll to position [472, 0]
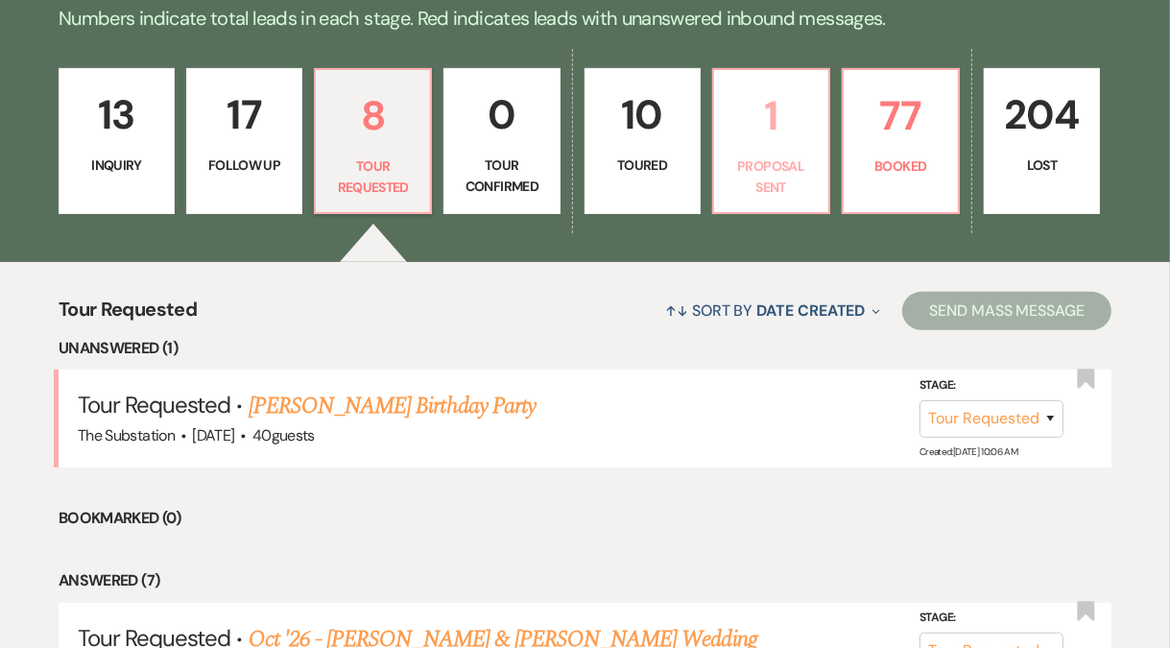
click at [738, 187] on p "Proposal Sent" at bounding box center [770, 176] width 91 height 43
select select "6"
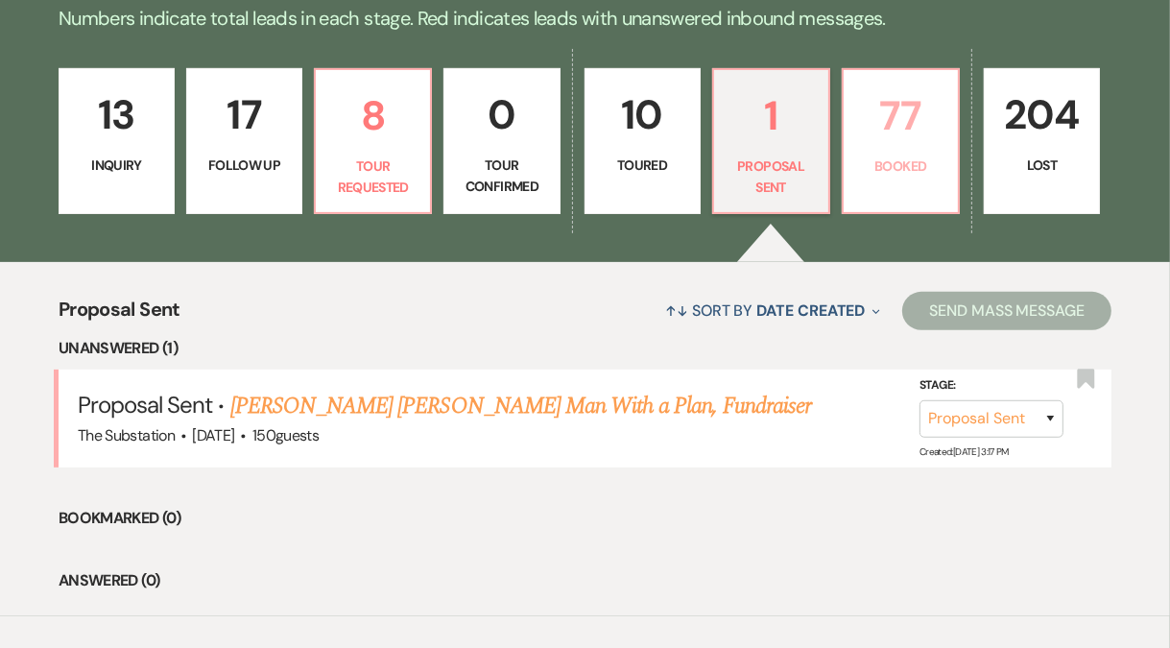
click at [917, 163] on p "Booked" at bounding box center [900, 165] width 91 height 21
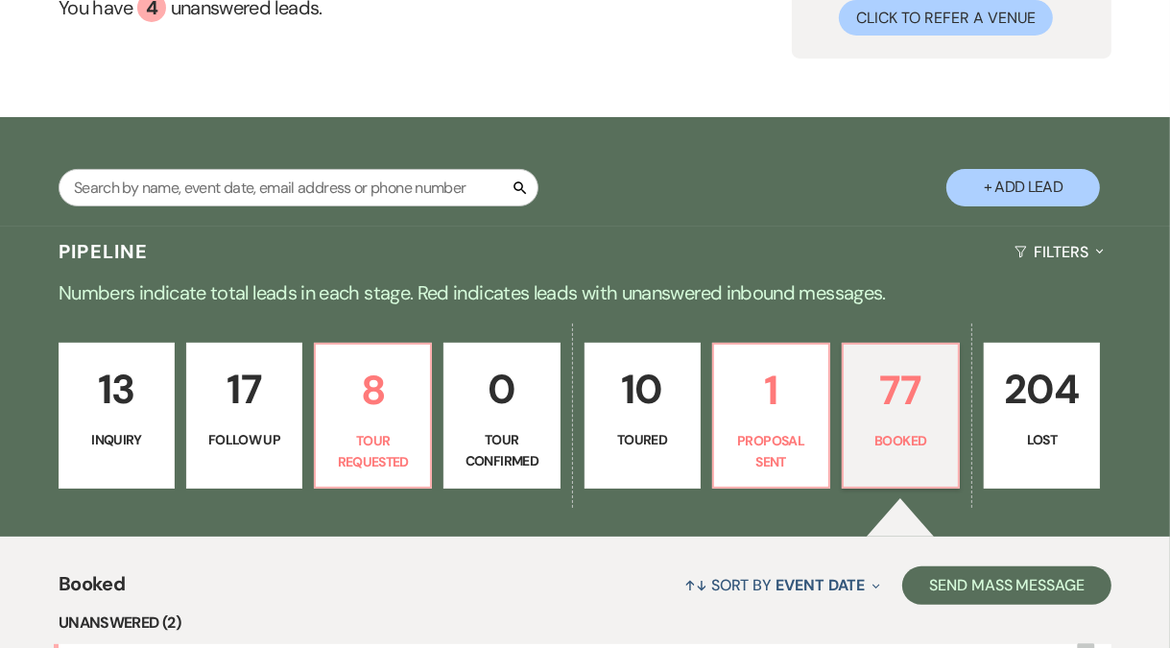
scroll to position [303, 0]
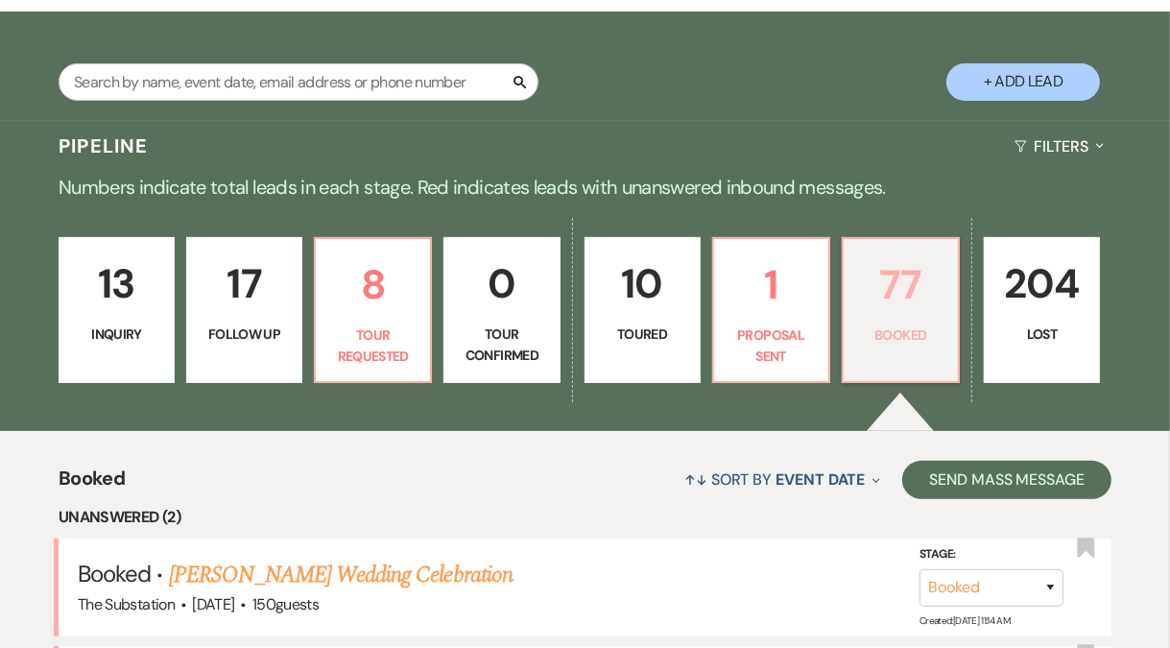
click at [886, 300] on p "77" at bounding box center [900, 284] width 91 height 64
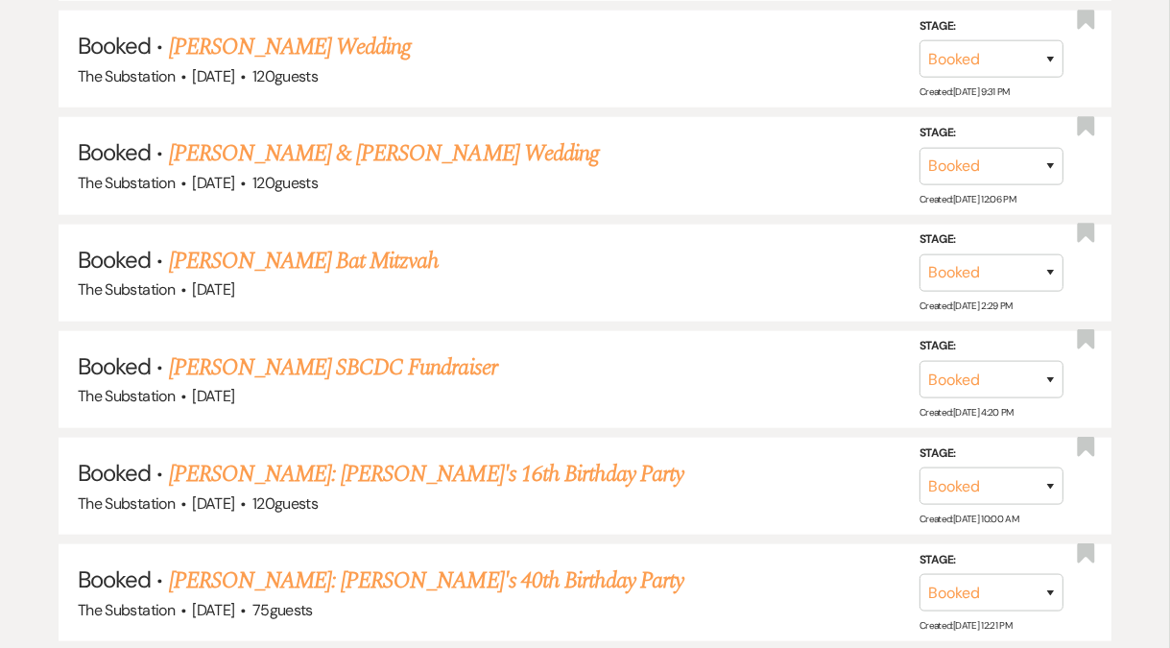
scroll to position [1385, 0]
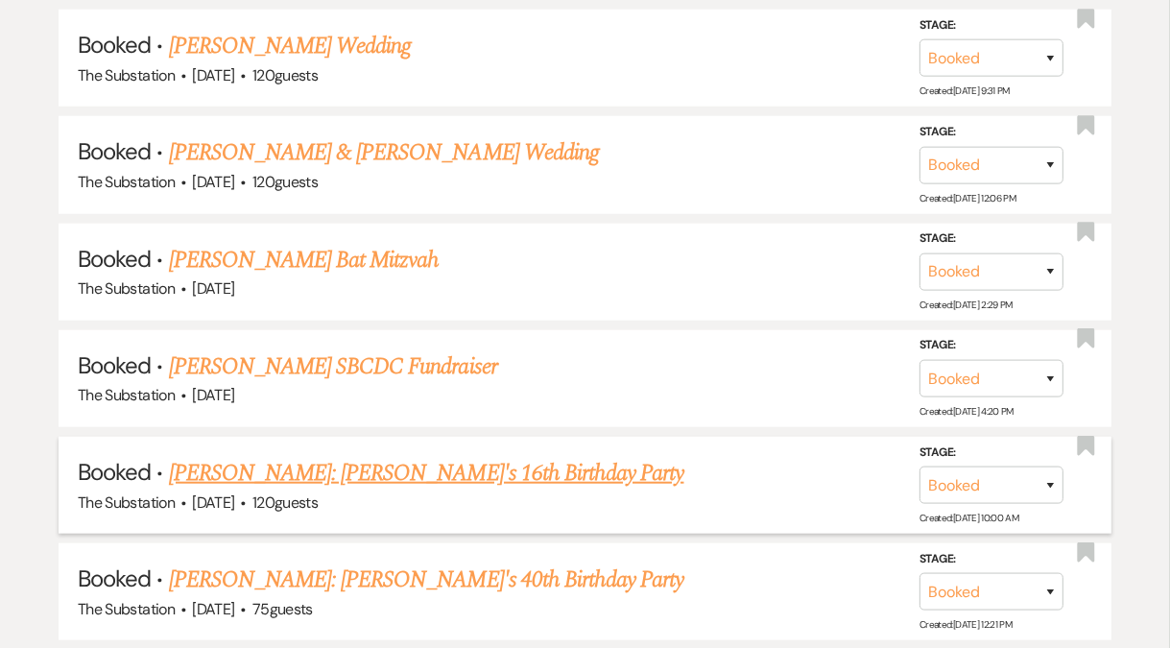
click at [303, 466] on link "Ebony Milton: Chloe's 16th Birthday Party" at bounding box center [426, 473] width 515 height 35
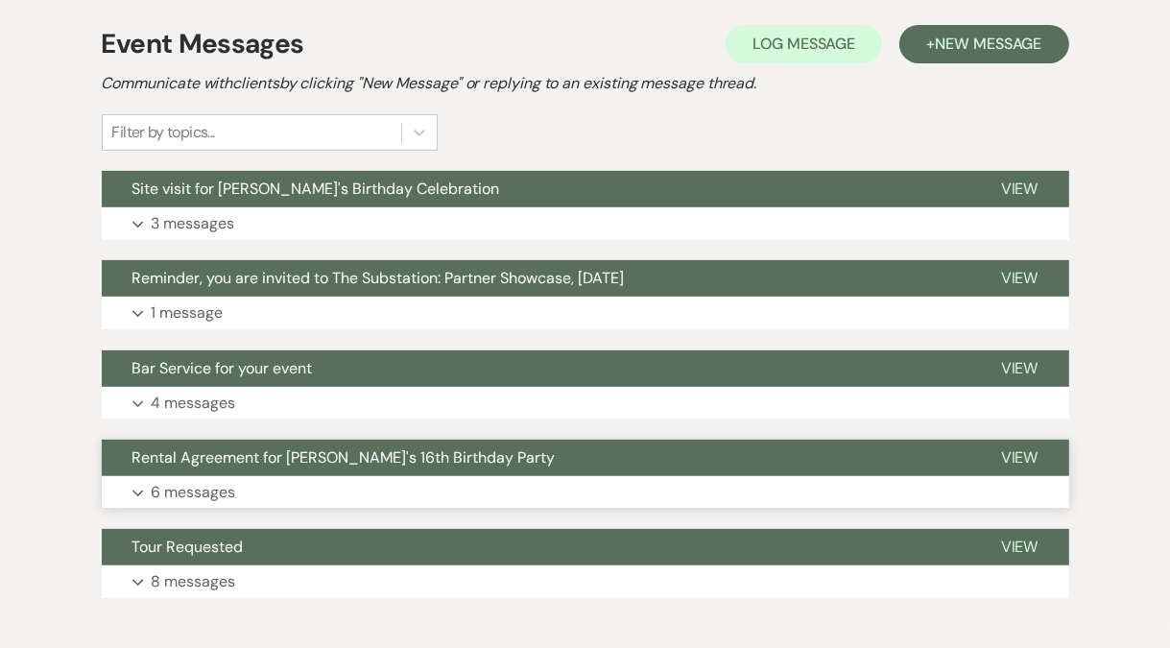
scroll to position [478, 0]
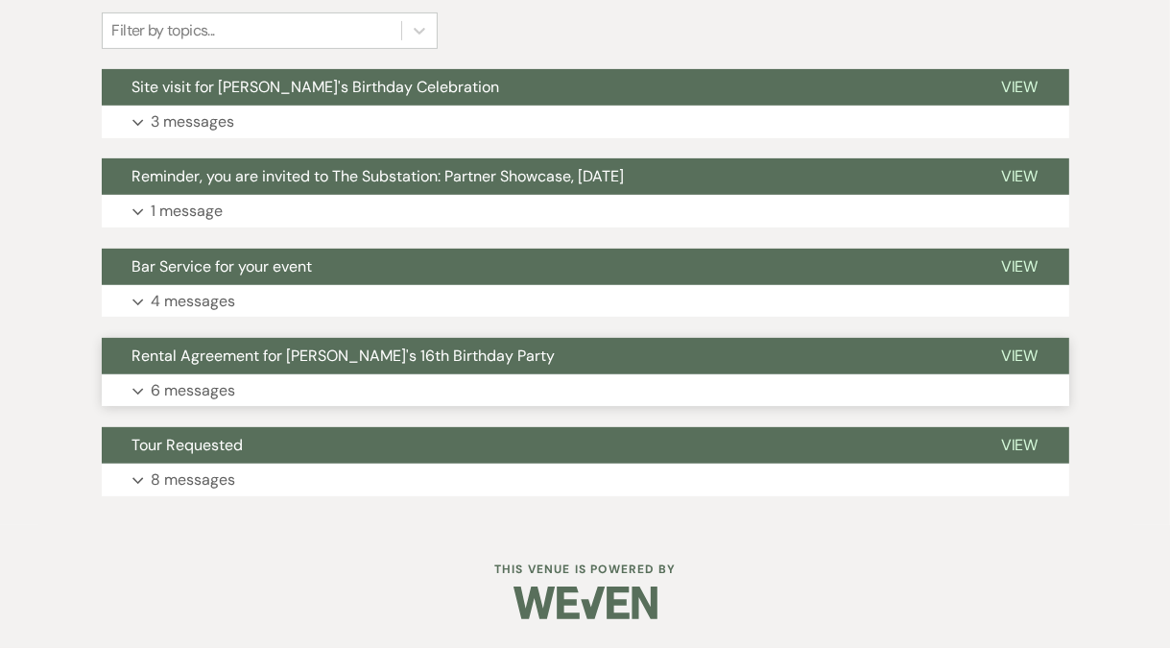
click at [240, 392] on button "Expand 6 messages" at bounding box center [585, 390] width 967 height 33
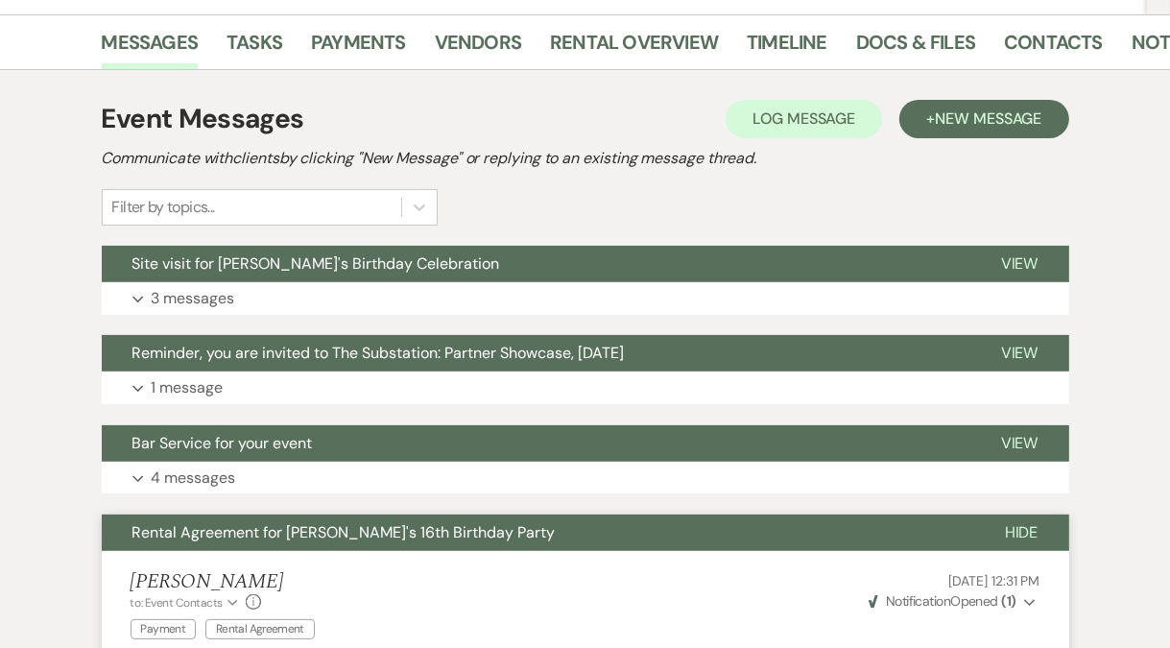
scroll to position [0, 0]
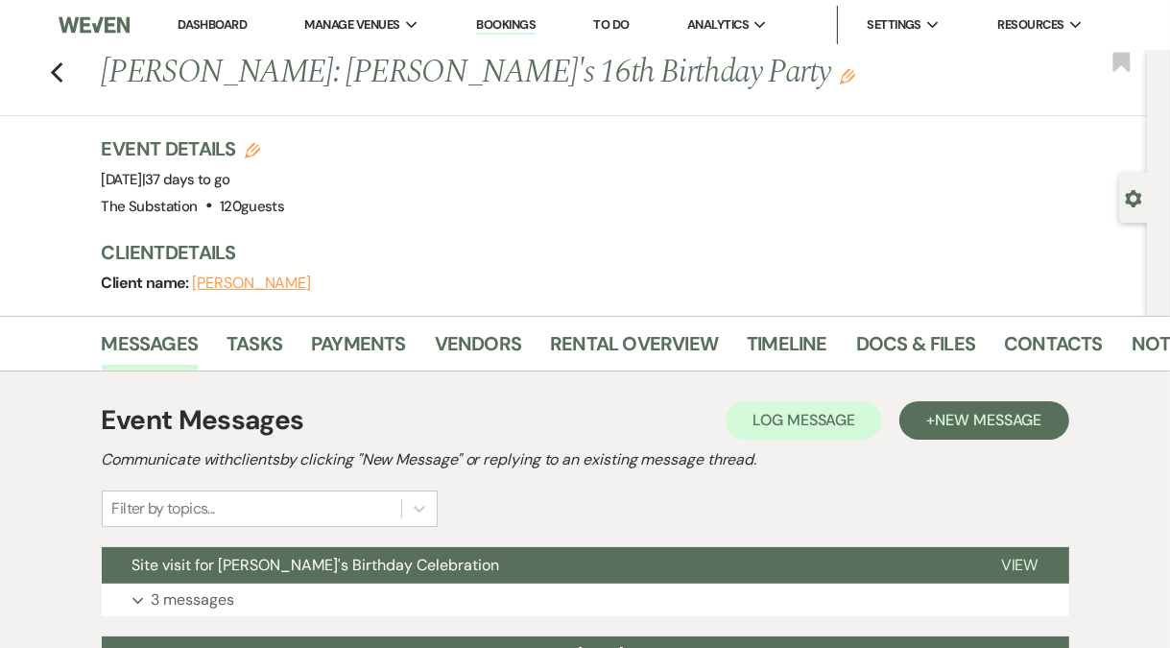
click at [1120, 193] on div "Gear Settings" at bounding box center [1137, 198] width 36 height 50
click at [1125, 194] on icon "Gear" at bounding box center [1133, 198] width 17 height 17
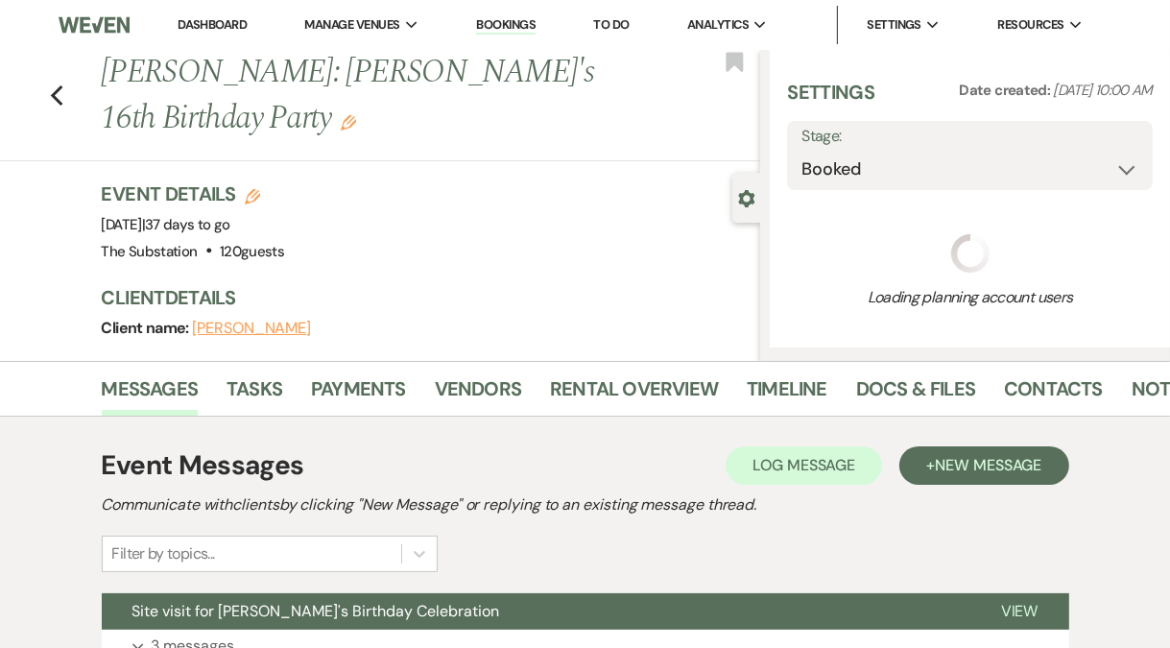
select select "5"
select select "4"
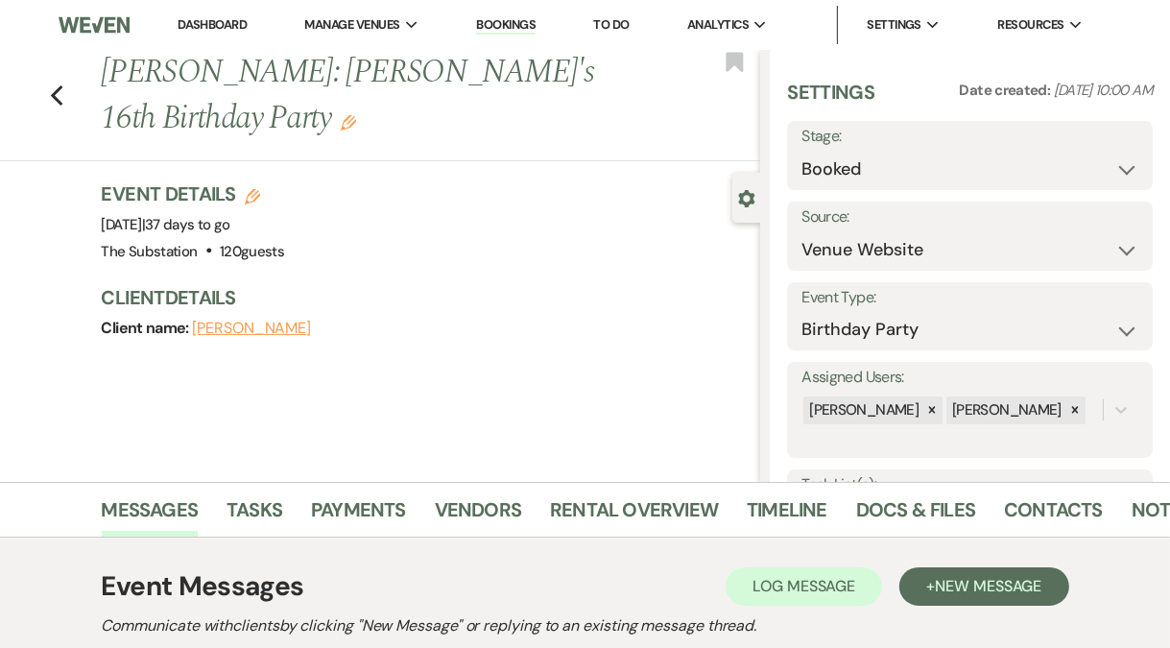
click at [54, 96] on div "Previous Ebony Milton: Chloe's 16th Birthday Party Edit Bookmark" at bounding box center [375, 105] width 770 height 111
click at [56, 96] on icon "Previous" at bounding box center [57, 95] width 14 height 23
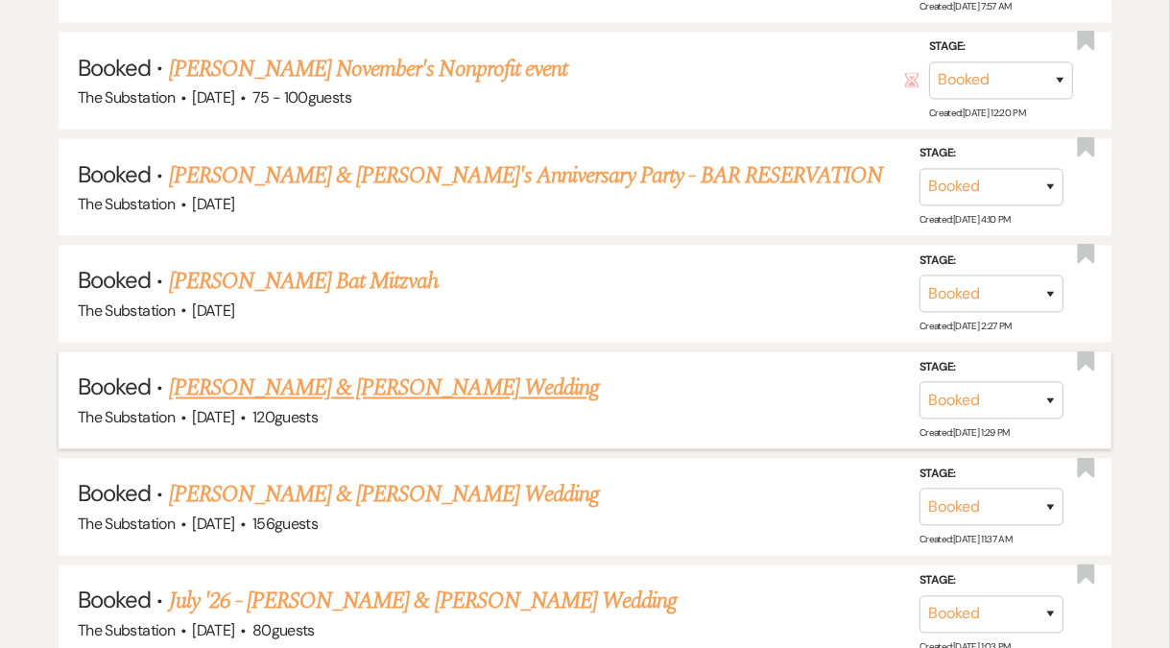
scroll to position [2729, 0]
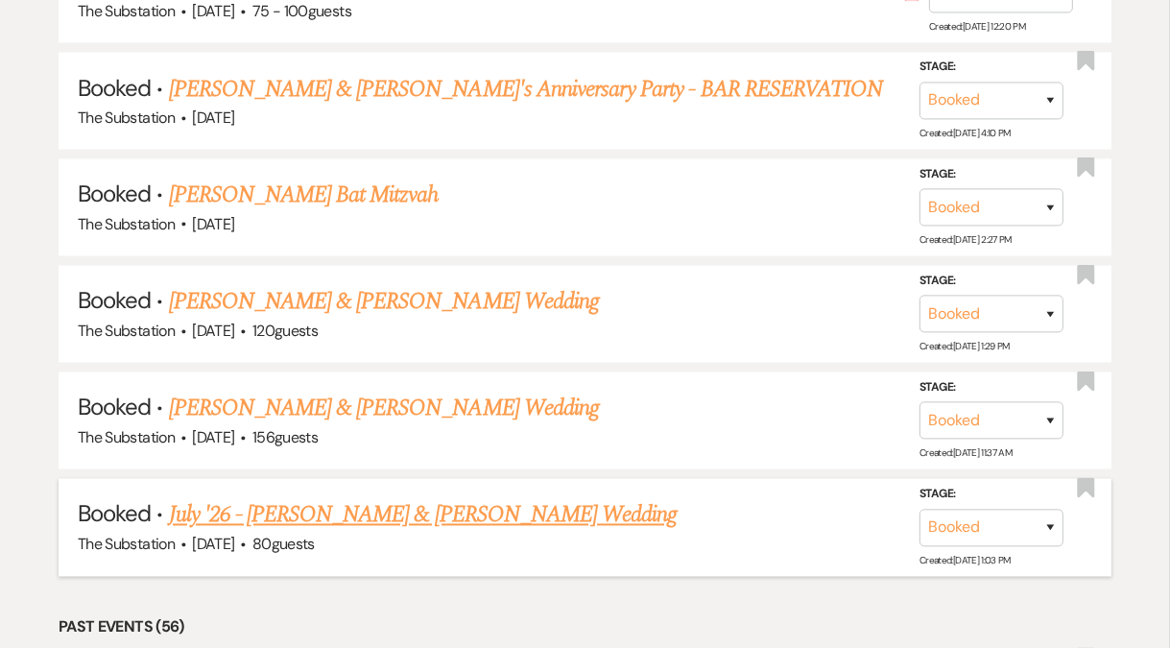
click at [422, 498] on link "July '26 - Daniel Callahan & Ashe's Wedding" at bounding box center [423, 515] width 509 height 35
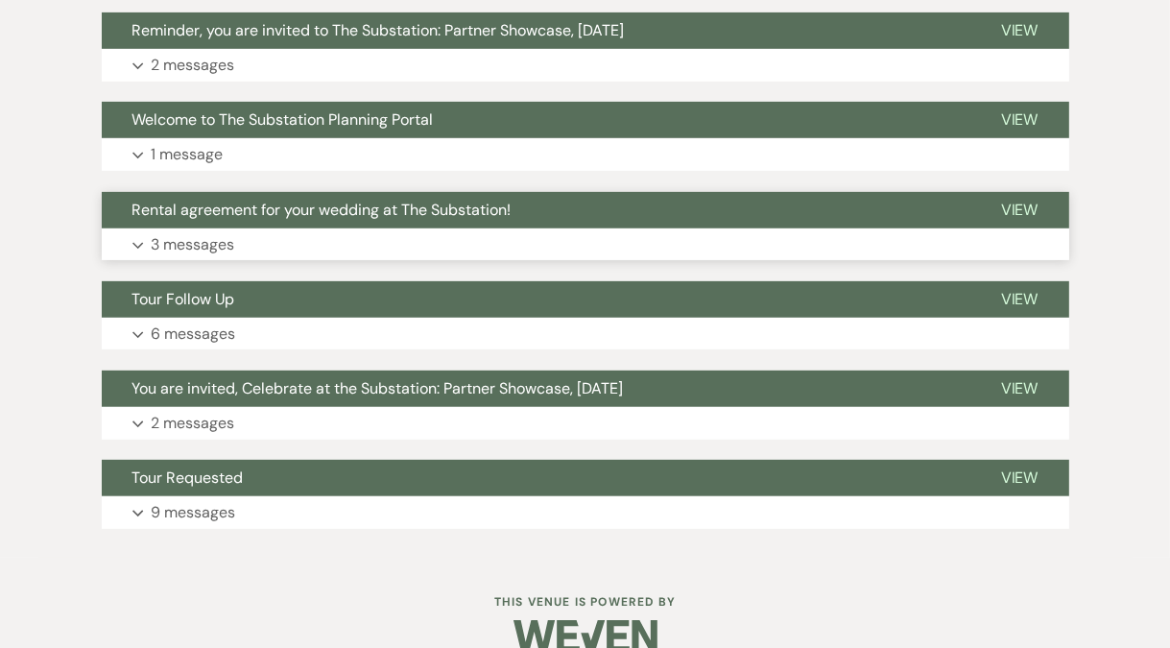
scroll to position [516, 0]
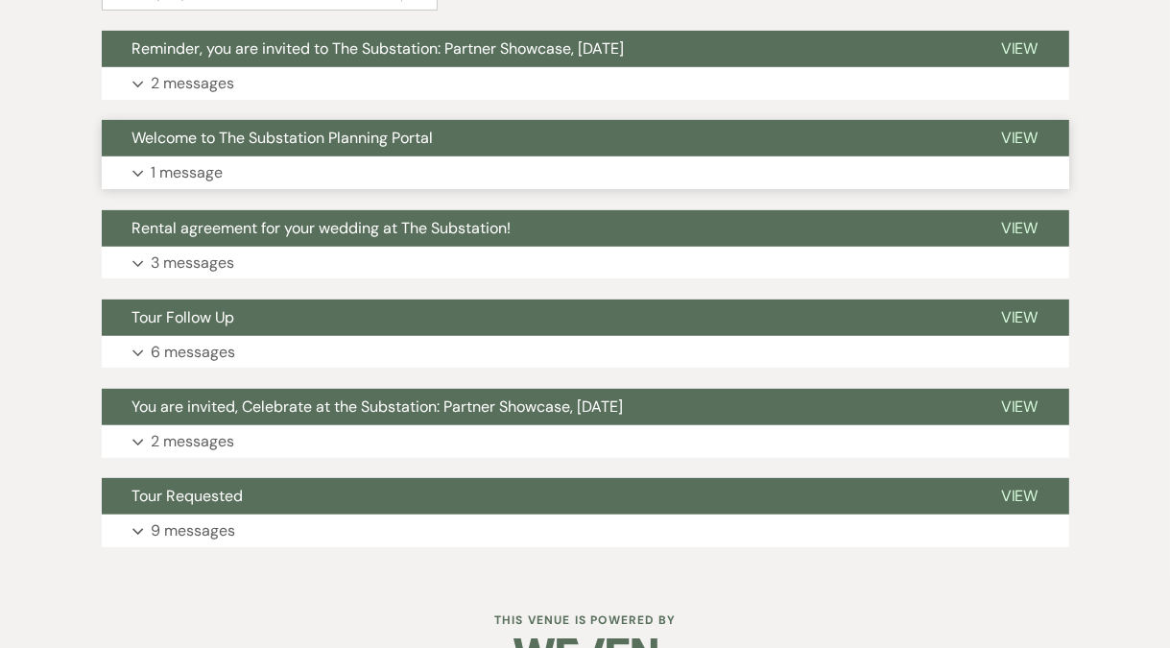
click at [329, 171] on button "Expand 1 message" at bounding box center [585, 172] width 967 height 33
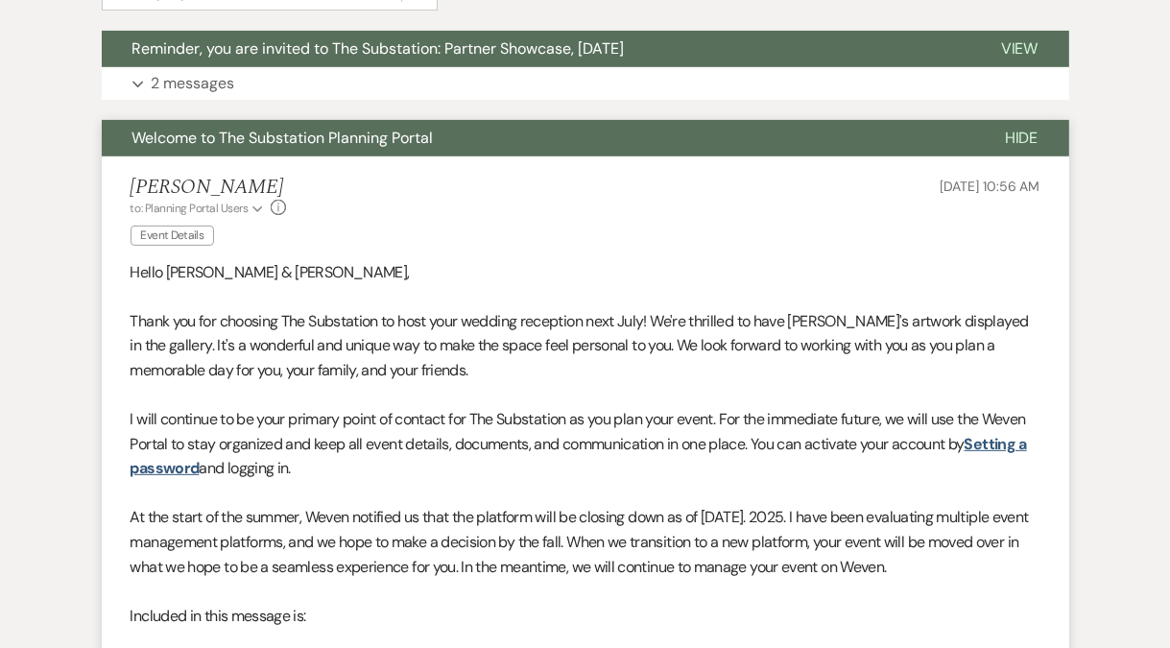
scroll to position [647, 0]
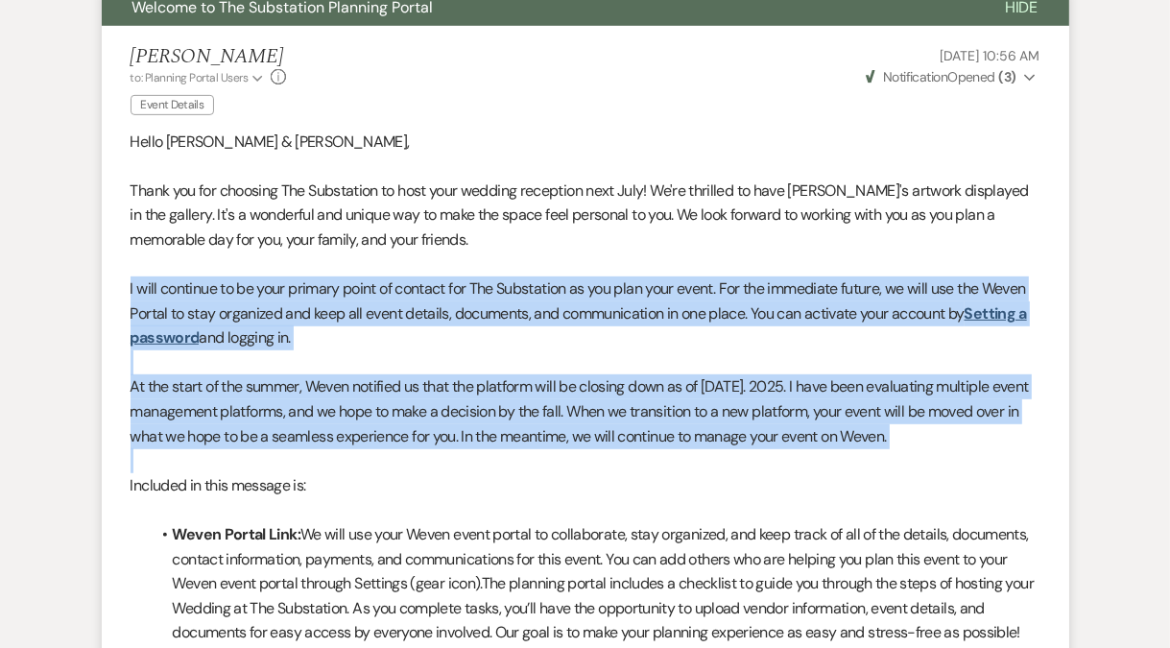
drag, startPoint x: 130, startPoint y: 283, endPoint x: 243, endPoint y: 461, distance: 210.6
click at [243, 461] on div "Hello Daniel & Ashe, Thank you for choosing The Substation to host your wedding…" at bounding box center [586, 609] width 910 height 958
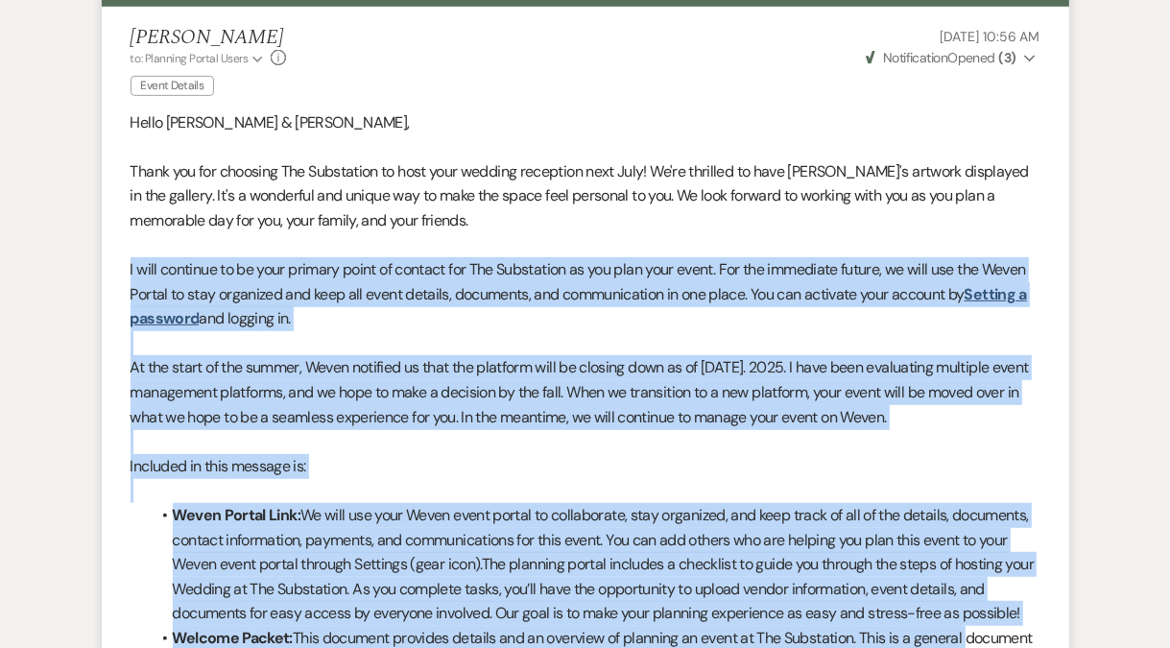
scroll to position [1004, 0]
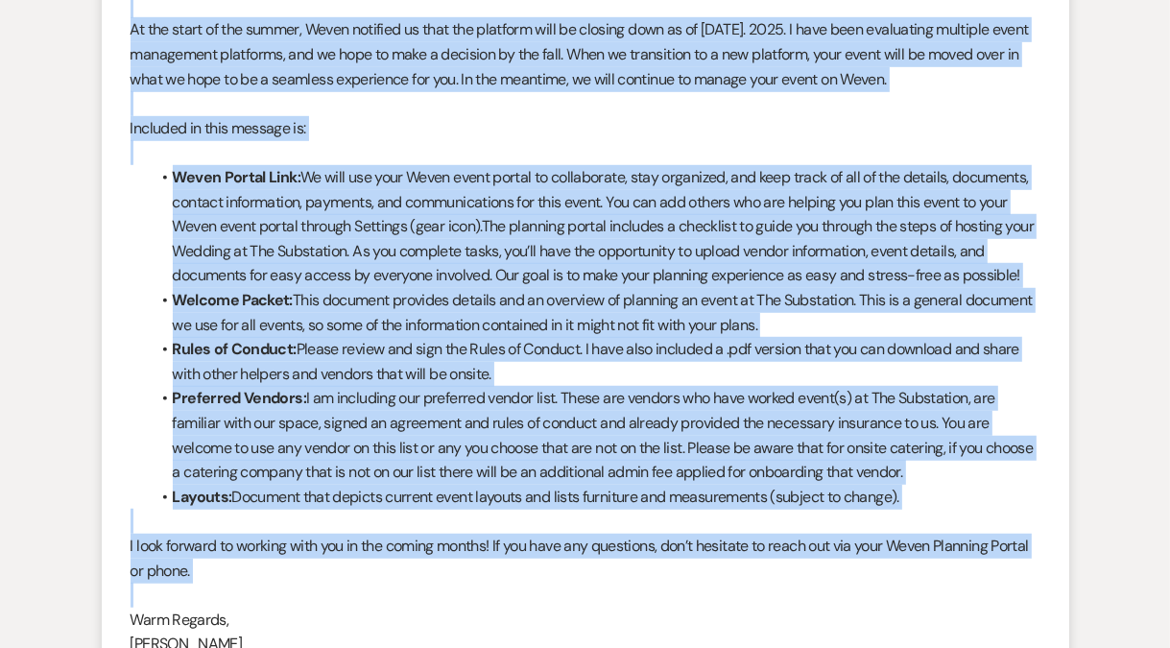
copy div "I will continue to be your primary point of contact for The Substation as you p…"
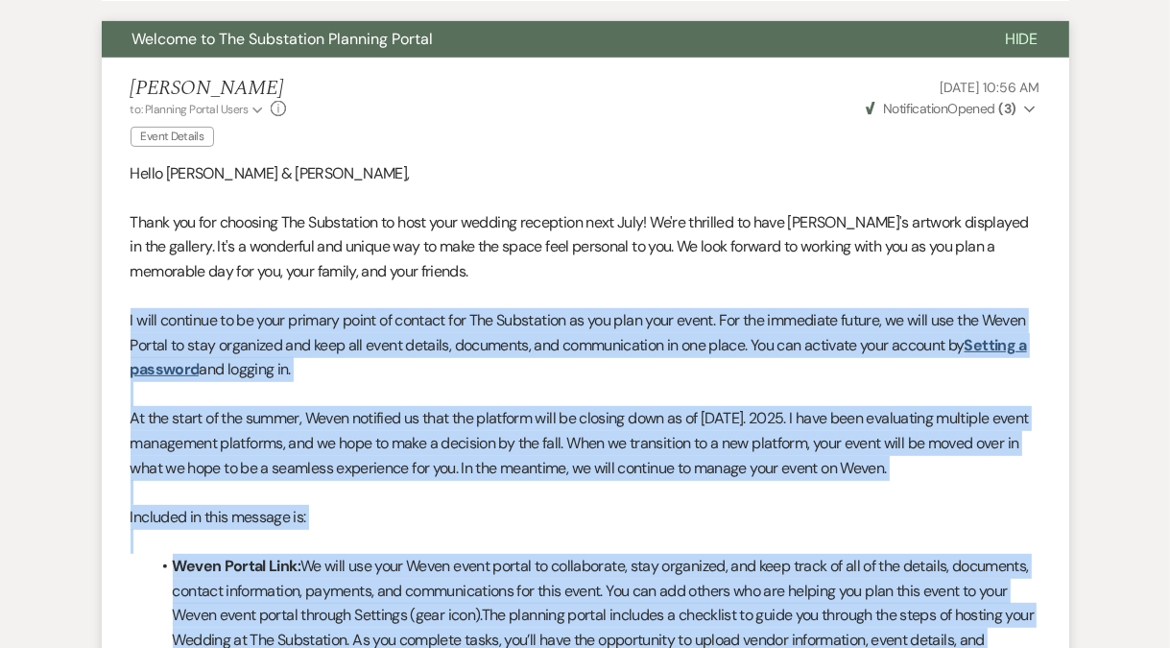
scroll to position [0, 0]
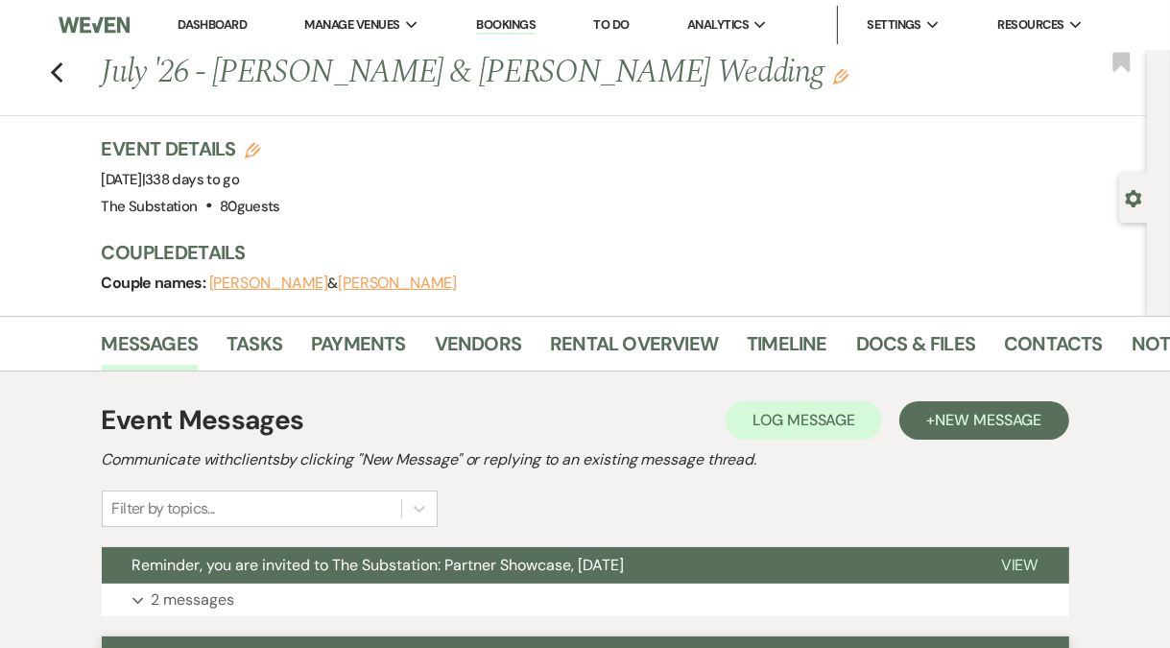
click at [214, 24] on link "Dashboard" at bounding box center [212, 24] width 69 height 16
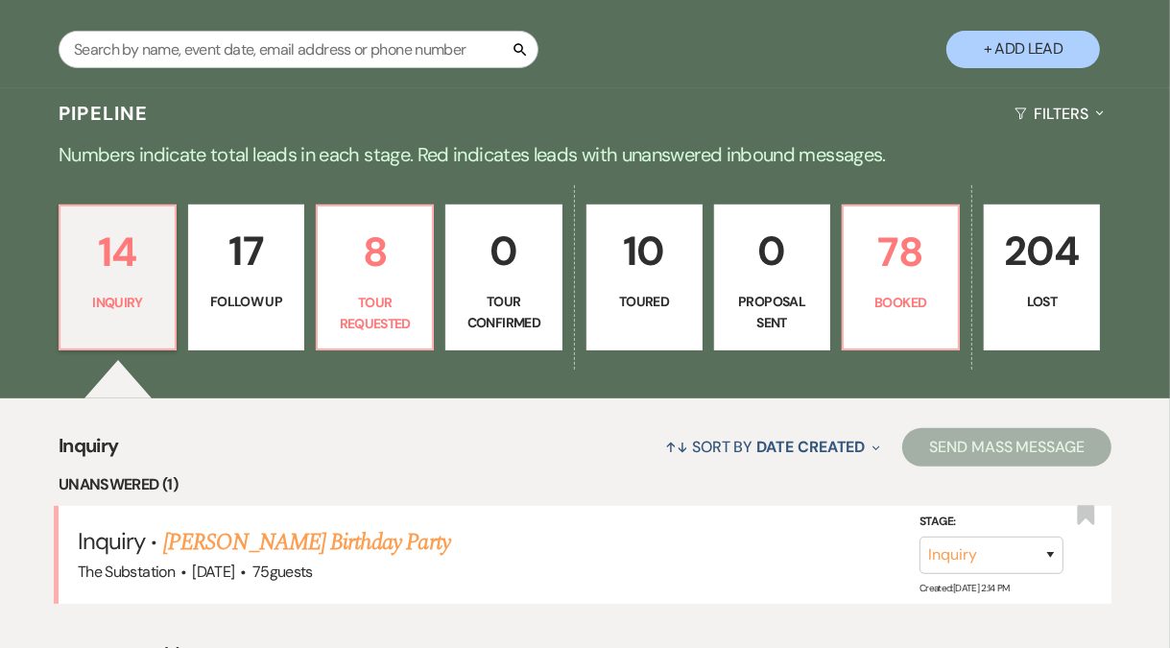
scroll to position [414, 0]
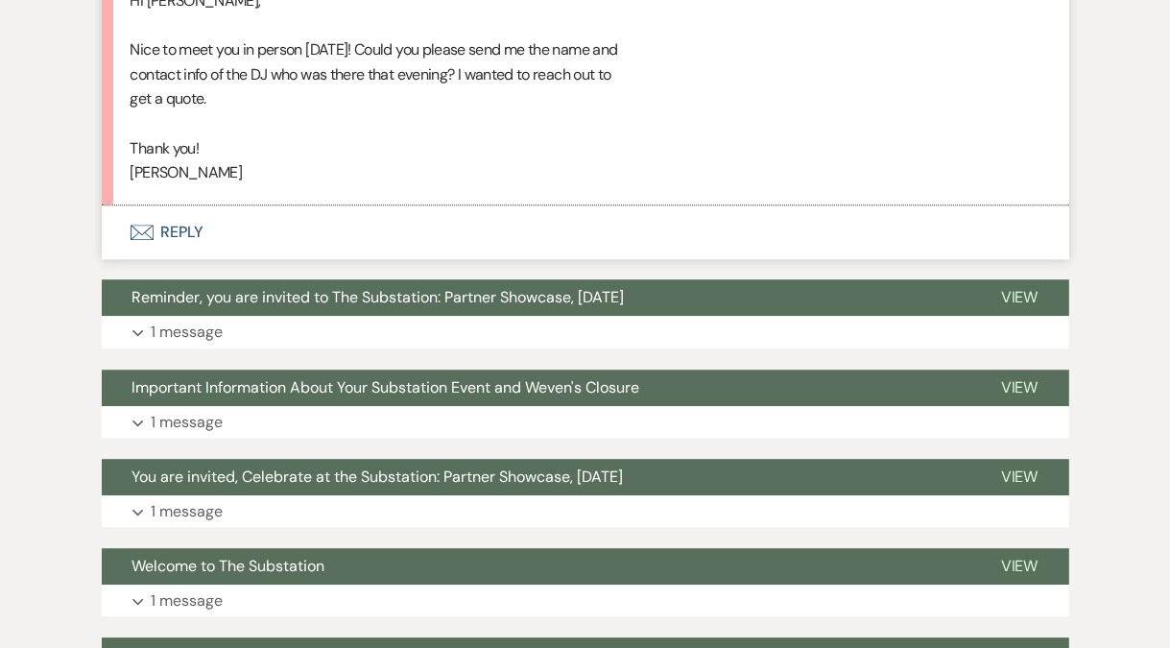
scroll to position [4118, 0]
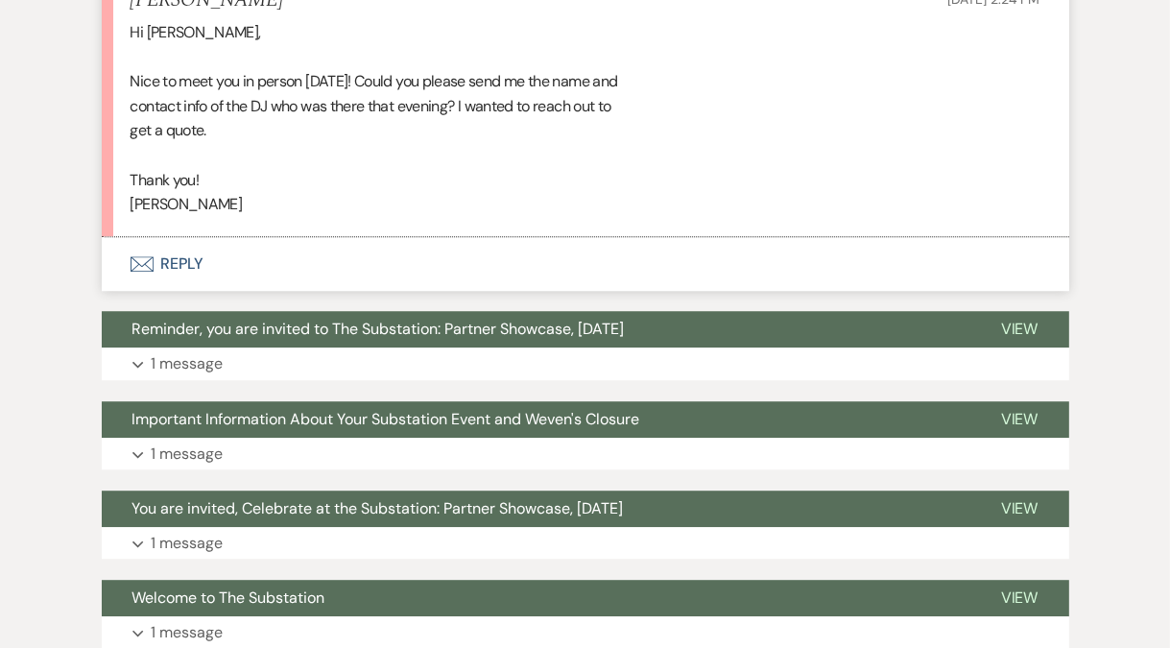
click at [190, 291] on button "Envelope Reply" at bounding box center [585, 264] width 967 height 54
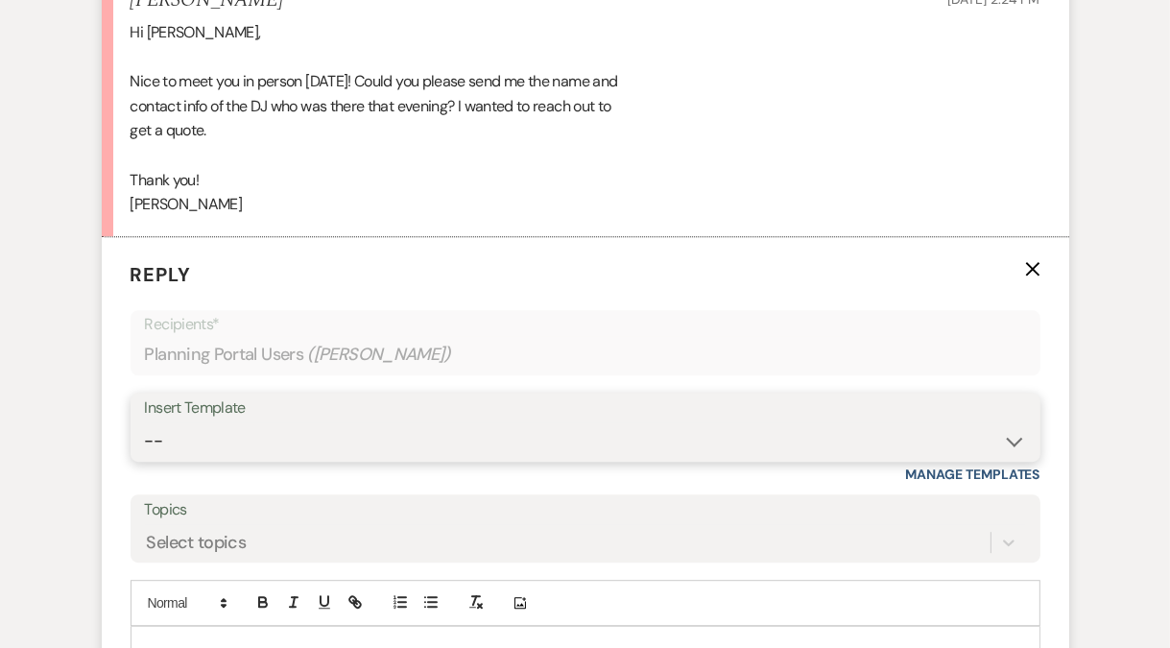
click at [211, 460] on select "-- Weven Planning Portal Introduction (Booked Events) Follow Up Contract (Pre-B…" at bounding box center [585, 440] width 881 height 37
select select "4505"
click at [145, 460] on select "-- Weven Planning Portal Introduction (Booked Events) Follow Up Contract (Pre-B…" at bounding box center [585, 440] width 881 height 37
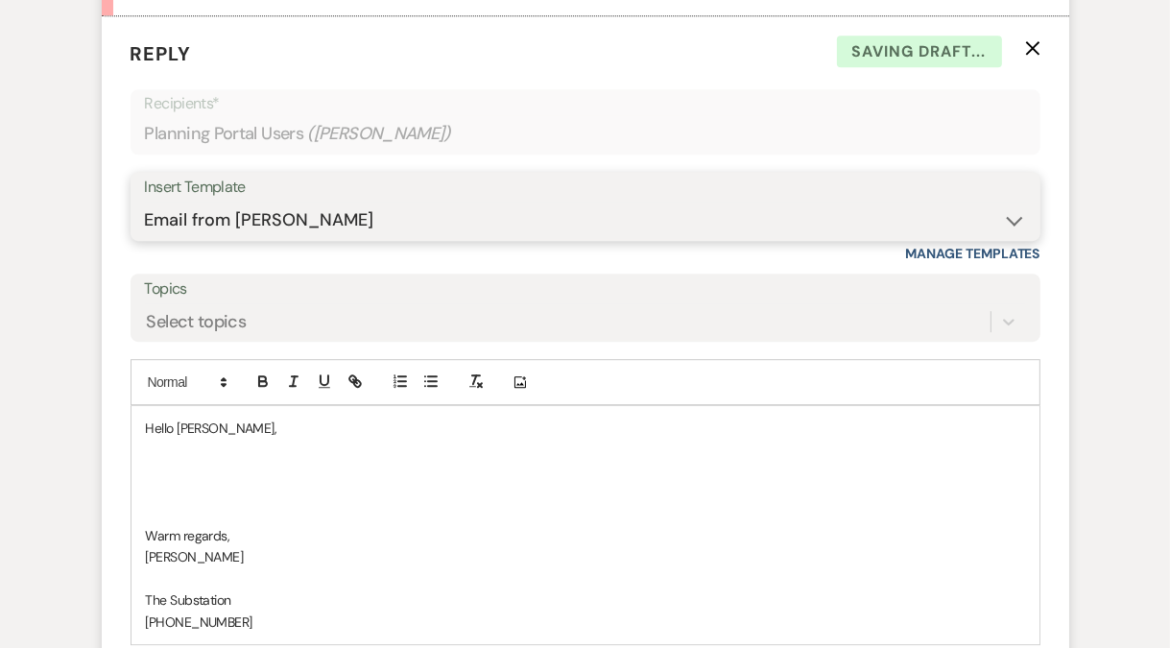
scroll to position [4575, 0]
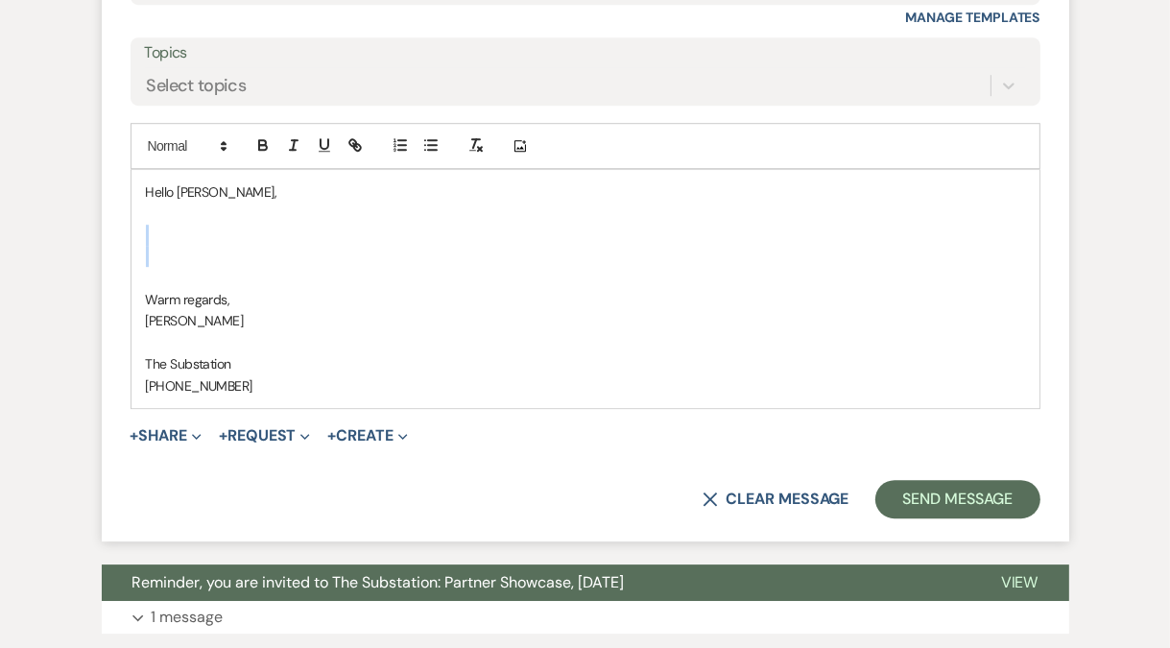
click at [169, 246] on p at bounding box center [585, 235] width 879 height 21
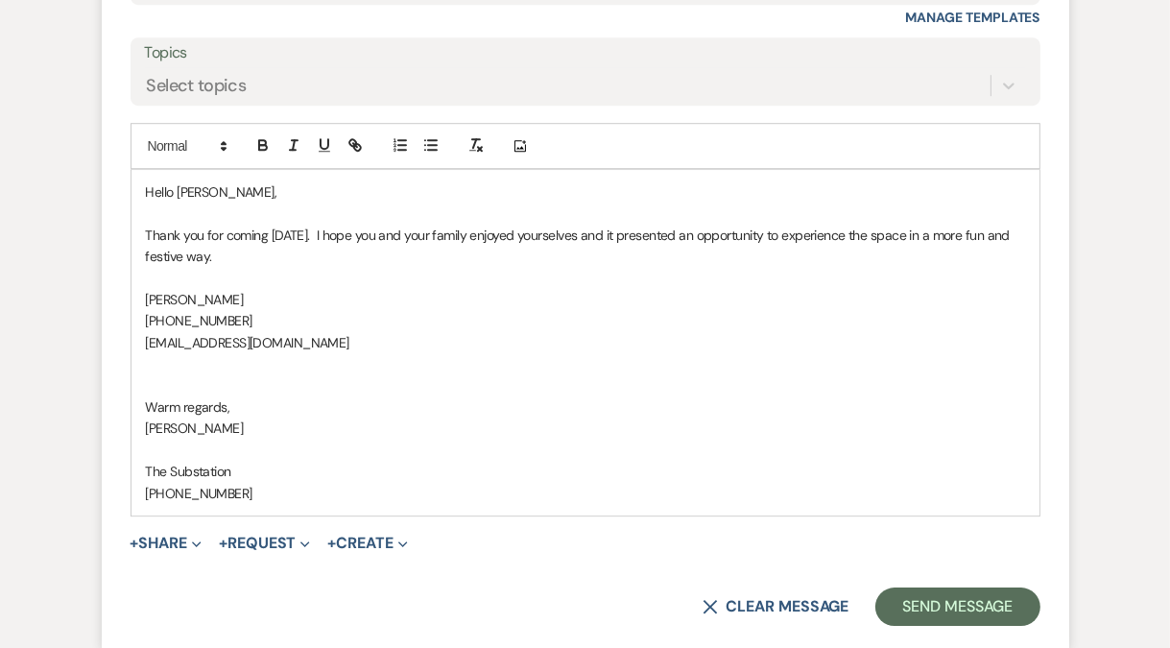
click at [320, 268] on p "Thank you for coming on Monday. I hope you and your family enjoyed yourselves a…" at bounding box center [585, 246] width 879 height 43
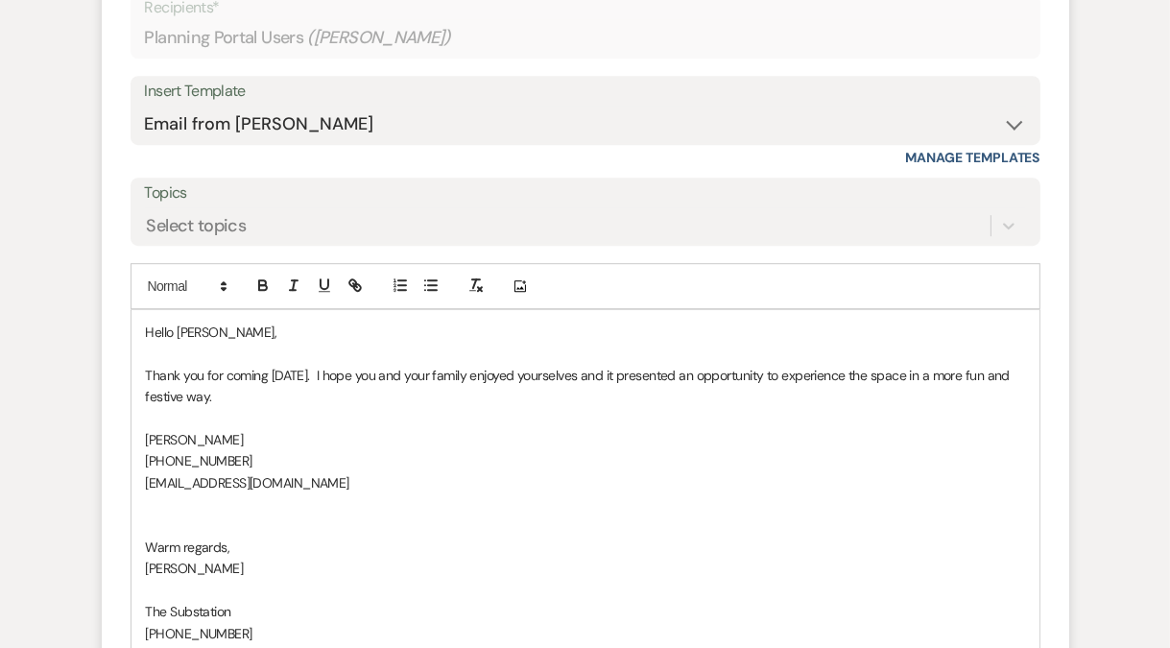
scroll to position [4741, 0]
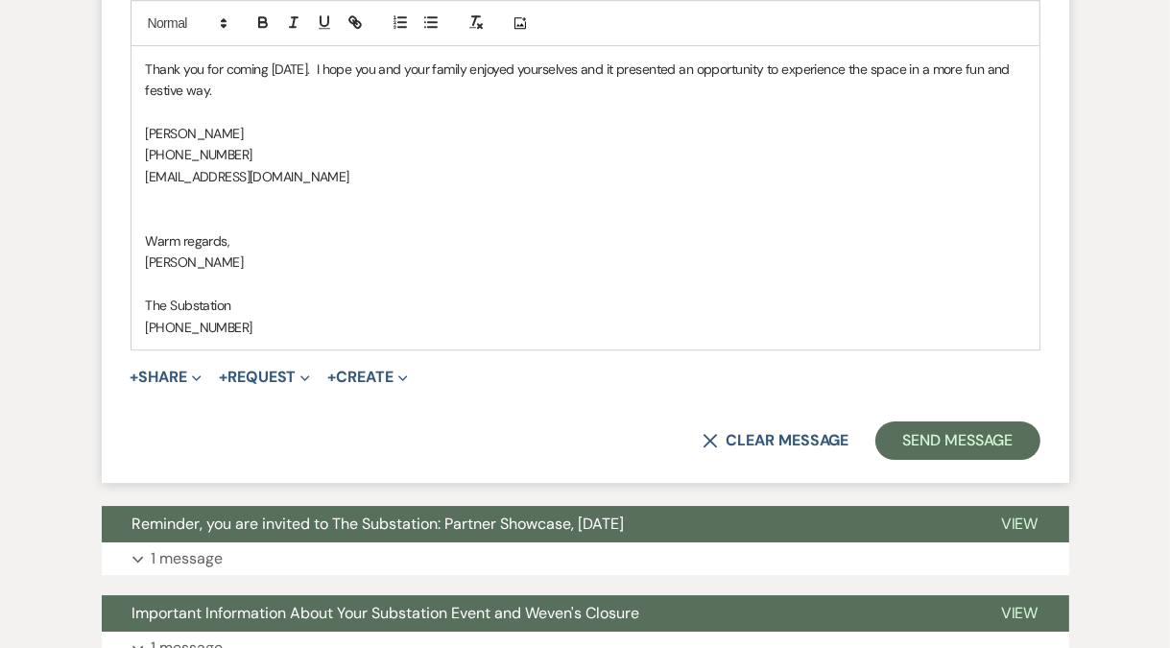
click at [605, 102] on p "Thank you for coming on Monday. I hope you and your family enjoyed yourselves a…" at bounding box center [585, 80] width 879 height 43
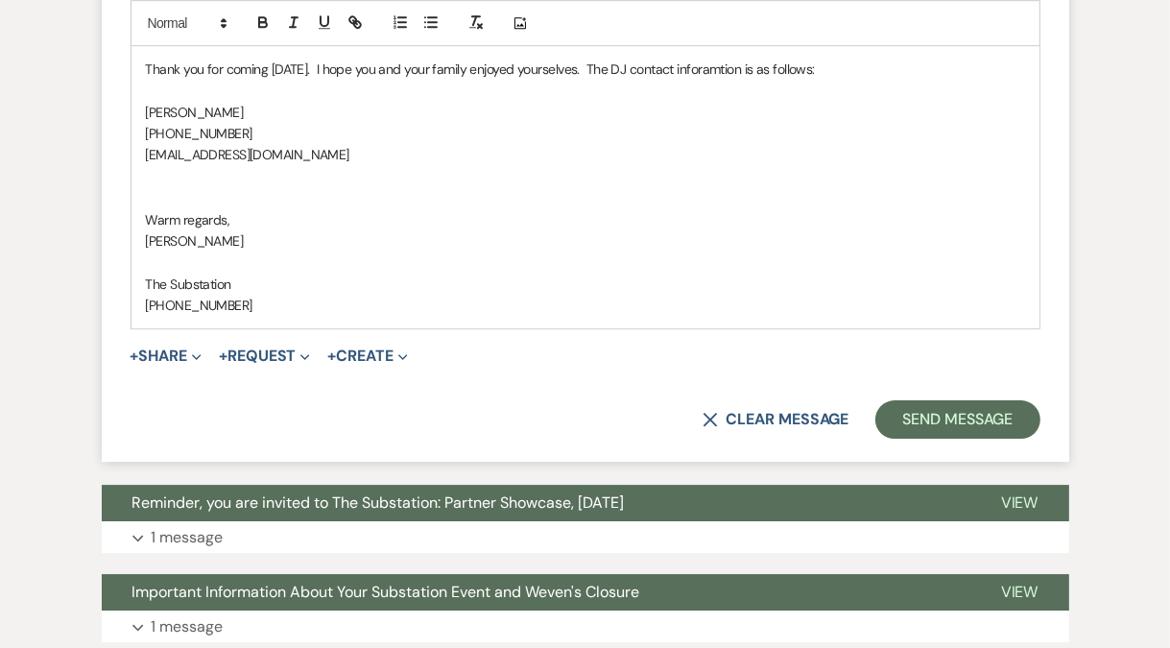
click at [728, 80] on p "Thank you for coming on Monday. I hope you and your family enjoyed yourselves. …" at bounding box center [585, 69] width 879 height 21
click at [208, 187] on p at bounding box center [585, 176] width 879 height 21
click at [840, 80] on p "Thank you for coming on Monday. I hope you and your family enjoyed yourselves. …" at bounding box center [585, 69] width 879 height 21
click at [820, 80] on p "Thank you for coming on Monday. I hope you and your family enjoyed yourselves. …" at bounding box center [585, 69] width 879 height 21
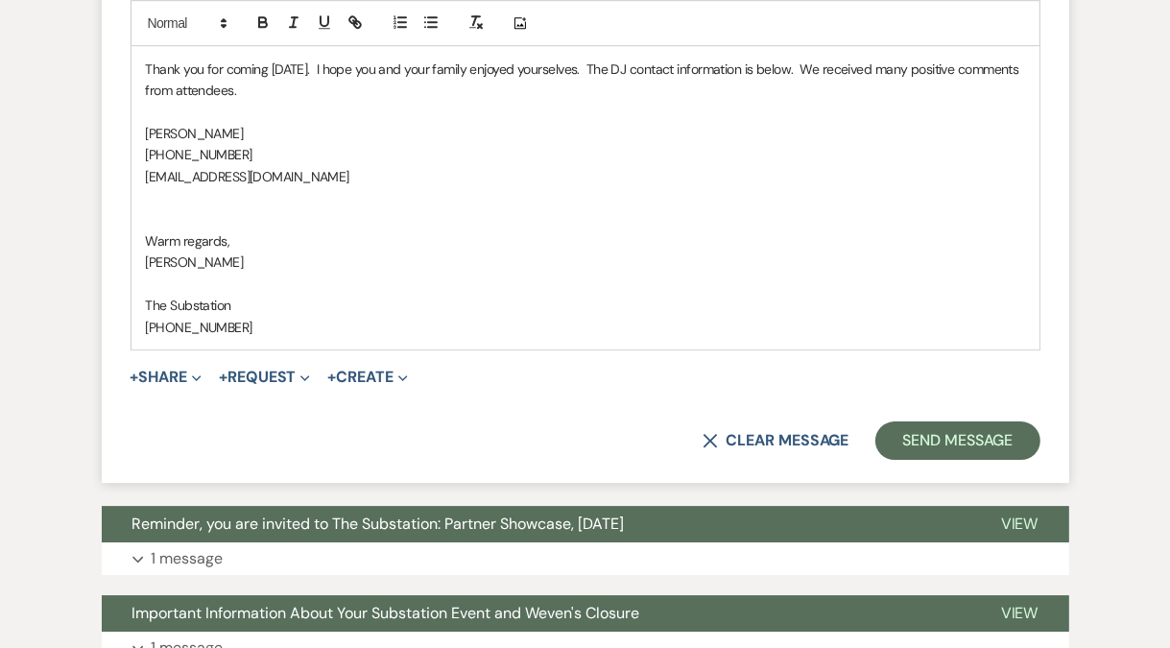
click at [826, 102] on p "Thank you for coming on Monday. I hope you and your family enjoyed yourselves. …" at bounding box center [585, 80] width 879 height 43
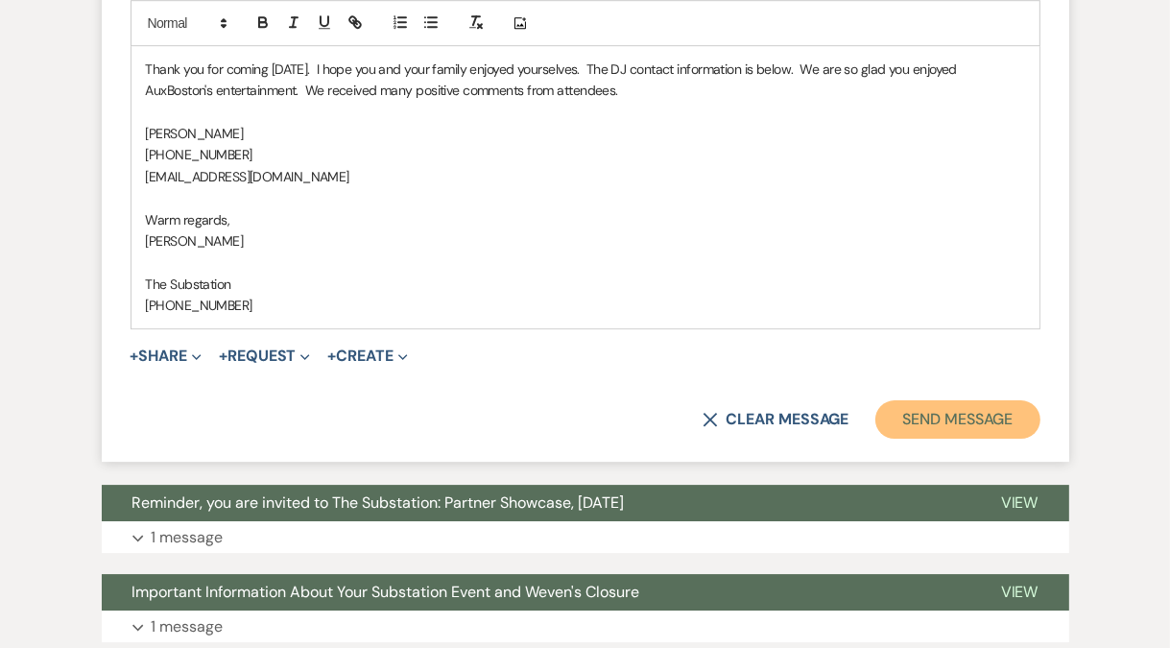
click at [932, 439] on button "Send Message" at bounding box center [957, 419] width 164 height 38
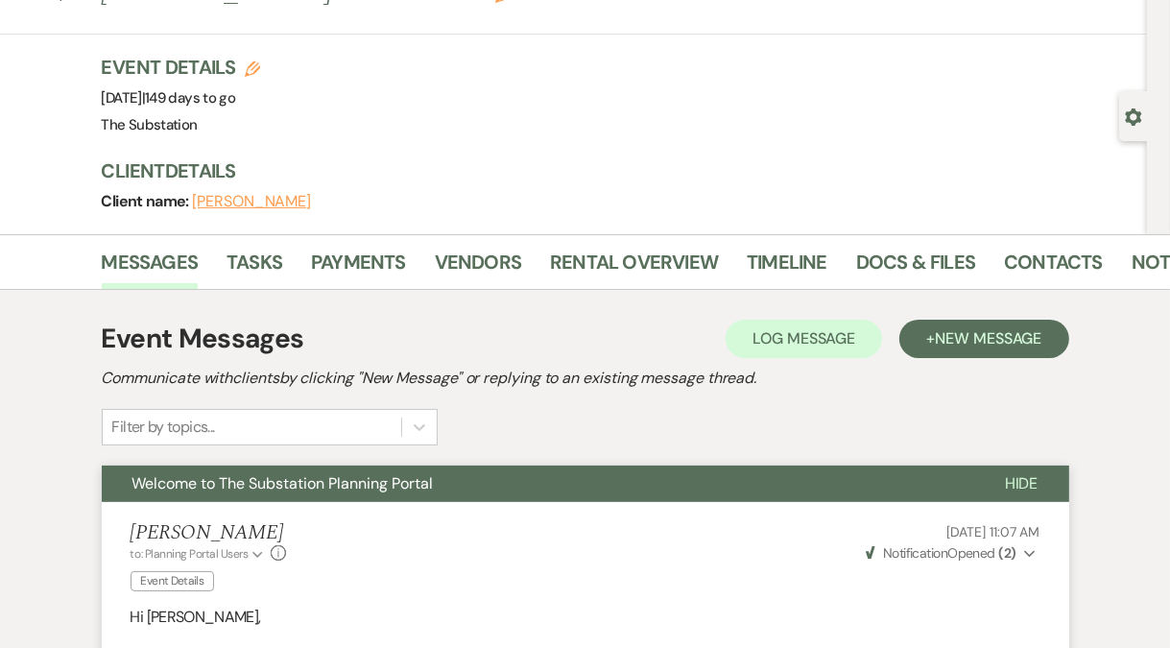
scroll to position [0, 0]
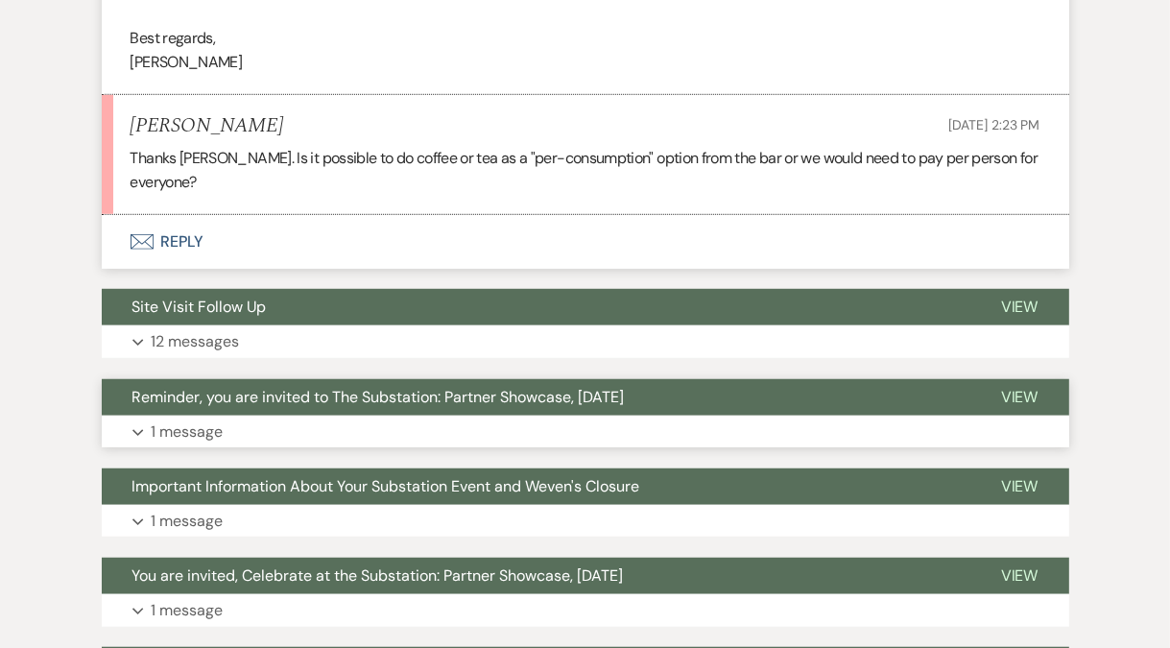
scroll to position [837, 0]
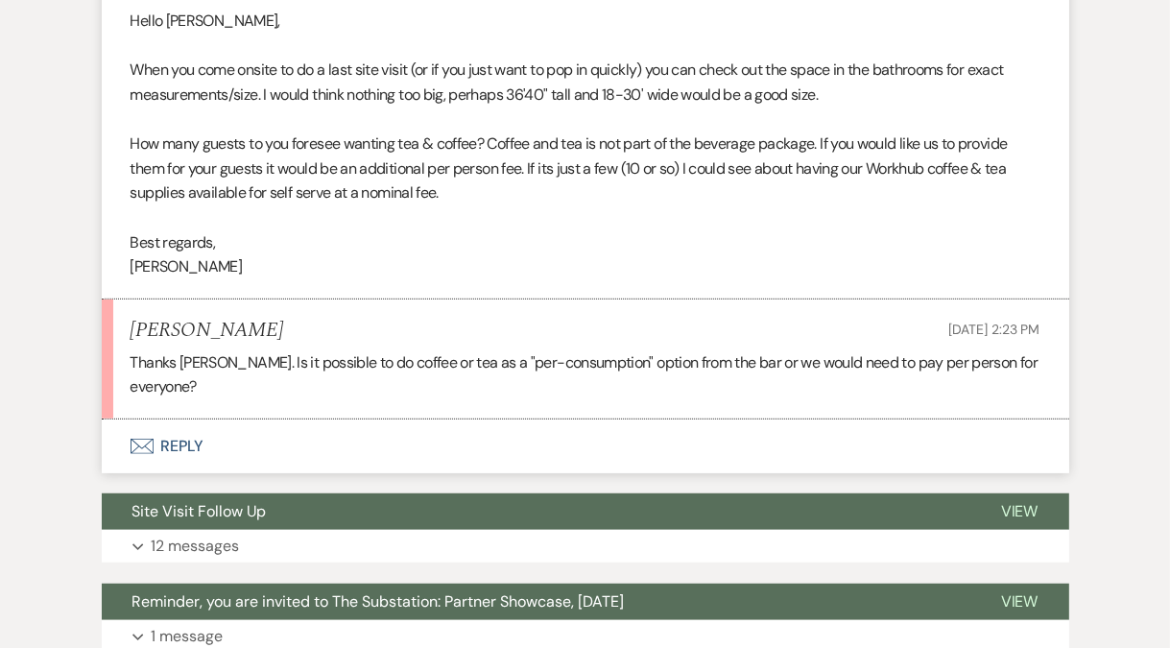
click at [185, 440] on button "Envelope Reply" at bounding box center [585, 446] width 967 height 54
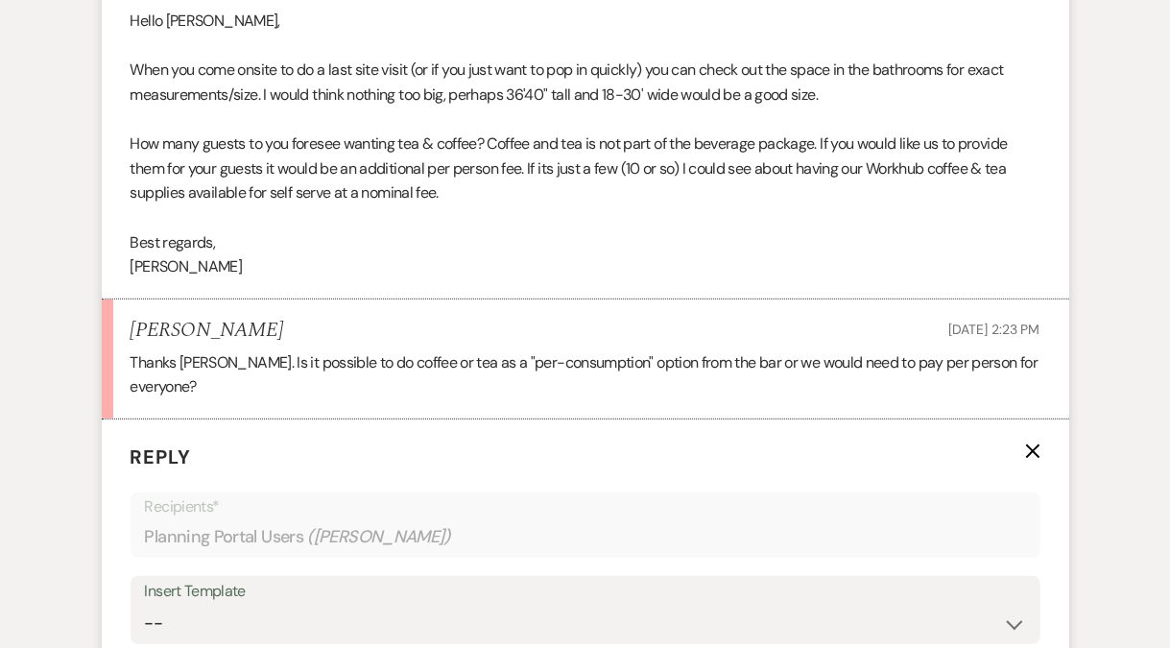
scroll to position [1107, 0]
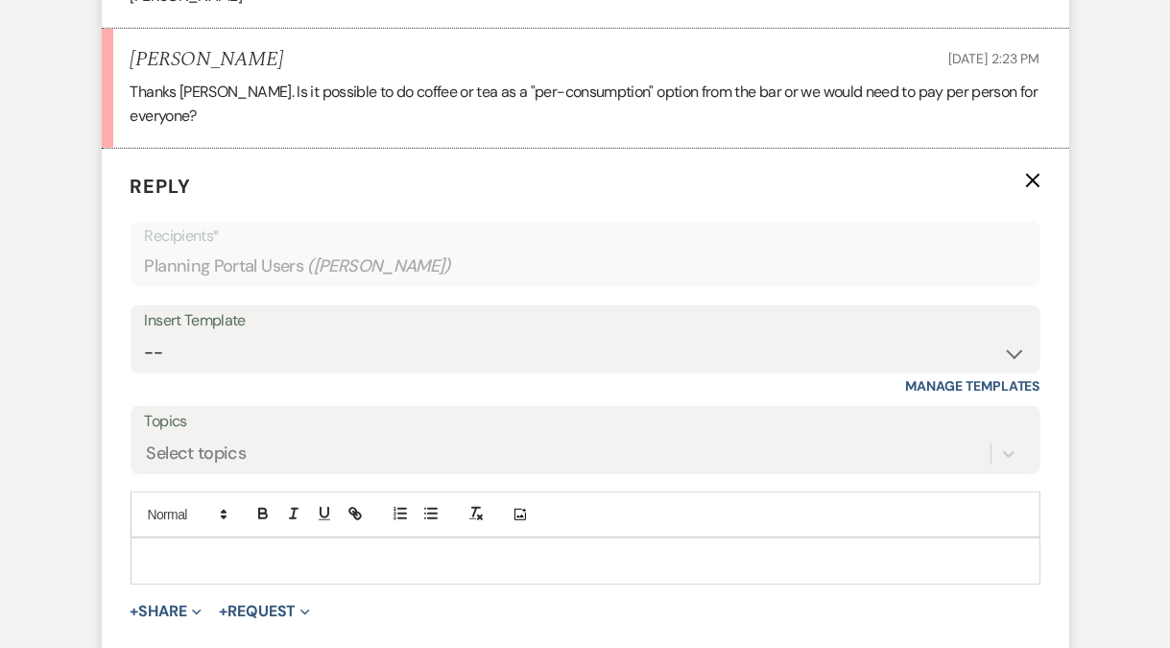
click at [198, 557] on p at bounding box center [585, 560] width 879 height 21
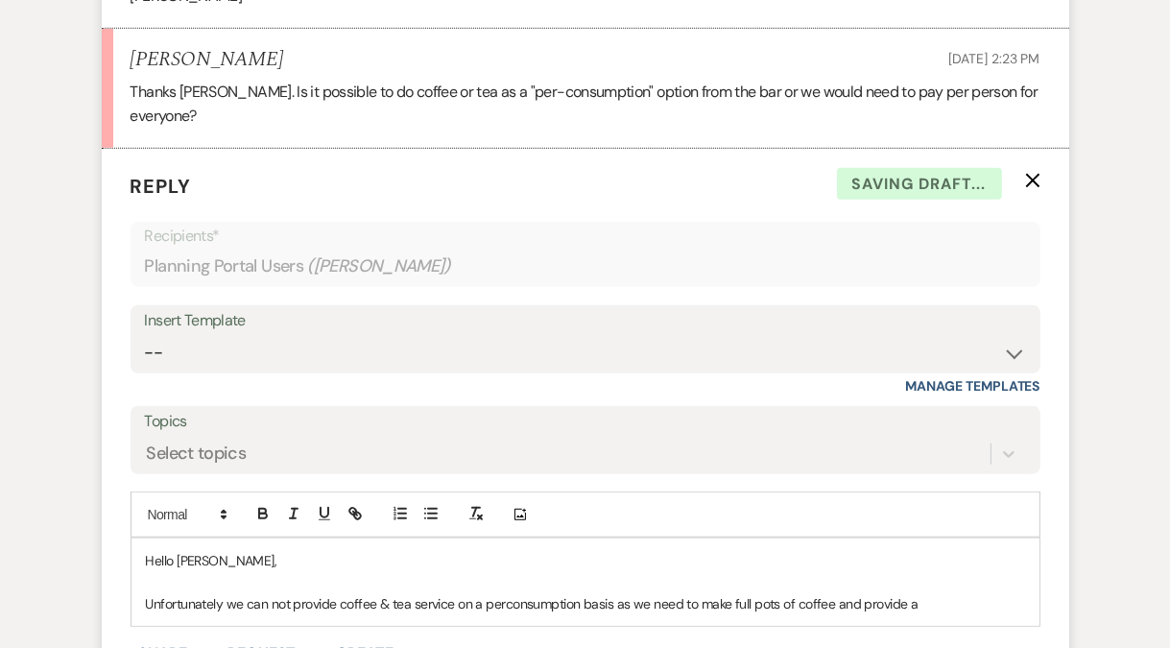
click at [506, 603] on p "Unfortunately we can not provide coffee & tea service on a perconsumption basis…" at bounding box center [585, 603] width 879 height 21
click at [936, 595] on p "Unfortunately we can not provide coffee & tea service on a per-consumption basi…" at bounding box center [585, 603] width 879 height 21
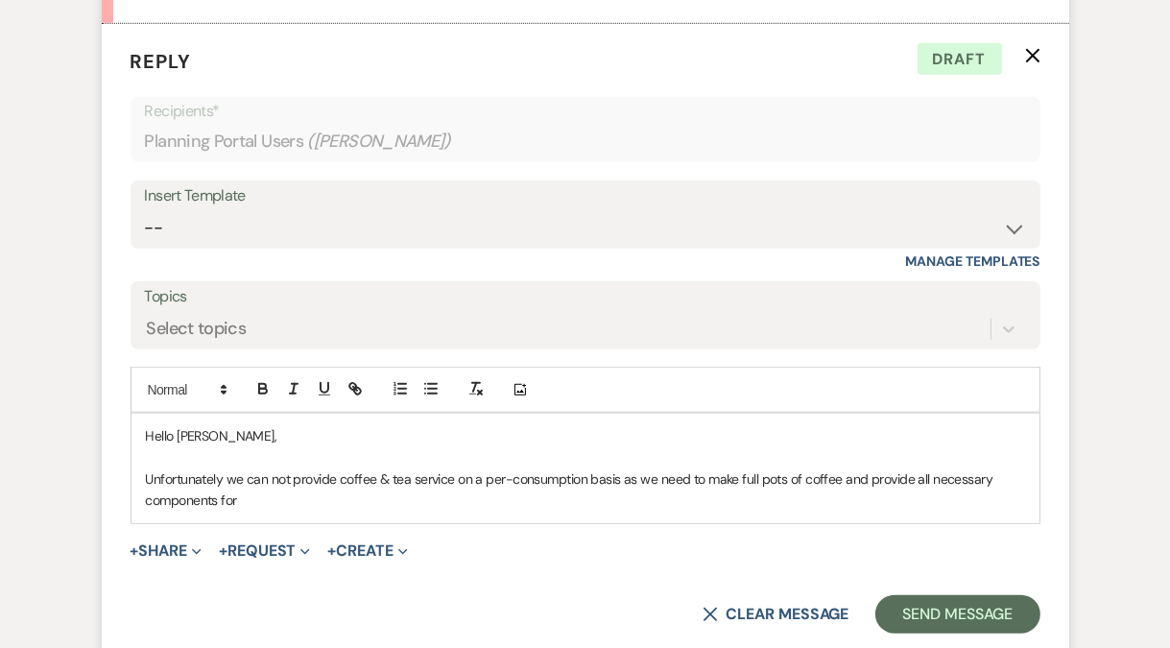
click at [611, 482] on p "Unfortunately we can not provide coffee & tea service on a per-consumption basi…" at bounding box center [585, 489] width 879 height 43
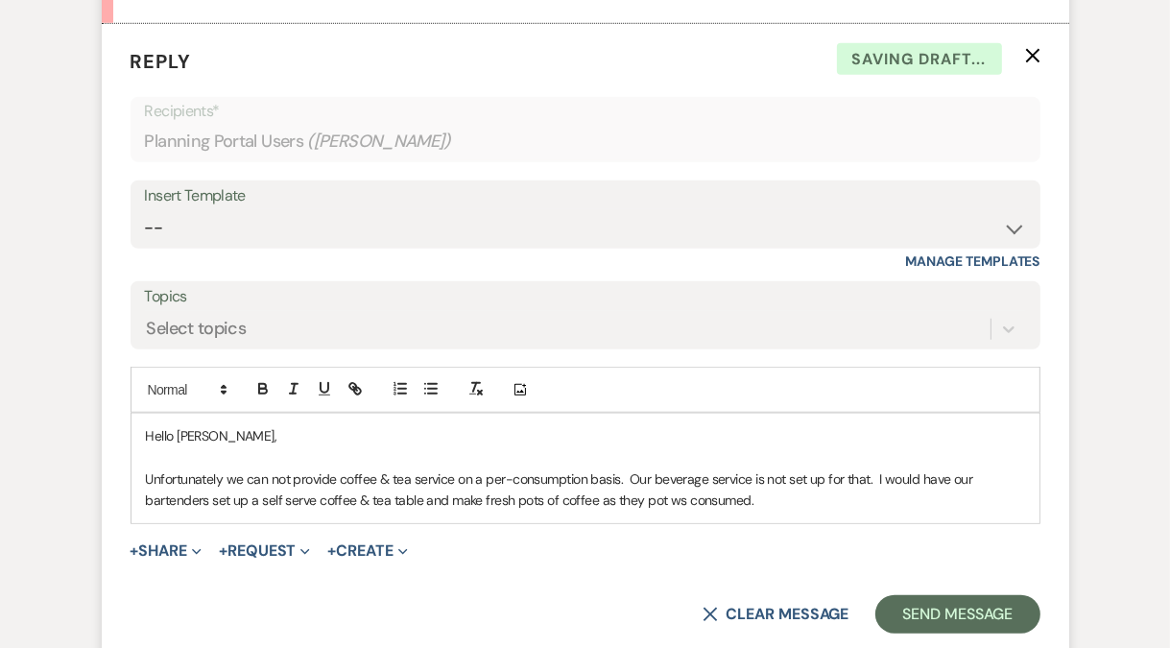
click at [672, 495] on p "Unfortunately we can not provide coffee & tea service on a per-consumption basi…" at bounding box center [585, 489] width 879 height 43
click at [773, 490] on p "Unfortunately we can not provide coffee & tea service on a per-consumption basi…" at bounding box center [585, 489] width 879 height 43
click at [678, 499] on p "Unfortunately we can not provide coffee & tea service on a per-consumption basi…" at bounding box center [585, 489] width 879 height 43
click at [780, 497] on p "Unfortunately we can not provide coffee & tea service on a per-consumption basi…" at bounding box center [585, 489] width 879 height 43
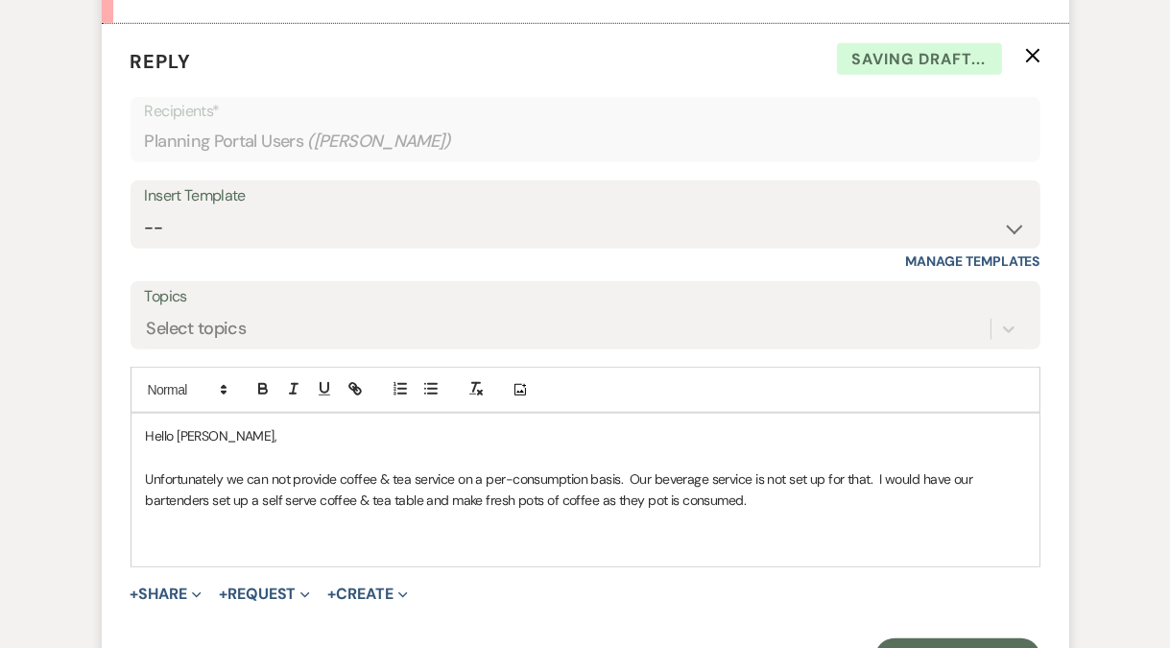
click at [779, 493] on p "Unfortunately we can not provide coffee & tea service on a per-consumption basi…" at bounding box center [585, 489] width 879 height 43
click at [242, 529] on p at bounding box center [585, 521] width 879 height 21
click at [238, 533] on p at bounding box center [585, 543] width 879 height 21
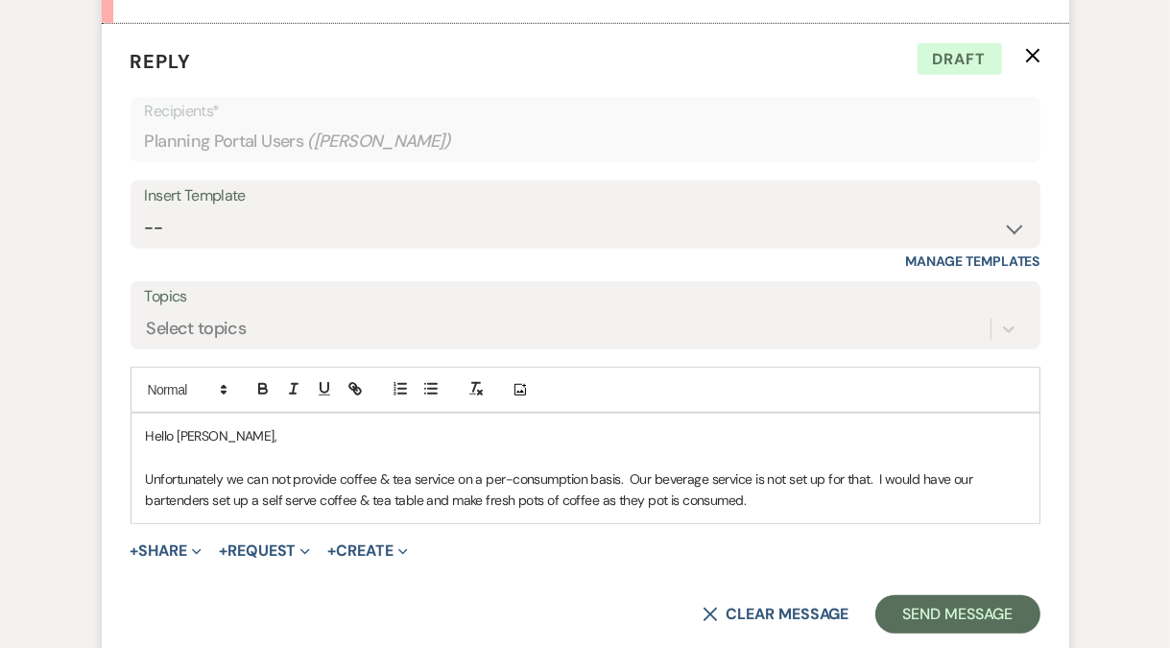
click at [449, 498] on p "Unfortunately we can not provide coffee & tea service on a per-consumption basi…" at bounding box center [585, 489] width 879 height 43
click at [800, 500] on p "Unfortunately we can not provide coffee & tea service on a per-consumption basi…" at bounding box center [585, 489] width 879 height 43
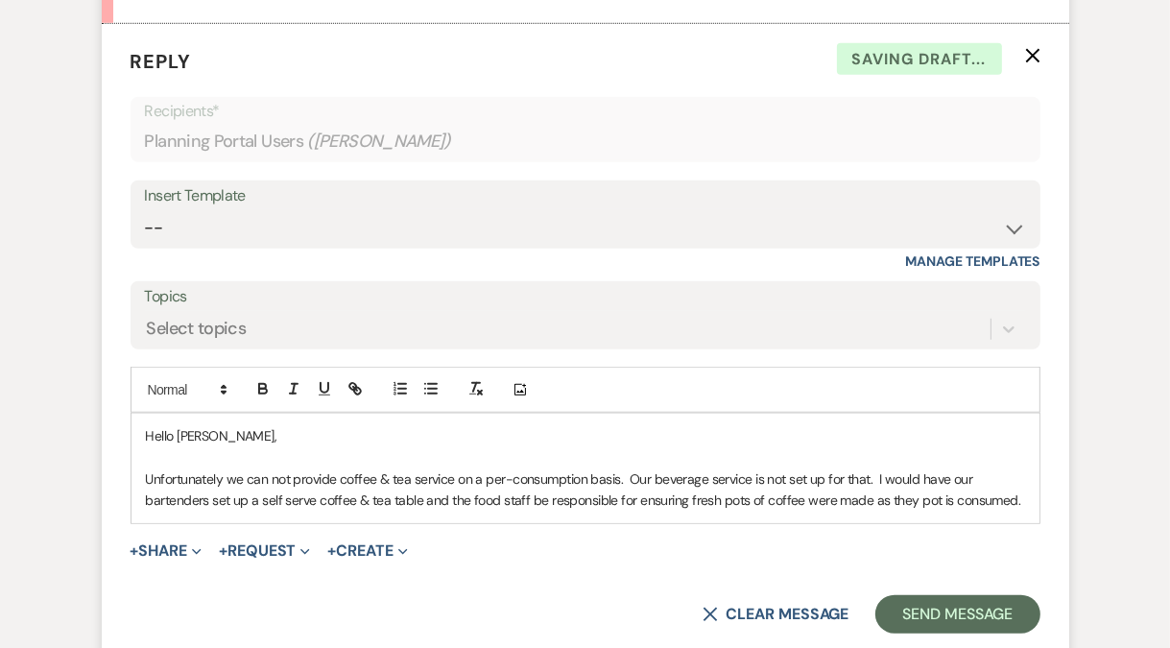
click at [1021, 501] on p "Unfortunately we can not provide coffee & tea service on a per-consumption basi…" at bounding box center [585, 489] width 879 height 43
click at [900, 480] on p "Unfortunately we can not provide coffee & tea service on a per-consumption basi…" at bounding box center [585, 489] width 879 height 43
click at [188, 496] on p "Unfortunately we can not provide coffee & tea service on a per-consumption basi…" at bounding box center [585, 489] width 879 height 43
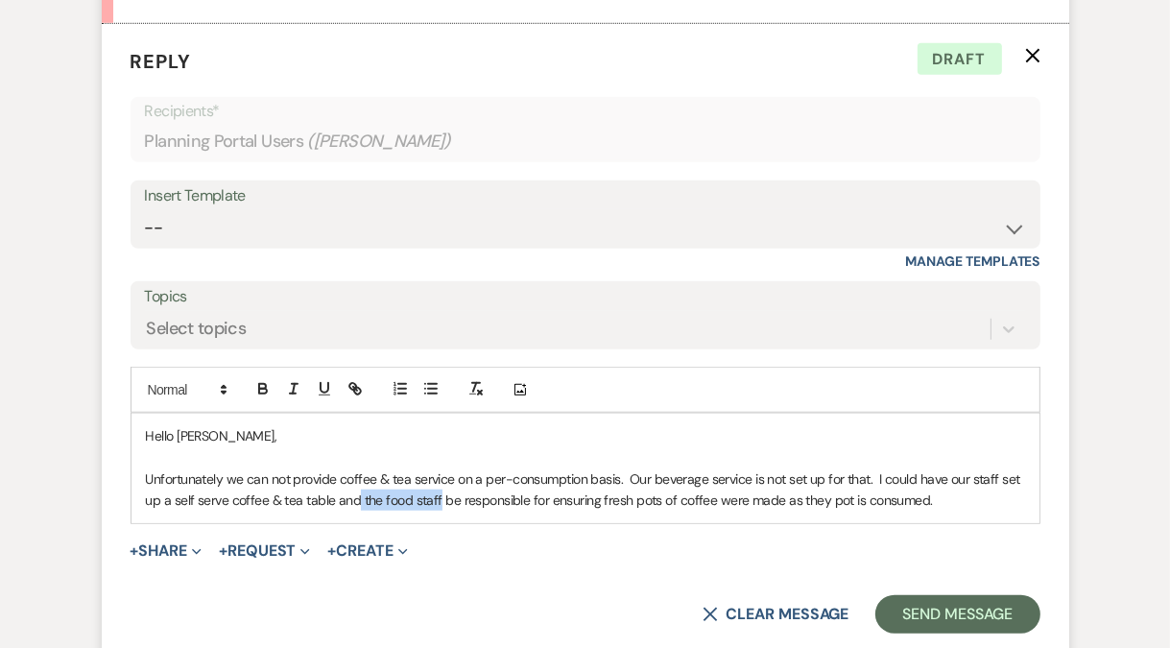
drag, startPoint x: 432, startPoint y: 499, endPoint x: 354, endPoint y: 491, distance: 78.1
click at [354, 491] on p "Unfortunately we can not provide coffee & tea service on a per-consumption basi…" at bounding box center [585, 489] width 879 height 43
click at [671, 499] on p "Unfortunately we can not provide coffee & tea service on a per-consumption basi…" at bounding box center [585, 489] width 879 height 43
click at [700, 501] on p "Unfortunately we can not provide coffee & tea service on a per-consumption basi…" at bounding box center [585, 489] width 879 height 43
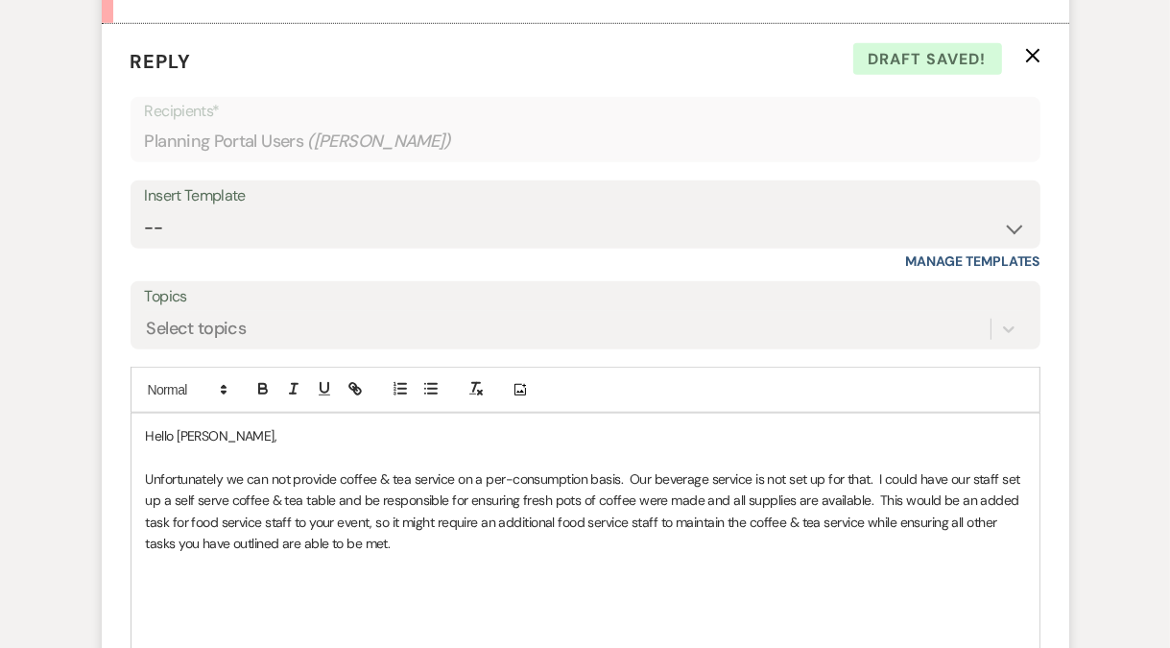
click at [858, 476] on p "Unfortunately we can not provide coffee & tea service on a per-consumption basi…" at bounding box center [585, 511] width 879 height 86
click at [858, 477] on p "Unfortunately we can not provide coffee & tea service on a per-consumption basi…" at bounding box center [585, 511] width 879 height 86
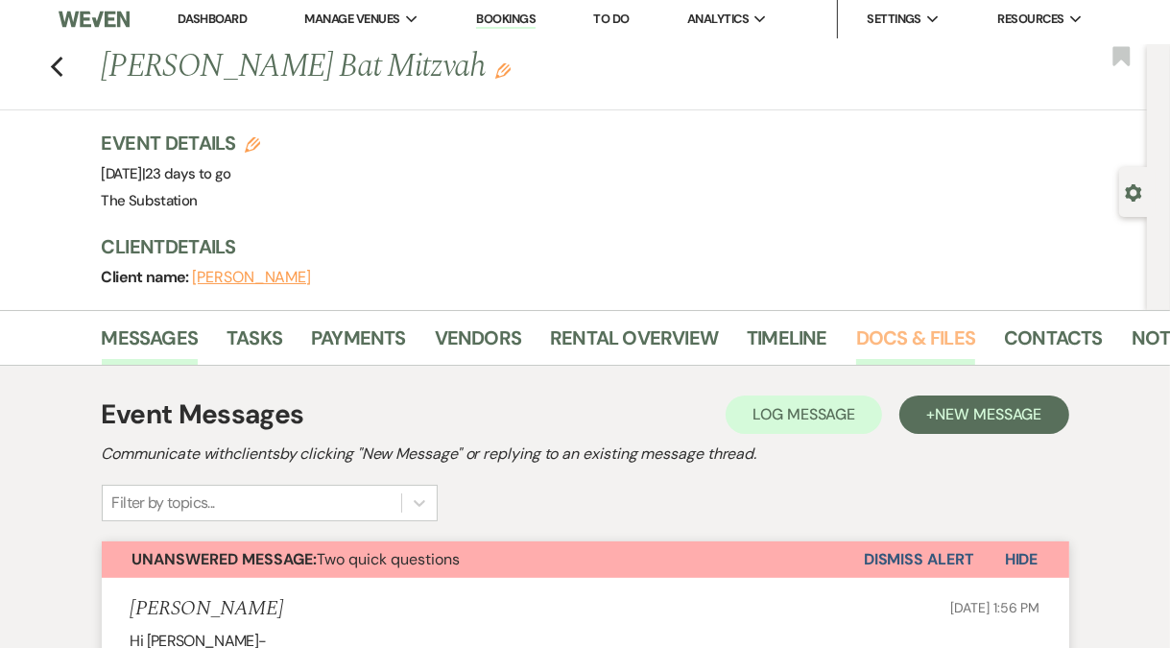
scroll to position [0, 0]
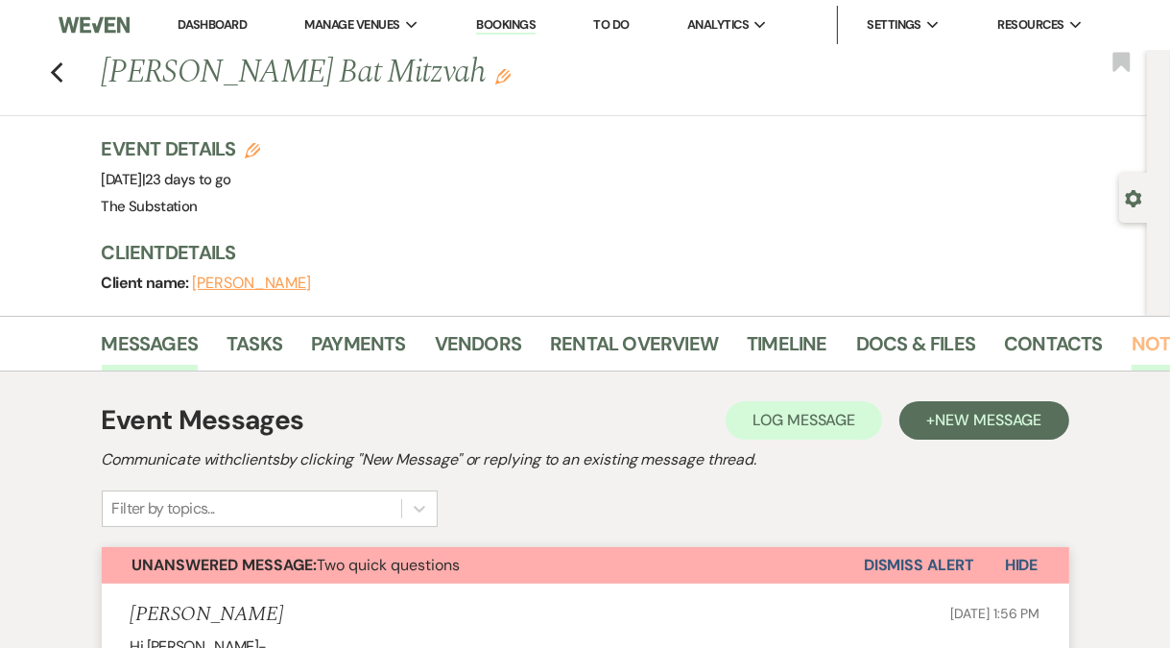
click at [1141, 337] on link "Notes" at bounding box center [1161, 349] width 60 height 42
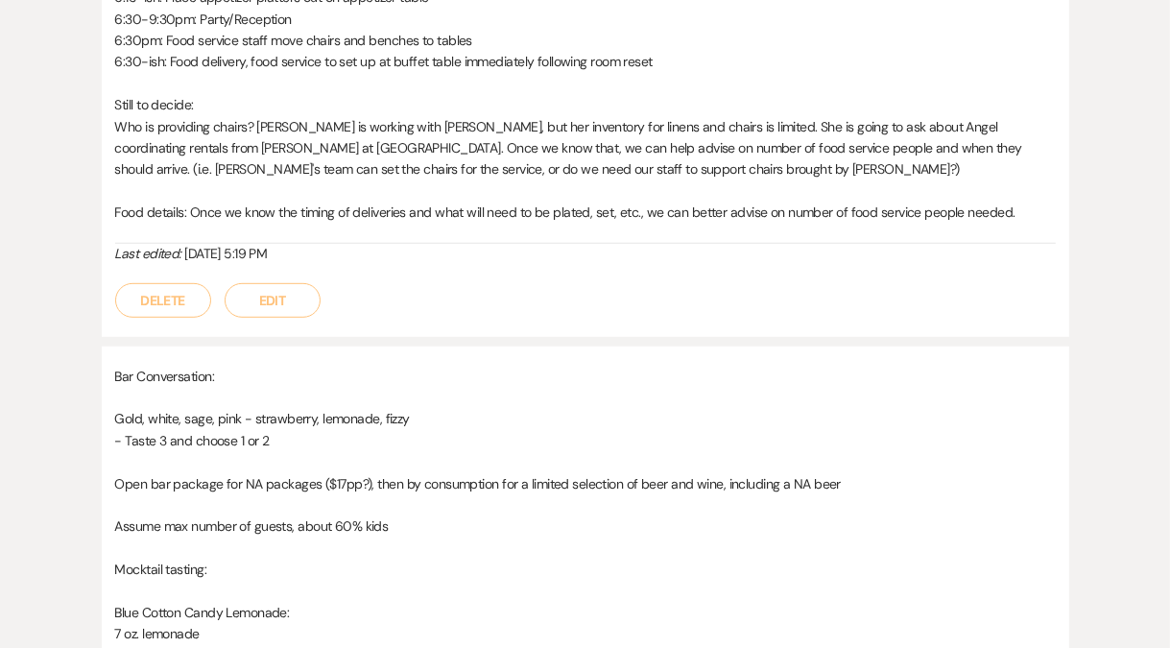
scroll to position [999, 0]
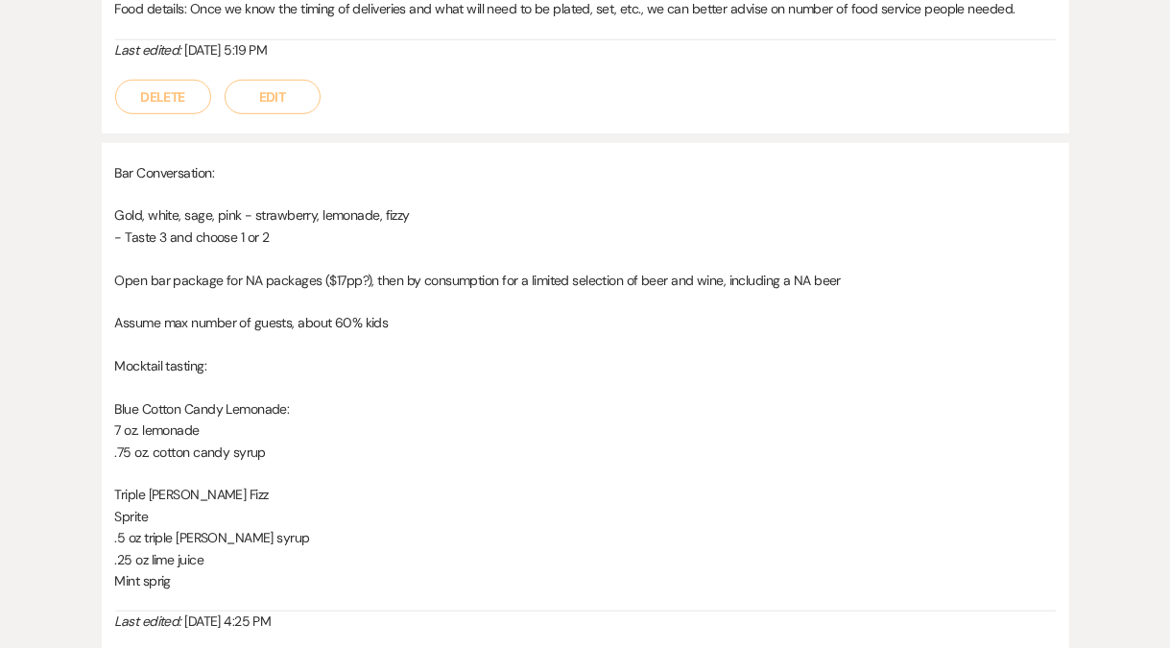
click at [400, 408] on p "Blue Cotton Candy Lemonade:" at bounding box center [585, 408] width 940 height 21
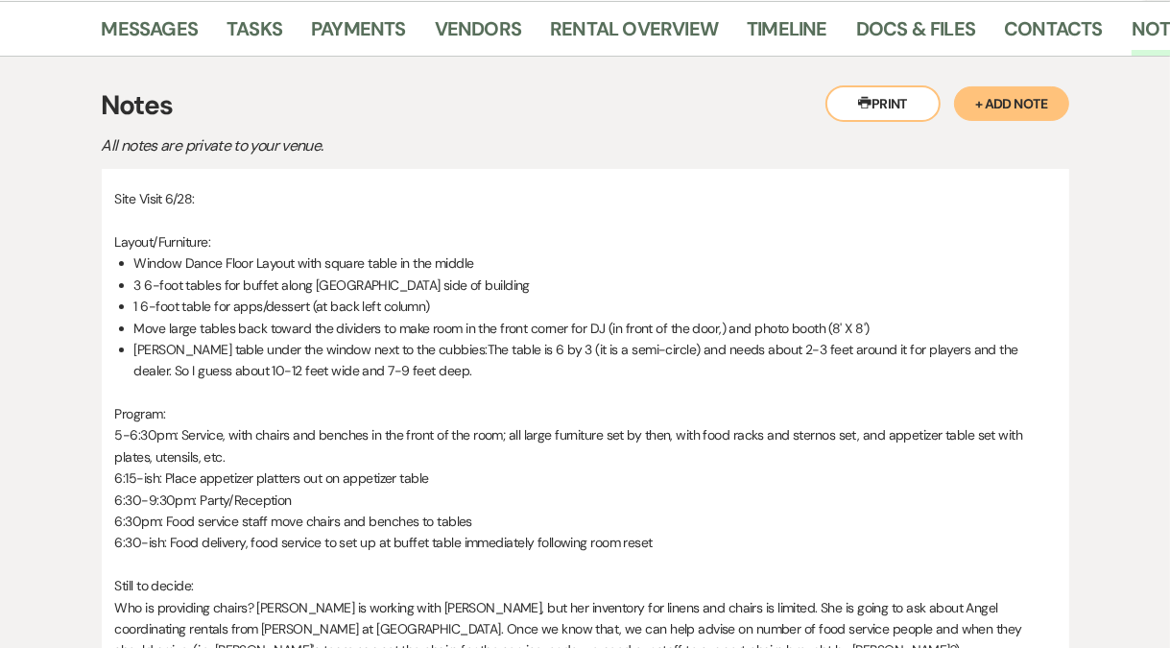
scroll to position [282, 0]
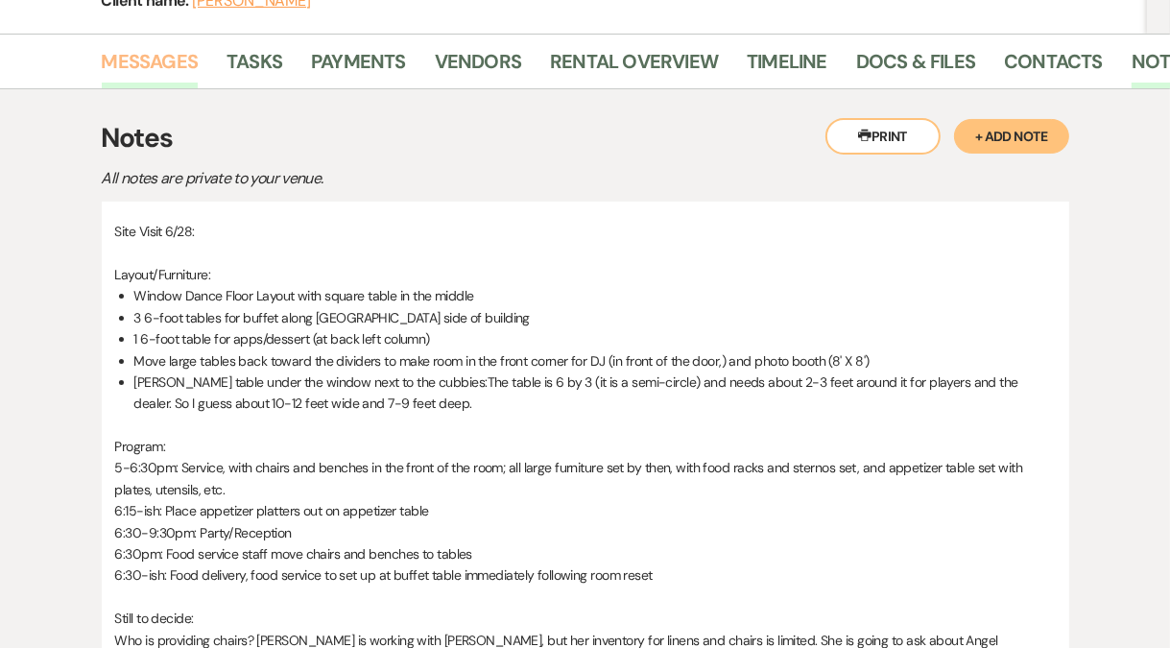
click at [166, 70] on link "Messages" at bounding box center [150, 67] width 97 height 42
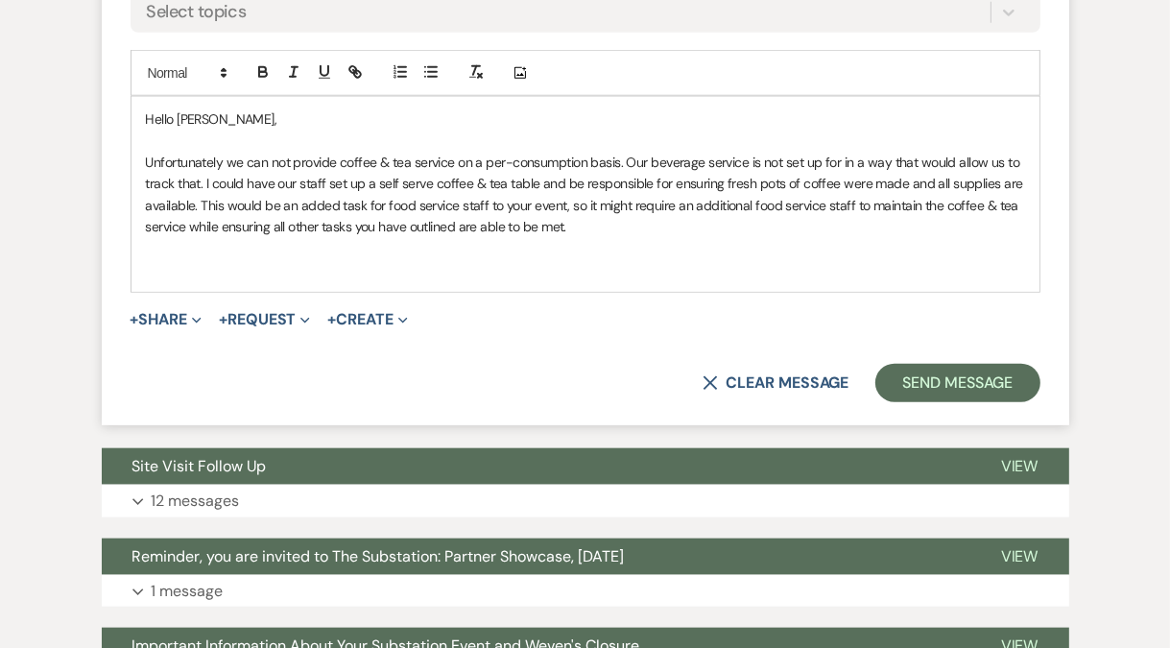
scroll to position [1375, 0]
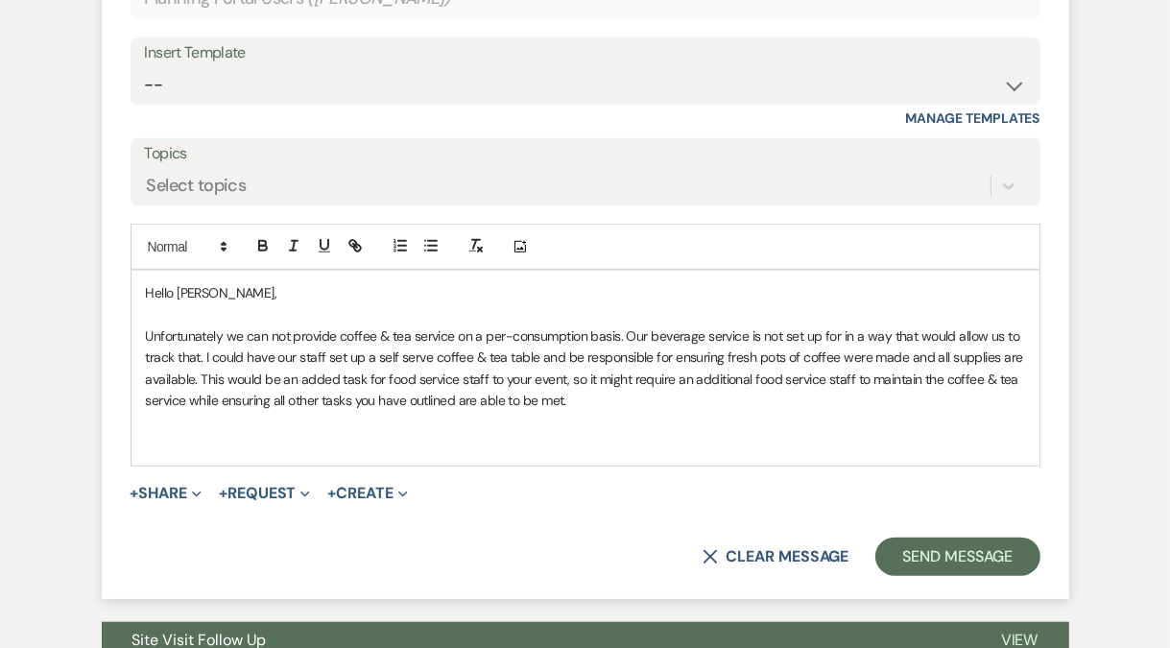
click at [746, 337] on p "Unfortunately we can not provide coffee & tea service on a per-consumption basi…" at bounding box center [585, 368] width 879 height 86
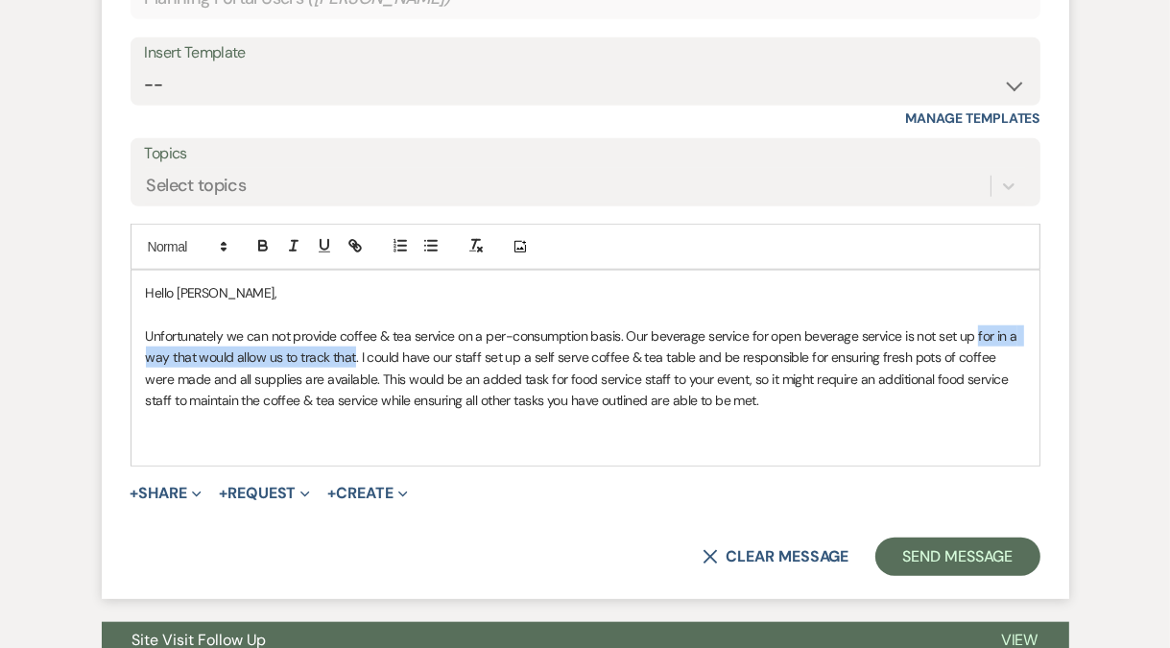
drag, startPoint x: 972, startPoint y: 333, endPoint x: 352, endPoint y: 361, distance: 620.5
click at [352, 361] on p "Unfortunately we can not provide coffee & tea service on a per-consumption basi…" at bounding box center [585, 368] width 879 height 86
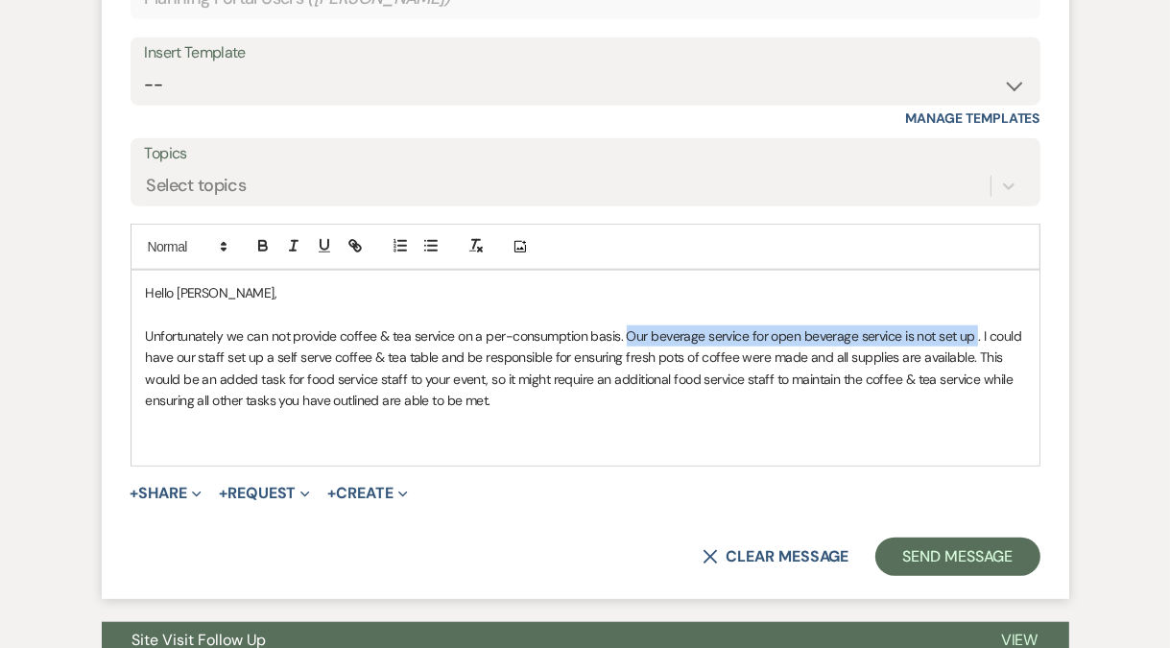
drag, startPoint x: 622, startPoint y: 332, endPoint x: 973, endPoint y: 333, distance: 351.2
click at [973, 333] on p "Unfortunately we can not provide coffee & tea service on a per-consumption basi…" at bounding box center [585, 368] width 879 height 86
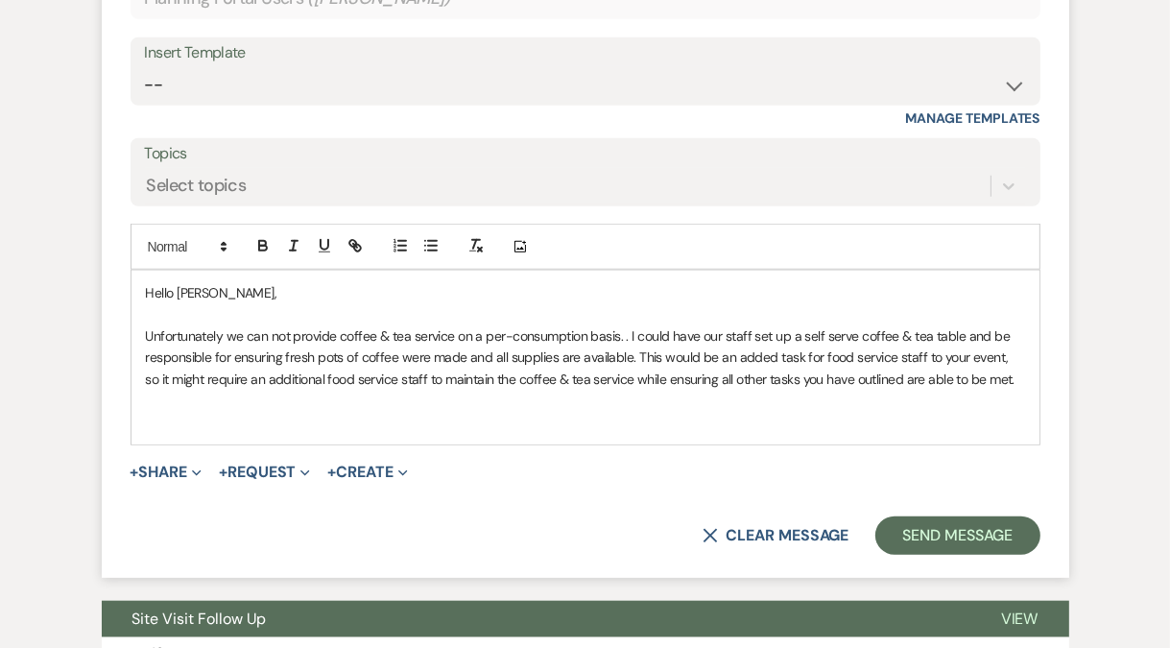
click at [229, 333] on p "Unfortunately we can not provide coffee & tea service on a per-consumption basi…" at bounding box center [585, 357] width 879 height 64
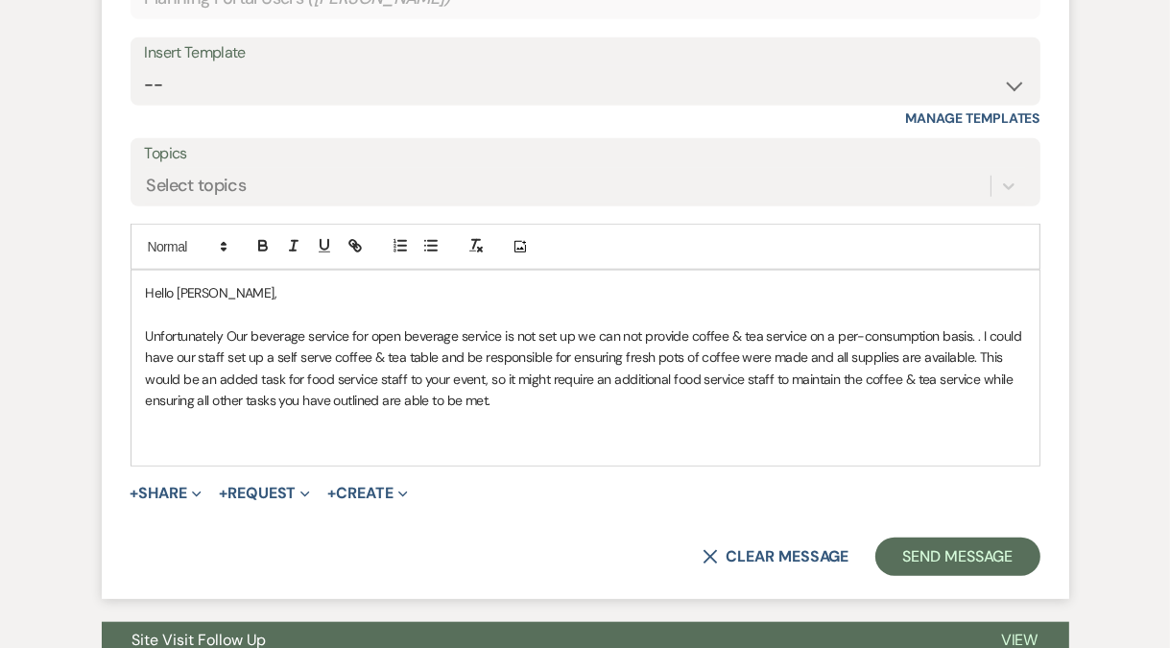
click at [229, 333] on p "Unfortunately Our beverage service for open beverage service is not set up we c…" at bounding box center [585, 368] width 879 height 86
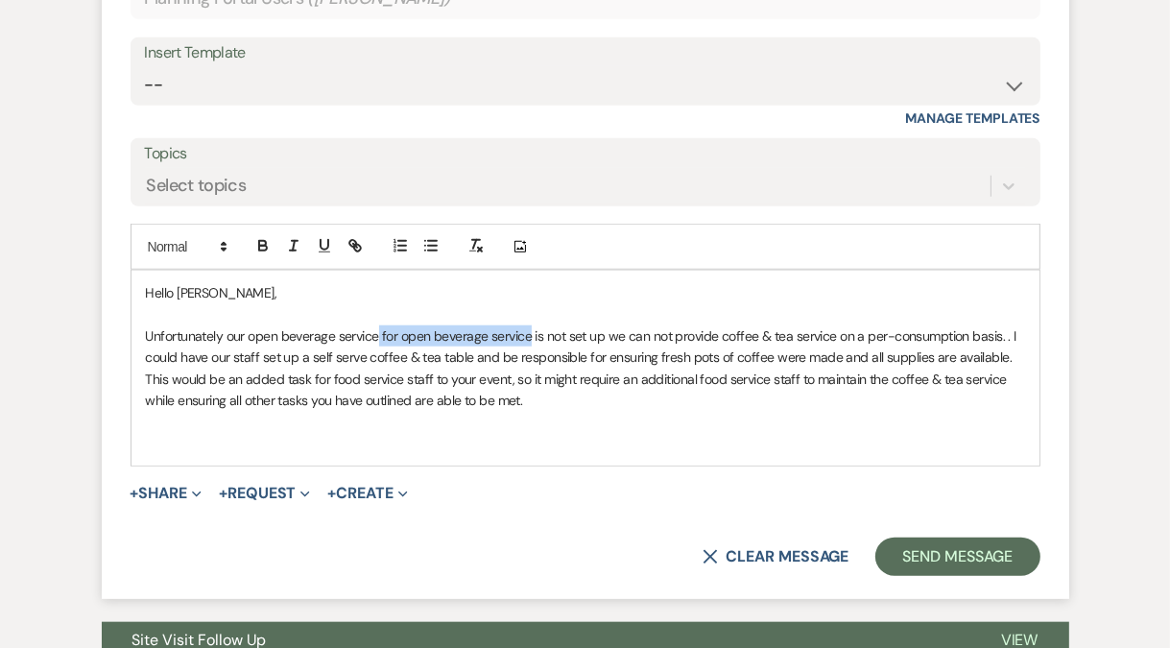
drag, startPoint x: 527, startPoint y: 334, endPoint x: 379, endPoint y: 334, distance: 147.8
click at [379, 334] on p "Unfortunately our open beverage service for open beverage service is not set up…" at bounding box center [585, 368] width 879 height 86
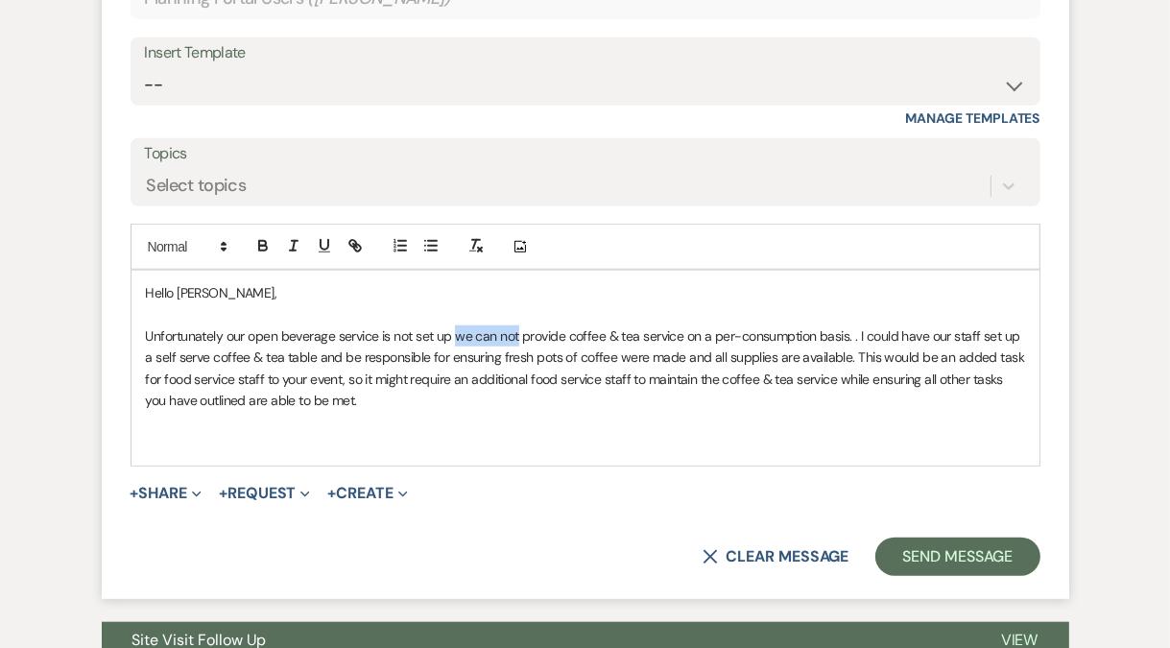
drag, startPoint x: 458, startPoint y: 334, endPoint x: 516, endPoint y: 338, distance: 58.7
click at [516, 338] on p "Unfortunately our open beverage service is not set up we can not provide coffee…" at bounding box center [585, 368] width 879 height 86
click at [839, 337] on p "Unfortunately our open beverage service is not set up for us to provide coffee …" at bounding box center [585, 368] width 879 height 86
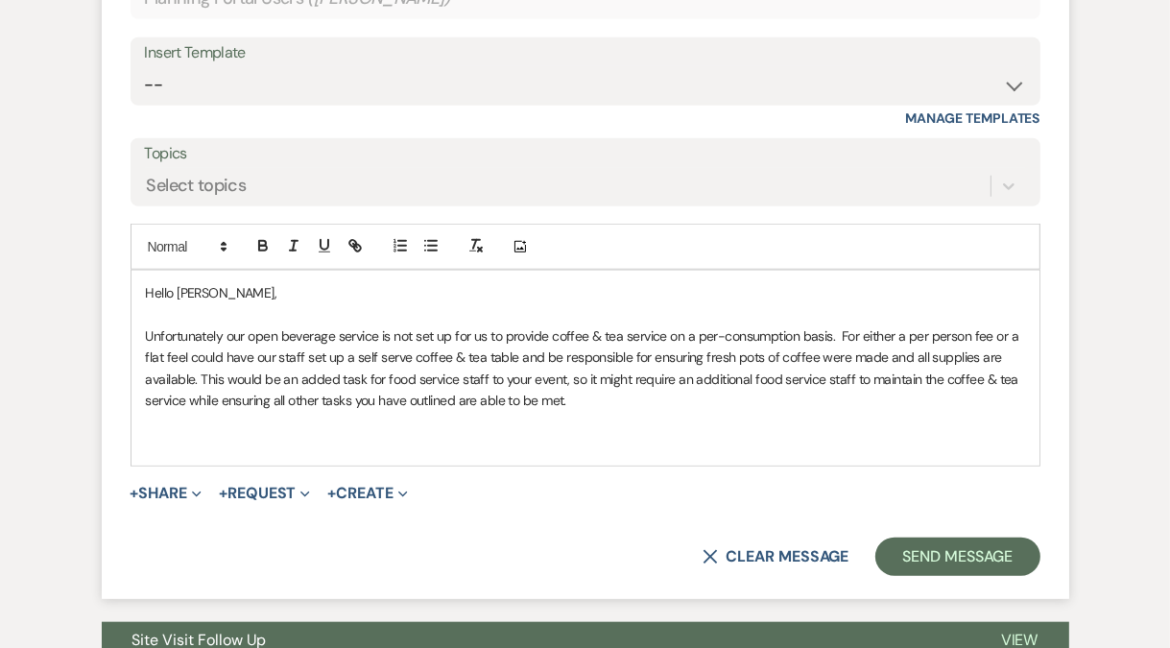
click at [840, 331] on p "Unfortunately our open beverage service is not set up for us to provide coffee …" at bounding box center [585, 368] width 879 height 86
click at [184, 353] on p "Unfortunately our open beverage service is not set up for us to provide coffee …" at bounding box center [585, 368] width 879 height 86
click at [222, 412] on p at bounding box center [585, 422] width 879 height 21
click at [841, 332] on p "Unfortunately our open beverage service is not set up for us to provide coffee …" at bounding box center [585, 368] width 879 height 86
click at [198, 354] on p "Unfortunately our open beverage service is not set up for us to provide coffee …" at bounding box center [585, 368] width 879 height 86
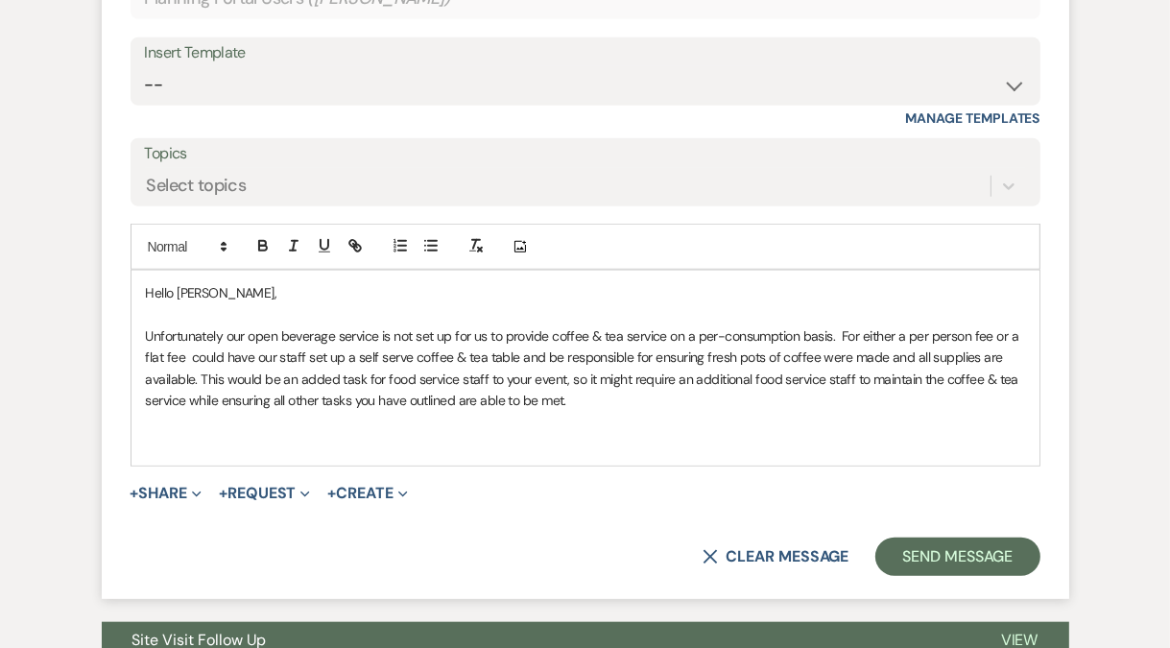
click at [269, 334] on p "Unfortunately our open beverage service is not set up for us to provide coffee …" at bounding box center [585, 368] width 879 height 86
click at [133, 353] on div "Hello [PERSON_NAME], Unfortunately our beverage service is not set up for us to…" at bounding box center [585, 368] width 908 height 195
click at [294, 361] on p "Unfortunately our beverage service is not set up for us to provide coffee & tea…" at bounding box center [585, 368] width 879 height 86
drag, startPoint x: 804, startPoint y: 335, endPoint x: 818, endPoint y: 378, distance: 45.2
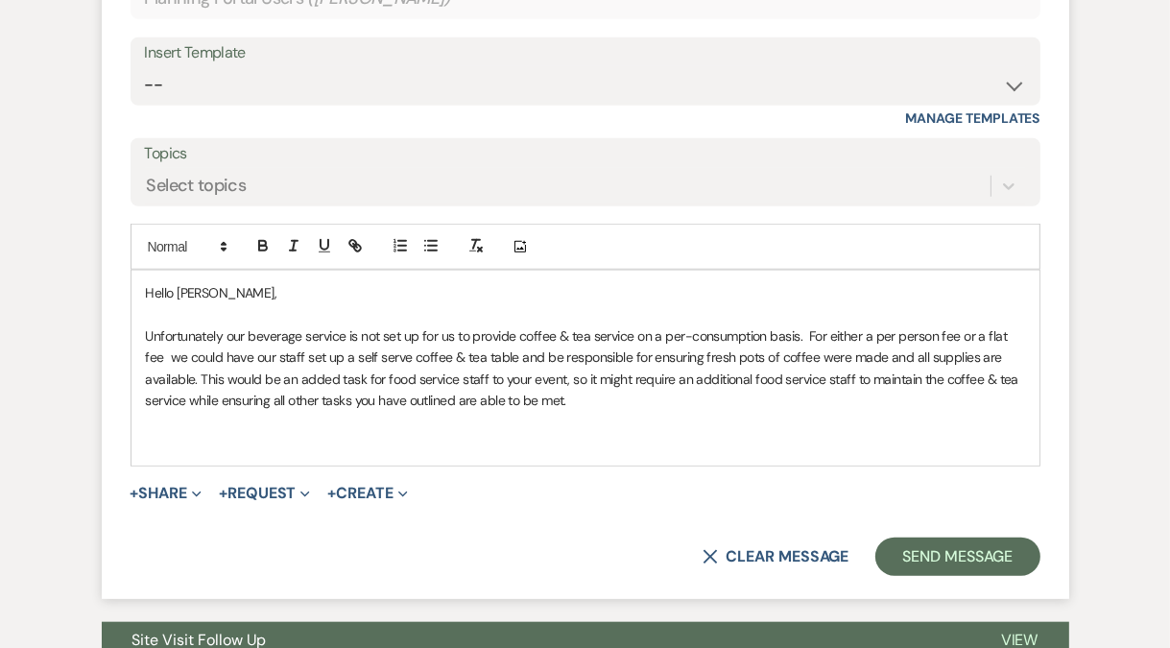
click at [818, 378] on p "Unfortunately our beverage service is not set up for us to provide coffee & tea…" at bounding box center [585, 368] width 879 height 86
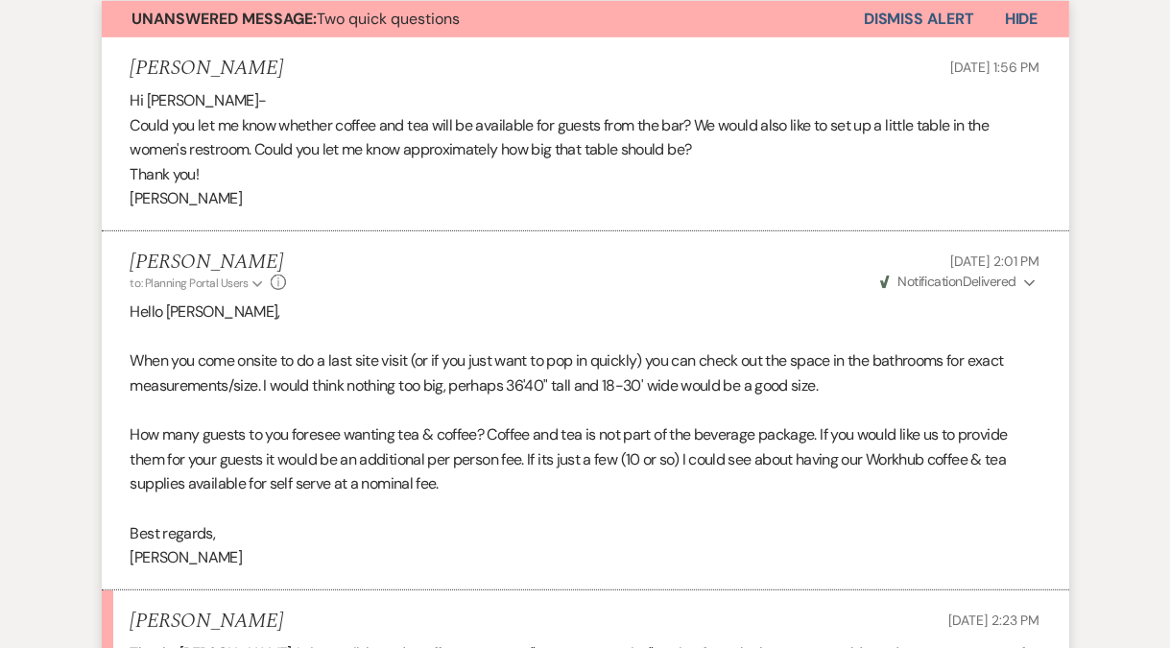
scroll to position [0, 0]
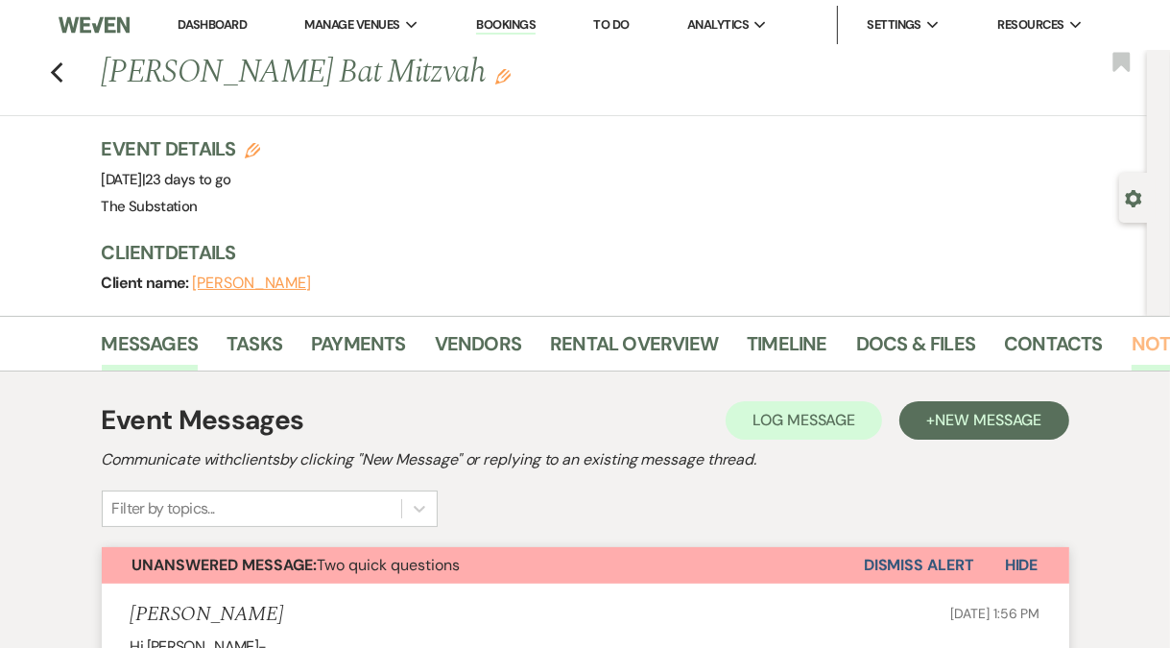
click at [1149, 343] on link "Notes" at bounding box center [1161, 349] width 60 height 42
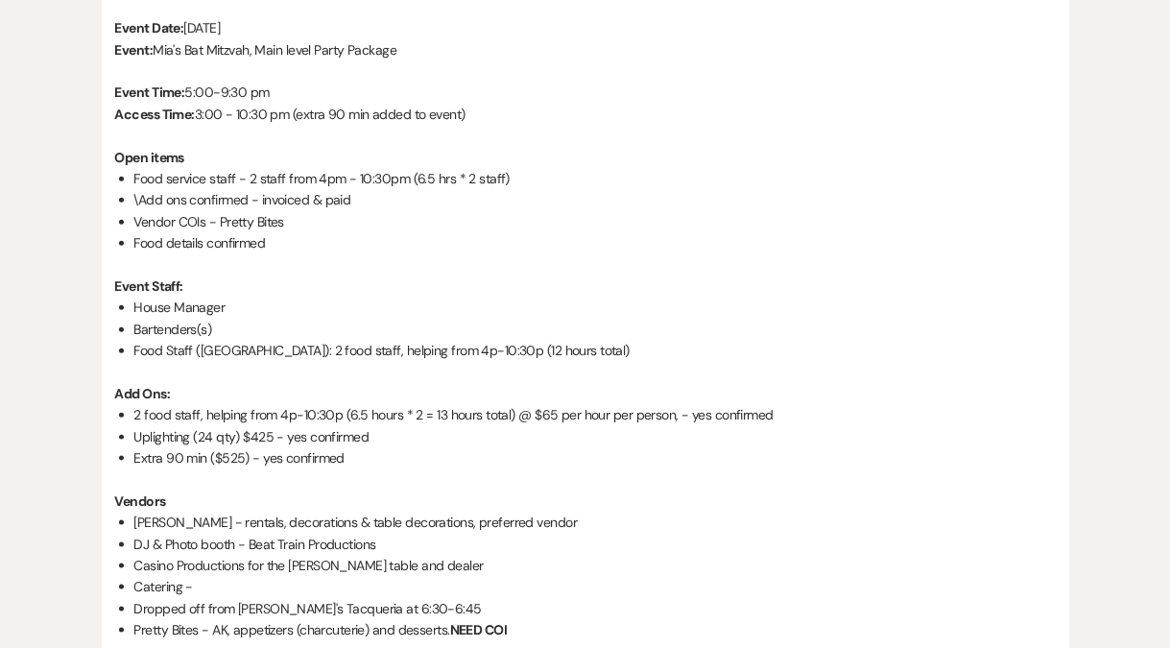
scroll to position [1805, 0]
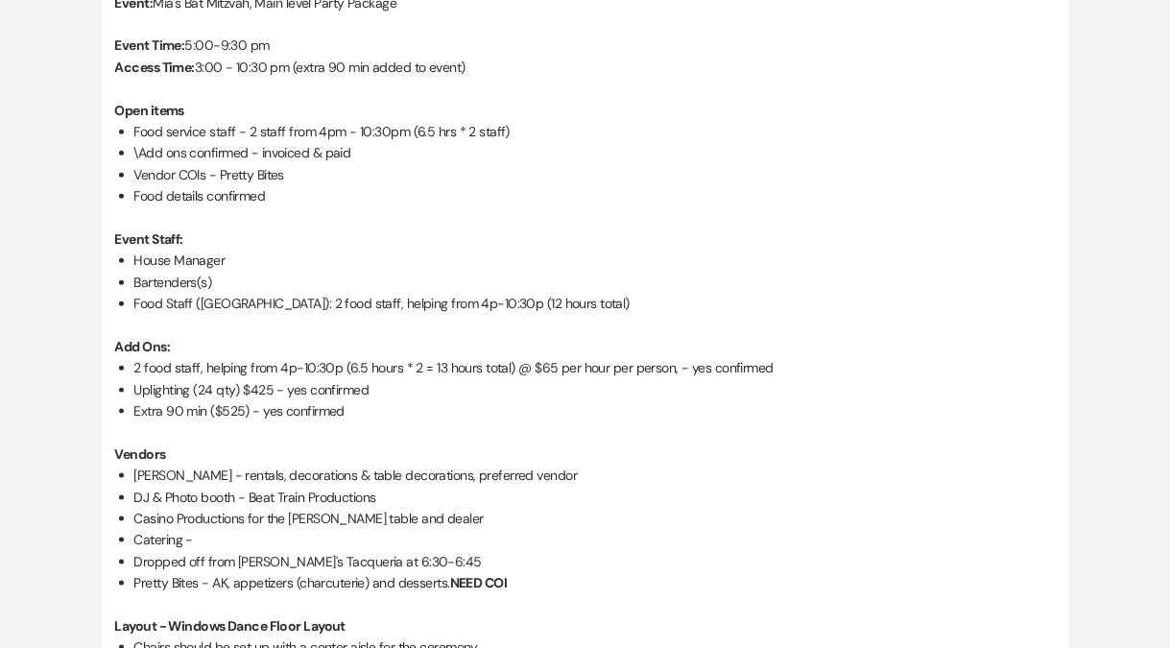
click at [450, 306] on li "Food Staff ([GEOGRAPHIC_DATA]): 2 food staff, helping from 4p-10:30p (12 hours …" at bounding box center [594, 303] width 921 height 21
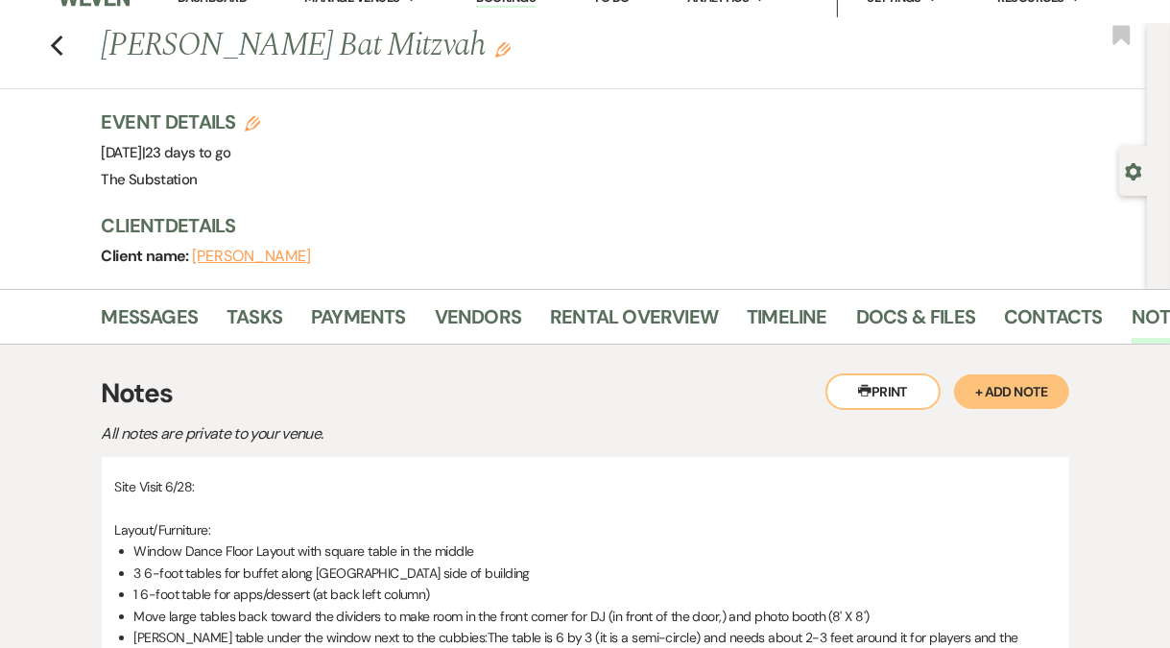
scroll to position [0, 0]
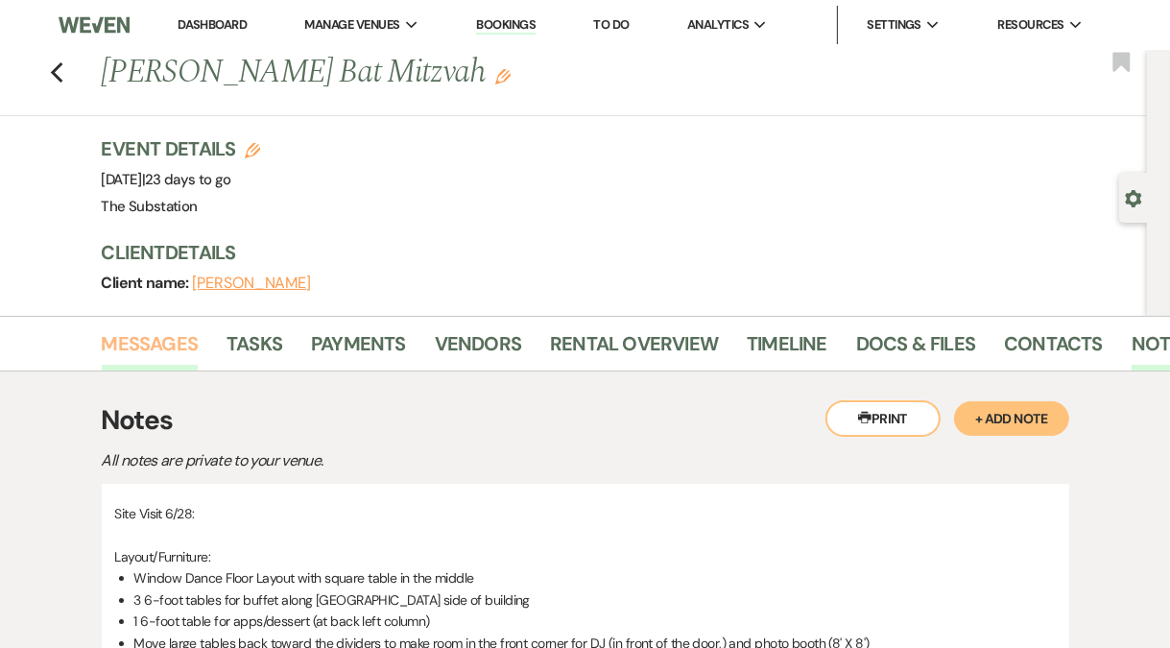
click at [173, 340] on link "Messages" at bounding box center [150, 349] width 97 height 42
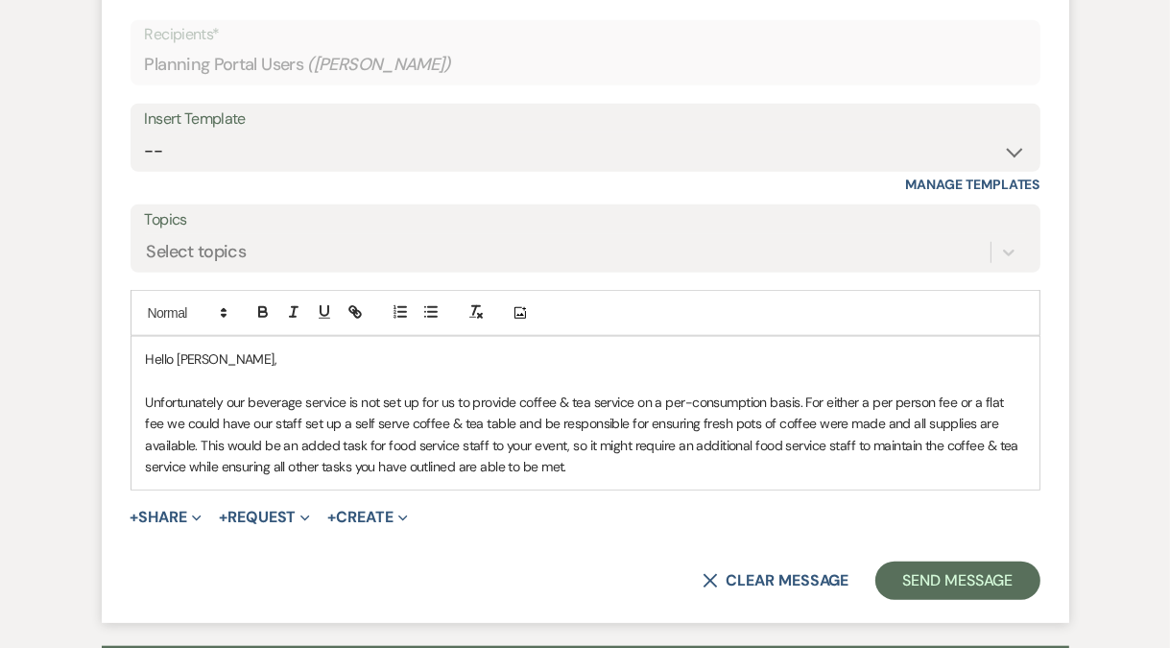
scroll to position [1388, 0]
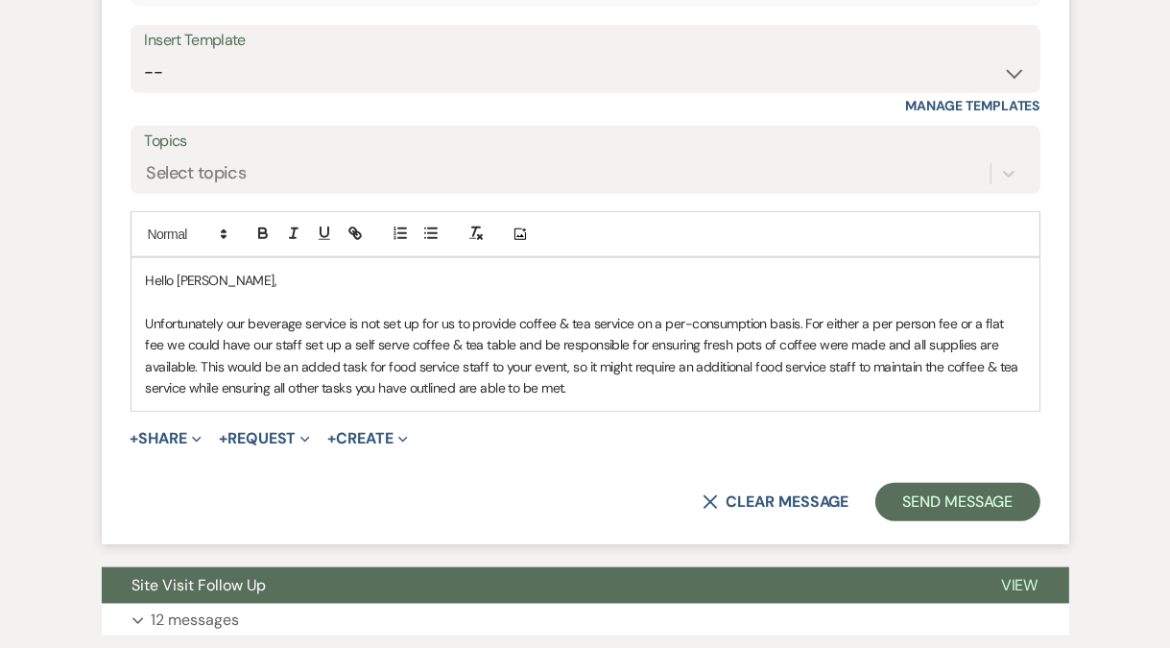
click at [335, 335] on p "Unfortunately our beverage service is not set up for us to provide coffee & tea…" at bounding box center [585, 356] width 879 height 86
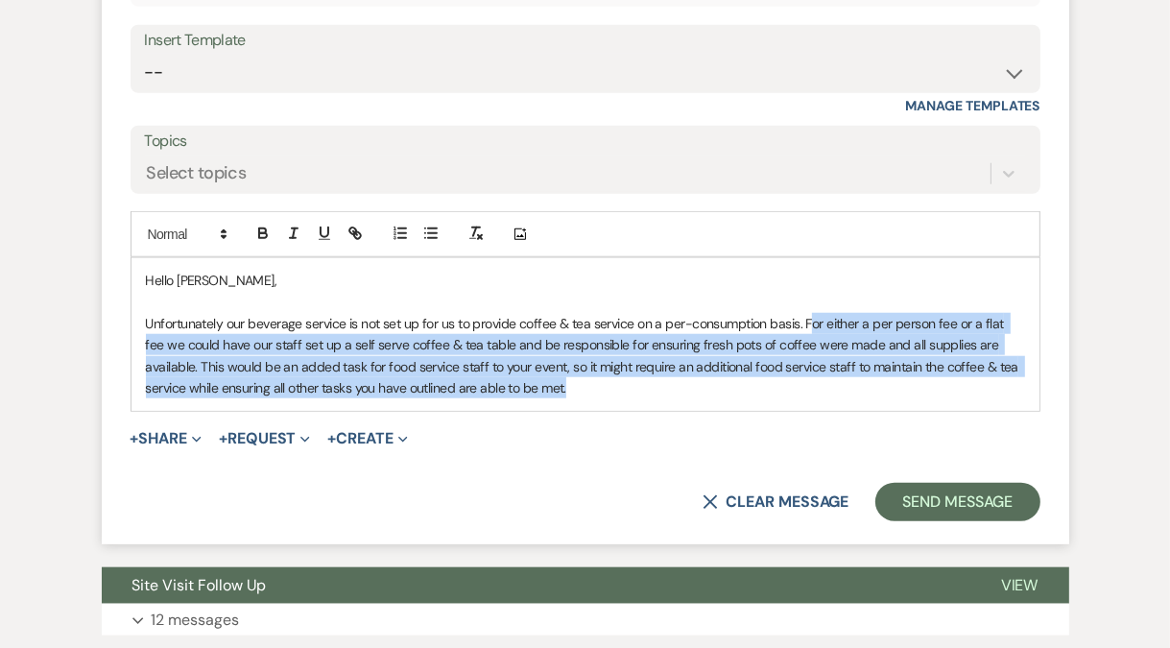
drag, startPoint x: 807, startPoint y: 320, endPoint x: 826, endPoint y: 389, distance: 71.7
click at [826, 389] on p "Unfortunately our beverage service is not set up for us to provide coffee & tea…" at bounding box center [585, 356] width 879 height 86
click at [831, 358] on p "Unfortunately our beverage service is not set up for us to provide coffee & tea…" at bounding box center [585, 356] width 879 height 86
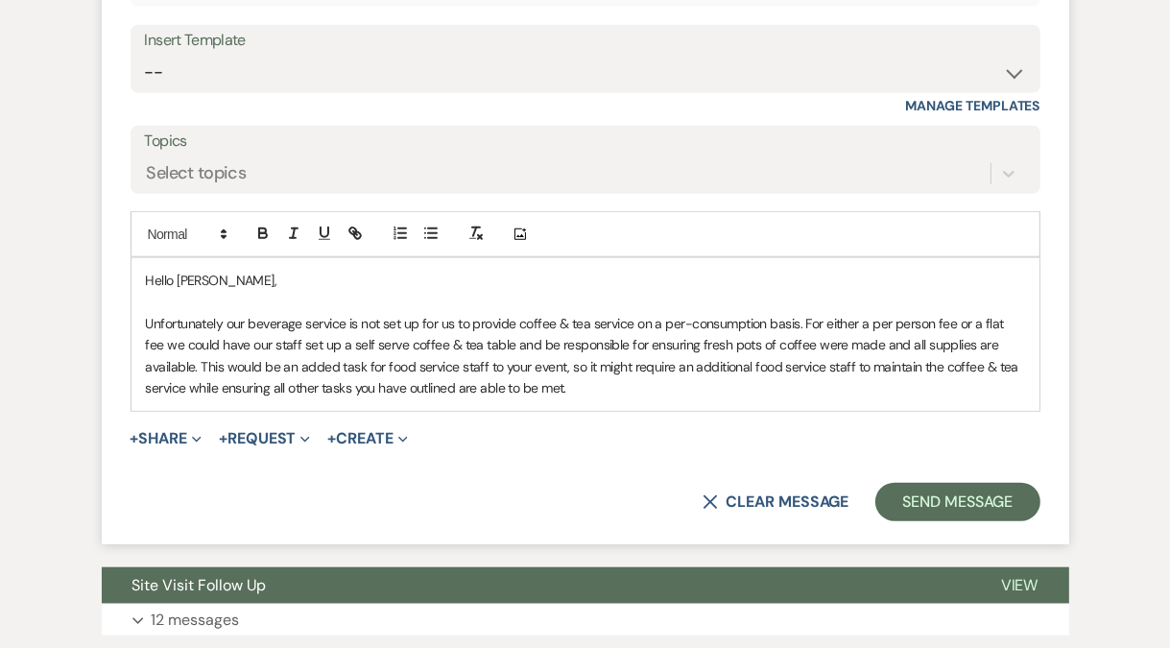
click at [802, 317] on p "Unfortunately our beverage service is not set up for us to provide coffee & tea…" at bounding box center [585, 356] width 879 height 86
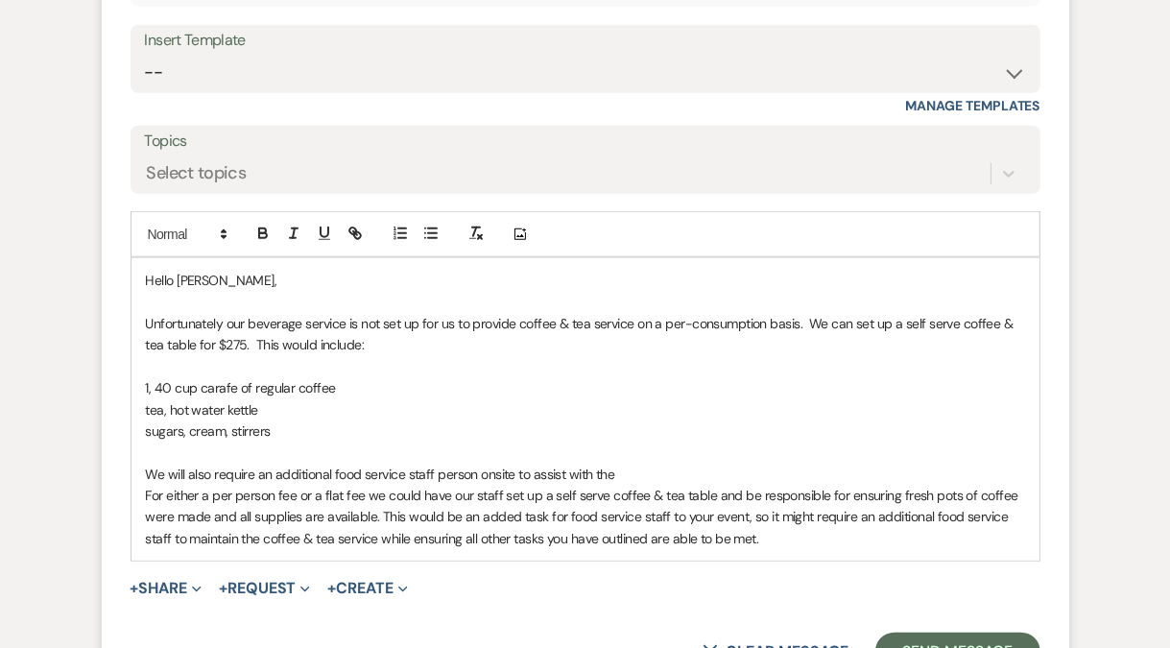
click at [437, 473] on p "We will also require an additional food service staff person onsite to assist w…" at bounding box center [585, 473] width 879 height 21
click at [483, 474] on p "We will also require an additional food service staff person onsite to assist w…" at bounding box center [585, 473] width 879 height 21
click at [766, 476] on p "We will also require an additional food service staff person (so 3 total) onsit…" at bounding box center [585, 473] width 879 height 21
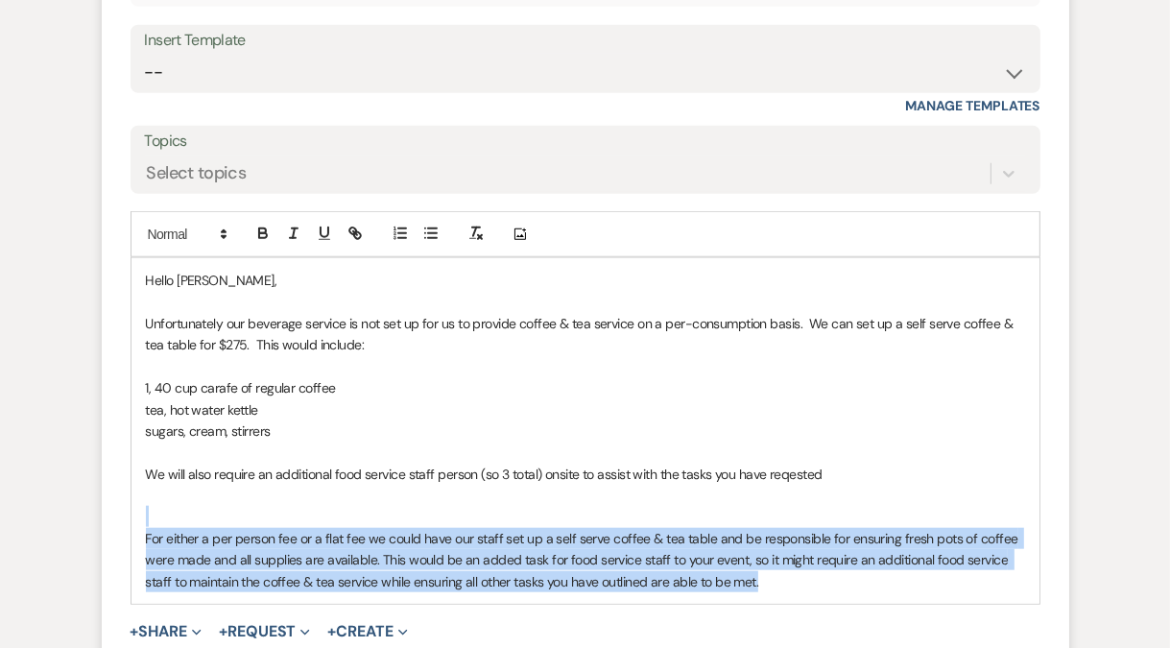
drag, startPoint x: 795, startPoint y: 576, endPoint x: 491, endPoint y: 518, distance: 309.6
click at [491, 518] on div "Hello [PERSON_NAME], Unfortunately our beverage service is not set up for us to…" at bounding box center [585, 430] width 908 height 345
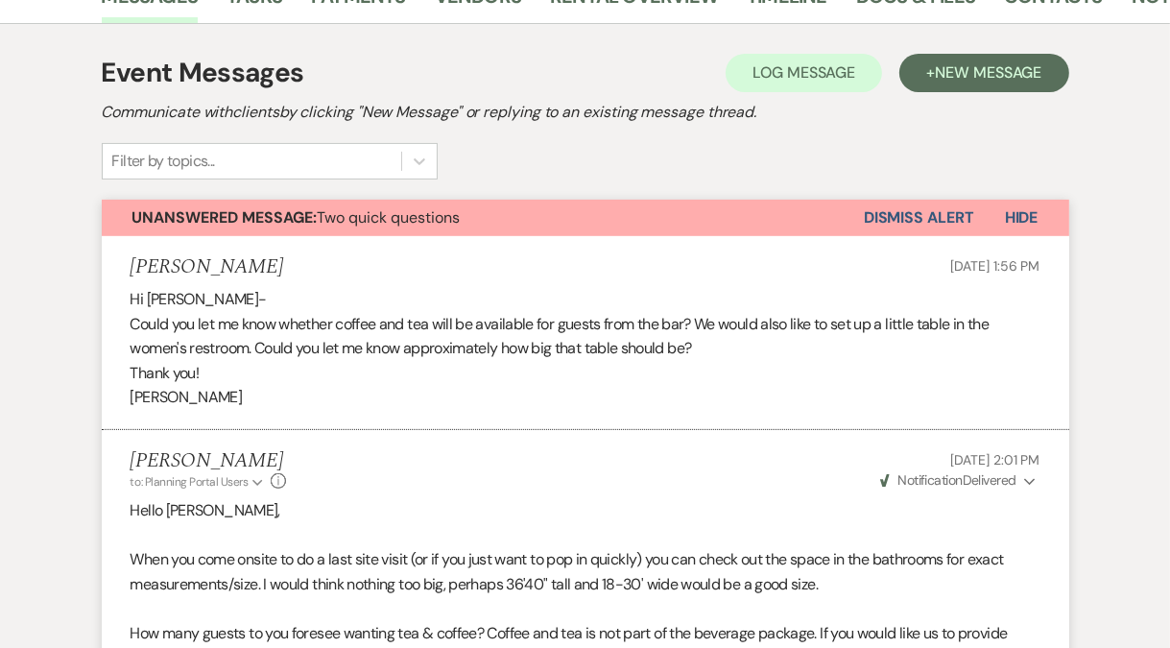
scroll to position [0, 0]
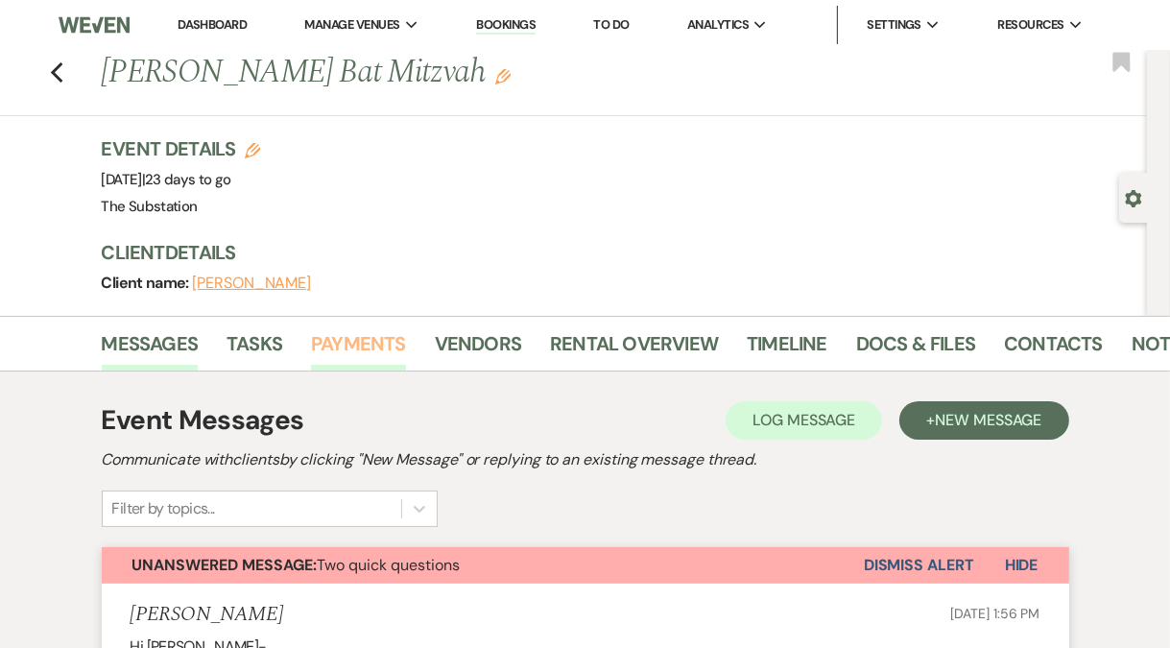
click at [359, 355] on link "Payments" at bounding box center [358, 349] width 95 height 42
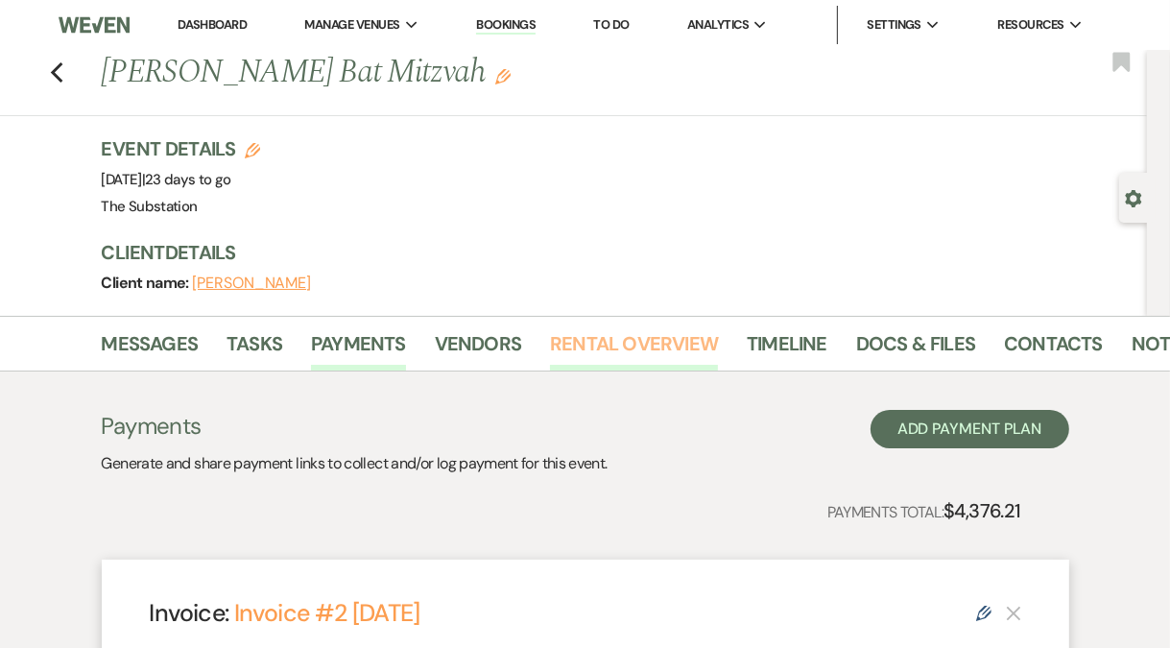
click at [644, 344] on link "Rental Overview" at bounding box center [634, 349] width 168 height 42
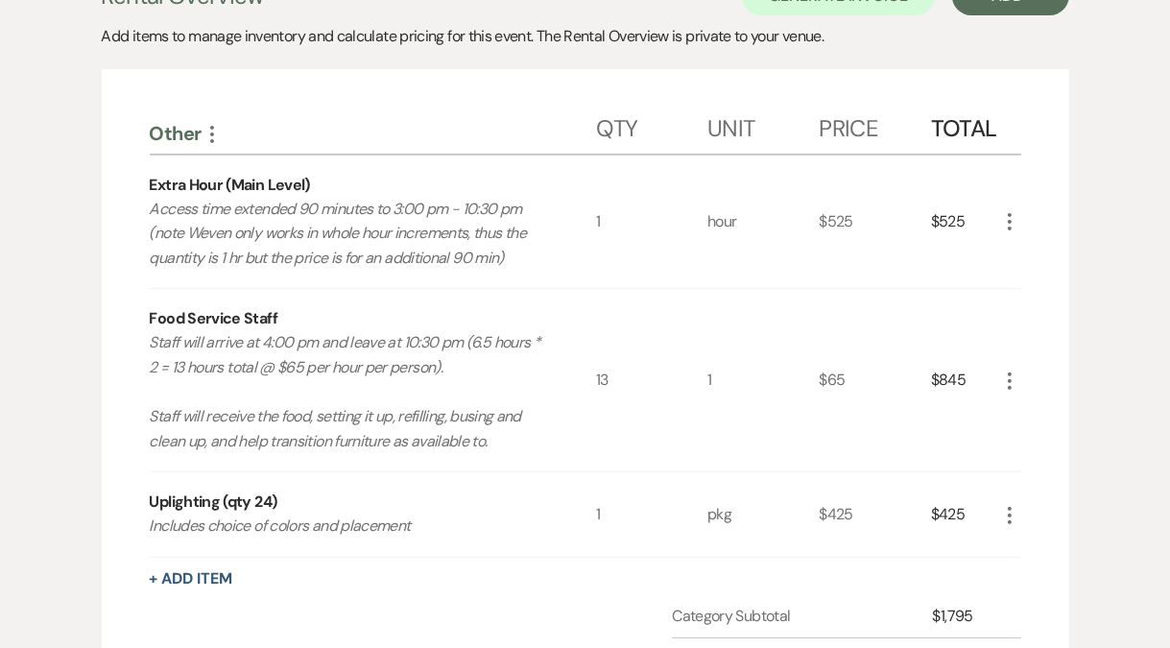
scroll to position [453, 0]
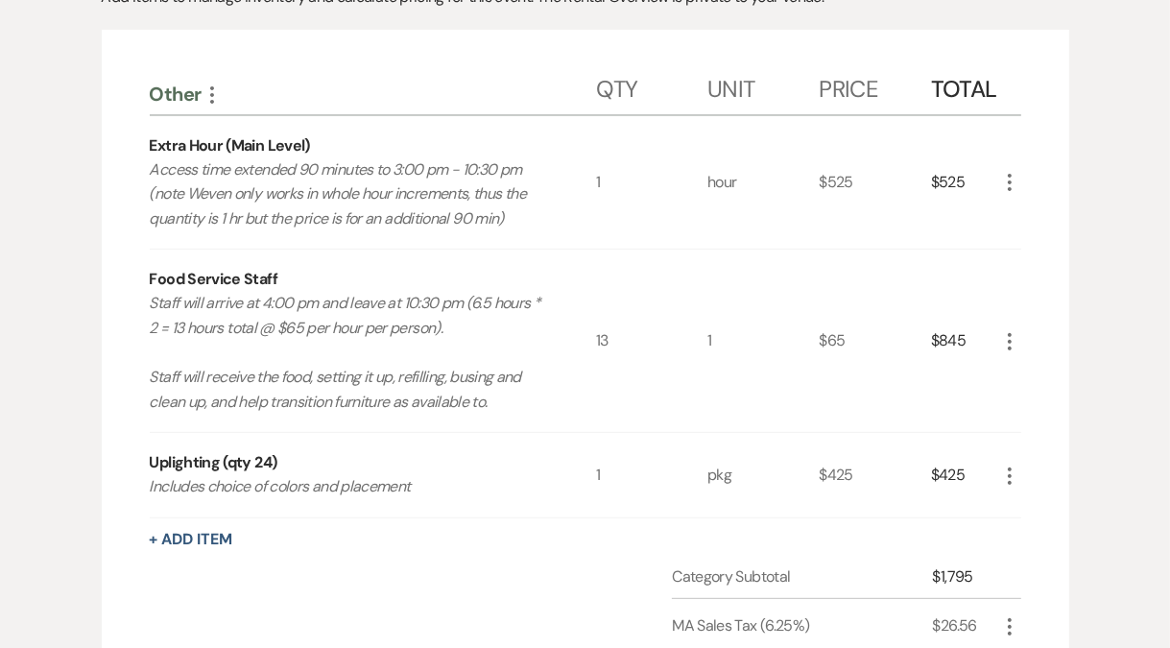
click at [328, 320] on p "Staff will arrive at 4:00 pm and leave at 10:30 pm (6.5 hours * 2 = 13 hours to…" at bounding box center [351, 352] width 402 height 123
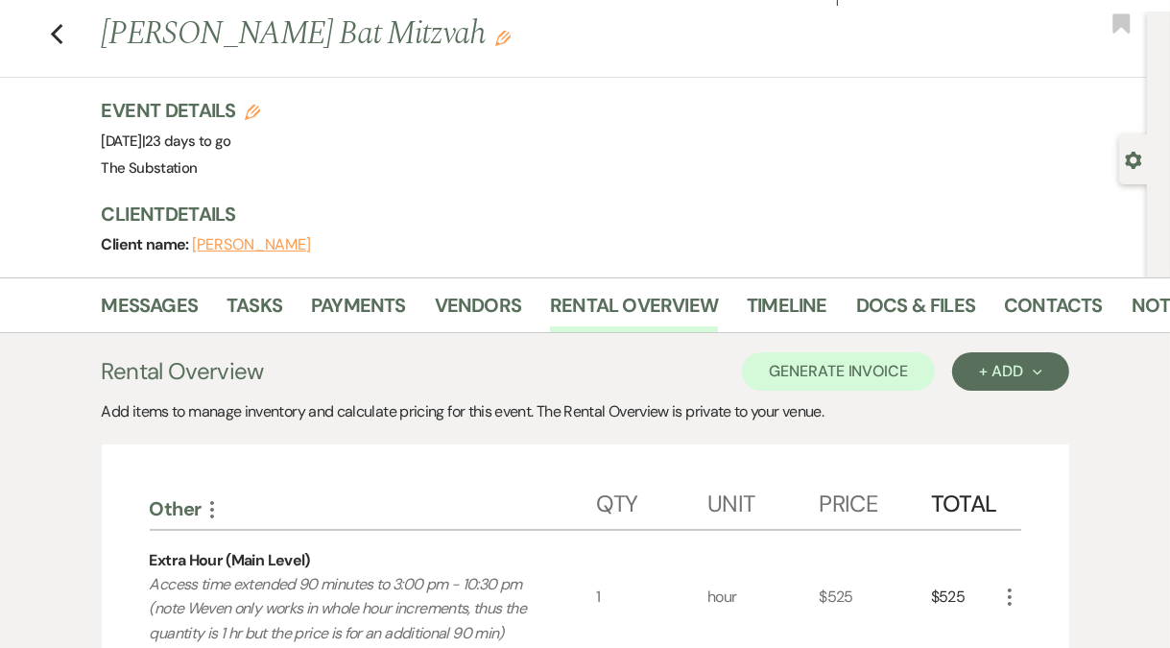
scroll to position [0, 0]
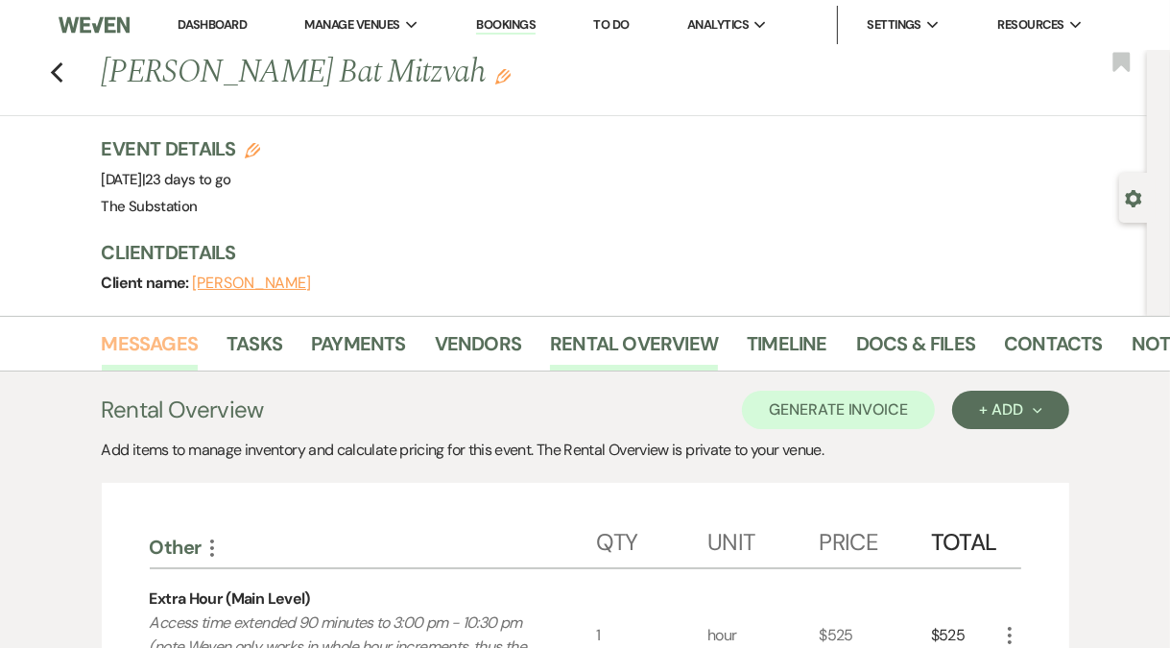
click at [158, 339] on link "Messages" at bounding box center [150, 349] width 97 height 42
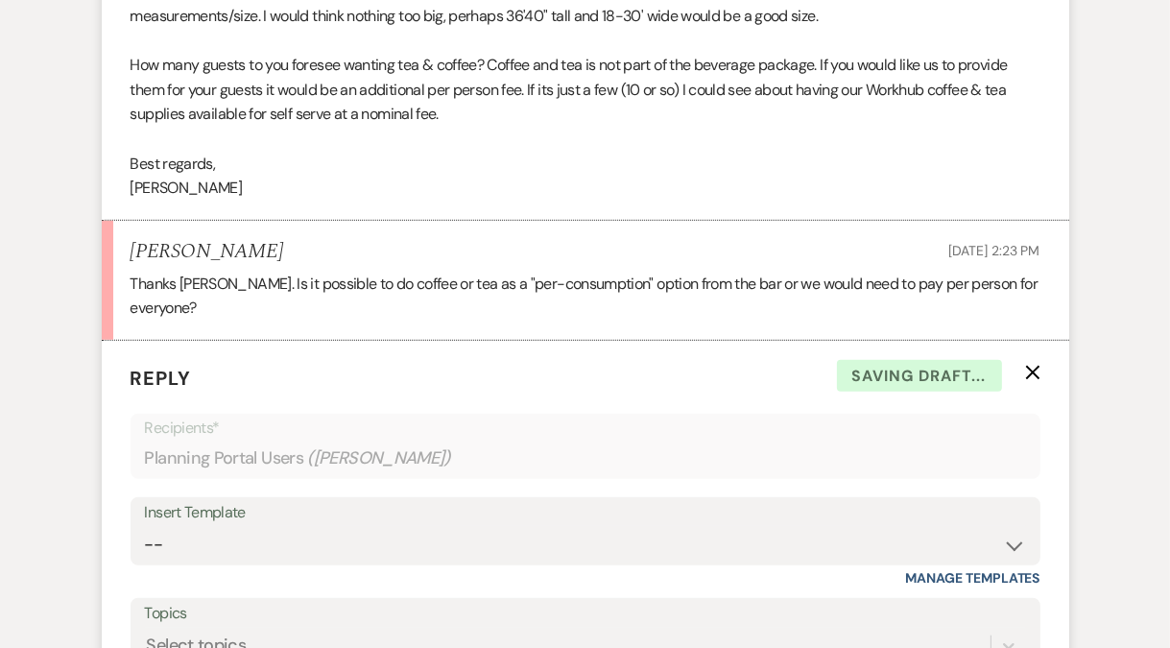
scroll to position [1405, 0]
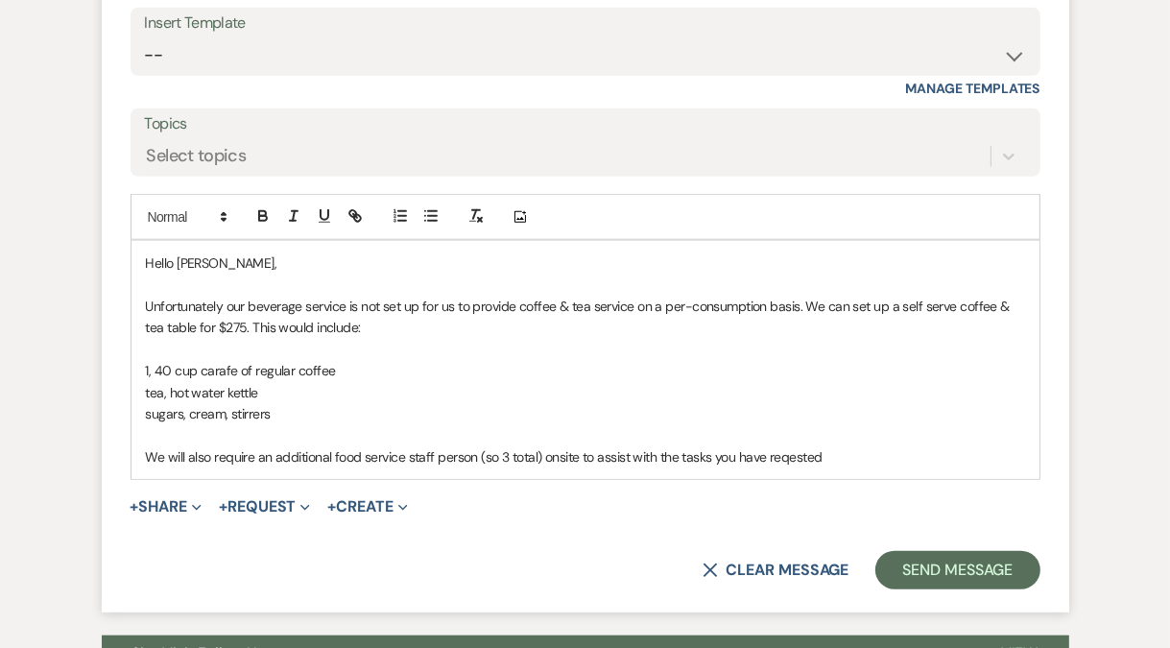
click at [807, 303] on p "Unfortunately our beverage service is not set up for us to provide coffee & tea…" at bounding box center [585, 317] width 879 height 43
click at [373, 320] on p "Unfortunately our beverage service is not set up for us to provide coffee & tea…" at bounding box center [585, 317] width 879 height 43
click at [346, 369] on p "1, 40 cup carafe of regular coffee" at bounding box center [585, 370] width 879 height 21
click at [142, 388] on div "Hello [PERSON_NAME], Unfortunately our beverage service is not set up for us to…" at bounding box center [585, 360] width 908 height 238
click at [279, 391] on p "tea, decaf/herbal & cafinated hot water kettle" at bounding box center [585, 392] width 879 height 21
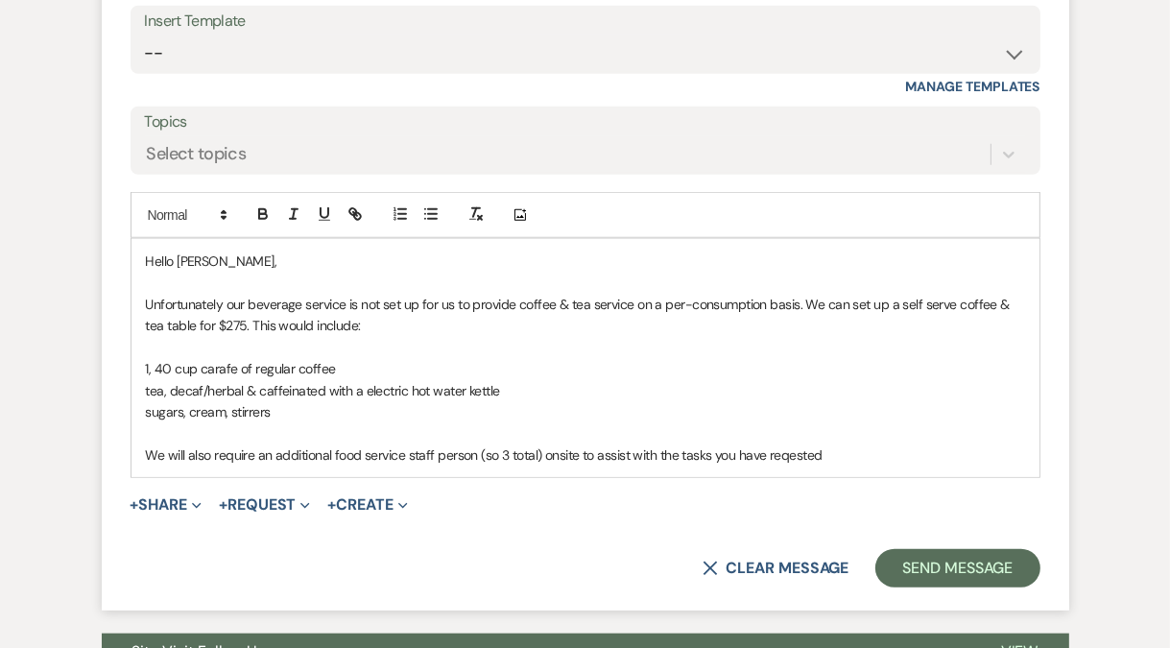
scroll to position [1408, 0]
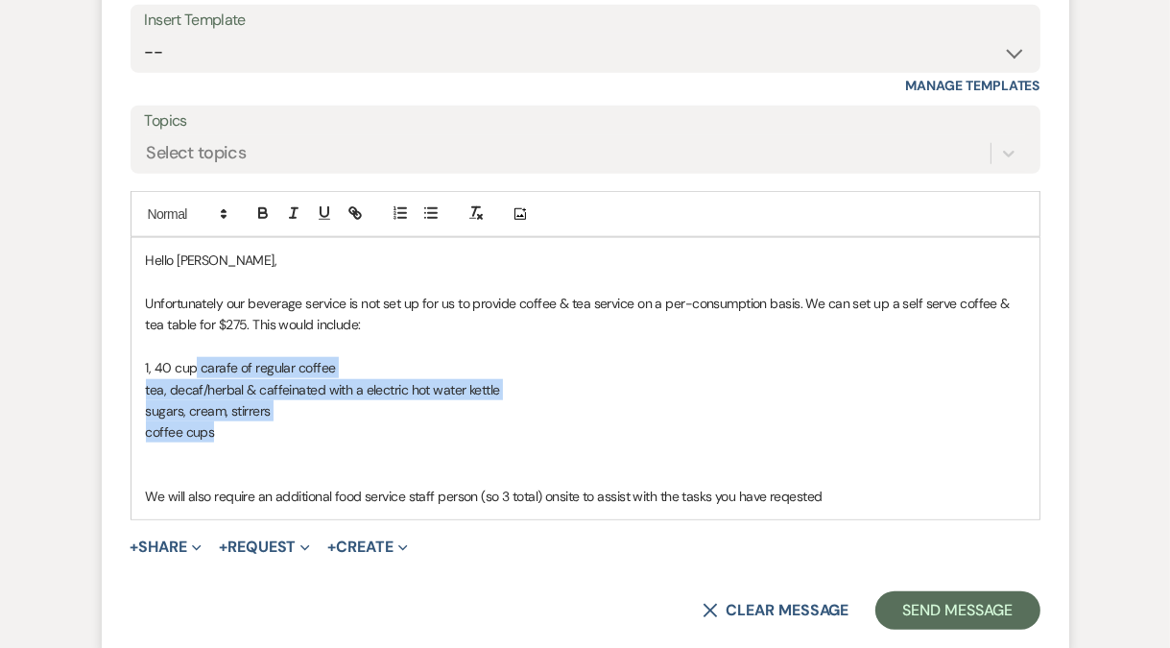
drag, startPoint x: 197, startPoint y: 375, endPoint x: 213, endPoint y: 439, distance: 66.3
click at [213, 439] on div "Hello [PERSON_NAME], Unfortunately our beverage service is not set up for us to…" at bounding box center [585, 378] width 908 height 281
click at [430, 211] on icon "button" at bounding box center [430, 212] width 17 height 17
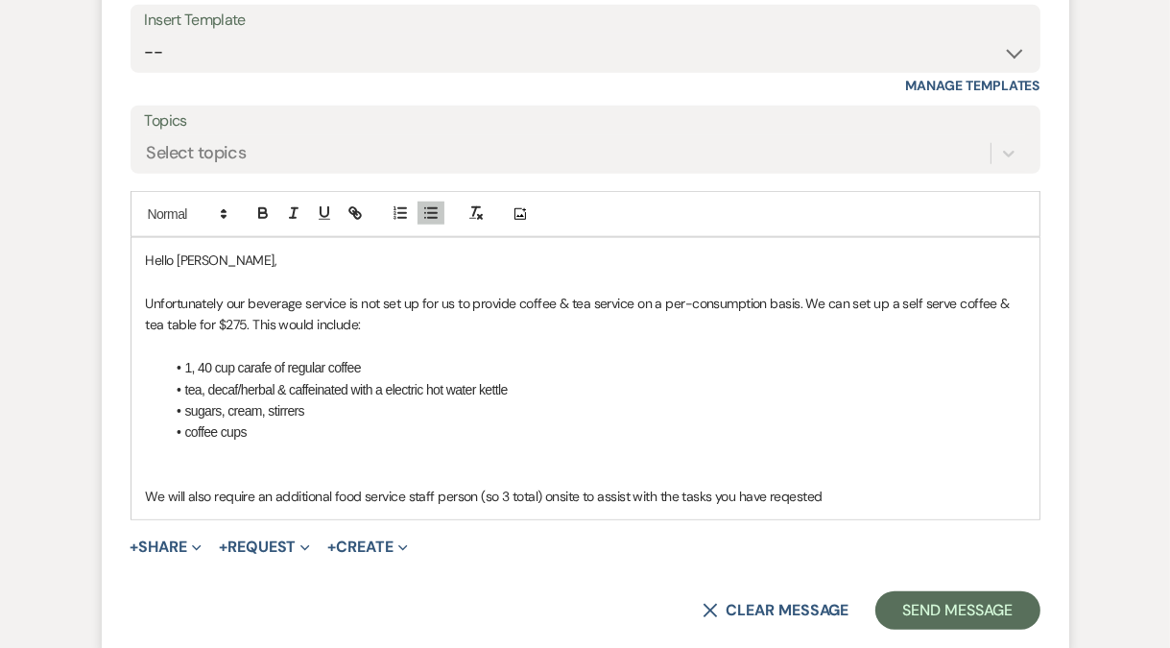
click at [216, 474] on p at bounding box center [585, 474] width 879 height 21
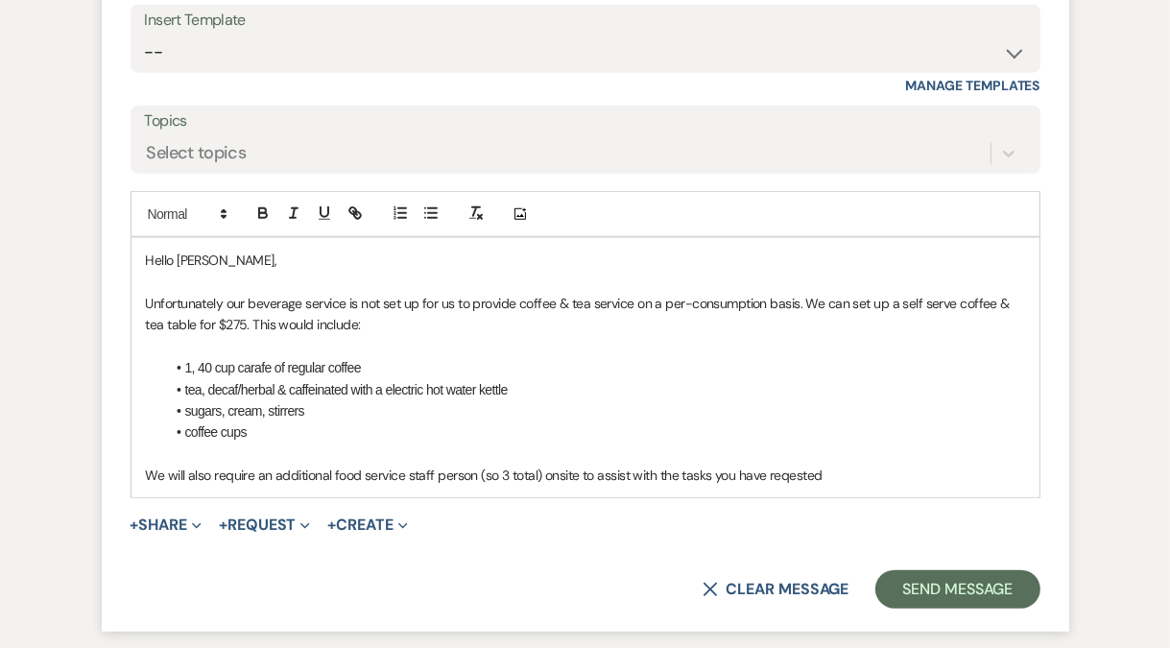
click at [543, 478] on p "We will also require an additional food service staff person (so 3 total) onsit…" at bounding box center [585, 474] width 879 height 21
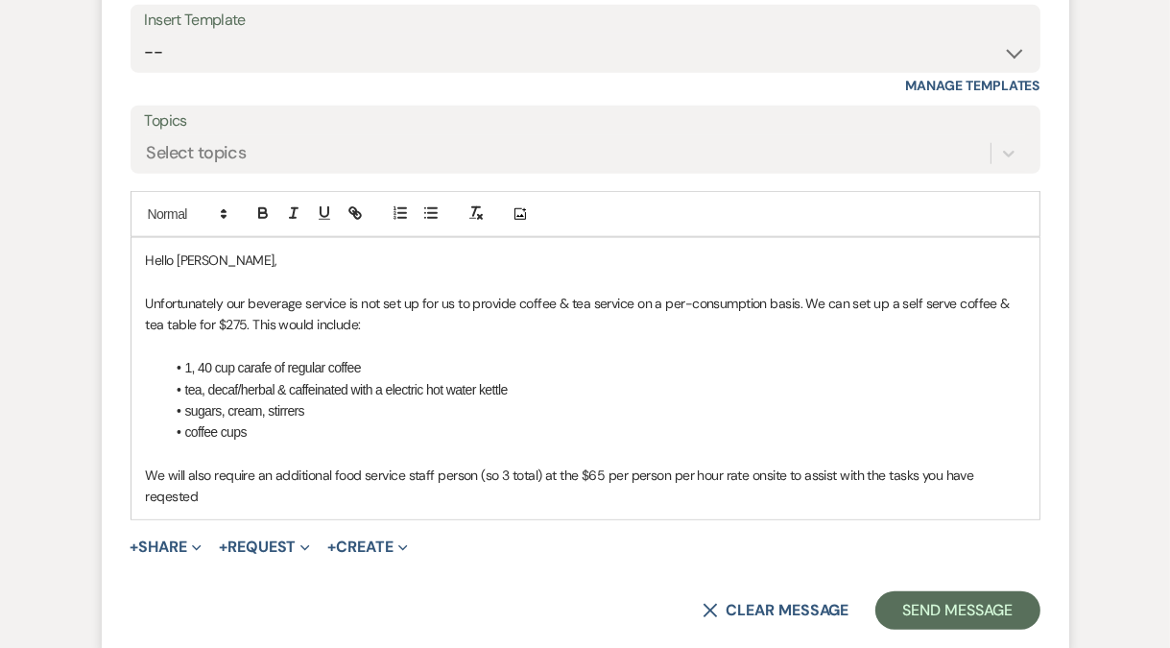
click at [178, 497] on p "We will also require an additional food service staff person (so 3 total) at th…" at bounding box center [585, 485] width 879 height 43
click at [451, 491] on p "We will also require an additional food service staff person (so 3 total) at th…" at bounding box center [585, 485] width 879 height 43
click at [601, 496] on p "We will also require an additional food service staff person (so 3 total) at th…" at bounding box center [585, 485] width 879 height 43
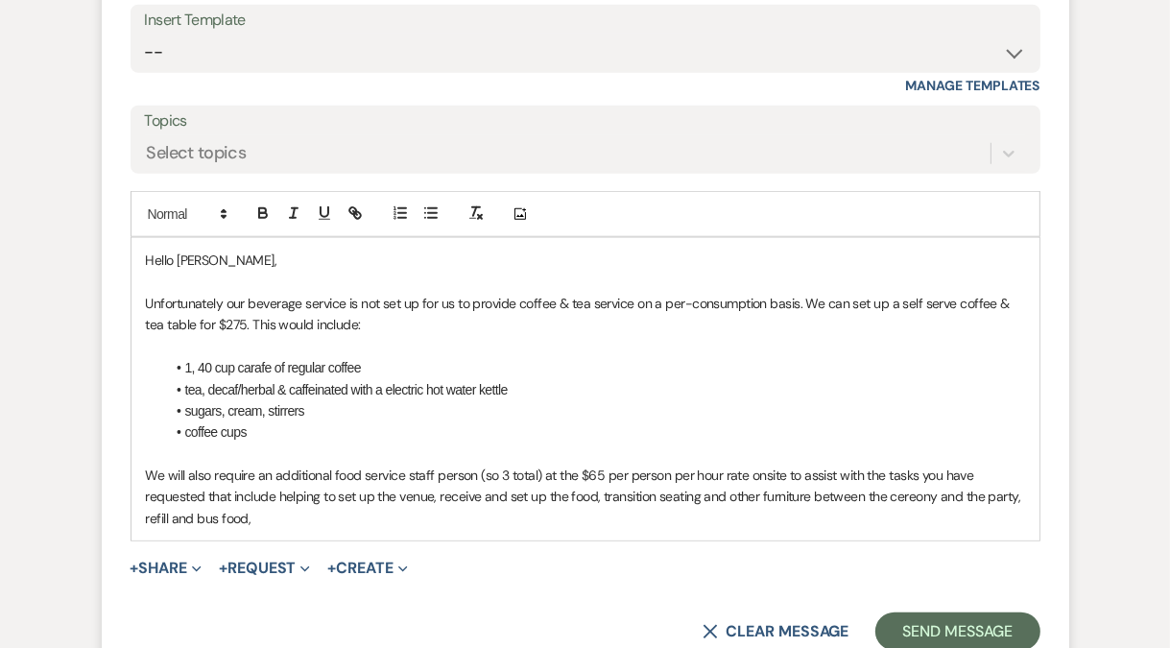
click at [911, 501] on p "We will also require an additional food service staff person (so 3 total) at th…" at bounding box center [585, 496] width 879 height 64
click at [318, 510] on p "We will also require an additional food service staff person (so 3 total) at th…" at bounding box center [585, 496] width 879 height 64
click at [288, 517] on p "We will also require an additional food service staff person (so 3 total) at th…" at bounding box center [585, 496] width 879 height 64
click at [748, 474] on p "We will also require an additional food service staff person (so 3 total) at th…" at bounding box center [585, 496] width 879 height 64
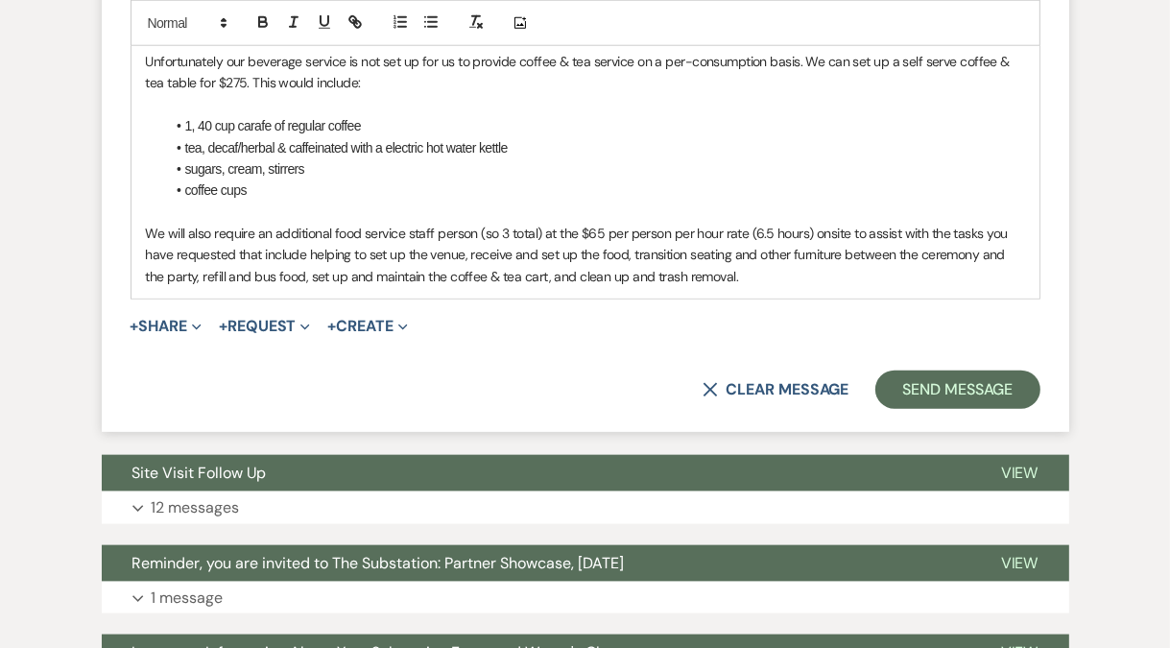
click at [805, 297] on form "Reply X Draft saved! Recipients* Planning Portal Users ( [PERSON_NAME] ) Insert…" at bounding box center [585, 20] width 967 height 826
click at [787, 281] on p "We will also require an additional food service staff person (so 3 total) at th…" at bounding box center [585, 255] width 879 height 64
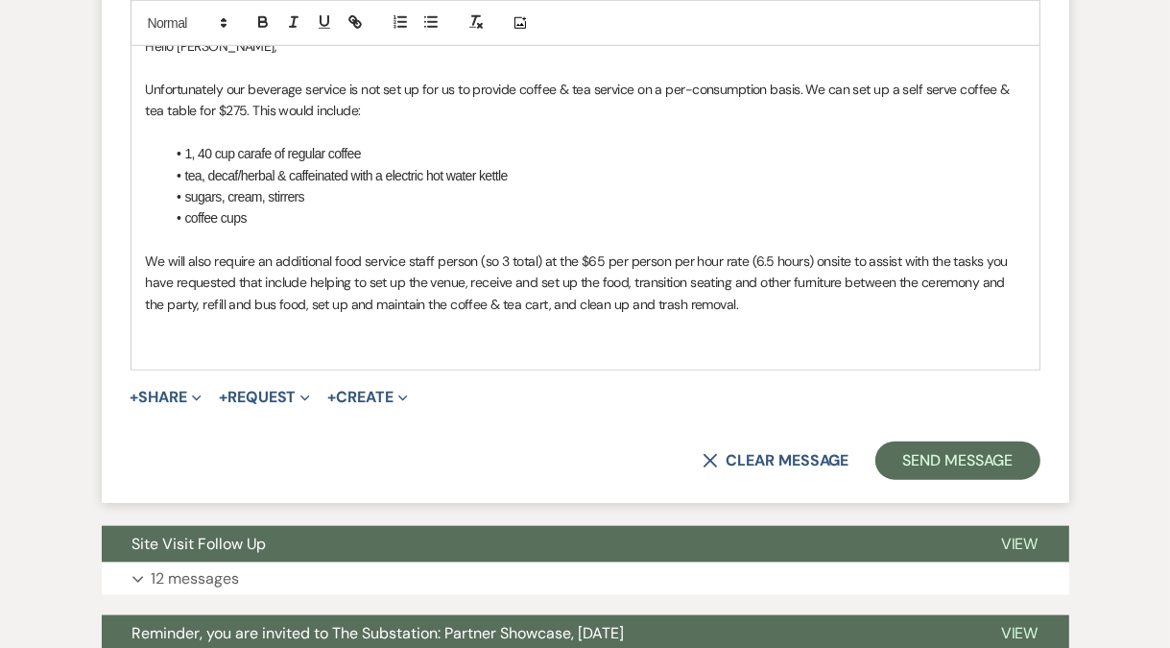
scroll to position [1619, 0]
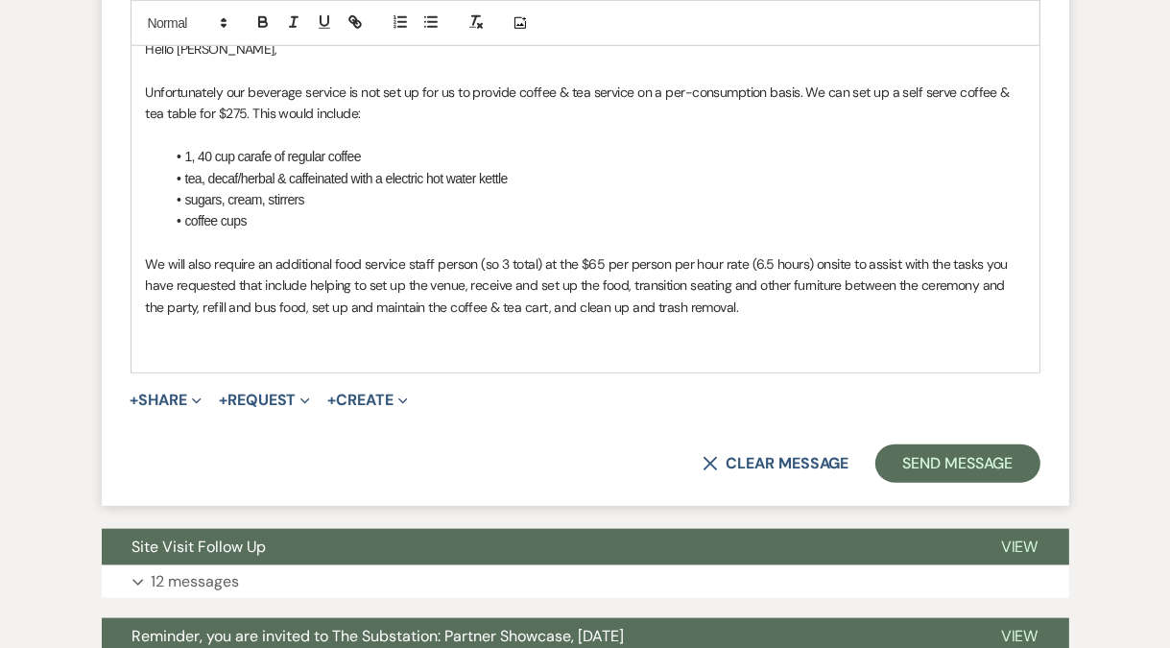
click at [136, 257] on div "Hello [PERSON_NAME], Unfortunately our beverage service is not set up for us to…" at bounding box center [585, 199] width 908 height 345
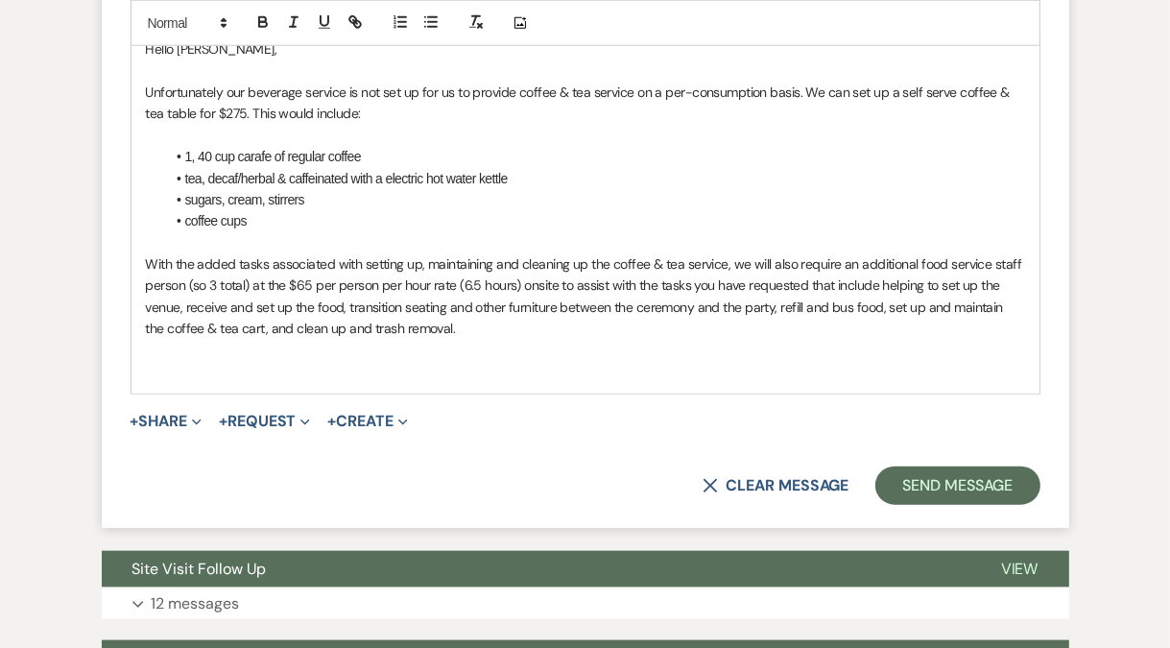
click at [171, 282] on p "With the added tasks associated with setting up, maintaining and cleaning up th…" at bounding box center [585, 296] width 879 height 86
click at [252, 287] on p "With the added tasks associated with setting up, maintaining and cleaning up th…" at bounding box center [585, 296] width 879 height 86
click at [451, 324] on p "With the added tasks associated with setting up, maintaining and cleaning up th…" at bounding box center [585, 296] width 879 height 86
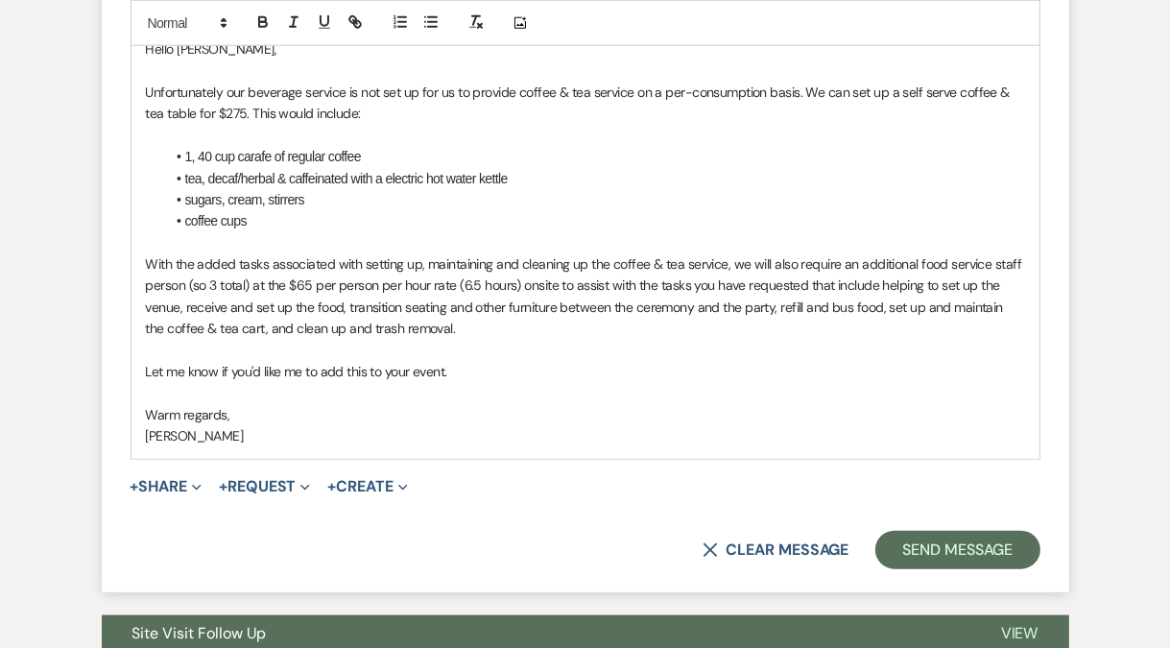
click at [443, 304] on p "With the added tasks associated with setting up, maintaining and cleaning up th…" at bounding box center [585, 296] width 879 height 86
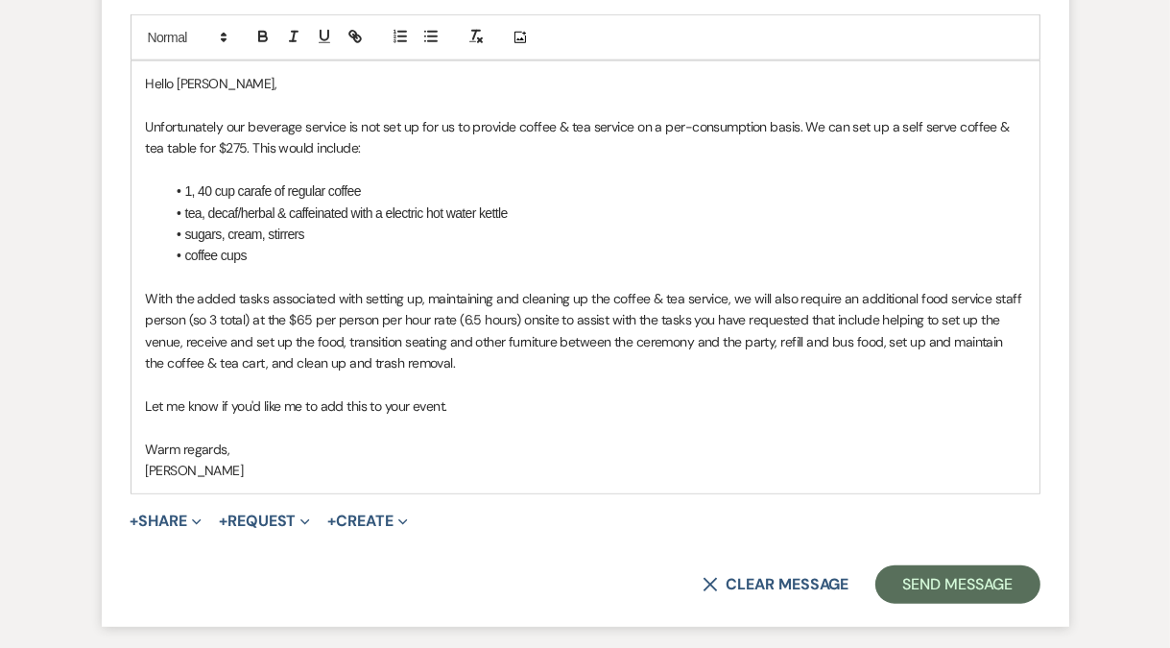
scroll to position [1501, 0]
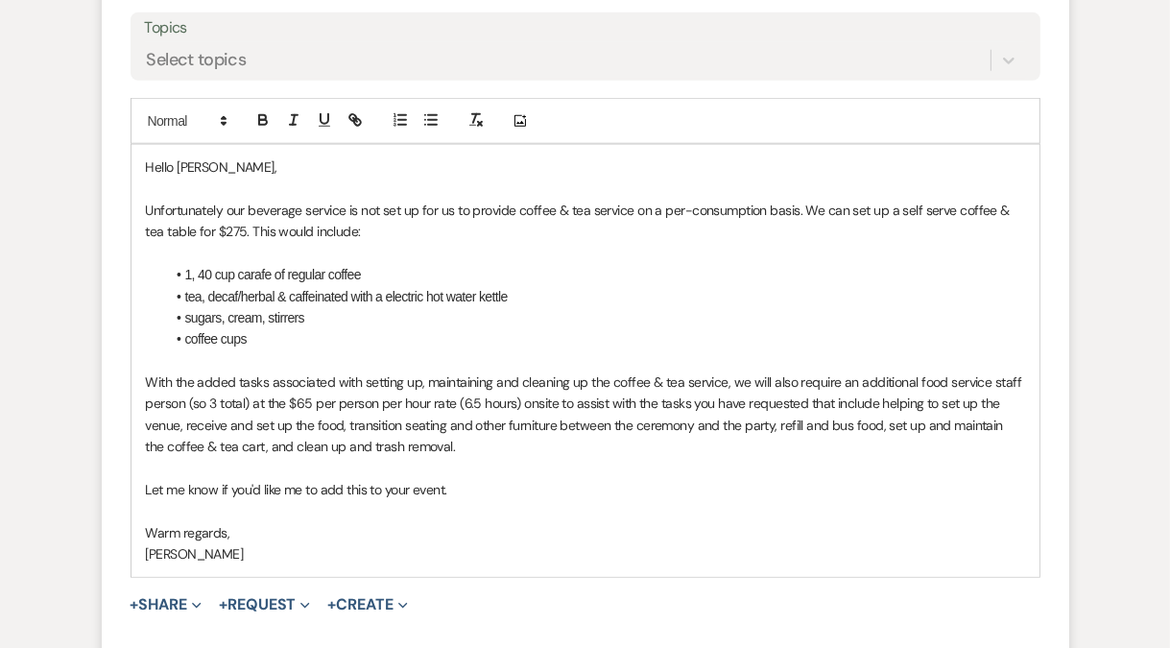
click at [309, 328] on li "coffee cups" at bounding box center [595, 338] width 860 height 21
click at [326, 343] on li "coffee & tea cups" at bounding box center [595, 338] width 860 height 21
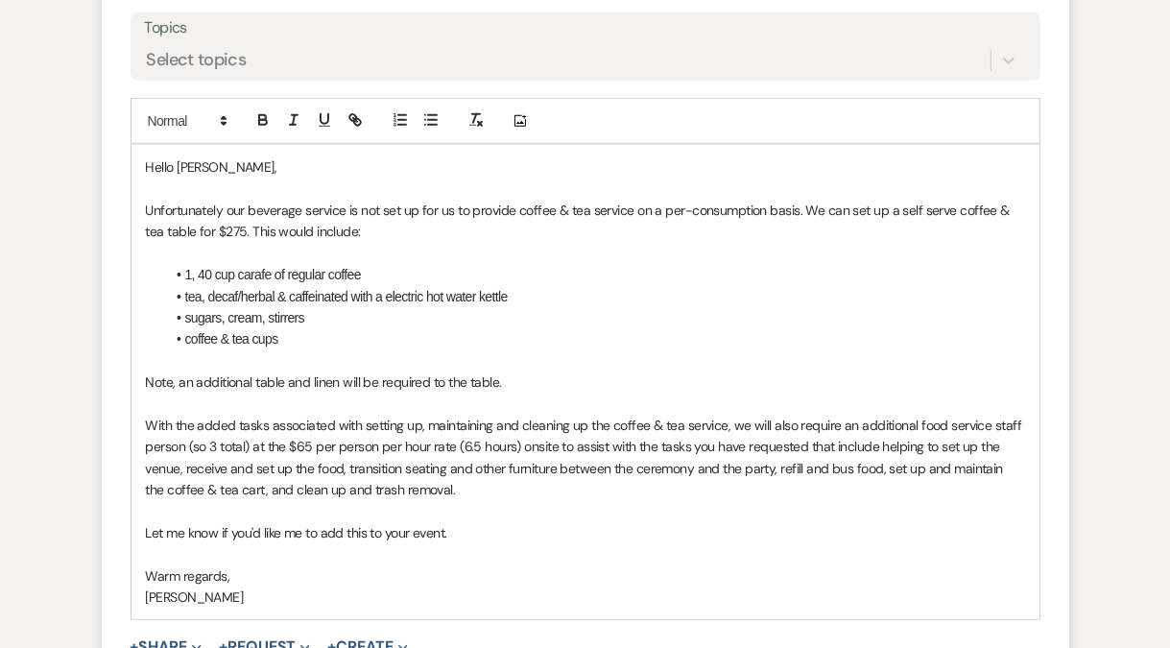
click at [340, 307] on li "sugars, cream, stirrers" at bounding box center [595, 317] width 860 height 21
click at [287, 315] on li "sugars, cream, stirrers, beverage napkis" at bounding box center [595, 317] width 860 height 21
click at [386, 319] on li "sugars, cream, stirrers, beverage napkis" at bounding box center [595, 317] width 860 height 21
click at [397, 315] on li "sugars, cream, stirrers, beverage napkis" at bounding box center [595, 317] width 860 height 21
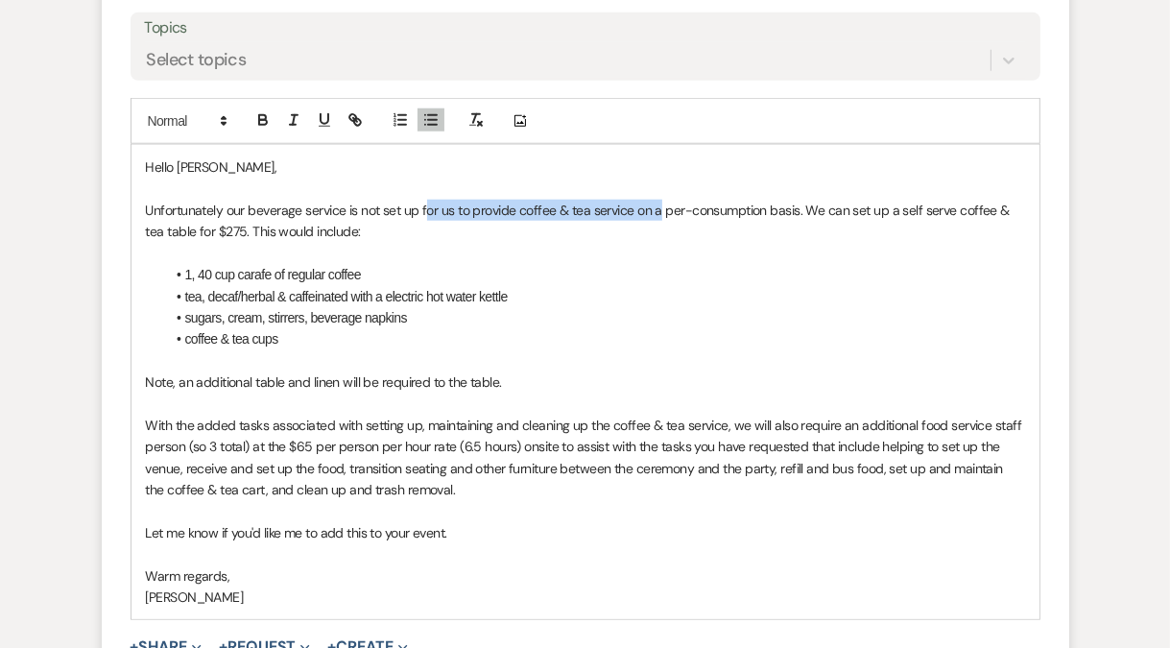
drag, startPoint x: 655, startPoint y: 210, endPoint x: 423, endPoint y: 206, distance: 232.2
click at [423, 206] on p "Unfortunately our beverage service is not set up for us to provide coffee & tea…" at bounding box center [585, 221] width 879 height 43
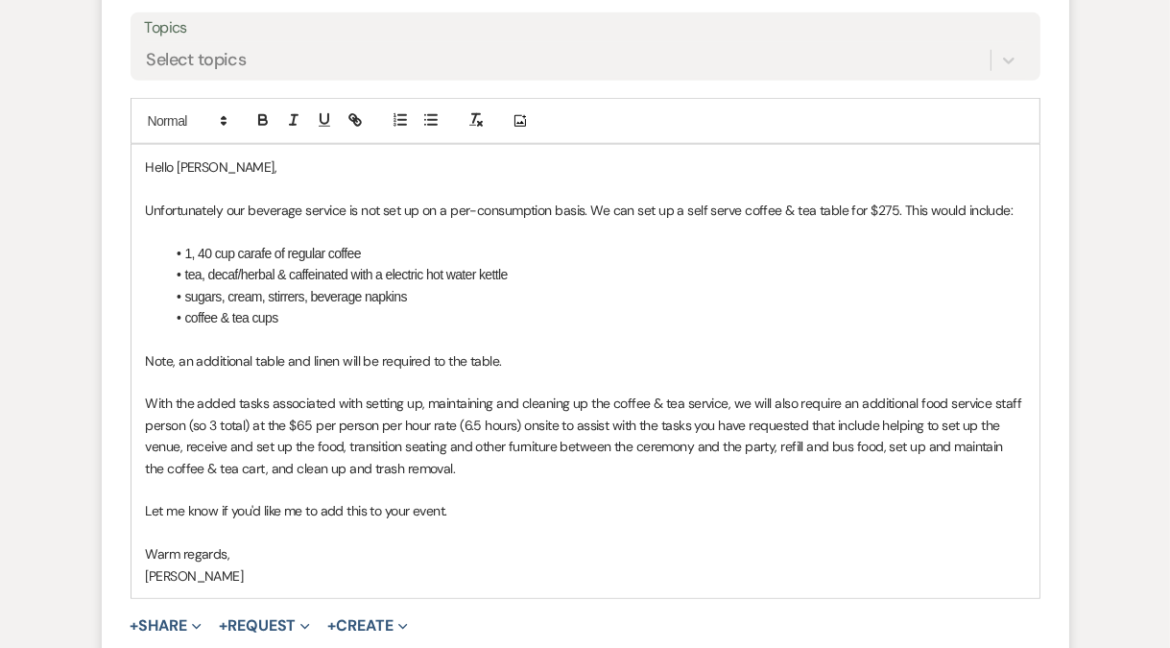
drag, startPoint x: 146, startPoint y: 356, endPoint x: 541, endPoint y: 363, distance: 395.4
click at [541, 363] on p "Note, an additional table and linen will be required to the table." at bounding box center [585, 360] width 879 height 21
click at [506, 354] on p "Note, an additional table and linen will be required to the table." at bounding box center [585, 360] width 879 height 21
click at [439, 361] on em "Note, an additional table and linen will be required to the table." at bounding box center [324, 360] width 356 height 17
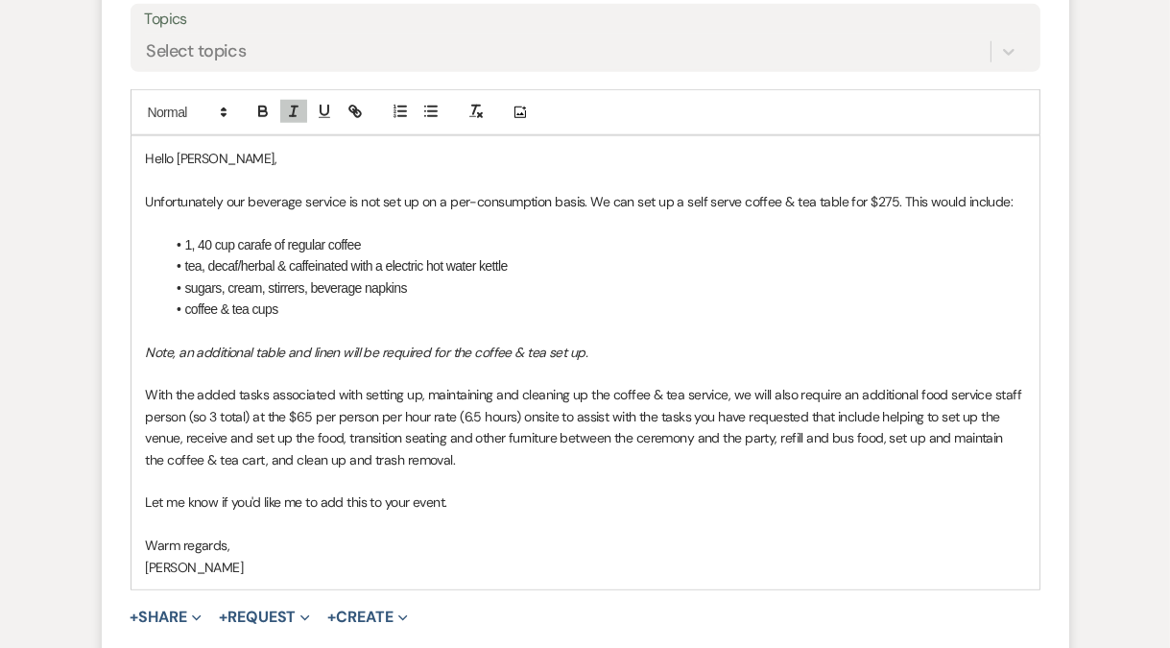
scroll to position [1510, 0]
click at [302, 411] on p "With the added tasks associated with setting up, maintaining and cleaning up th…" at bounding box center [585, 426] width 879 height 86
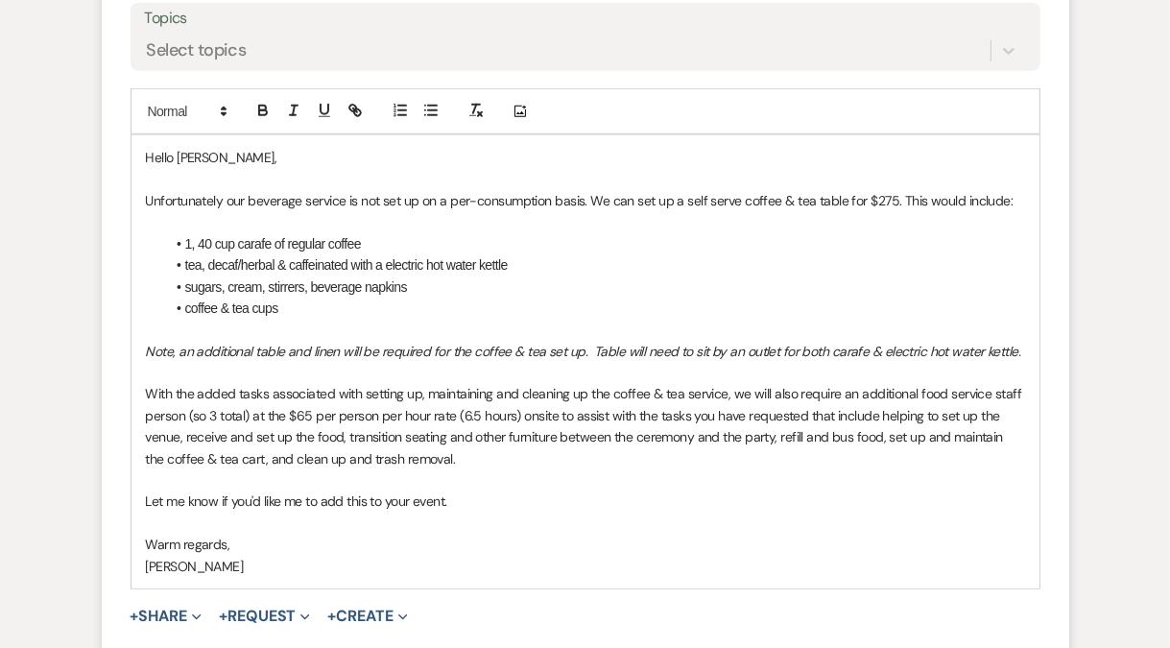
click at [436, 285] on li "sugars, cream, stirrers, beverage napkins" at bounding box center [595, 286] width 860 height 21
click at [527, 264] on li "tea, decaf/herbal & caffeinated with a electric hot water kettle" at bounding box center [595, 264] width 860 height 21
click at [197, 343] on em "Note, an additional table and linen will be required for the coffee & tea set u…" at bounding box center [583, 351] width 875 height 17
click at [248, 455] on p "With the added tasks associated with setting up, maintaining and cleaning up th…" at bounding box center [585, 426] width 879 height 86
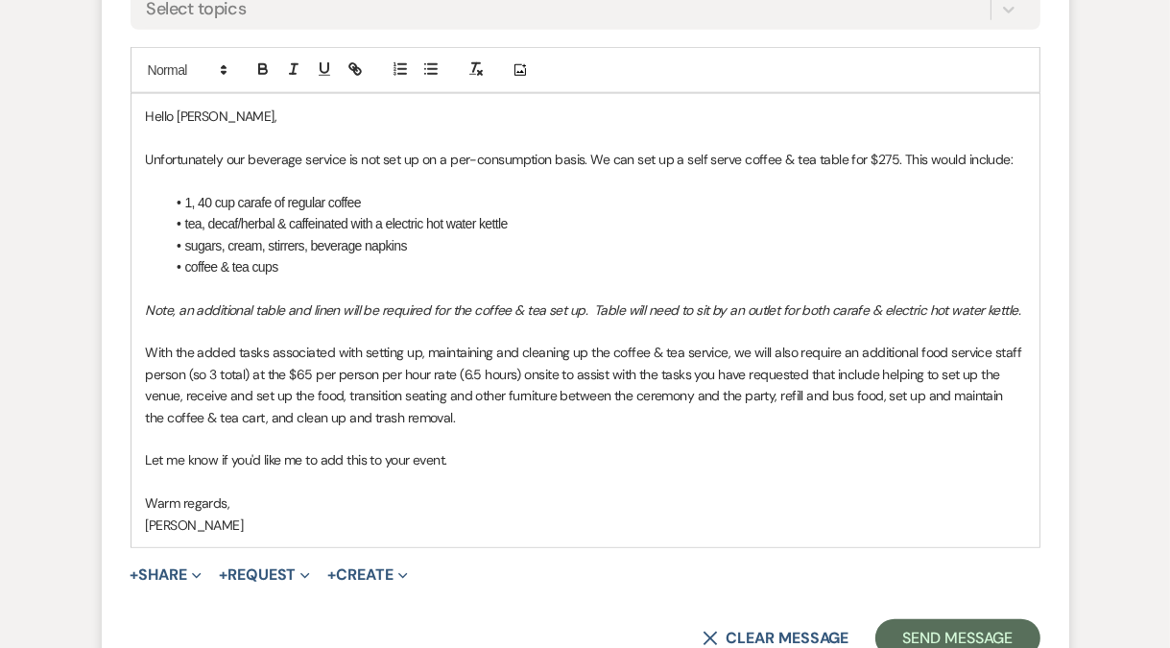
scroll to position [1570, 0]
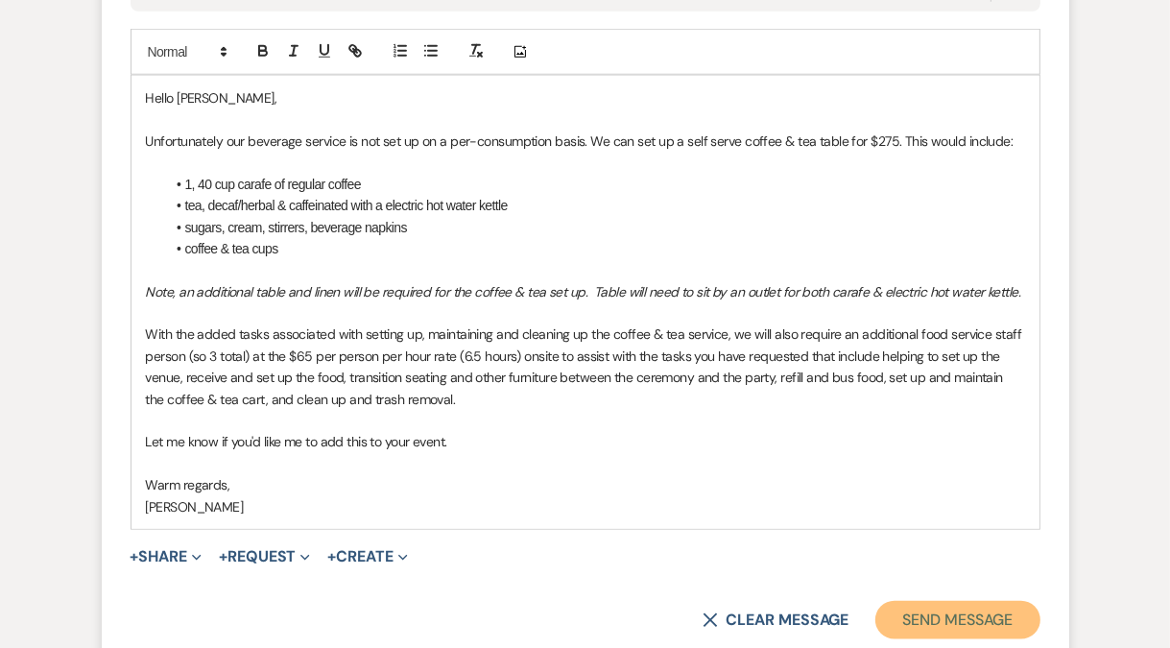
click at [959, 617] on button "Send Message" at bounding box center [957, 620] width 164 height 38
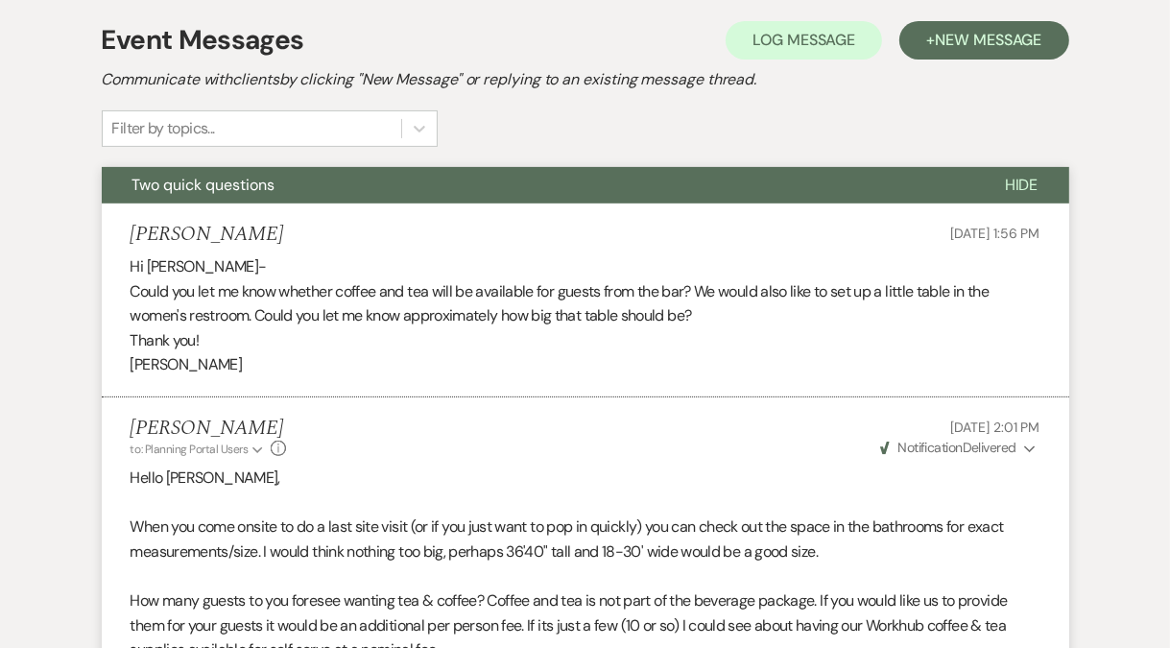
scroll to position [0, 0]
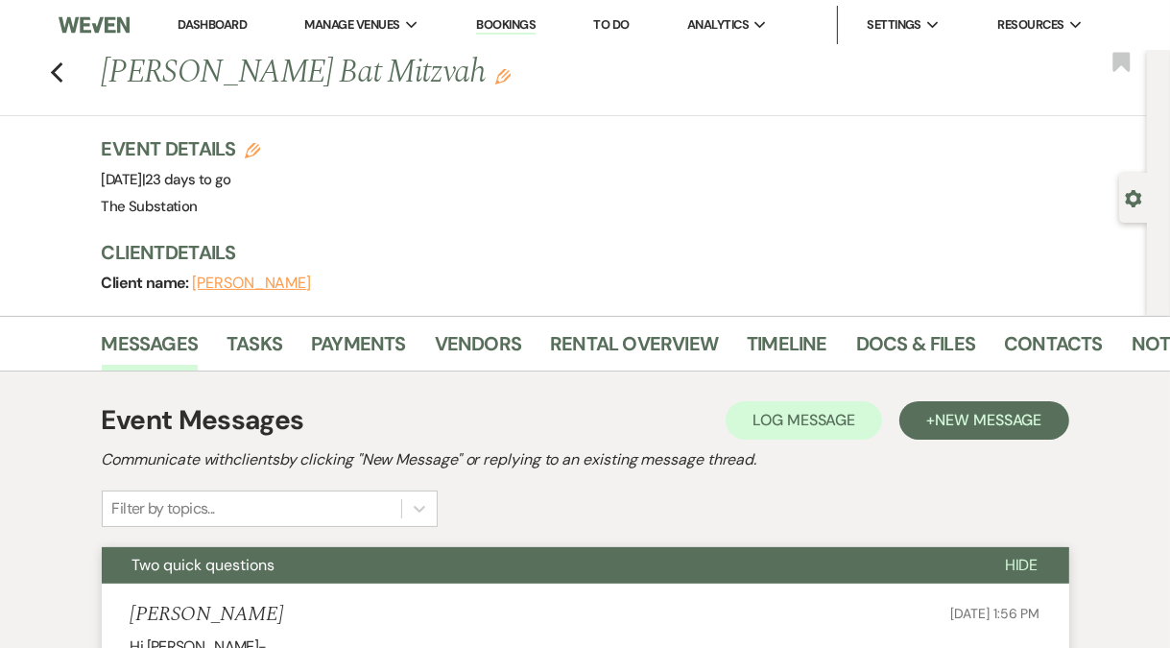
click at [213, 23] on link "Dashboard" at bounding box center [212, 24] width 69 height 16
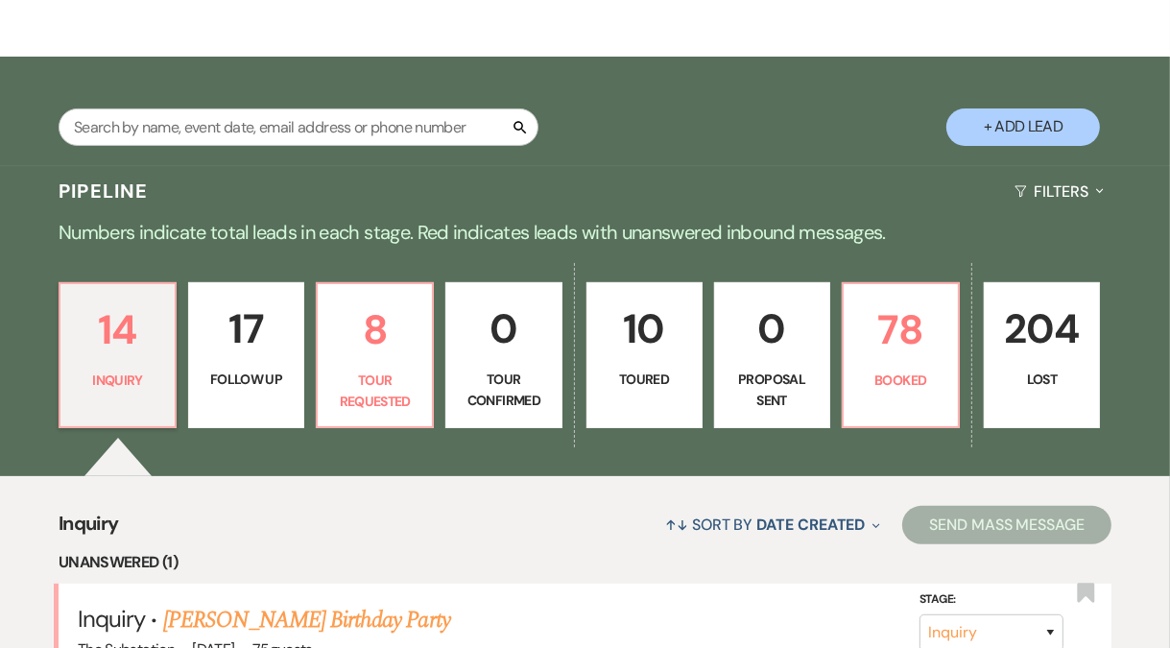
scroll to position [715, 0]
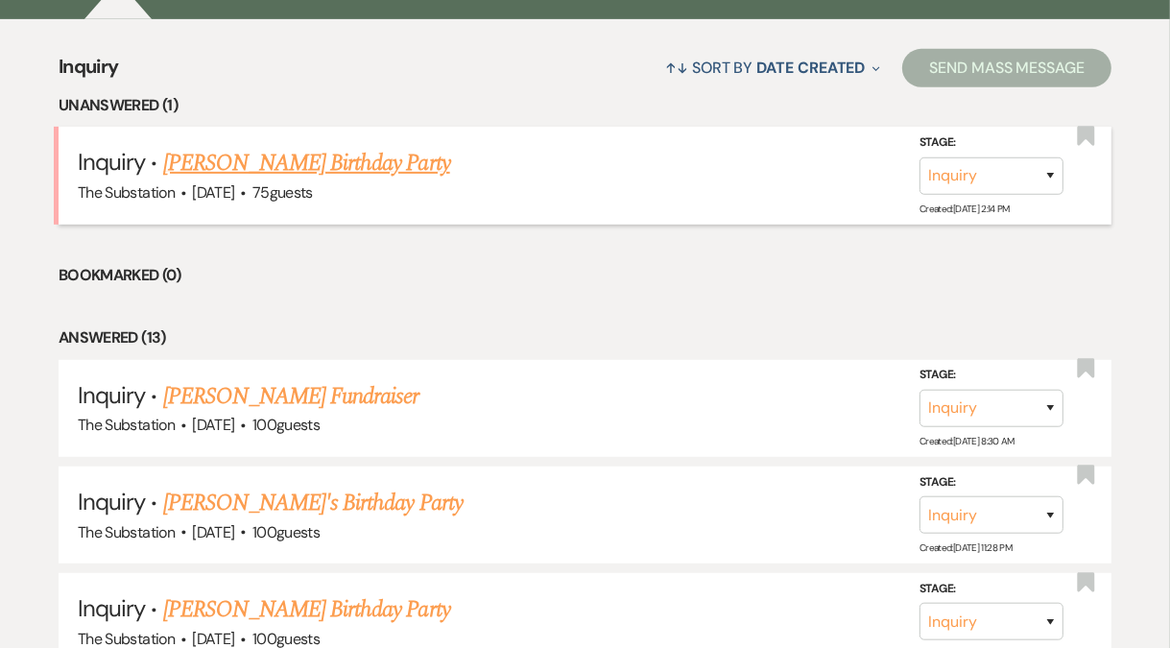
click at [366, 164] on link "[PERSON_NAME] Birthday Party" at bounding box center [306, 163] width 287 height 35
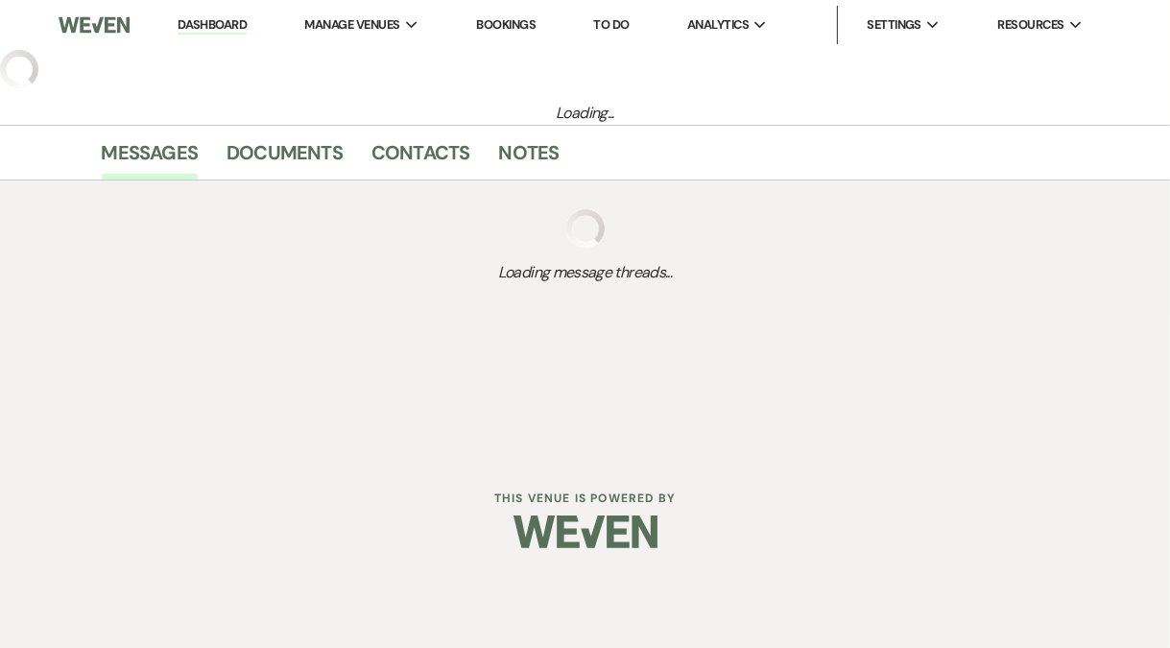
select select "5"
select select "4"
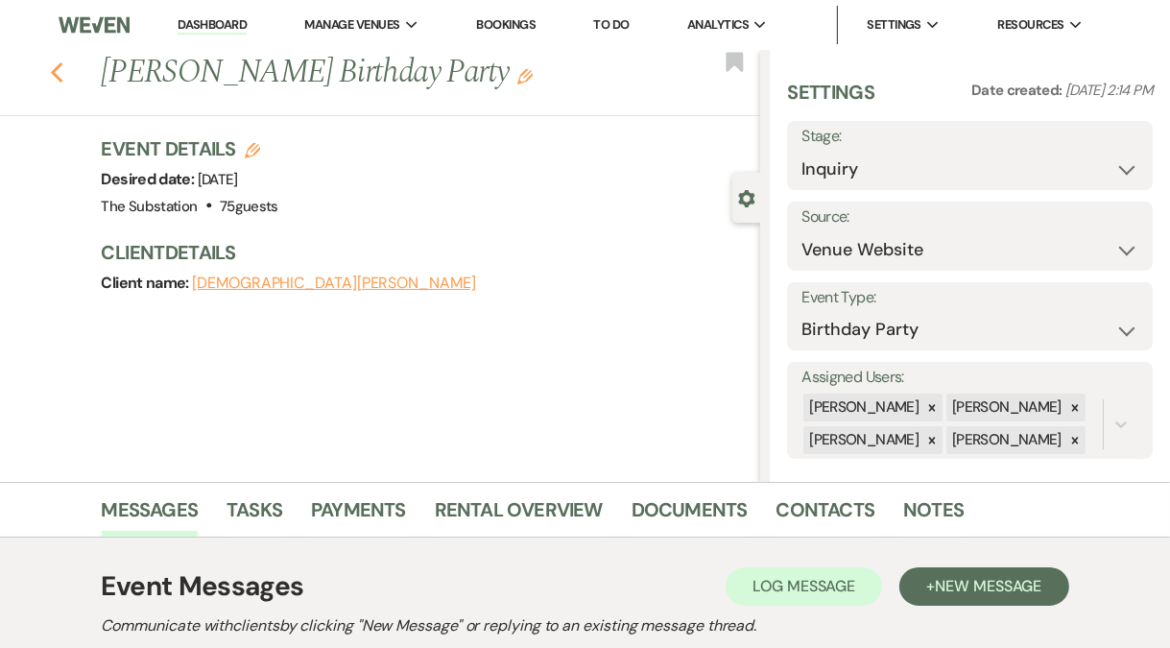
click at [64, 73] on icon "Previous" at bounding box center [57, 72] width 14 height 23
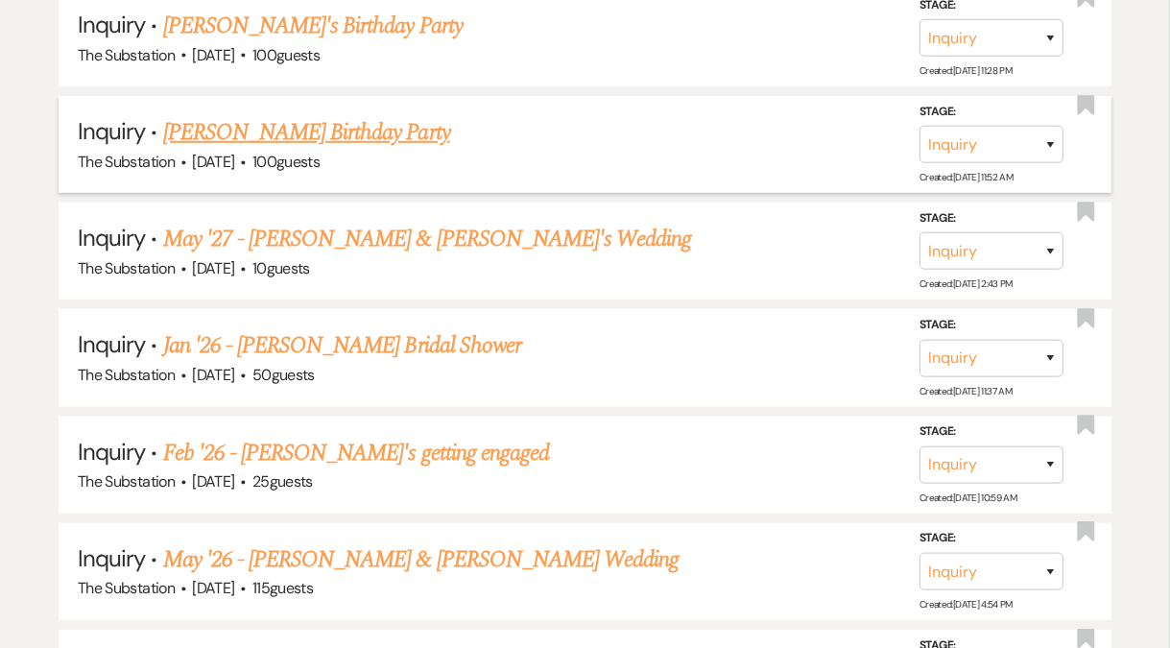
scroll to position [1192, 0]
click at [305, 29] on link "[PERSON_NAME]'s Birthday Party" at bounding box center [312, 26] width 299 height 35
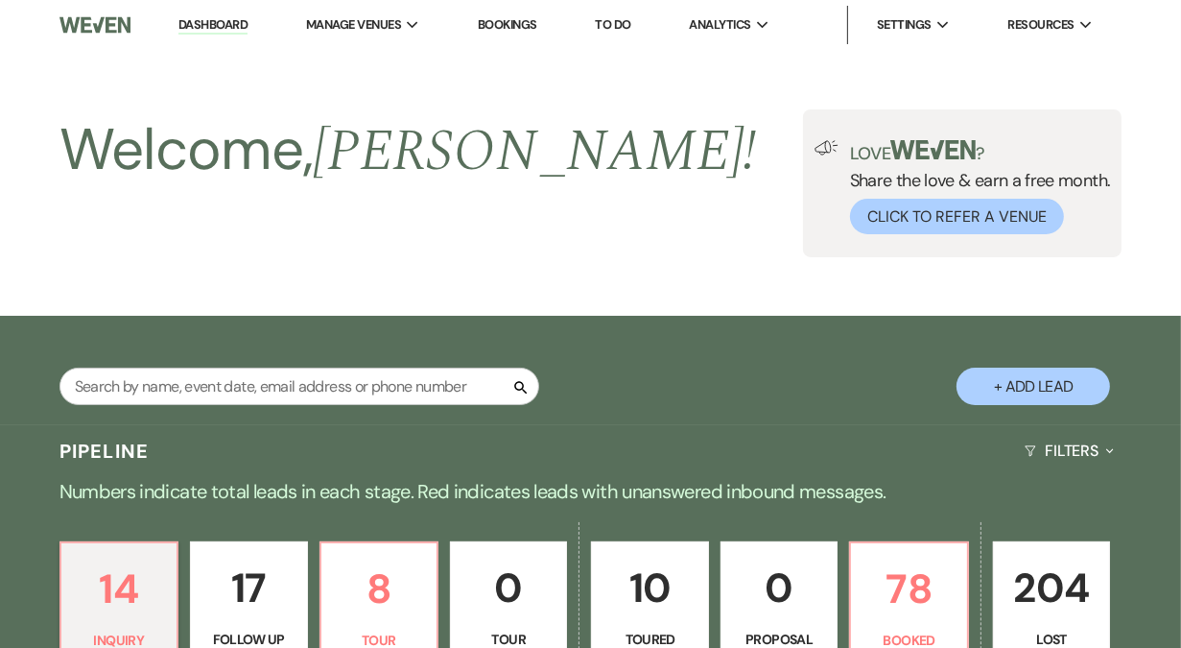
select select "5"
select select "4"
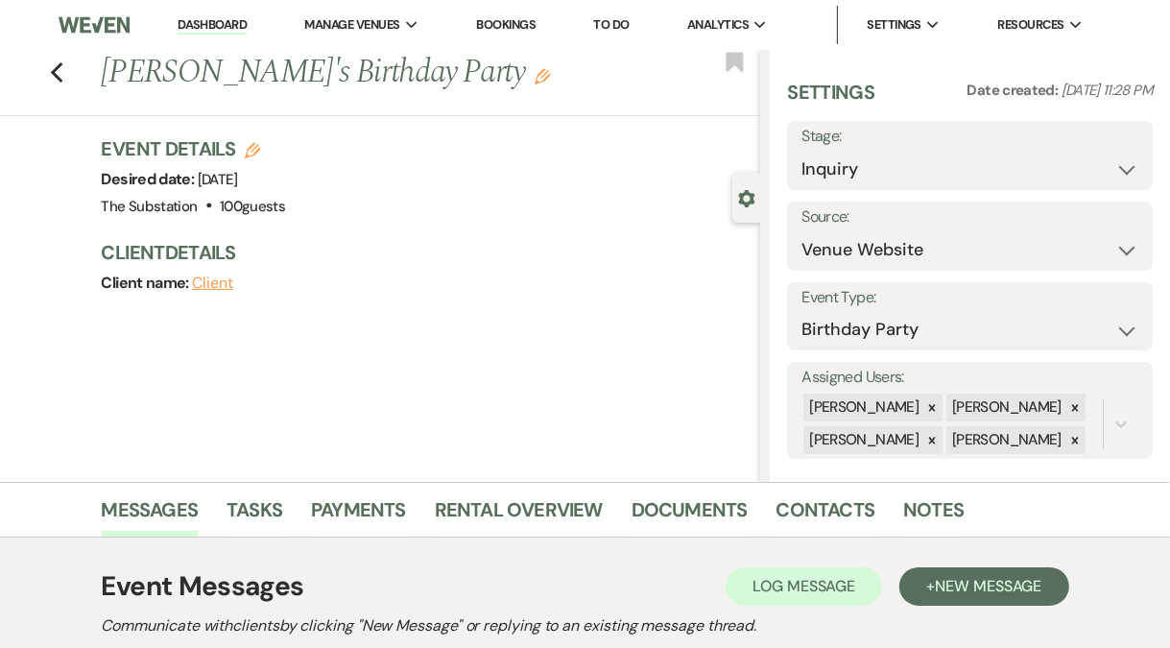
scroll to position [286, 0]
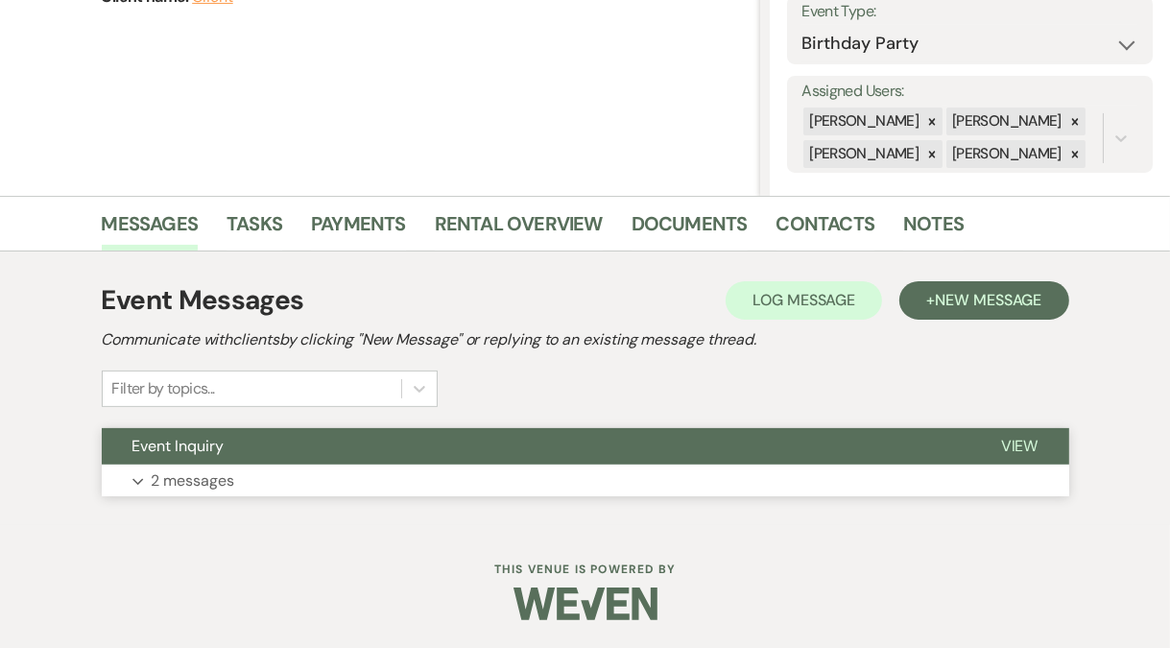
click at [248, 480] on button "Expand 2 messages" at bounding box center [585, 480] width 967 height 33
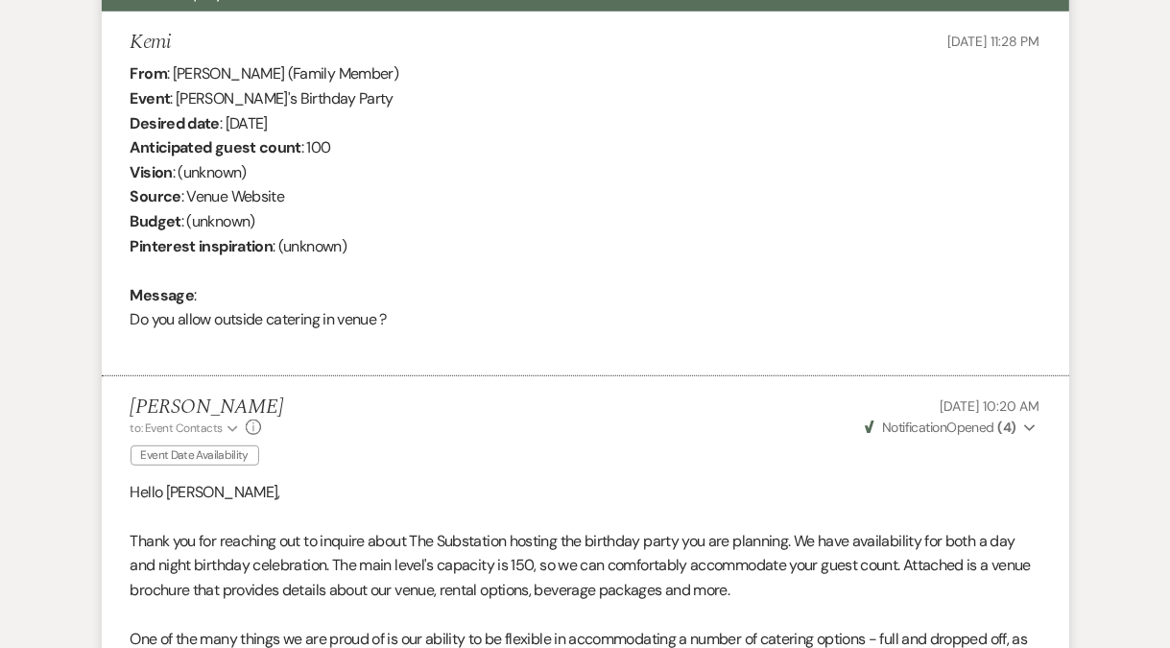
scroll to position [1014, 0]
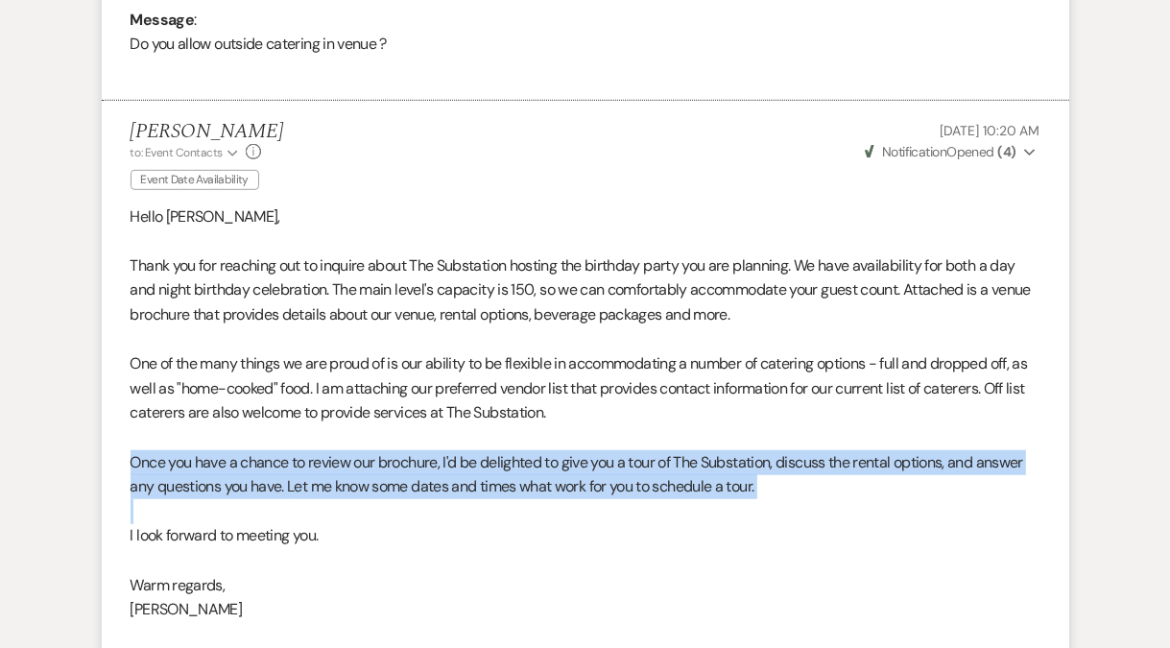
drag, startPoint x: 130, startPoint y: 459, endPoint x: 474, endPoint y: 517, distance: 349.4
click at [474, 517] on li "[PERSON_NAME] to: Event Contacts Expand Info Event Date Availability [DATE] 10:…" at bounding box center [585, 446] width 967 height 691
click at [474, 517] on p at bounding box center [586, 511] width 910 height 25
drag, startPoint x: 368, startPoint y: 540, endPoint x: 102, endPoint y: 439, distance: 285.2
click at [102, 439] on li "[PERSON_NAME] to: Event Contacts Expand Info Event Date Availability [DATE] 10:…" at bounding box center [585, 446] width 967 height 691
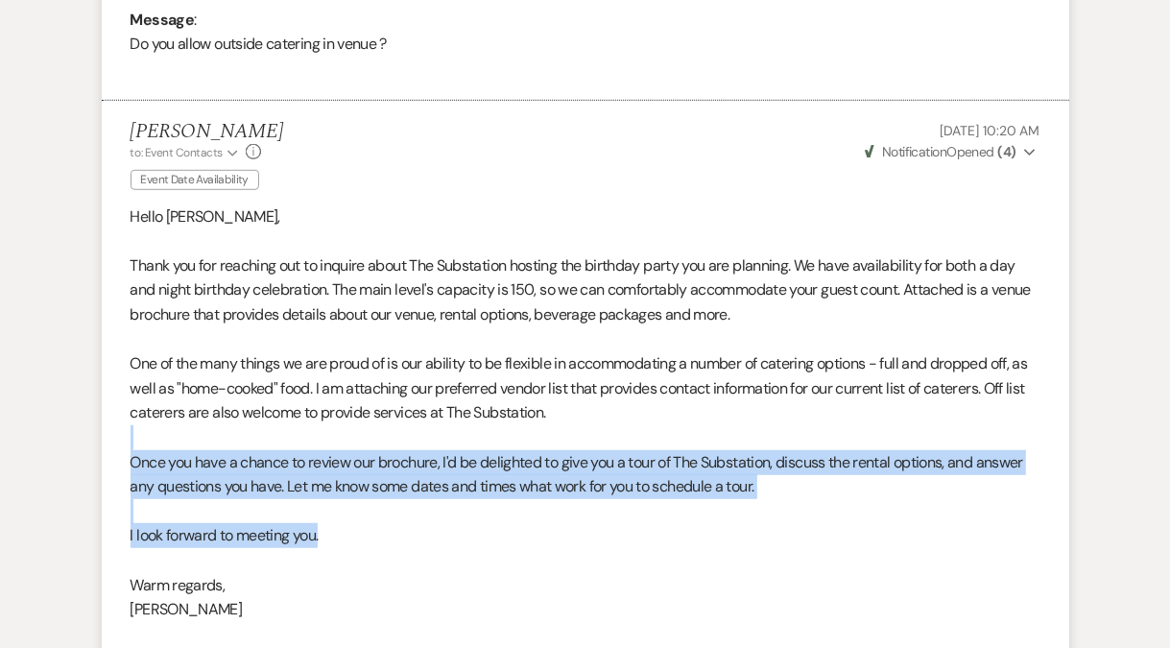
copy div "Once you have a chance to review our brochure, I'd be delighted to give you a t…"
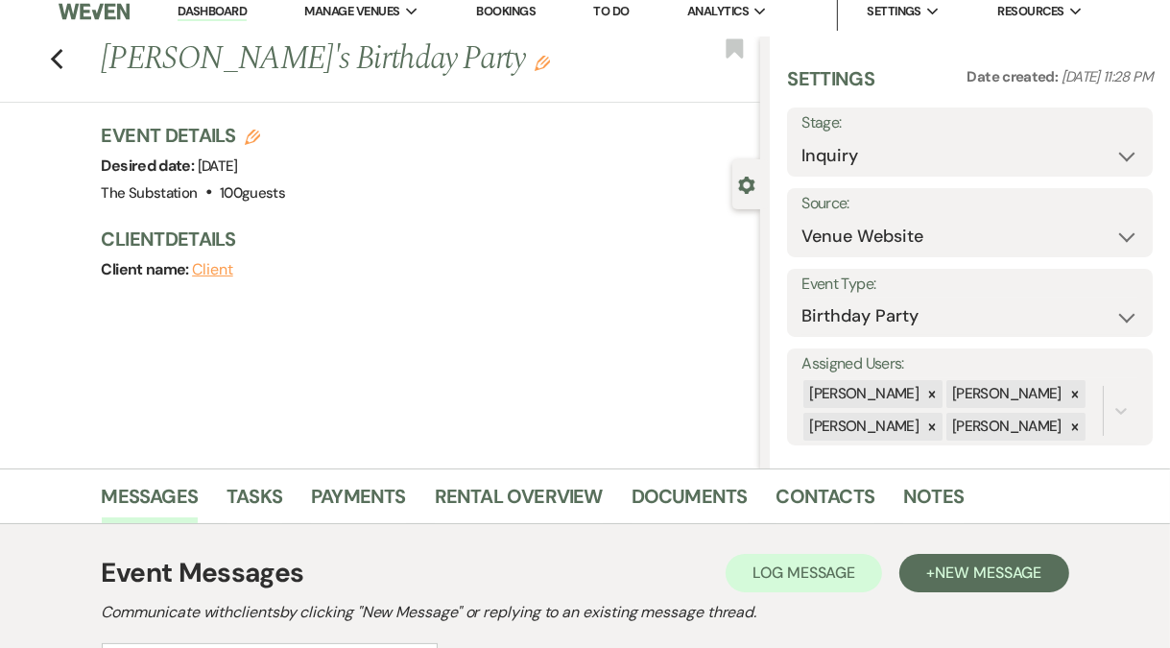
scroll to position [0, 0]
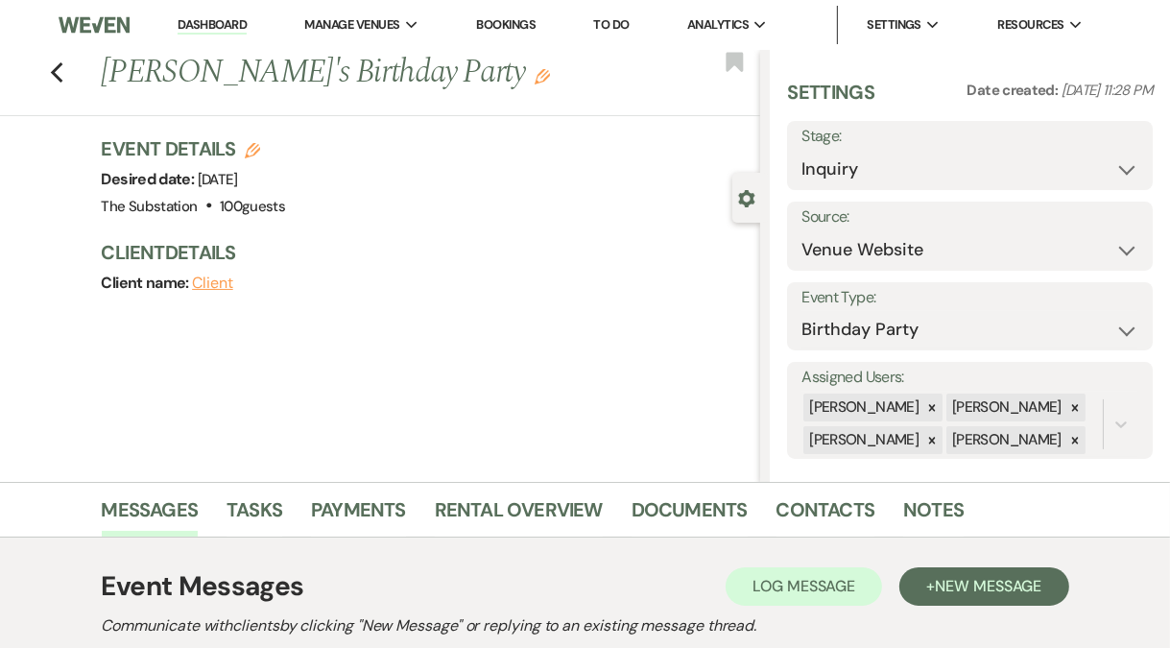
click at [210, 26] on link "Dashboard" at bounding box center [212, 25] width 69 height 18
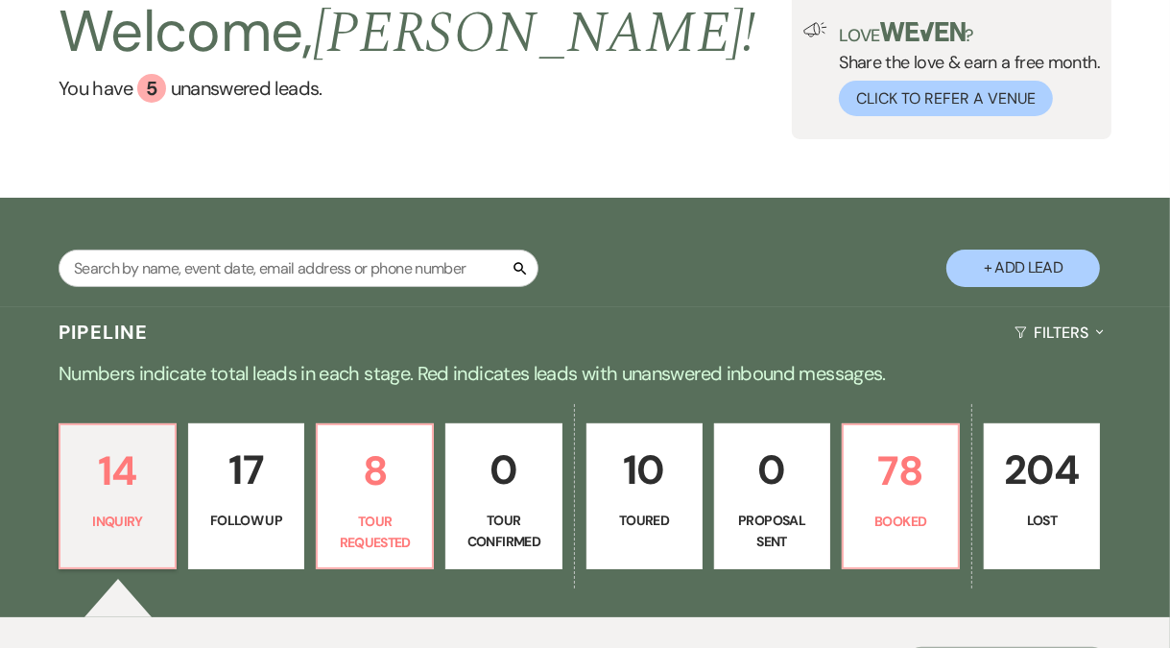
scroll to position [303, 0]
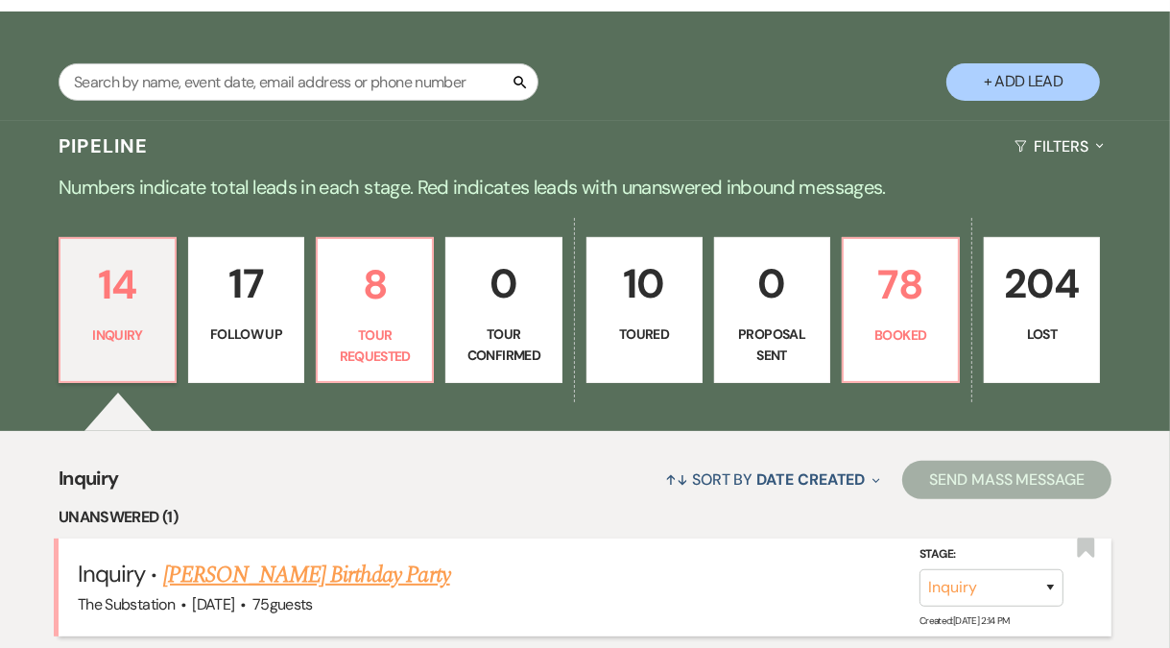
click at [259, 574] on link "[PERSON_NAME] Birthday Party" at bounding box center [306, 575] width 287 height 35
select select "5"
select select "4"
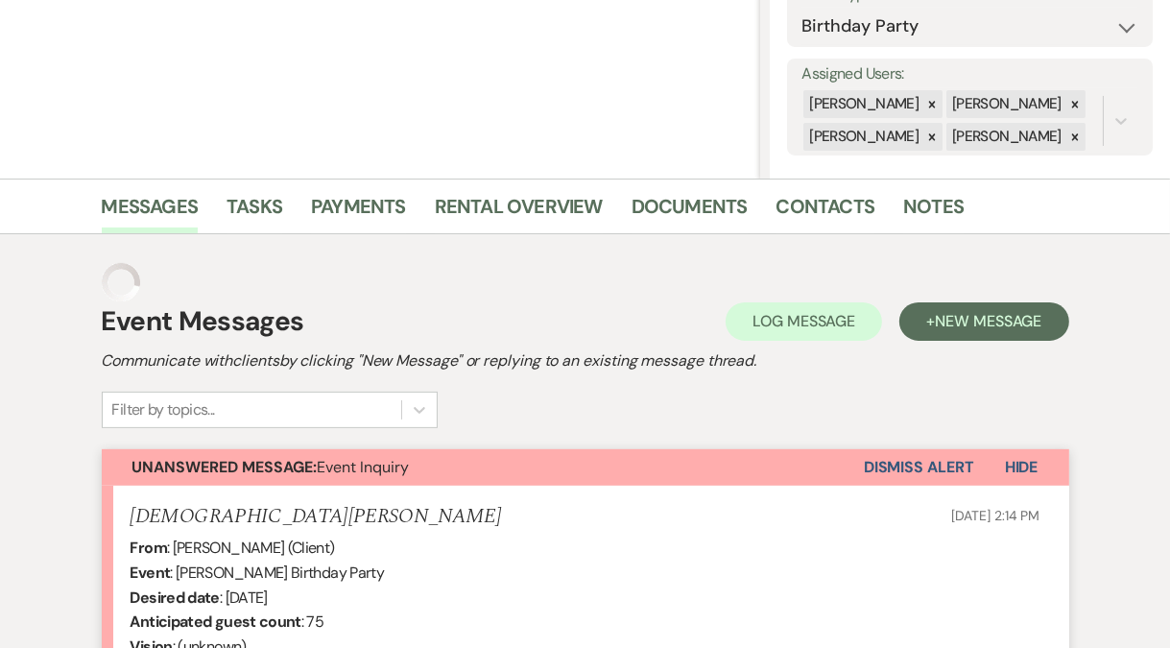
scroll to position [39, 0]
